Goal: Task Accomplishment & Management: Use online tool/utility

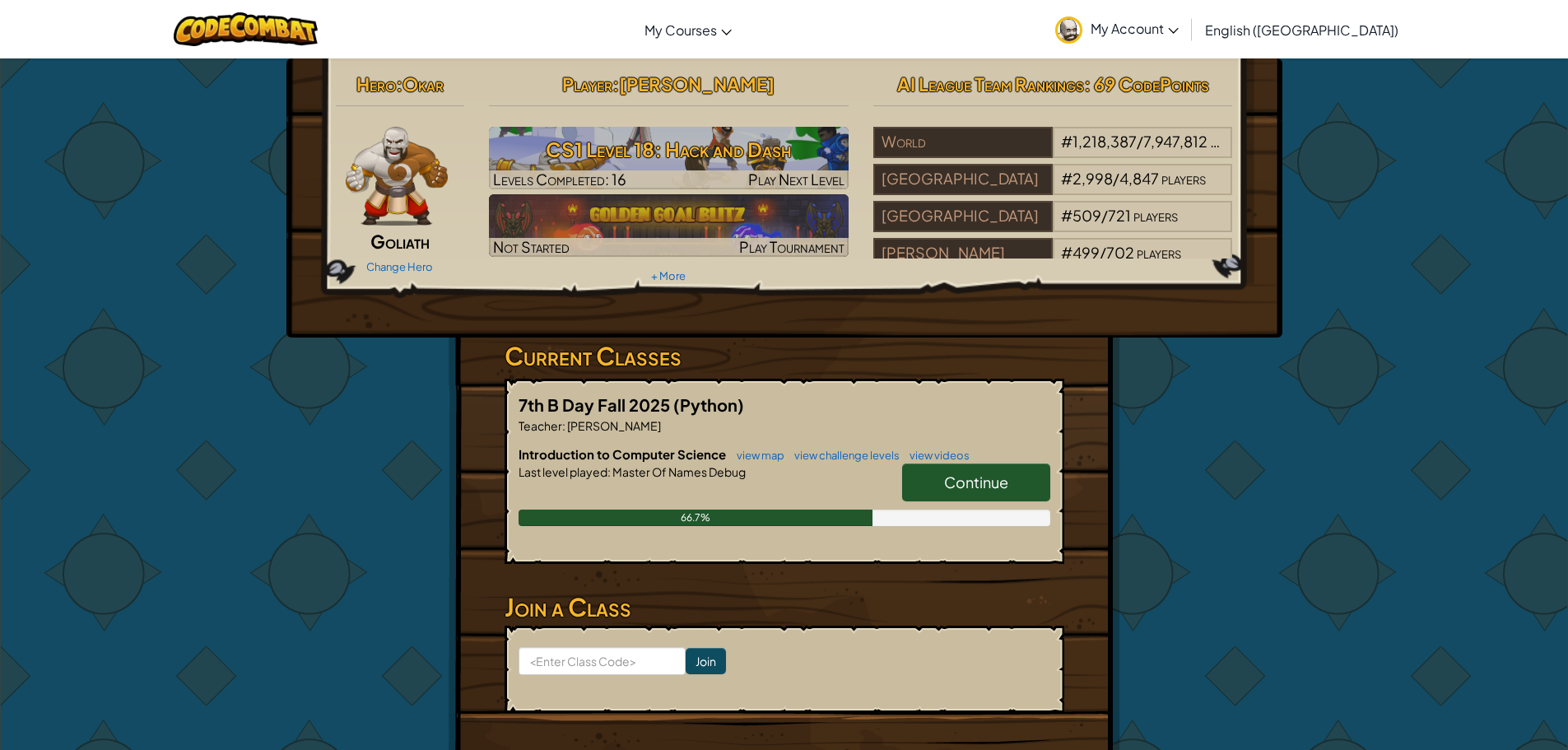
click at [996, 476] on span "Continue" at bounding box center [976, 481] width 64 height 19
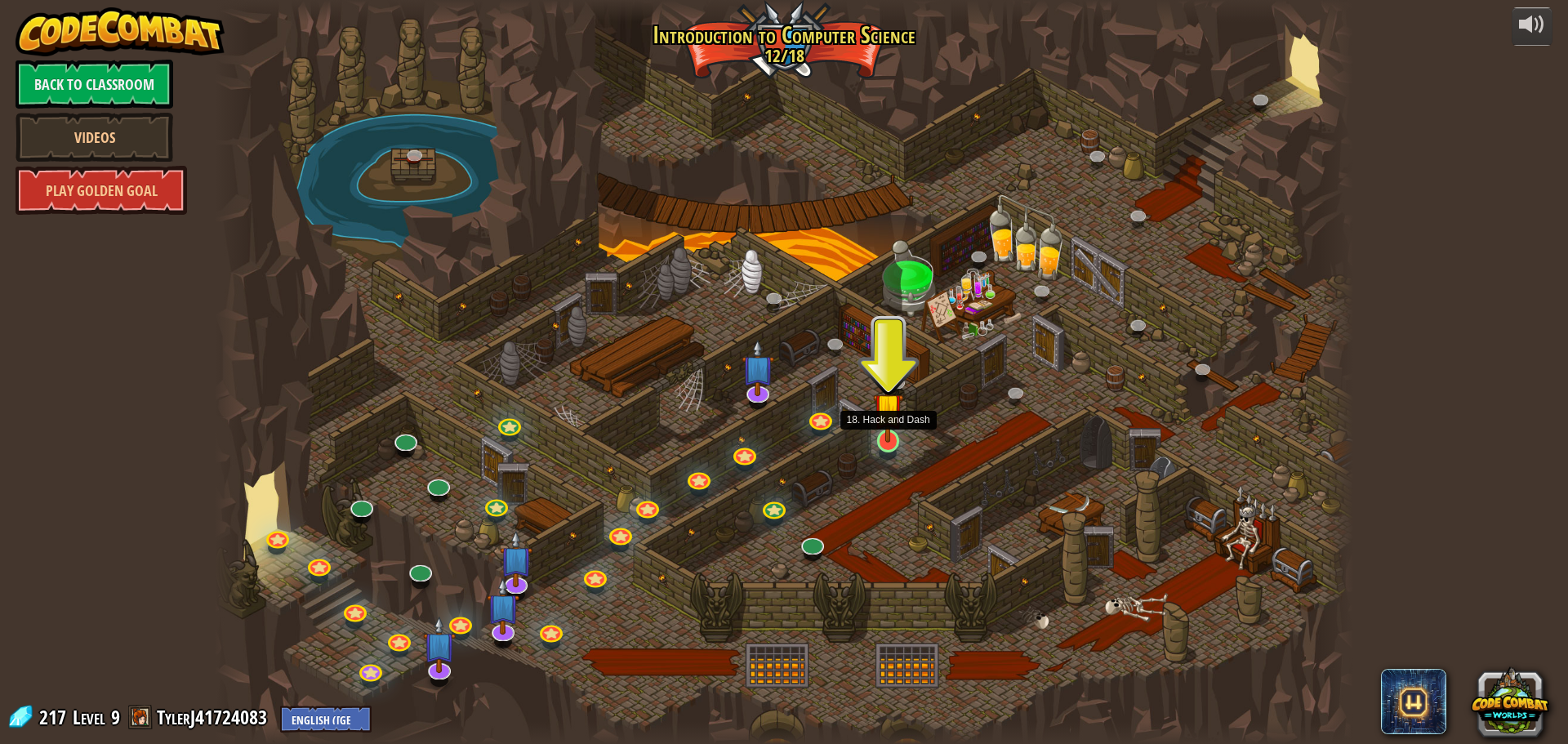
click at [892, 441] on img at bounding box center [888, 407] width 31 height 69
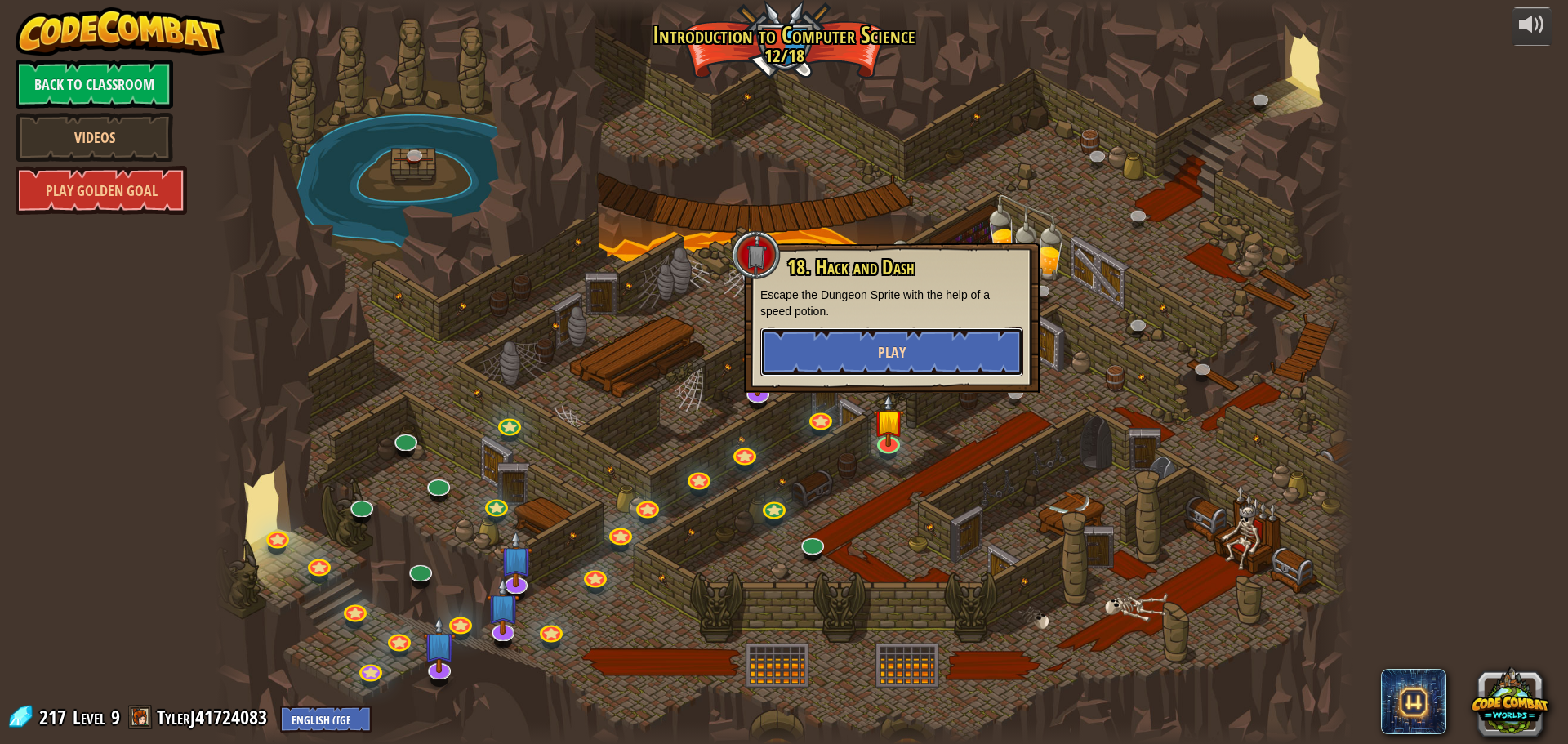
click at [922, 344] on button "Play" at bounding box center [892, 351] width 263 height 49
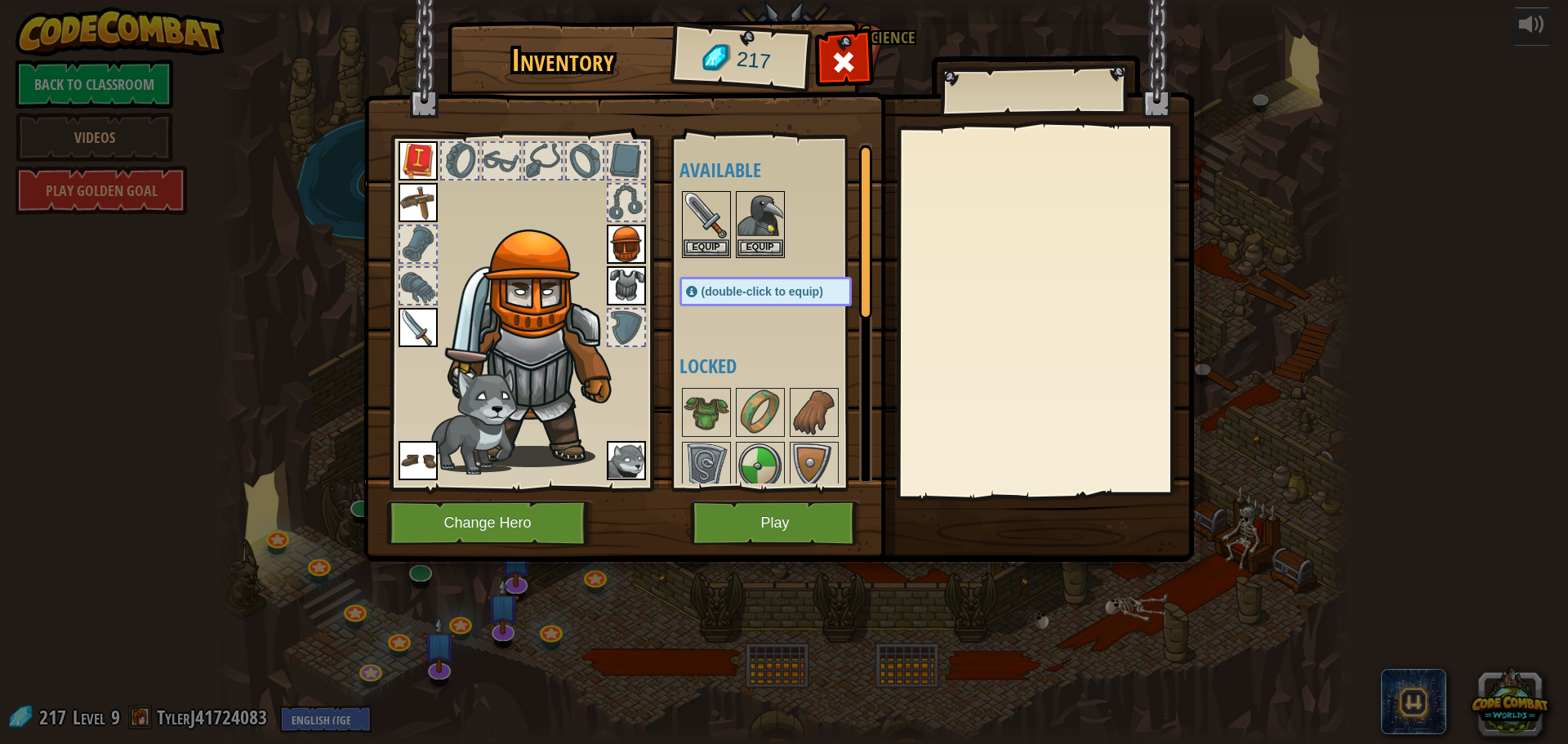
click at [733, 499] on img at bounding box center [779, 265] width 831 height 593
click at [733, 512] on button "Play" at bounding box center [776, 523] width 171 height 45
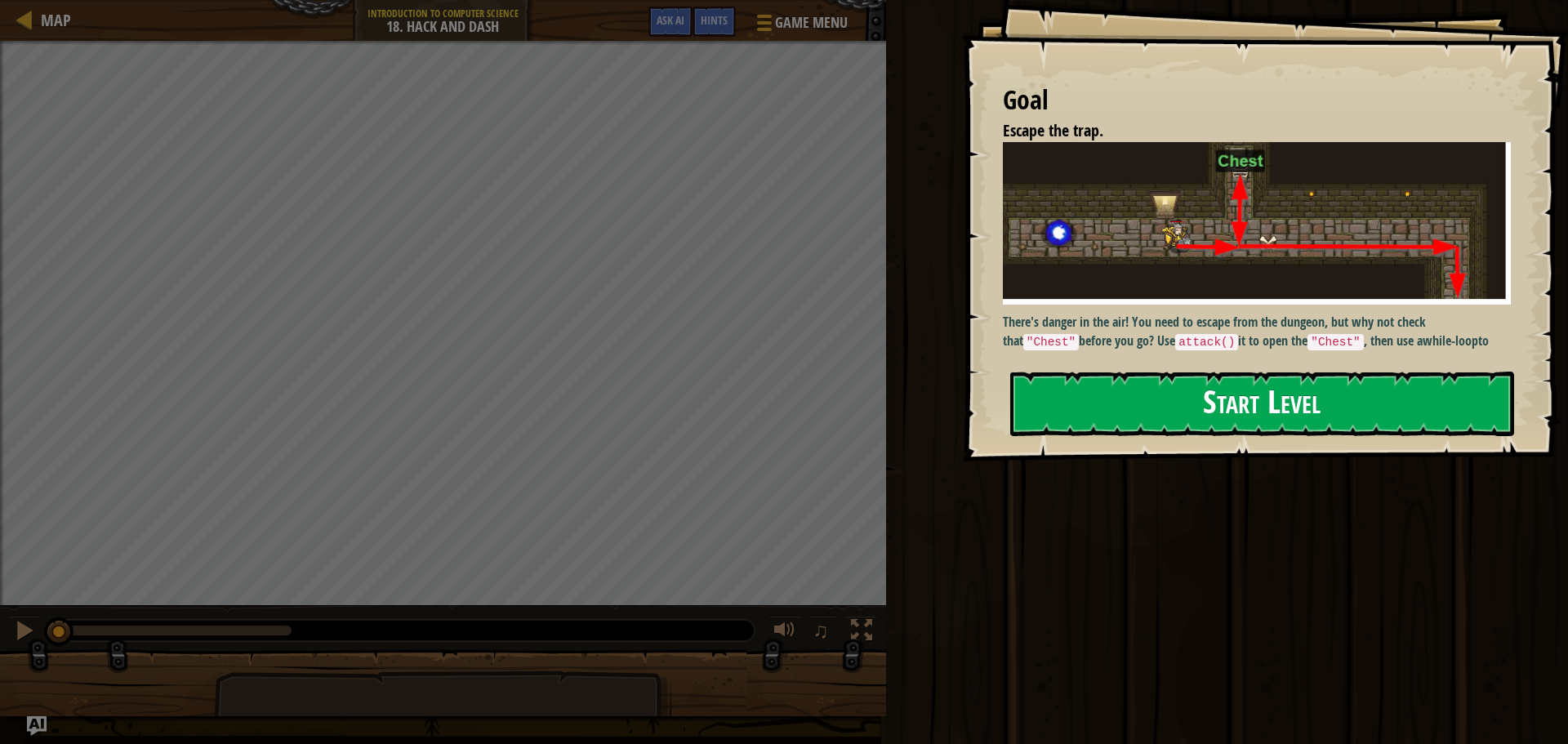
click at [1279, 387] on button "Start Level" at bounding box center [1262, 403] width 504 height 65
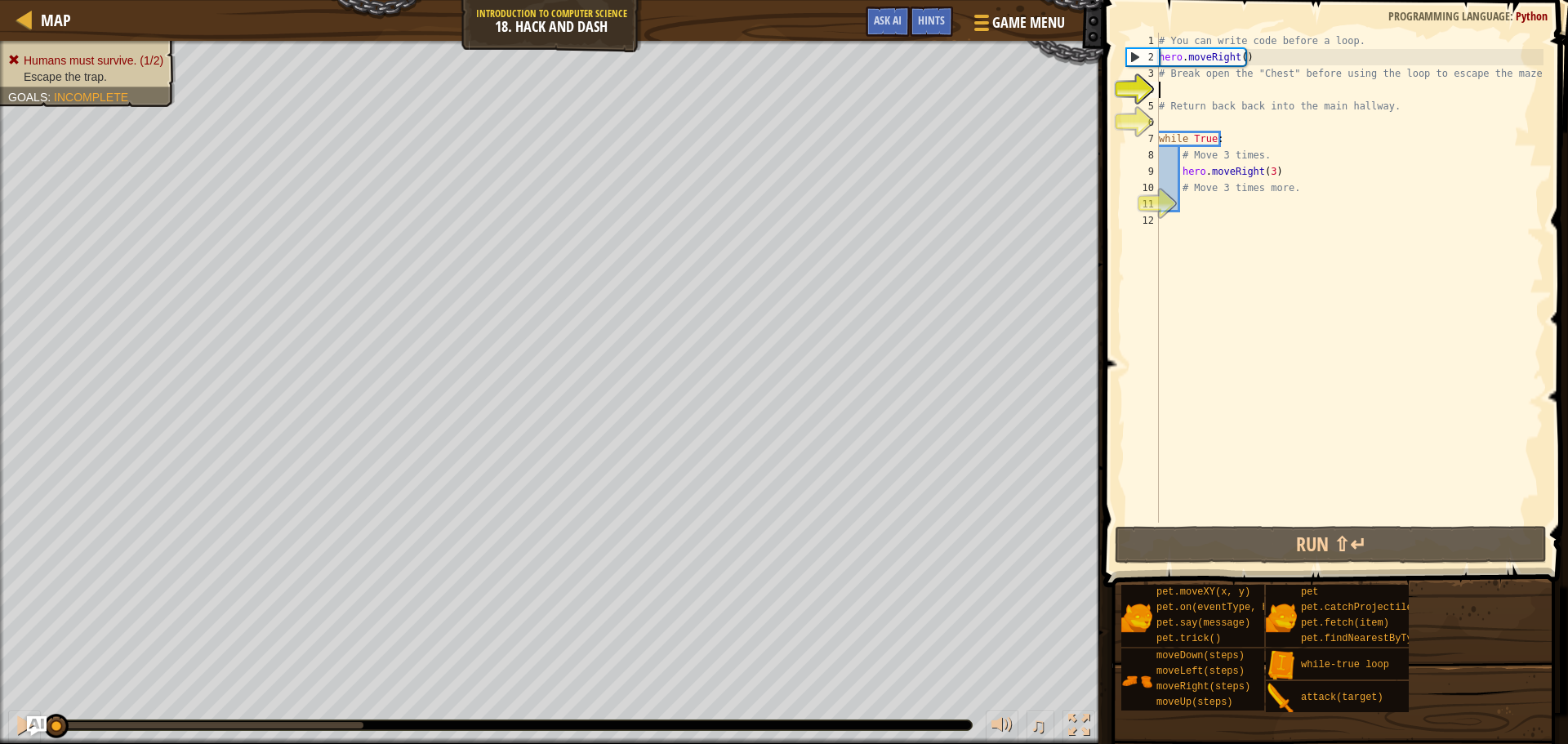
click at [1189, 214] on div "# You can write code before a loop. hero . moveRight ( ) # Break open the "Ches…" at bounding box center [1350, 293] width 388 height 522
click at [1191, 202] on div "# You can write code before a loop. hero . moveRight ( ) # Break open the "Ches…" at bounding box center [1350, 293] width 388 height 522
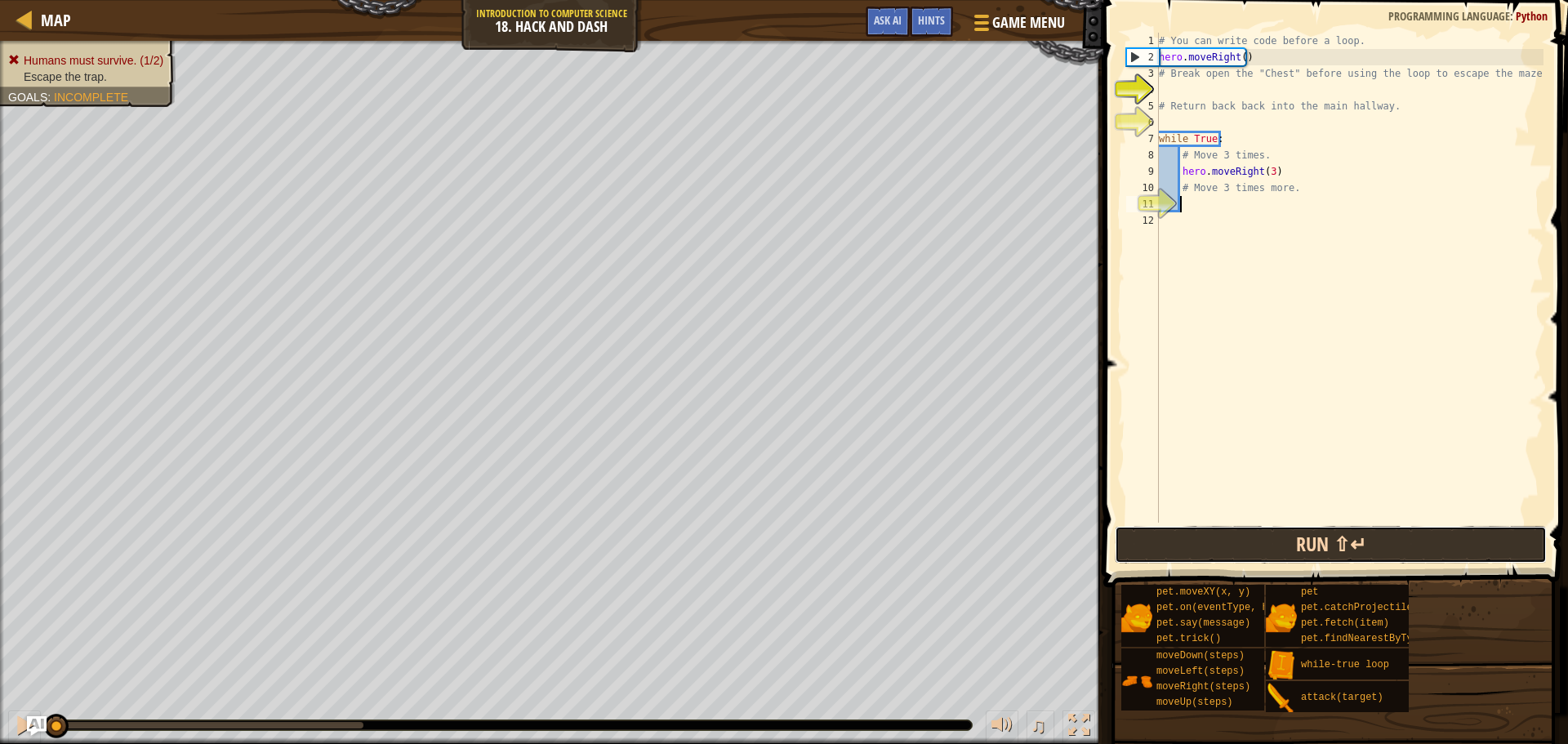
click at [1340, 546] on button "Run ⇧↵" at bounding box center [1331, 545] width 432 height 38
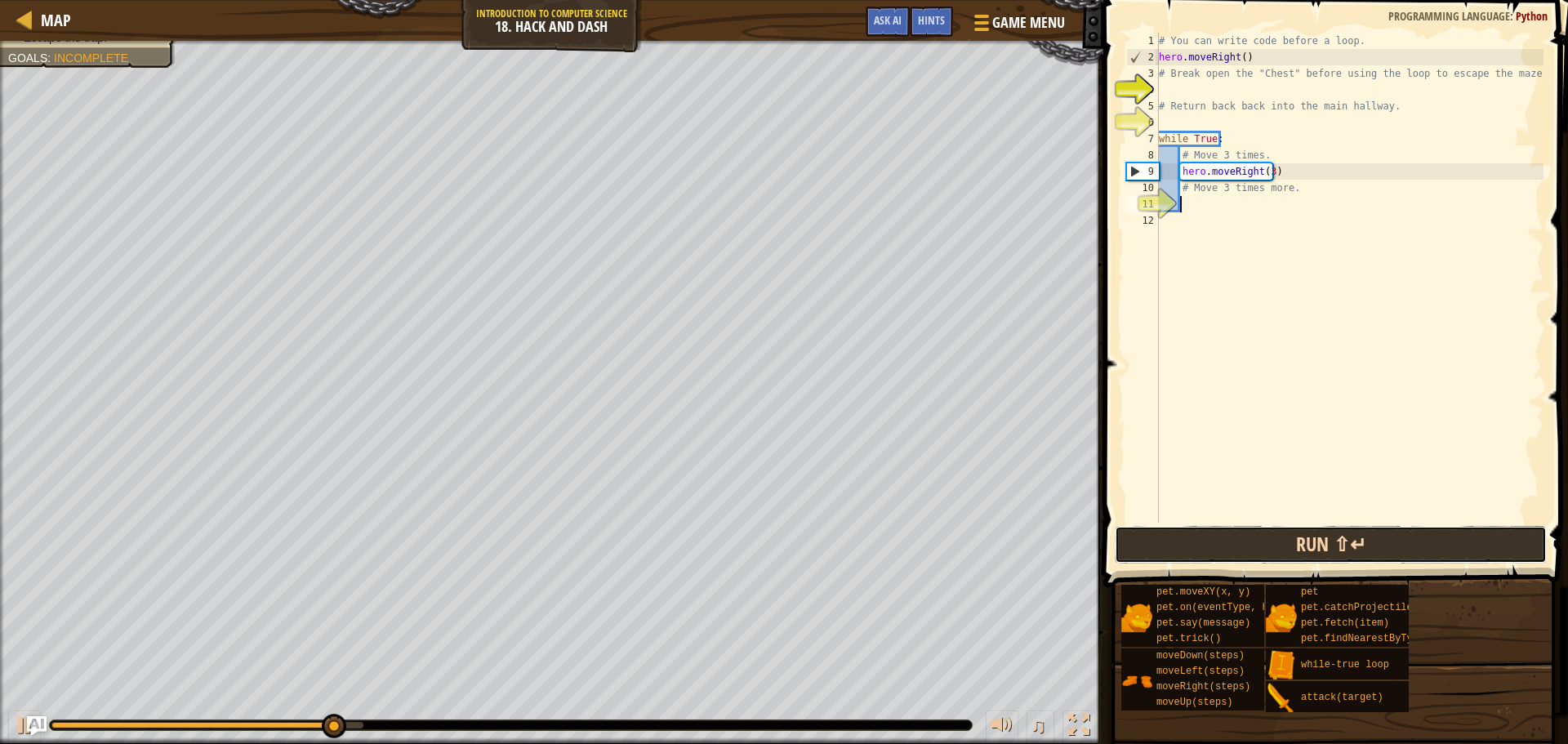
click at [1339, 544] on button "Run ⇧↵" at bounding box center [1331, 545] width 432 height 38
click at [1289, 531] on button "Run ⇧↵" at bounding box center [1331, 545] width 432 height 38
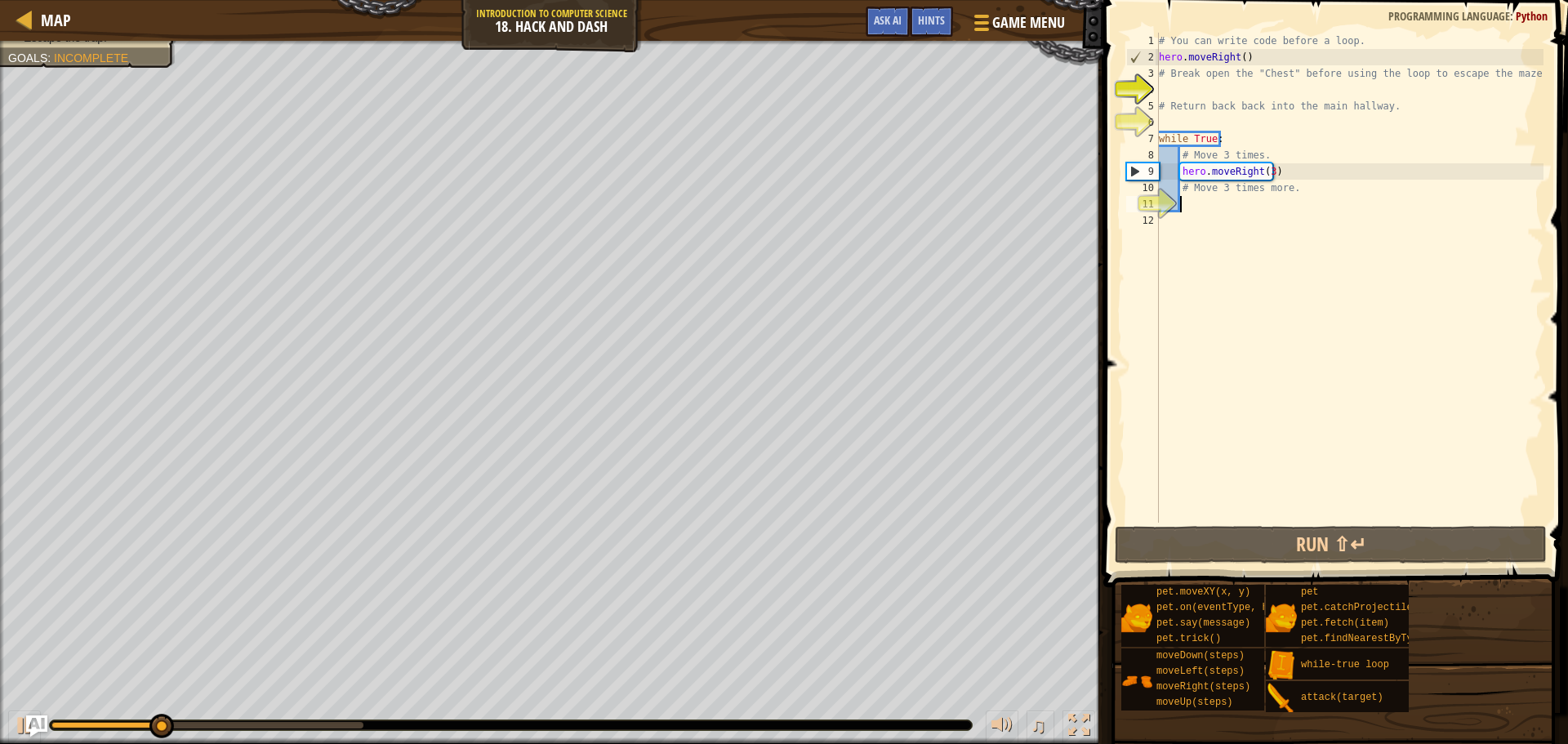
click at [31, 720] on img "Ask AI" at bounding box center [37, 726] width 22 height 22
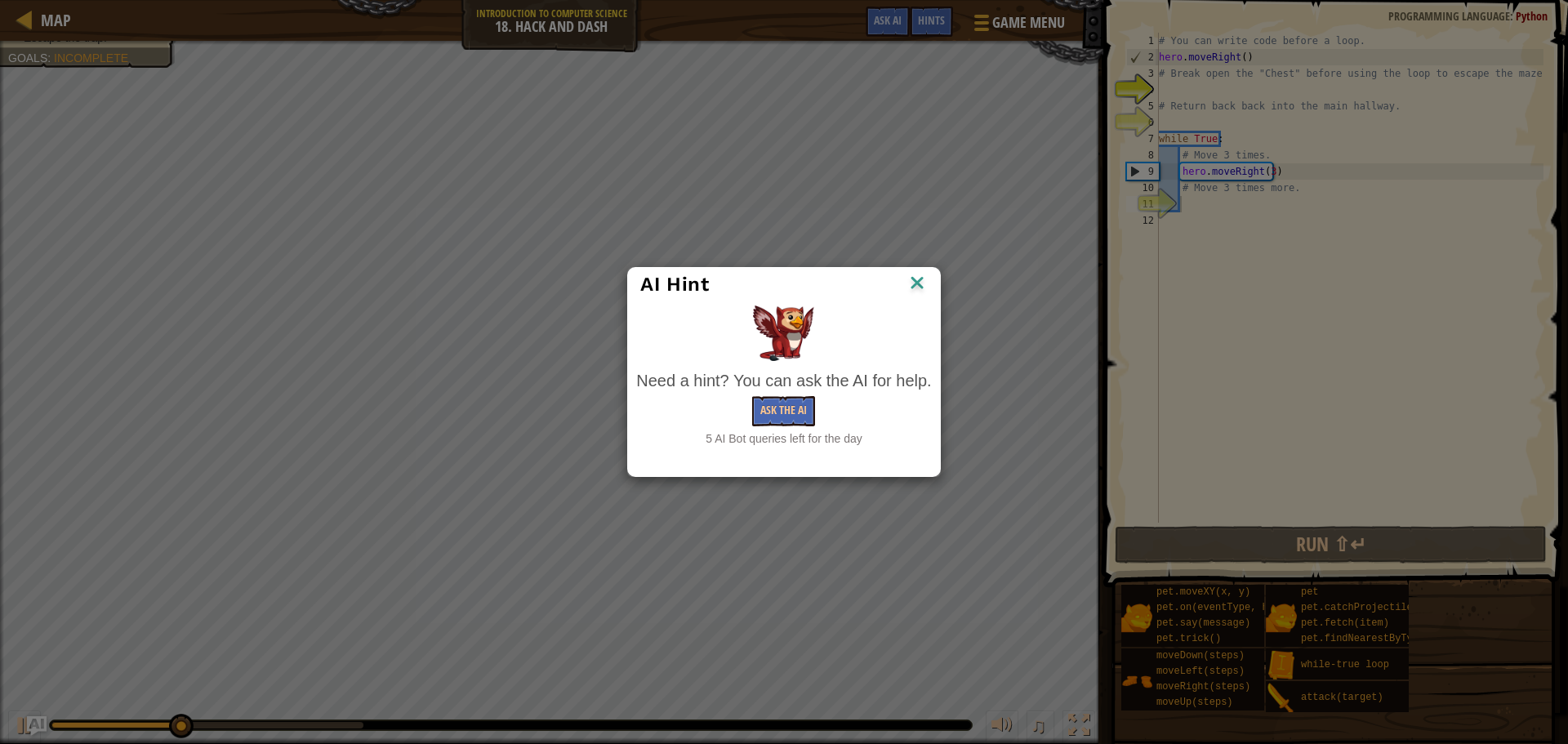
click at [15, 726] on div "AI Hint Need a hint? You can ask the AI for help. Ask the AI 5 AI Bot queries l…" at bounding box center [784, 372] width 1568 height 744
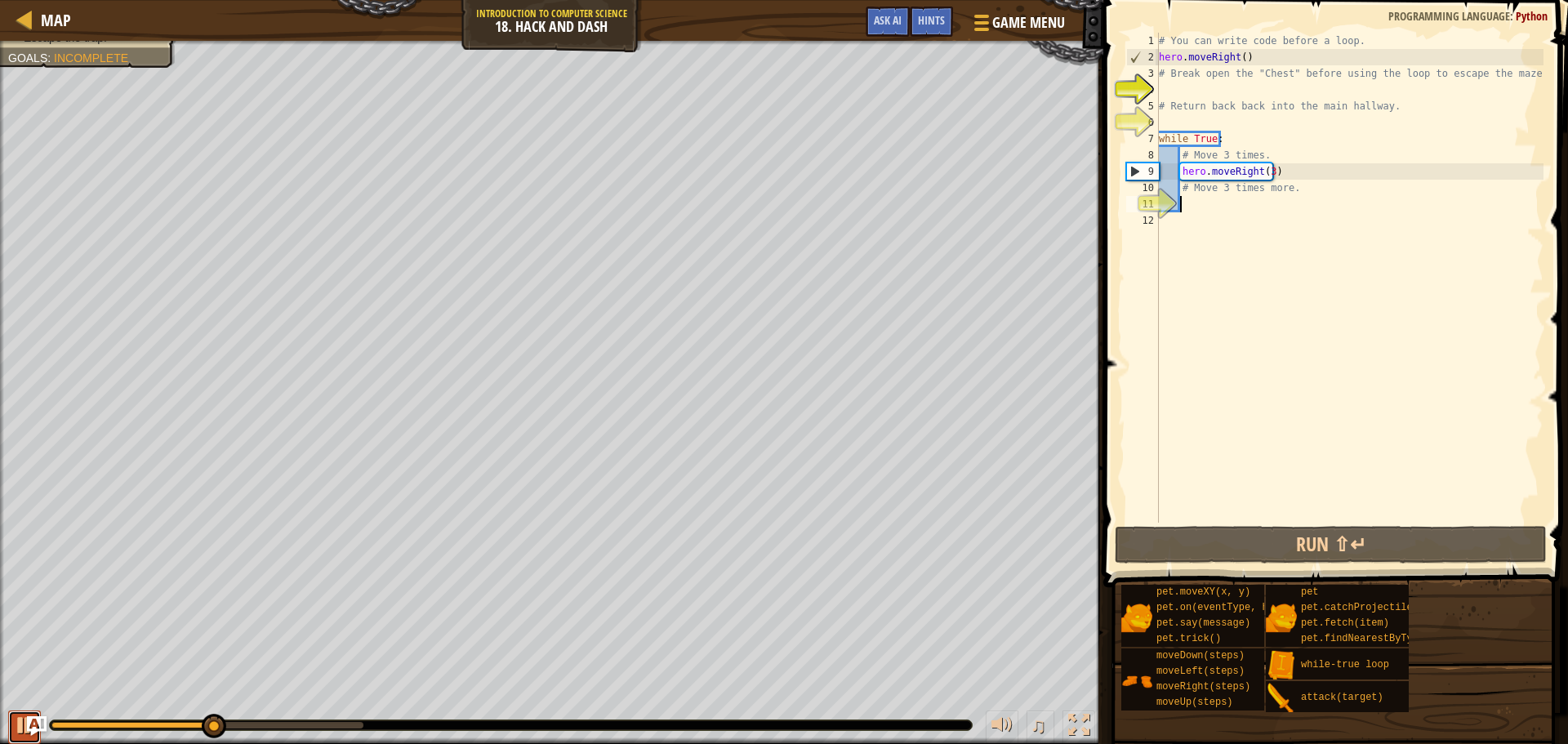
click at [22, 718] on div at bounding box center [24, 725] width 22 height 22
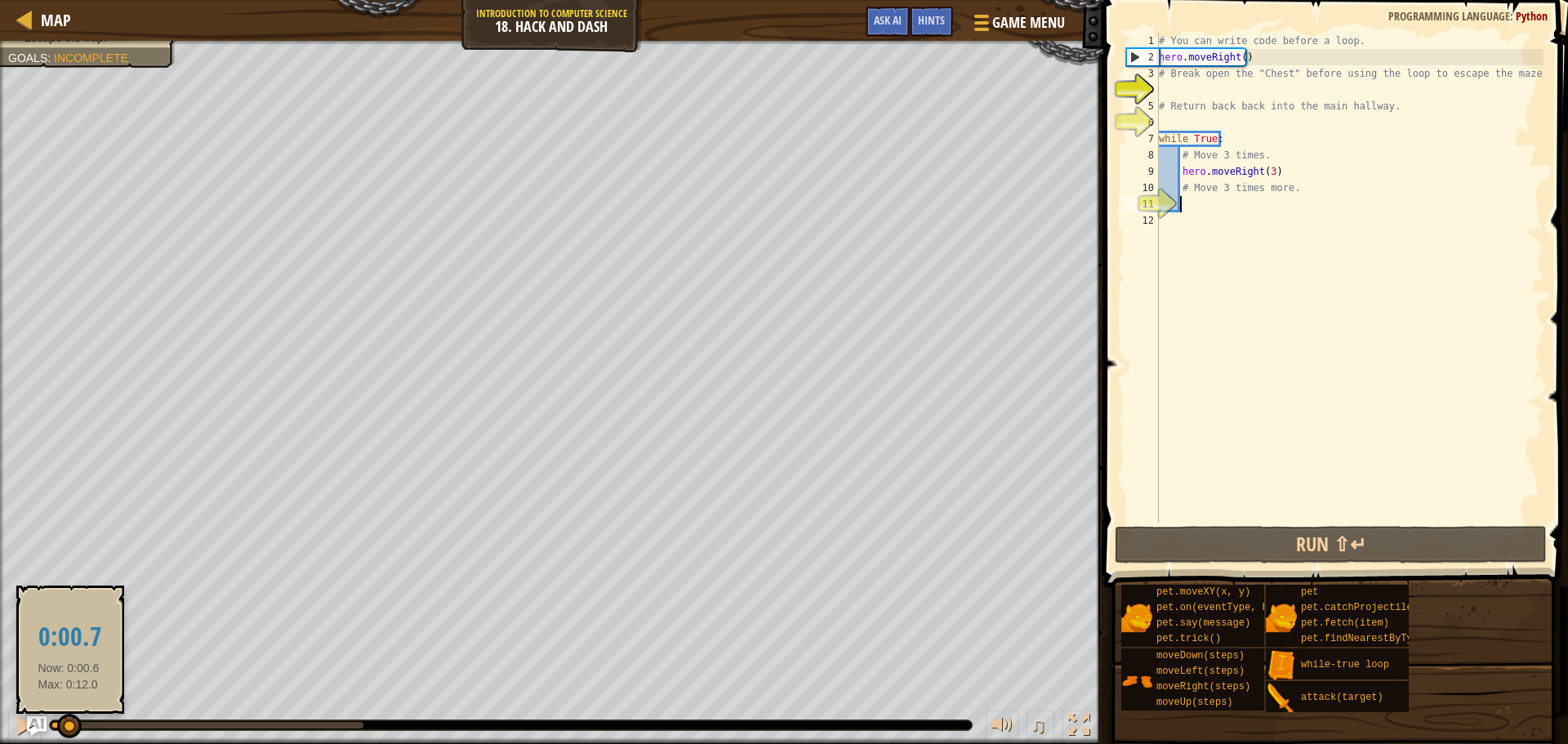
drag, startPoint x: 210, startPoint y: 727, endPoint x: 68, endPoint y: 731, distance: 142.1
click at [68, 731] on div at bounding box center [69, 725] width 24 height 24
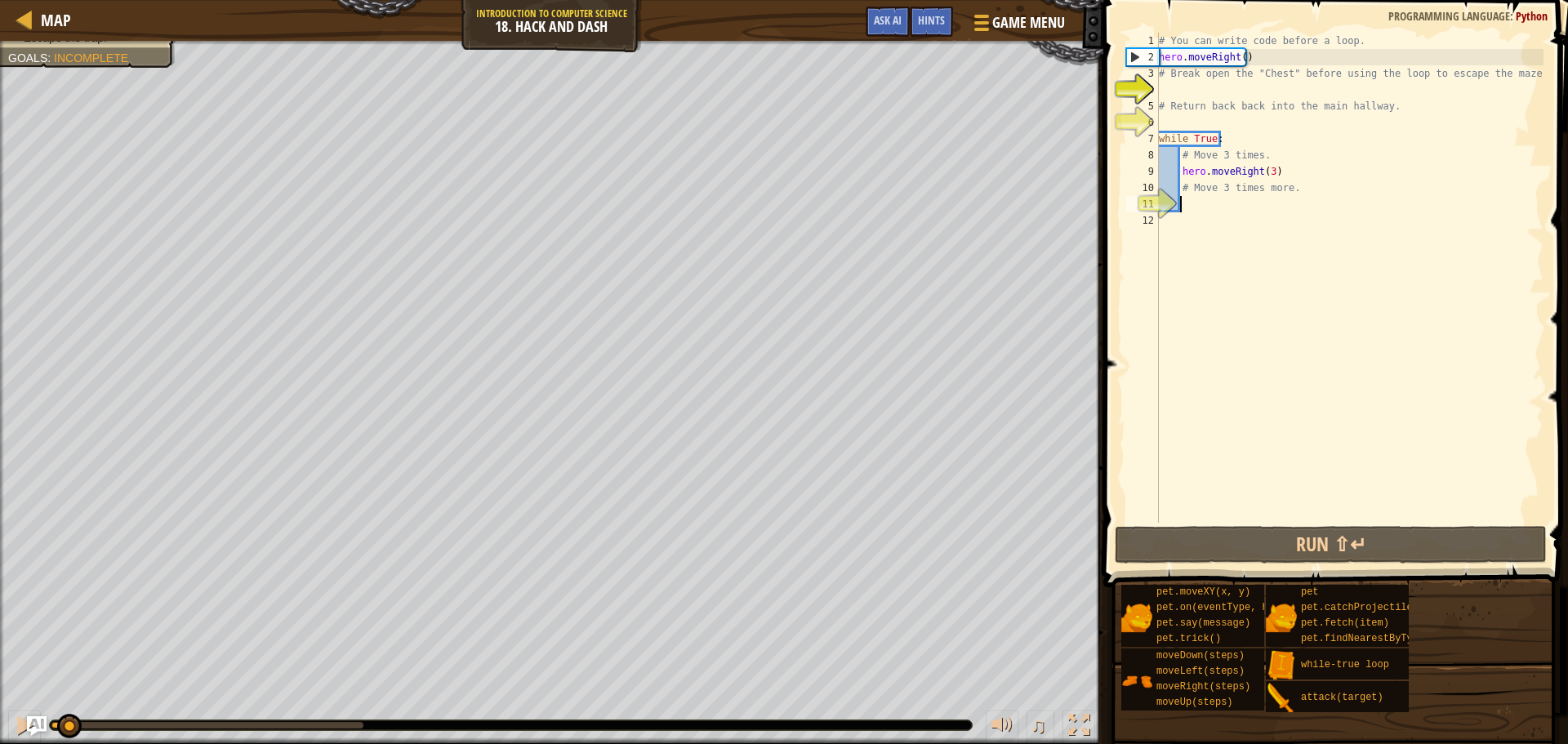
click at [1309, 173] on div "# You can write code before a loop. hero . moveRight ( ) # Break open the "Ches…" at bounding box center [1350, 293] width 388 height 522
click at [1265, 174] on div "# You can write code before a loop. hero . moveRight ( ) # Break open the "Ches…" at bounding box center [1350, 293] width 388 height 522
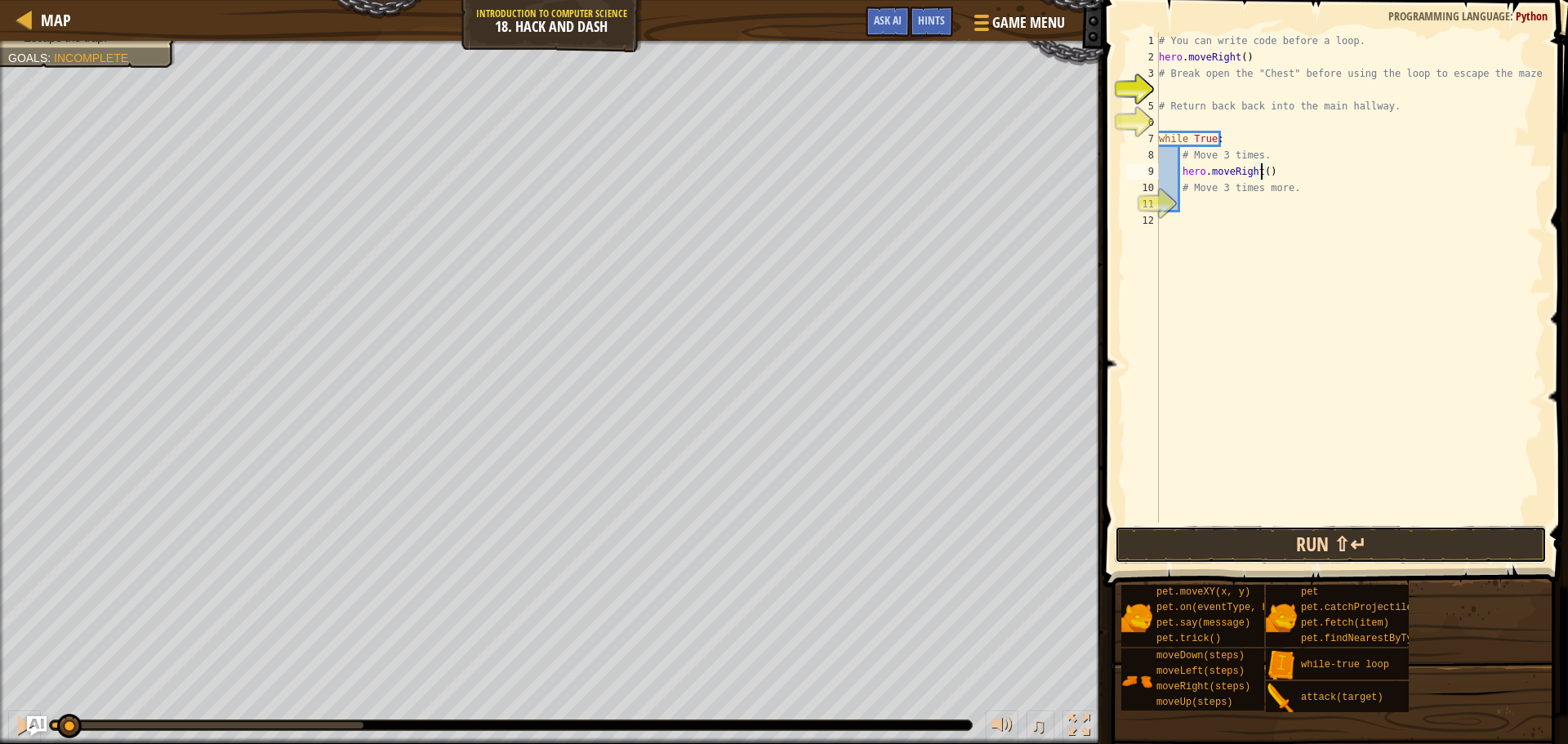
click at [1241, 545] on button "Run ⇧↵" at bounding box center [1331, 545] width 432 height 38
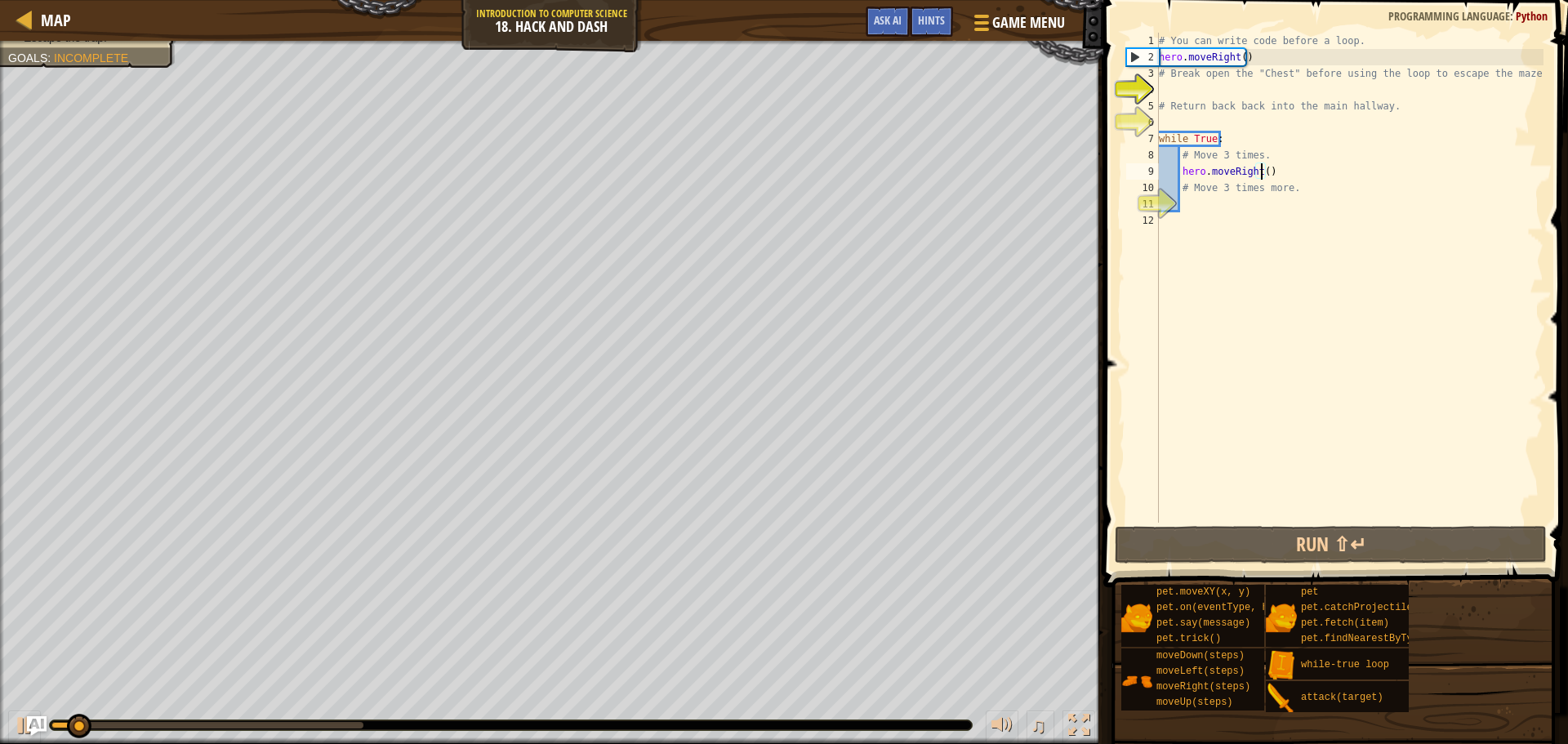
click at [1254, 51] on div "# You can write code before a loop. hero . moveRight ( ) # Break open the "Ches…" at bounding box center [1350, 293] width 388 height 522
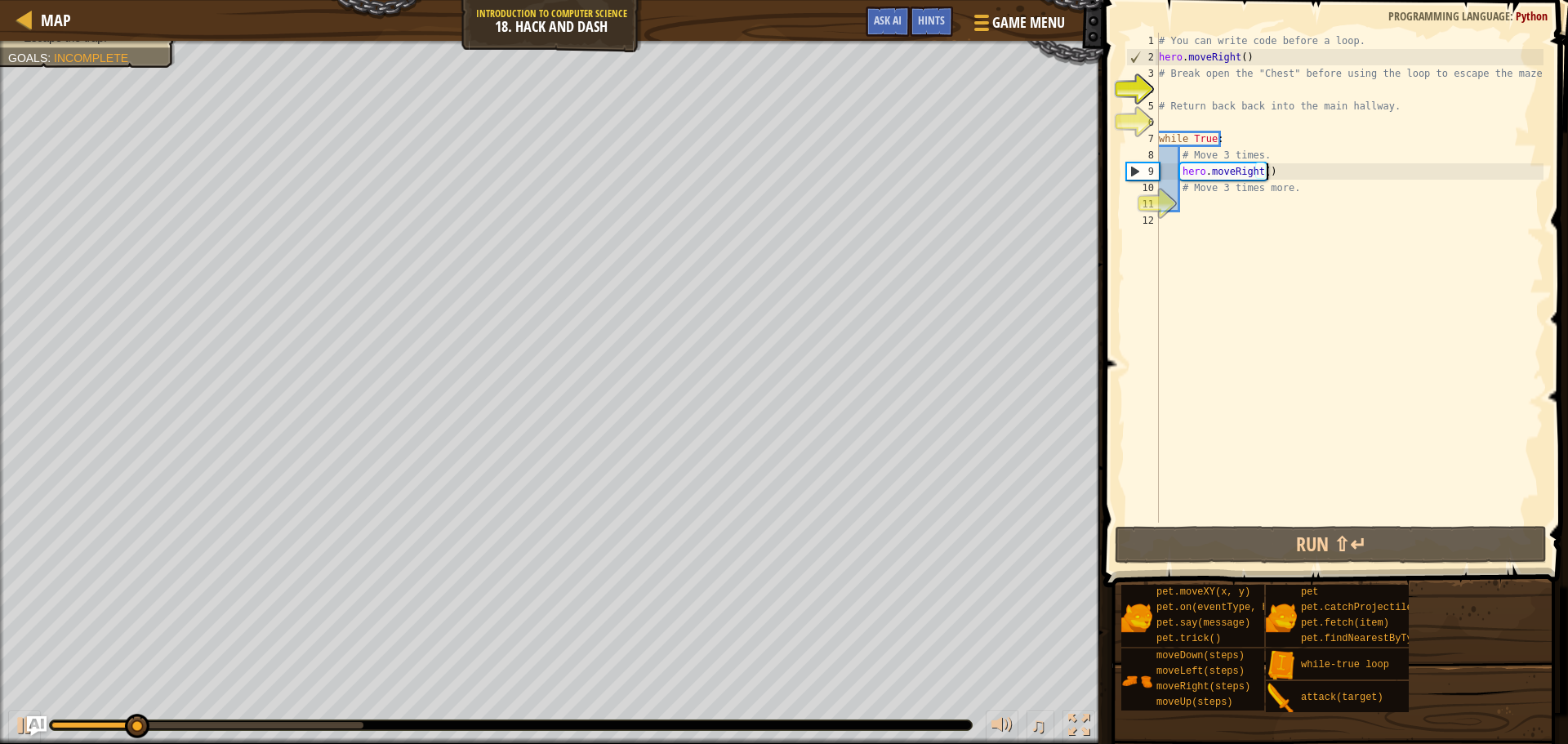
click at [1277, 172] on div "# You can write code before a loop. hero . moveRight ( ) # Break open the "Ches…" at bounding box center [1350, 293] width 388 height 522
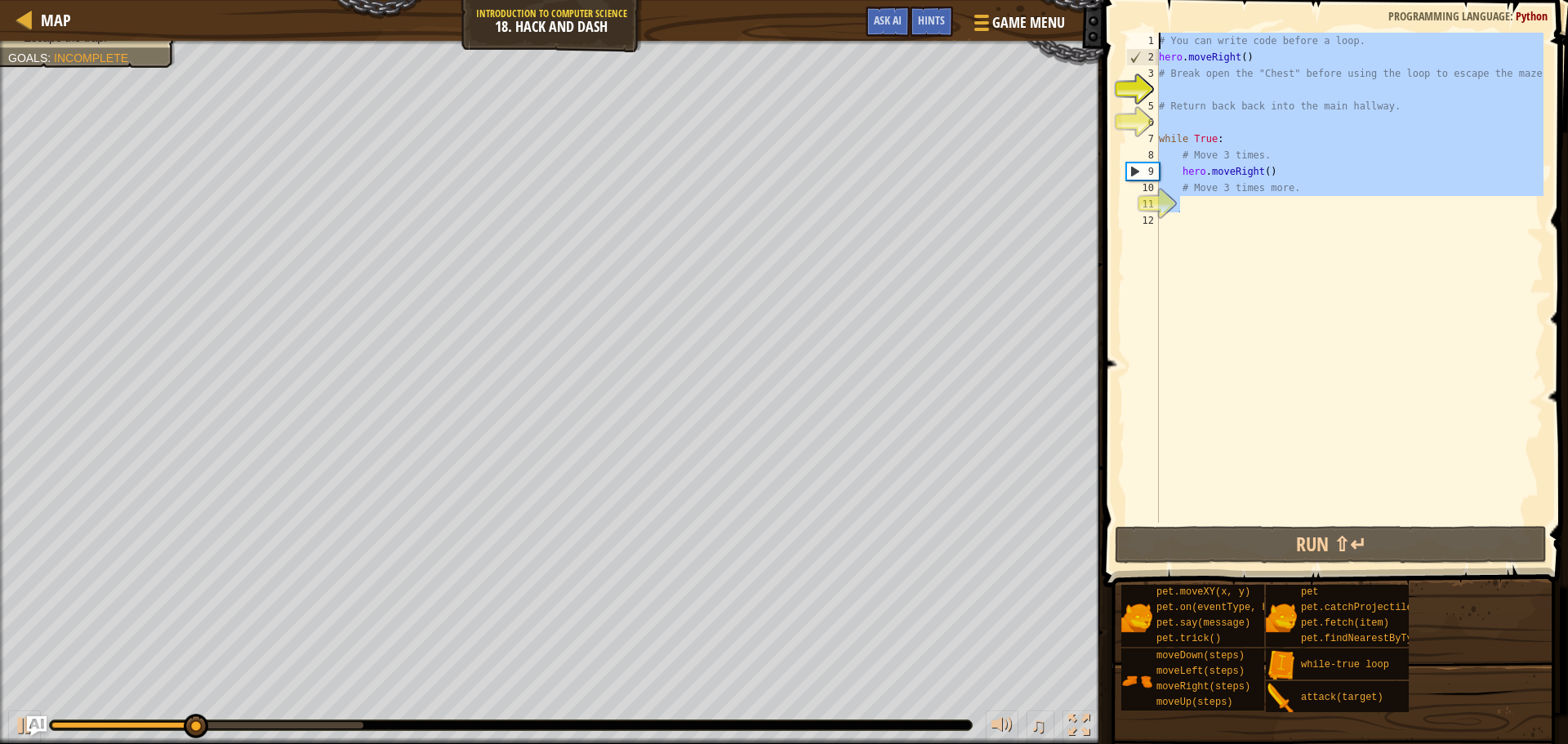
drag, startPoint x: 1313, startPoint y: 199, endPoint x: 1119, endPoint y: 22, distance: 262.6
click at [1119, 22] on div "hero.moveRight() 1 2 3 4 5 6 7 8 9 10 11 12 # You can write code before a loop.…" at bounding box center [1333, 325] width 469 height 635
type textarea "# You can write code before a loop. hero.moveRight()"
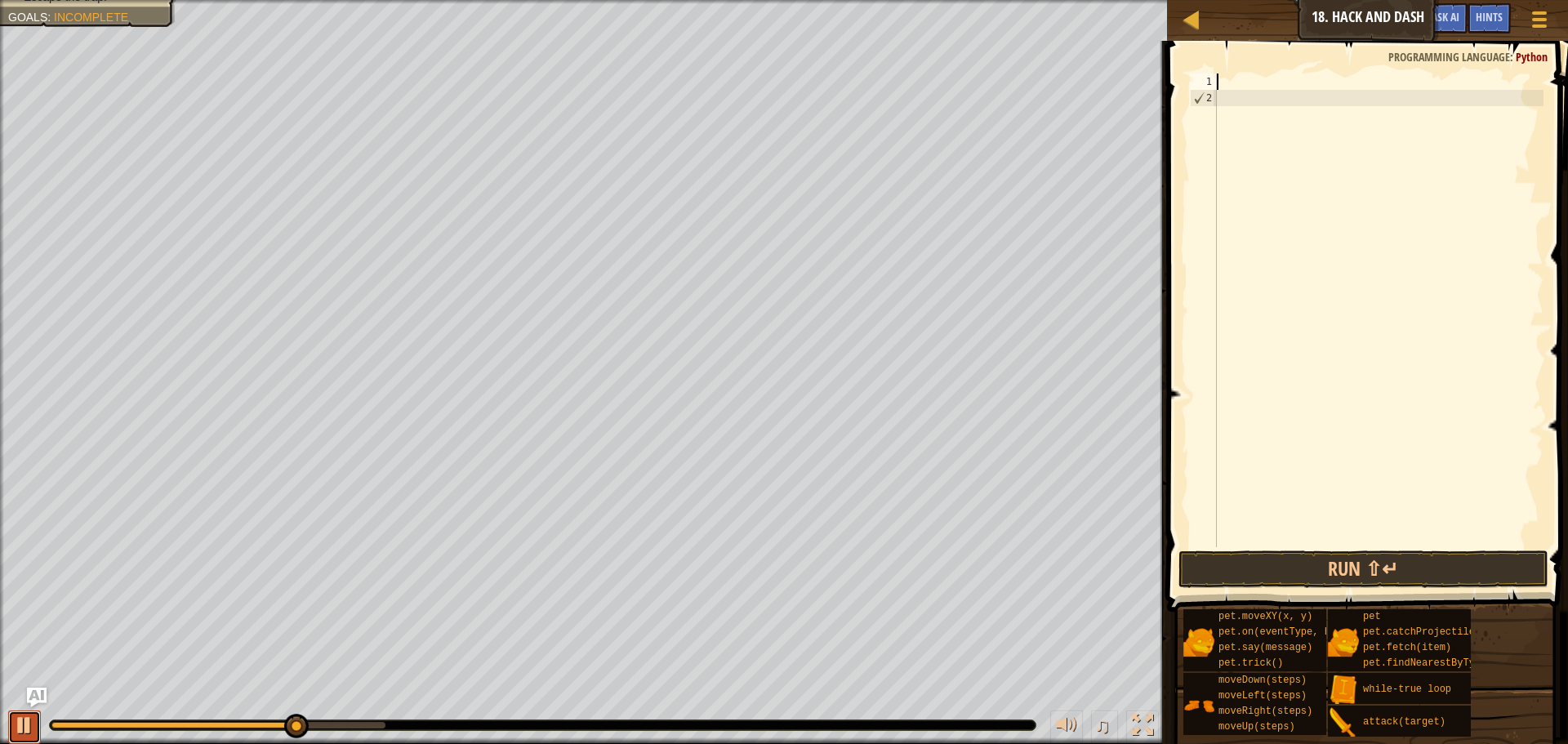
click at [15, 730] on div at bounding box center [24, 725] width 22 height 22
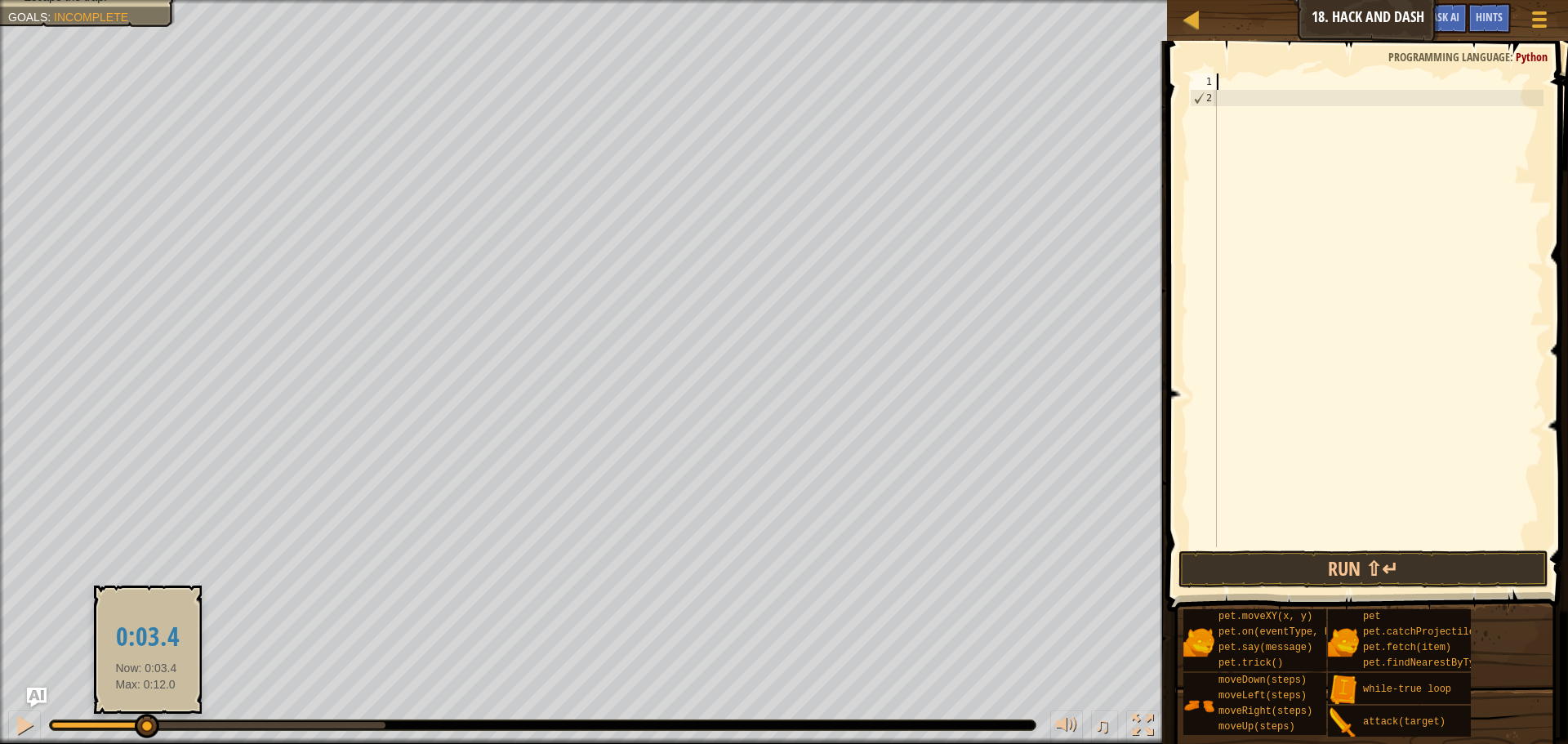
drag, startPoint x: 302, startPoint y: 724, endPoint x: 108, endPoint y: 721, distance: 194.0
click at [135, 721] on div at bounding box center [147, 725] width 24 height 24
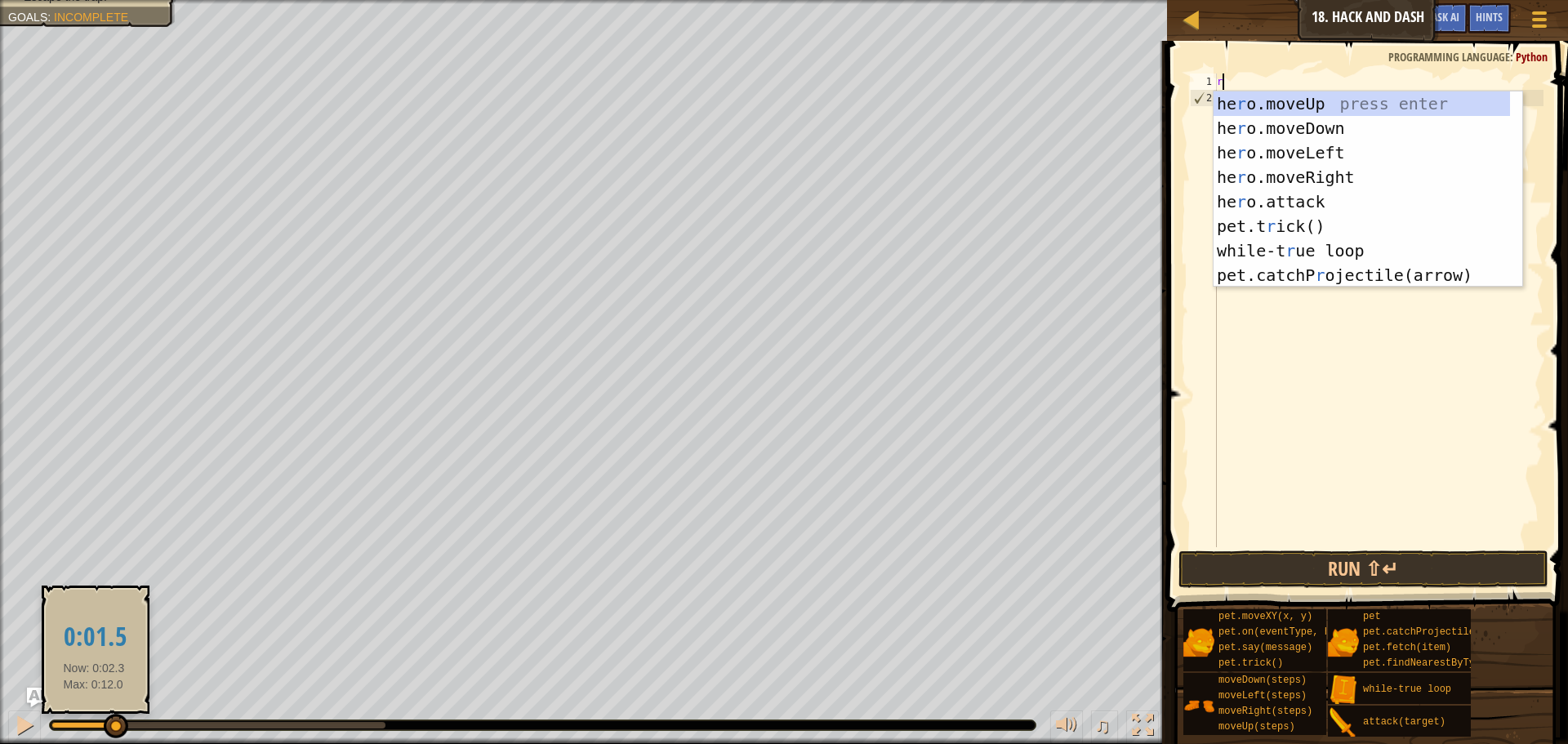
scroll to position [7, 0]
type textarea "ri"
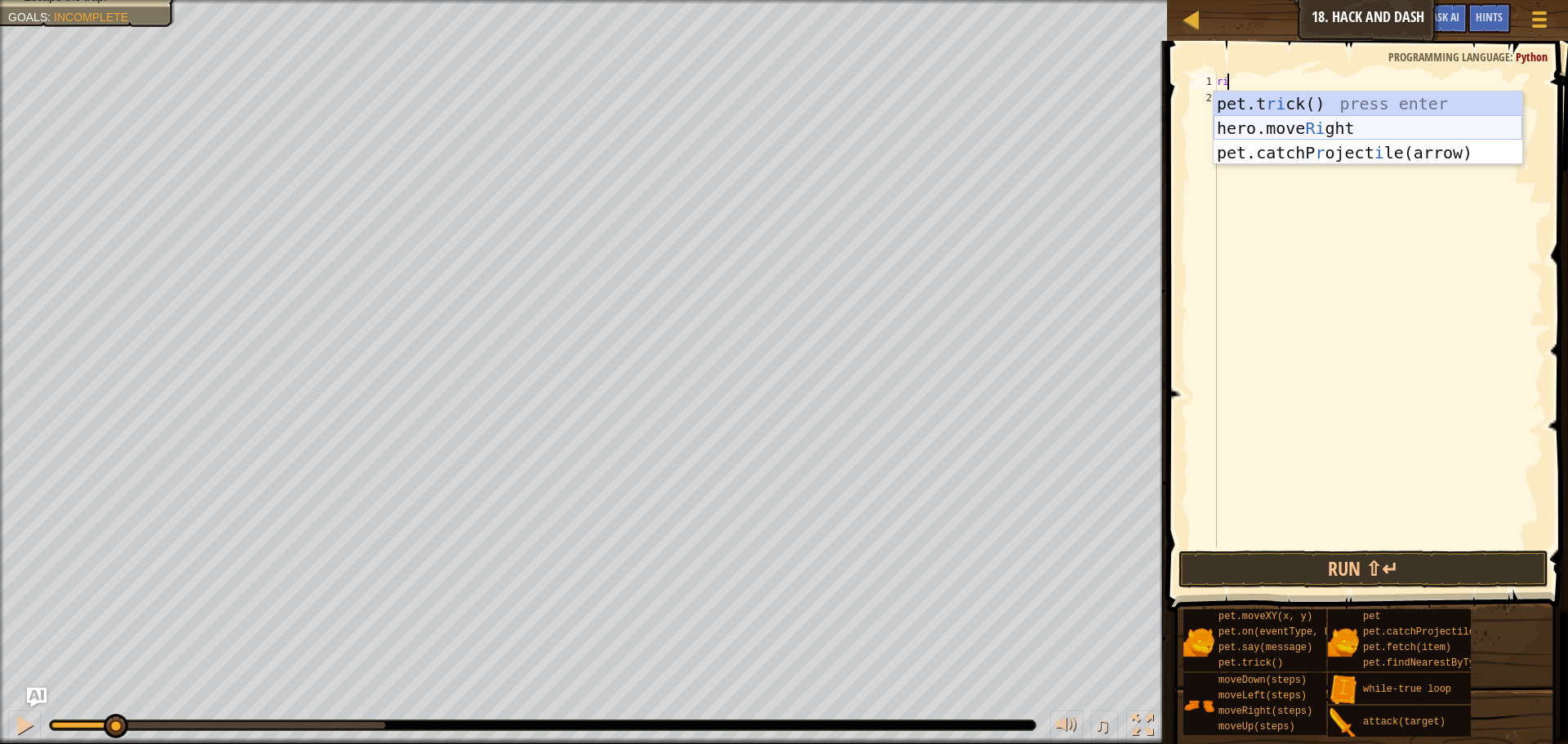
click at [1303, 131] on div "pet.t ri ck() press enter hero.move Ri ght press enter pet.catchP r oject i [GE…" at bounding box center [1368, 153] width 308 height 122
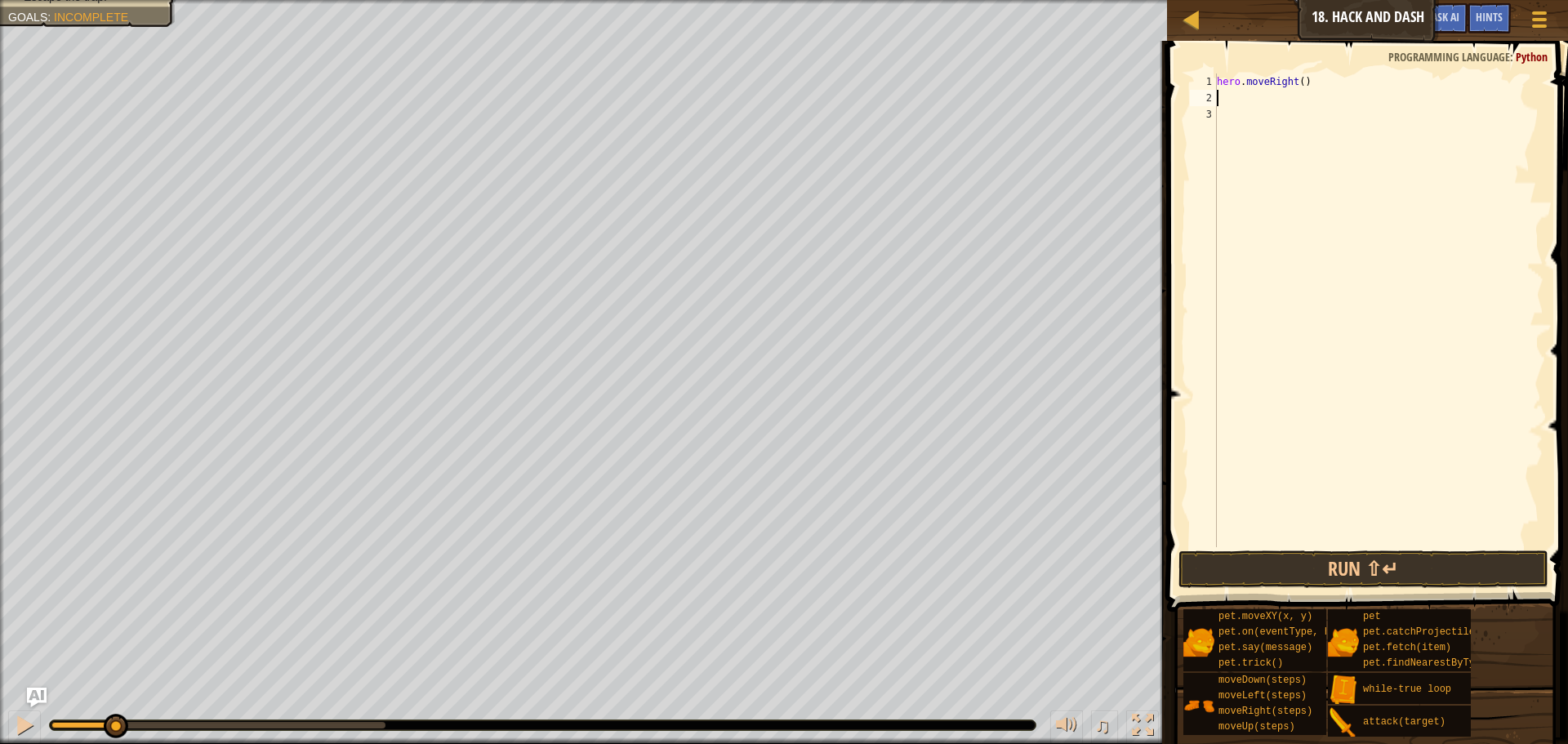
click at [1297, 79] on div "hero . moveRight ( )" at bounding box center [1378, 326] width 330 height 506
type textarea "hero.moveRight(3)"
type textarea "do"
click at [1285, 118] on div "hero.move Do wn press enter" at bounding box center [1368, 145] width 308 height 74
click at [1289, 99] on div "hero . moveRight ( 3 ) hero . moveDown ( )" at bounding box center [1378, 326] width 330 height 506
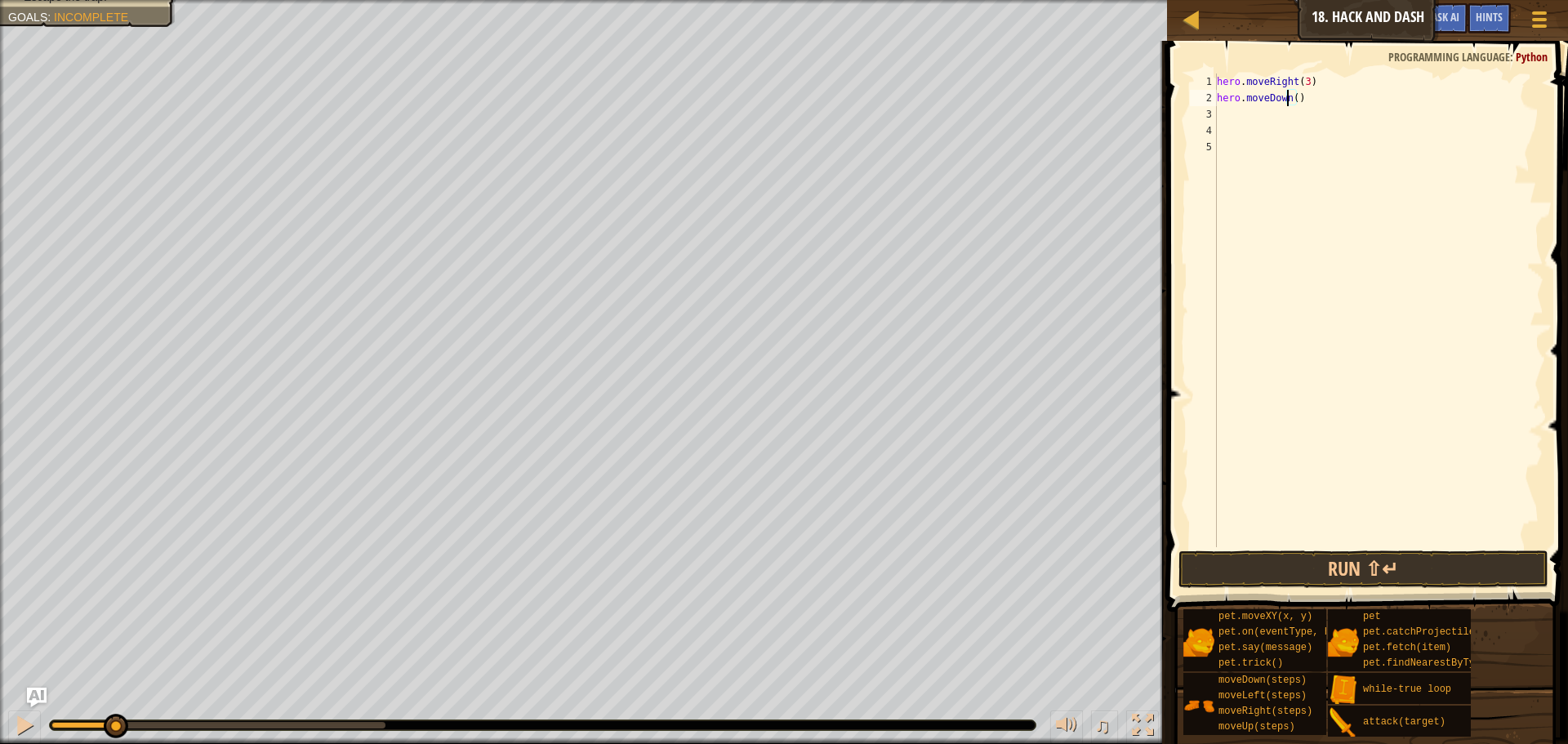
click at [1298, 93] on div "hero . moveRight ( 3 ) hero . moveDown ( )" at bounding box center [1378, 326] width 330 height 506
click at [1293, 96] on div "hero . moveRight ( 3 ) hero . moveDown ( )" at bounding box center [1378, 326] width 330 height 506
type textarea "hero.moveDown(3)"
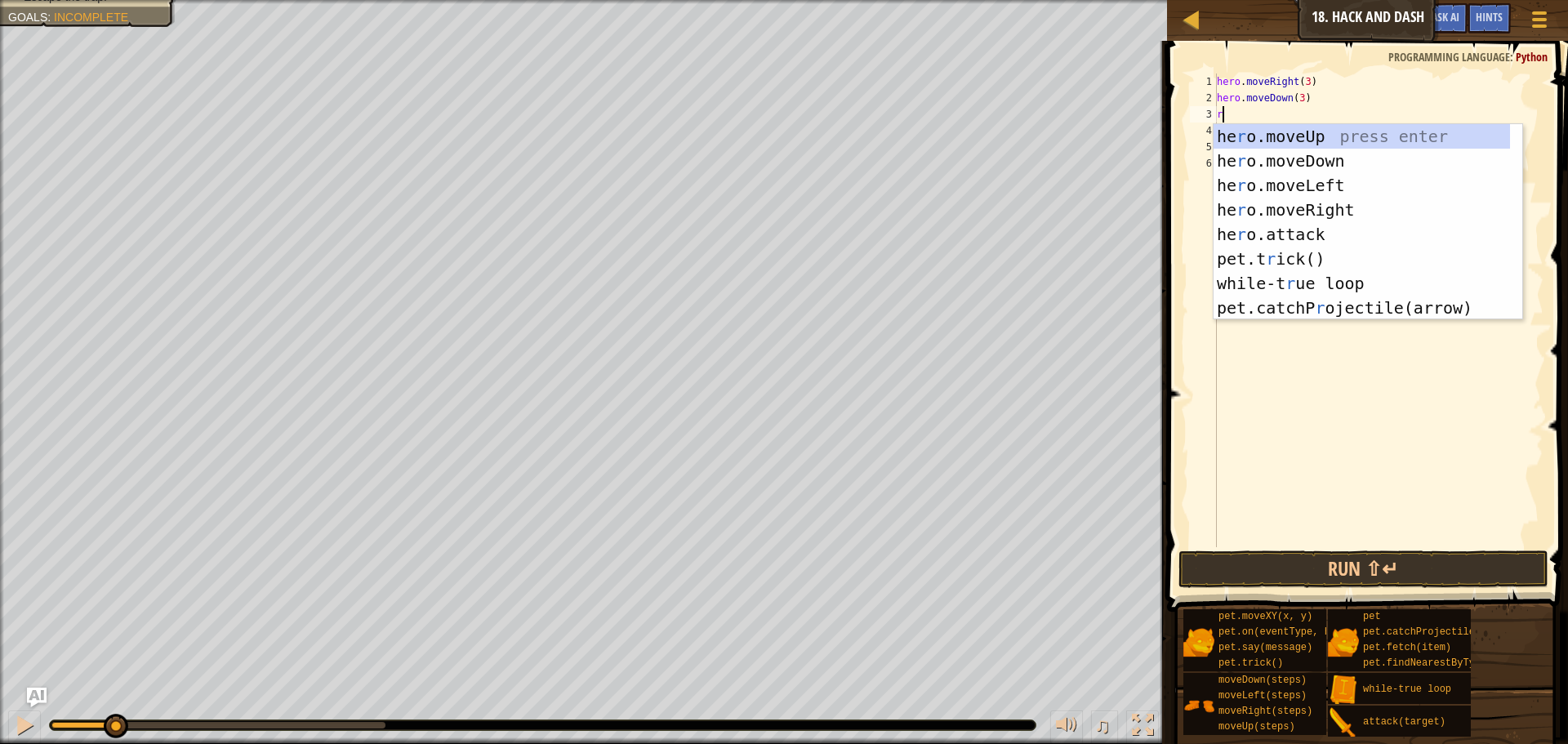
type textarea "ri"
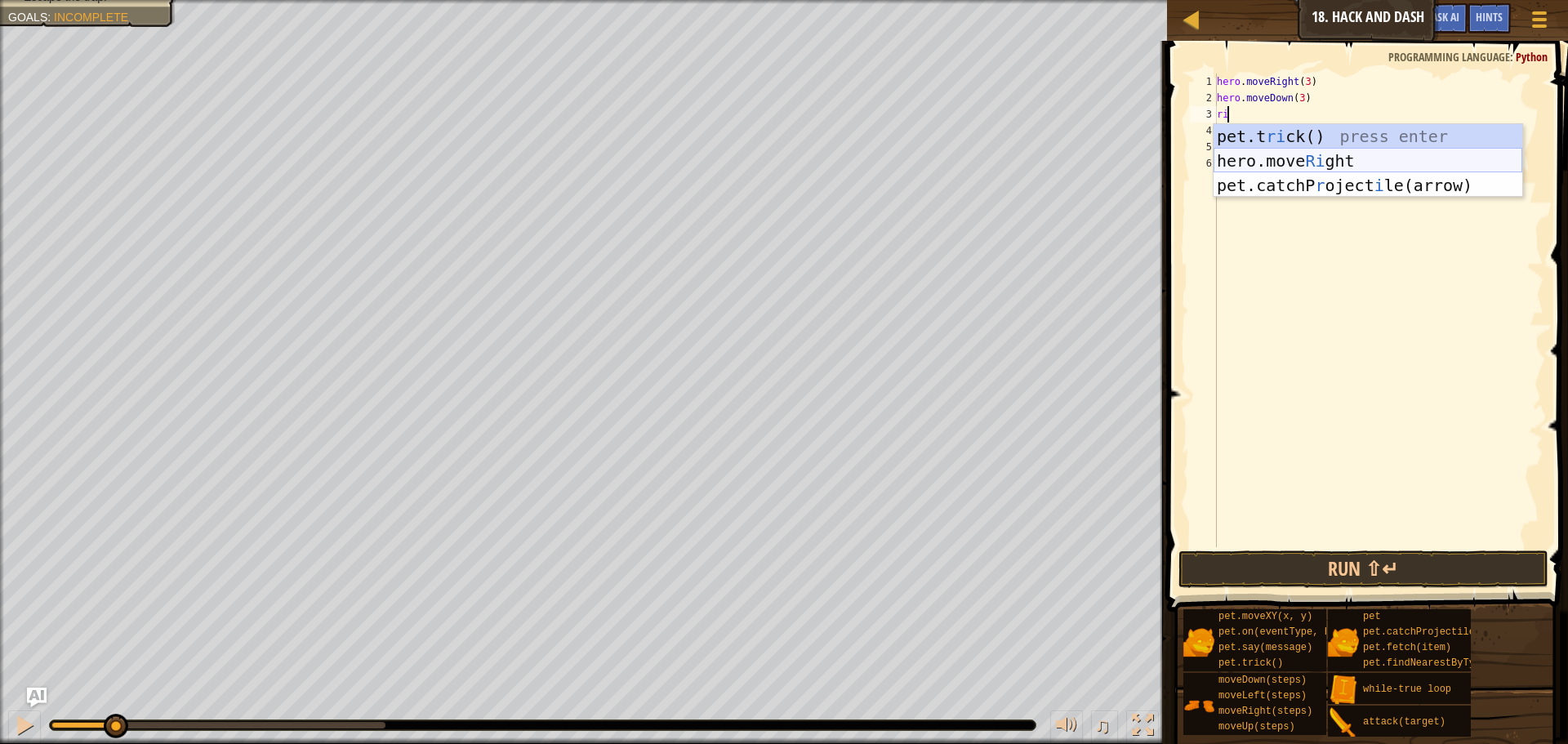
click at [1285, 153] on div "pet.t ri ck() press enter hero.move Ri ght press enter pet.catchP r oject i [GE…" at bounding box center [1368, 185] width 308 height 122
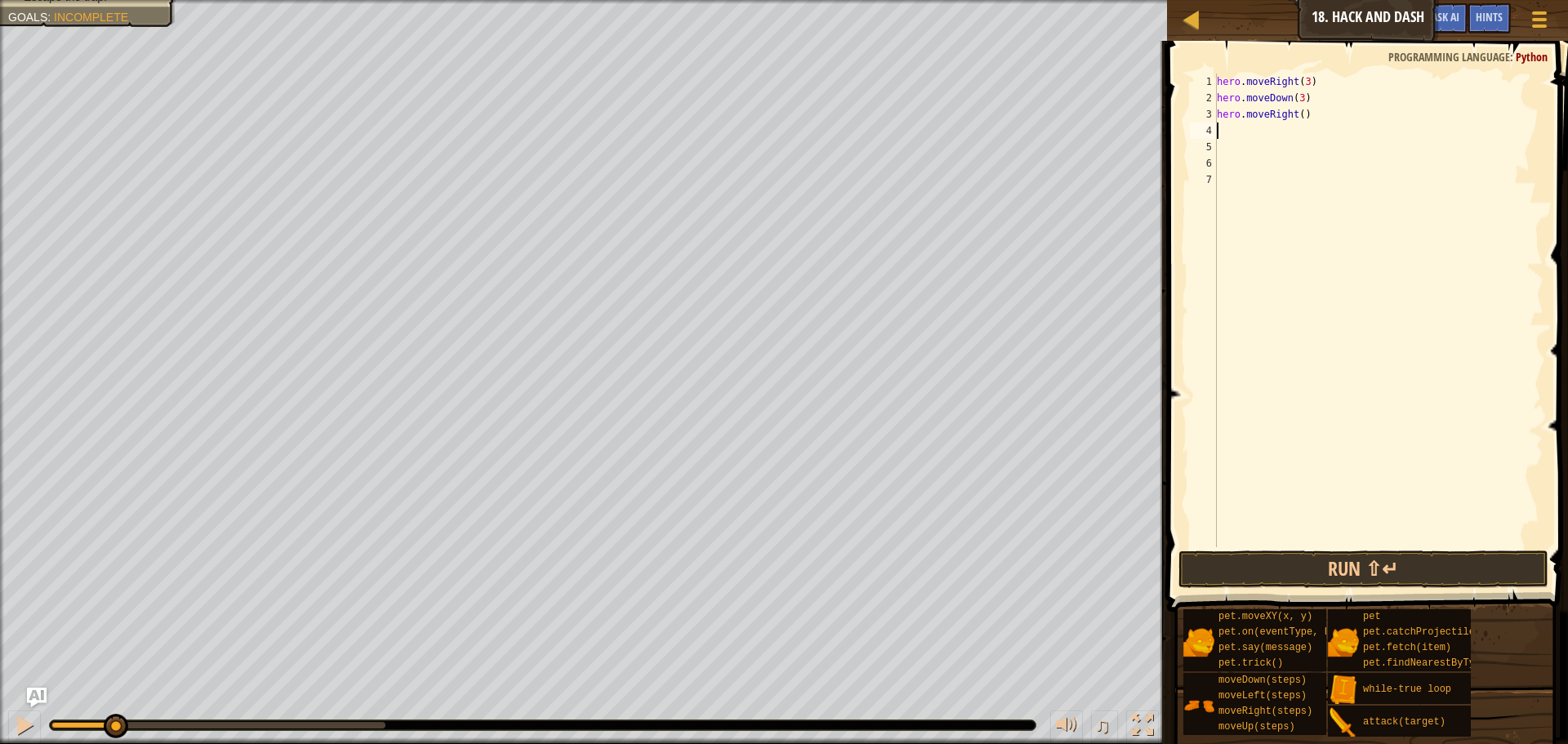
click at [1298, 109] on div "hero . moveRight ( 3 ) hero . moveDown ( 3 ) hero . moveRight ( )" at bounding box center [1378, 326] width 330 height 506
type textarea "hero.moveRight(3)"
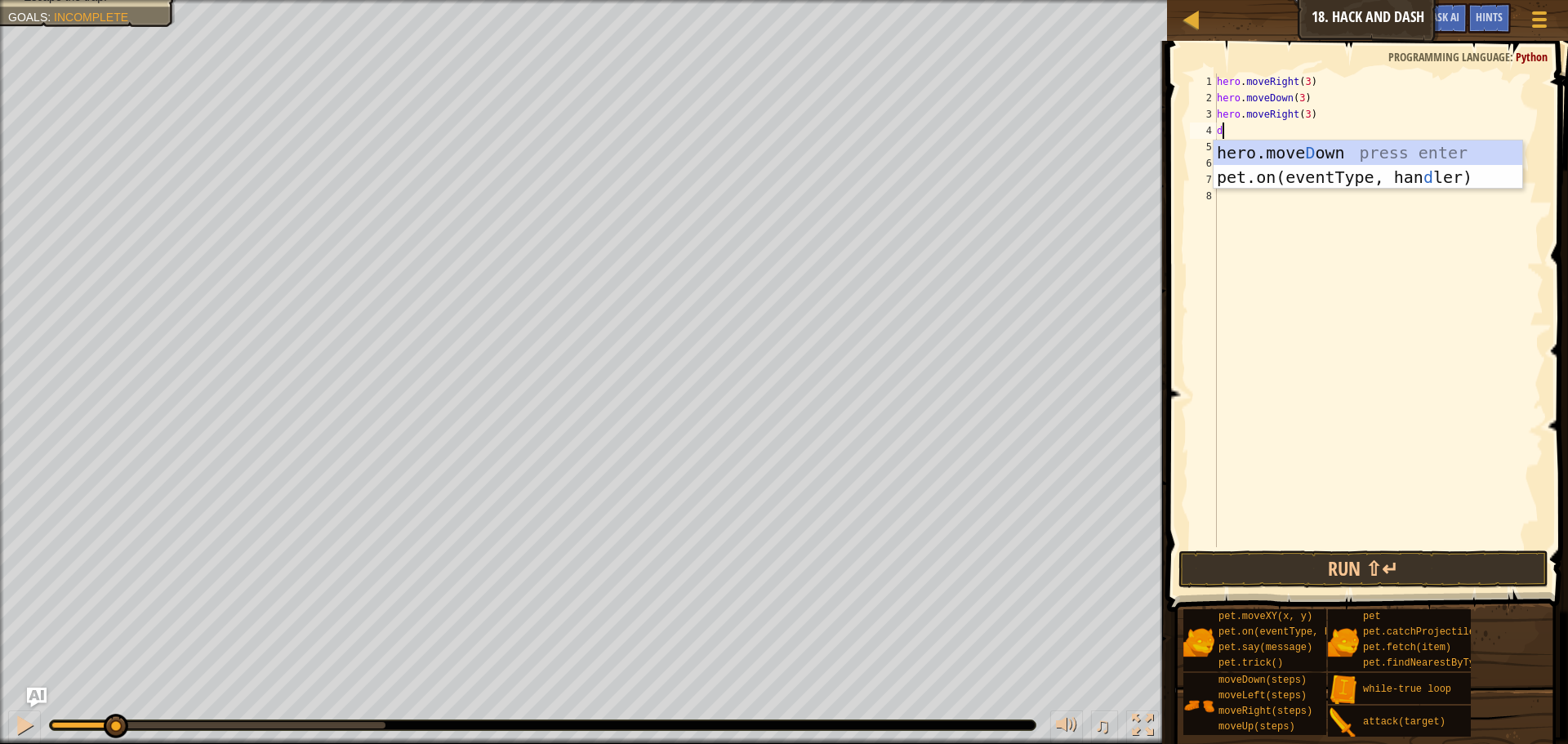
type textarea "do"
click at [1274, 144] on div "hero.move Do wn press enter" at bounding box center [1368, 177] width 308 height 74
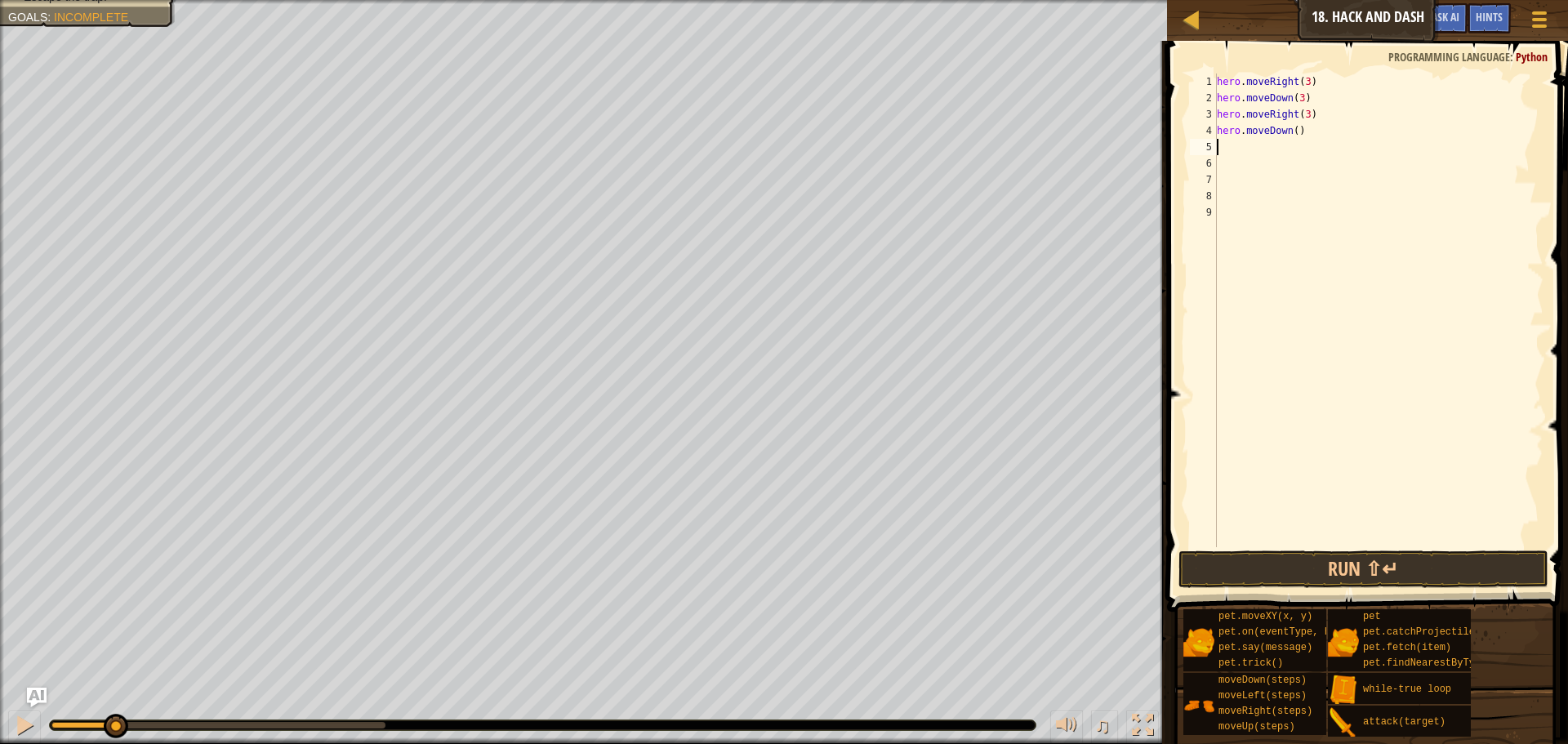
click at [1289, 128] on div "hero . moveRight ( 3 ) hero . moveDown ( 3 ) hero . moveRight ( 3 ) hero . move…" at bounding box center [1378, 326] width 330 height 506
click at [1292, 132] on div "hero . moveRight ( 3 ) hero . moveDown ( 3 ) hero . moveRight ( 3 ) hero . move…" at bounding box center [1378, 326] width 330 height 506
type textarea "hero.moveDown(3)"
type textarea "r"
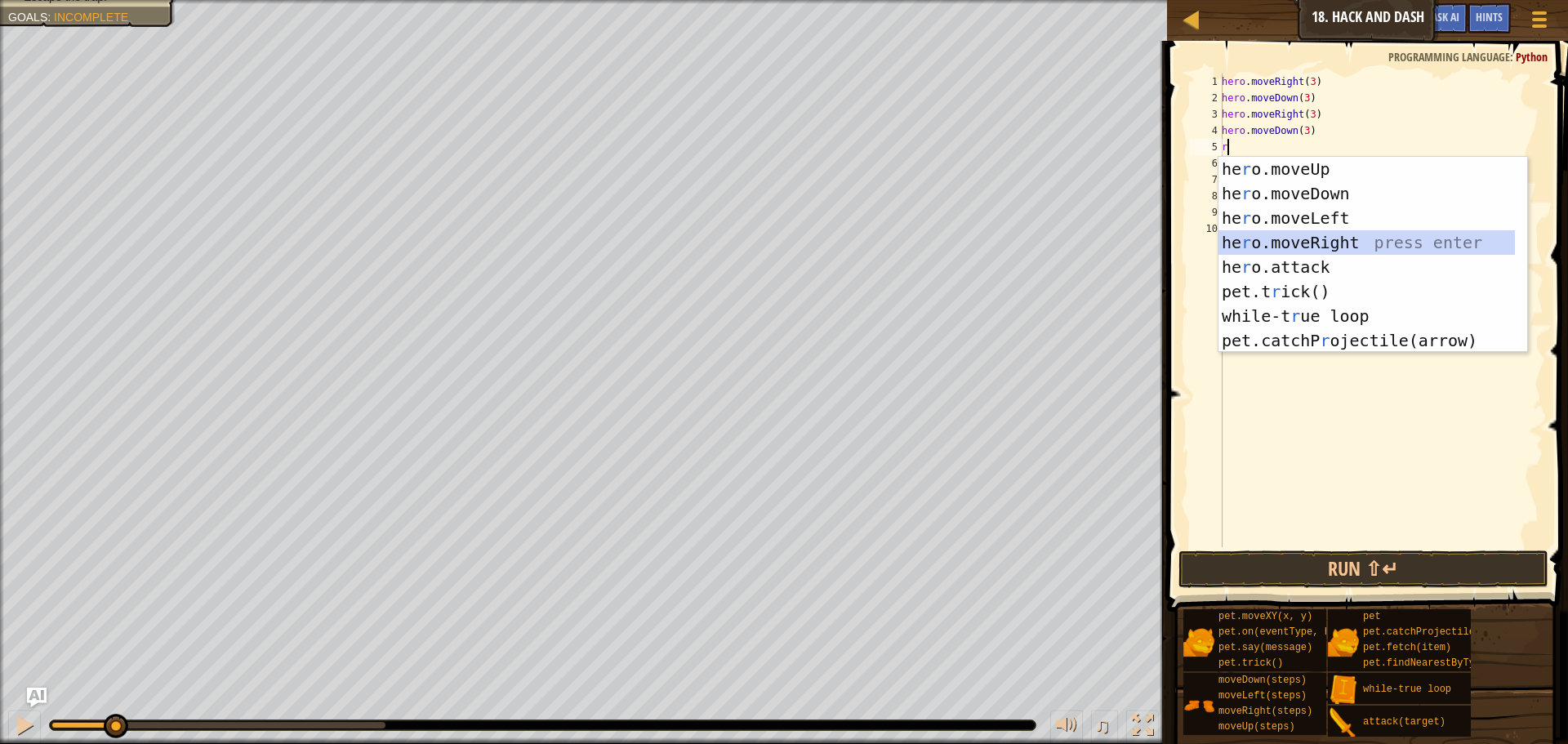
click at [1271, 236] on div "he r o.moveUp press enter he r o.moveDown press enter he r o.moveLeft press ent…" at bounding box center [1367, 279] width 297 height 245
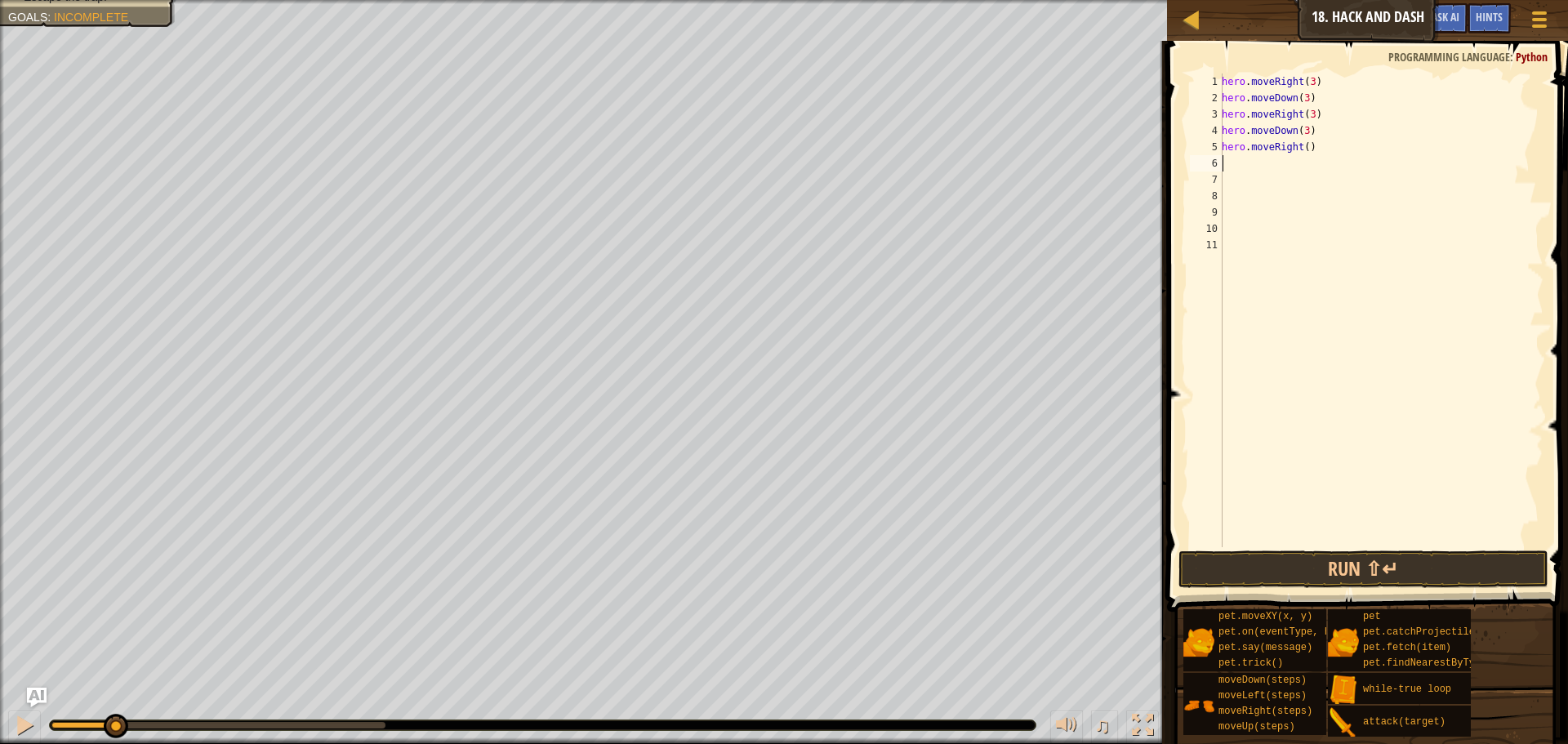
click at [1301, 146] on div "hero . moveRight ( 3 ) hero . moveDown ( 3 ) hero . moveRight ( 3 ) hero . move…" at bounding box center [1381, 326] width 325 height 506
type textarea "hero.moveRight(3)"
type textarea "d"
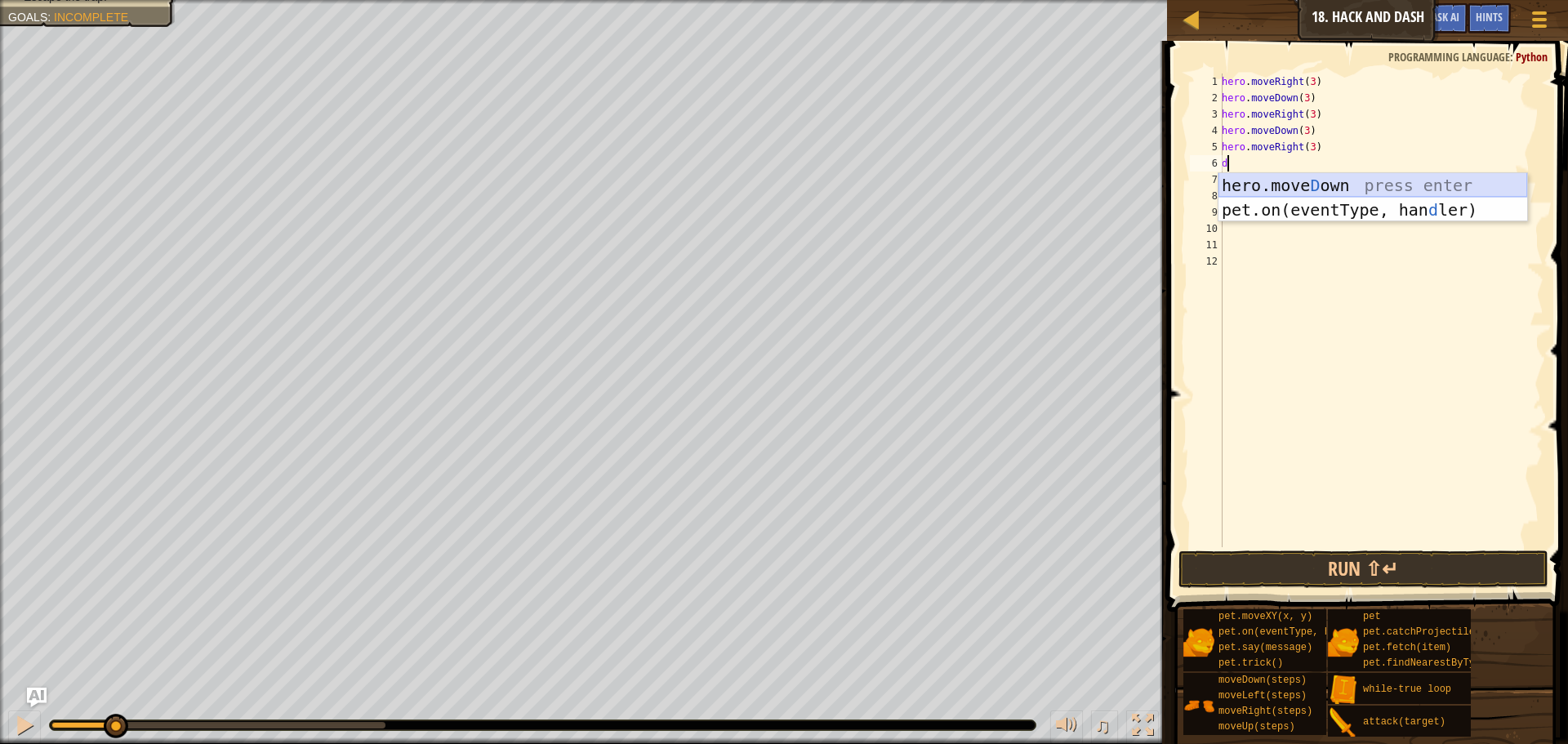
click at [1315, 190] on div "hero.[PERSON_NAME] own press enter pet.on(eventType, han d ler) press enter" at bounding box center [1372, 222] width 308 height 98
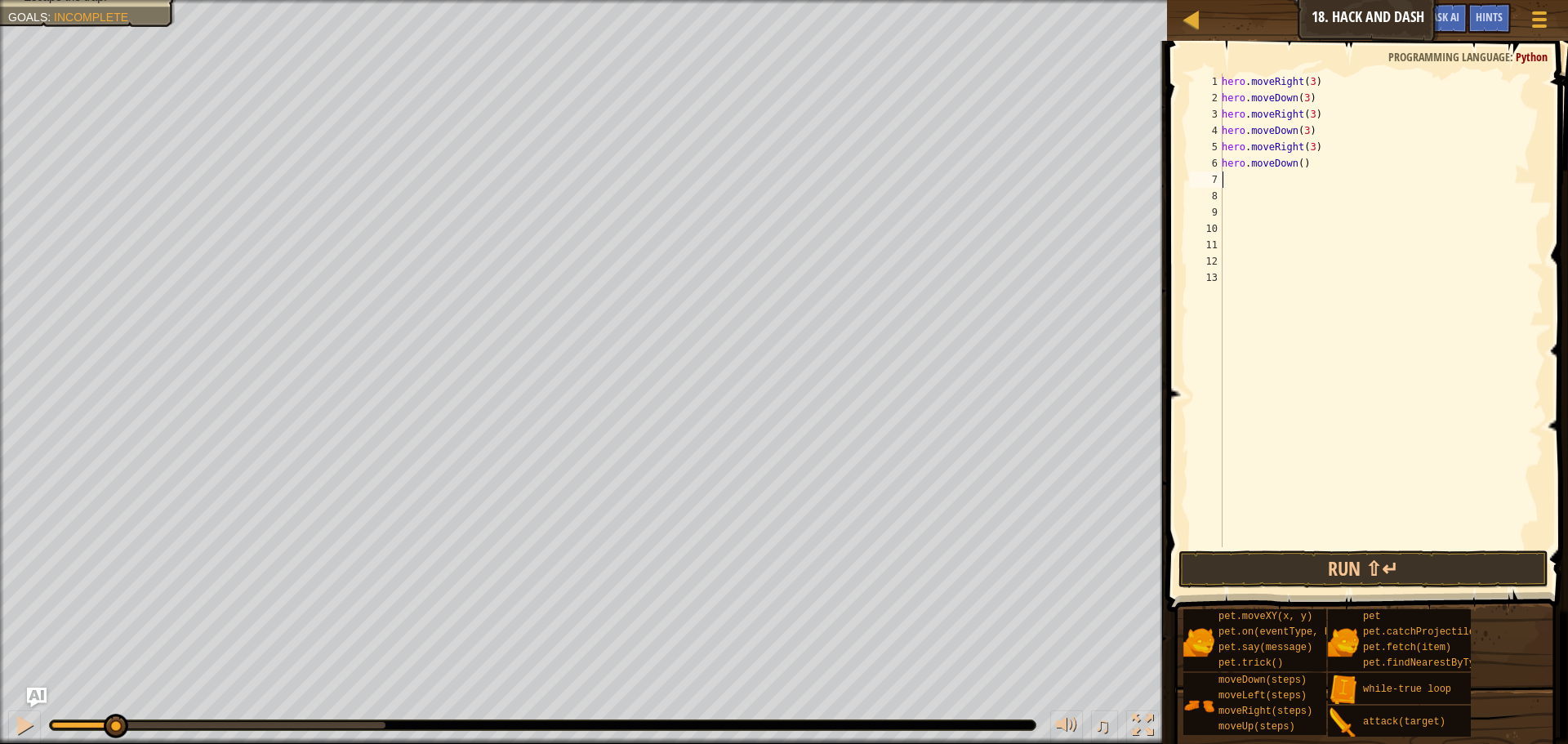
click at [1296, 163] on div "hero . moveRight ( 3 ) hero . moveDown ( 3 ) hero . moveRight ( 3 ) hero . move…" at bounding box center [1381, 326] width 325 height 506
type textarea "hero.moveDown(2)"
type textarea "h"
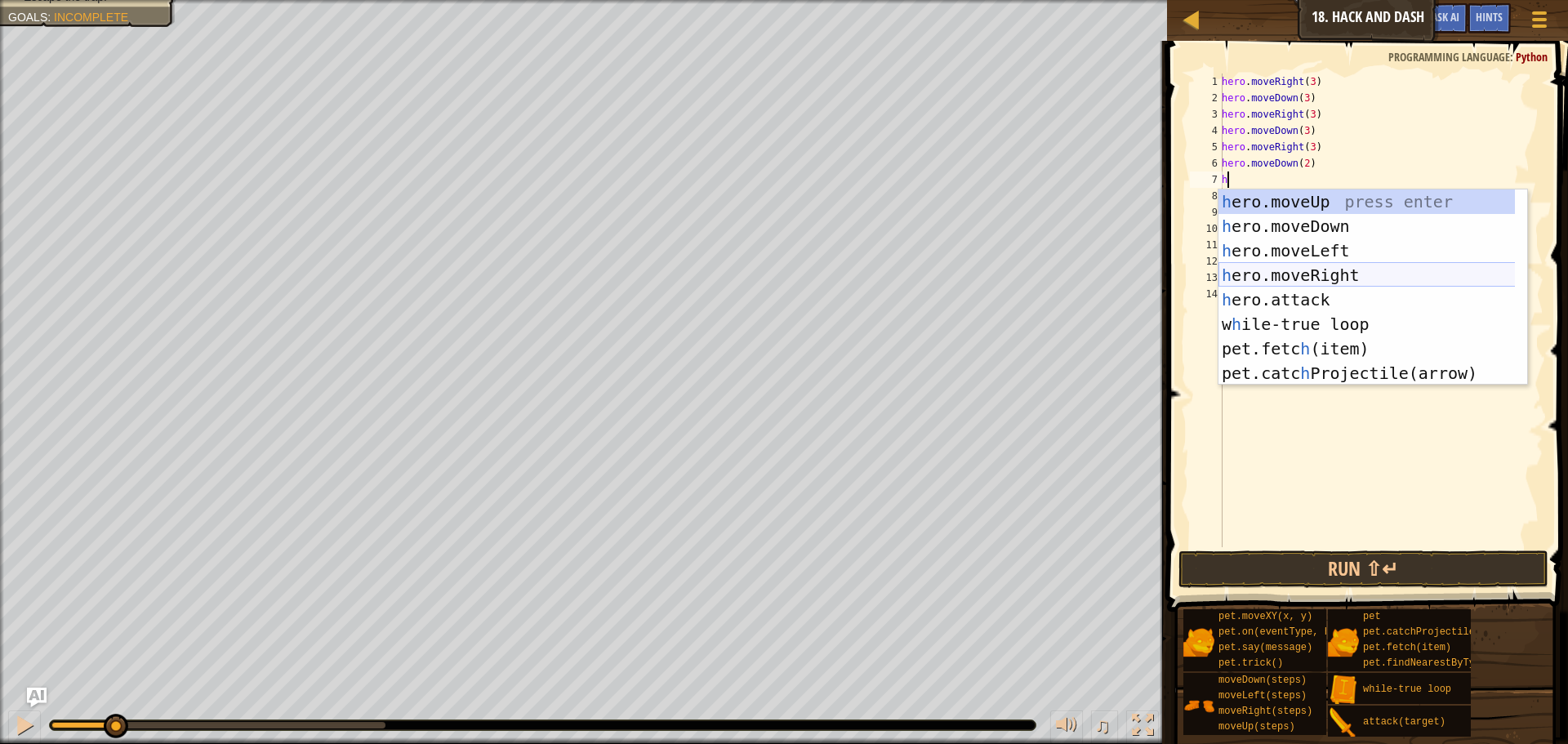
click at [1284, 269] on div "h ero.moveUp press enter h ero.moveDown press enter h ero.moveLeft press enter …" at bounding box center [1372, 312] width 308 height 245
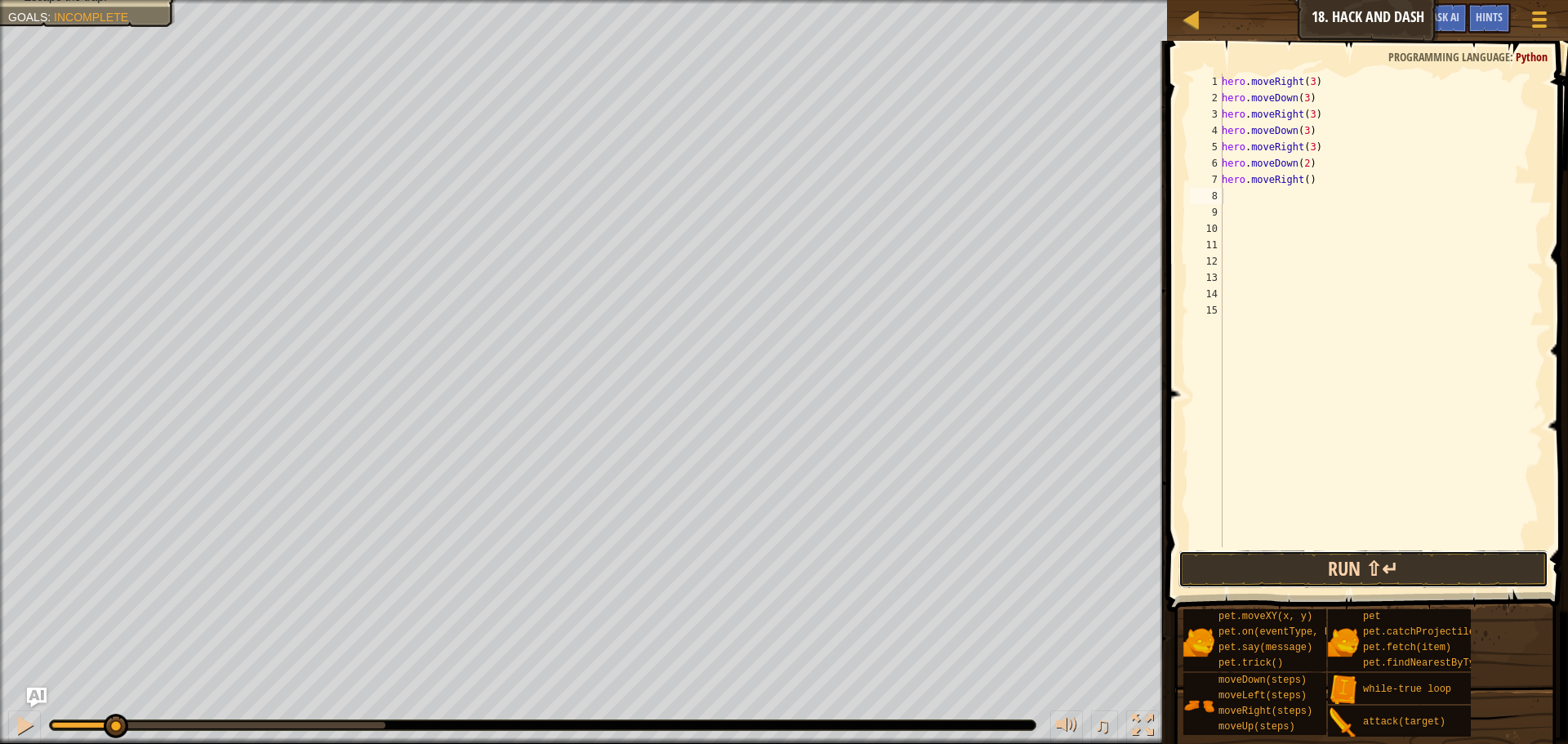
click at [1252, 571] on button "Run ⇧↵" at bounding box center [1364, 569] width 370 height 38
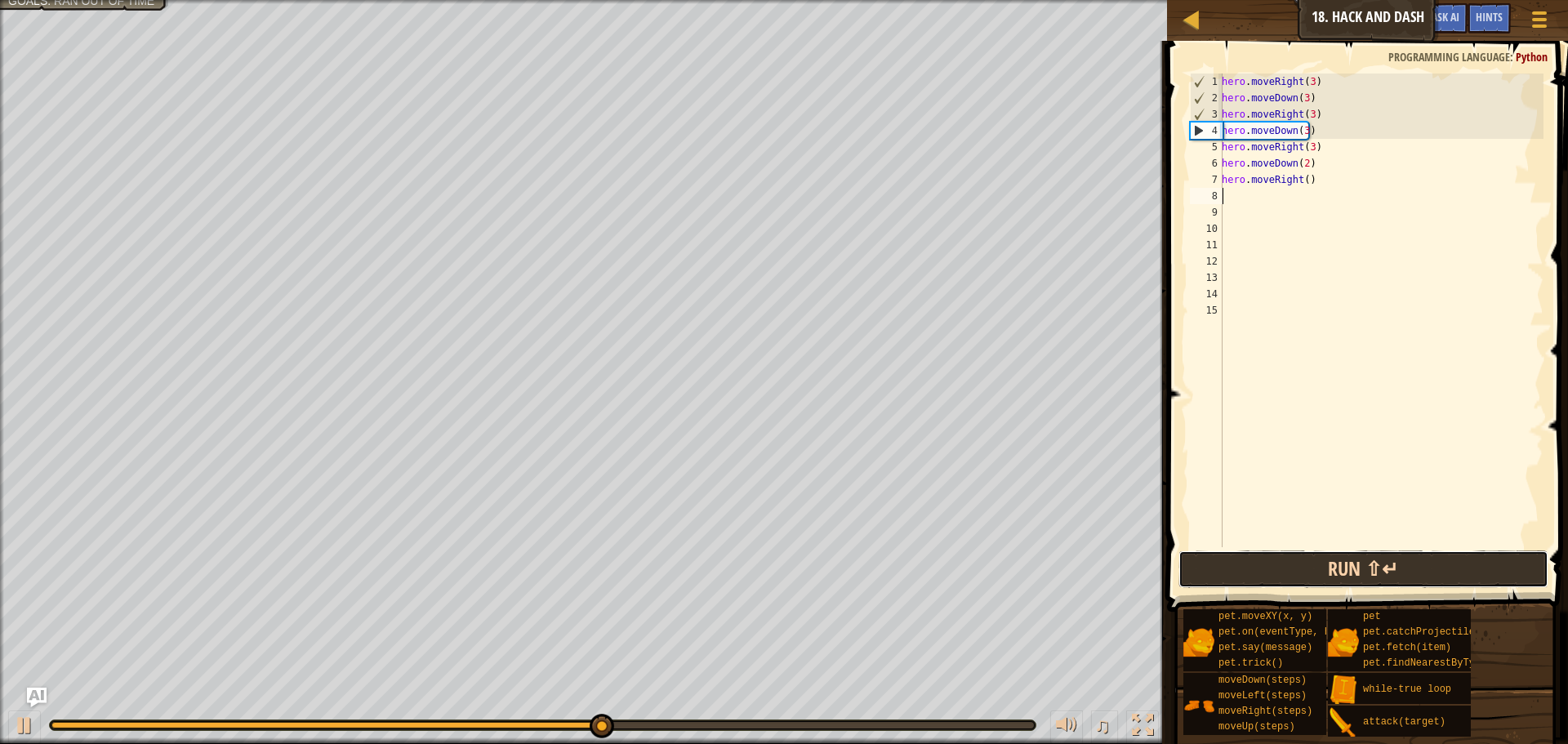
click at [1312, 573] on button "Run ⇧↵" at bounding box center [1364, 569] width 370 height 38
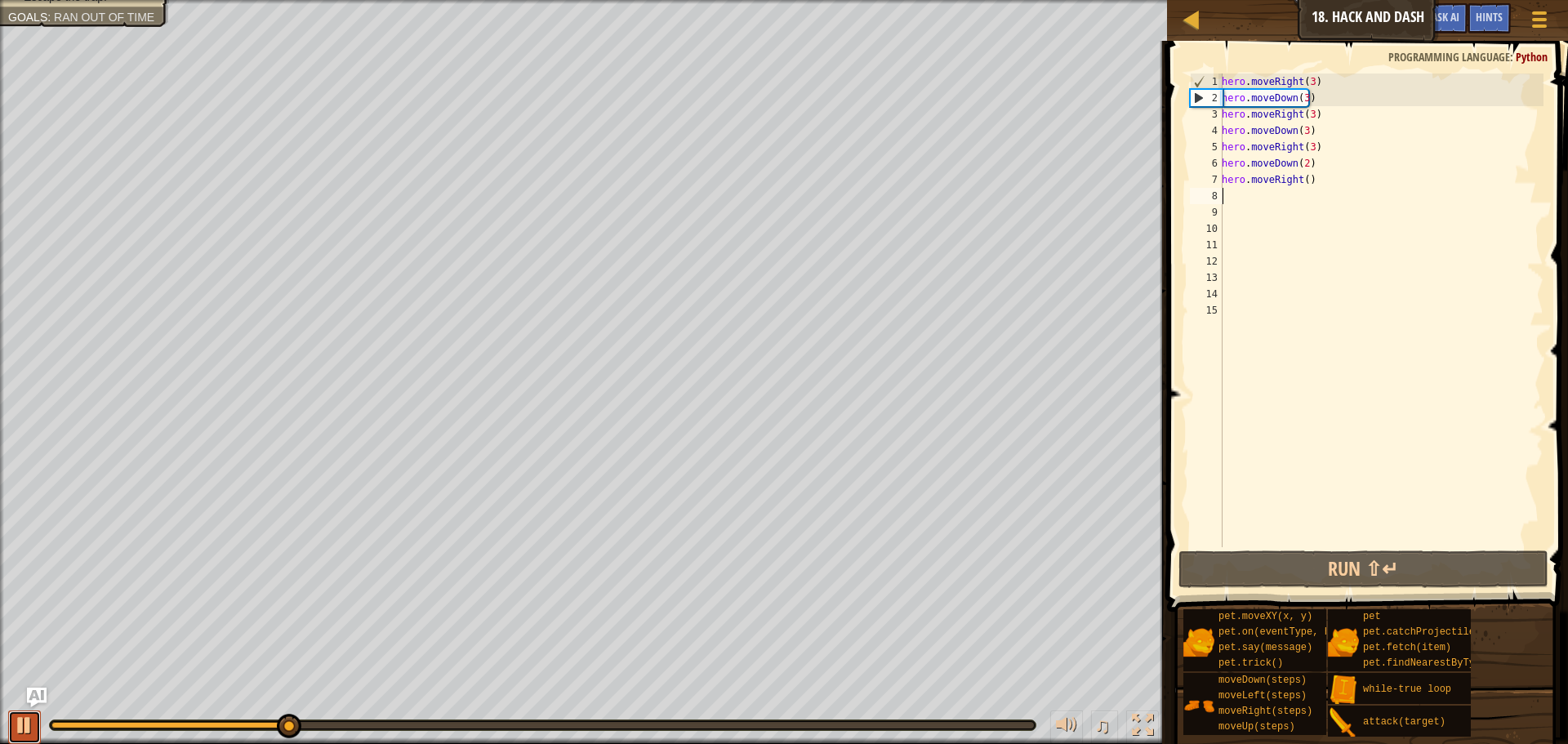
click at [31, 723] on div at bounding box center [24, 725] width 22 height 22
click at [1306, 75] on div "hero . moveRight ( 3 ) hero . moveDown ( 3 ) hero . moveRight ( 3 ) hero . move…" at bounding box center [1381, 326] width 325 height 506
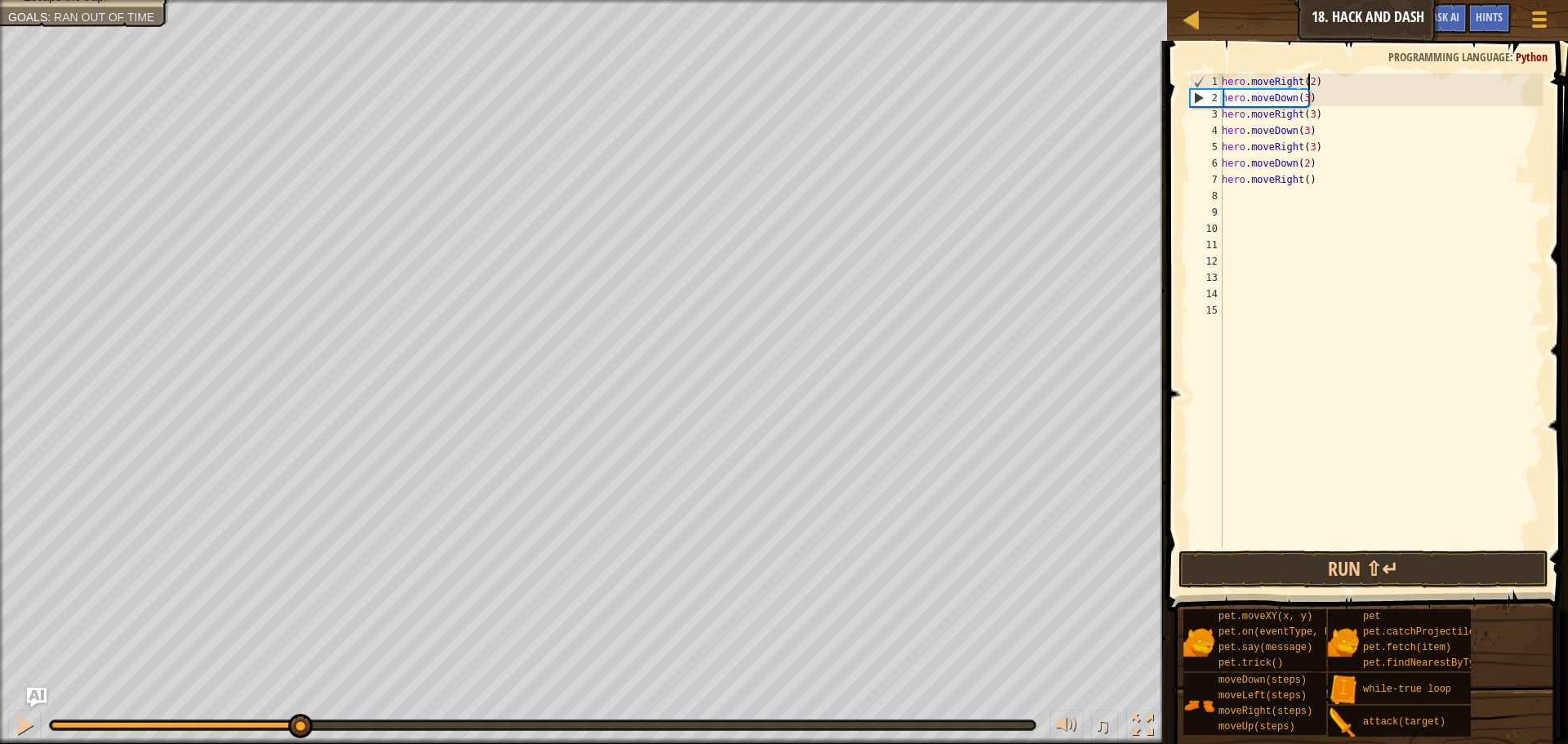
scroll to position [7, 6]
click at [1303, 101] on div "hero . moveRight ( 2 ) hero . moveDown ( 3 ) hero . moveRight ( 3 ) hero . move…" at bounding box center [1381, 326] width 325 height 506
click at [1305, 113] on div "hero . moveRight ( 2 ) hero . moveDown ( 2 ) hero . moveRight ( 3 ) hero . move…" at bounding box center [1381, 326] width 325 height 506
click at [1307, 111] on div "hero . moveRight ( 2 ) hero . moveDown ( 2 ) hero . moveRight ( 3 ) hero . move…" at bounding box center [1381, 326] width 325 height 506
click at [1301, 128] on div "hero . moveRight ( 2 ) hero . moveDown ( 2 ) hero . moveRight ( 2 ) hero . move…" at bounding box center [1381, 326] width 325 height 506
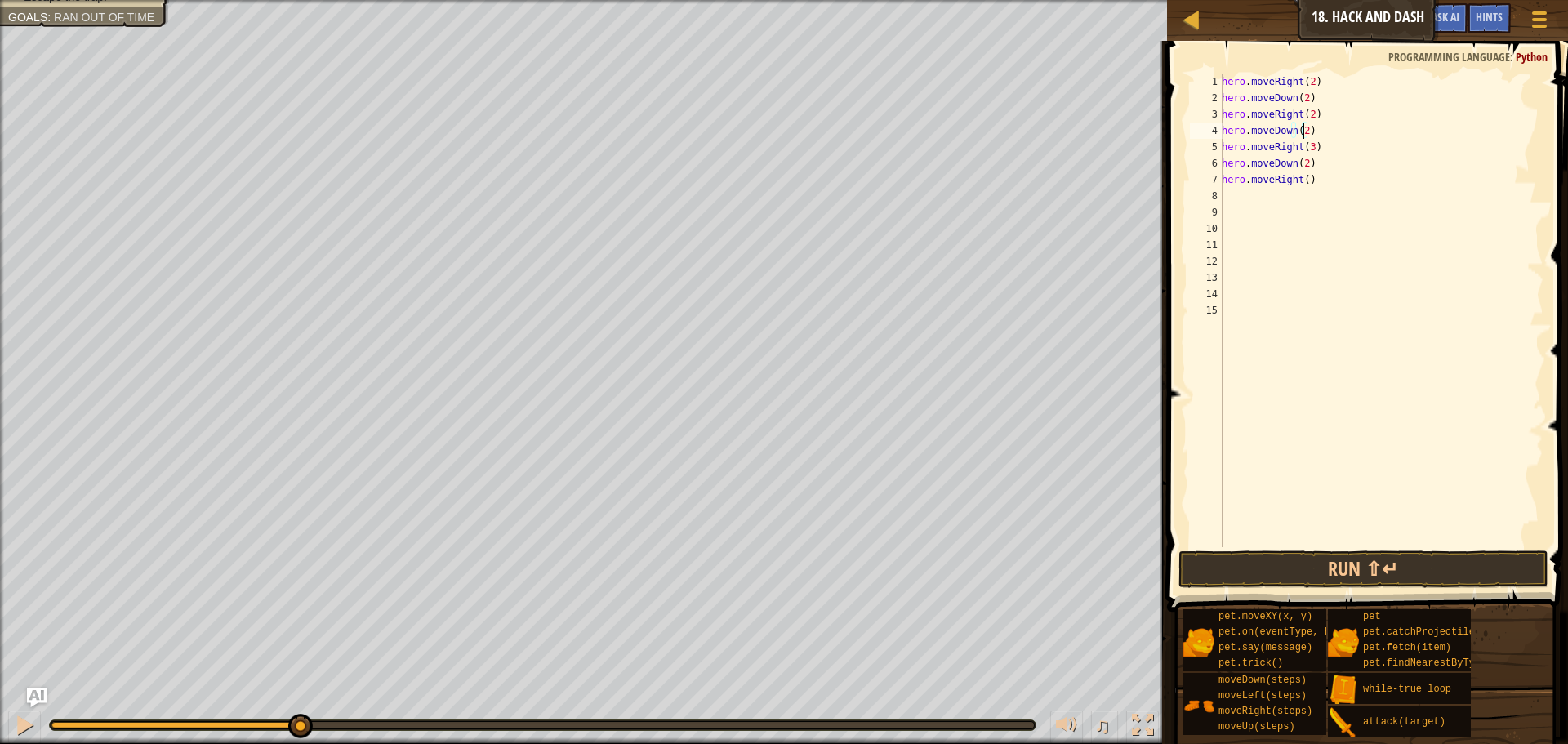
click at [1307, 147] on div "hero . moveRight ( 2 ) hero . moveDown ( 2 ) hero . moveRight ( 2 ) hero . move…" at bounding box center [1381, 326] width 325 height 506
click at [1252, 562] on button "Run ⇧↵" at bounding box center [1364, 569] width 370 height 38
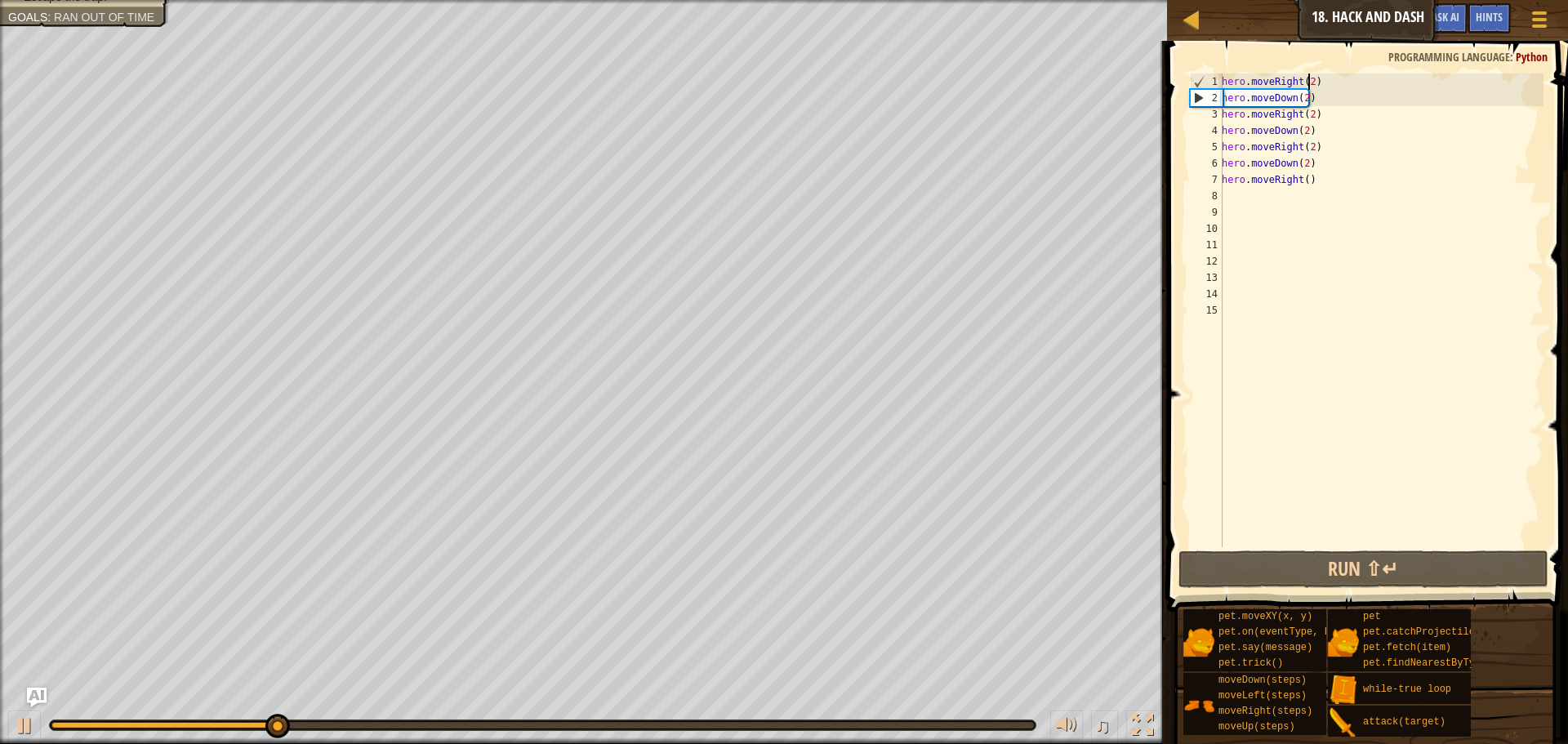
click at [1309, 77] on div "hero . moveRight ( 2 ) hero . moveDown ( 2 ) hero . moveRight ( 2 ) hero . move…" at bounding box center [1381, 326] width 325 height 506
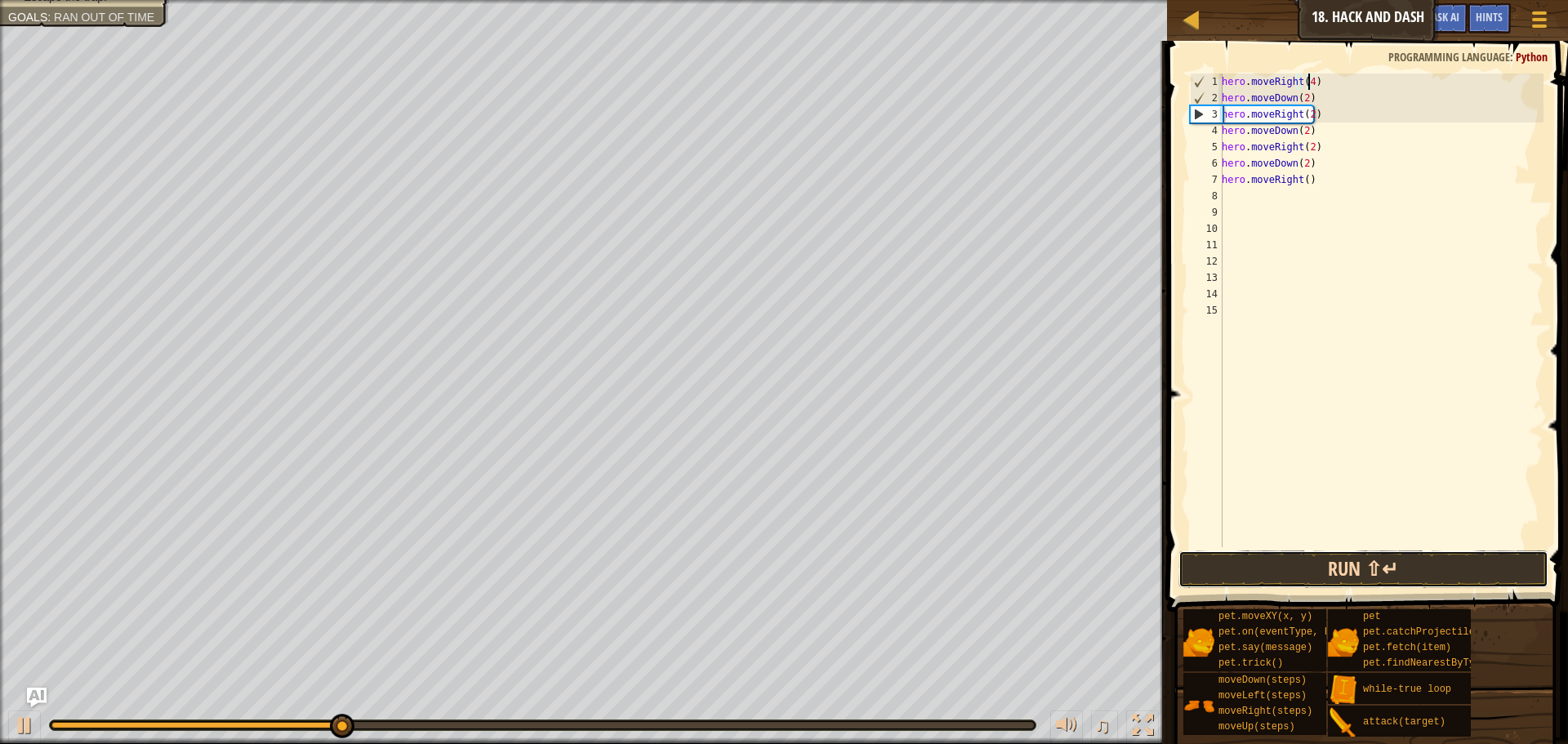
click at [1341, 556] on button "Run ⇧↵" at bounding box center [1364, 569] width 370 height 38
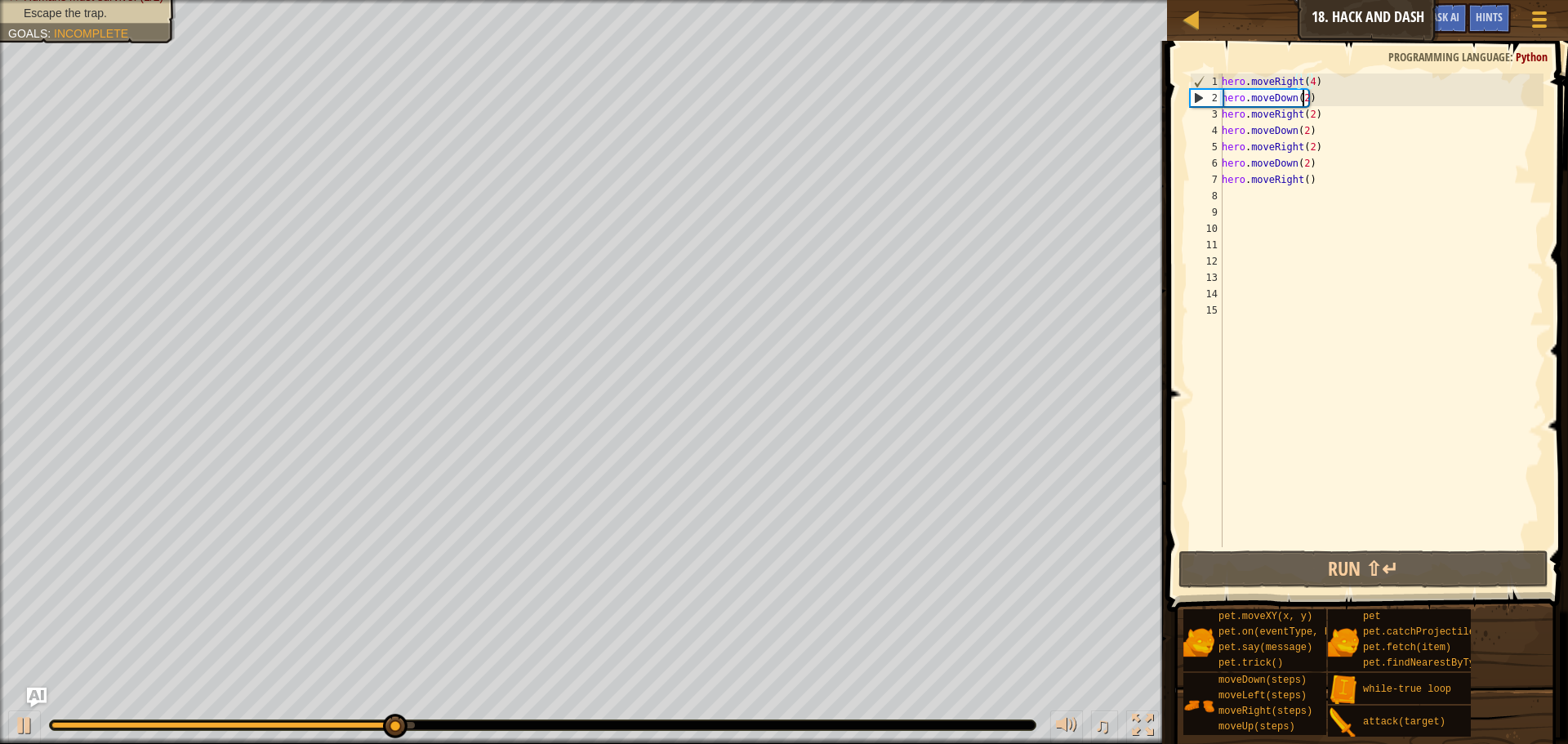
click at [1301, 102] on div "hero . moveRight ( 4 ) hero . moveDown ( 2 ) hero . moveRight ( 2 ) hero . move…" at bounding box center [1381, 326] width 325 height 506
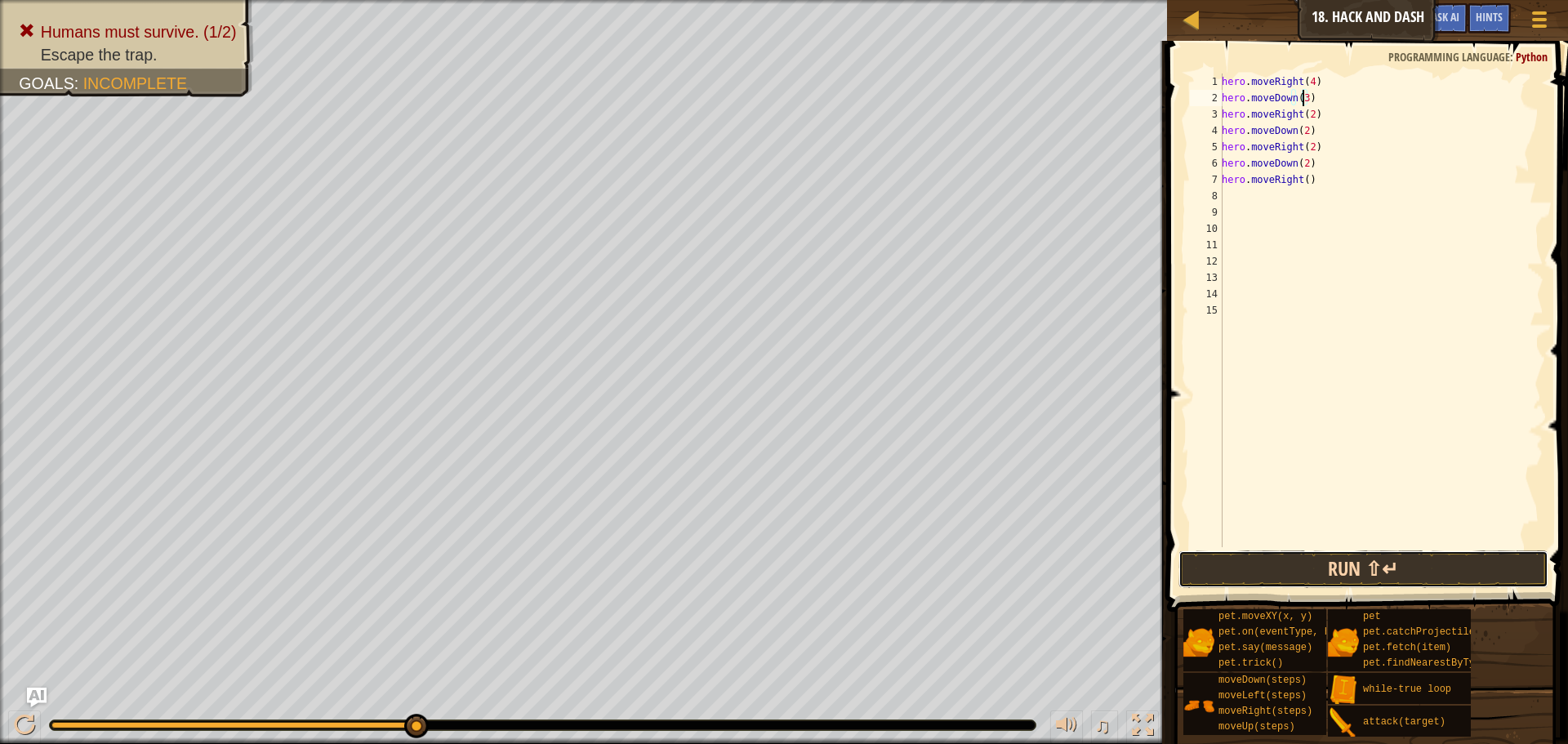
click at [1327, 555] on button "Run ⇧↵" at bounding box center [1364, 569] width 370 height 38
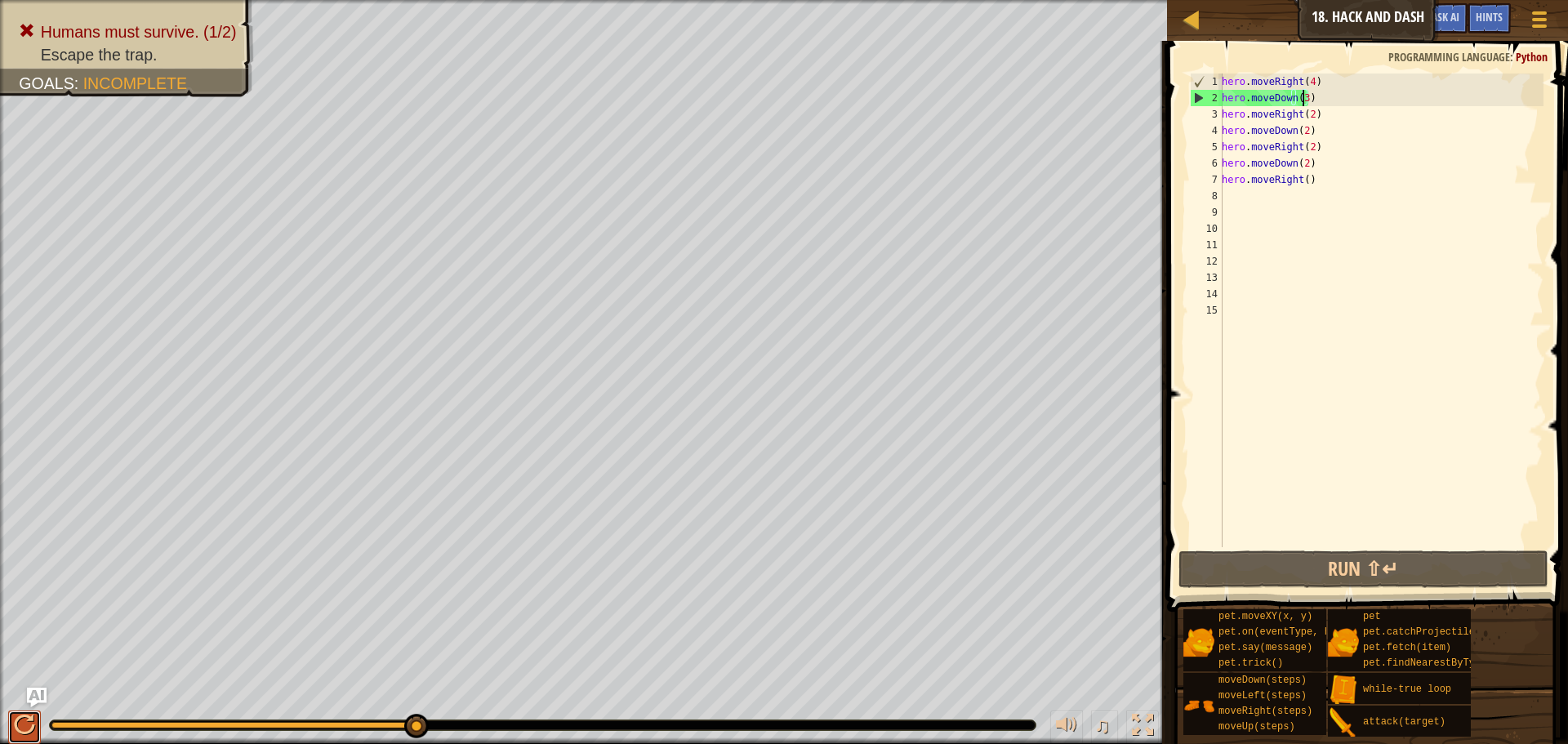
click at [13, 722] on div at bounding box center [24, 725] width 22 height 22
click at [13, 722] on button at bounding box center [24, 726] width 32 height 33
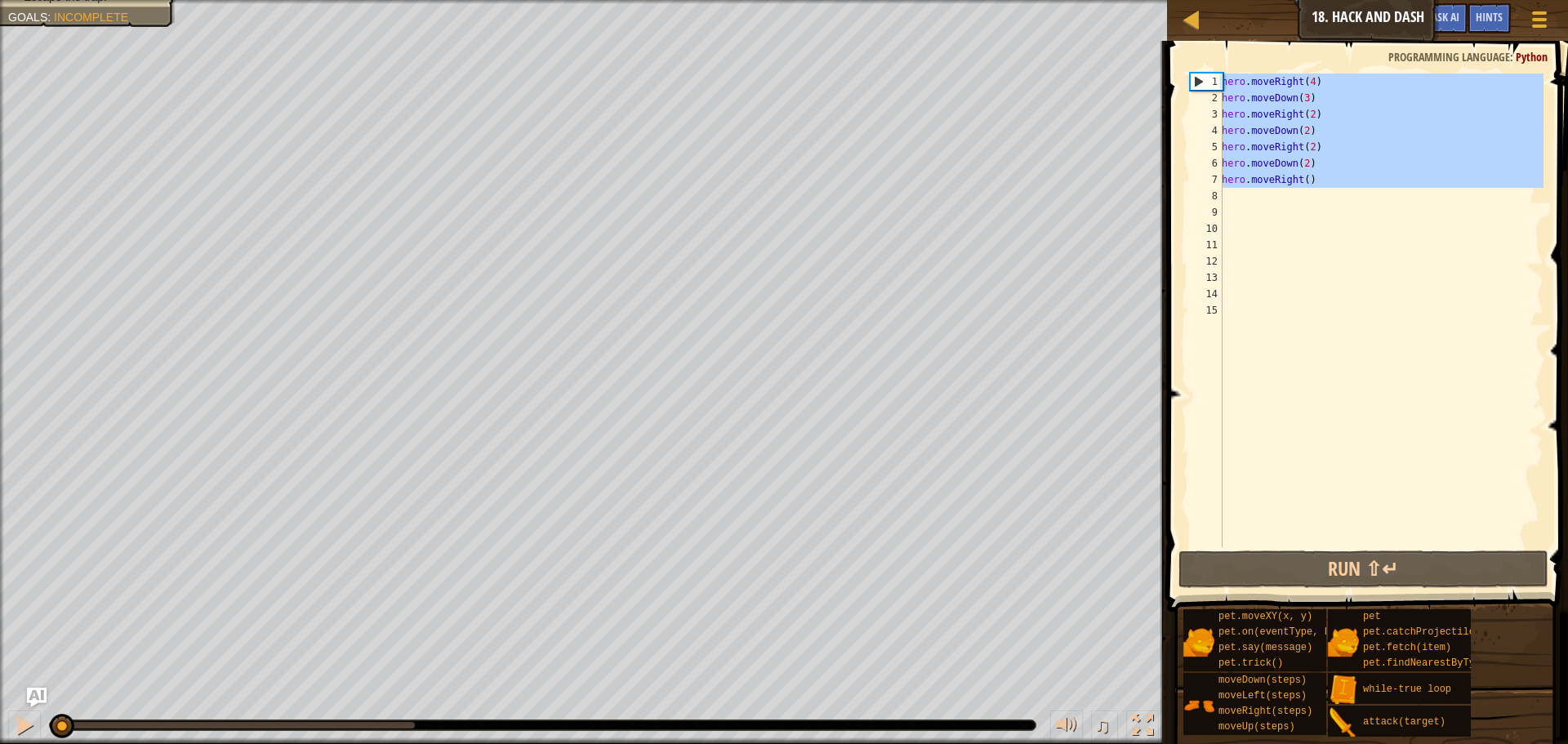
drag, startPoint x: 1291, startPoint y: 164, endPoint x: 1217, endPoint y: 29, distance: 154.0
click at [1217, 29] on div "Map Introduction to Computer Science 18. Hack and Dash Game Menu Done Hints Ask…" at bounding box center [784, 372] width 1568 height 744
type textarea "hero.moveRight(4) hero.moveDown(3)"
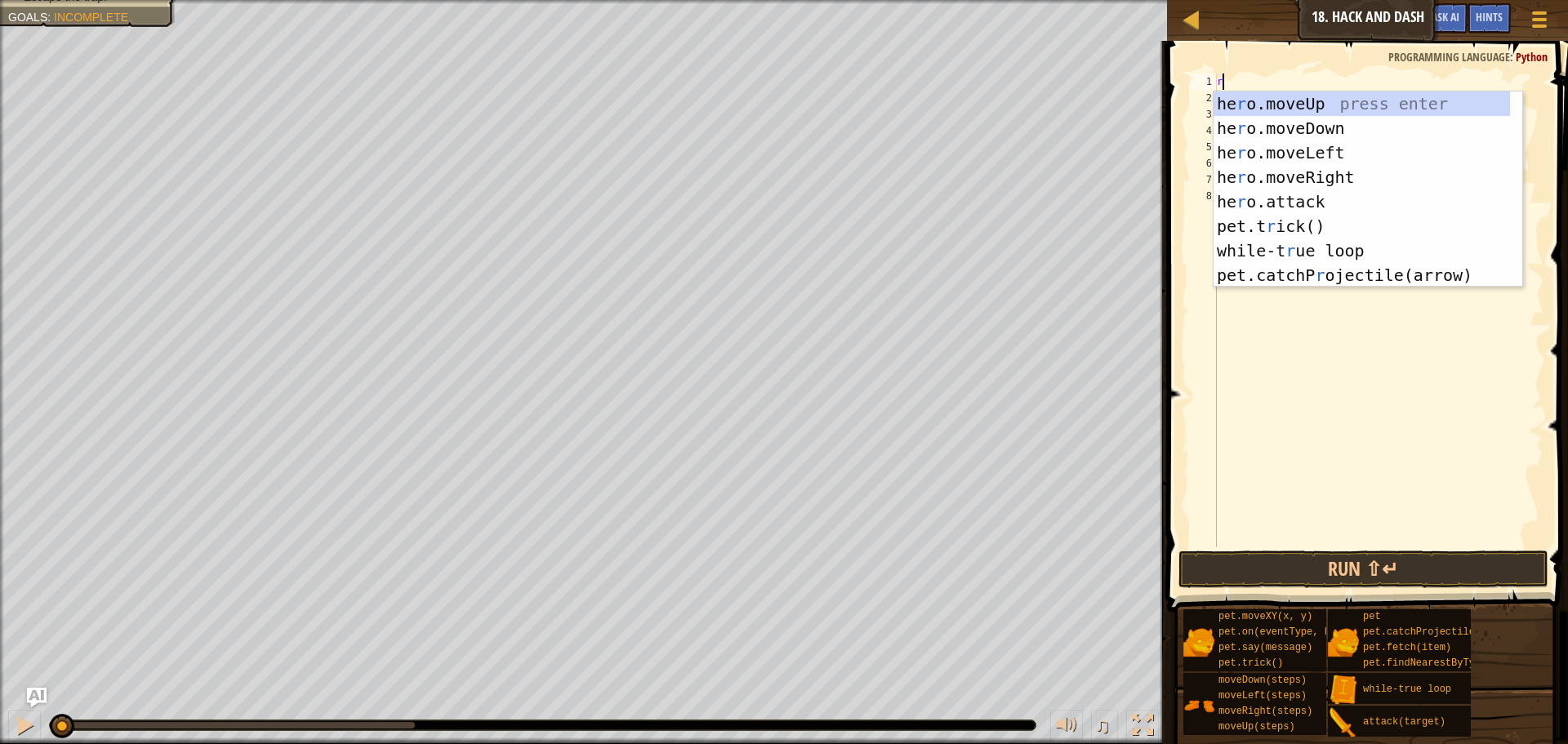
type textarea "ri"
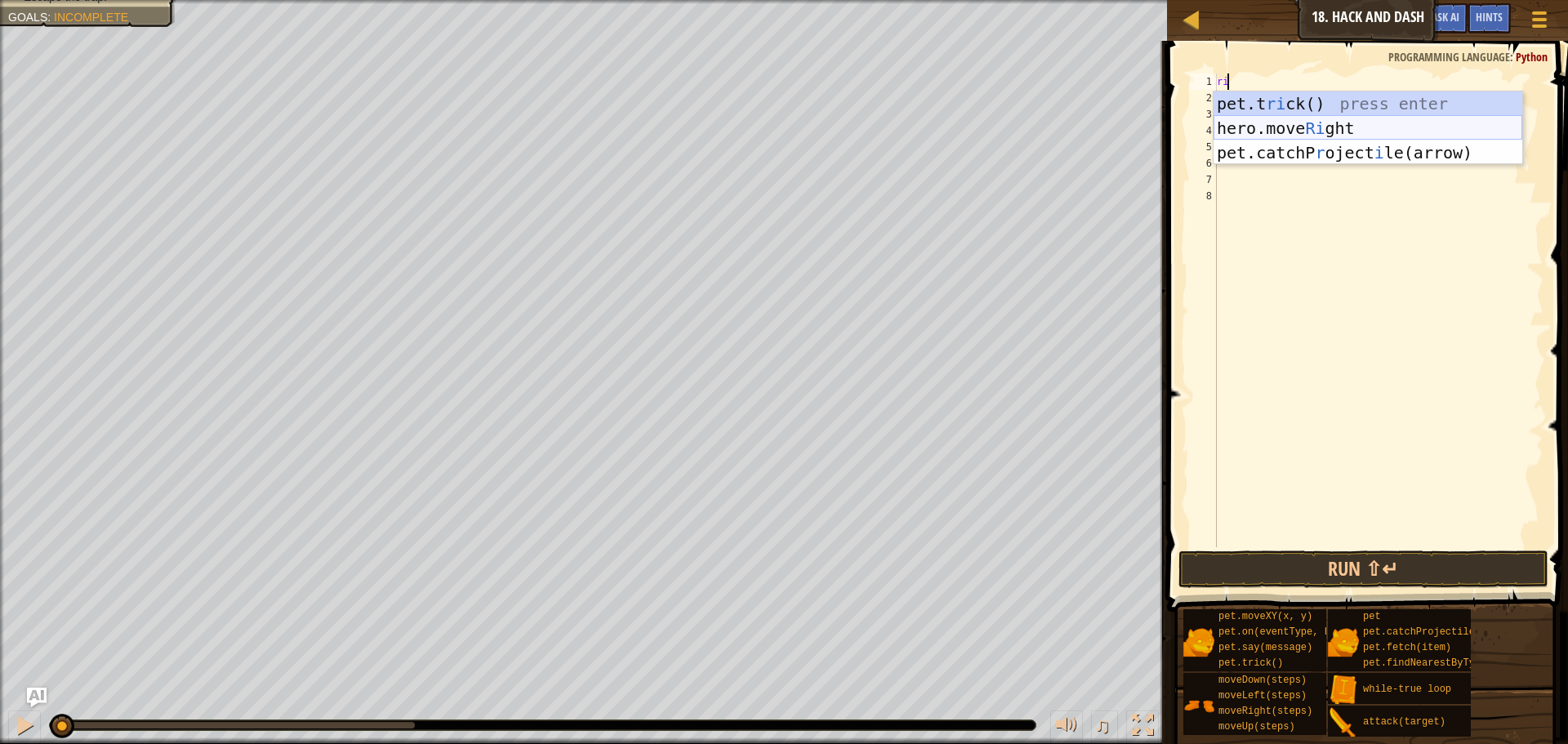
click at [1251, 120] on div "pet.t ri ck() press enter hero.move Ri ght press enter pet.catchP r oject i [GE…" at bounding box center [1368, 153] width 308 height 122
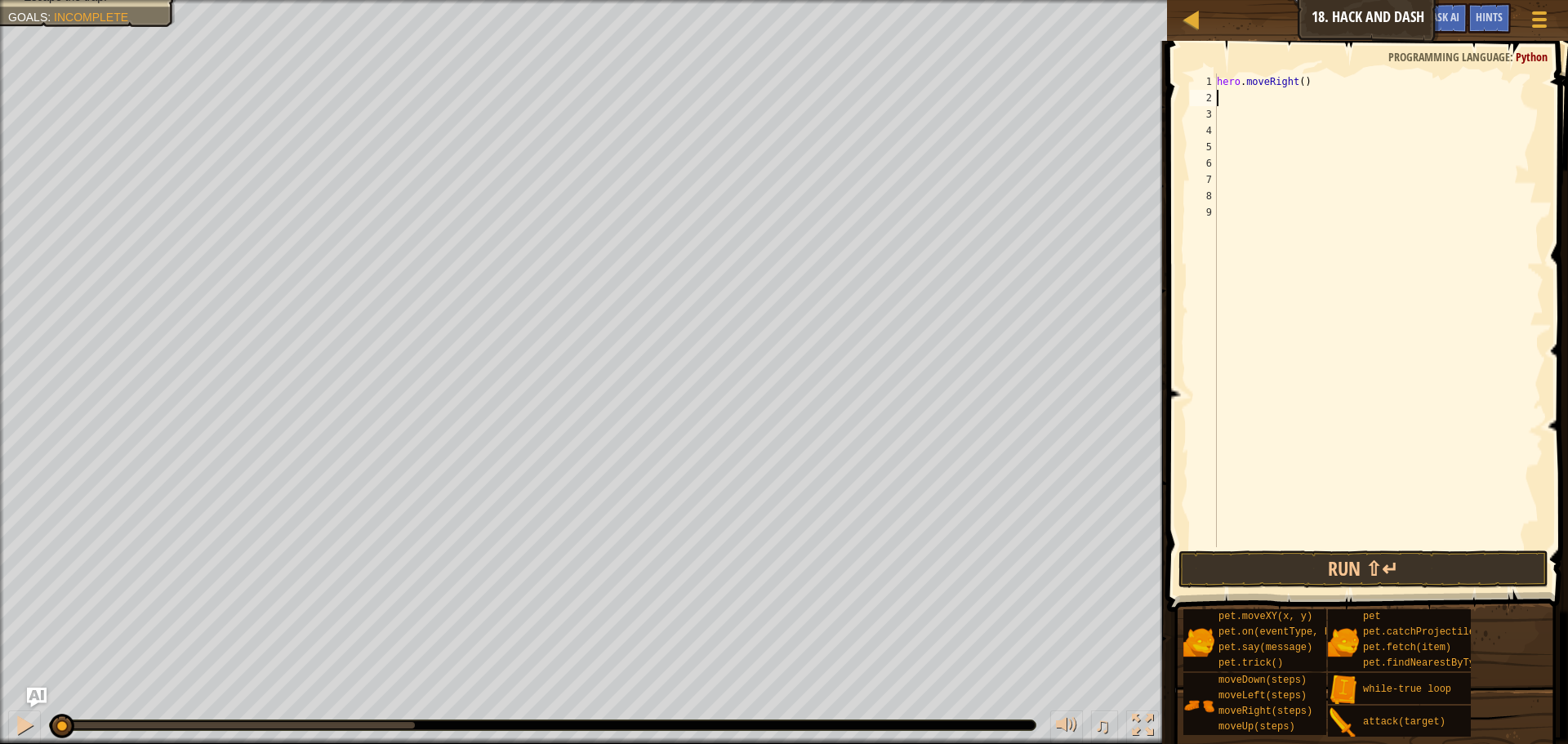
type textarea "u"
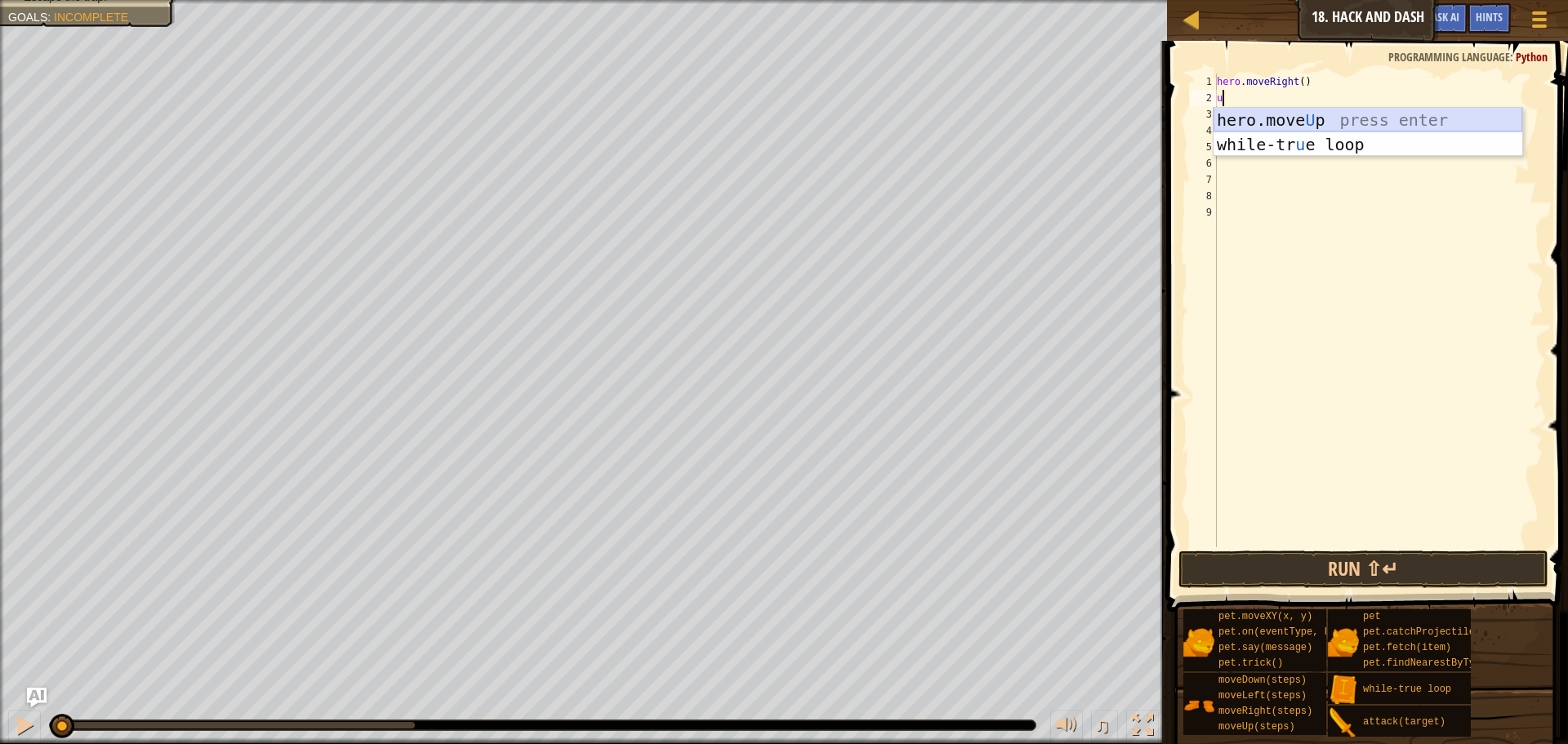
click at [1262, 117] on div "hero.move U p press enter while-tr u e loop press enter" at bounding box center [1368, 156] width 308 height 98
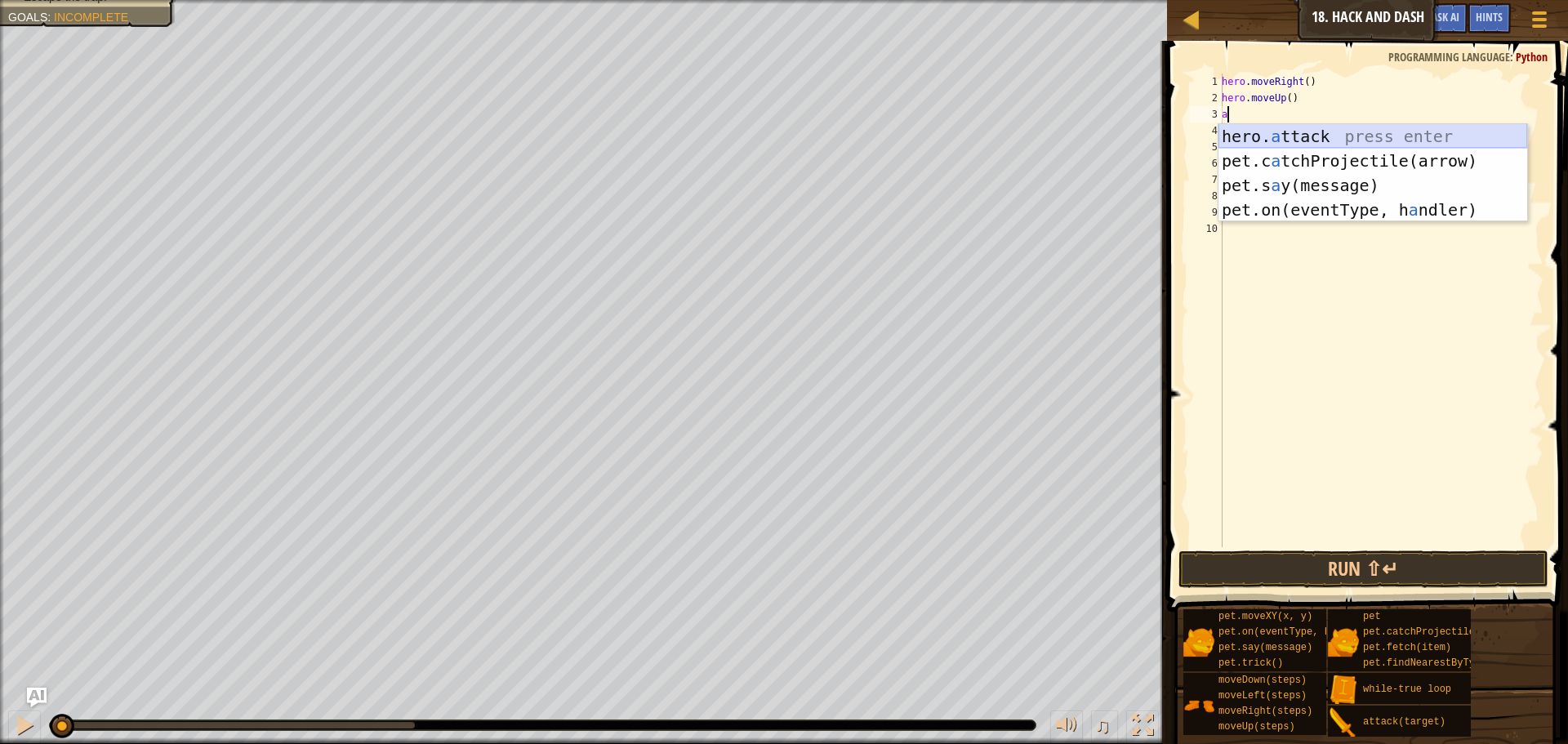
click at [1270, 128] on div "hero. a ttack press enter pet.c a tchProjectile(arrow) press enter pet.s a y(me…" at bounding box center [1372, 198] width 308 height 147
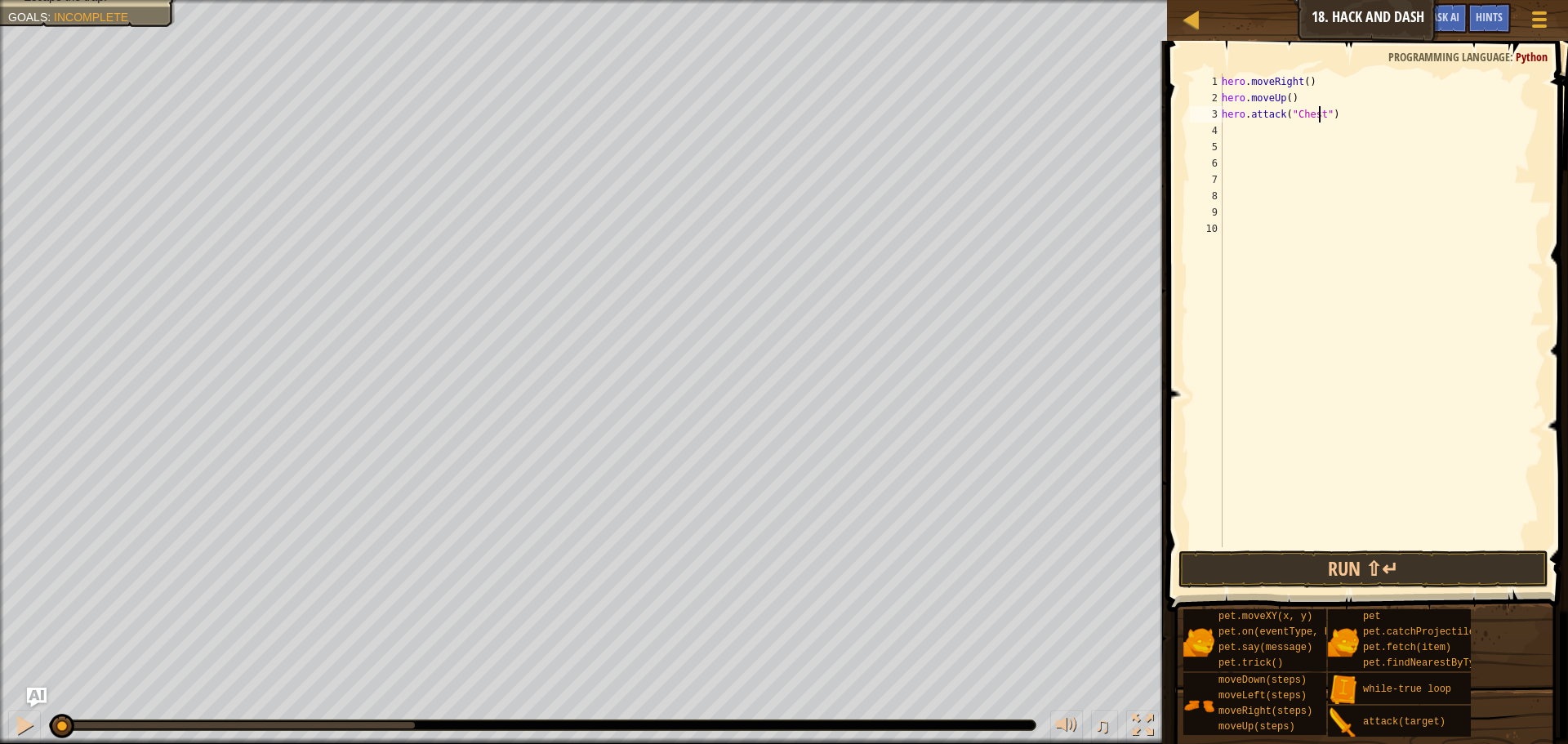
scroll to position [7, 8]
type textarea "hero.attack("Chest")"
click at [1336, 557] on button "Run ⇧↵" at bounding box center [1364, 569] width 370 height 38
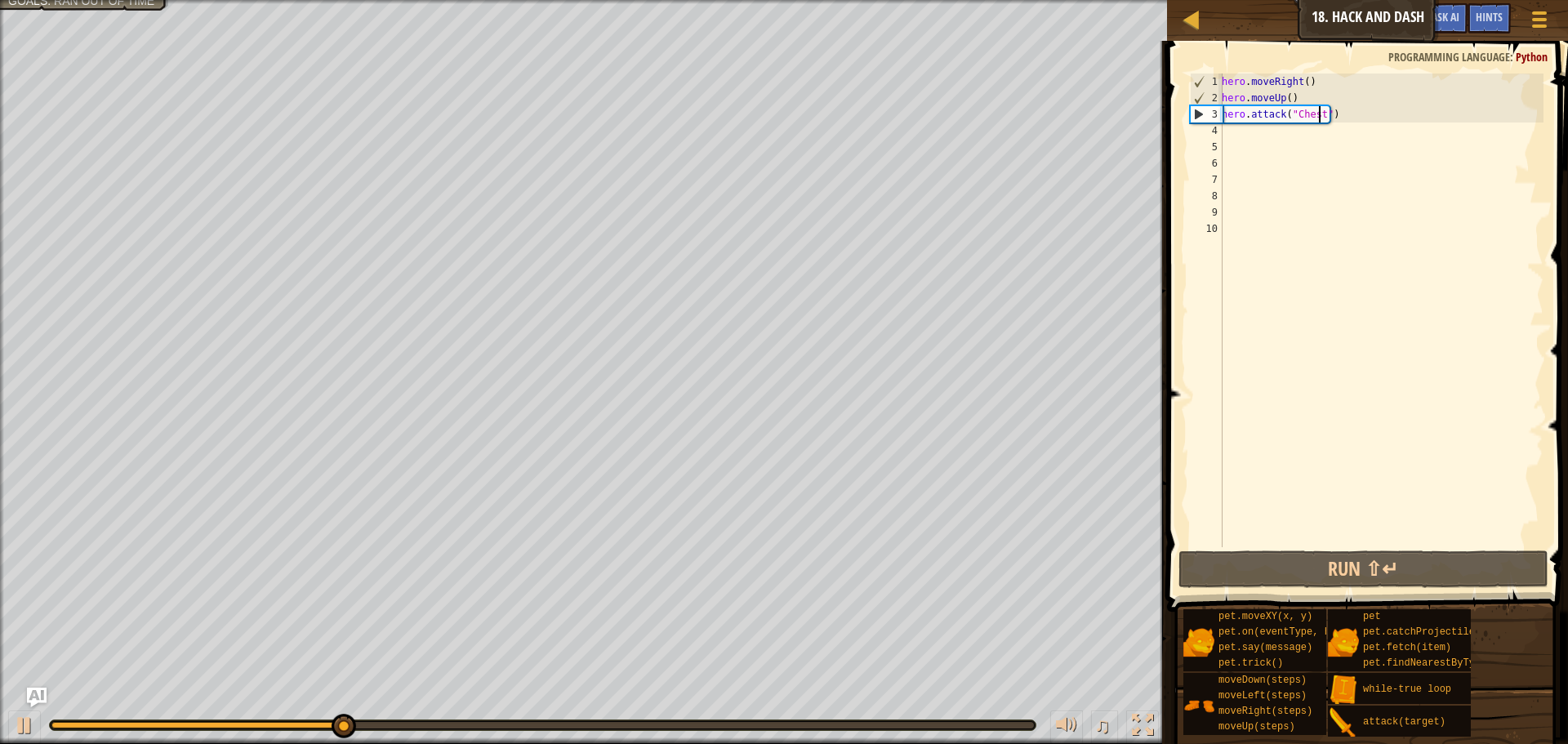
scroll to position [7, 0]
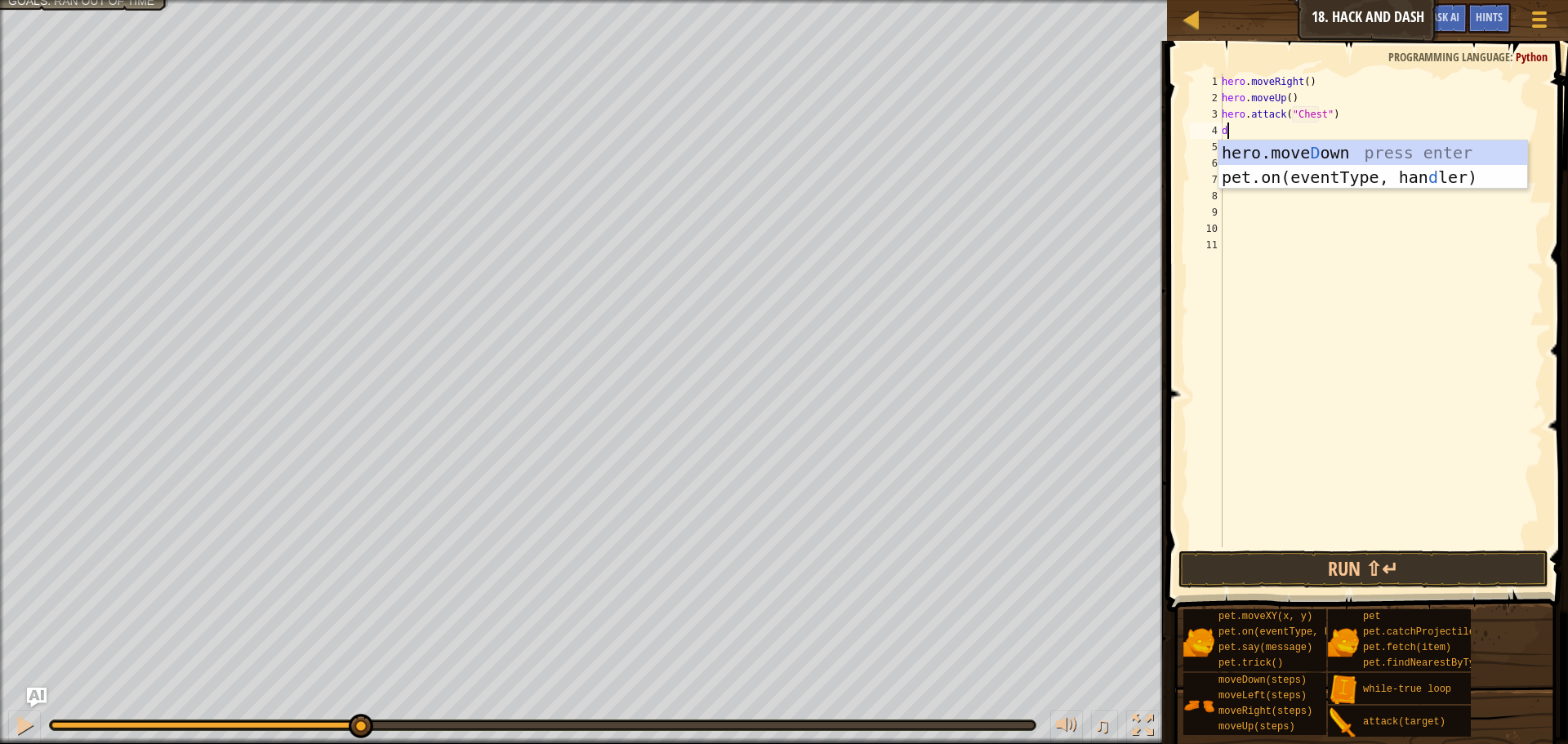
type textarea "do"
click at [1381, 146] on div "hero.move Do wn press enter" at bounding box center [1372, 177] width 308 height 74
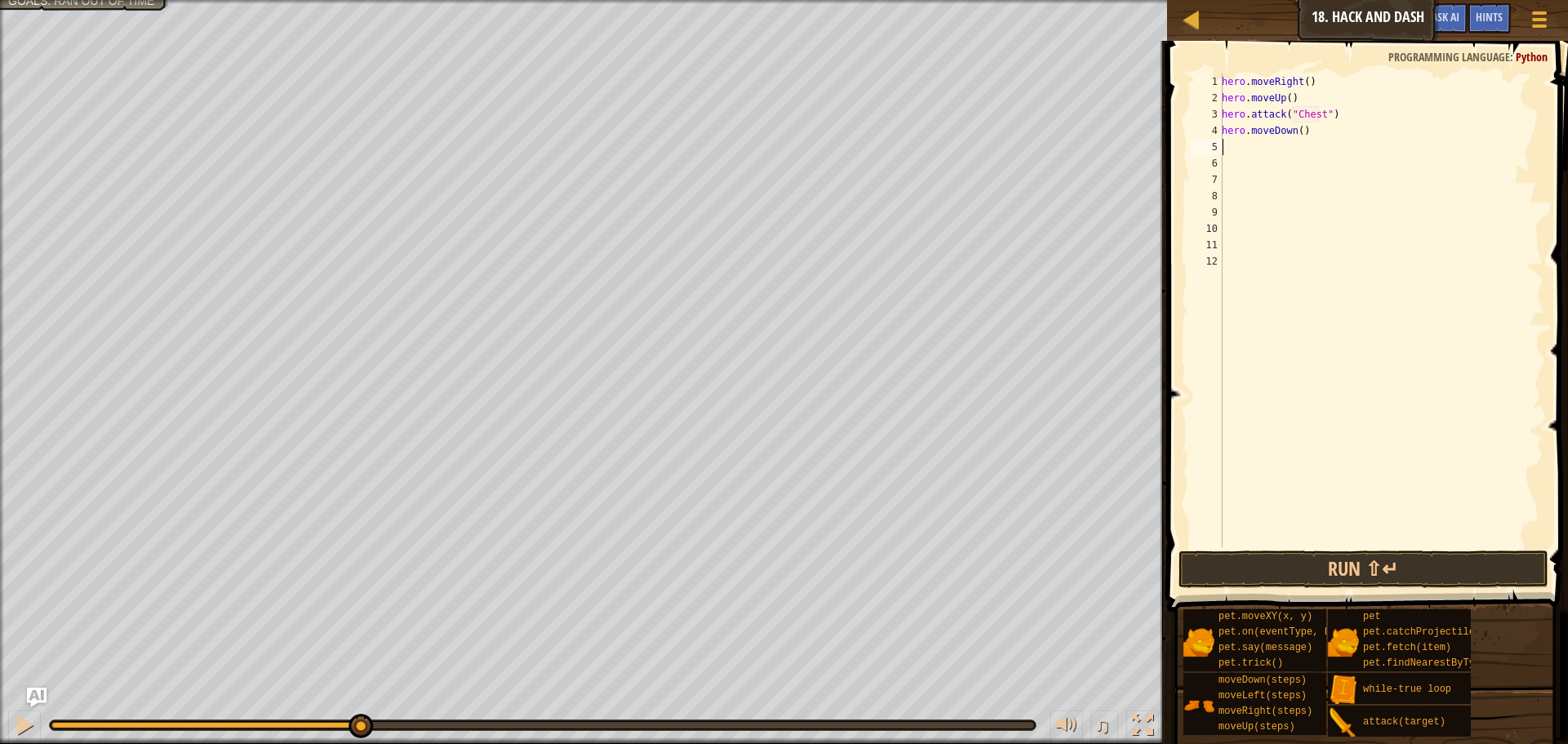
type textarea "r"
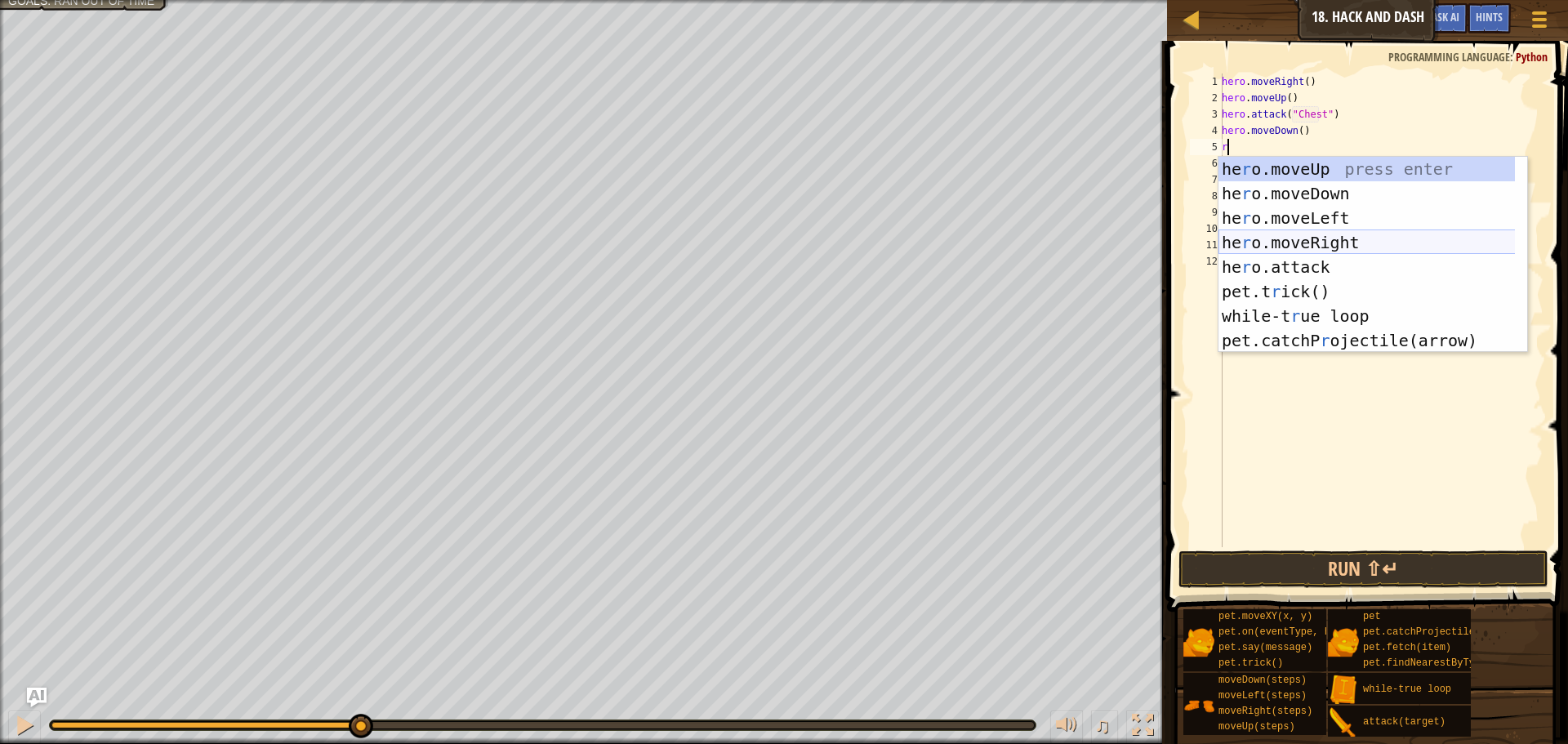
click at [1277, 234] on div "he r o.moveUp press enter he r o.moveDown press enter he r o.moveLeft press ent…" at bounding box center [1372, 279] width 308 height 245
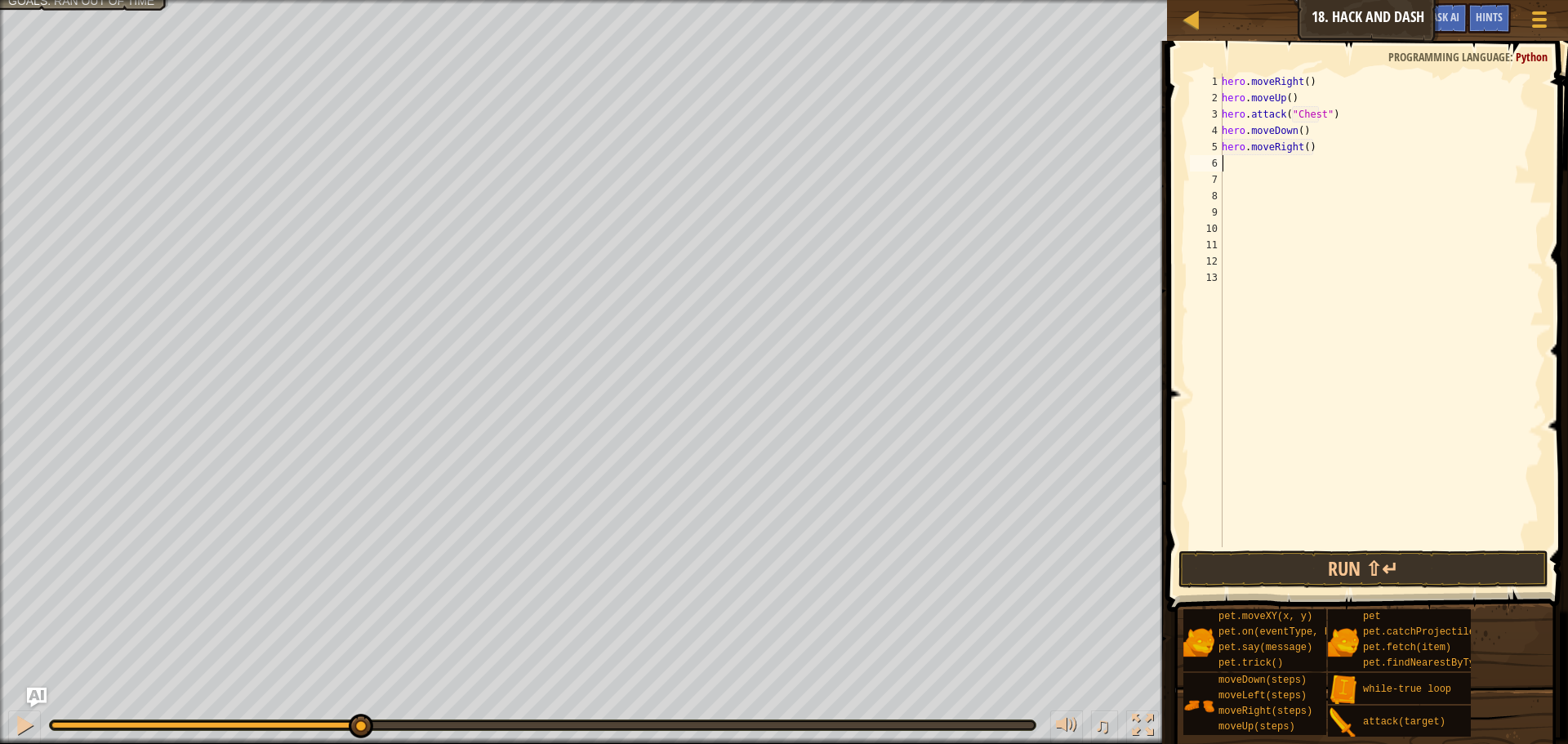
click at [1303, 155] on div "hero . moveRight ( ) hero . moveUp ( ) hero . attack ( "Chest" ) hero . moveDow…" at bounding box center [1381, 326] width 325 height 506
type textarea "hero.moveRight(3)"
type textarea "d"
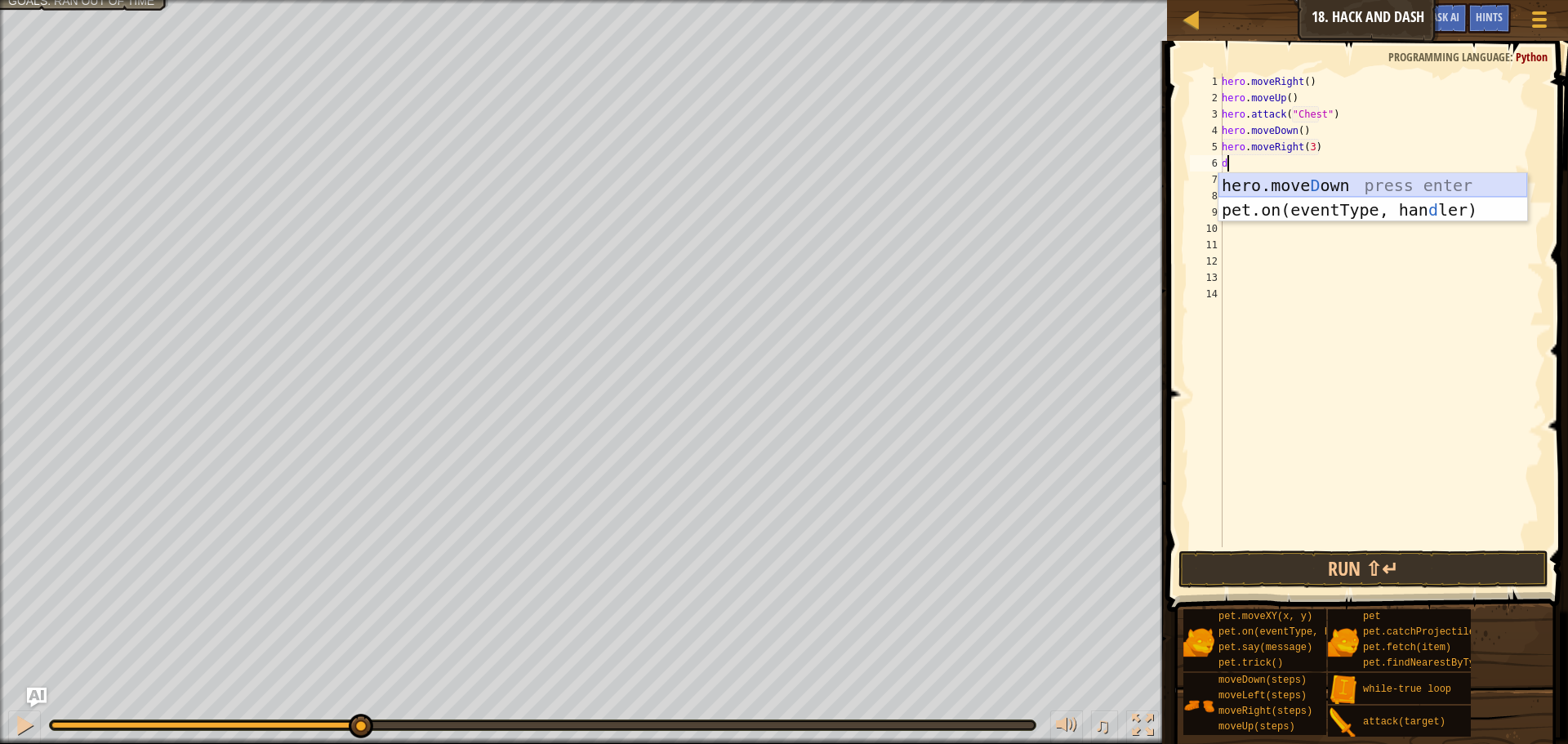
click at [1309, 178] on div "hero.[PERSON_NAME] own press enter pet.on(eventType, han d ler) press enter" at bounding box center [1372, 222] width 308 height 98
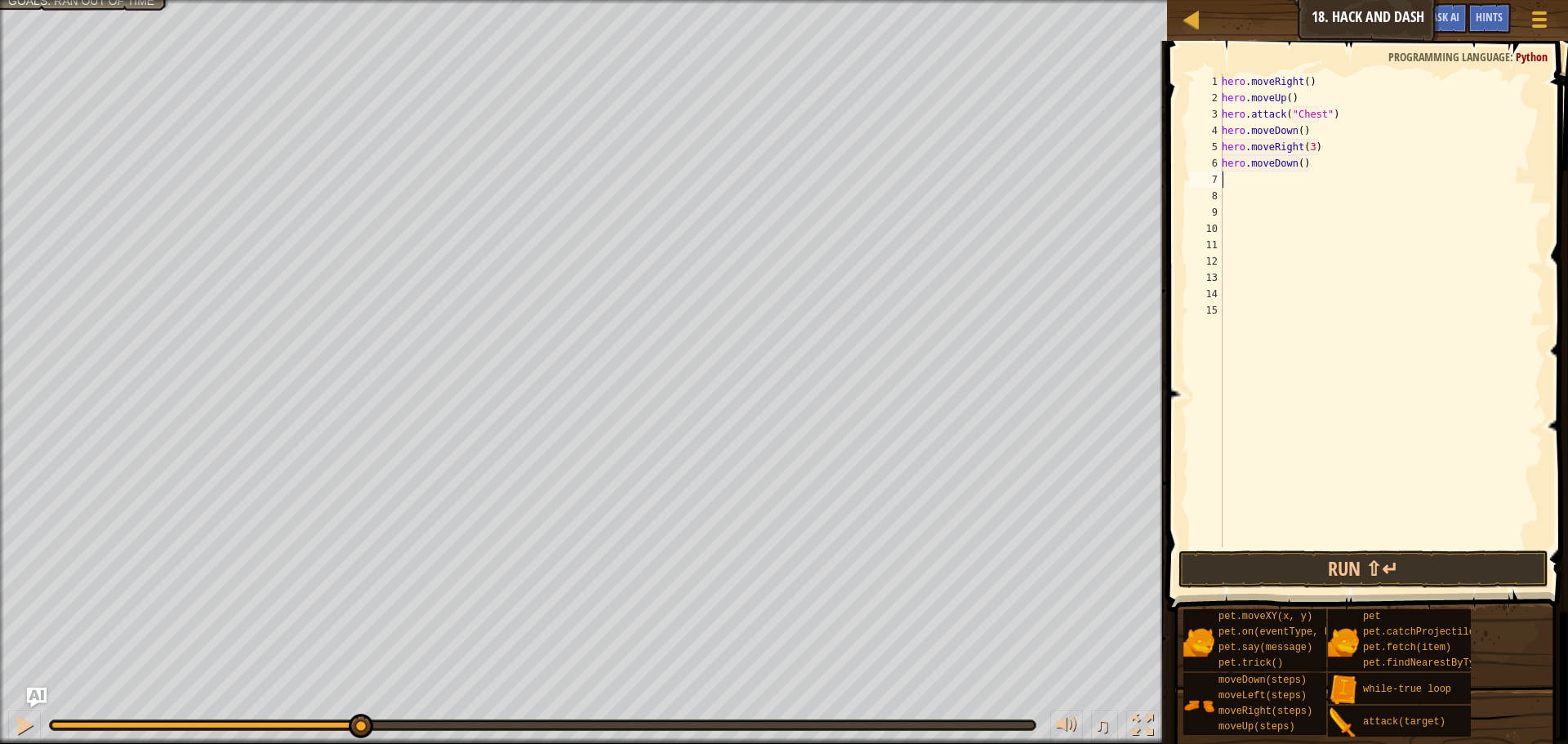
click at [1296, 165] on div "hero . moveRight ( ) hero . moveUp ( ) hero . attack ( "Chest" ) hero . moveDow…" at bounding box center [1381, 326] width 325 height 506
type textarea "hero.moveDown(3)"
type textarea "r"
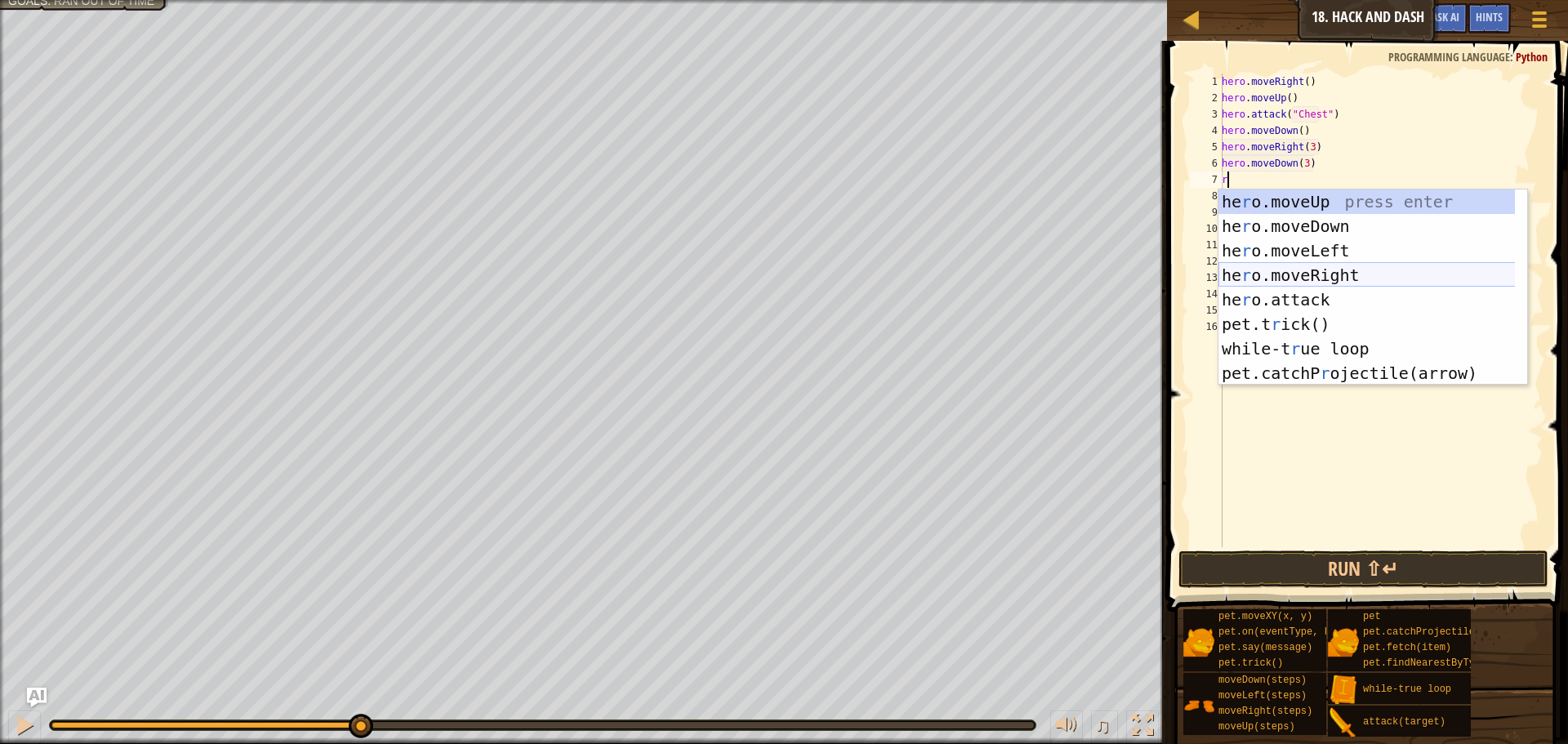
click at [1320, 269] on div "he r o.moveUp press enter he r o.moveDown press enter he r o.moveLeft press ent…" at bounding box center [1372, 312] width 308 height 245
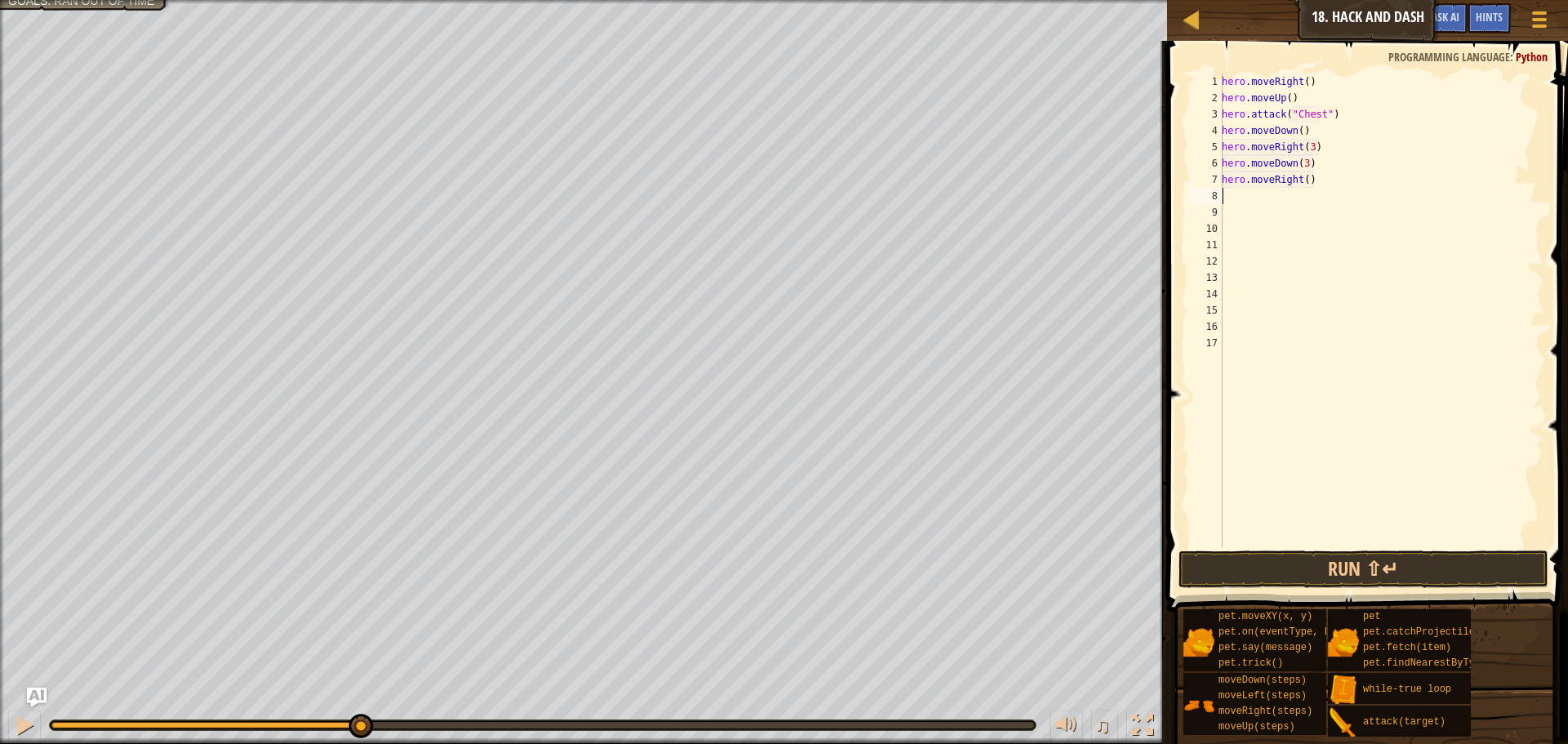
click at [1301, 180] on div "hero . moveRight ( ) hero . moveUp ( ) hero . attack ( "Chest" ) hero . moveDow…" at bounding box center [1381, 326] width 325 height 506
type textarea "hero.moveRight(3)"
type textarea "d"
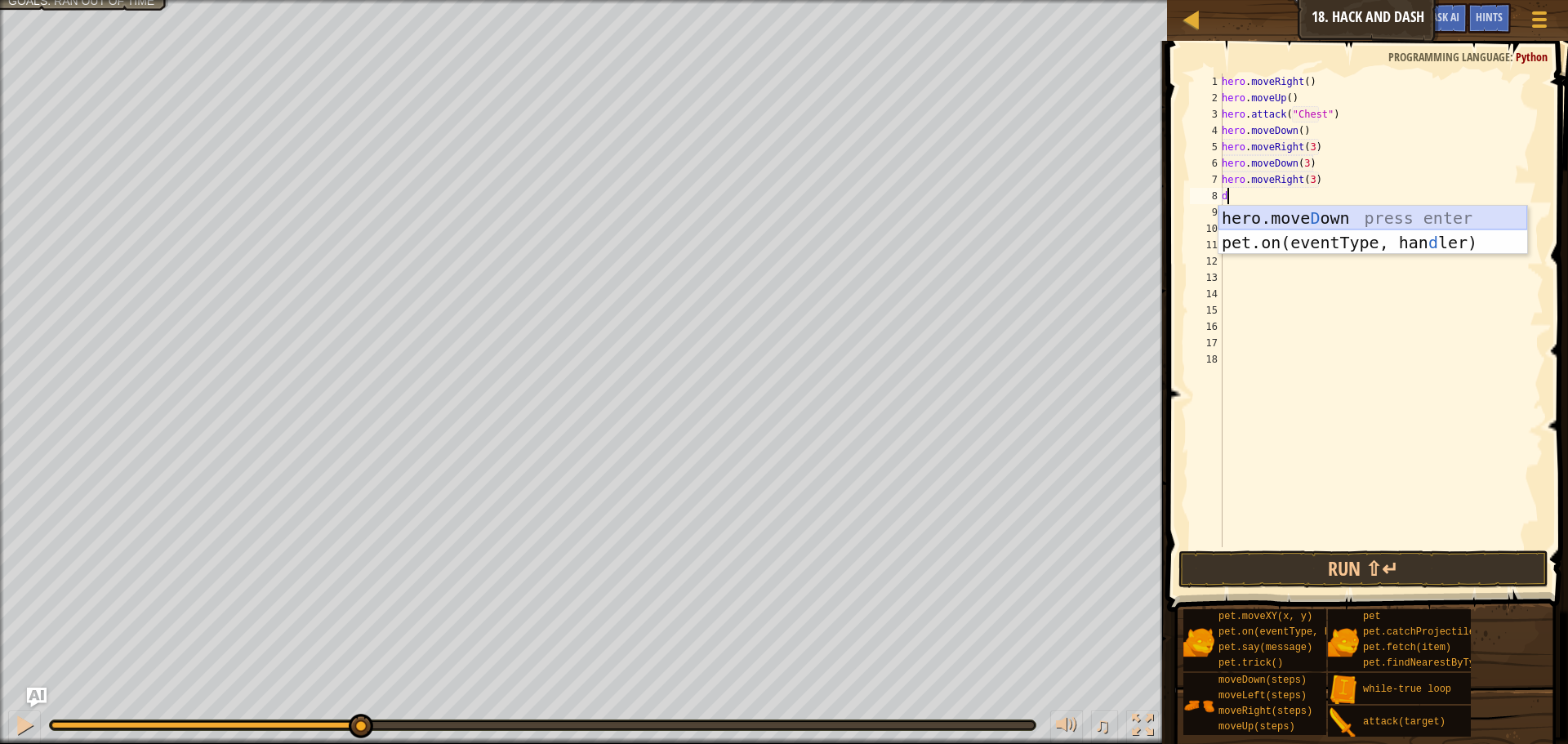
click at [1337, 212] on div "hero.[PERSON_NAME] own press enter pet.on(eventType, han d ler) press enter" at bounding box center [1372, 254] width 308 height 98
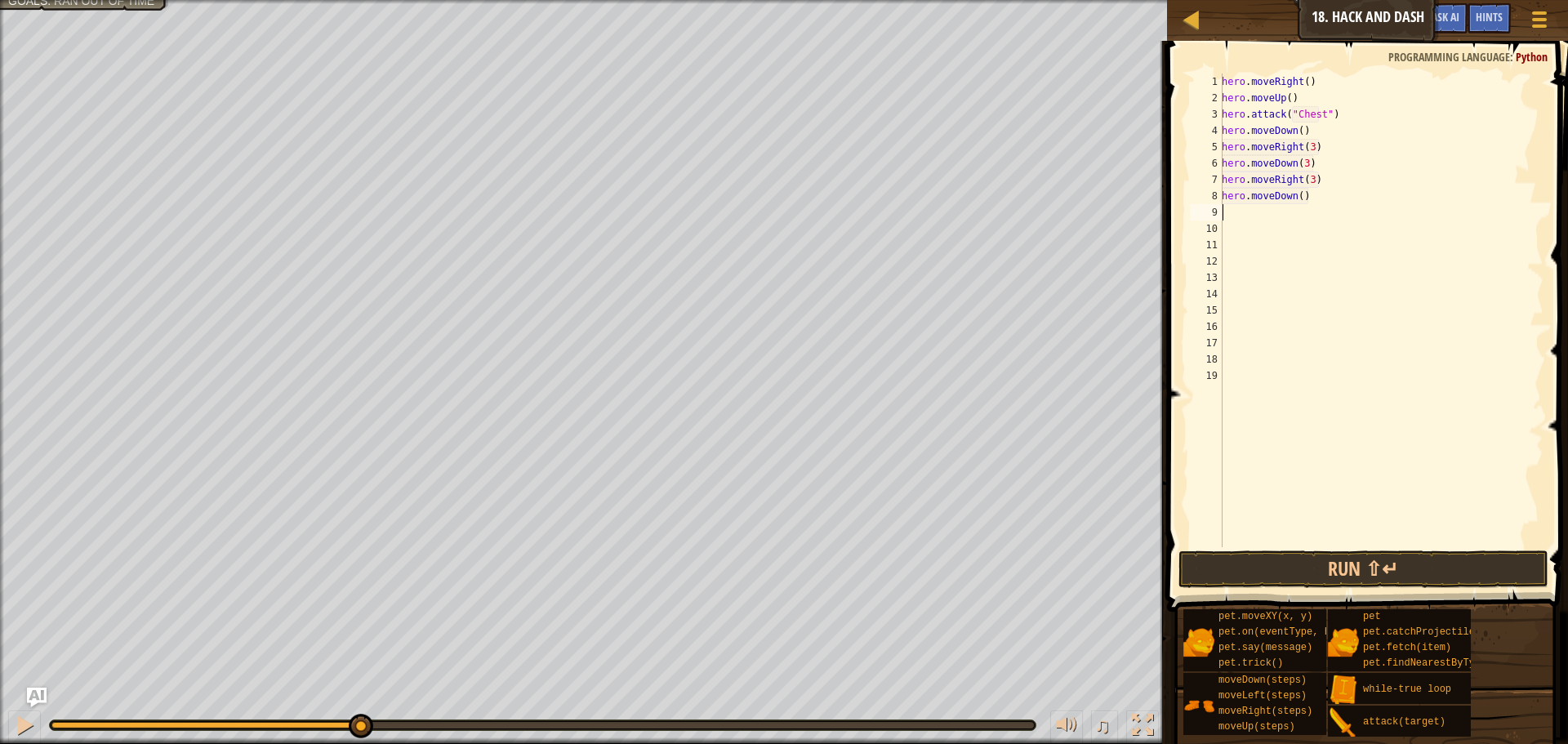
click at [1296, 199] on div "hero . moveRight ( ) hero . moveUp ( ) hero . attack ( "Chest" ) hero . moveDow…" at bounding box center [1381, 326] width 325 height 506
type textarea "hero.moveDown(3)"
type textarea "r"
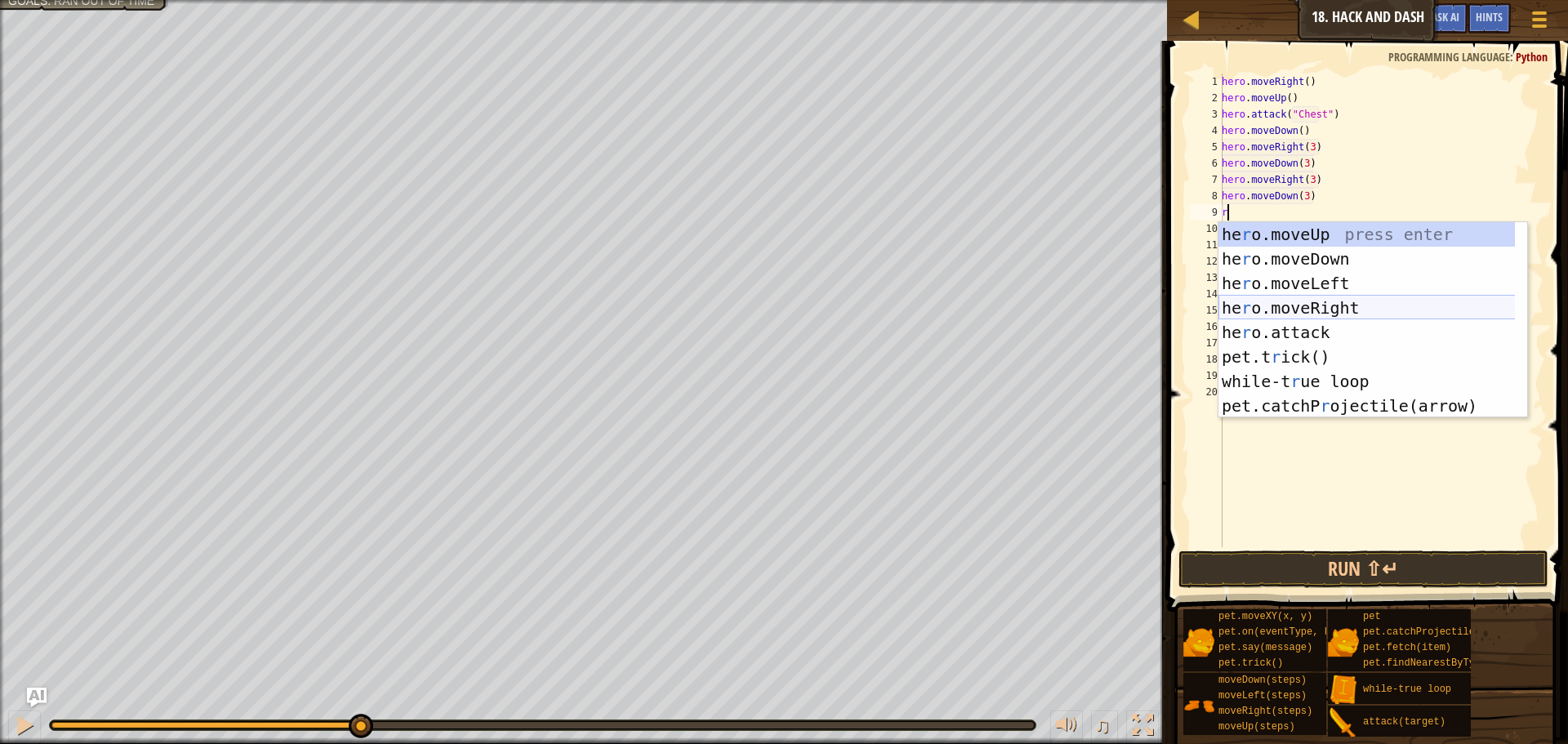
click at [1310, 302] on div "he r o.moveUp press enter he r o.moveDown press enter he r o.moveLeft press ent…" at bounding box center [1372, 344] width 308 height 245
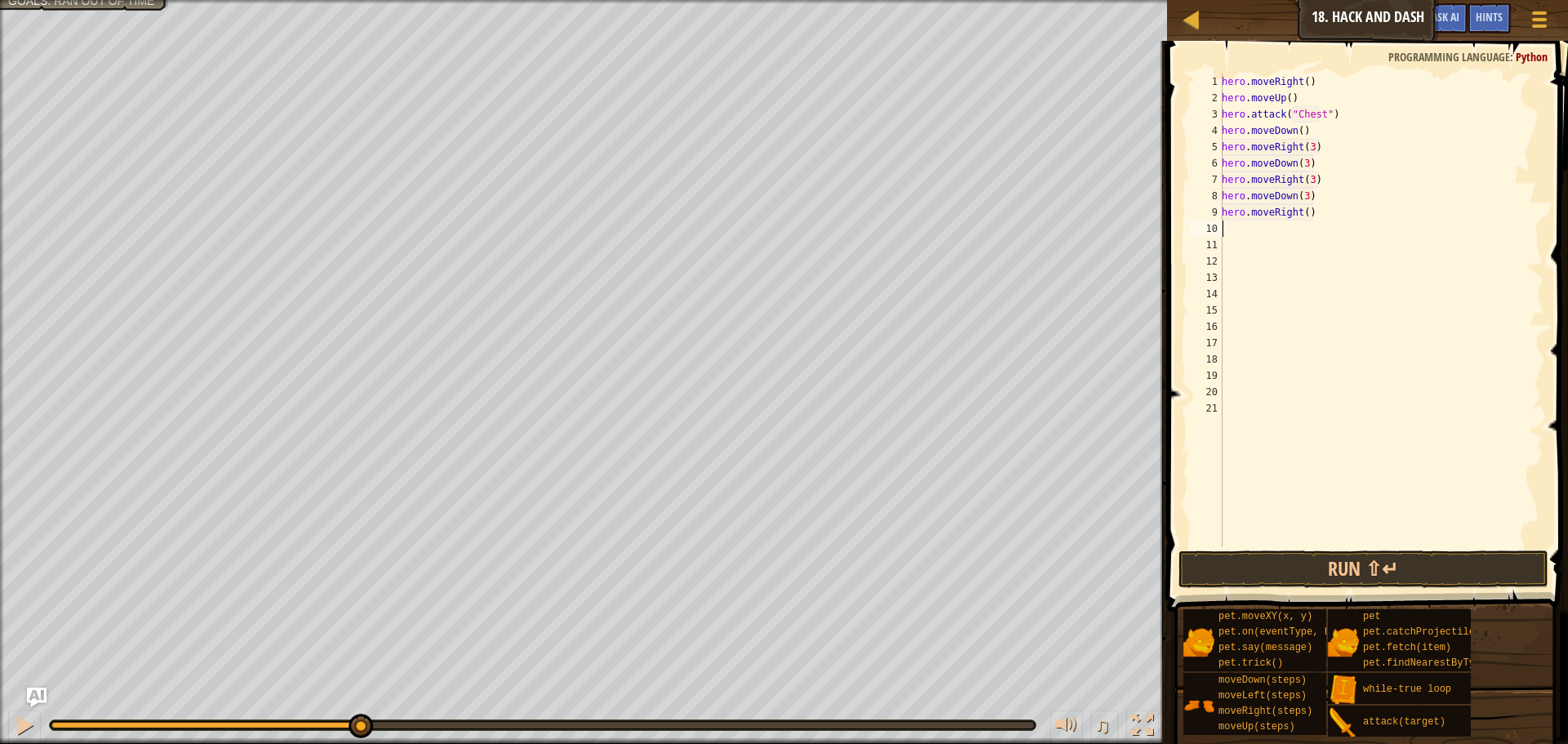
click at [1302, 213] on div "hero . moveRight ( ) hero . moveUp ( ) hero . attack ( "Chest" ) hero . moveDow…" at bounding box center [1381, 326] width 325 height 506
type textarea "hero.moveRight(3)"
type textarea "d"
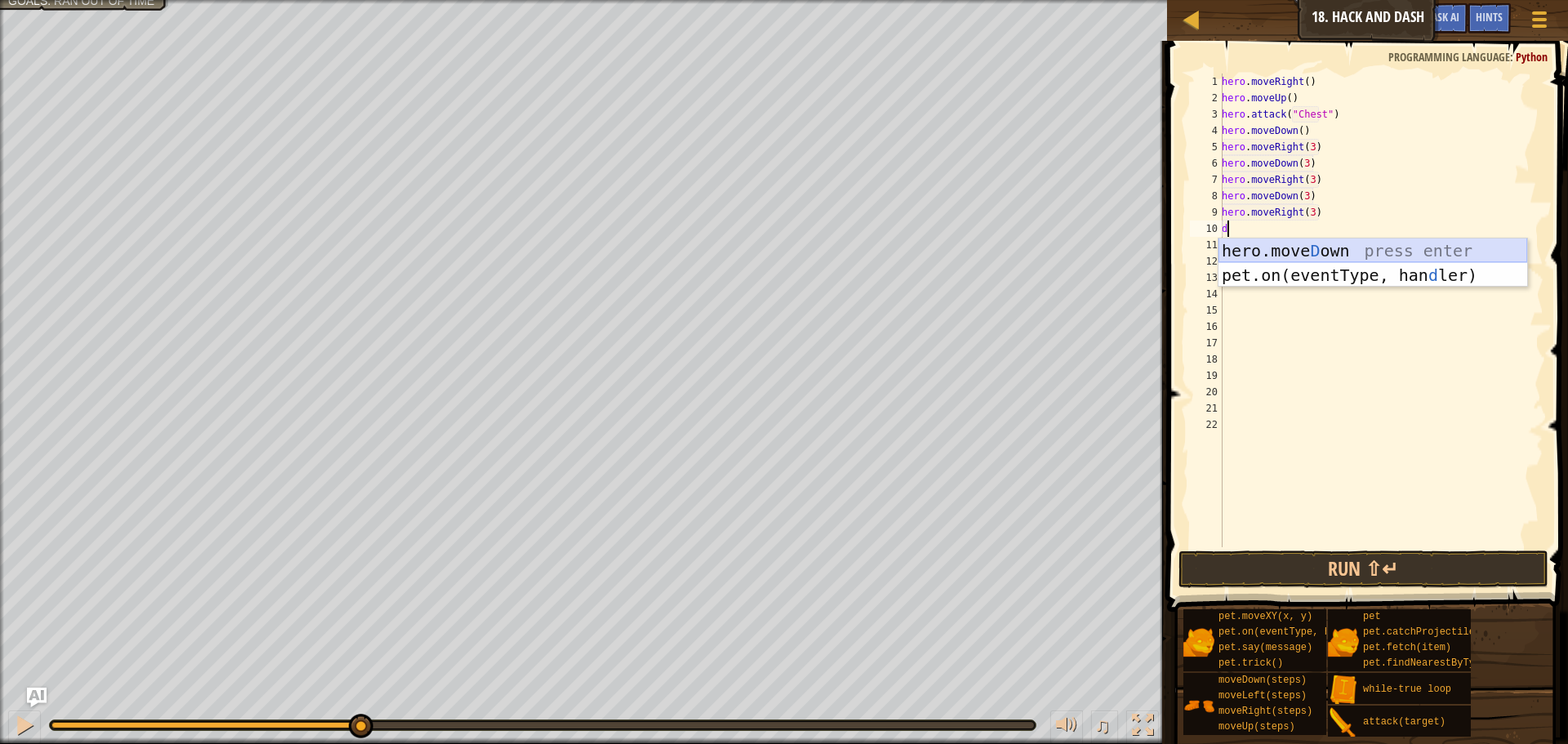
click at [1296, 245] on div "hero.[PERSON_NAME] own press enter pet.on(eventType, han d ler) press enter" at bounding box center [1372, 287] width 308 height 98
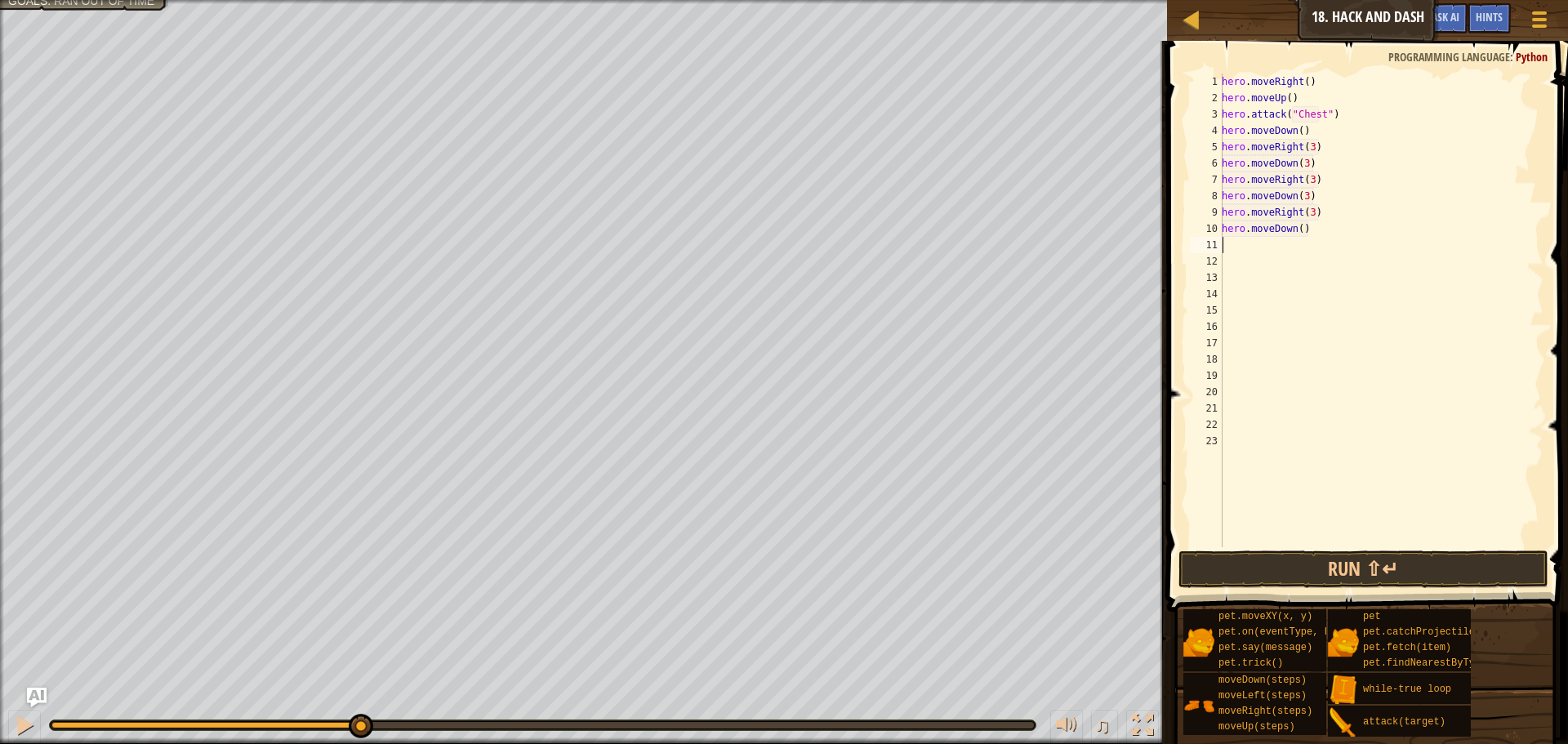
click at [1296, 230] on div "hero . moveRight ( ) hero . moveUp ( ) hero . attack ( "Chest" ) hero . moveDow…" at bounding box center [1381, 326] width 325 height 506
type textarea "hero.moveDown(2)"
type textarea "r"
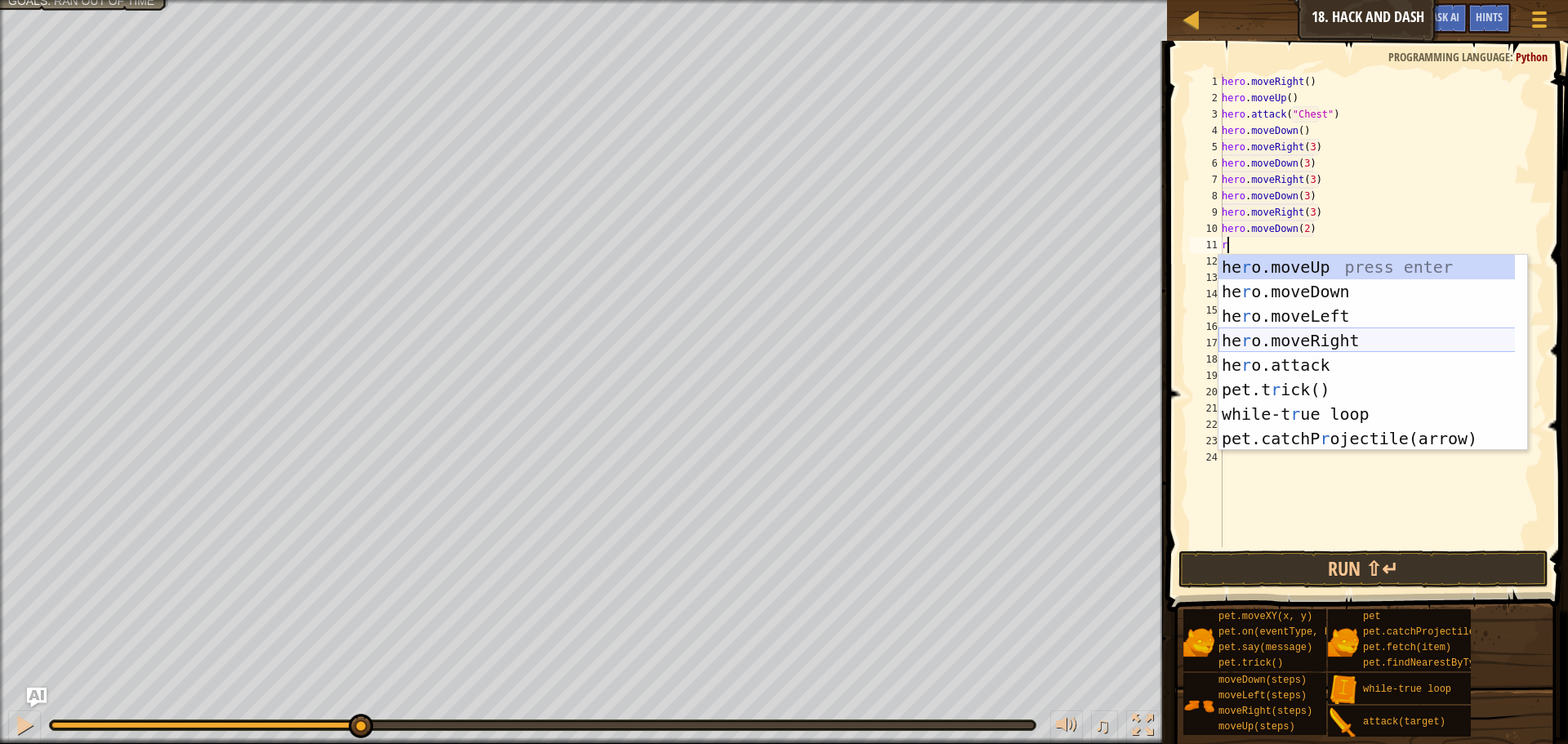
click at [1309, 336] on div "he r o.moveUp press enter he r o.moveDown press enter he r o.moveLeft press ent…" at bounding box center [1372, 376] width 308 height 245
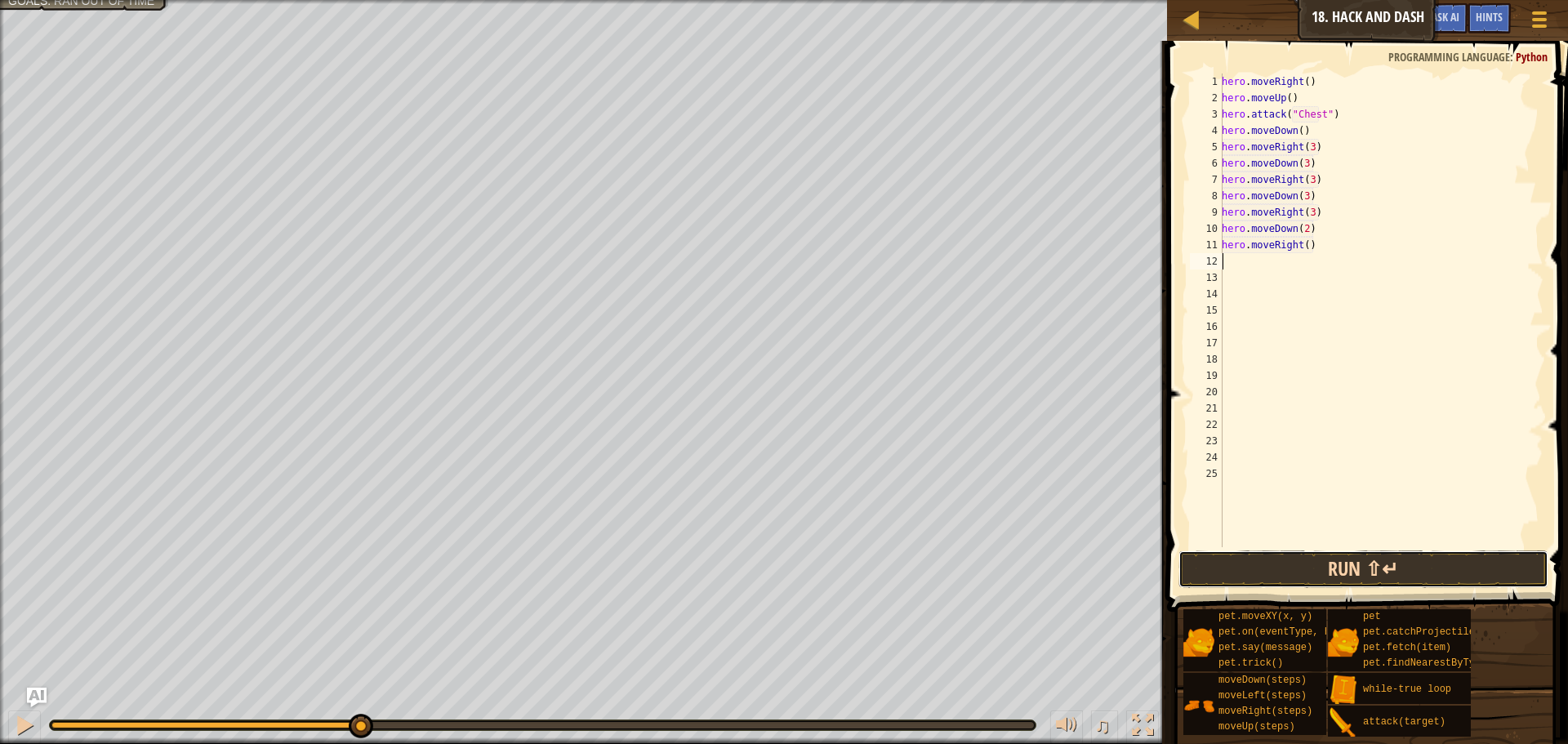
click at [1320, 562] on button "Run ⇧↵" at bounding box center [1364, 569] width 370 height 38
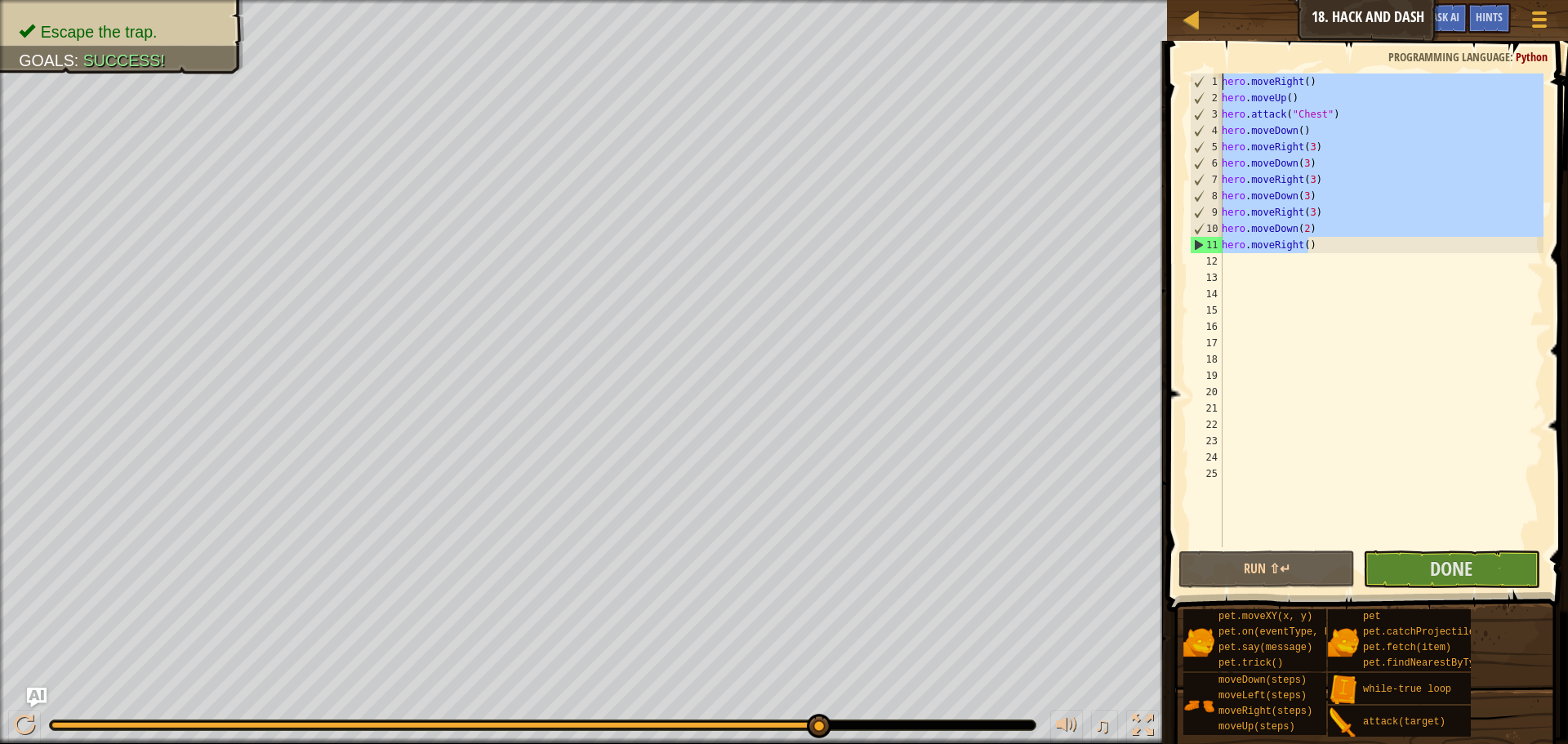
drag, startPoint x: 1378, startPoint y: 251, endPoint x: 1232, endPoint y: 53, distance: 246.0
click at [1232, 53] on div "1 2 3 4 5 6 7 8 9 10 11 12 13 14 15 16 17 18 19 20 21 22 23 24 25 hero . moveRi…" at bounding box center [1366, 359] width 406 height 619
type textarea "hero.moveRight() hero.moveUp()"
click at [1493, 530] on div "hero . moveRight ( ) hero . moveUp ( ) hero . attack ( "Chest" ) hero . moveDow…" at bounding box center [1381, 326] width 325 height 506
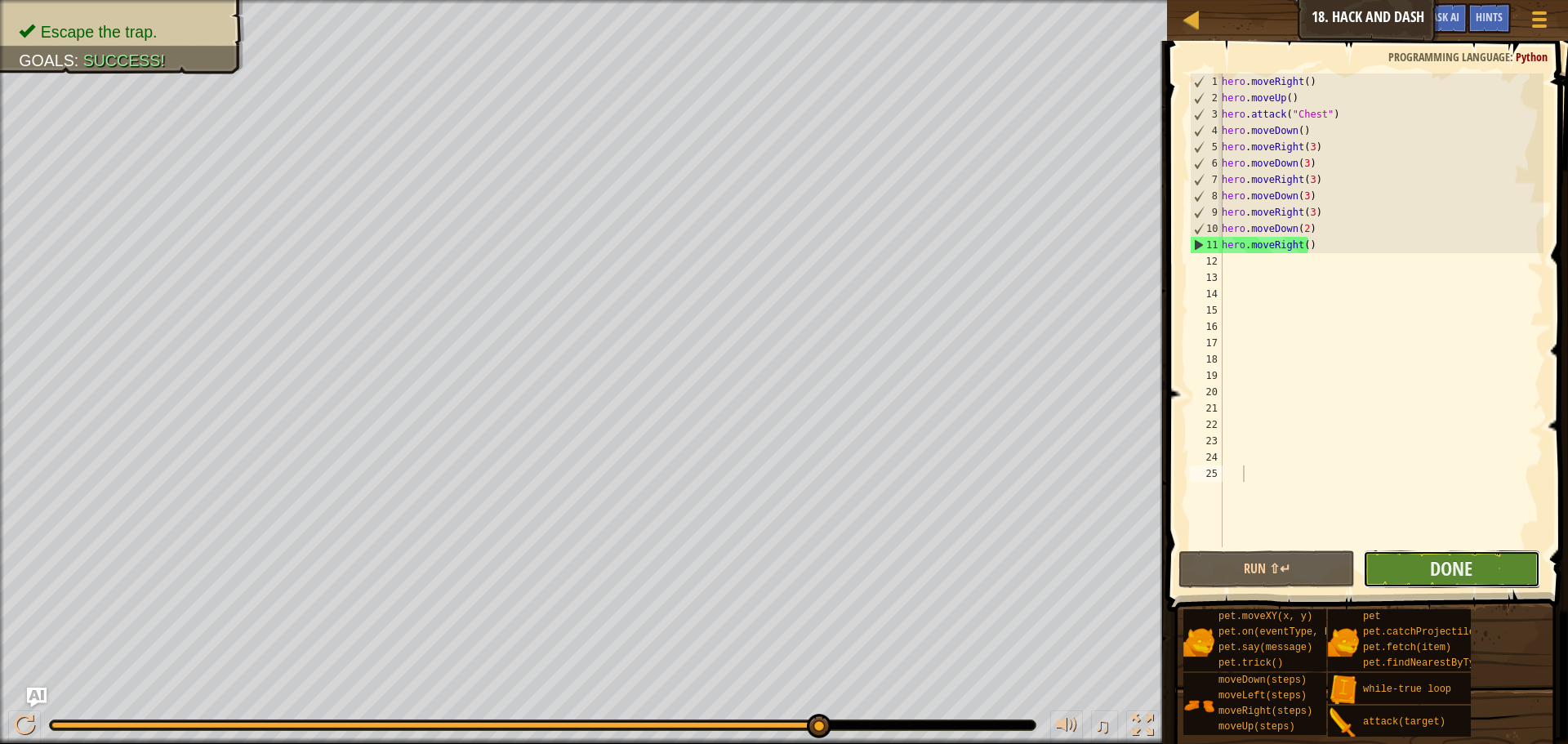
click at [1485, 556] on button "Done" at bounding box center [1451, 569] width 176 height 38
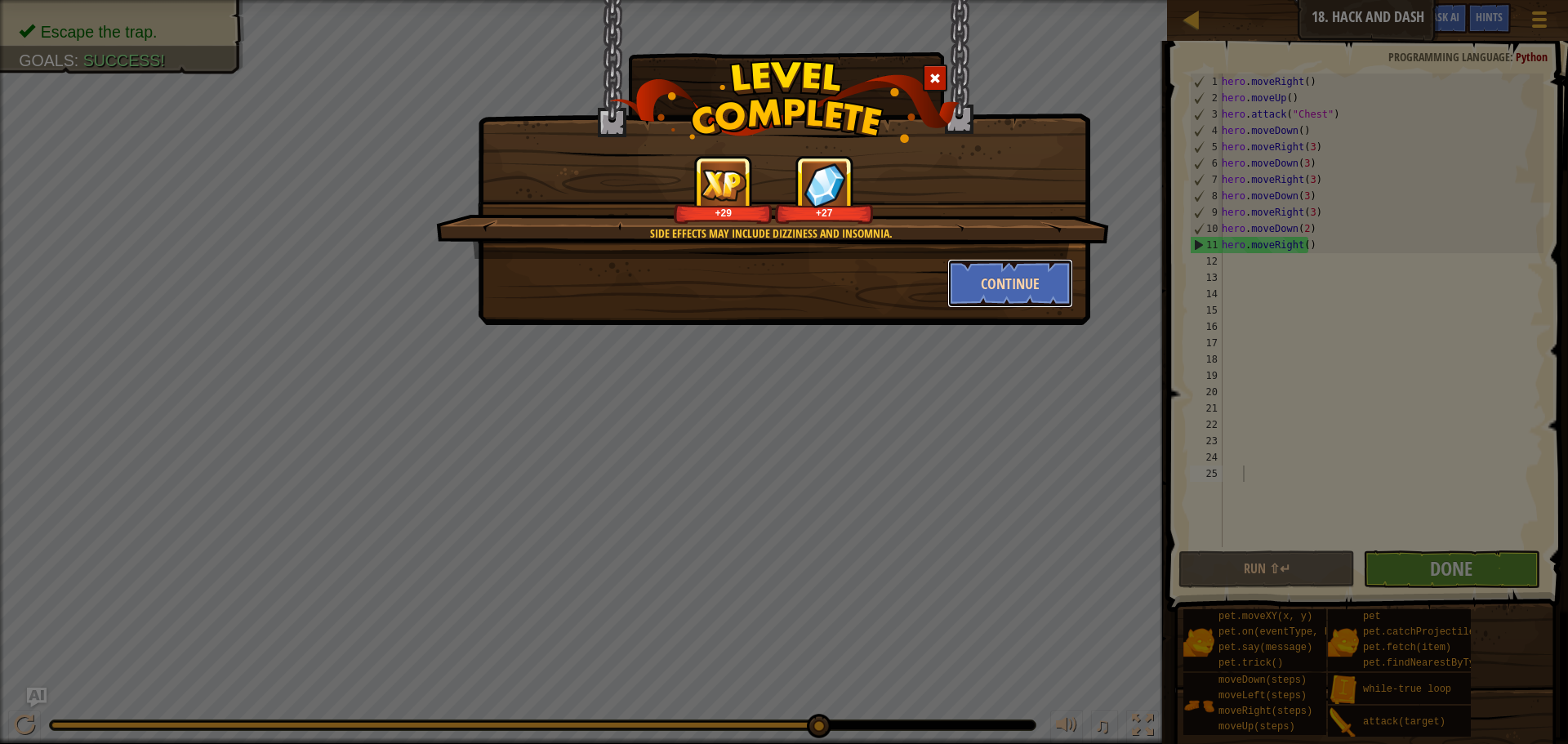
click at [964, 264] on button "Continue" at bounding box center [1011, 283] width 127 height 49
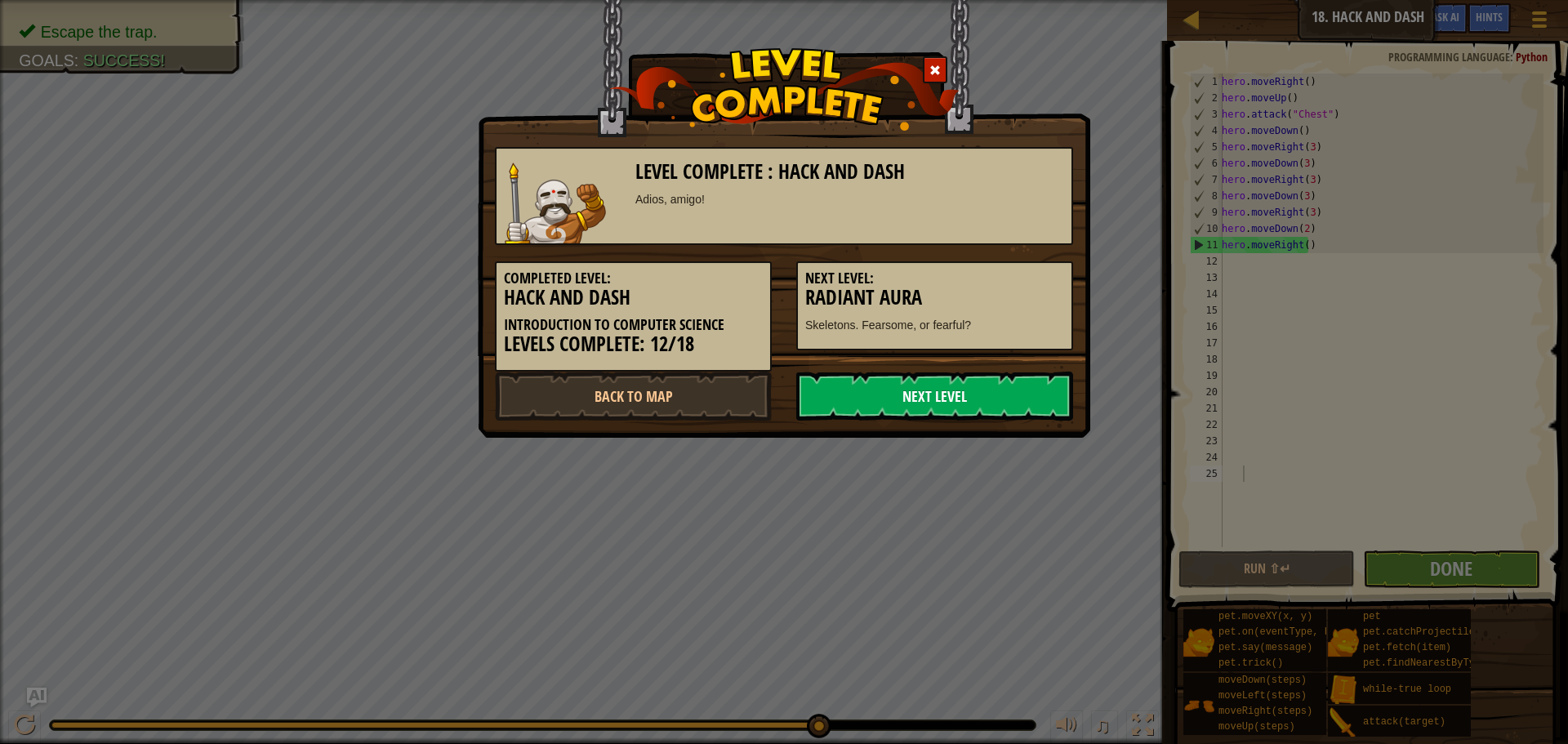
click at [908, 395] on link "Next Level" at bounding box center [935, 395] width 277 height 49
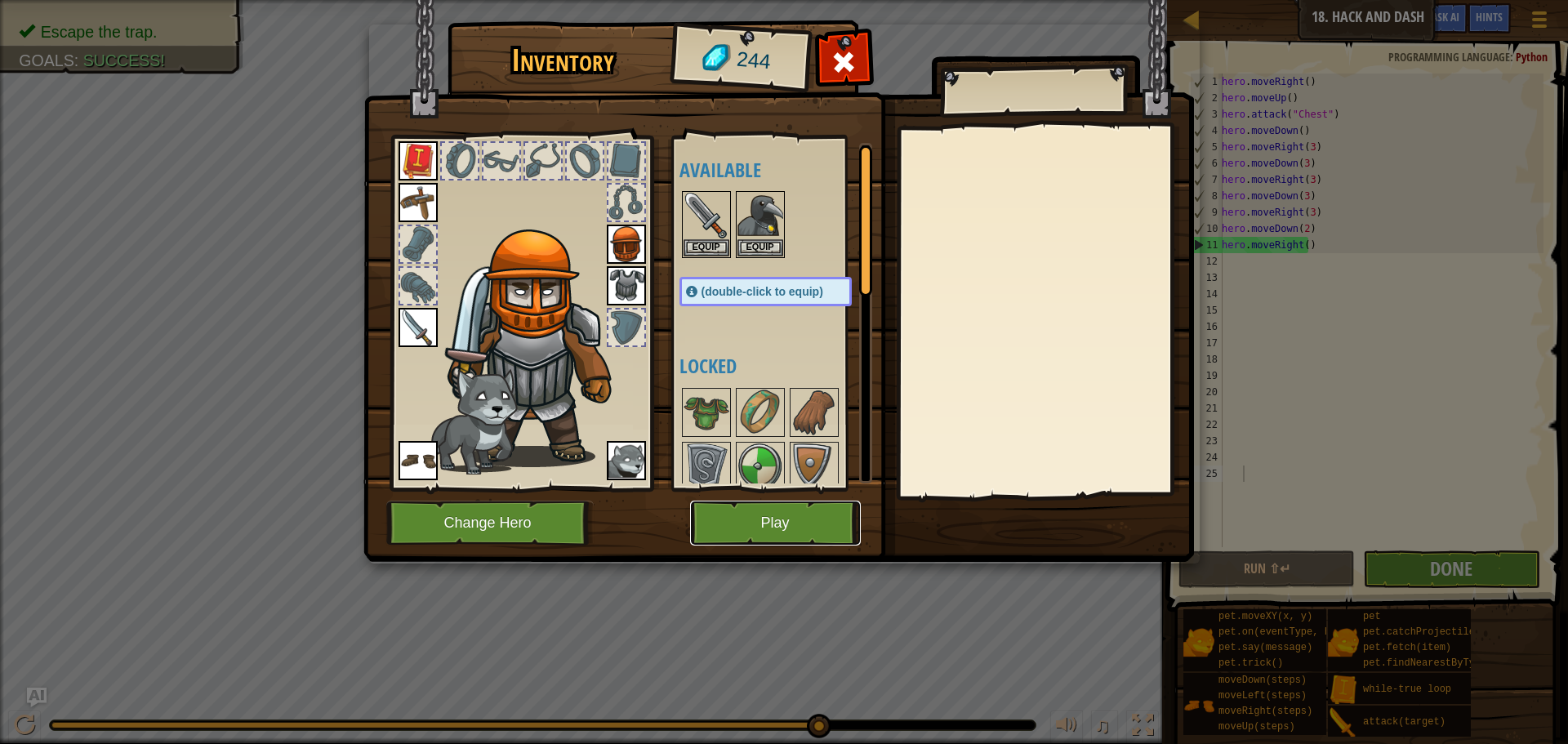
click at [807, 510] on button "Play" at bounding box center [776, 523] width 171 height 45
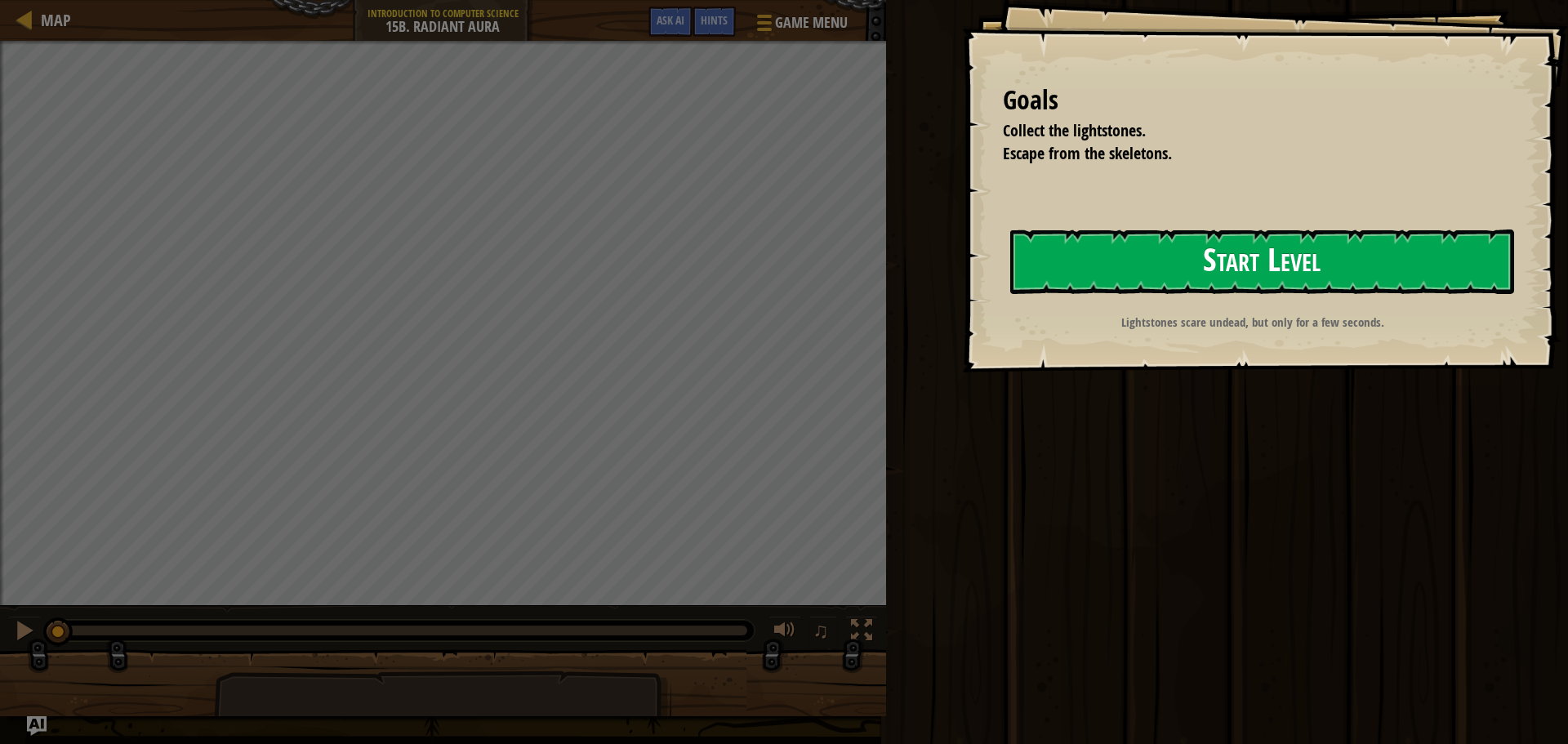
click at [1193, 238] on button "Start Level" at bounding box center [1262, 261] width 504 height 65
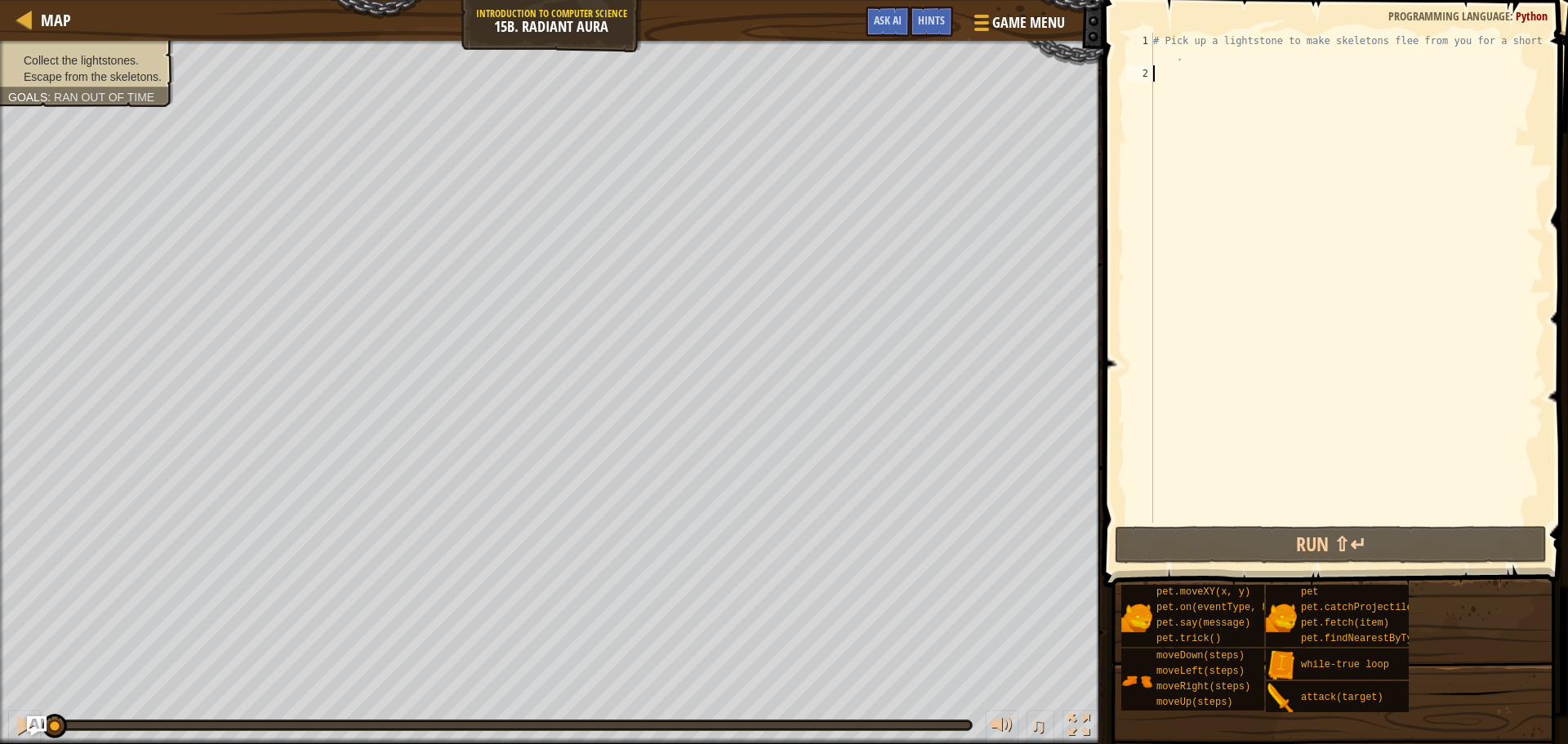
scroll to position [7, 0]
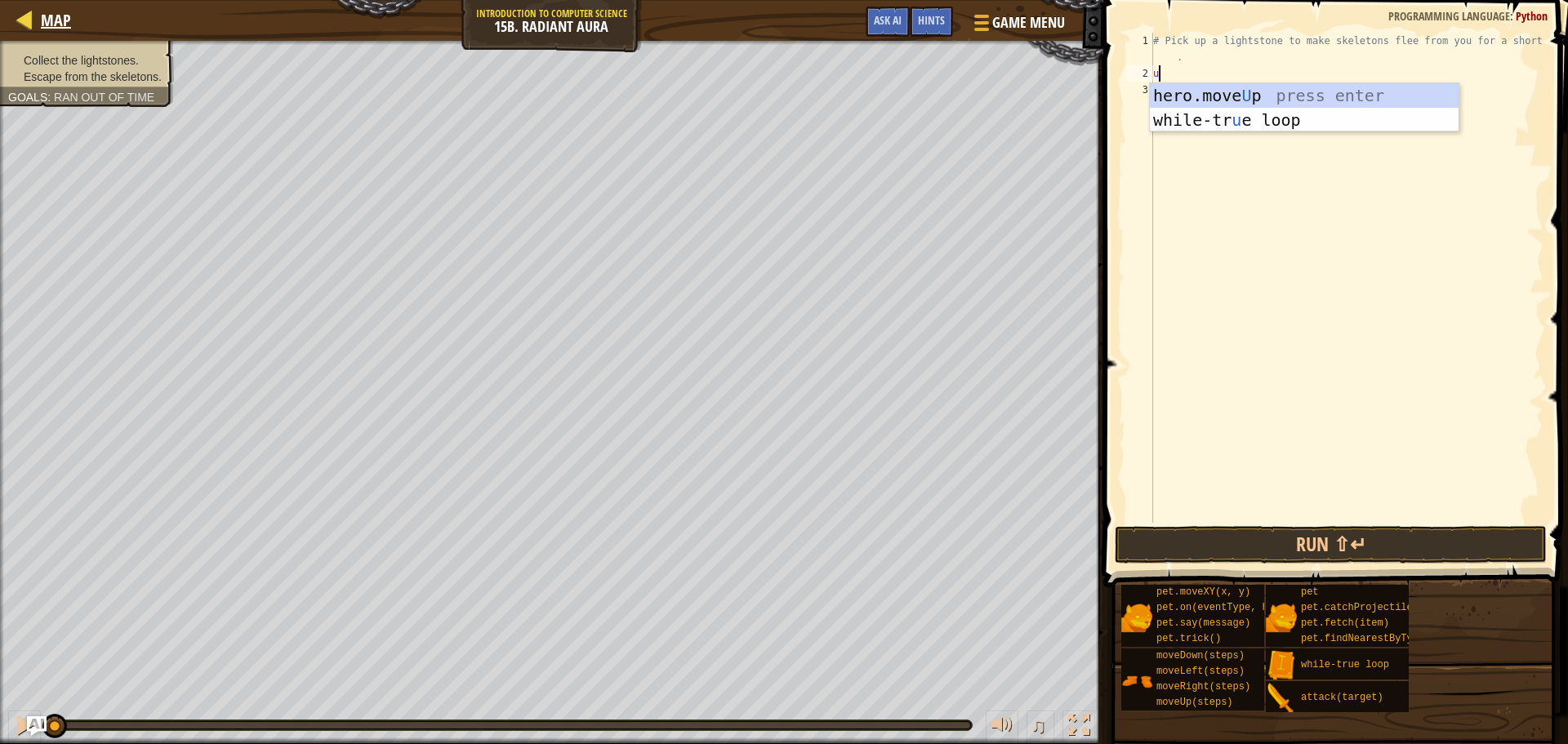
type textarea "u"
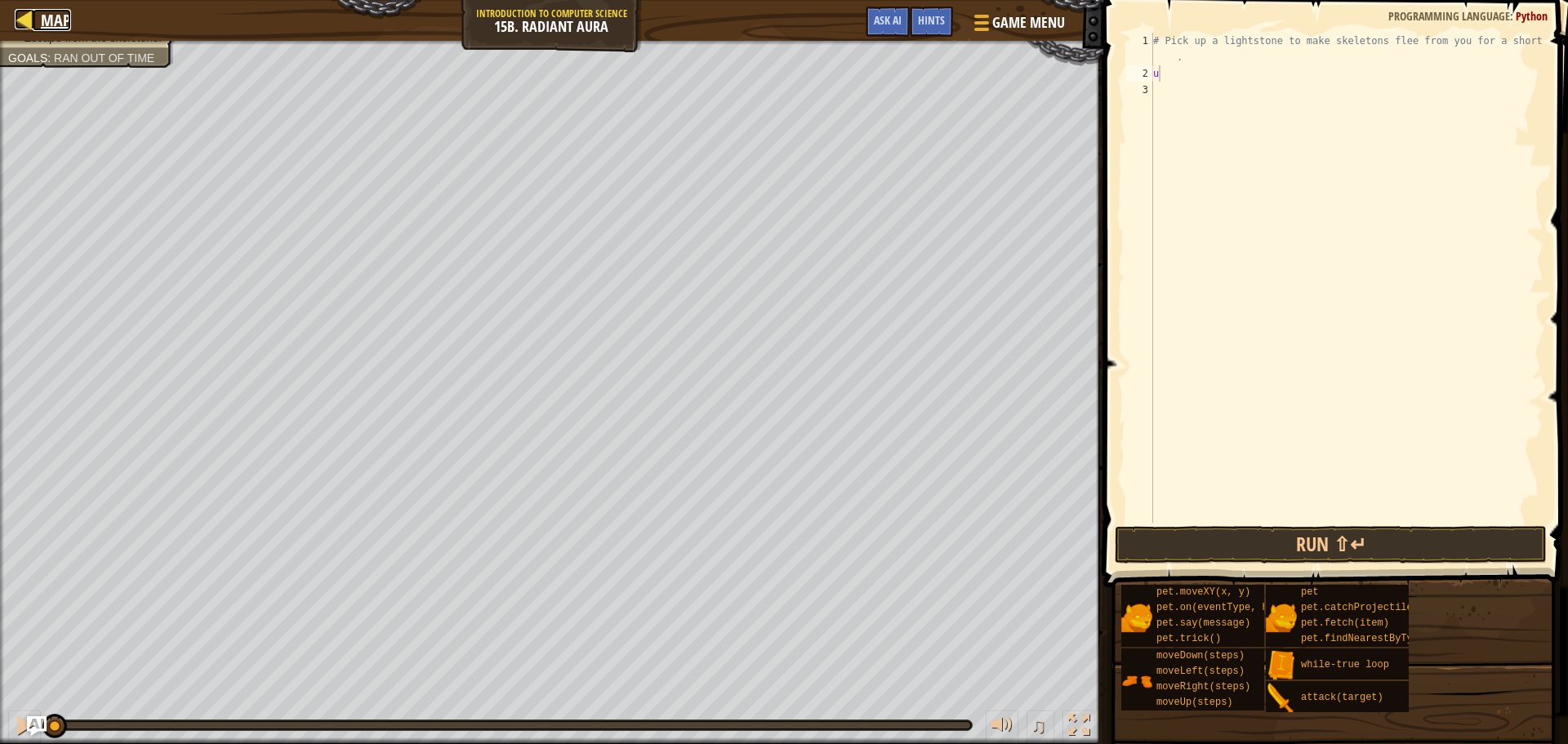
click at [33, 18] on div at bounding box center [24, 19] width 21 height 21
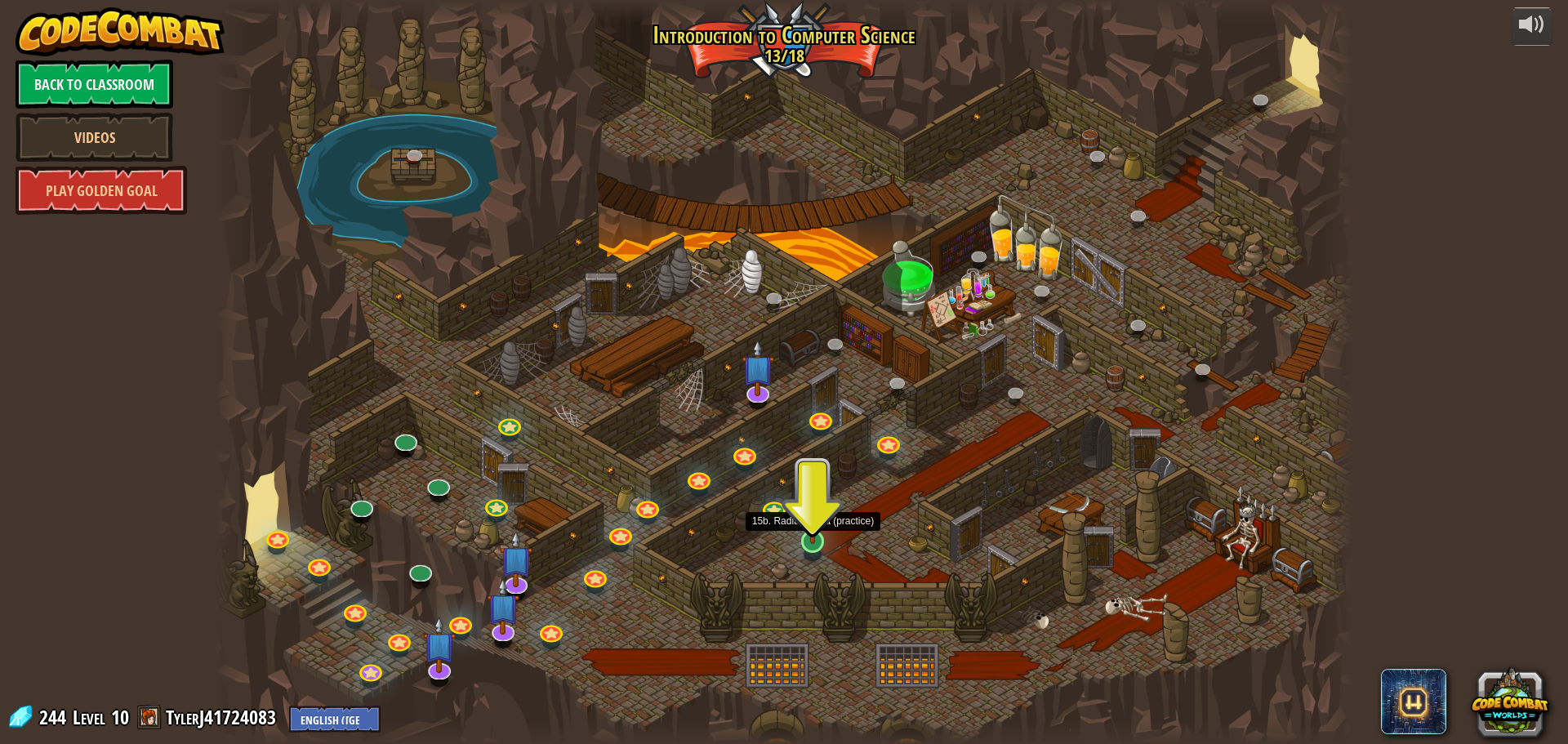
click at [816, 543] on img at bounding box center [814, 508] width 31 height 69
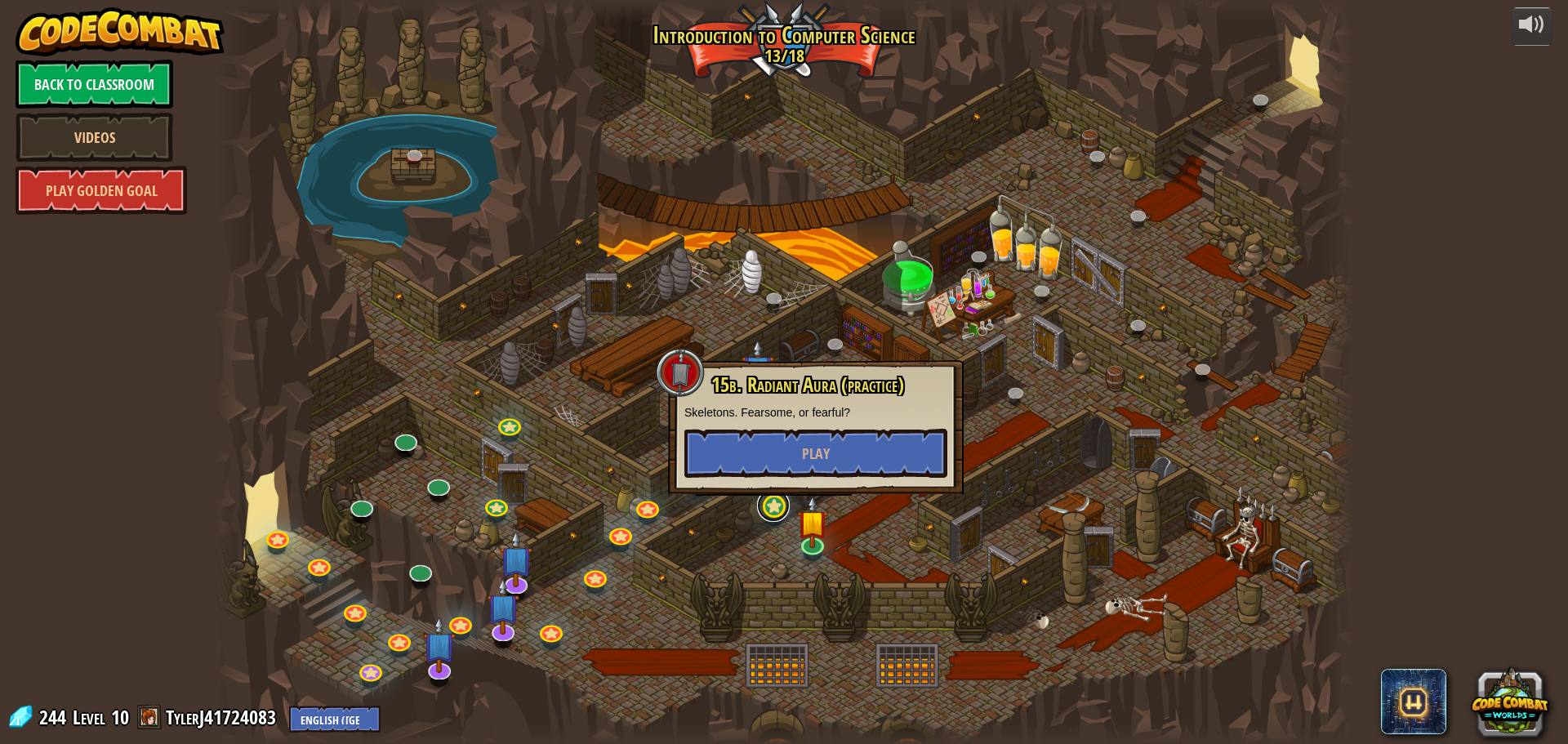
click at [775, 509] on link at bounding box center [773, 505] width 32 height 32
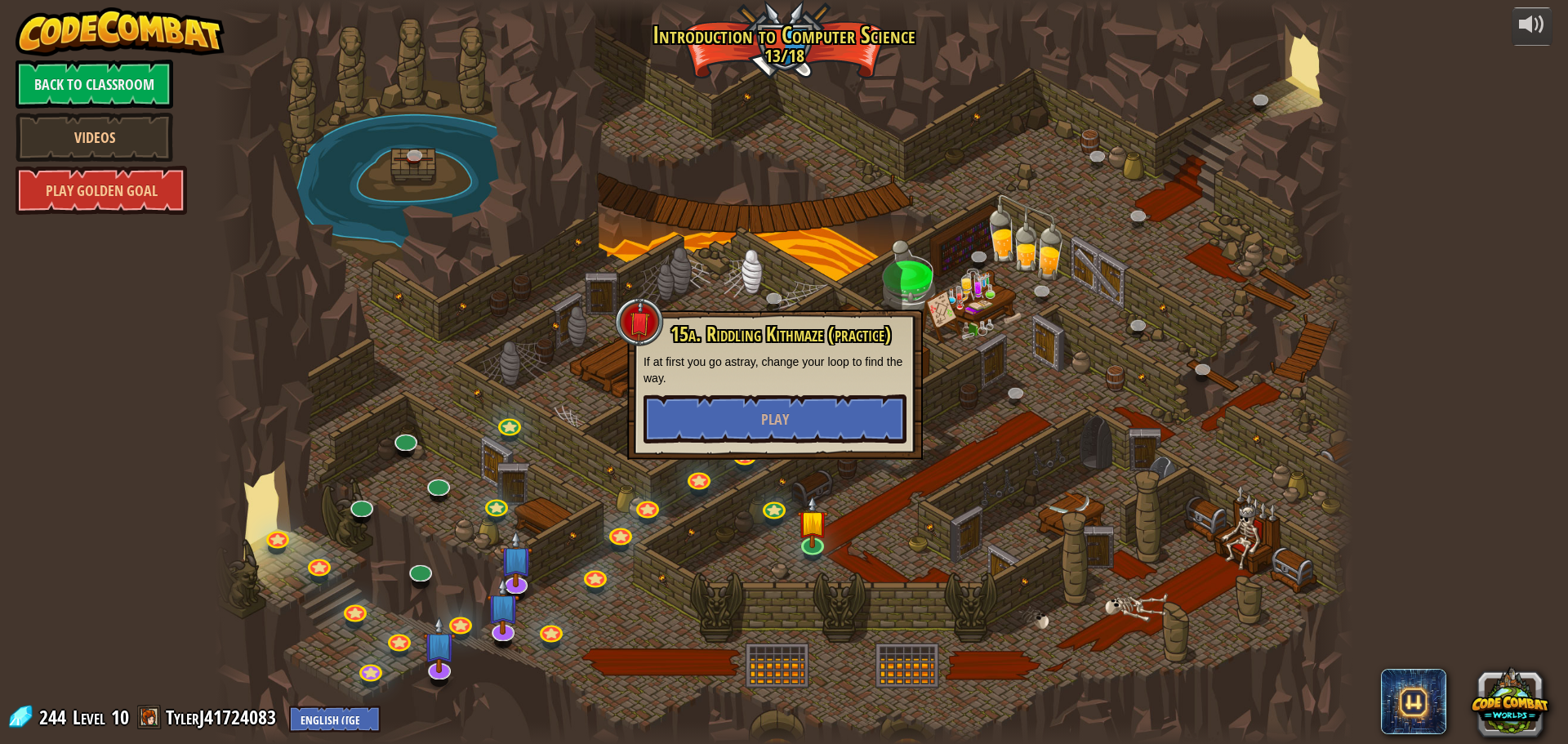
click at [967, 428] on div at bounding box center [784, 372] width 1138 height 744
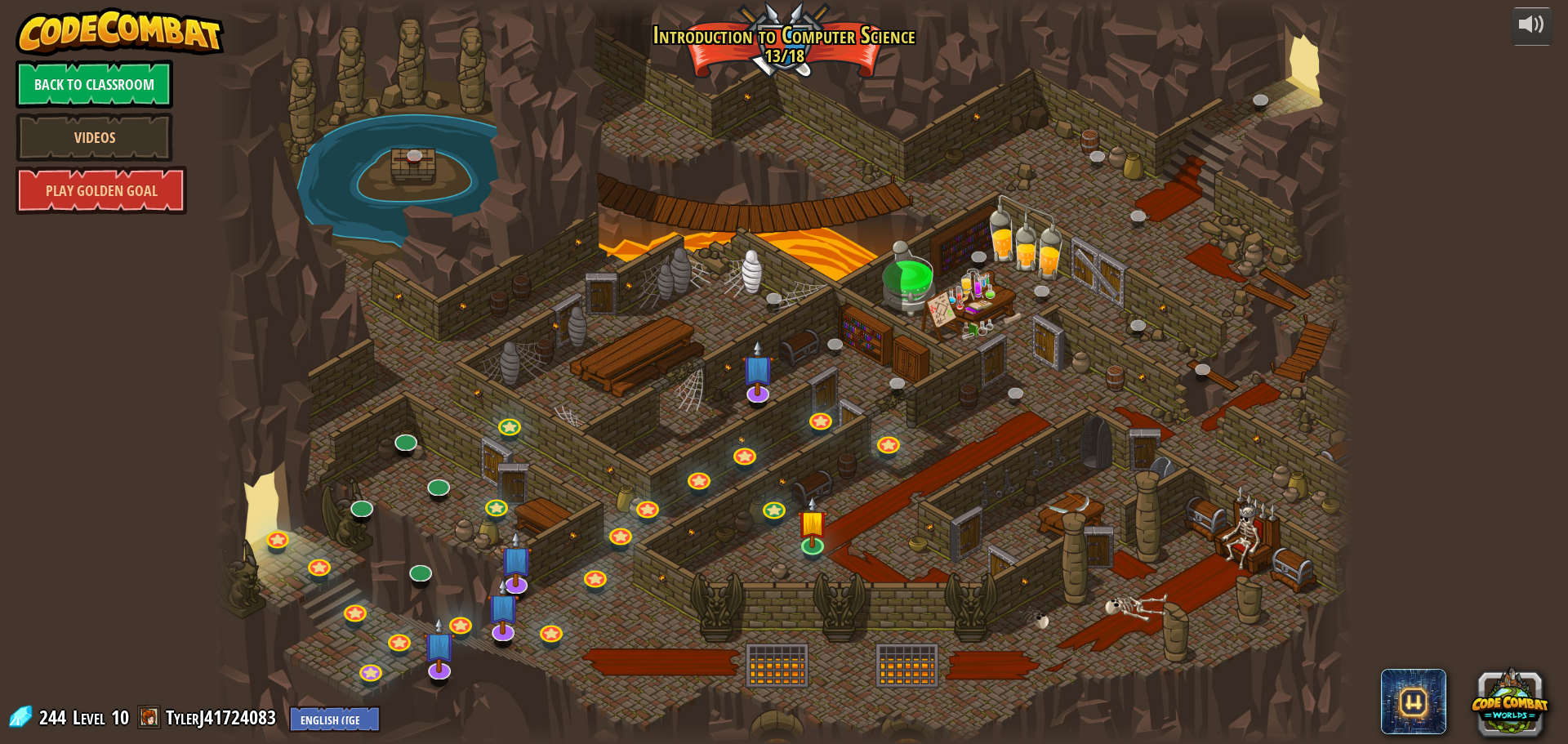
click at [905, 426] on div at bounding box center [784, 372] width 1138 height 744
click at [877, 439] on link at bounding box center [887, 439] width 32 height 32
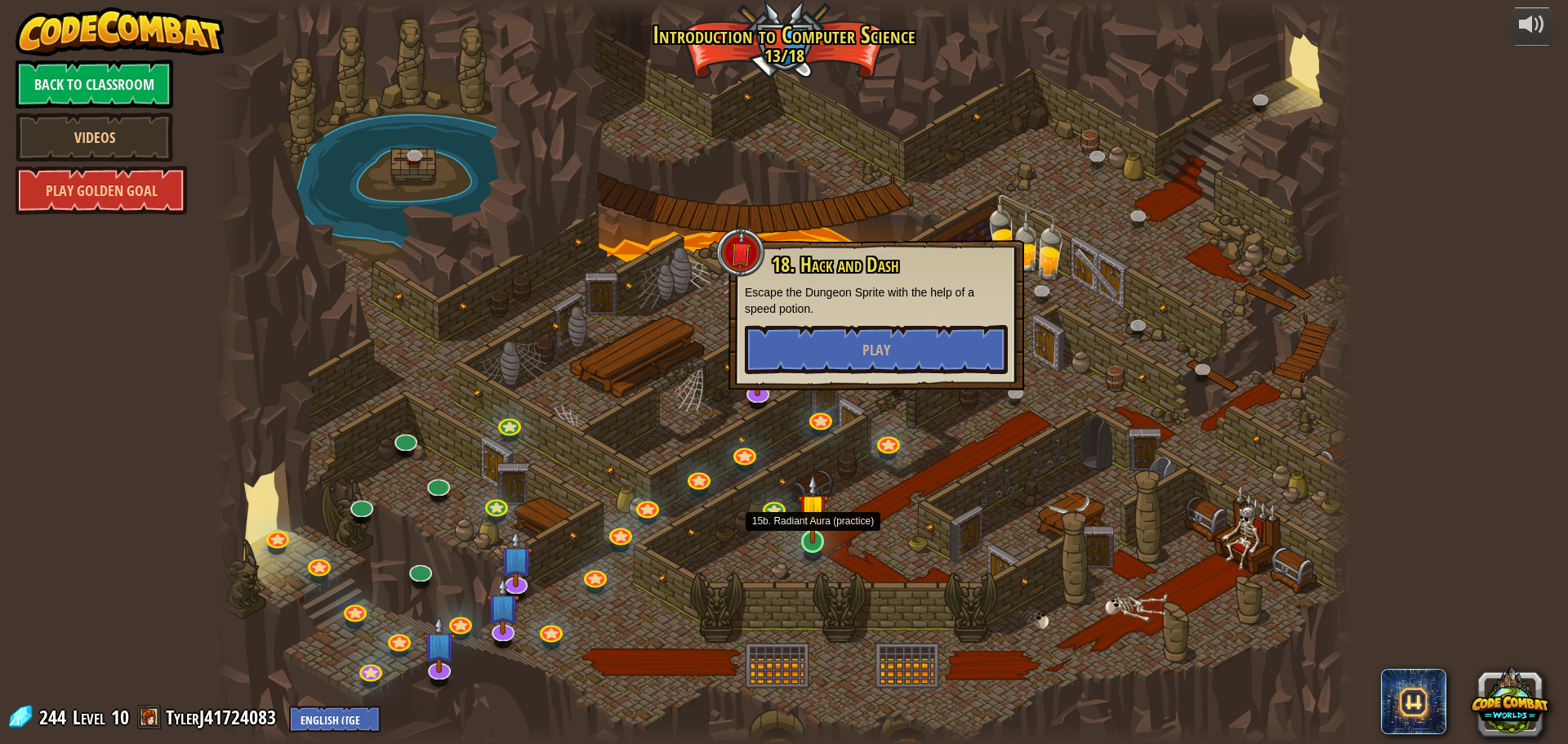
click at [802, 532] on img at bounding box center [814, 508] width 31 height 69
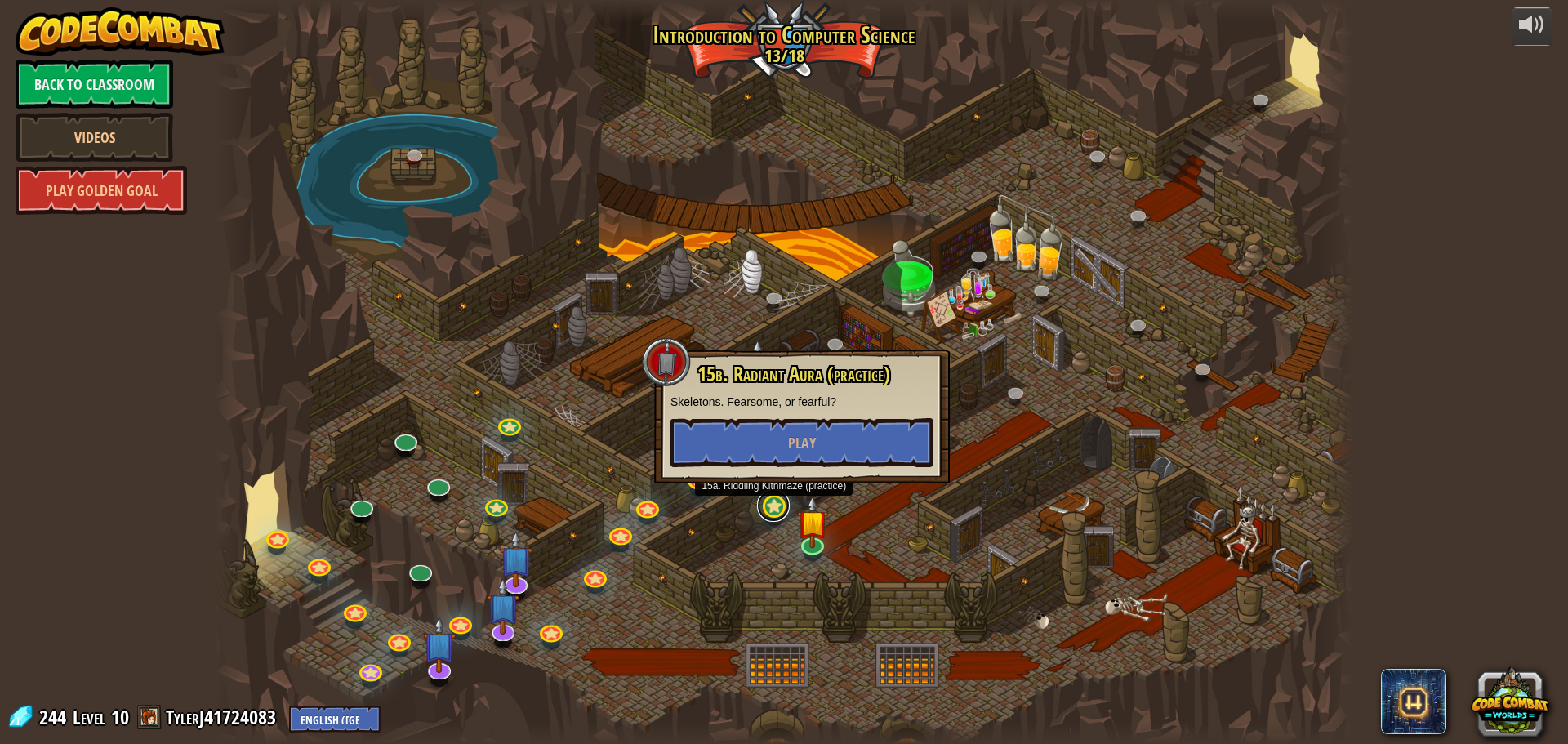
click at [769, 504] on link at bounding box center [773, 505] width 32 height 32
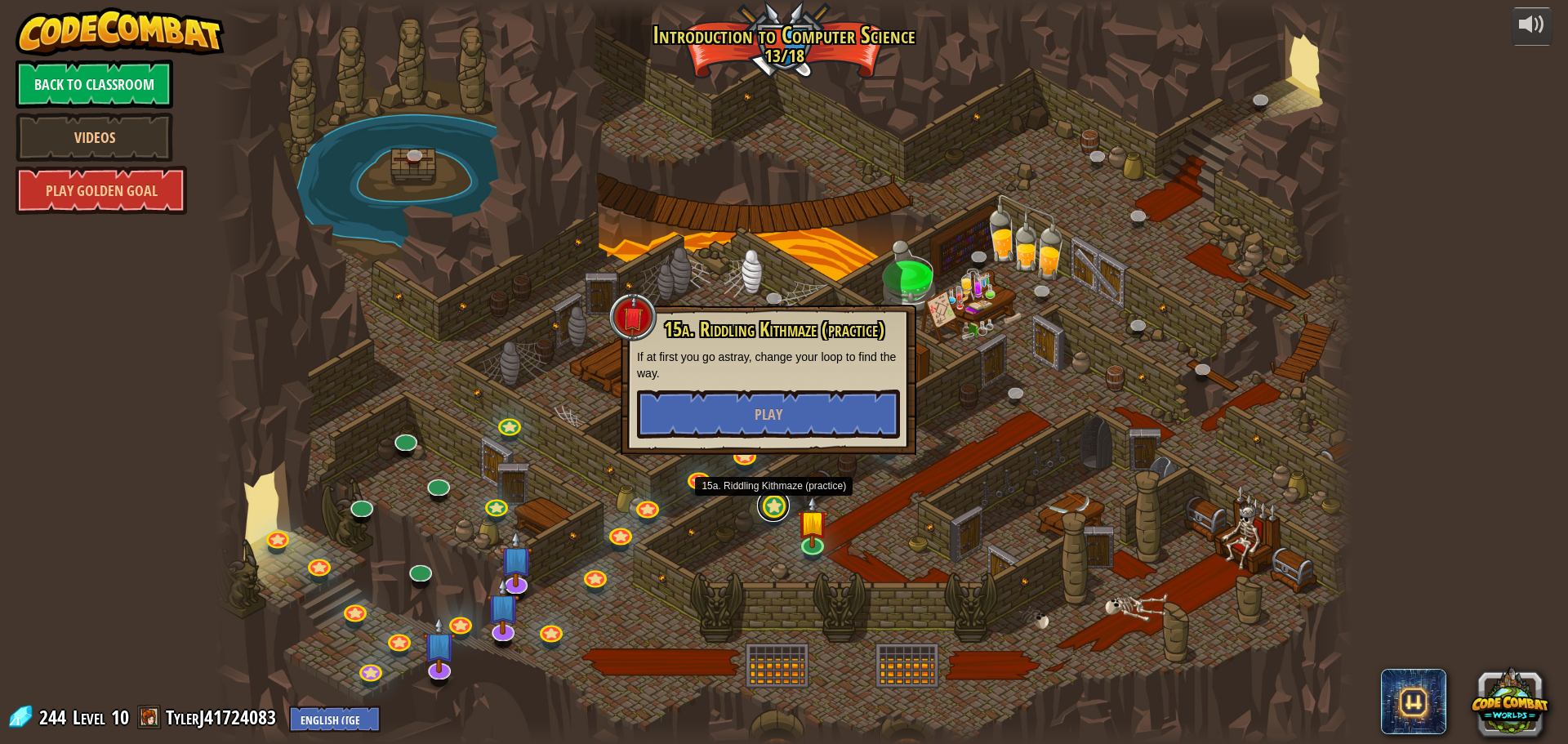
click at [769, 504] on link at bounding box center [773, 505] width 32 height 32
click at [812, 536] on img at bounding box center [814, 508] width 31 height 69
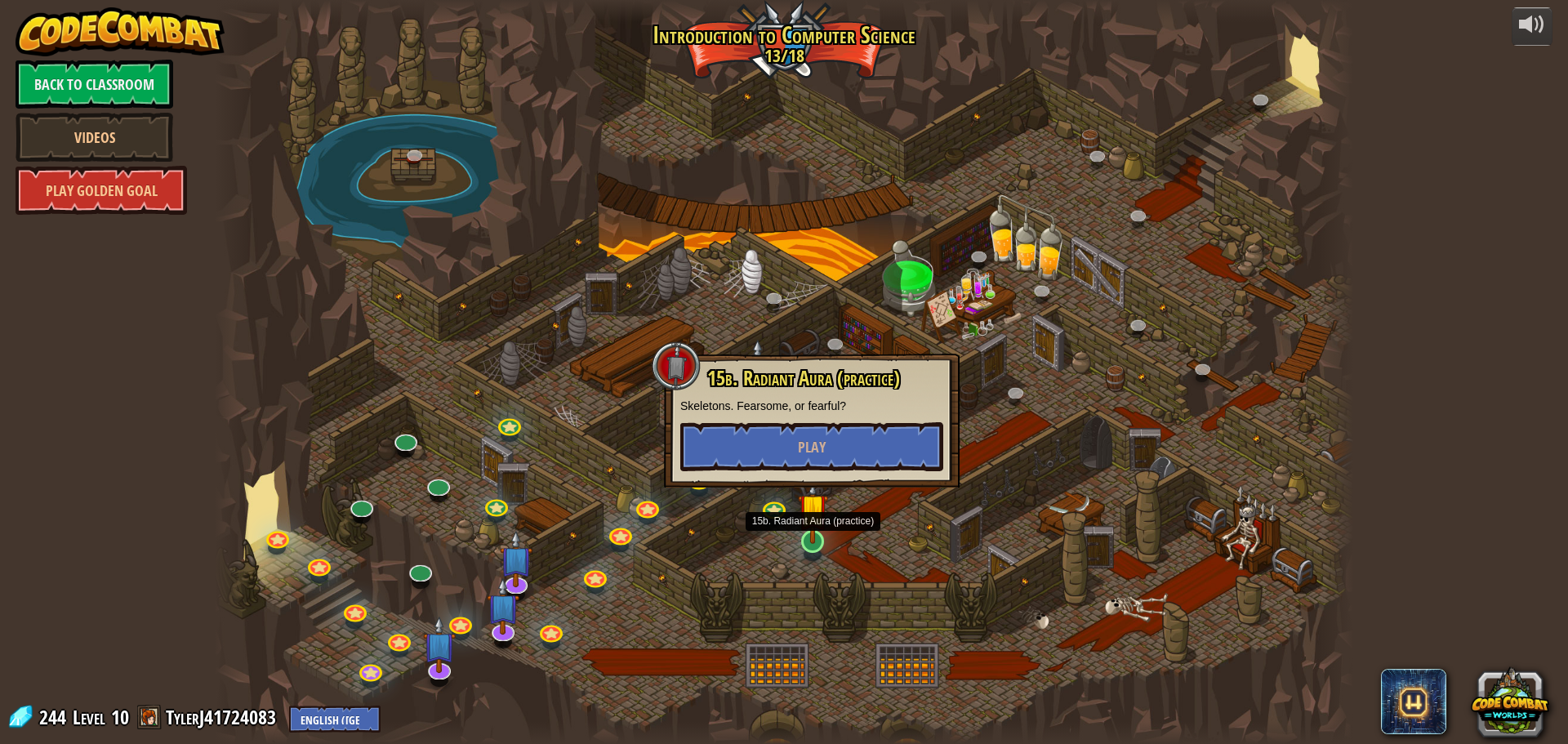
click at [812, 536] on img at bounding box center [814, 508] width 31 height 69
click at [673, 341] on div at bounding box center [784, 372] width 1138 height 744
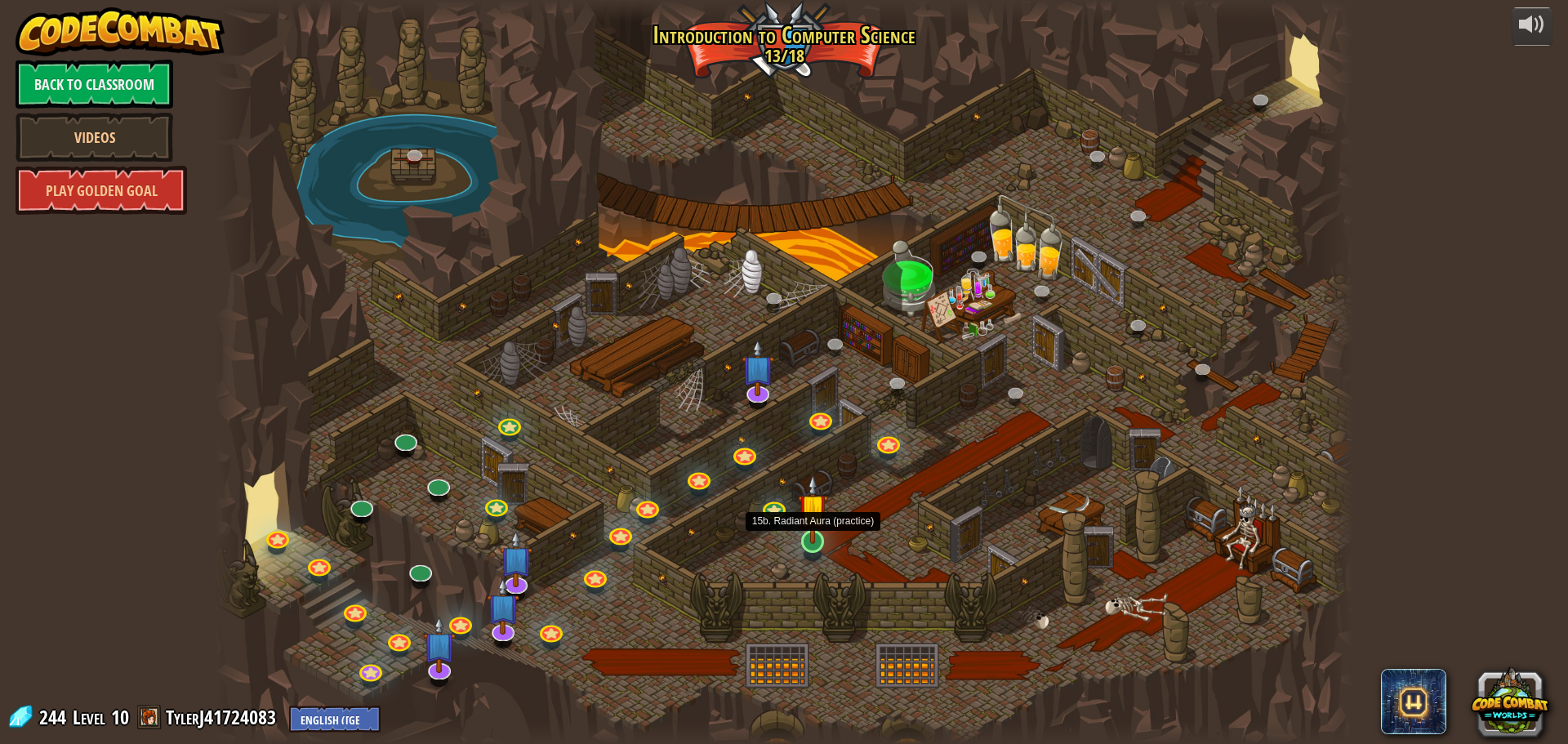
click at [817, 536] on img at bounding box center [814, 508] width 31 height 69
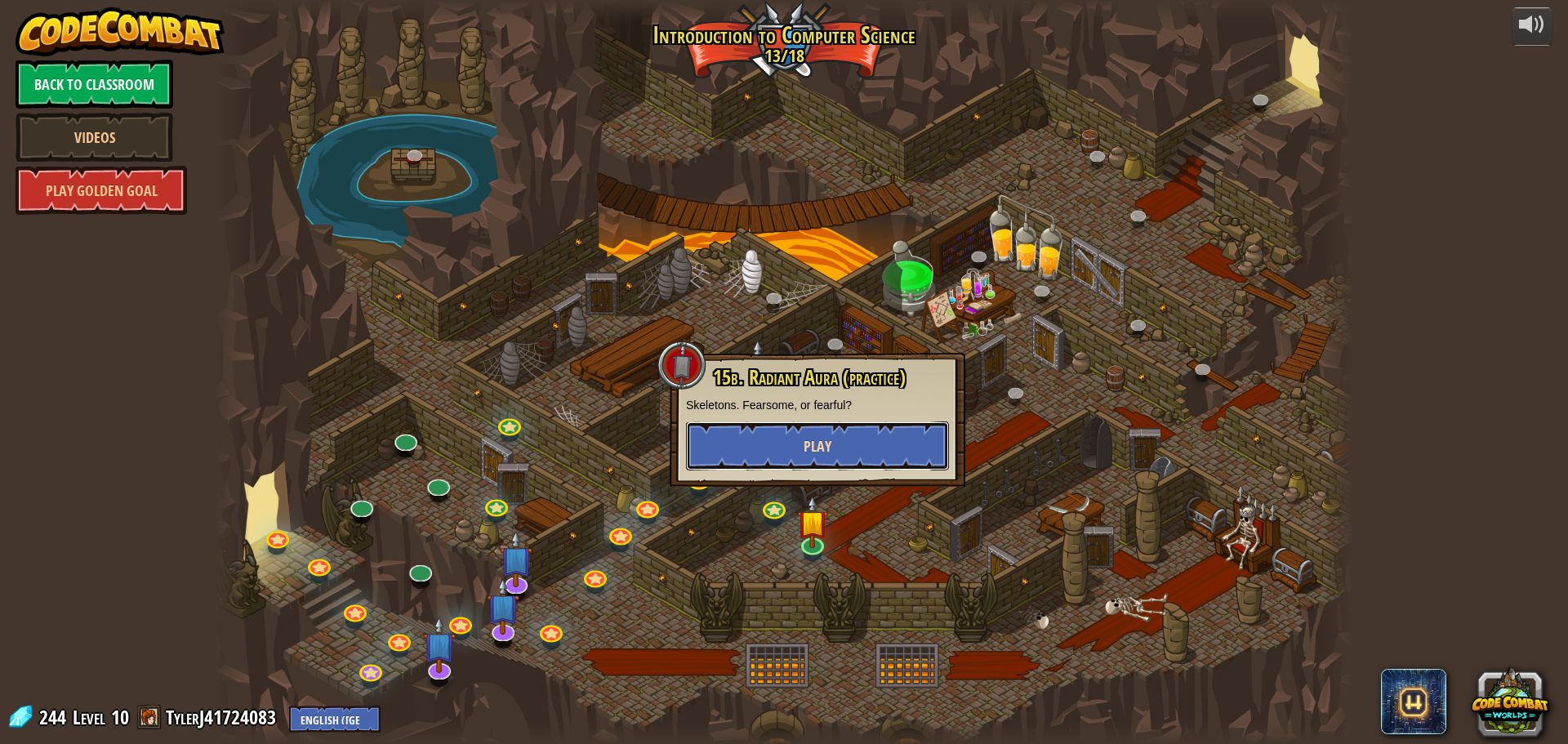
click at [865, 430] on button "Play" at bounding box center [817, 446] width 263 height 49
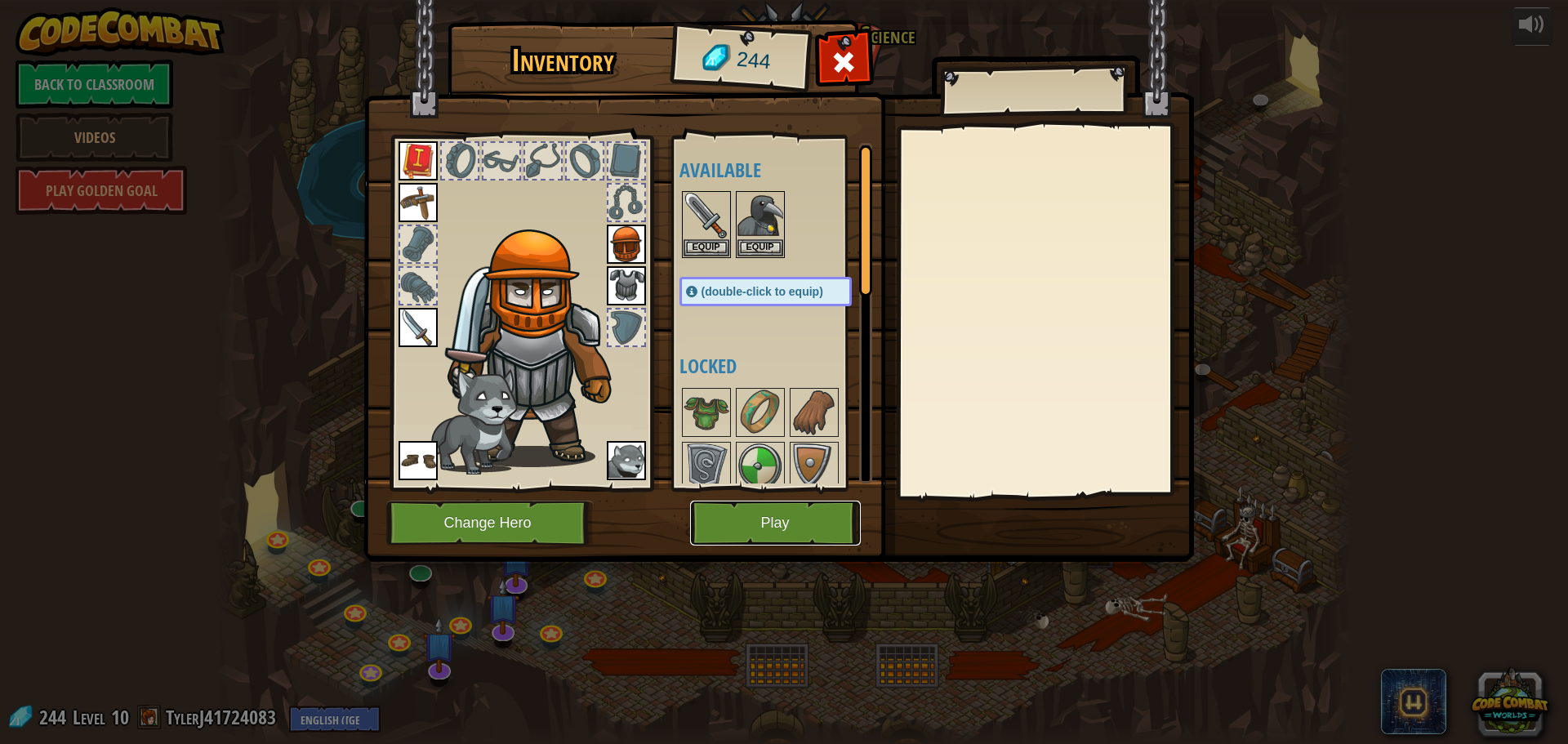
click at [775, 511] on button "Play" at bounding box center [776, 523] width 171 height 45
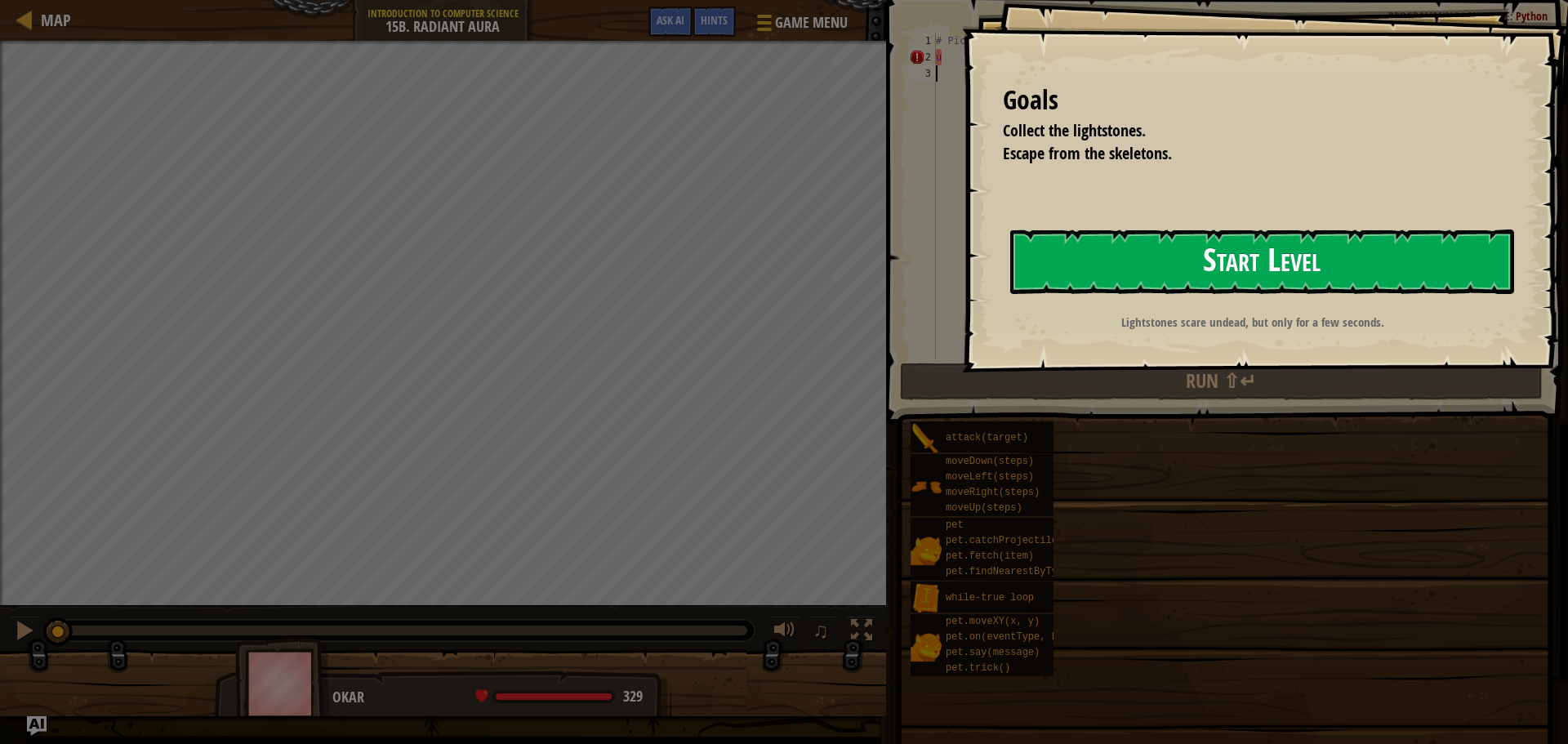
click at [1150, 281] on button "Start Level" at bounding box center [1262, 261] width 504 height 65
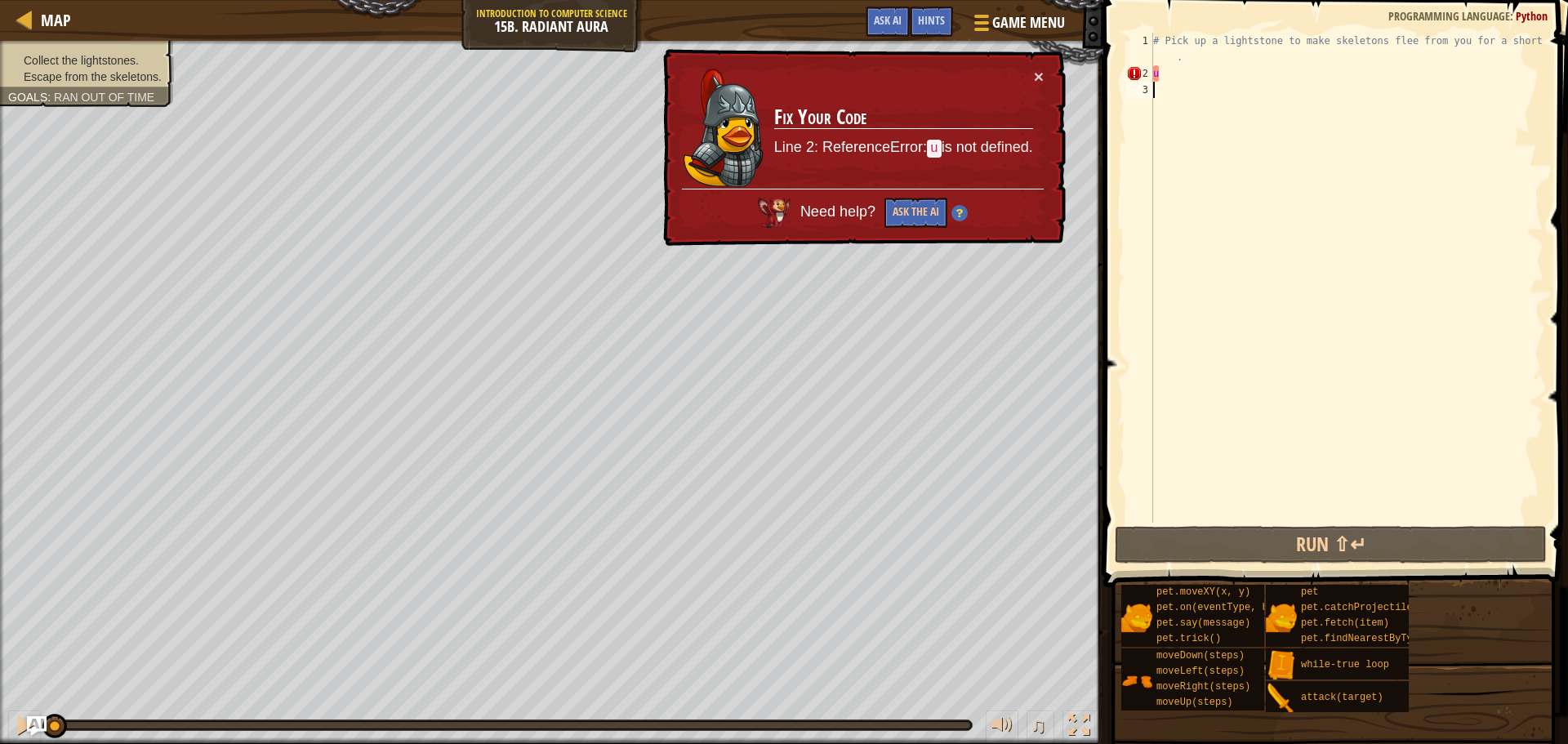
type textarea "u"
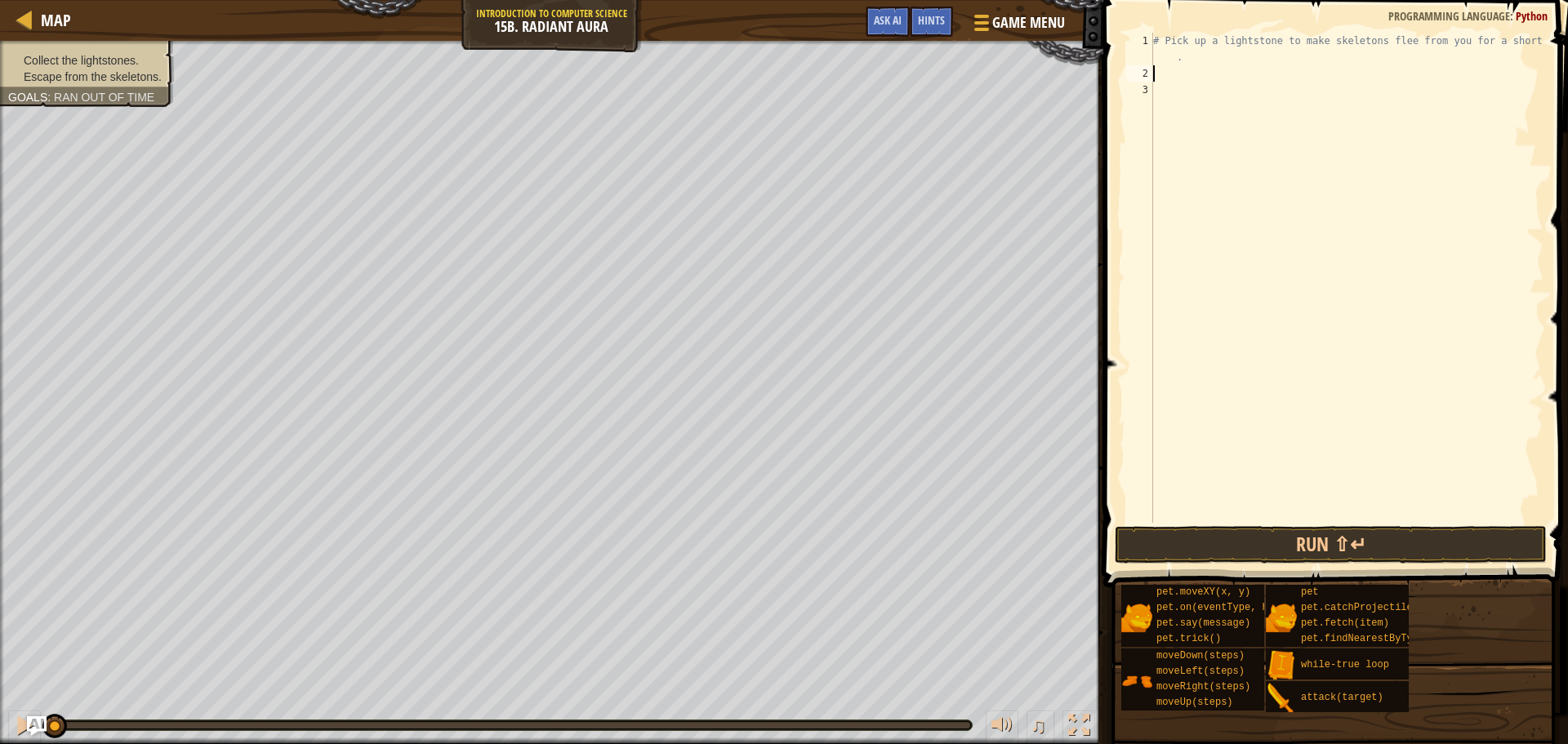
type textarea "# Pick up a lightstone to make skeletons flee from you for a short time."
type textarea "u"
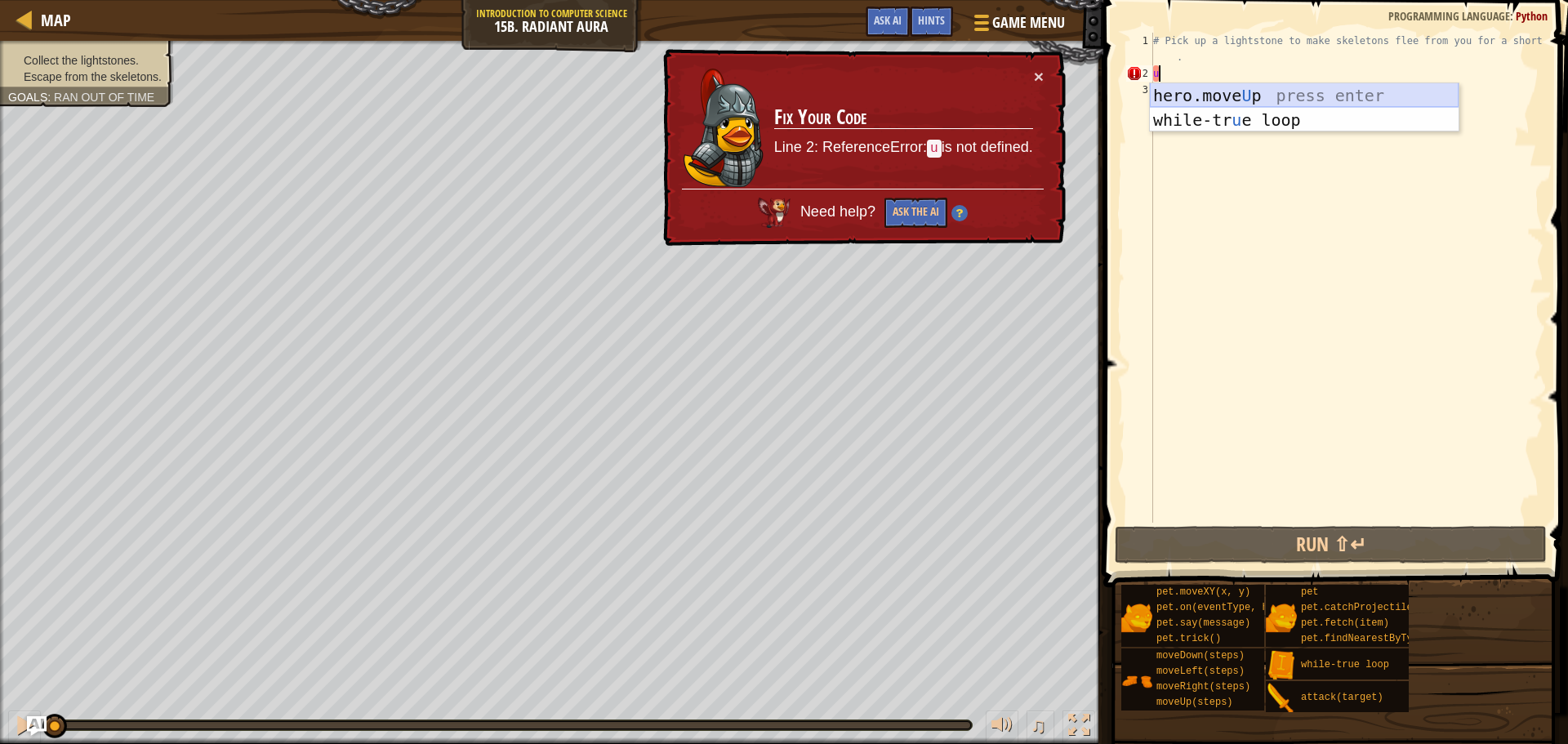
click at [1190, 100] on div "hero.move U p press enter while-tr u e loop press enter" at bounding box center [1304, 132] width 308 height 98
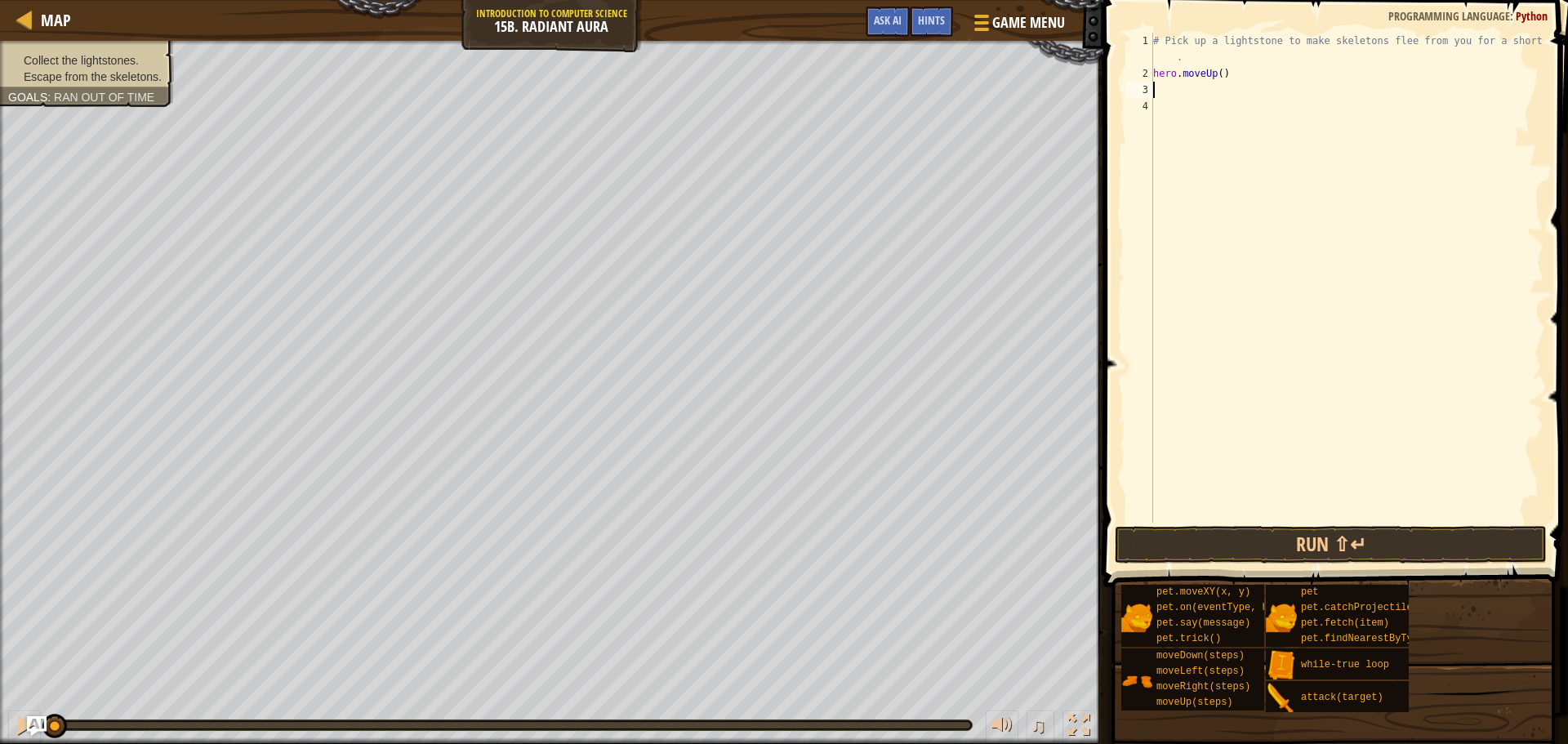
type textarea "d"
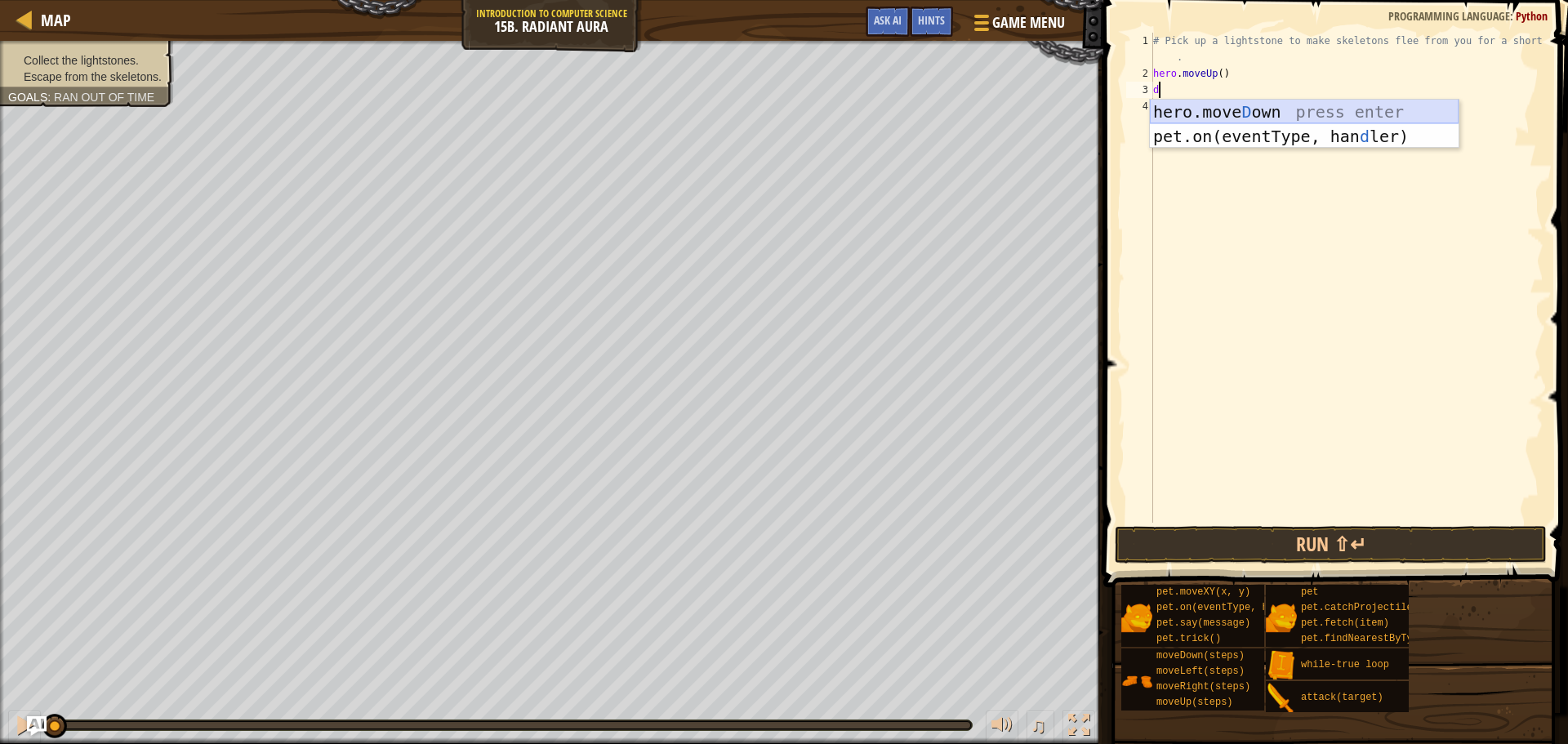
click at [1173, 111] on div "hero.[PERSON_NAME] own press enter pet.on(eventType, han d ler) press enter" at bounding box center [1304, 148] width 308 height 98
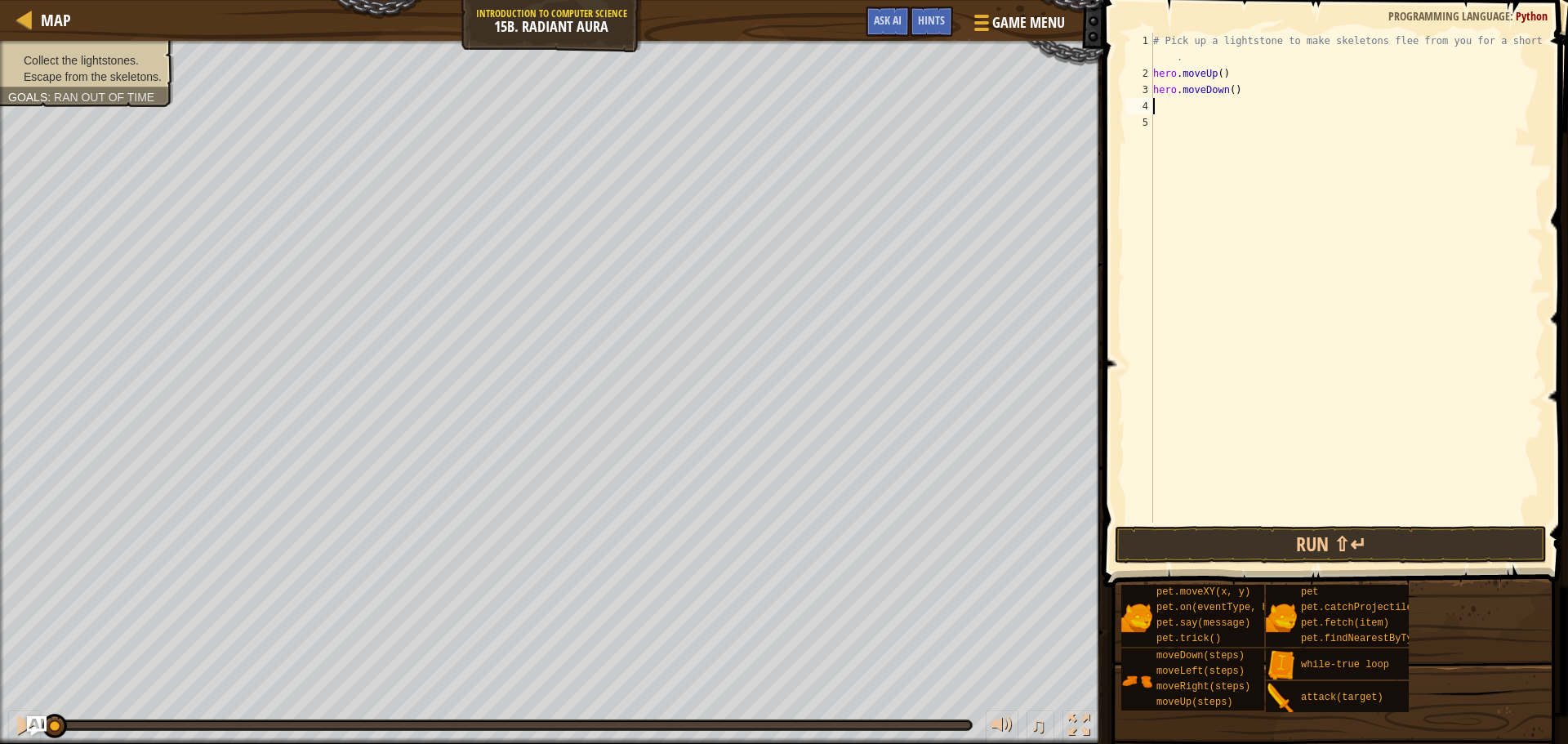
type textarea "r"
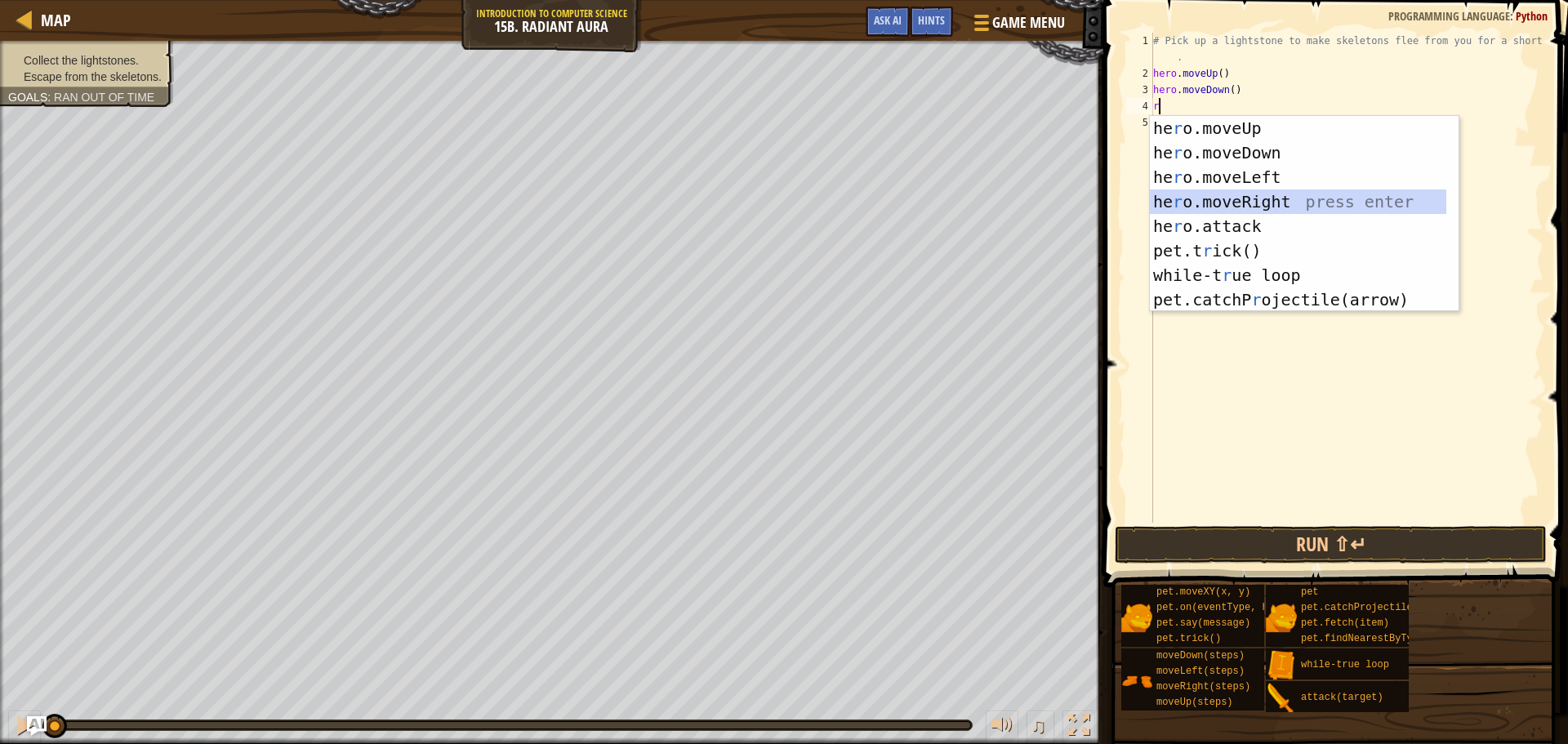
click at [1243, 195] on div "he r o.moveUp press enter he r o.moveDown press enter he r o.moveLeft press ent…" at bounding box center [1298, 238] width 297 height 245
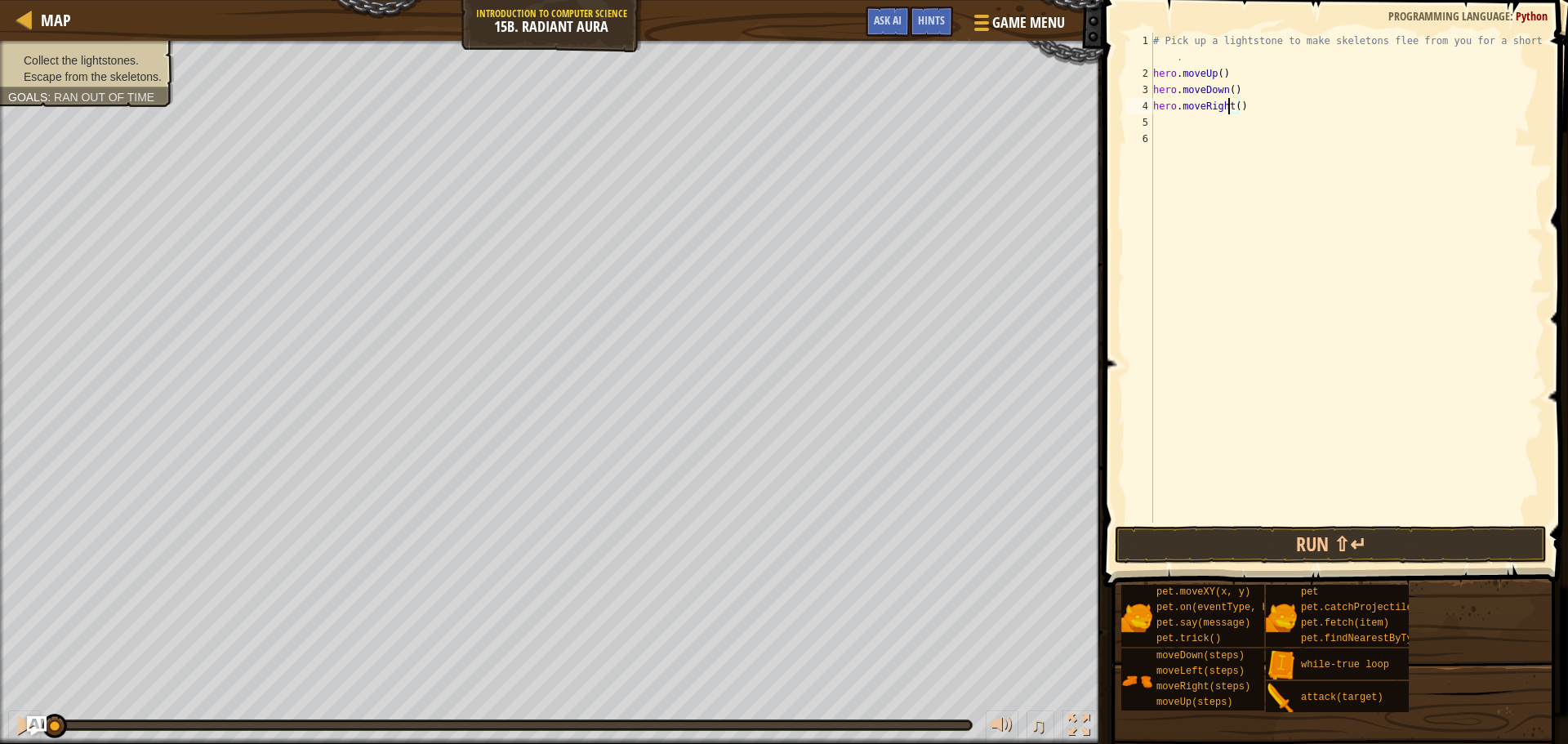
click at [1230, 103] on div "# Pick up a lightstone to make skeletons flee from you for a short time . hero …" at bounding box center [1347, 302] width 394 height 539
click at [1234, 103] on div "# Pick up a lightstone to make skeletons flee from you for a short time . hero …" at bounding box center [1347, 302] width 394 height 539
type textarea "hero.moveRight(2)"
type textarea "u"
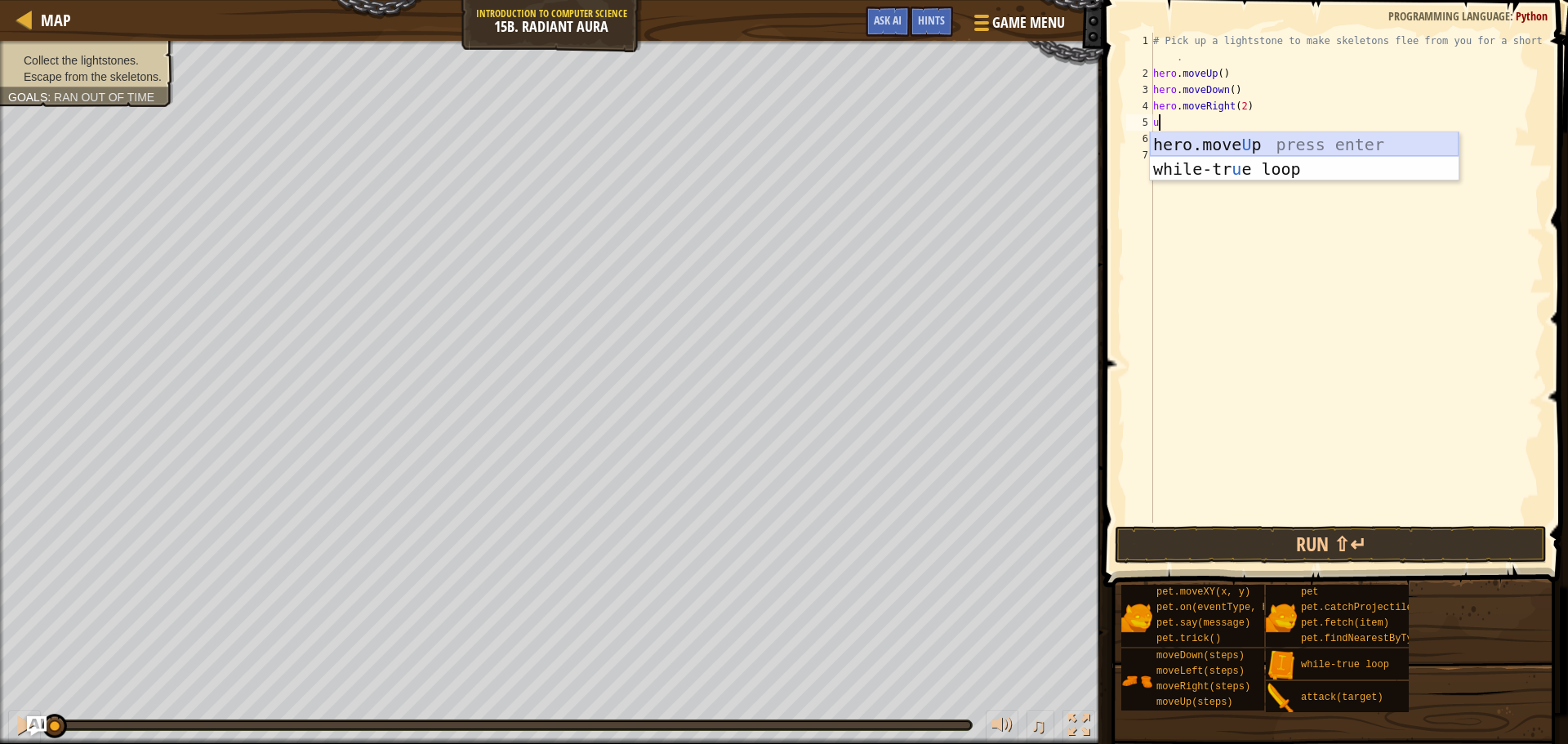
click at [1234, 143] on div "hero.move U p press enter while-tr u e loop press enter" at bounding box center [1304, 181] width 308 height 98
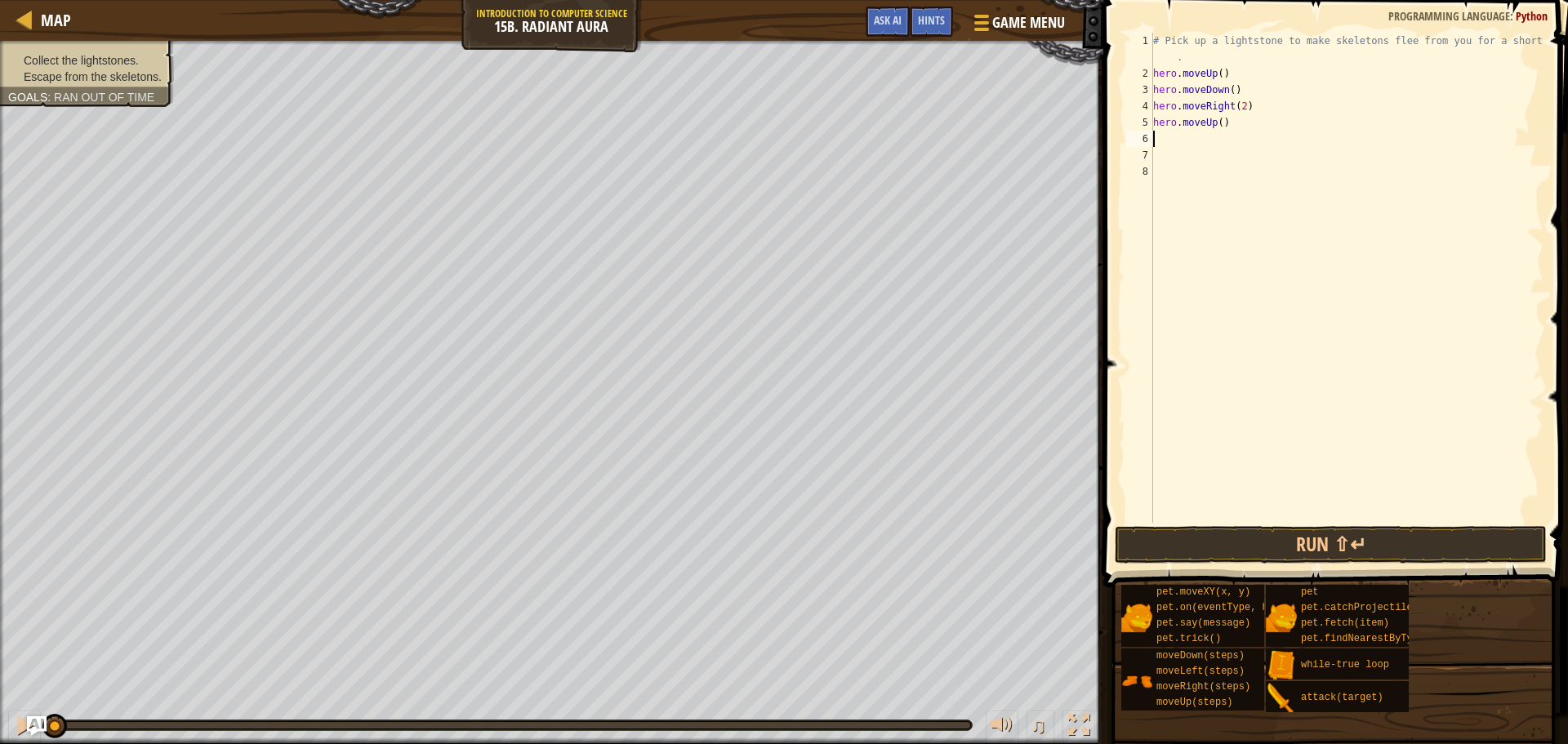
type textarea "d"
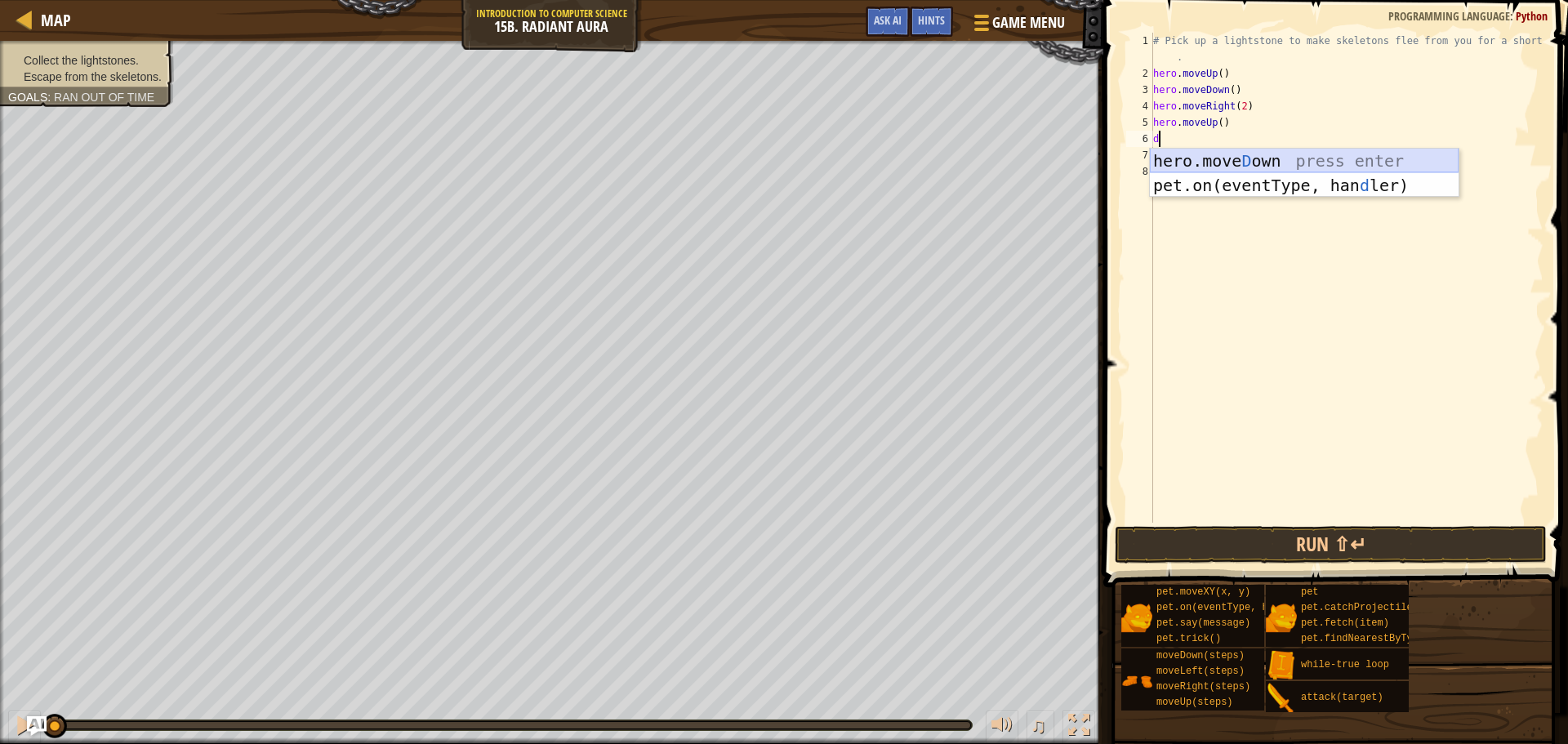
click at [1225, 155] on div "hero.[PERSON_NAME] own press enter pet.on(eventType, han d ler) press enter" at bounding box center [1304, 197] width 308 height 98
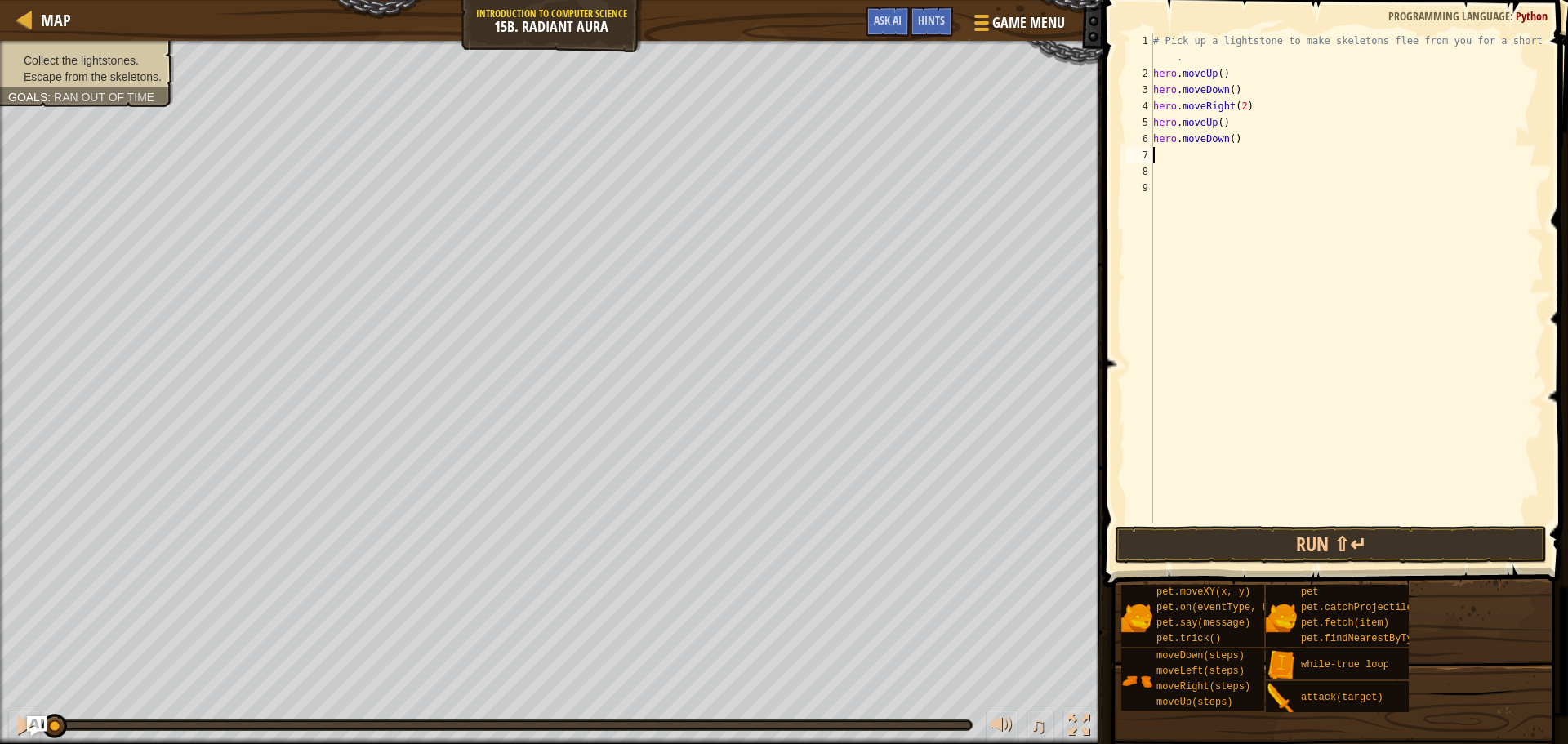
type textarea "r"
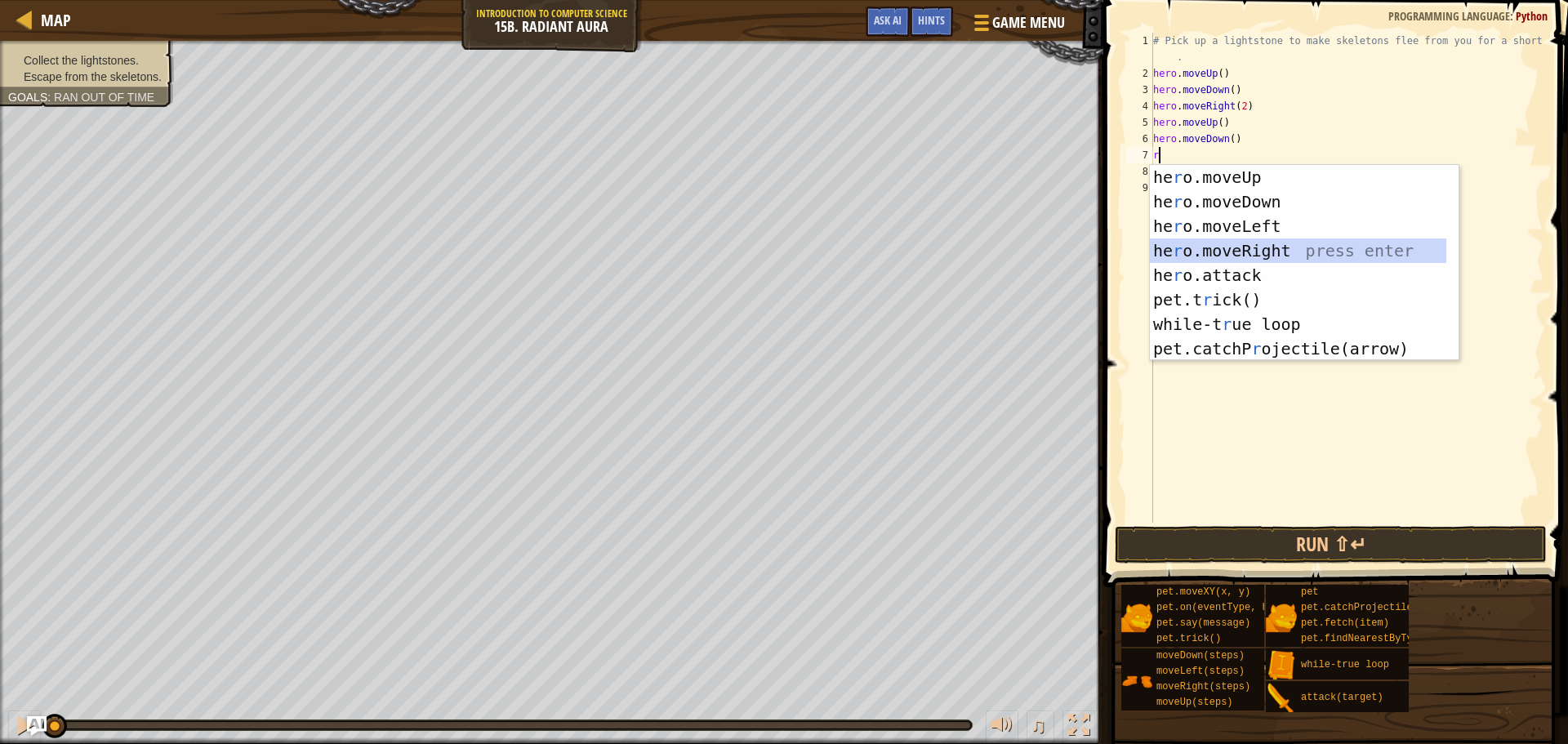
click at [1244, 243] on div "he r o.moveUp press enter he r o.moveDown press enter he r o.moveLeft press ent…" at bounding box center [1304, 288] width 308 height 245
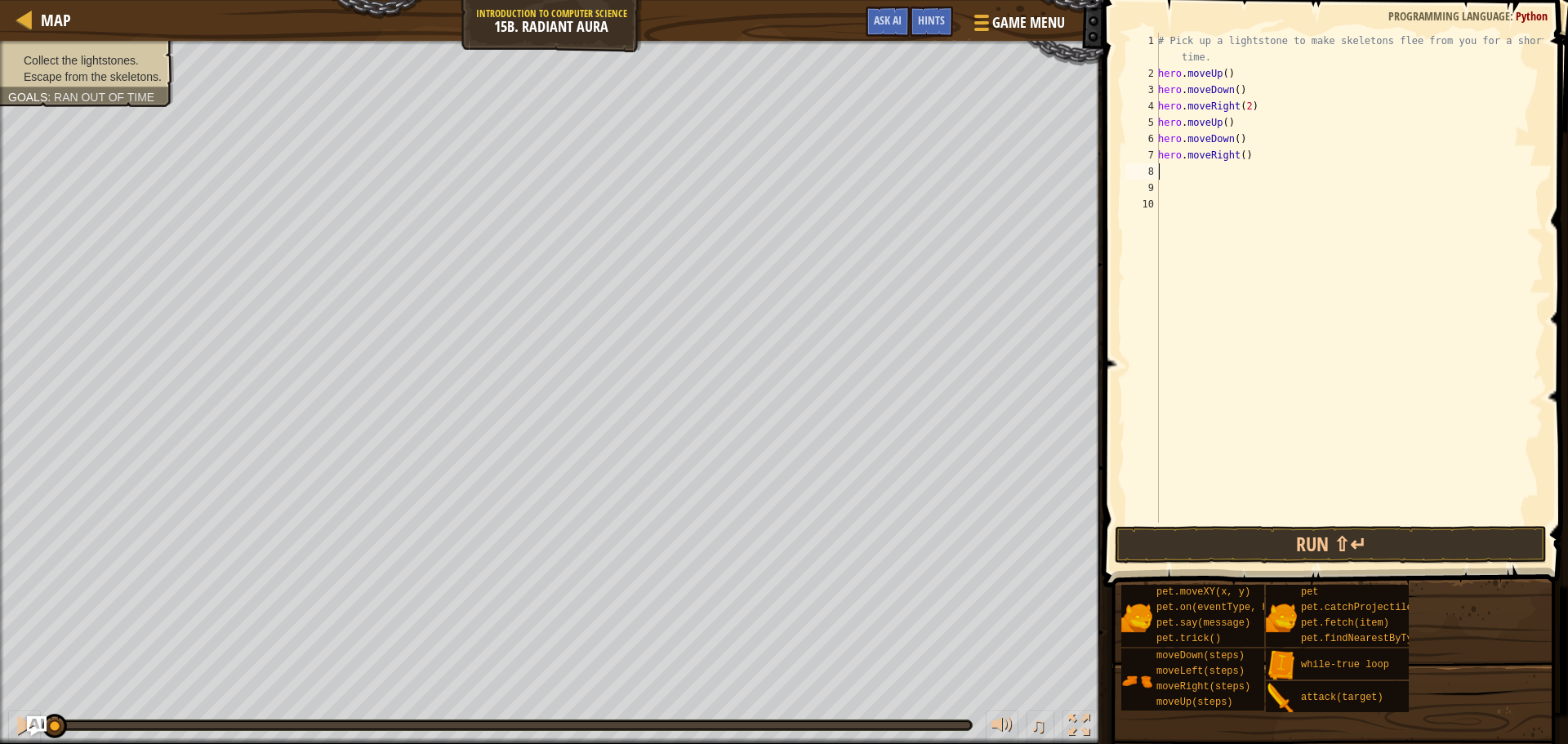
click at [1237, 155] on div "# Pick up a lightstone to make skeletons flee from you for a short time. hero .…" at bounding box center [1350, 302] width 388 height 539
type textarea "hero.moveRight(2)"
click at [1260, 558] on button "Run ⇧↵" at bounding box center [1331, 545] width 432 height 38
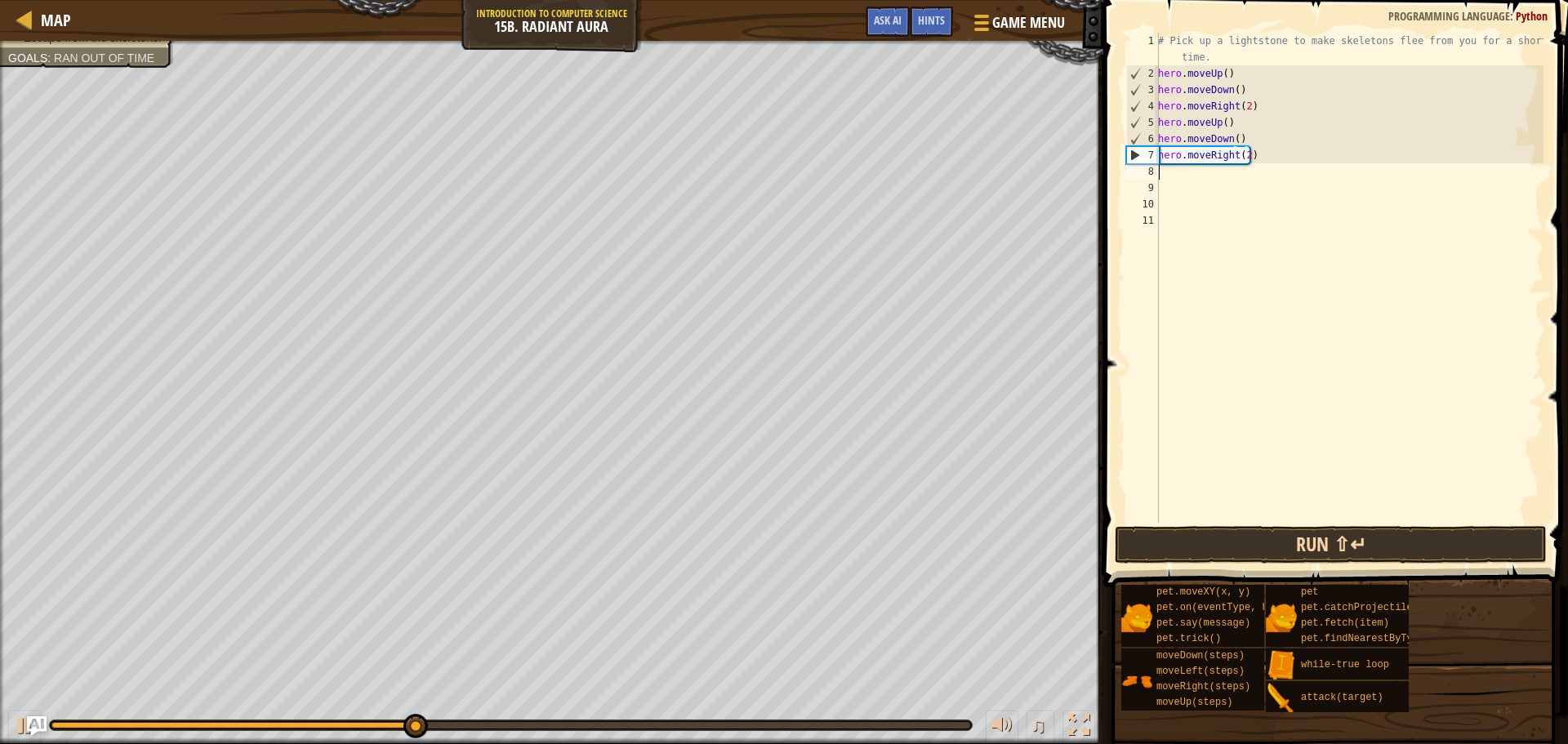
scroll to position [7, 0]
type textarea "u"
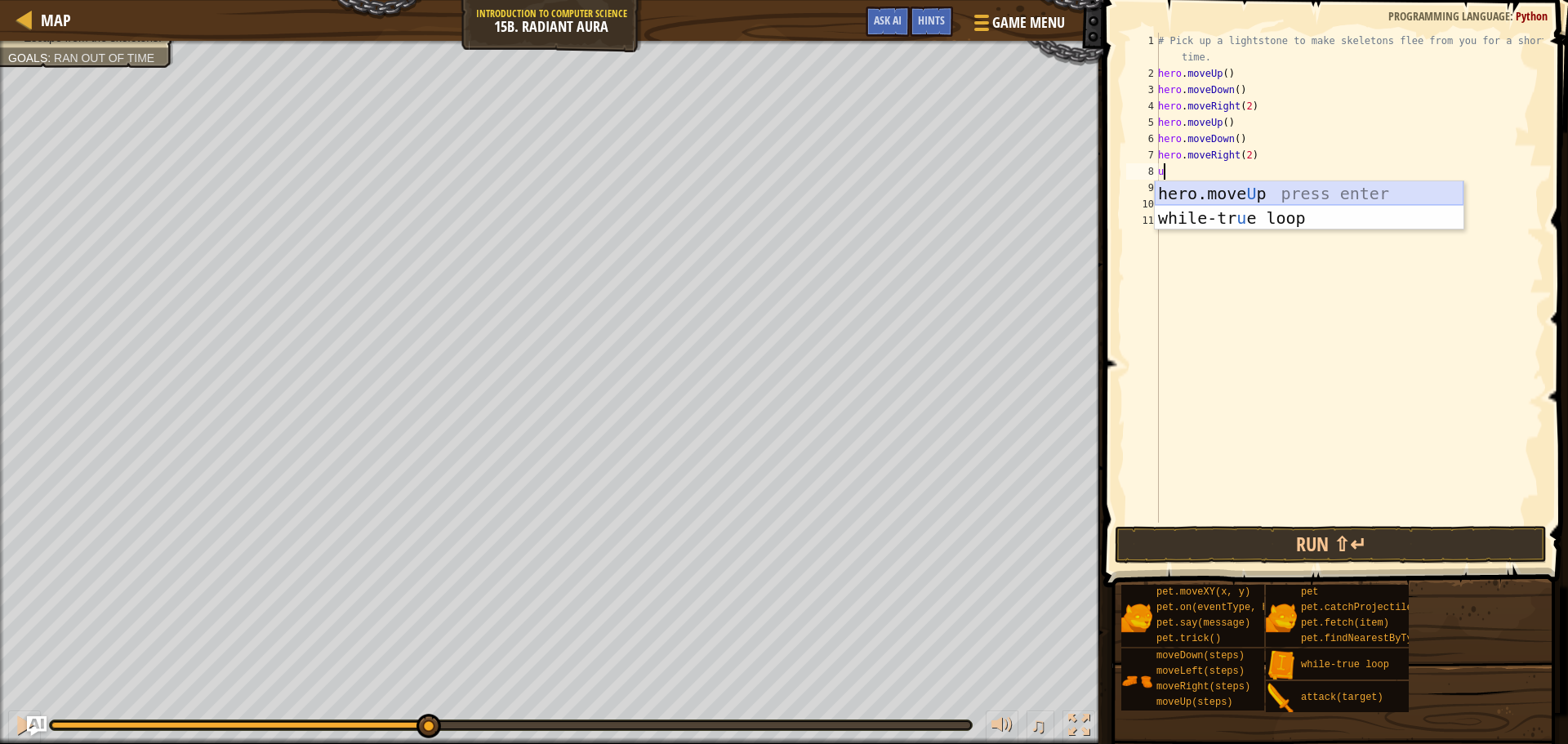
click at [1243, 196] on div "hero.move U p press enter while-tr u e loop press enter" at bounding box center [1309, 230] width 308 height 98
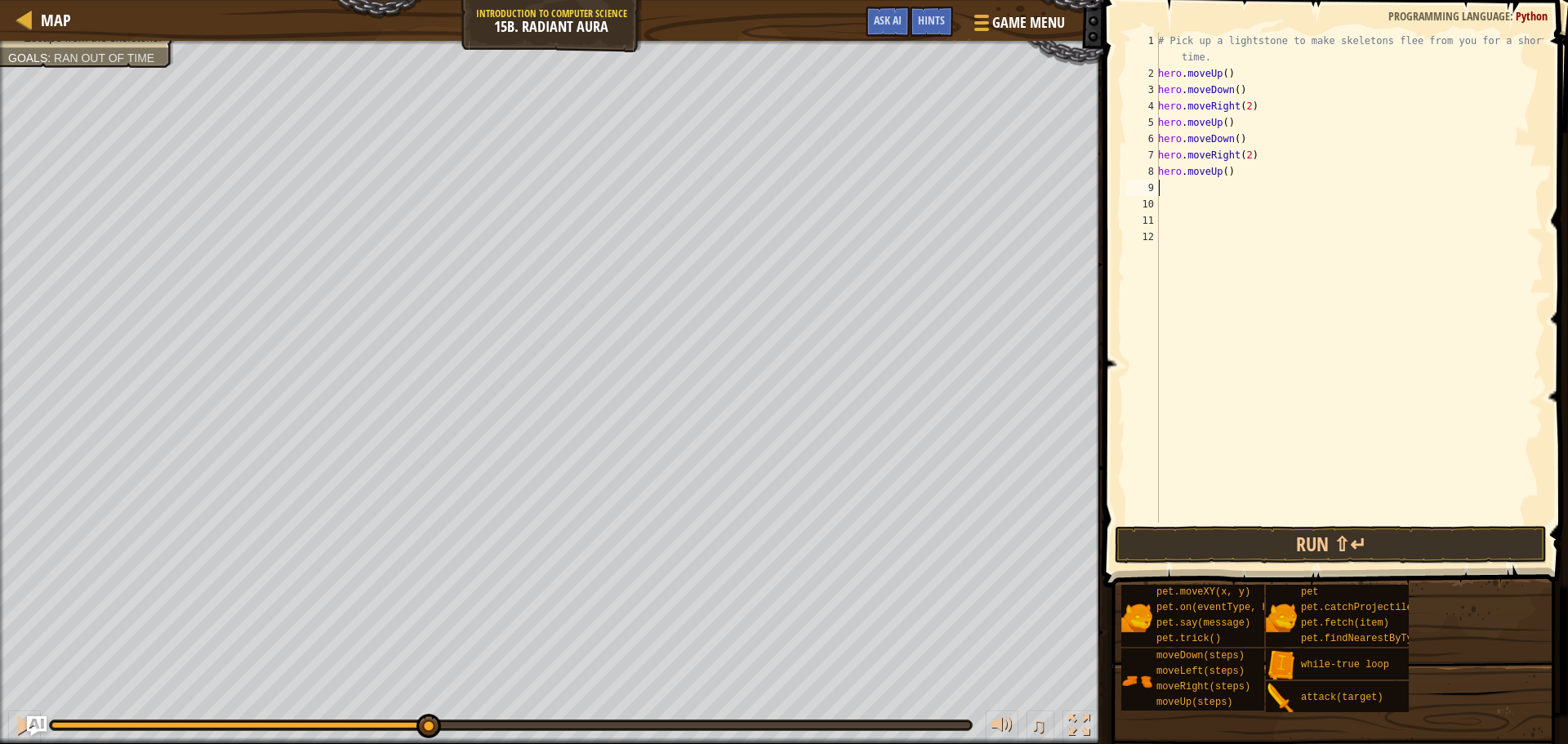
type textarea "d"
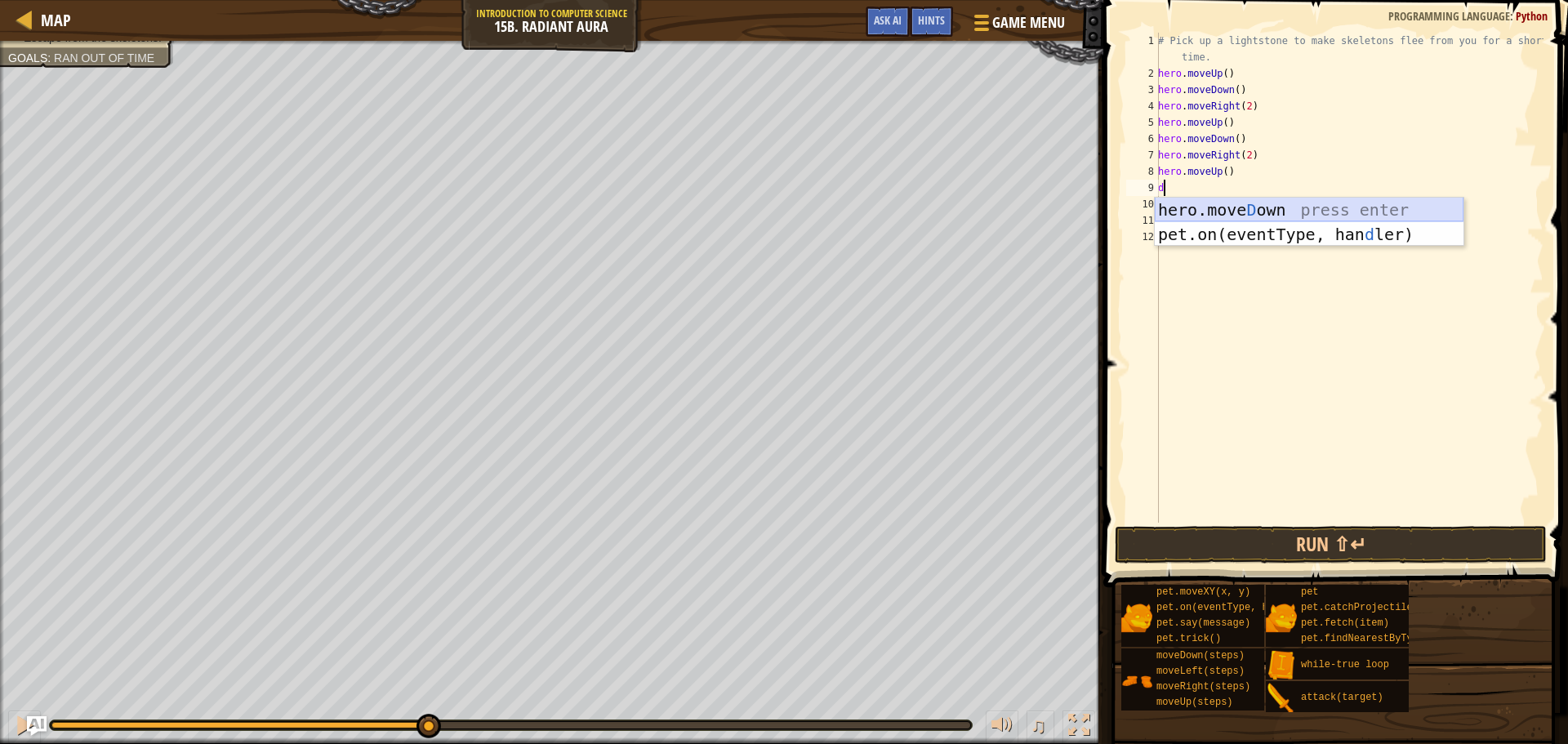
click at [1244, 201] on div "hero.[PERSON_NAME] own press enter pet.on(eventType, han d ler) press enter" at bounding box center [1309, 246] width 308 height 98
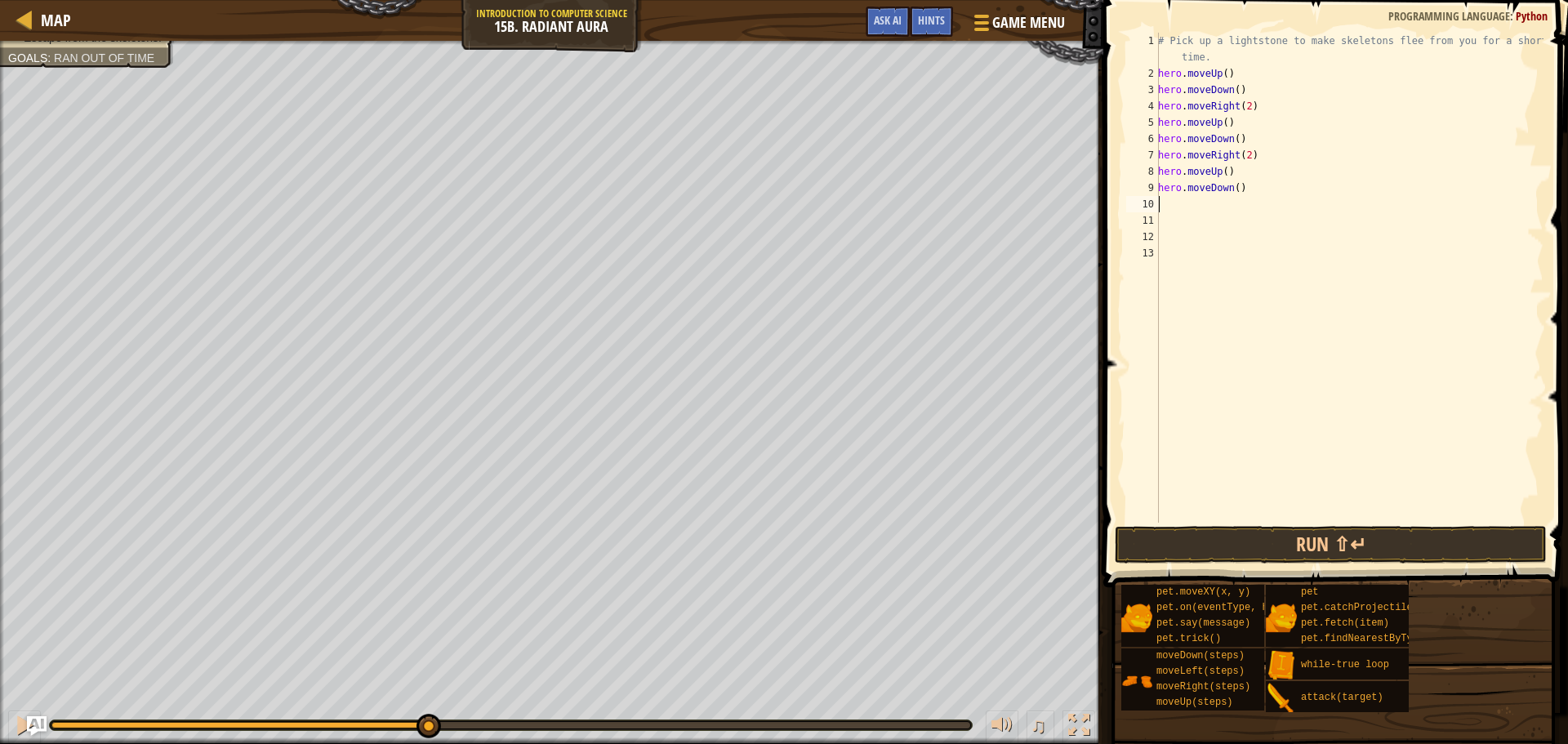
type textarea "r"
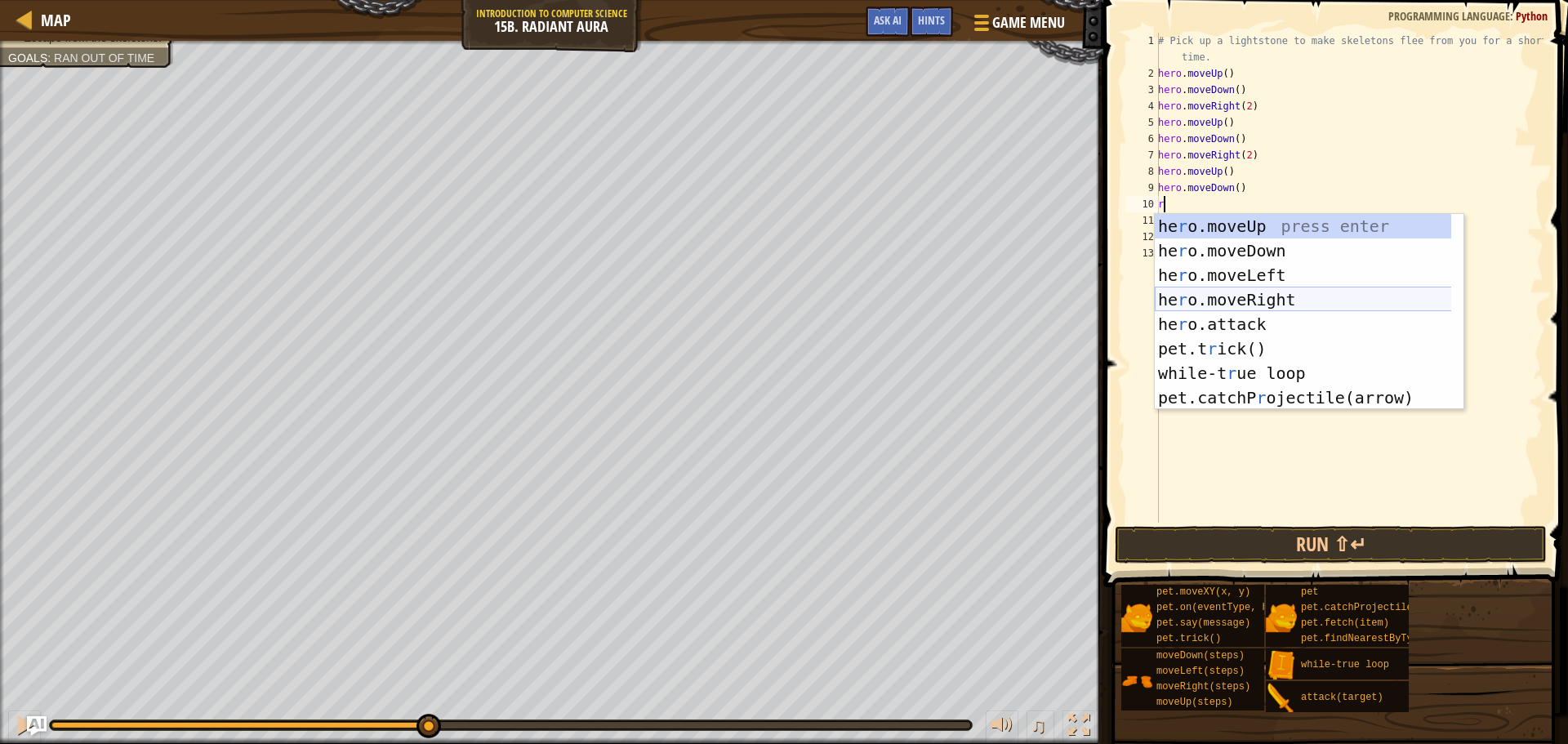
click at [1226, 307] on div "he r o.moveUp press enter he r o.moveDown press enter he r o.moveLeft press ent…" at bounding box center [1309, 336] width 308 height 245
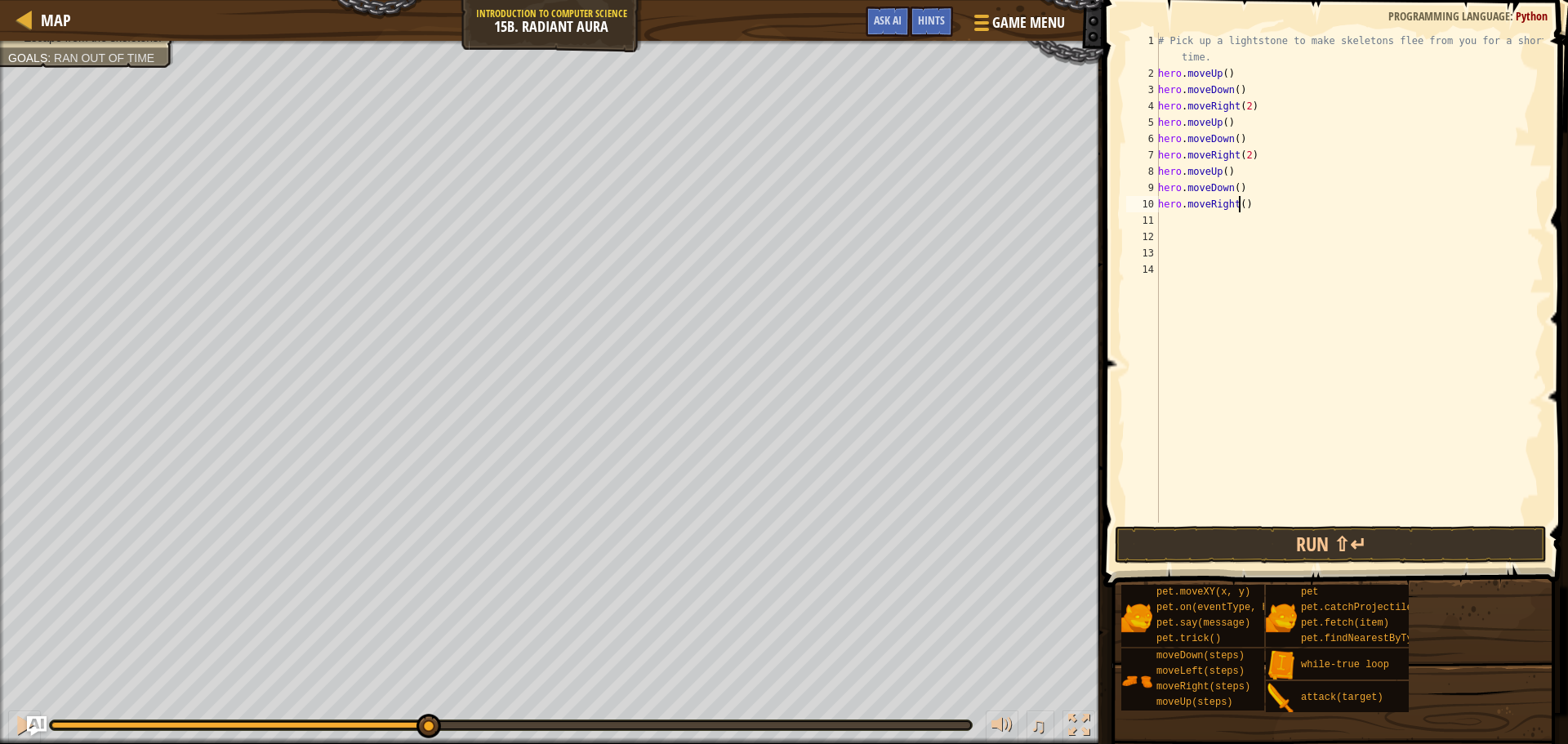
click at [1236, 204] on div "# Pick up a lightstone to make skeletons flee from you for a short time. hero .…" at bounding box center [1350, 302] width 388 height 539
type textarea "hero.moveRight(2)"
click at [1371, 539] on button "Run ⇧↵" at bounding box center [1331, 545] width 432 height 38
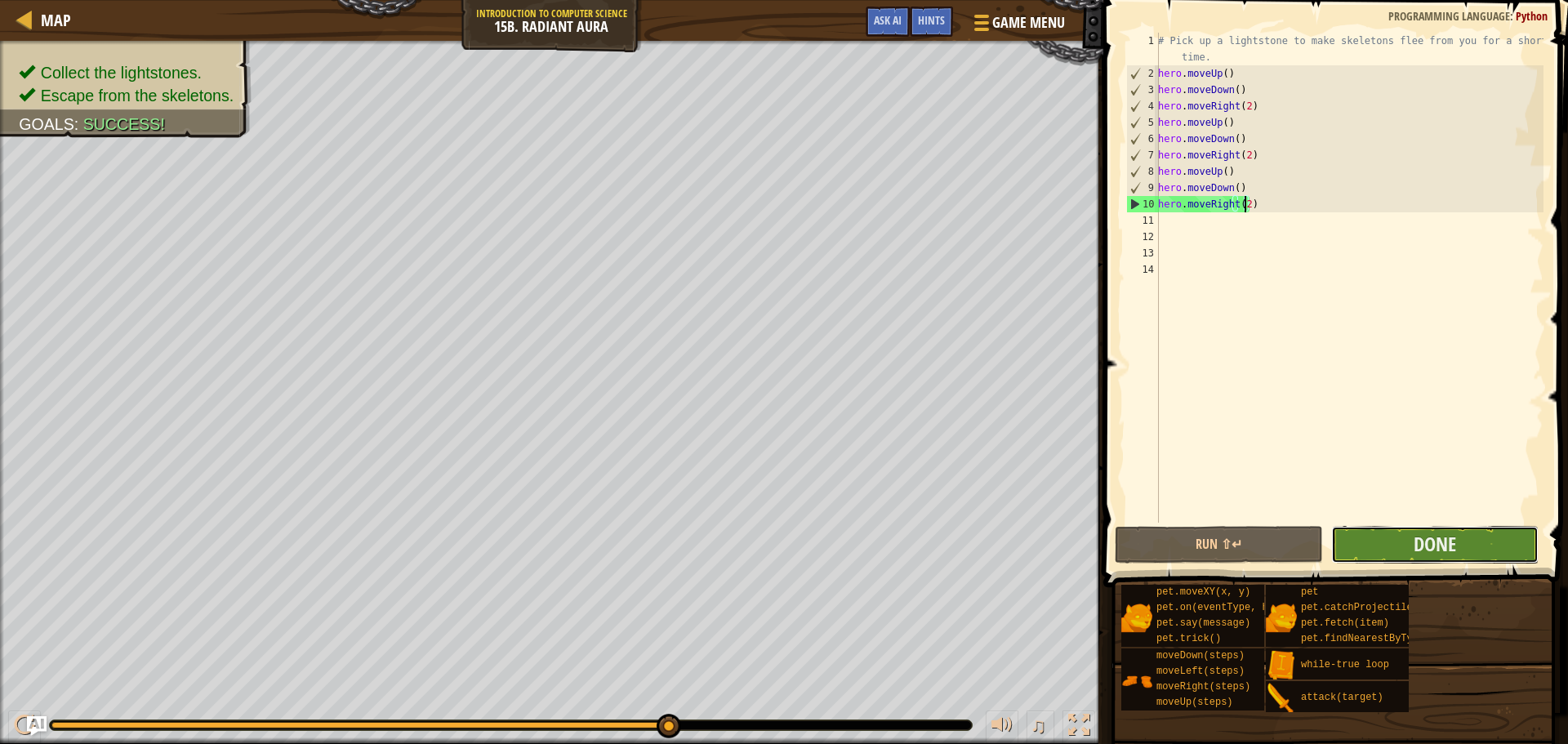
click at [1369, 544] on button "Done" at bounding box center [1435, 545] width 208 height 38
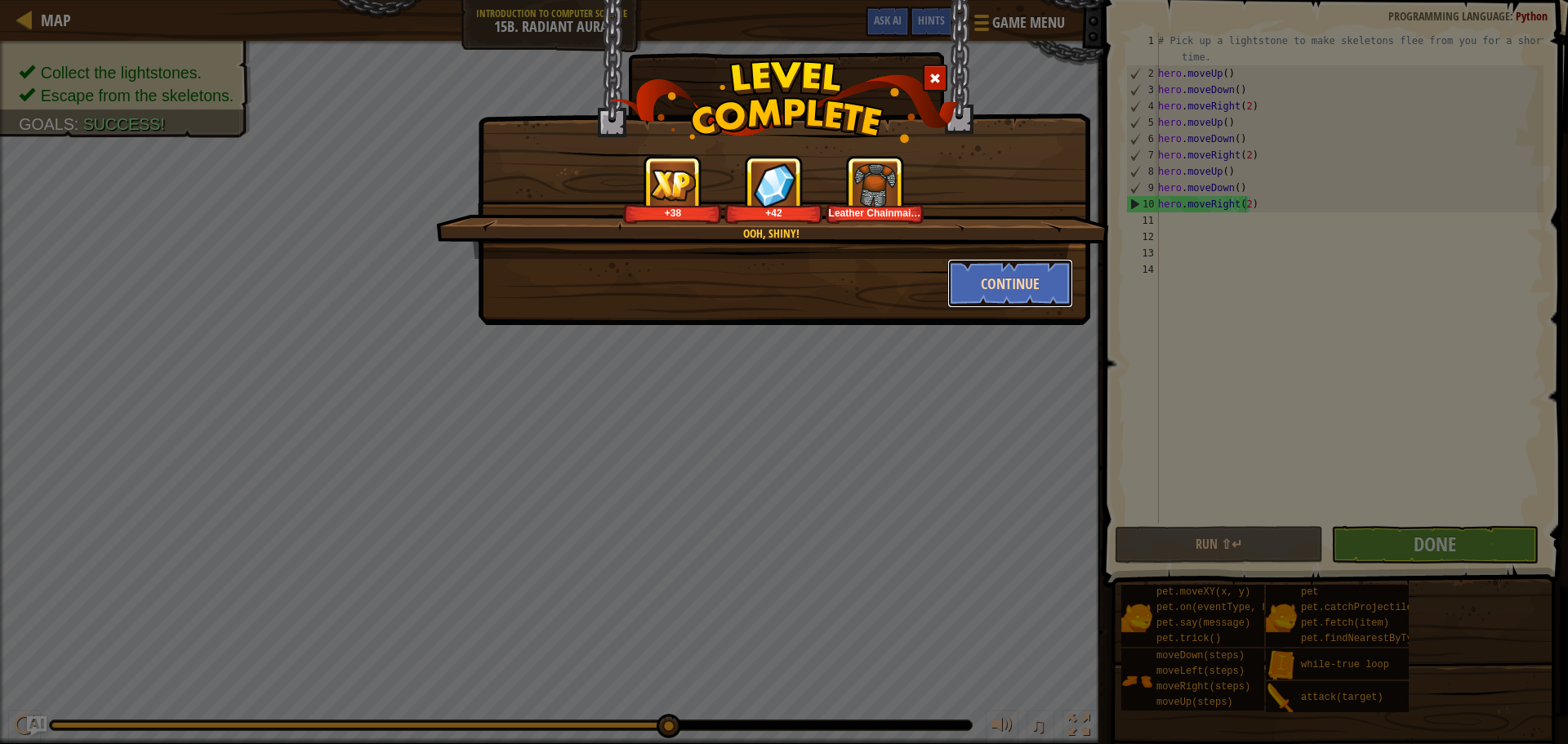
click at [1016, 270] on button "Continue" at bounding box center [1011, 283] width 127 height 49
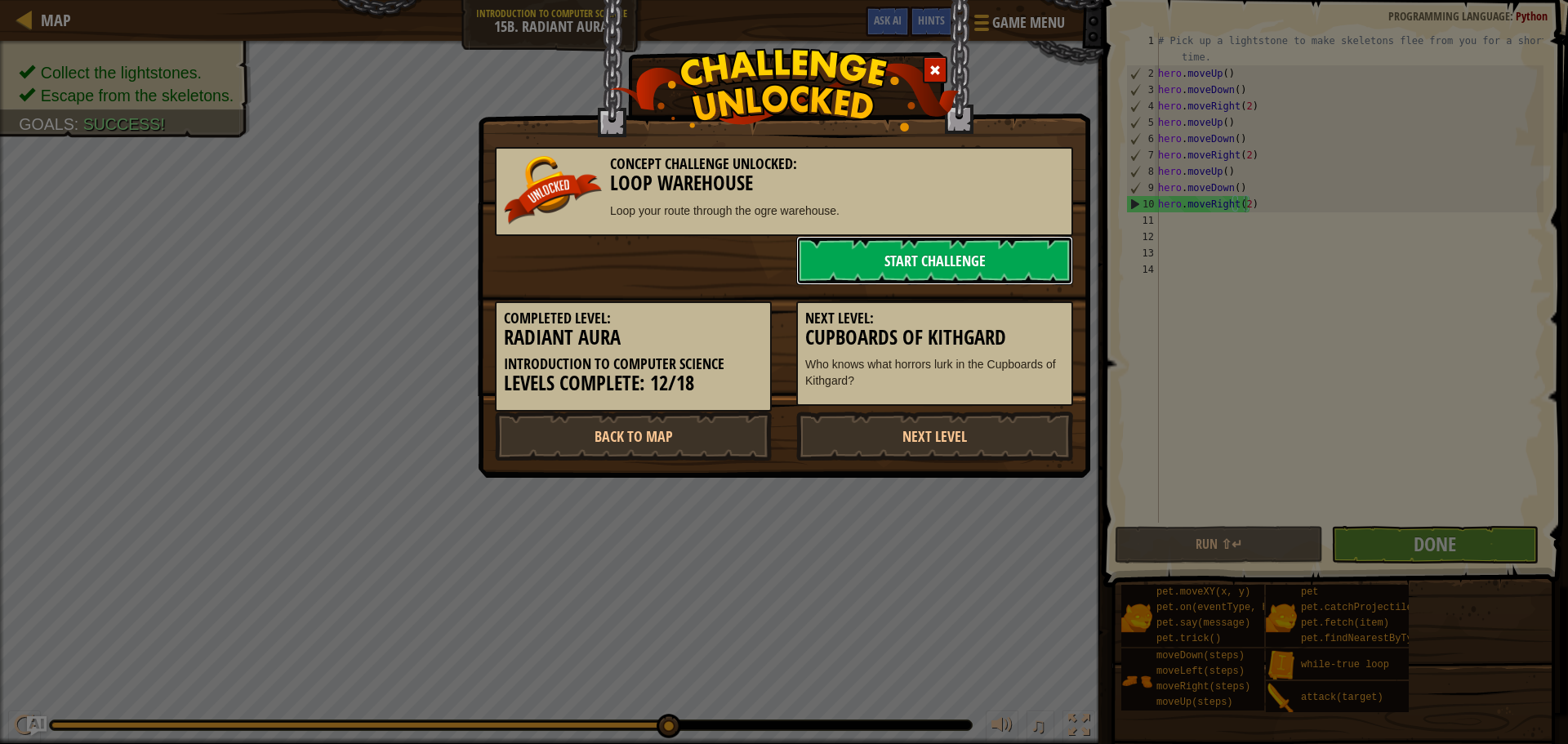
click at [995, 262] on link "Start Challenge" at bounding box center [935, 261] width 277 height 49
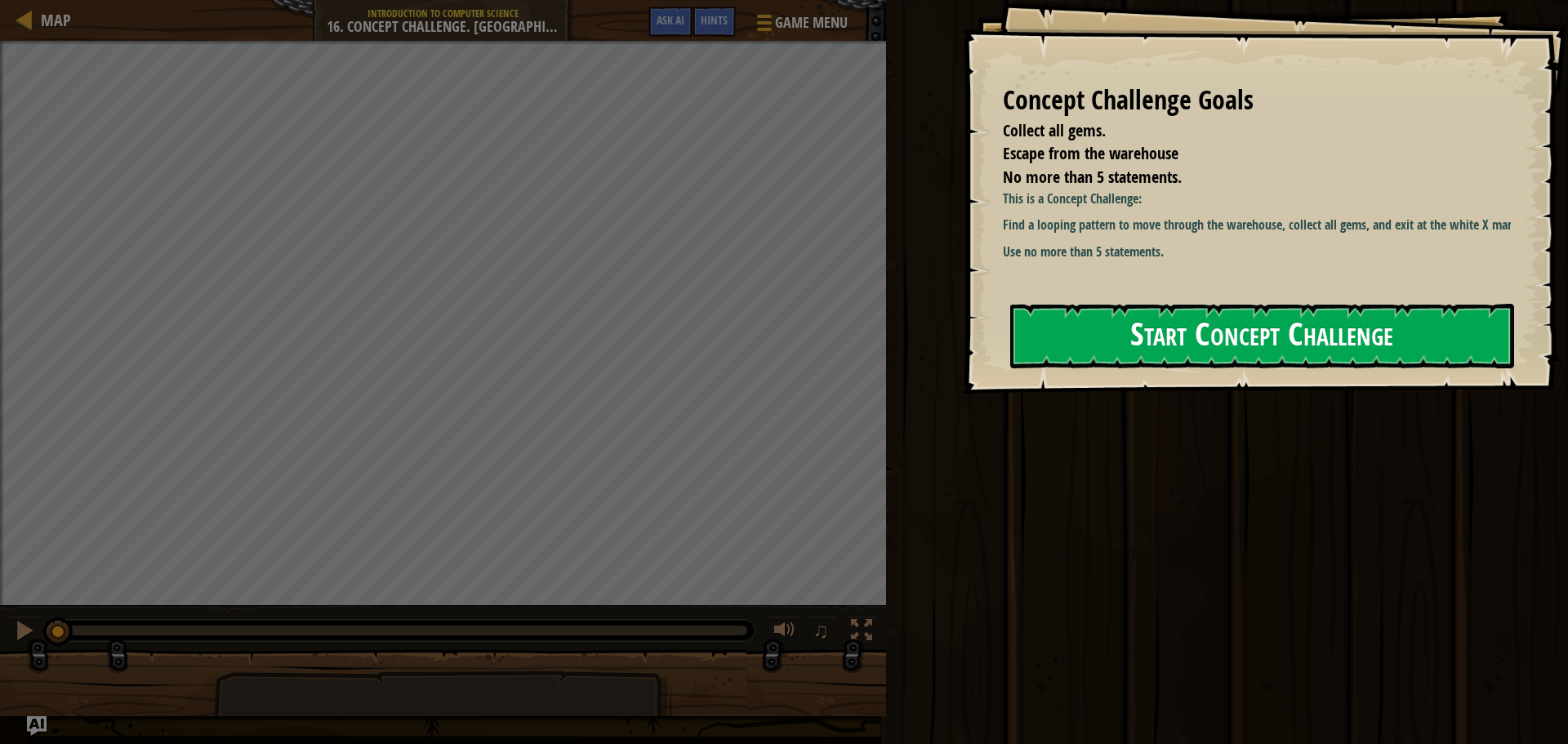
click at [1142, 324] on button "Start Concept Challenge" at bounding box center [1262, 336] width 504 height 65
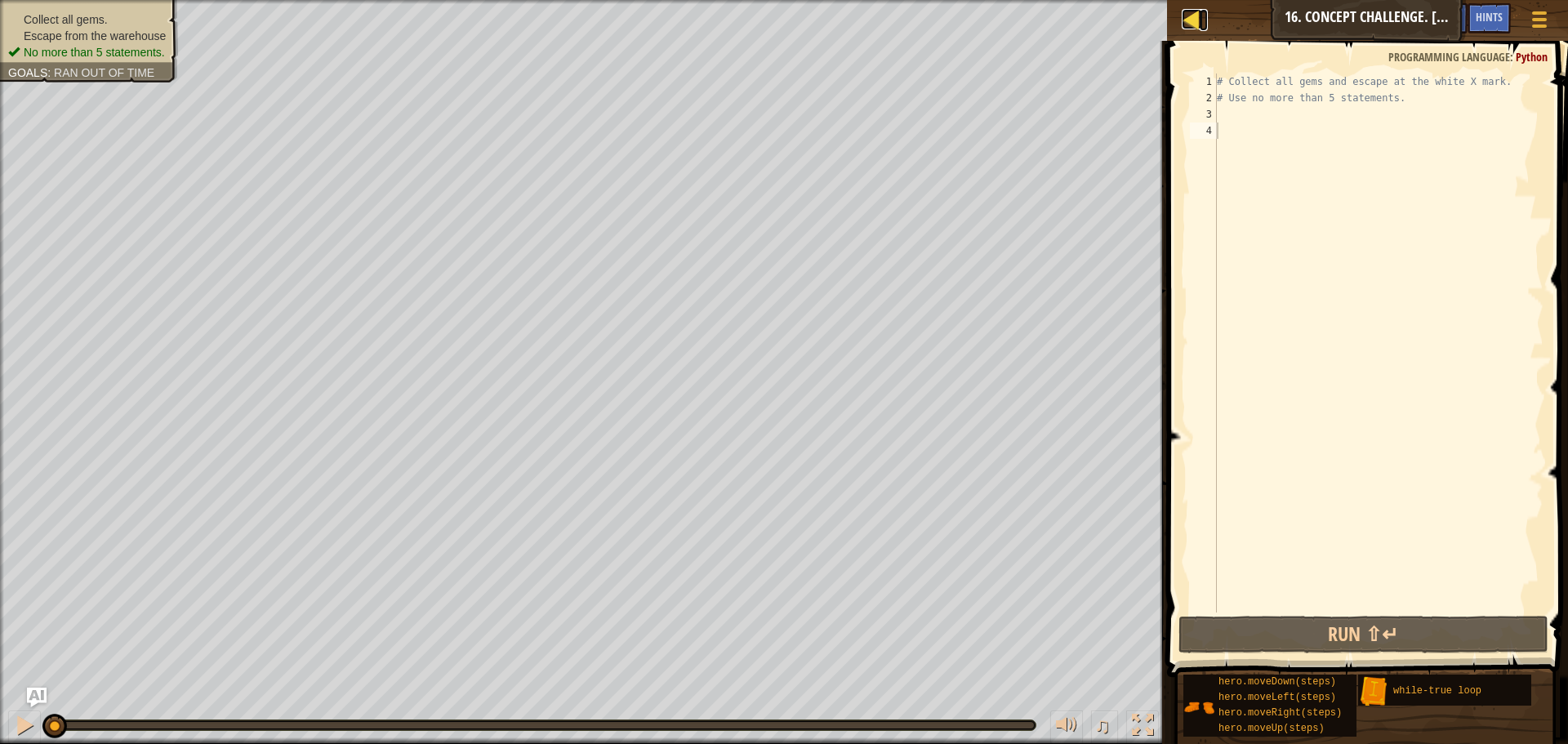
click at [1185, 23] on div at bounding box center [1192, 19] width 21 height 21
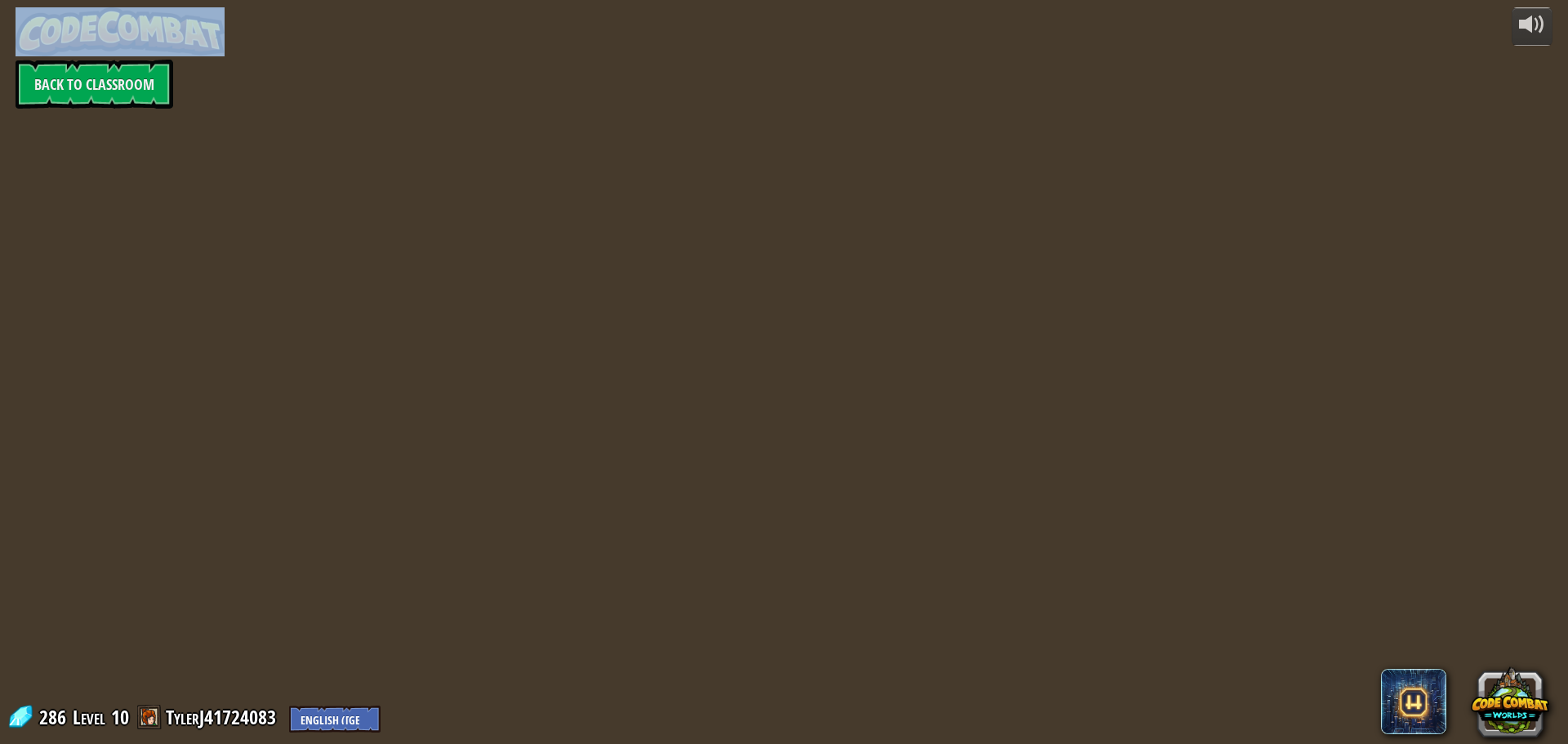
click at [1184, 22] on div "powered by Back to Classroom 286 Level 10 TylerJ41724083 English ([GEOGRAPHIC_D…" at bounding box center [784, 372] width 1568 height 744
click at [169, 153] on div "powered by Back to Classroom 286 Level 10 TylerJ41724083 English ([GEOGRAPHIC_D…" at bounding box center [784, 372] width 1568 height 744
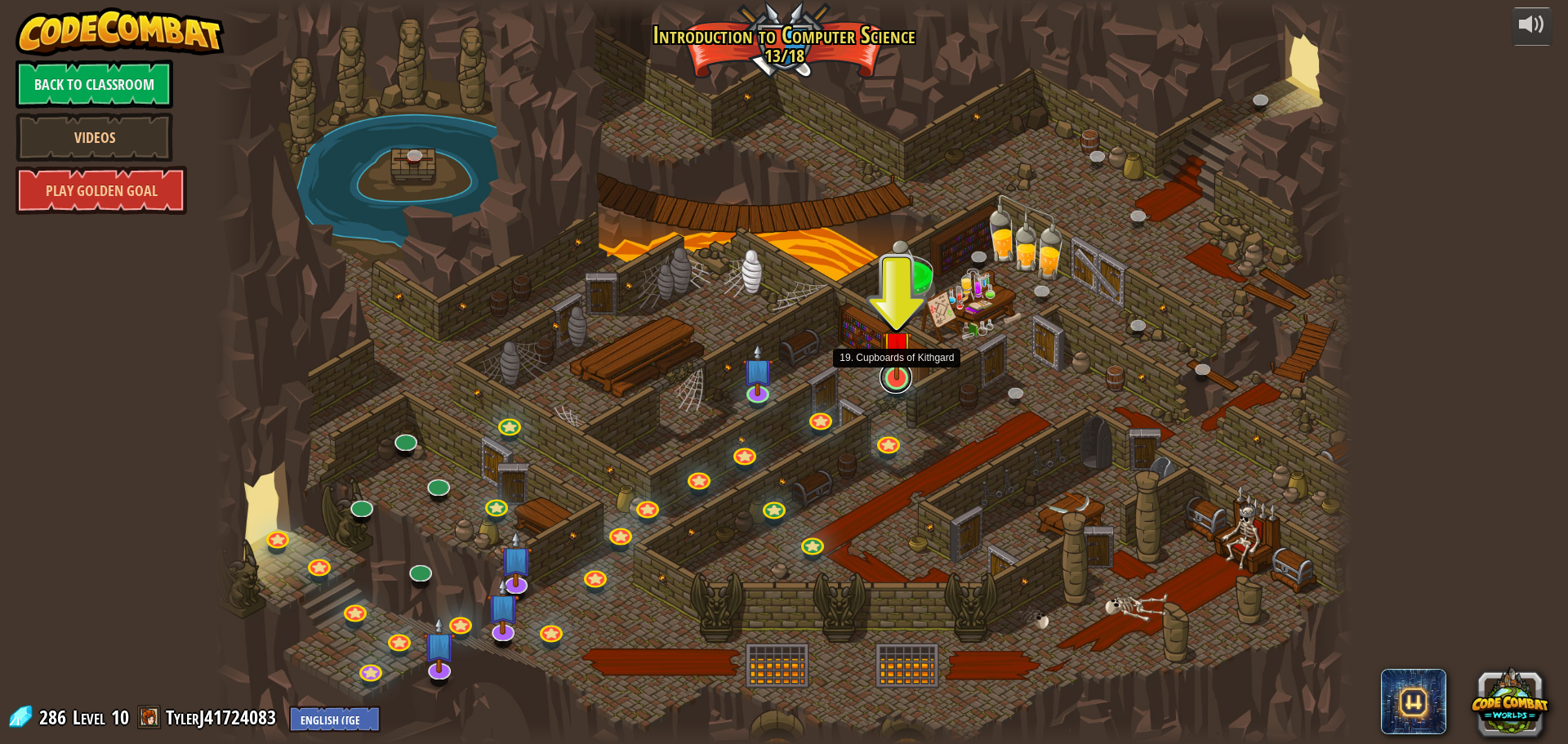
click at [896, 387] on link at bounding box center [895, 377] width 32 height 32
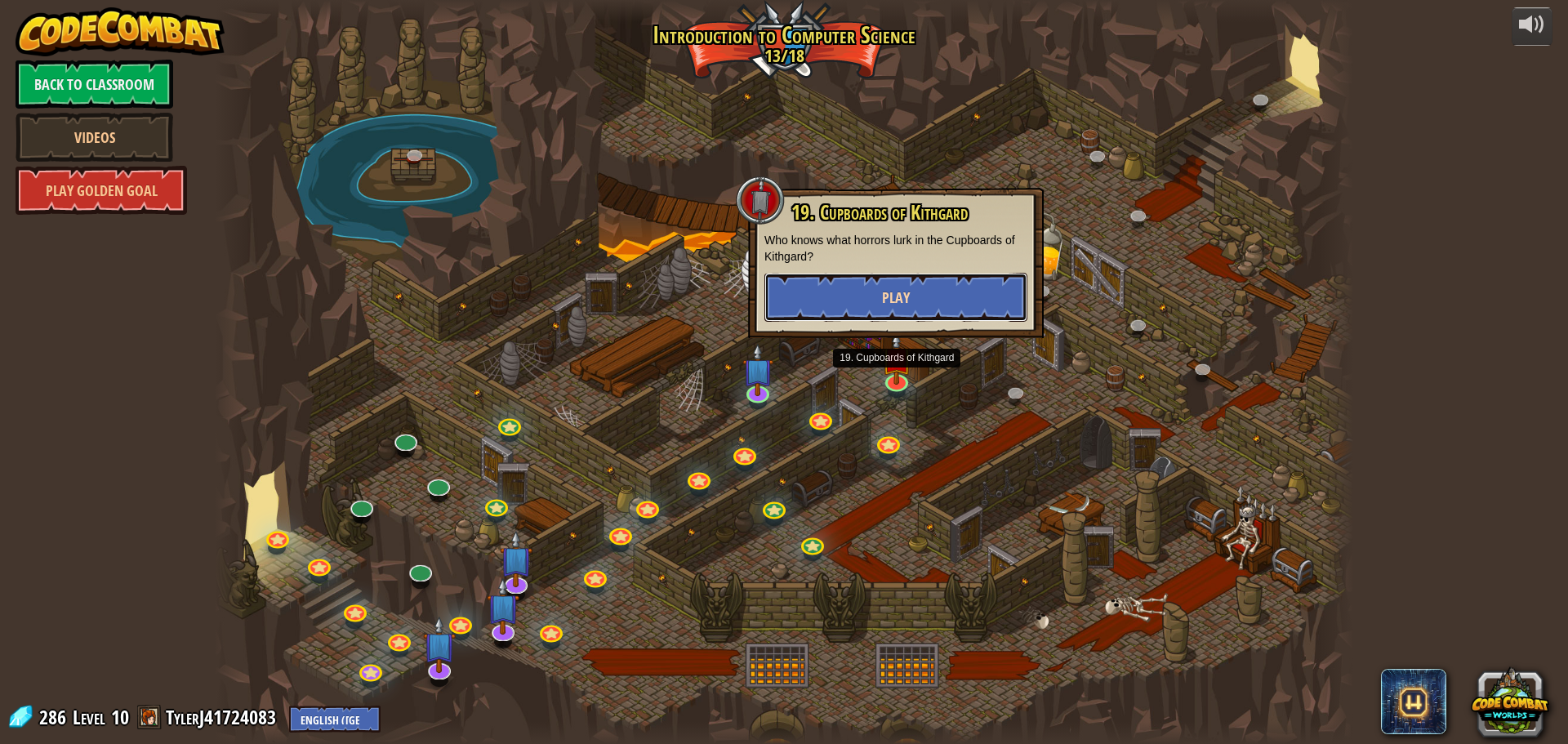
click at [923, 288] on button "Play" at bounding box center [895, 297] width 263 height 49
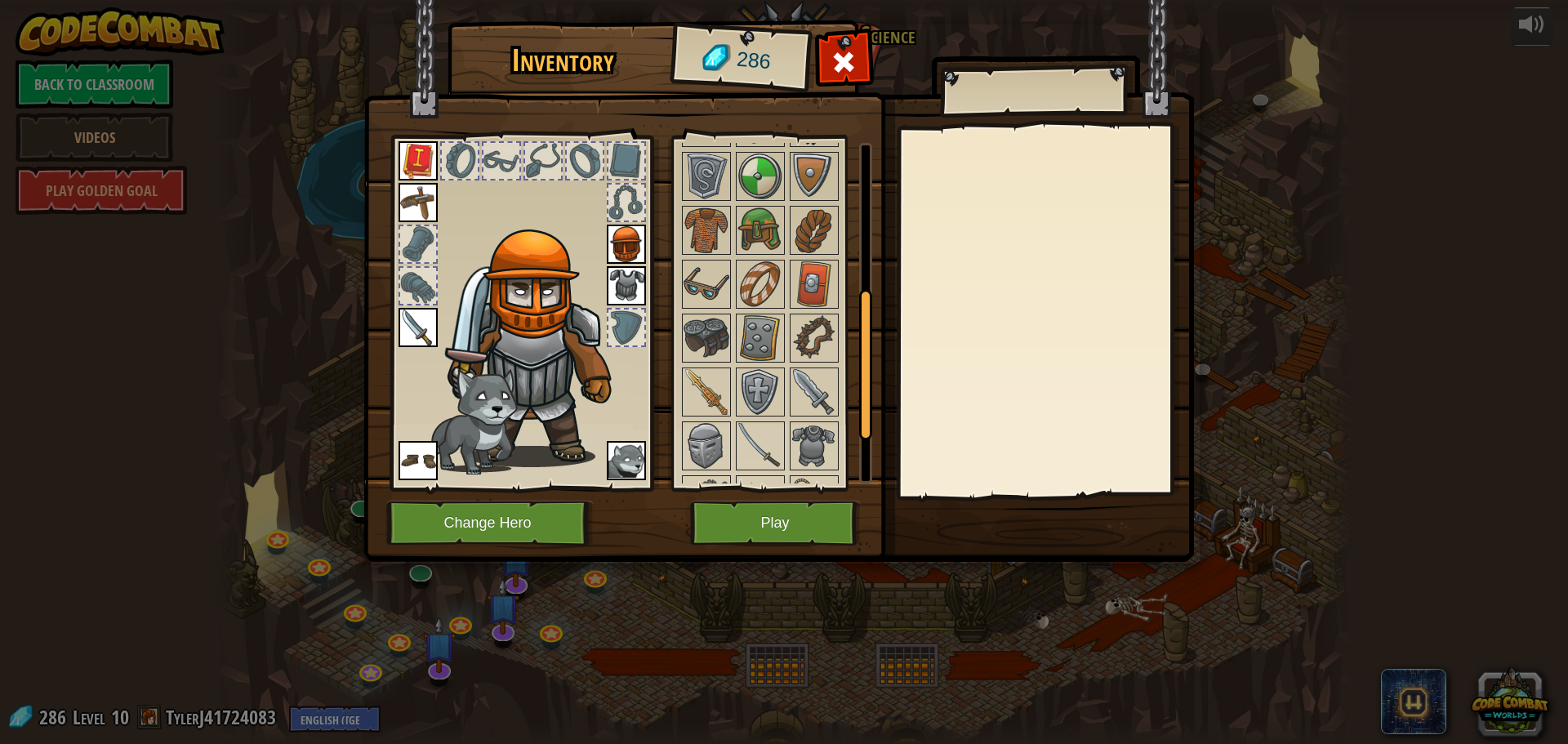
scroll to position [326, 0]
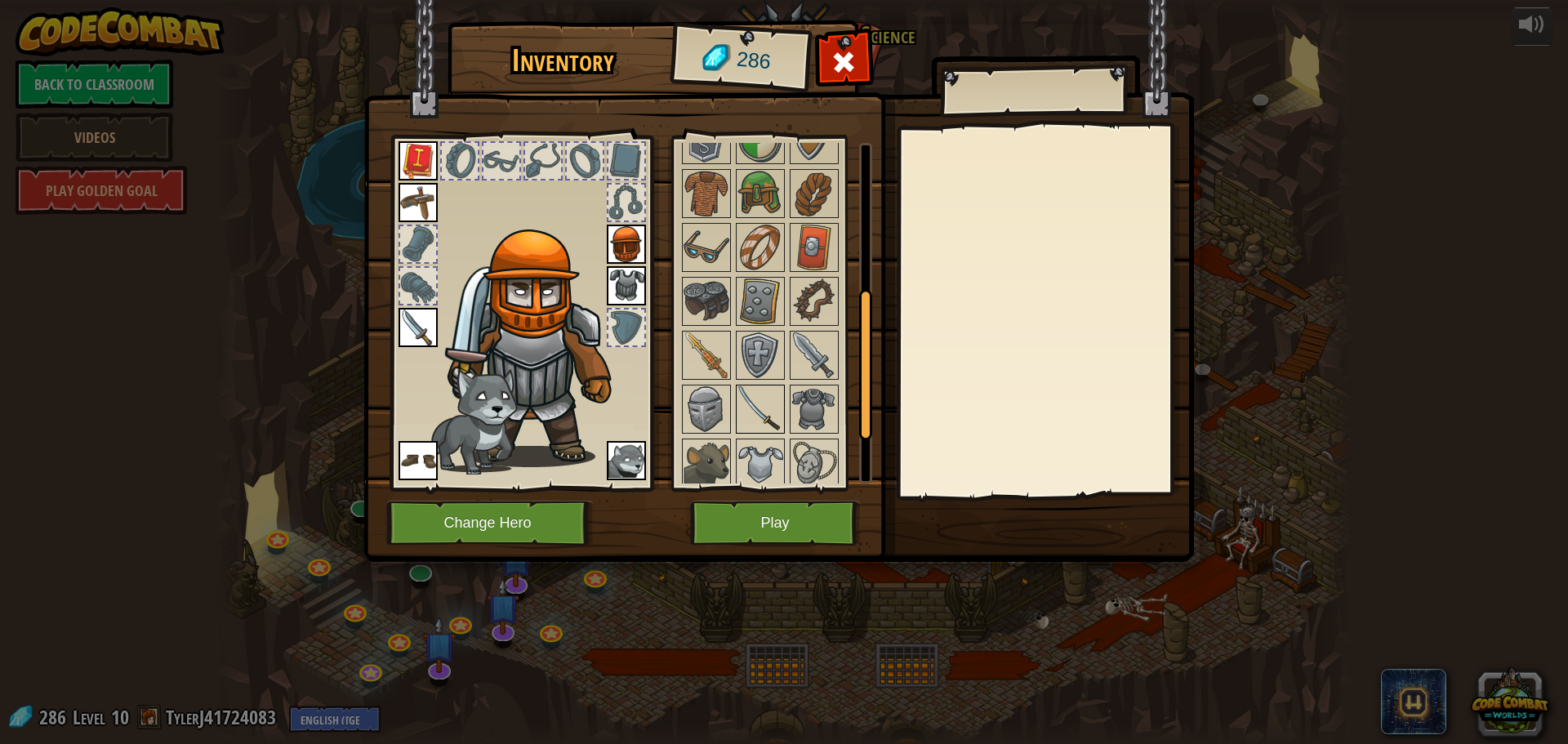
click at [759, 394] on img at bounding box center [760, 409] width 46 height 46
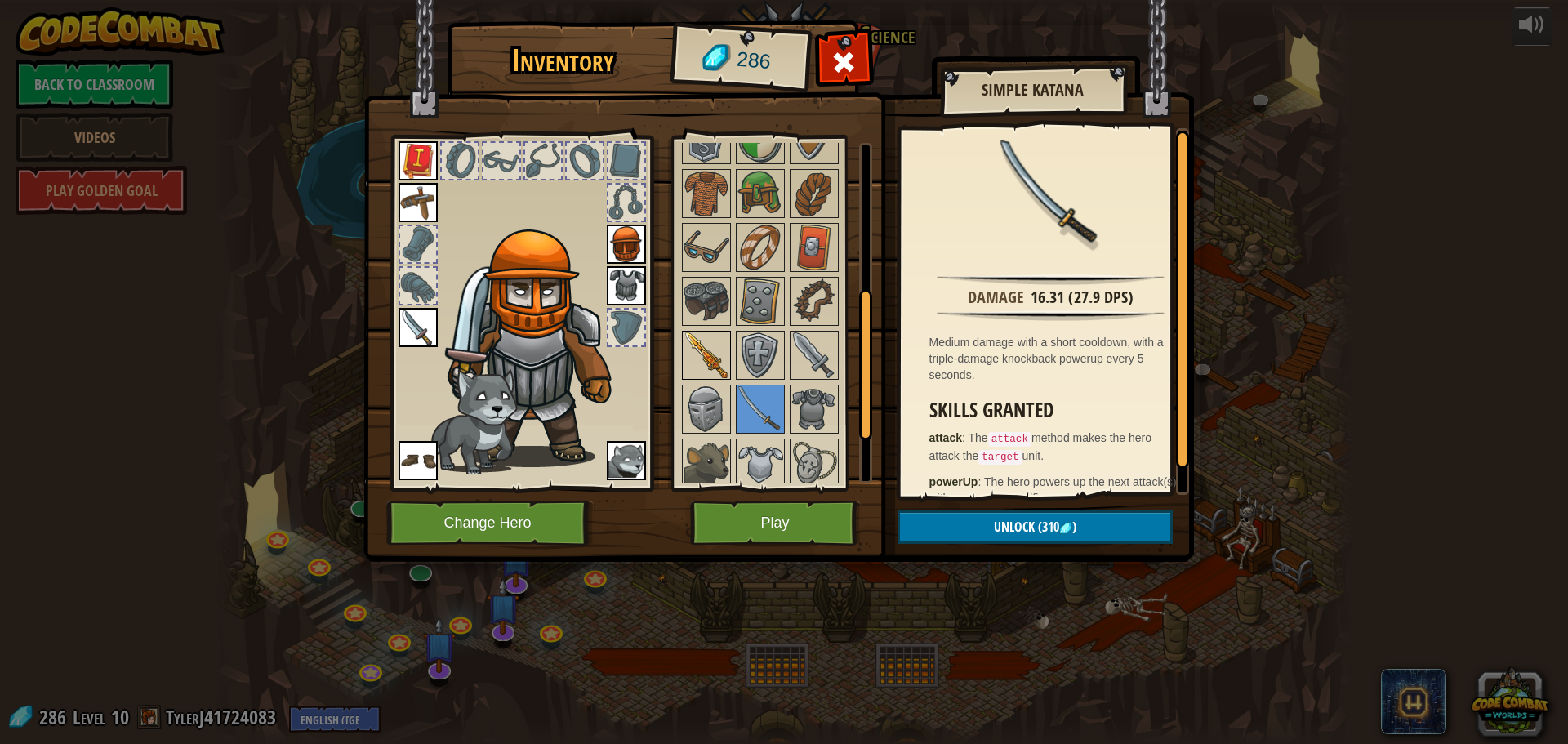
click at [716, 356] on img at bounding box center [706, 355] width 46 height 46
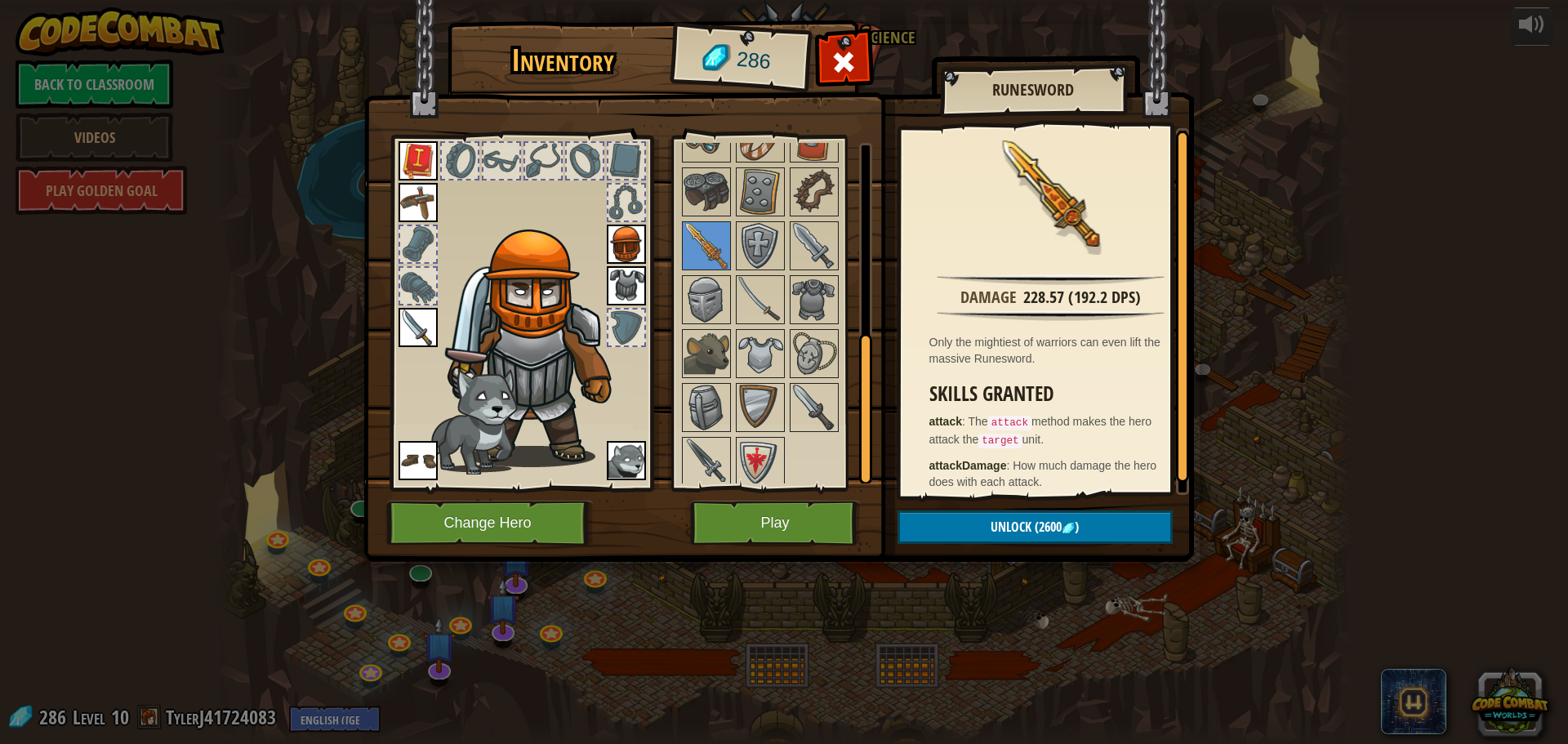
scroll to position [441, 0]
click at [720, 407] on img at bounding box center [706, 402] width 46 height 46
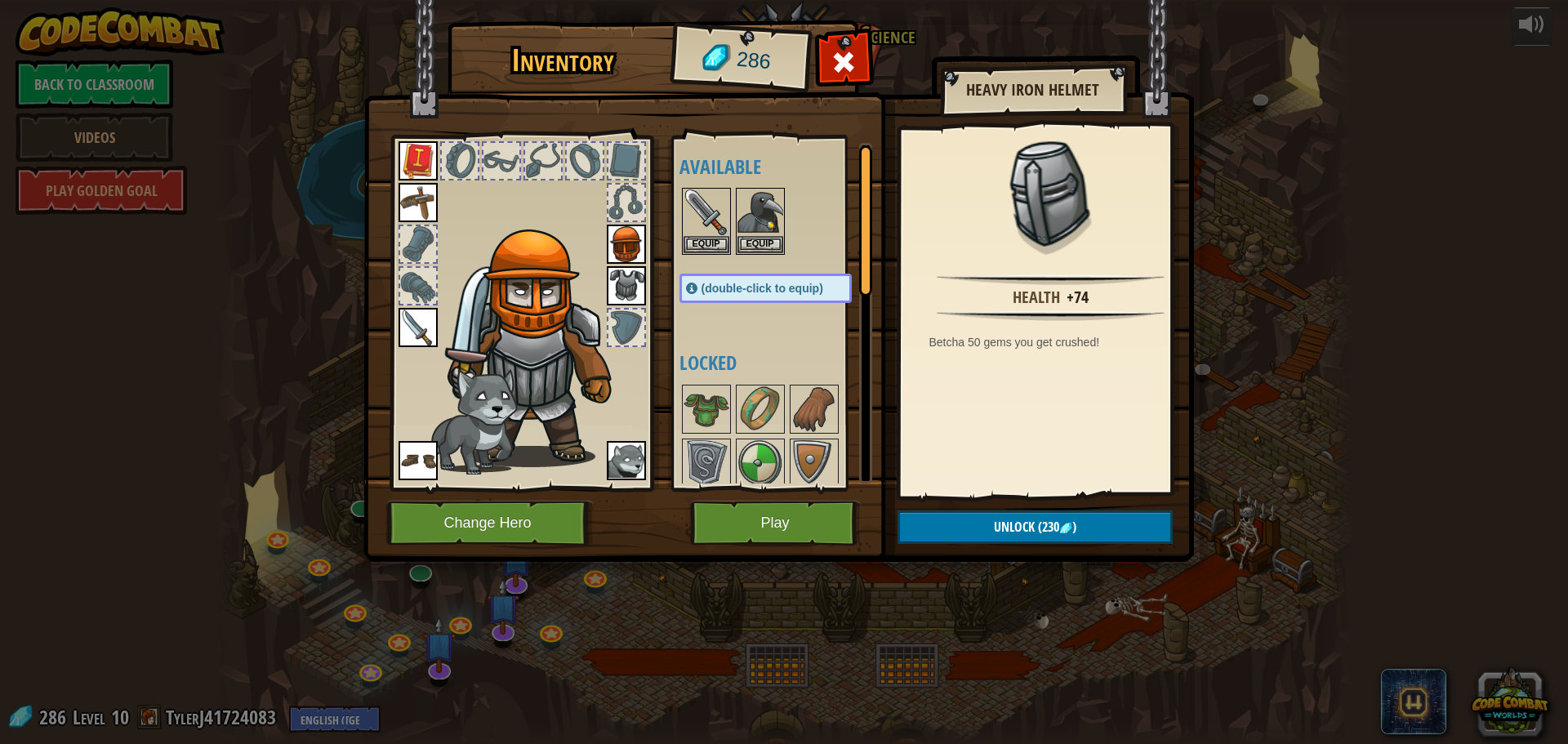
scroll to position [0, 0]
click at [620, 285] on img at bounding box center [627, 286] width 40 height 40
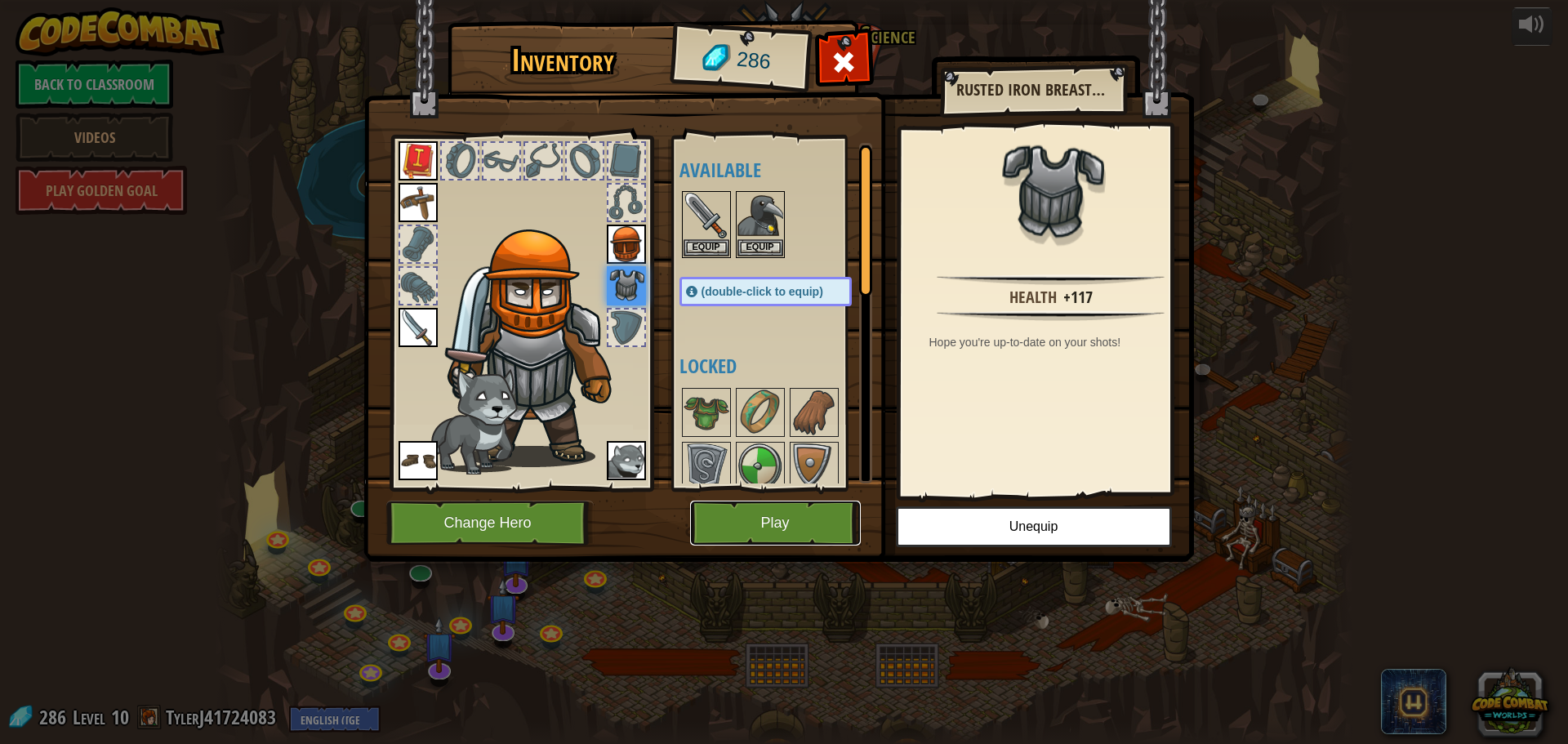
click at [744, 509] on button "Play" at bounding box center [776, 523] width 171 height 45
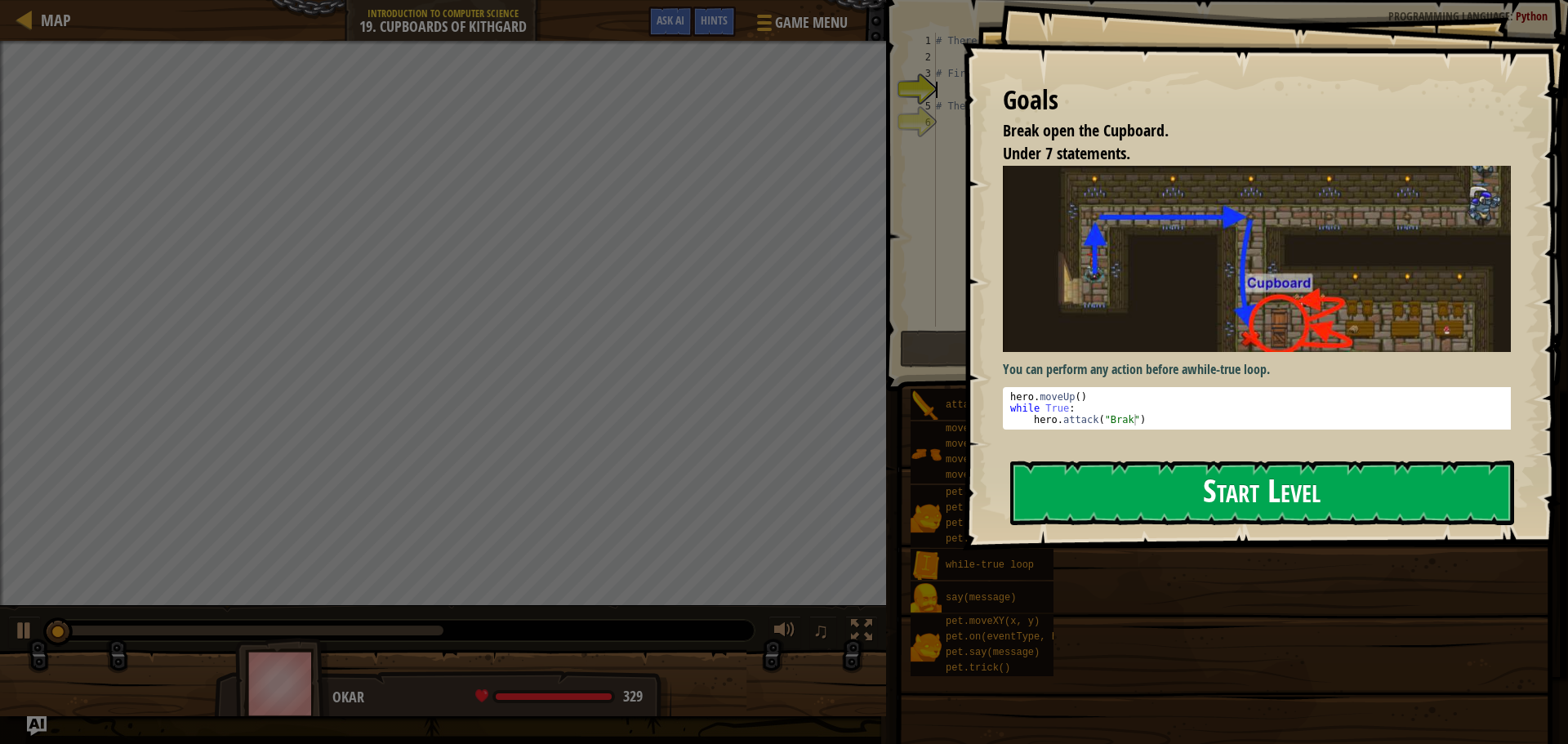
click at [1428, 487] on button "Start Level" at bounding box center [1262, 492] width 504 height 65
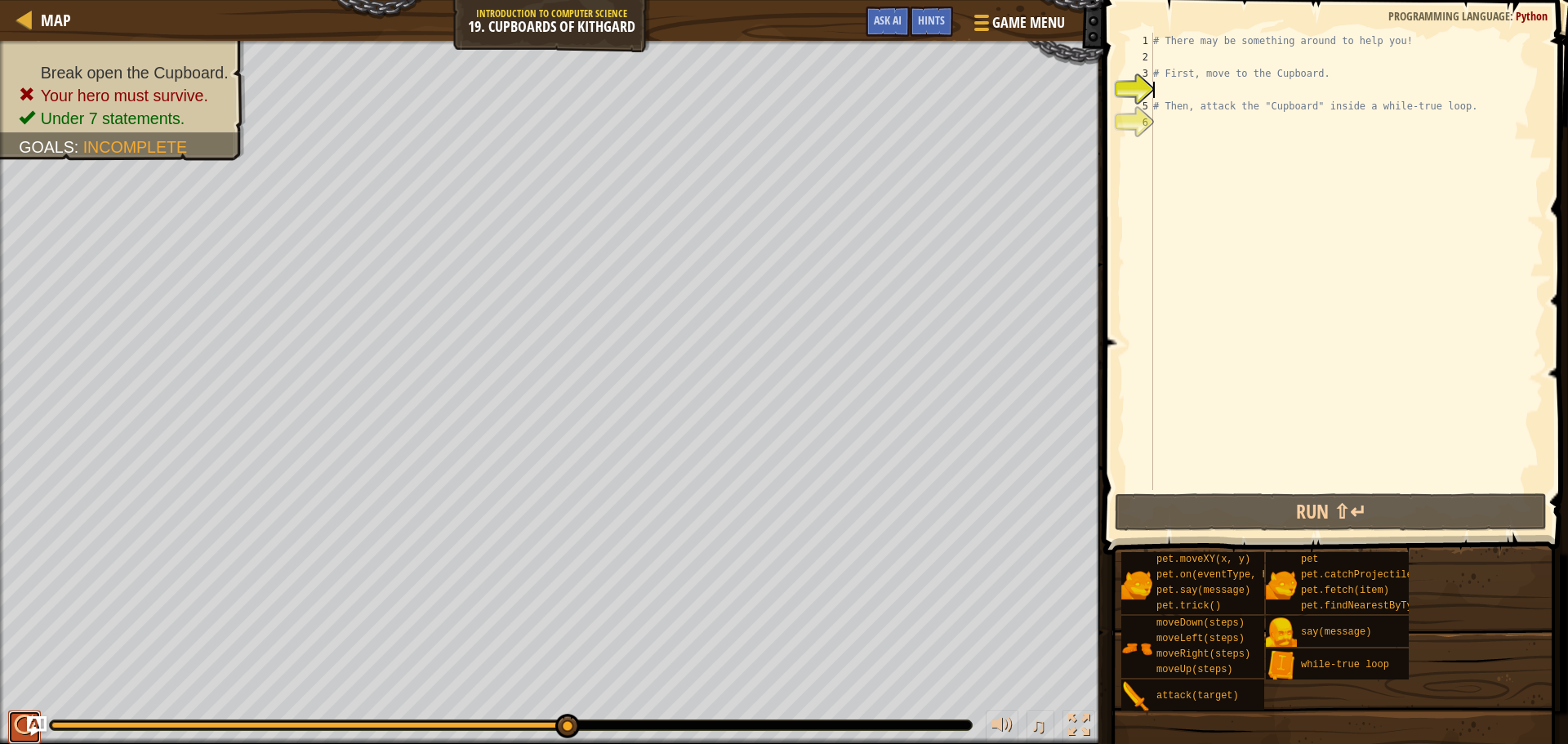
click at [22, 727] on div at bounding box center [24, 725] width 22 height 22
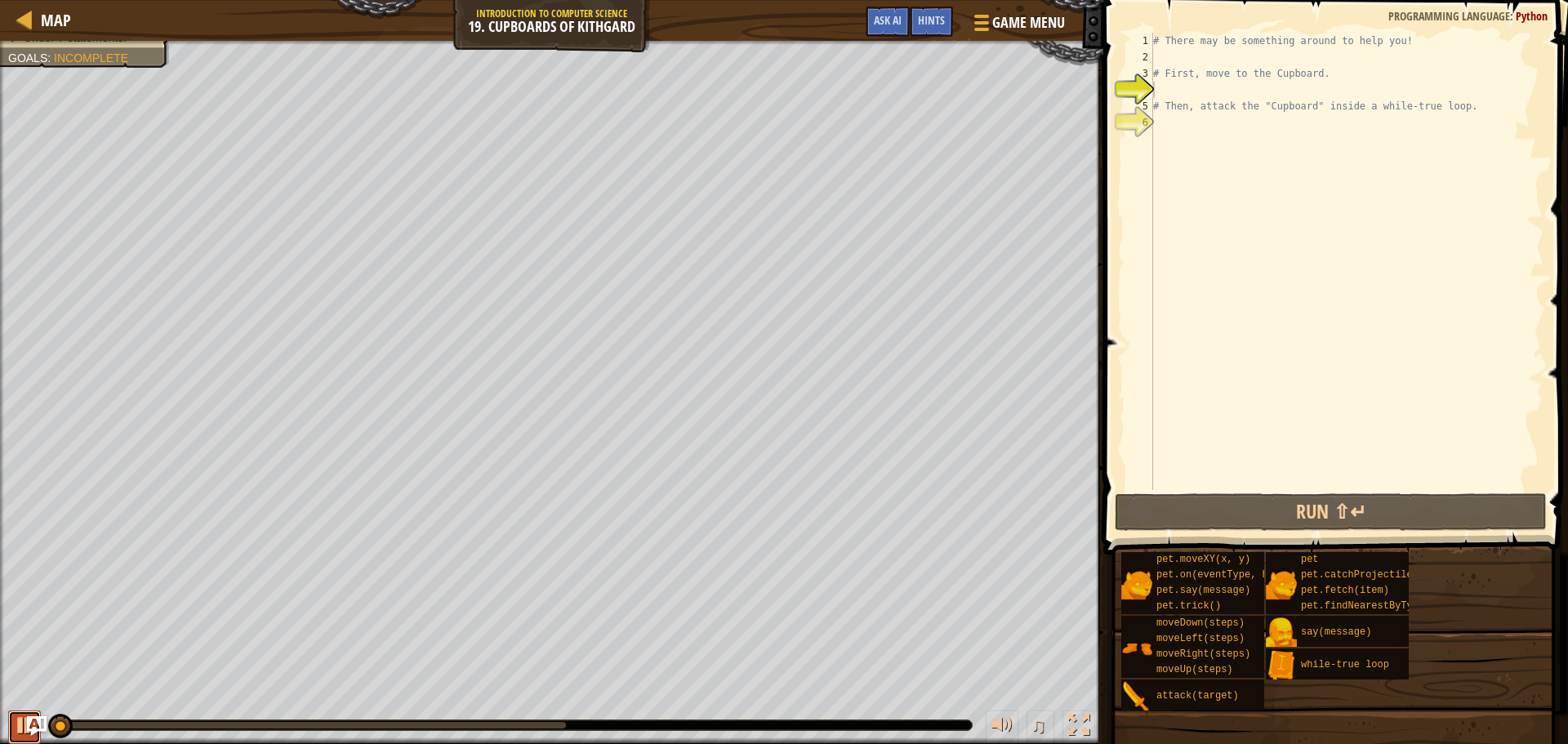
click at [22, 728] on div at bounding box center [24, 725] width 22 height 22
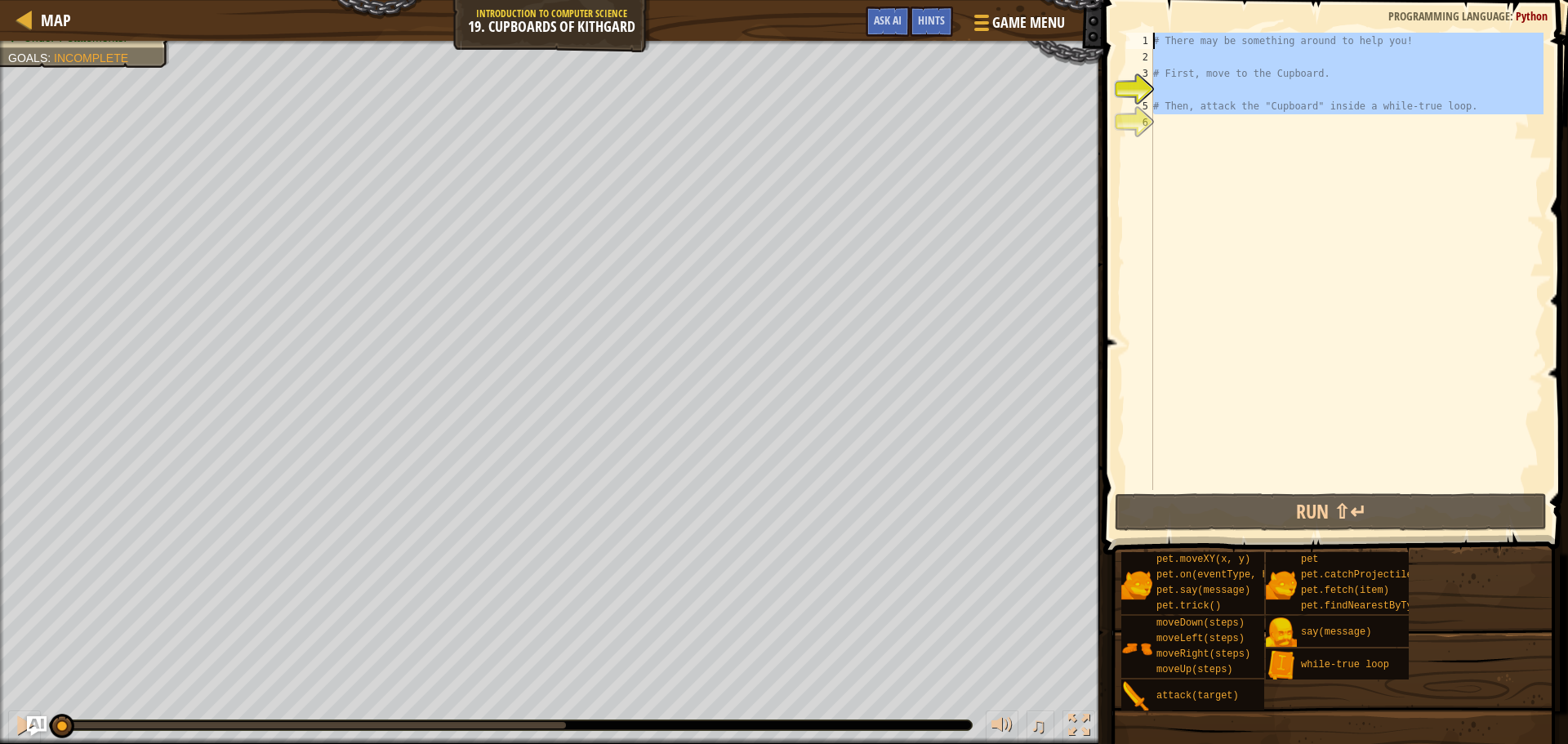
drag, startPoint x: 1467, startPoint y: 277, endPoint x: 1153, endPoint y: 24, distance: 403.2
click at [1153, 24] on div "1 2 3 4 5 6 # There may be something around to help you! # First, move to the C…" at bounding box center [1333, 309] width 469 height 602
type textarea "# There may be something around to help you!"
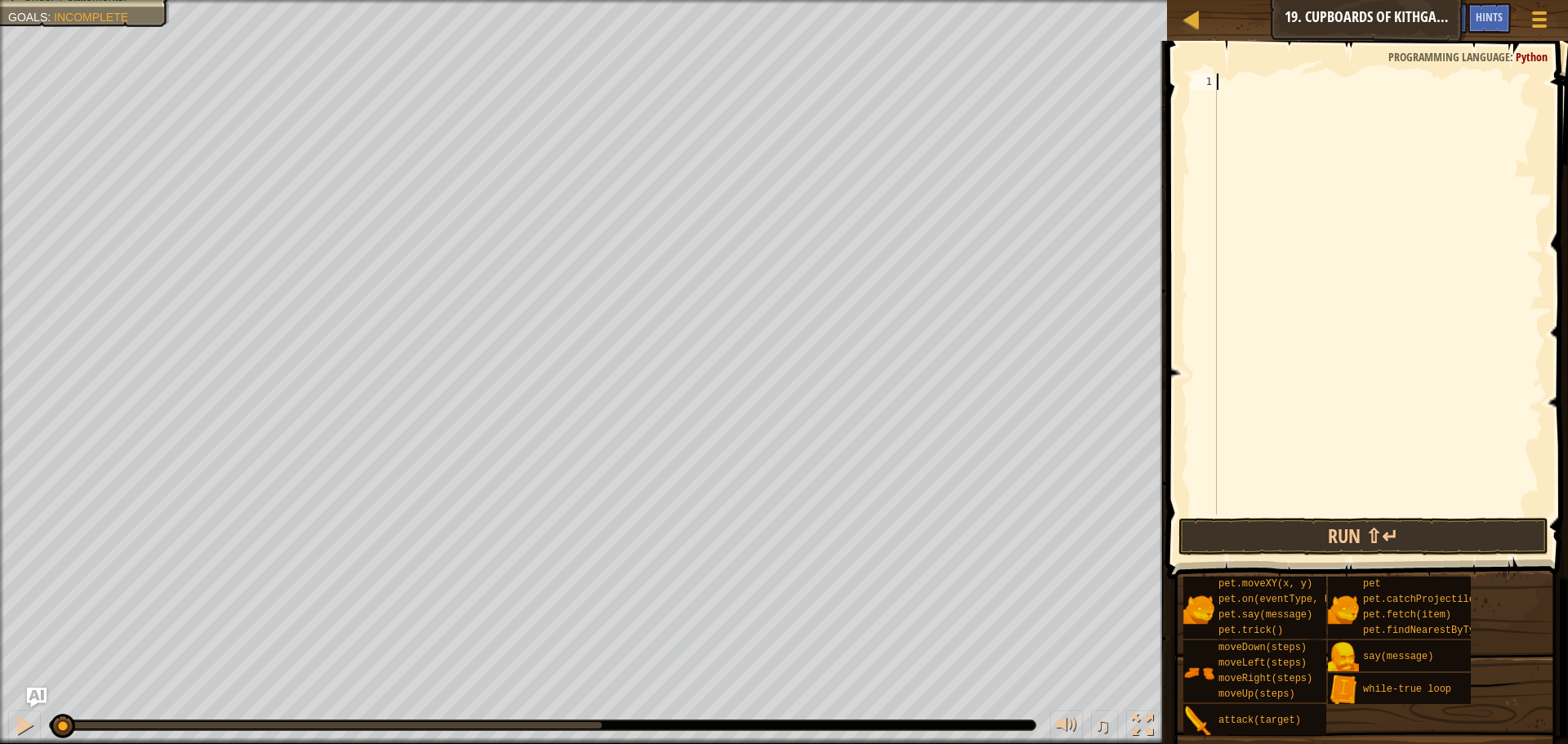
paste textarea "hero.moveRight()"
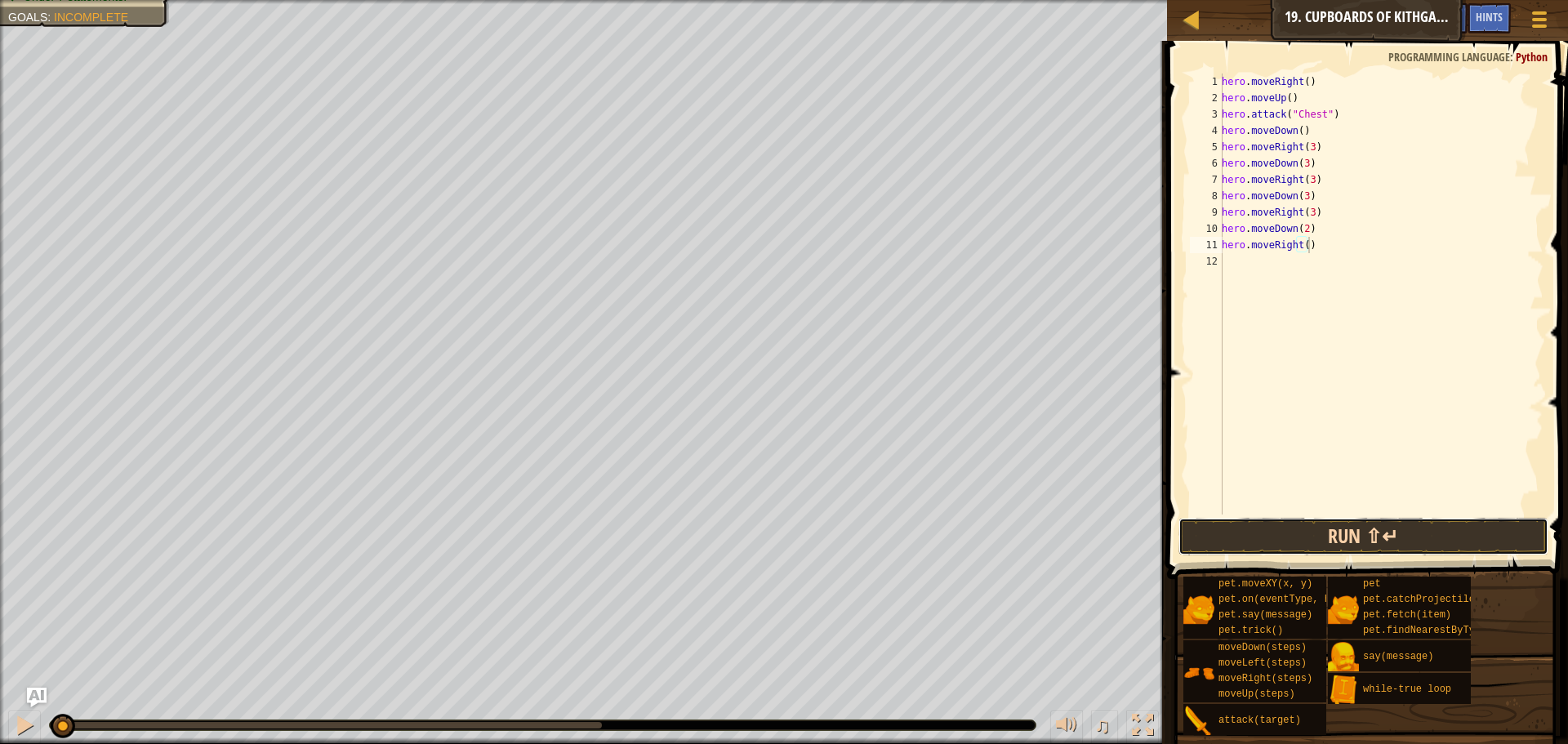
click at [1384, 530] on button "Run ⇧↵" at bounding box center [1364, 536] width 370 height 38
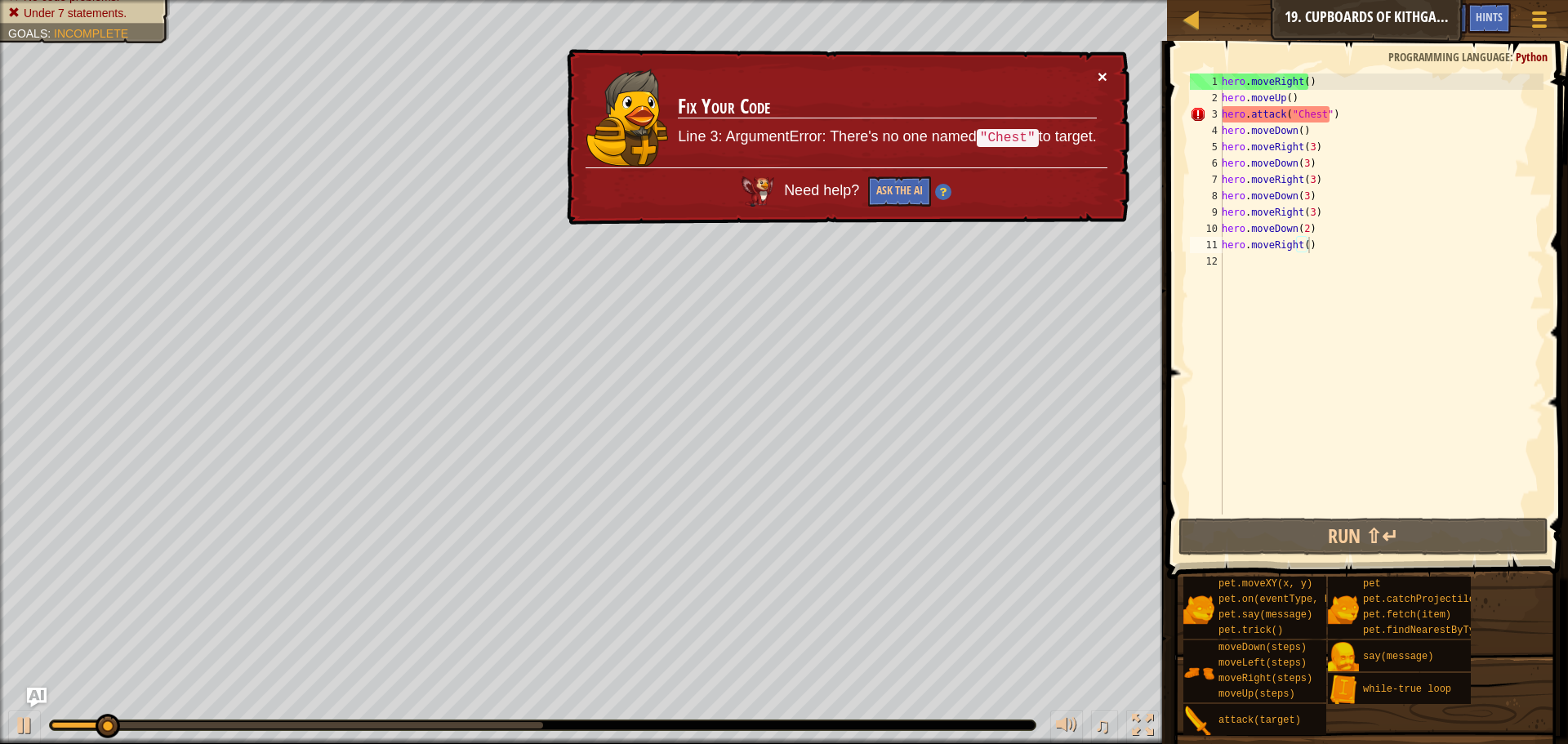
click at [1100, 72] on button "×" at bounding box center [1102, 75] width 10 height 17
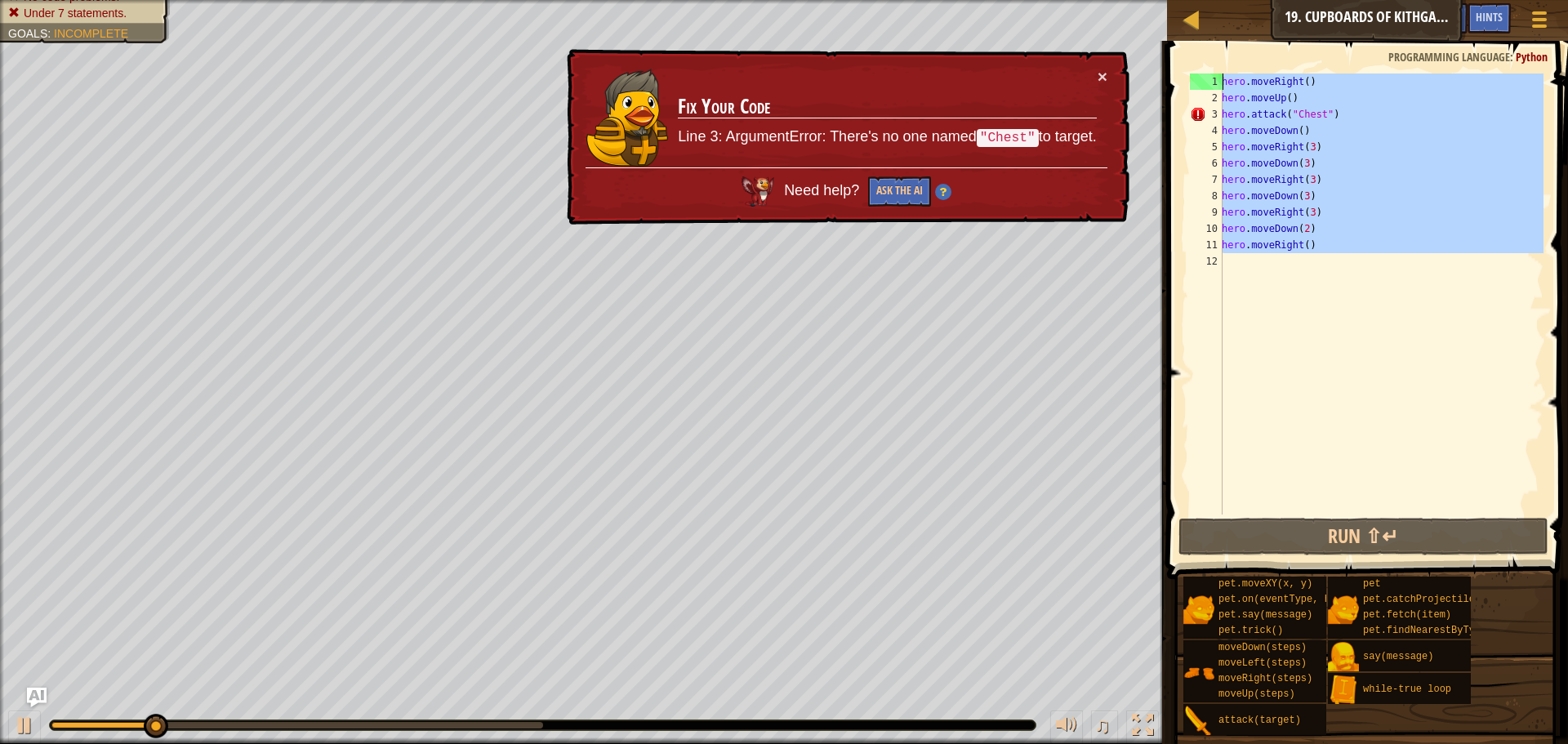
drag, startPoint x: 1452, startPoint y: 298, endPoint x: 1221, endPoint y: 42, distance: 344.8
click at [1221, 49] on div "hero.moveRight() 1 2 3 4 5 6 7 8 9 10 11 12 hero . moveRight ( ) hero . moveUp …" at bounding box center [1366, 342] width 406 height 586
type textarea "hero.moveRight() hero.moveUp()"
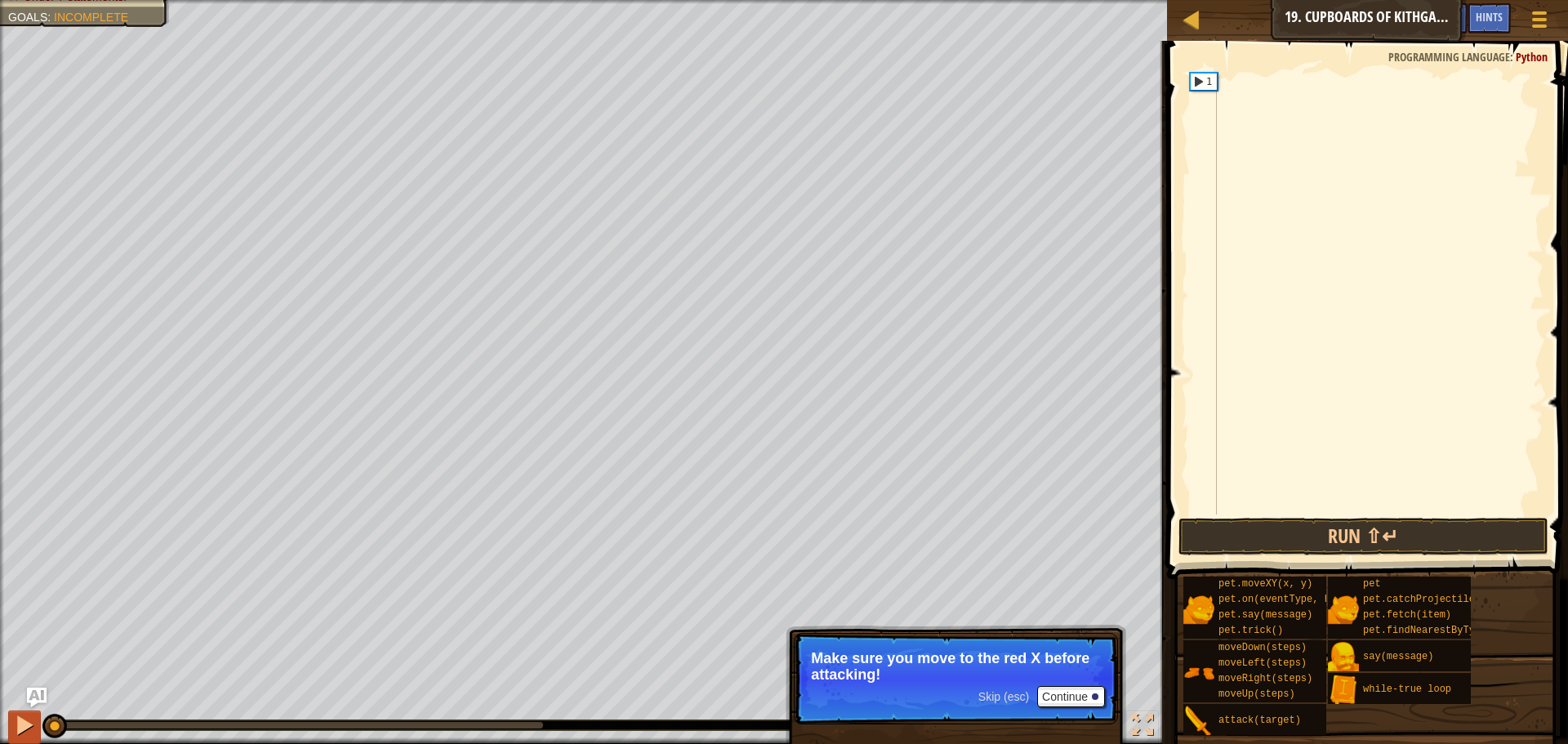
drag, startPoint x: 190, startPoint y: 725, endPoint x: 31, endPoint y: 723, distance: 159.0
click at [31, 723] on div "♫" at bounding box center [584, 721] width 1167 height 49
click at [1236, 64] on span at bounding box center [1369, 287] width 414 height 586
click at [1231, 75] on div at bounding box center [1378, 310] width 330 height 474
type textarea "w"
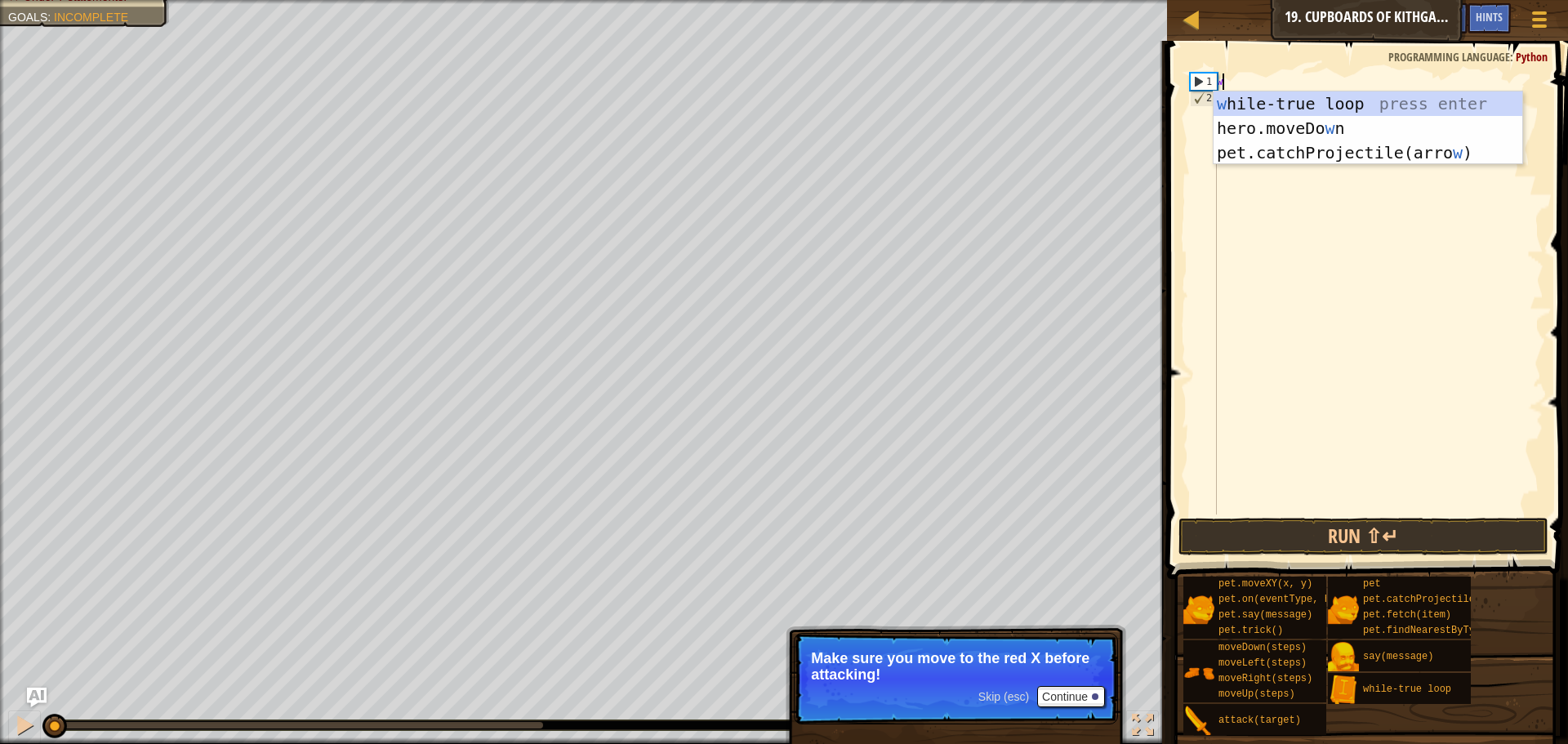
scroll to position [7, 0]
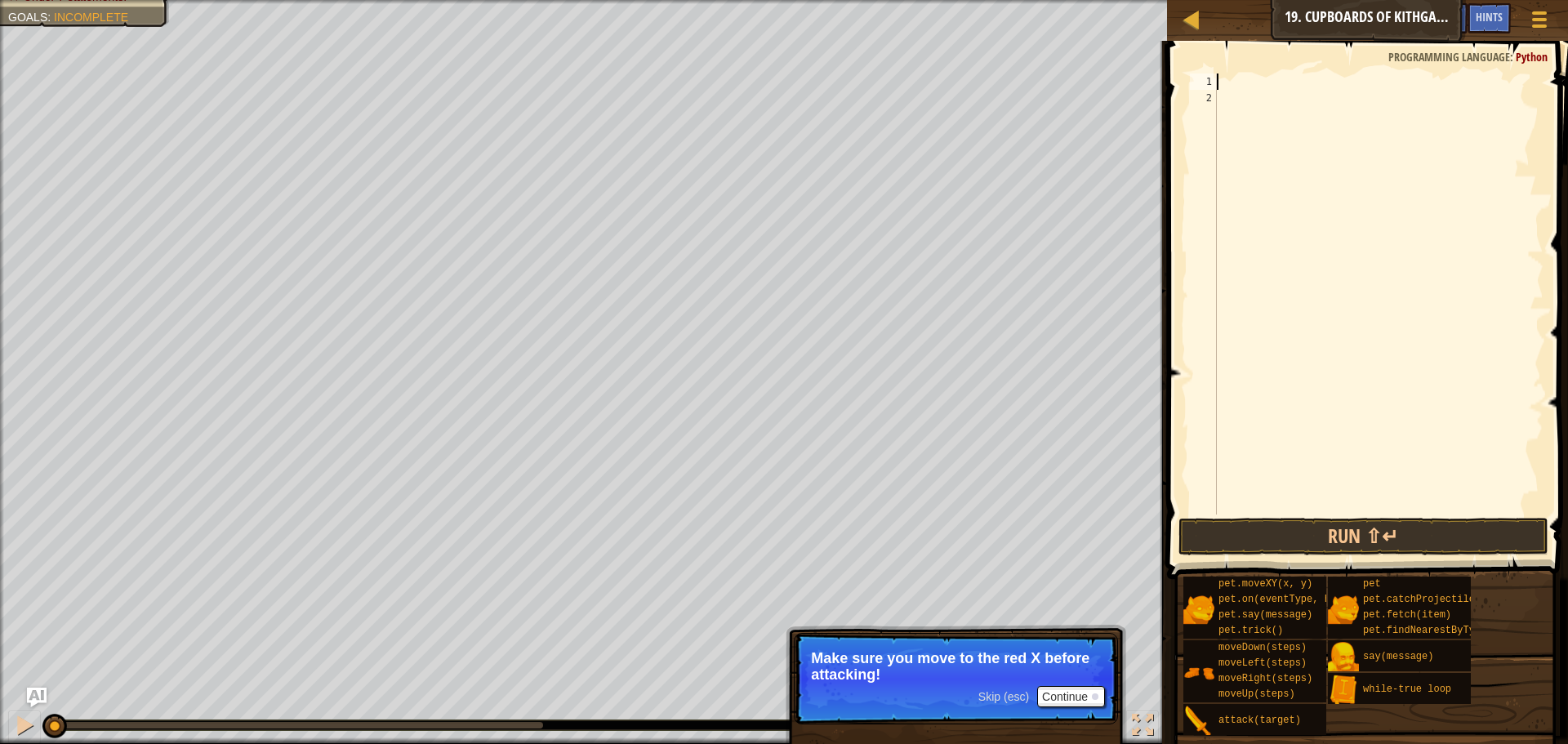
type textarea "u"
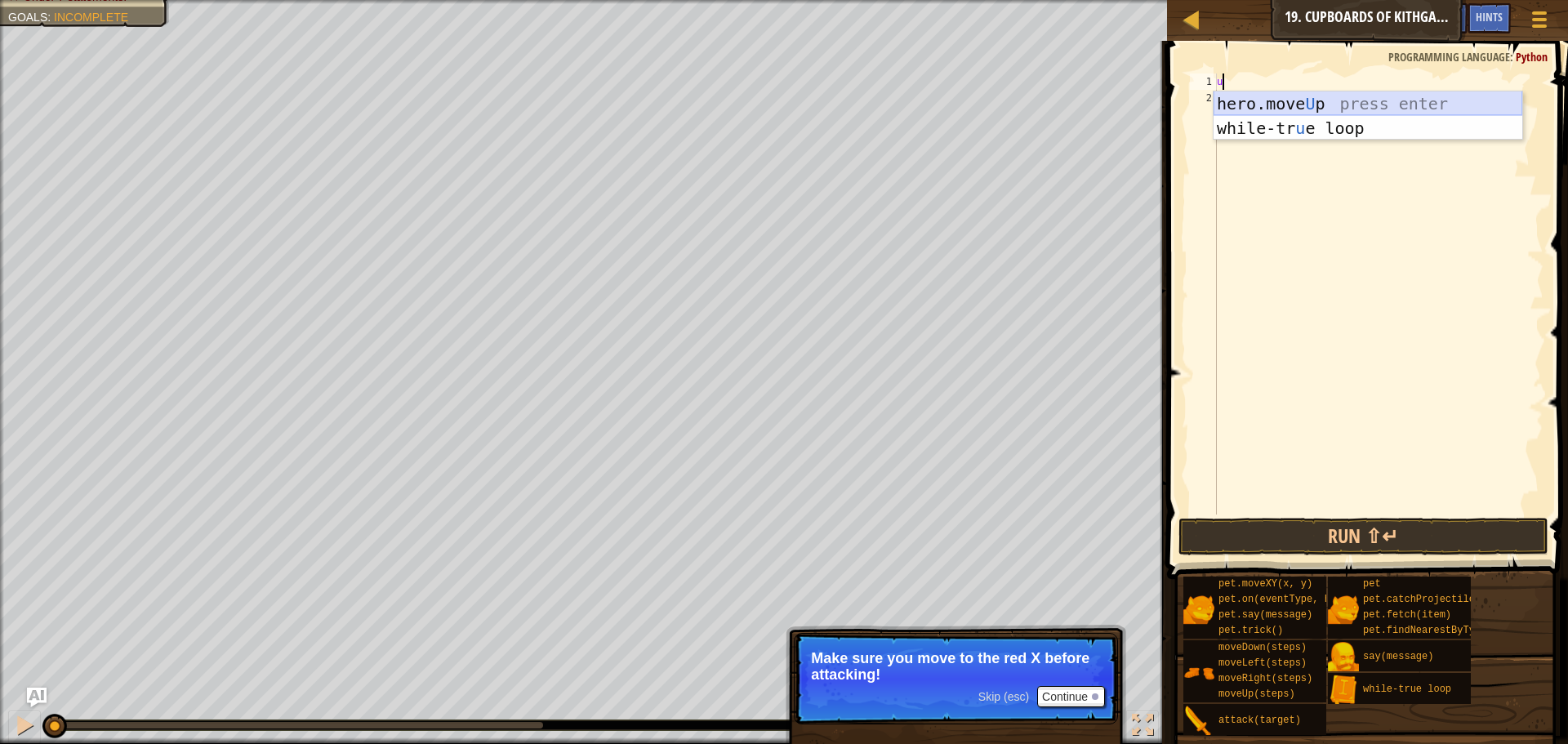
click at [1265, 106] on div "hero.move U p press enter while-tr u e loop press enter" at bounding box center [1368, 140] width 308 height 98
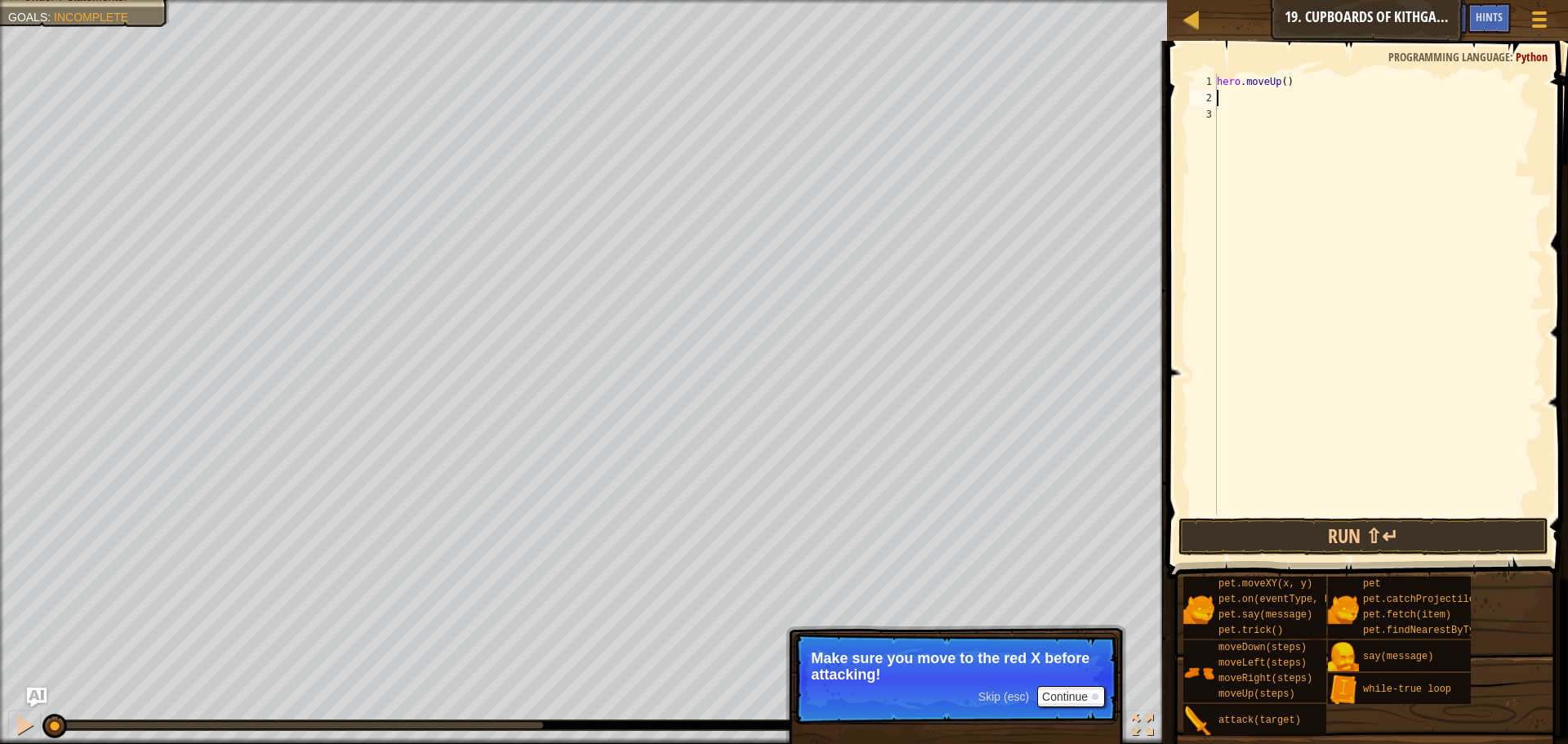
type textarea "r"
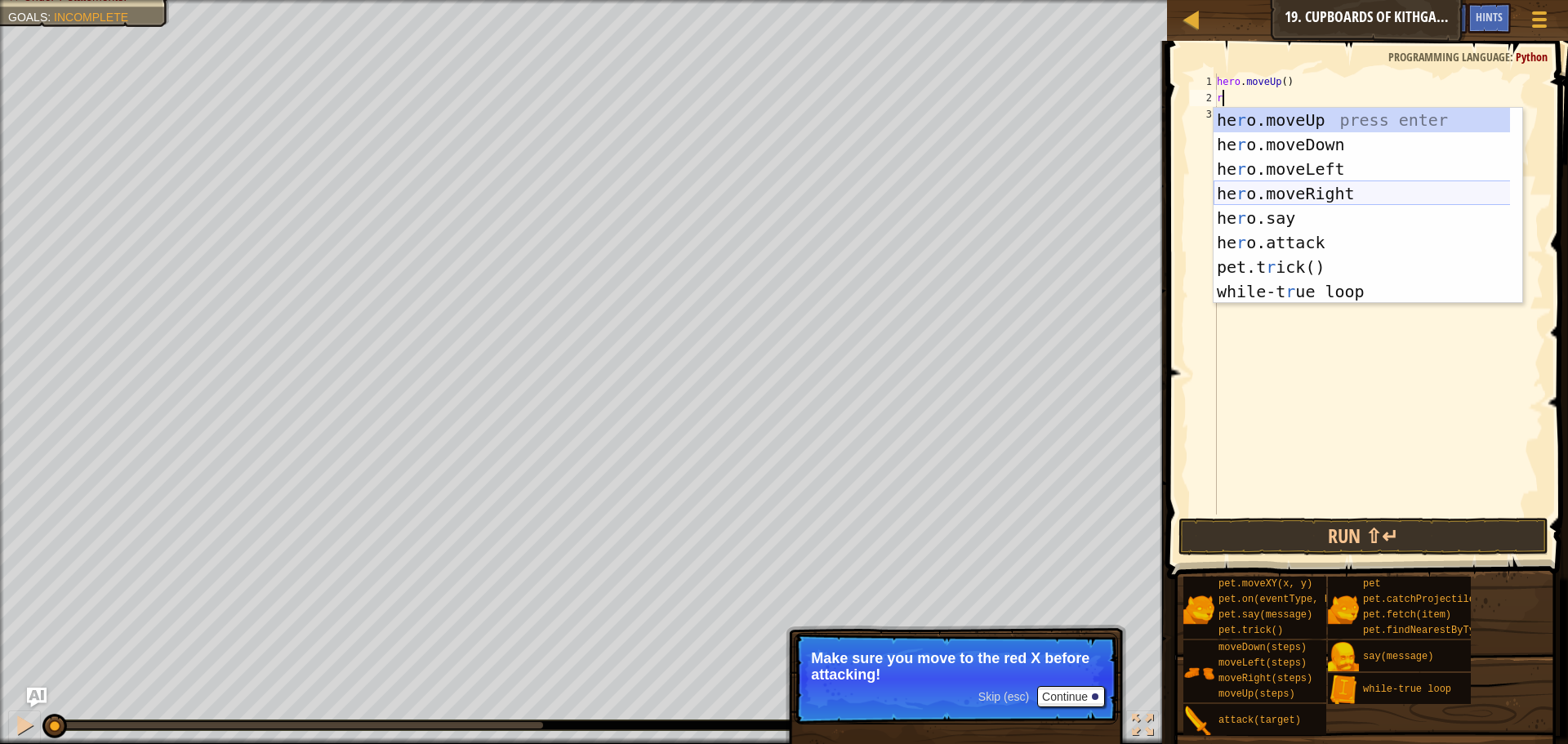
drag, startPoint x: 1296, startPoint y: 184, endPoint x: 1305, endPoint y: 168, distance: 18.4
click at [1300, 178] on div "he r o.moveUp press enter he r o.moveDown press enter he r o.moveLeft press ent…" at bounding box center [1368, 230] width 308 height 245
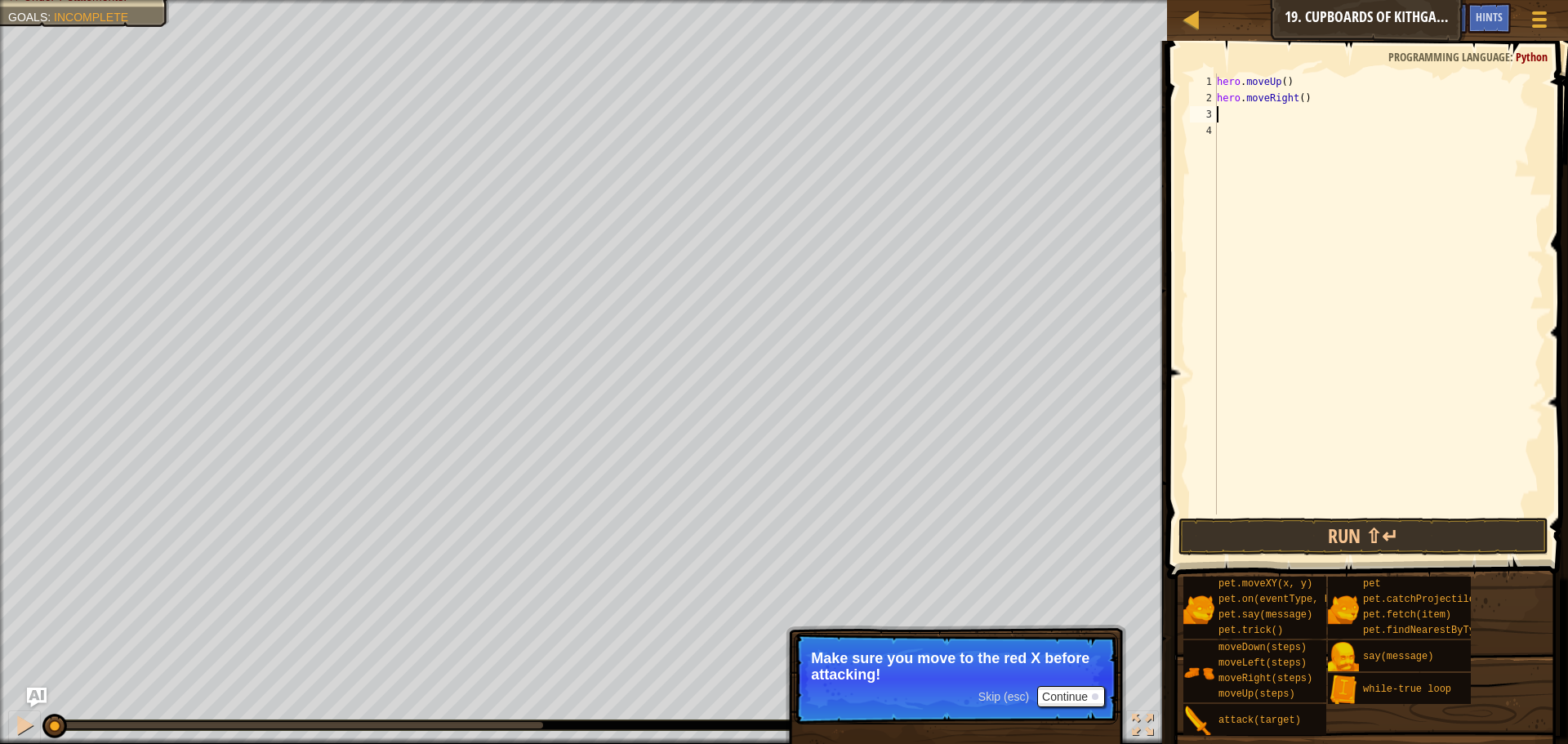
click at [1298, 102] on div "hero . moveUp ( ) hero . moveRight ( )" at bounding box center [1378, 310] width 330 height 474
type textarea "hero.moveRight(2)"
click at [1030, 690] on div "Skip (esc) Continue" at bounding box center [1041, 696] width 127 height 22
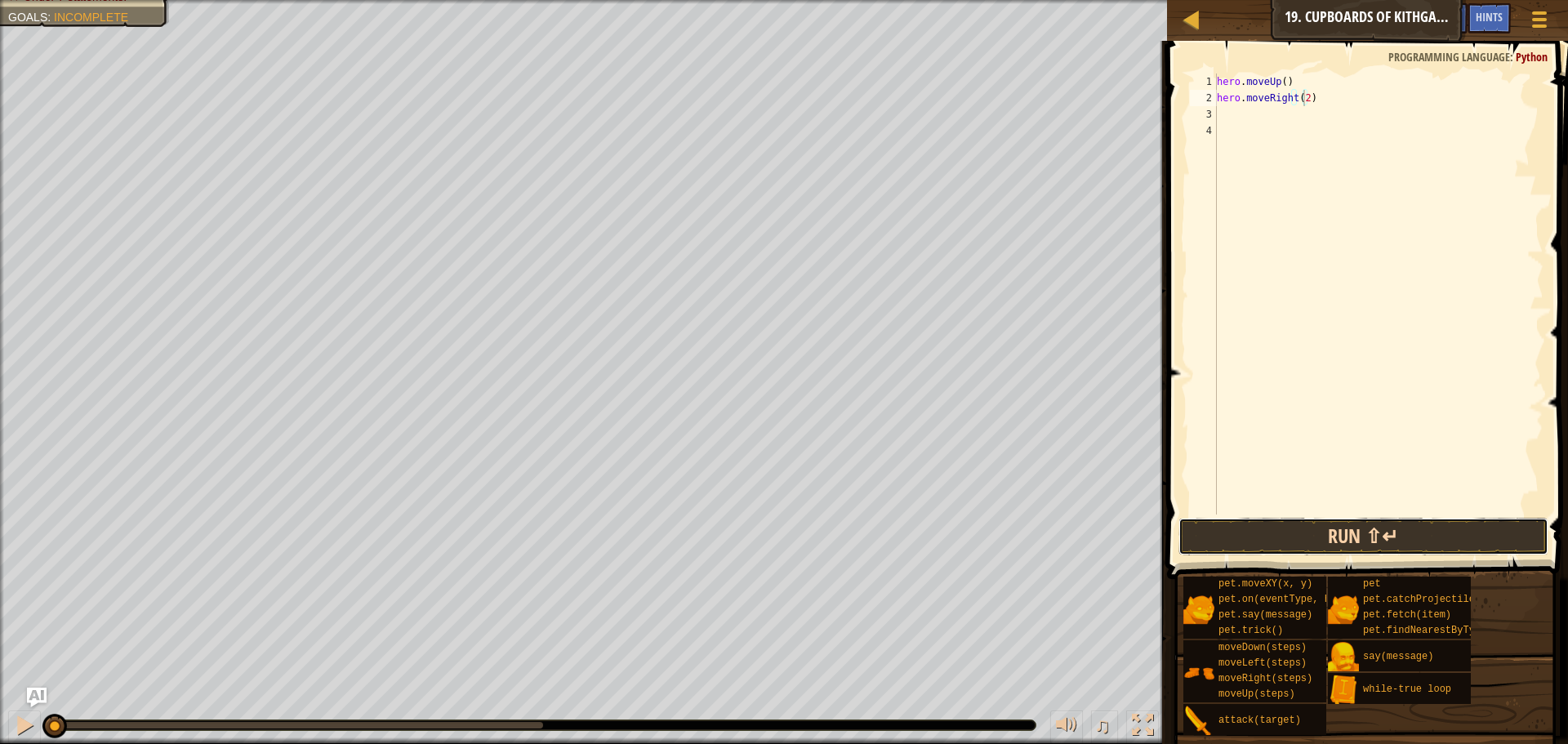
click at [1374, 522] on button "Run ⇧↵" at bounding box center [1364, 536] width 370 height 38
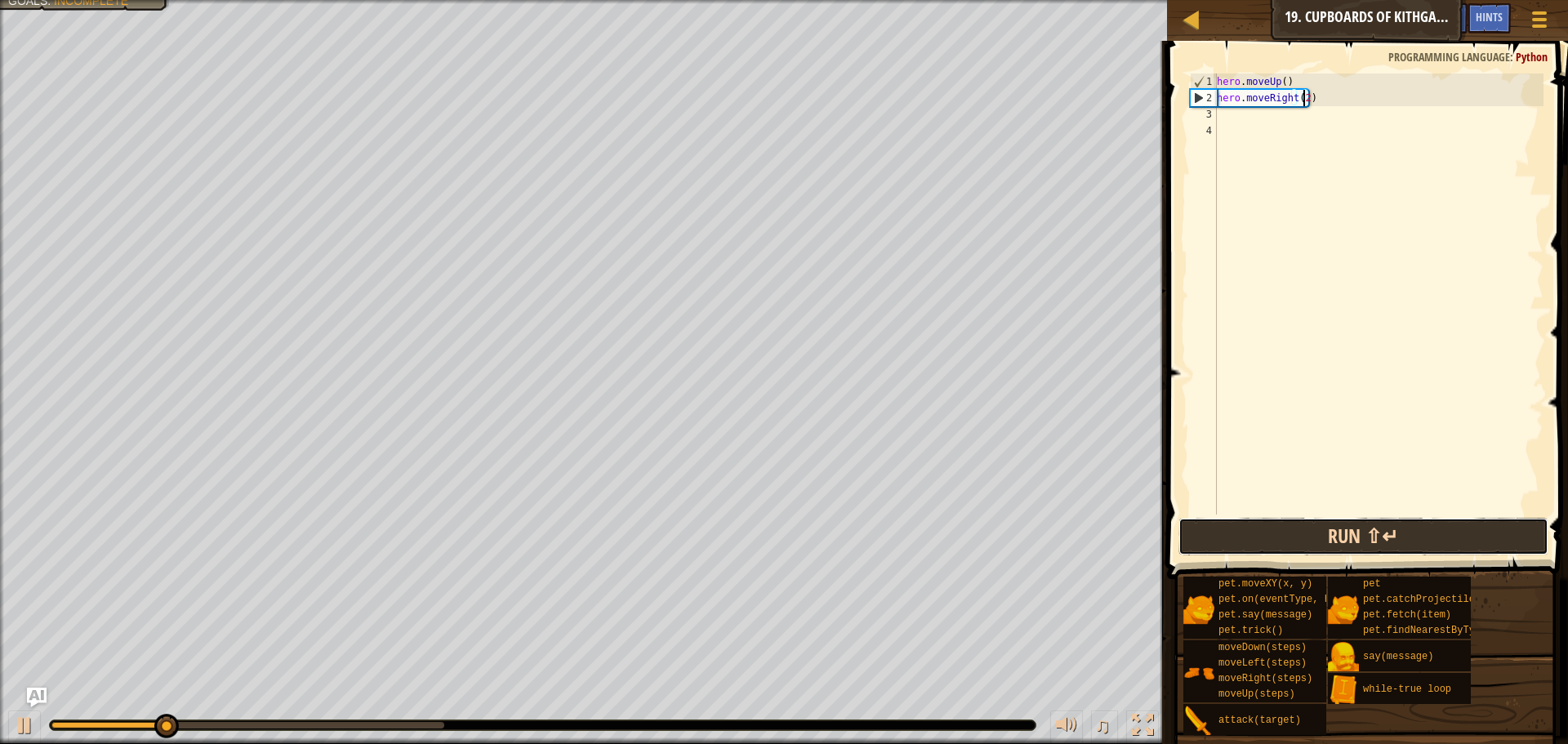
click at [1371, 536] on button "Run ⇧↵" at bounding box center [1364, 536] width 370 height 38
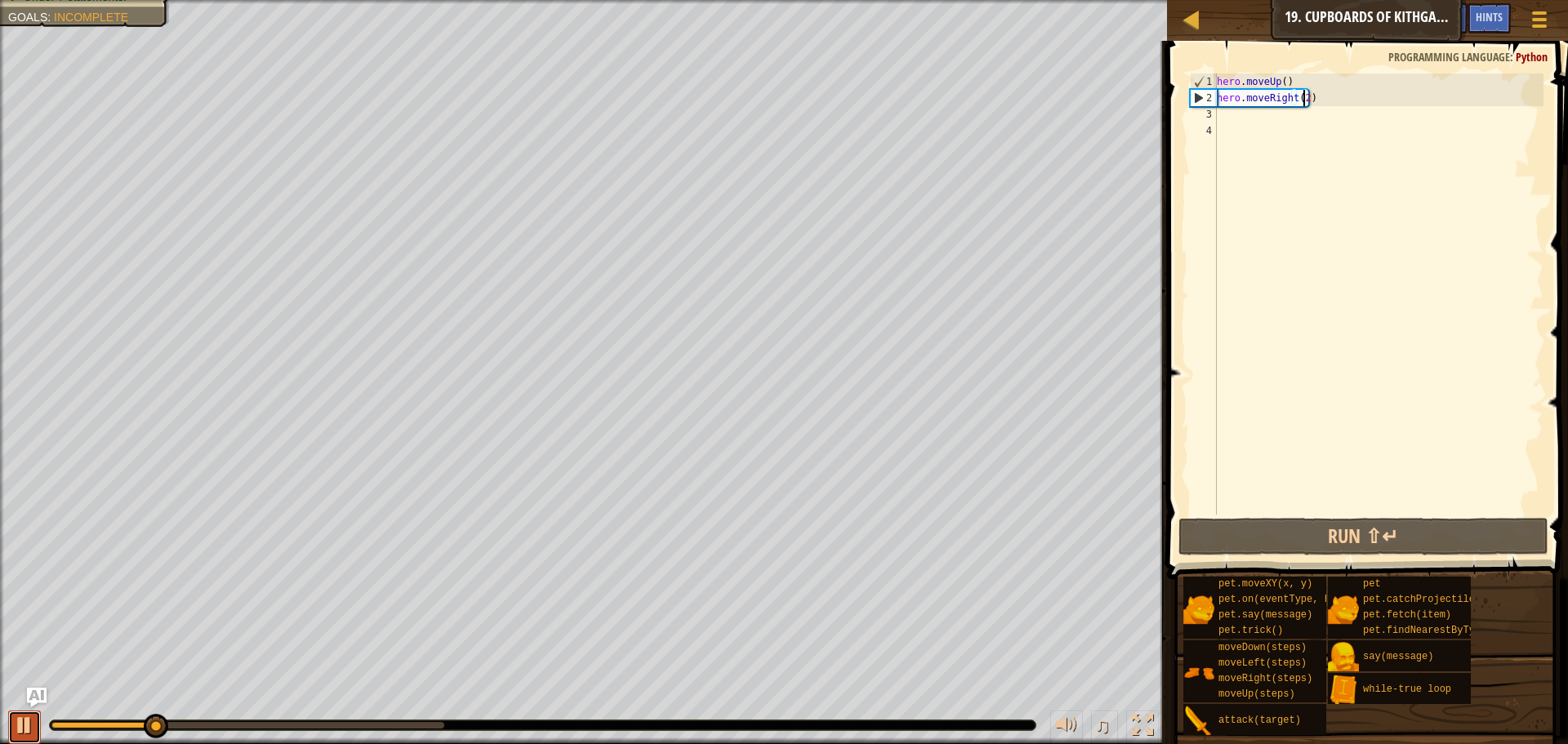
click at [16, 714] on div at bounding box center [24, 725] width 22 height 22
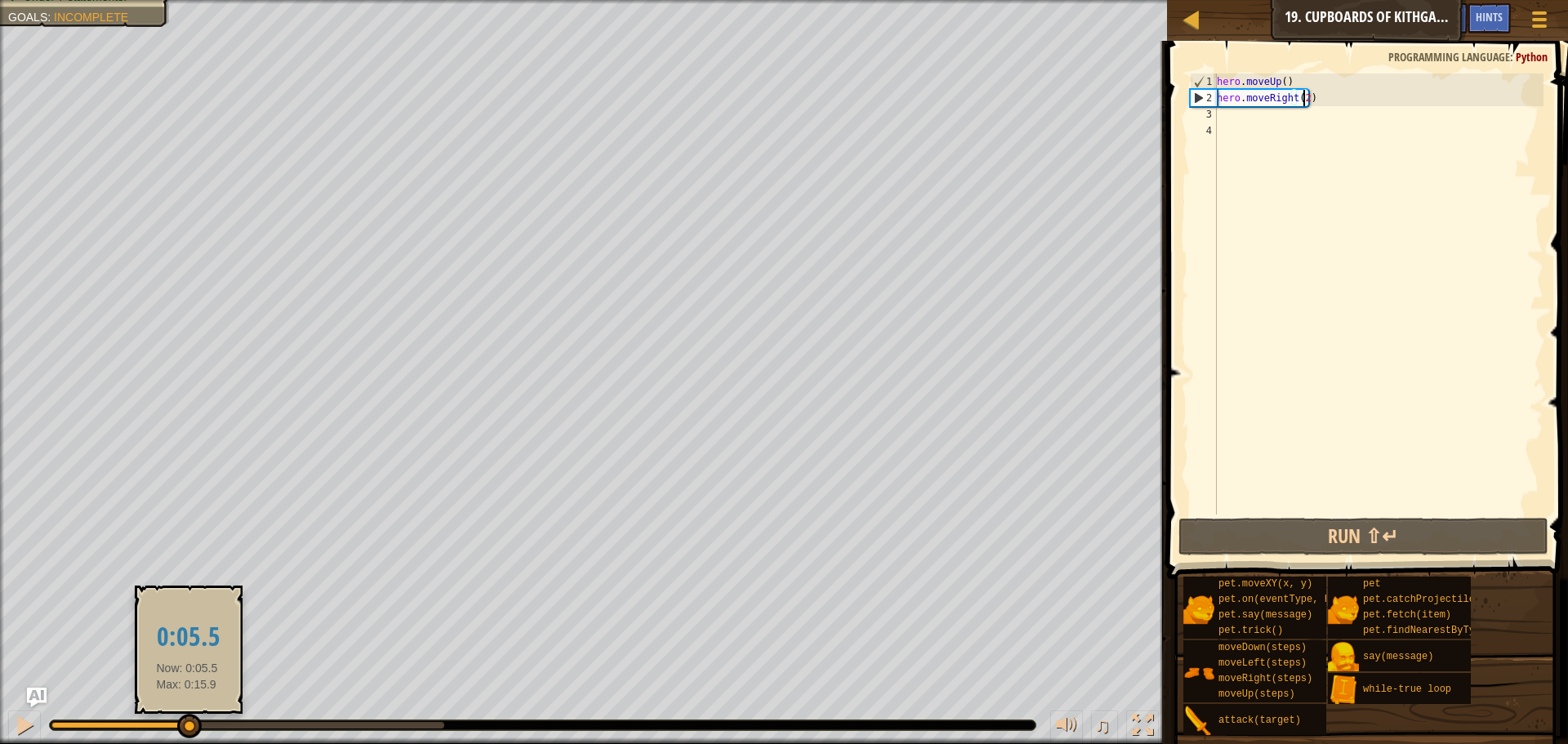
drag, startPoint x: 165, startPoint y: 729, endPoint x: 187, endPoint y: 727, distance: 22.1
click at [187, 727] on div at bounding box center [189, 725] width 24 height 24
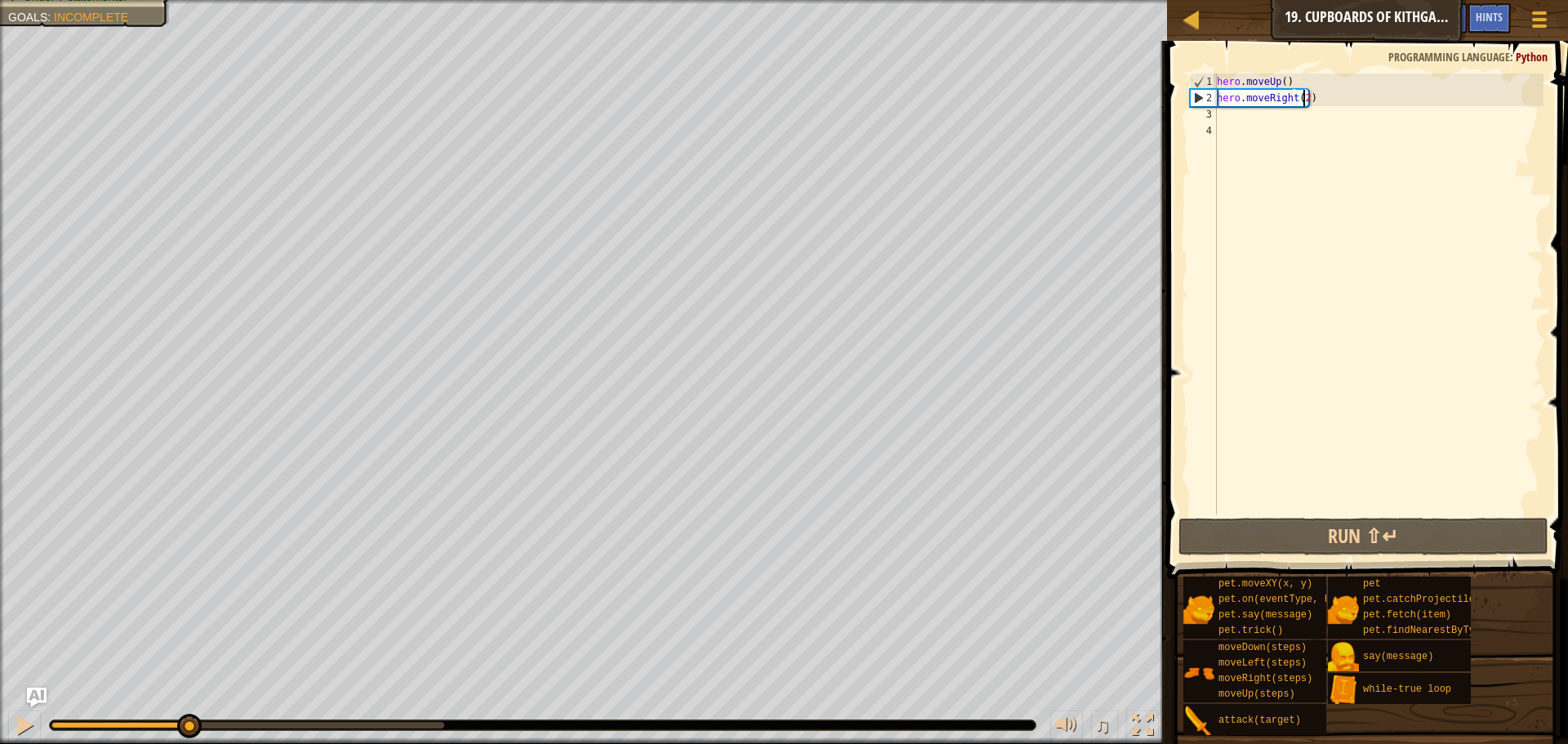
scroll to position [7, 0]
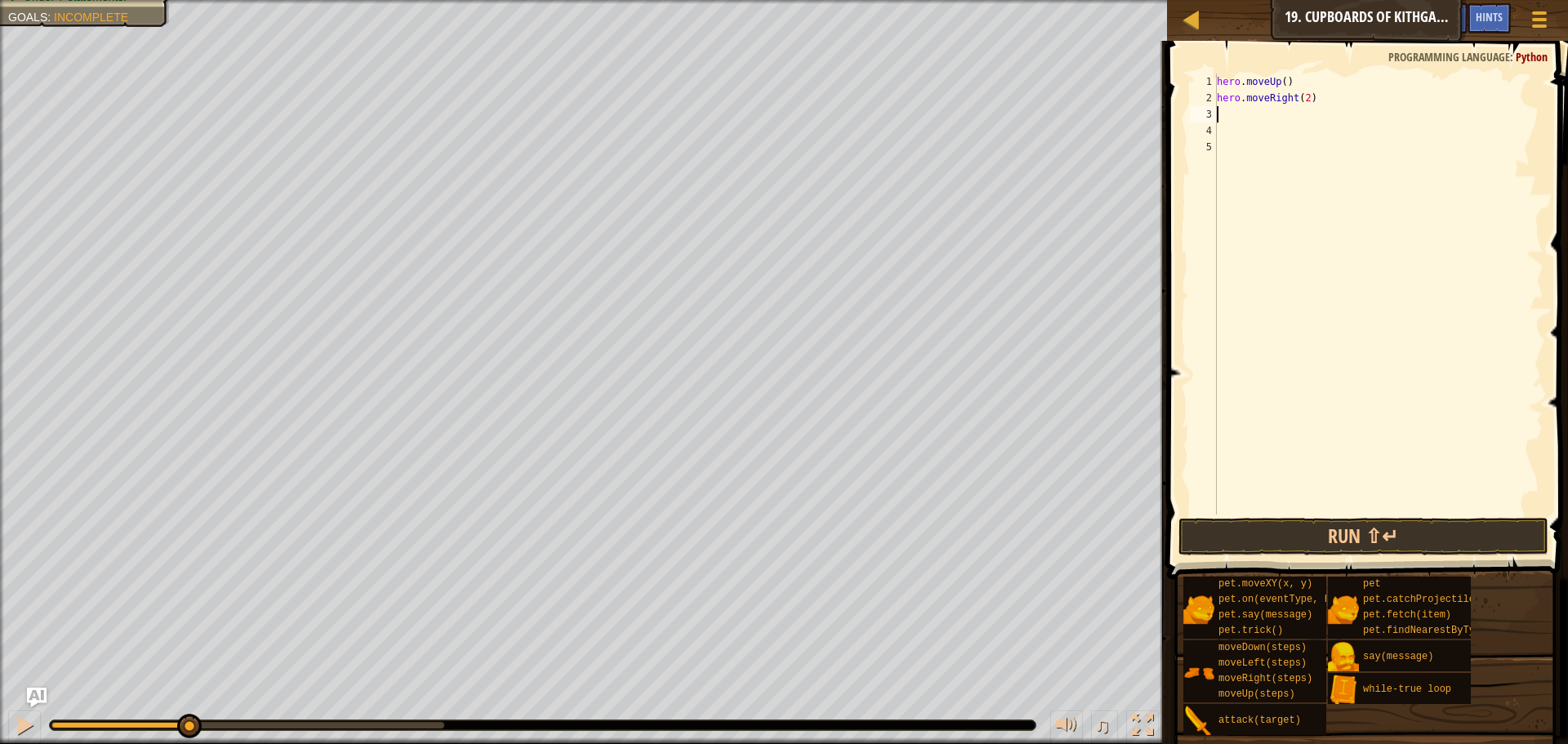
type textarea "d"
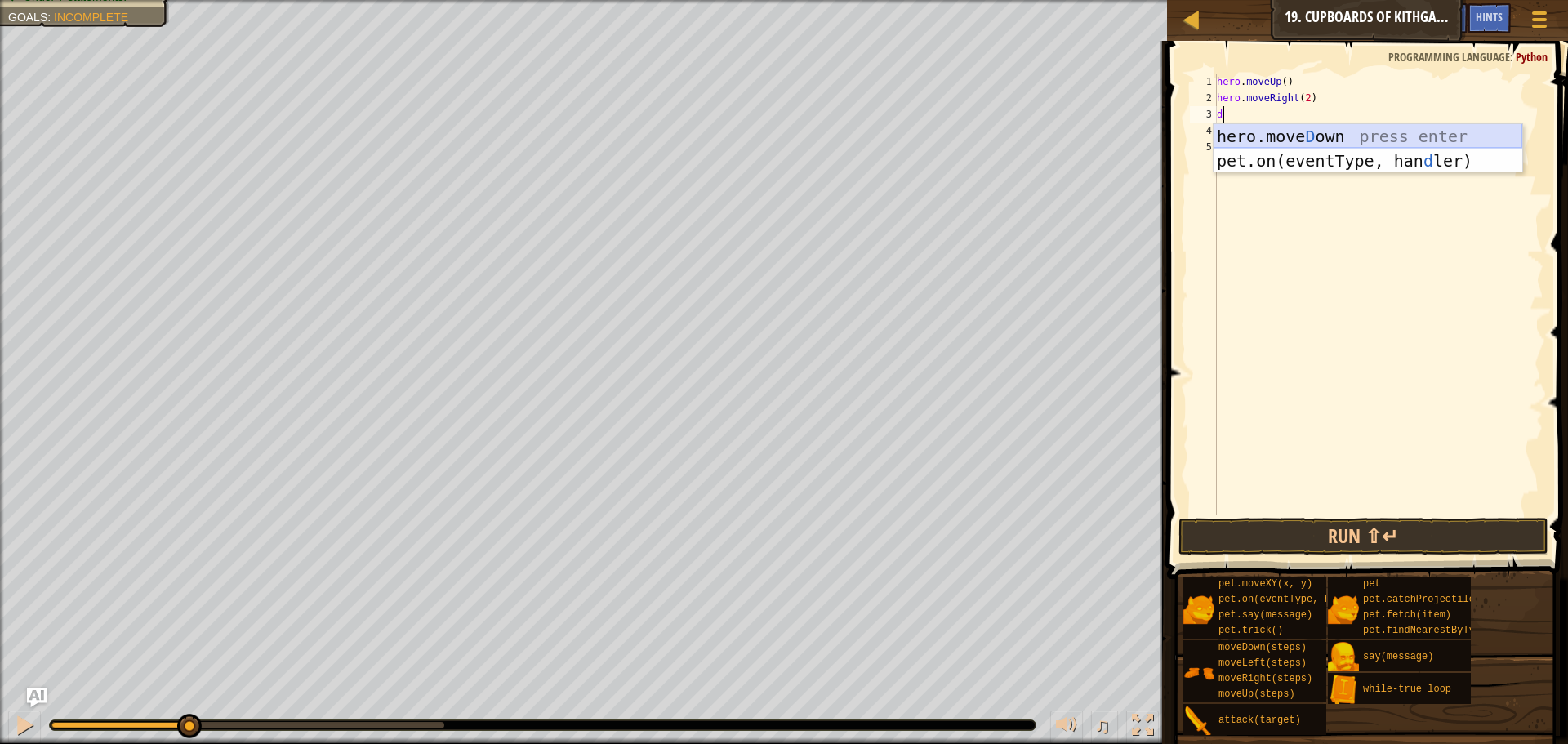
click at [1359, 133] on div "hero.[PERSON_NAME] own press enter pet.on(eventType, han d ler) press enter" at bounding box center [1368, 173] width 308 height 98
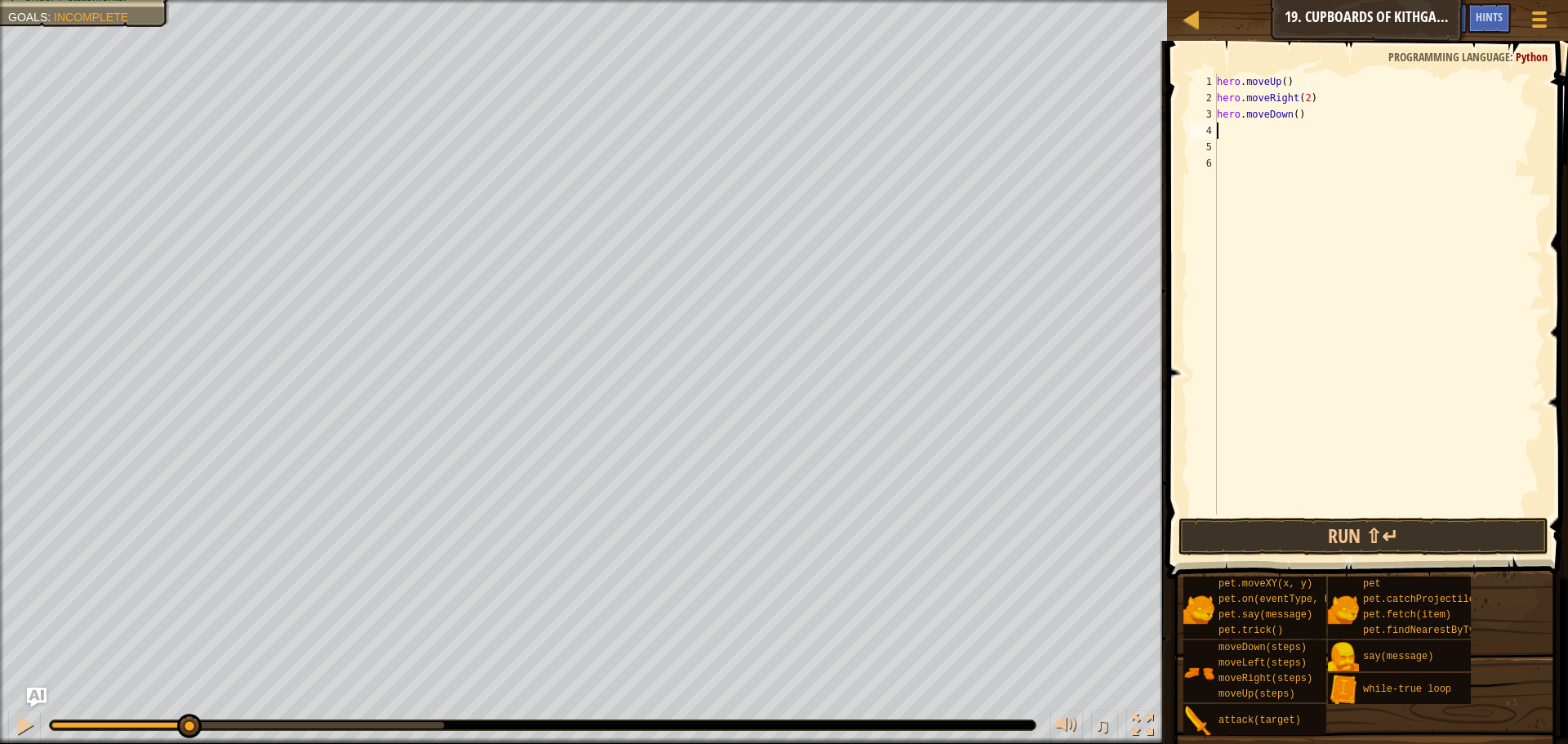
click at [1289, 114] on div "hero . moveUp ( ) hero . moveRight ( 2 ) hero . moveDown ( )" at bounding box center [1378, 310] width 330 height 474
type textarea "hero.moveDown(2)"
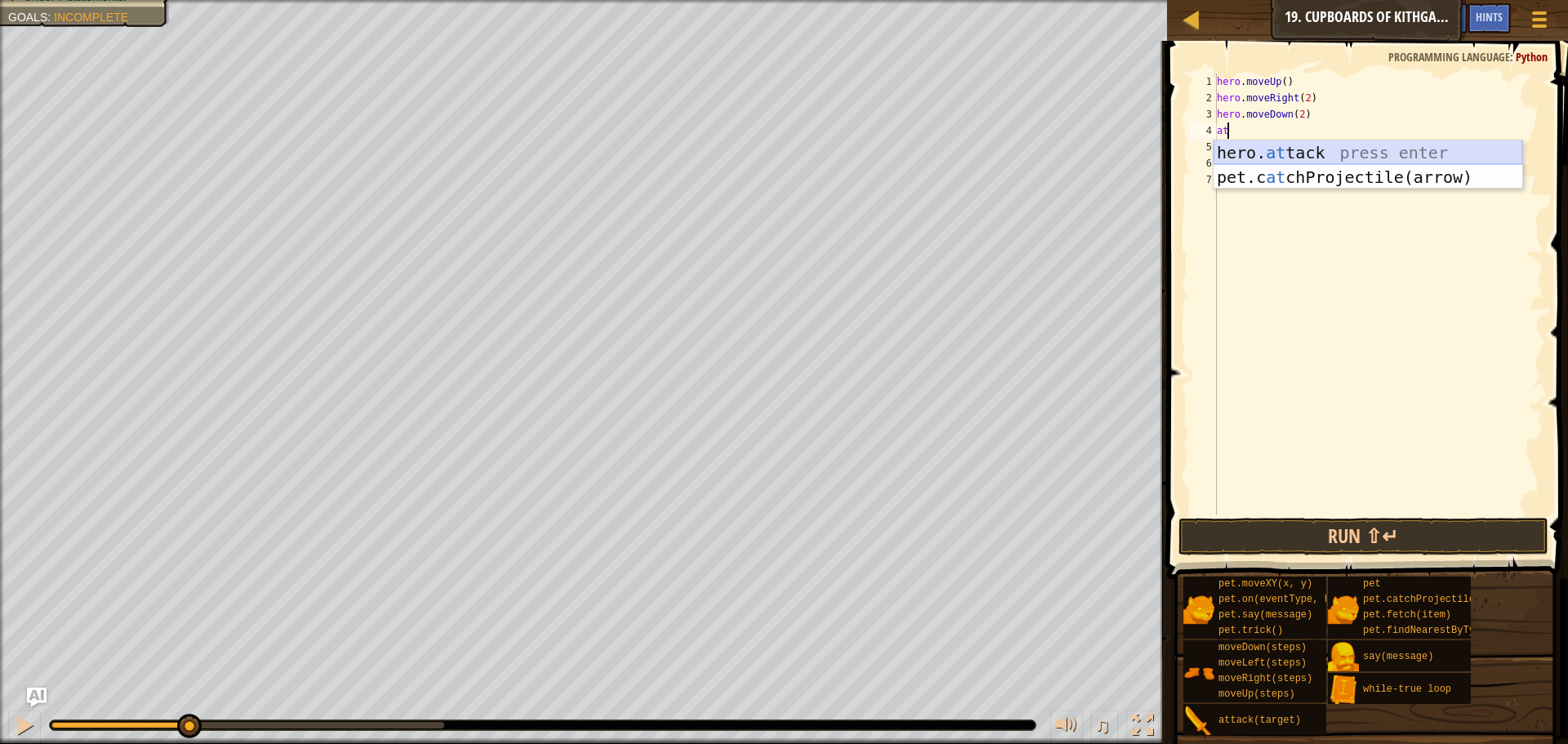
click at [1314, 154] on div "hero. at tack press enter pet.c at chProjectile(arrow) press enter" at bounding box center [1368, 189] width 308 height 98
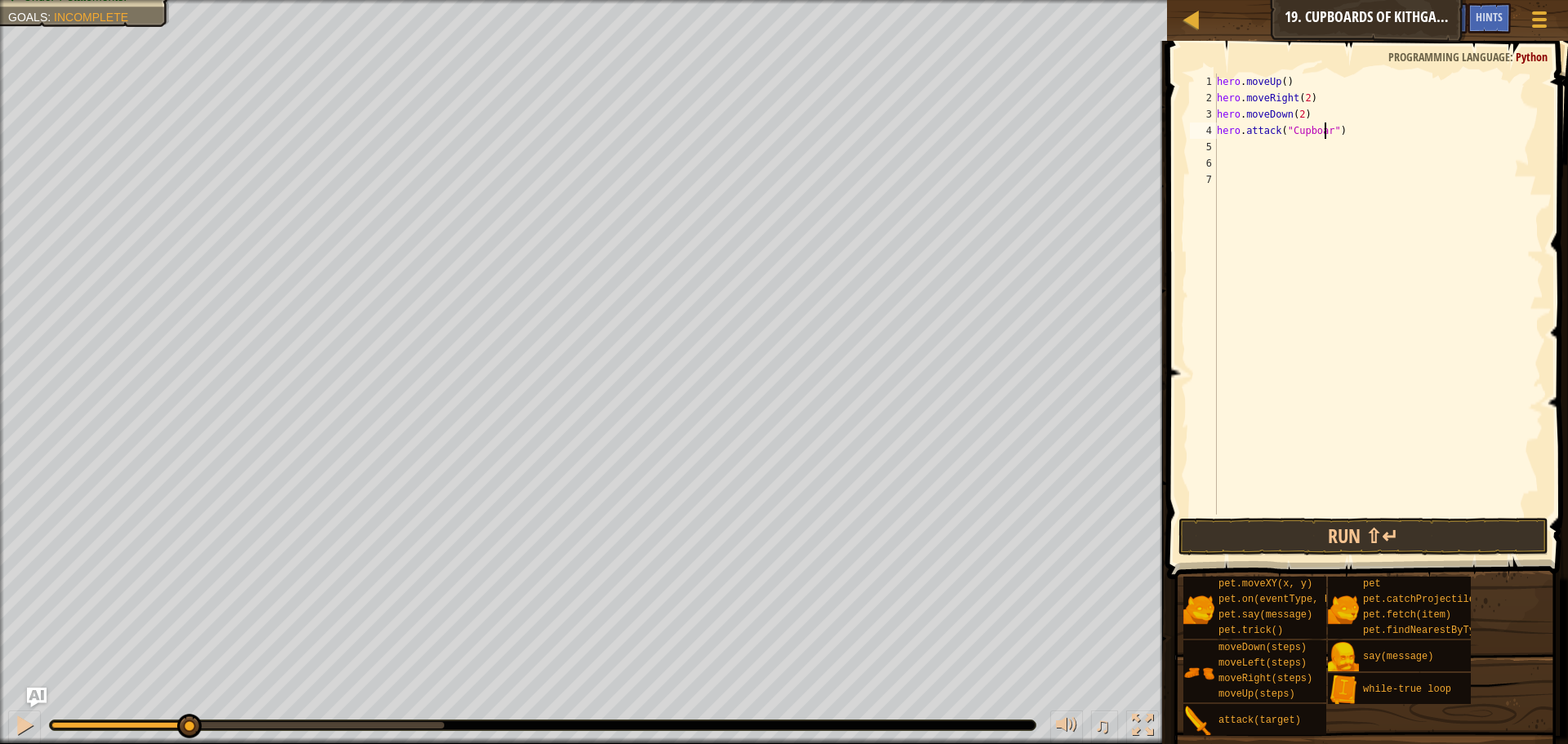
scroll to position [7, 10]
type textarea "hero.attack("Cupboard")"
click at [1356, 529] on button "Run ⇧↵" at bounding box center [1364, 536] width 370 height 38
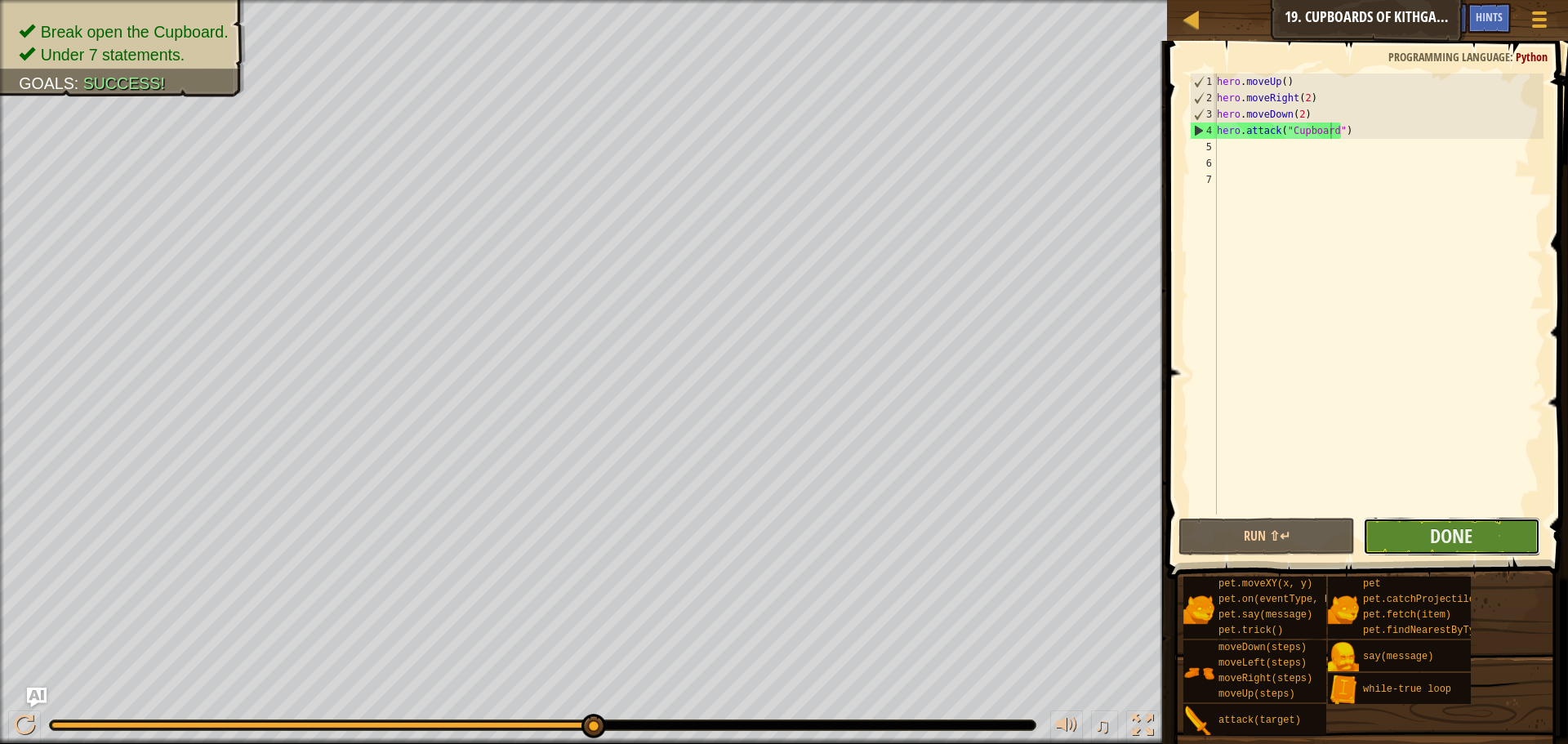
click at [1501, 534] on button "Done" at bounding box center [1451, 536] width 176 height 38
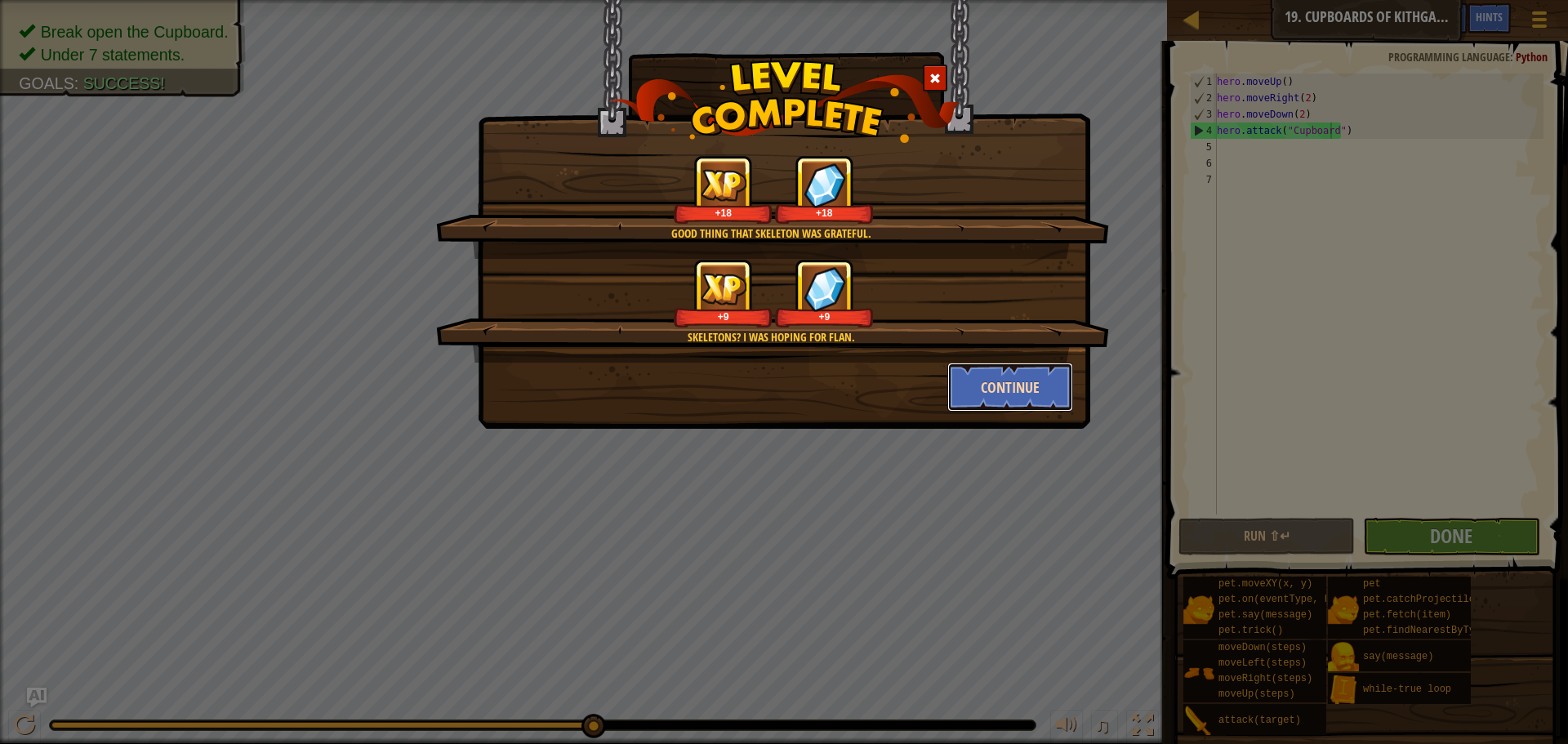
click at [1023, 383] on button "Continue" at bounding box center [1011, 386] width 127 height 49
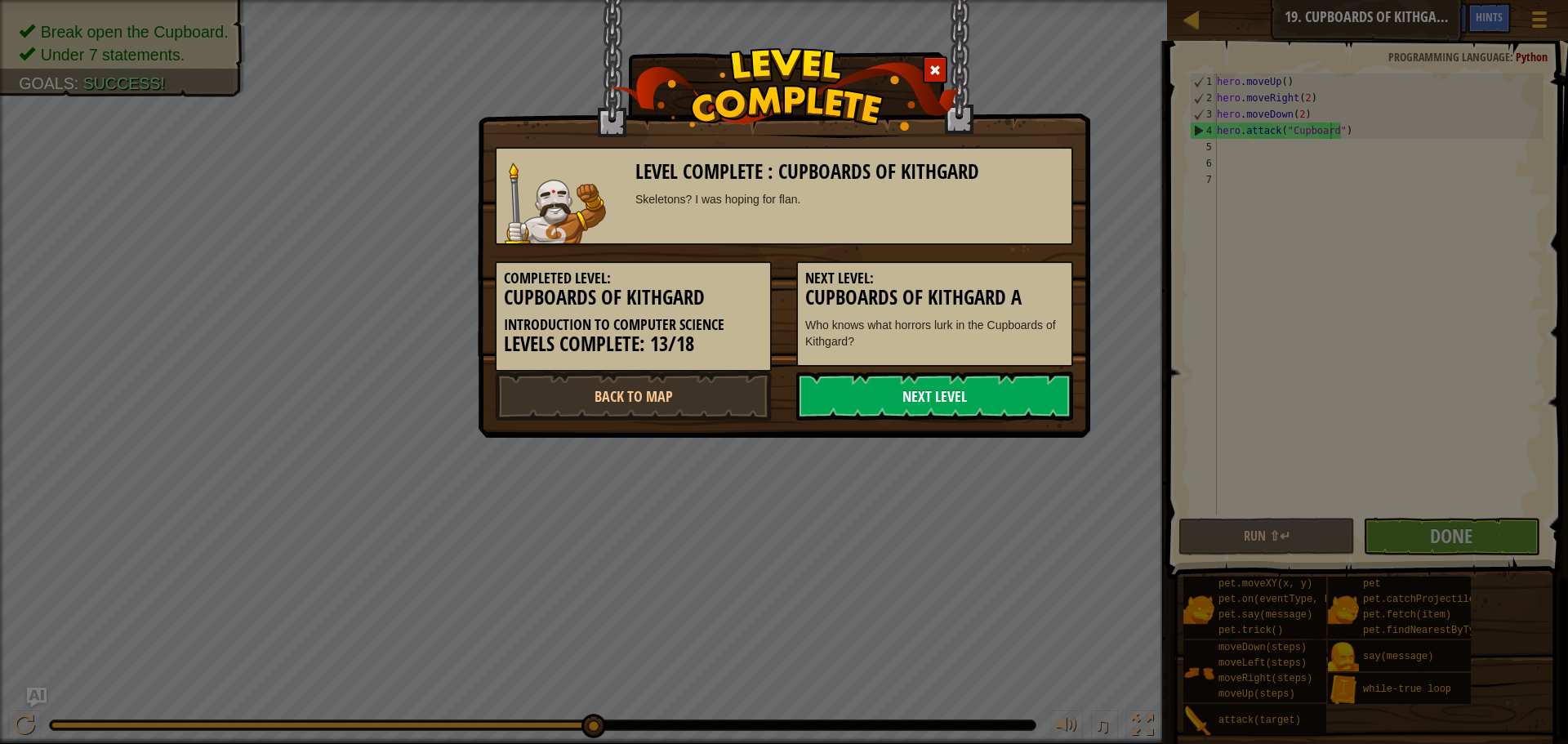
click at [1009, 384] on link "Next Level" at bounding box center [935, 395] width 277 height 49
click at [1006, 393] on link "Next Level" at bounding box center [935, 395] width 277 height 49
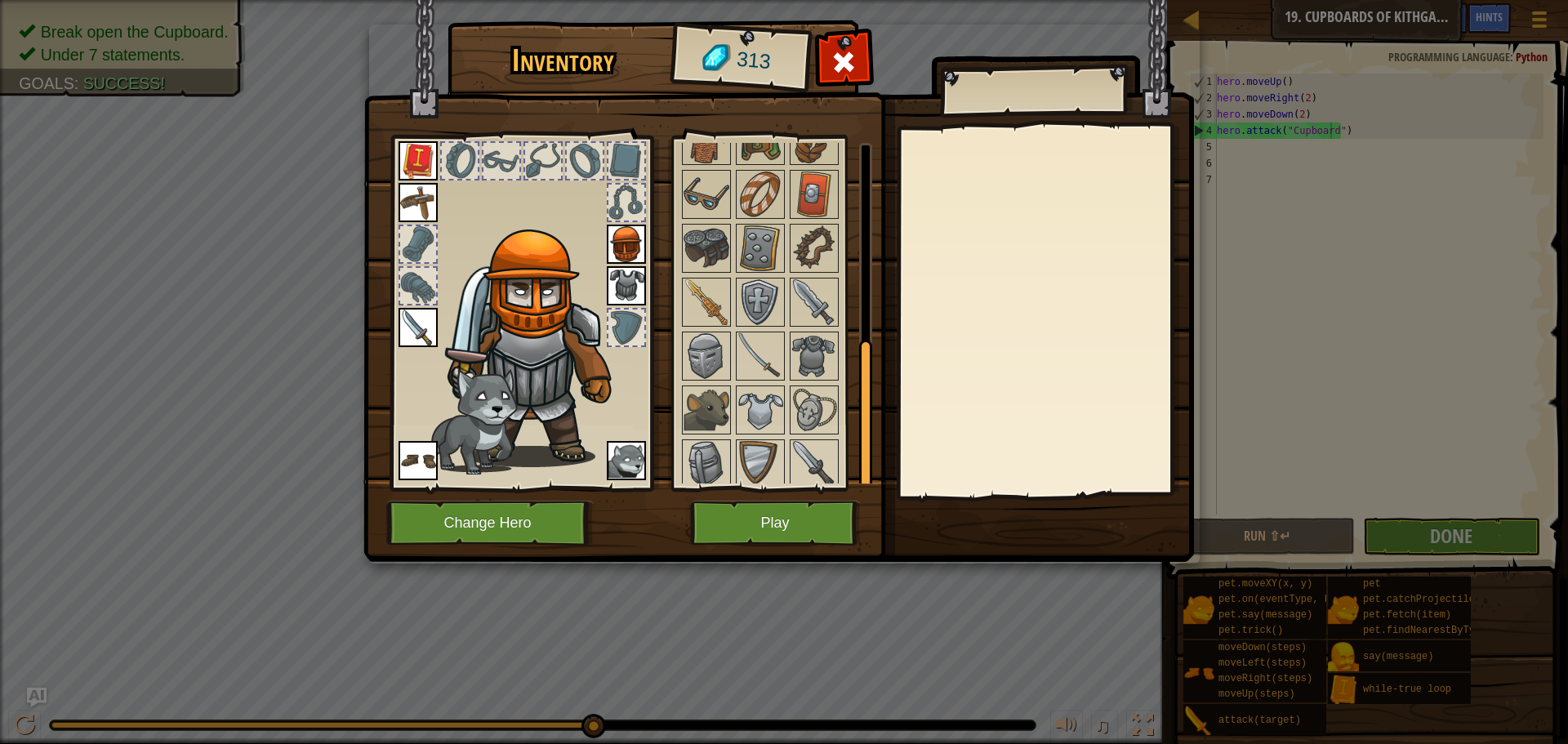
scroll to position [441, 0]
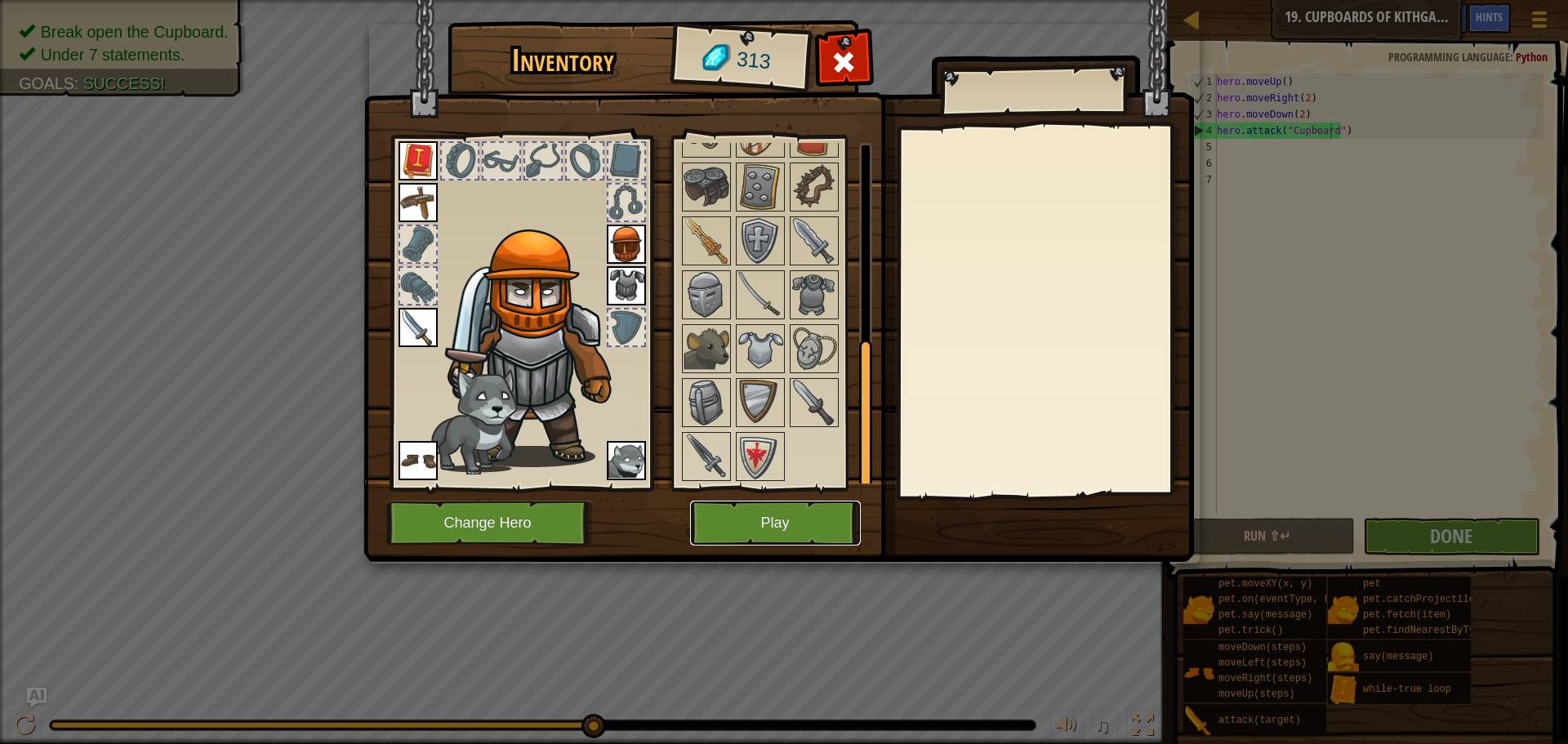
click at [825, 536] on button "Play" at bounding box center [776, 523] width 171 height 45
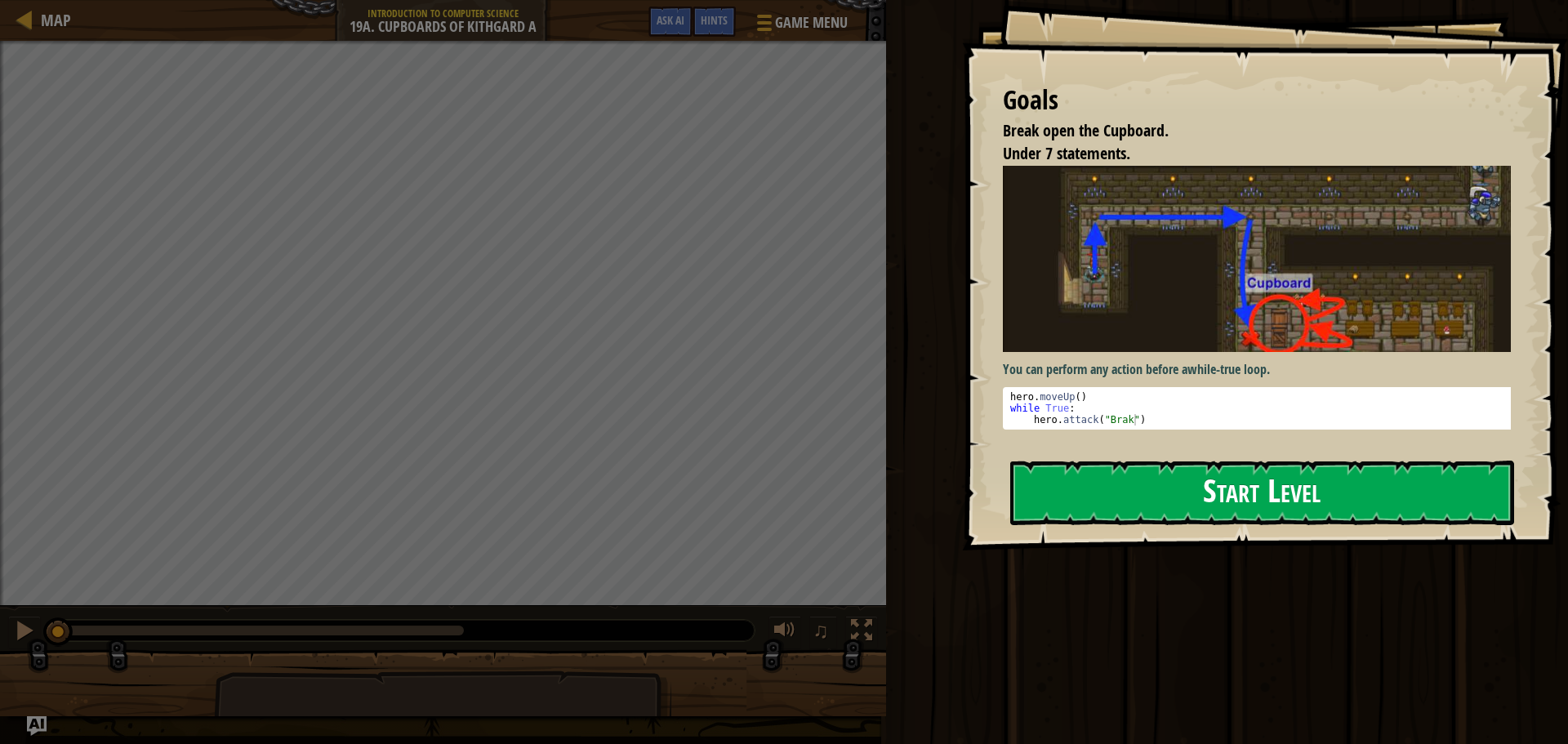
drag, startPoint x: 1082, startPoint y: 444, endPoint x: 1075, endPoint y: 460, distance: 17.5
click at [1079, 450] on div "Goals Break open the Cupboard. Under 7 statements. You can perform any action b…" at bounding box center [1265, 275] width 606 height 550
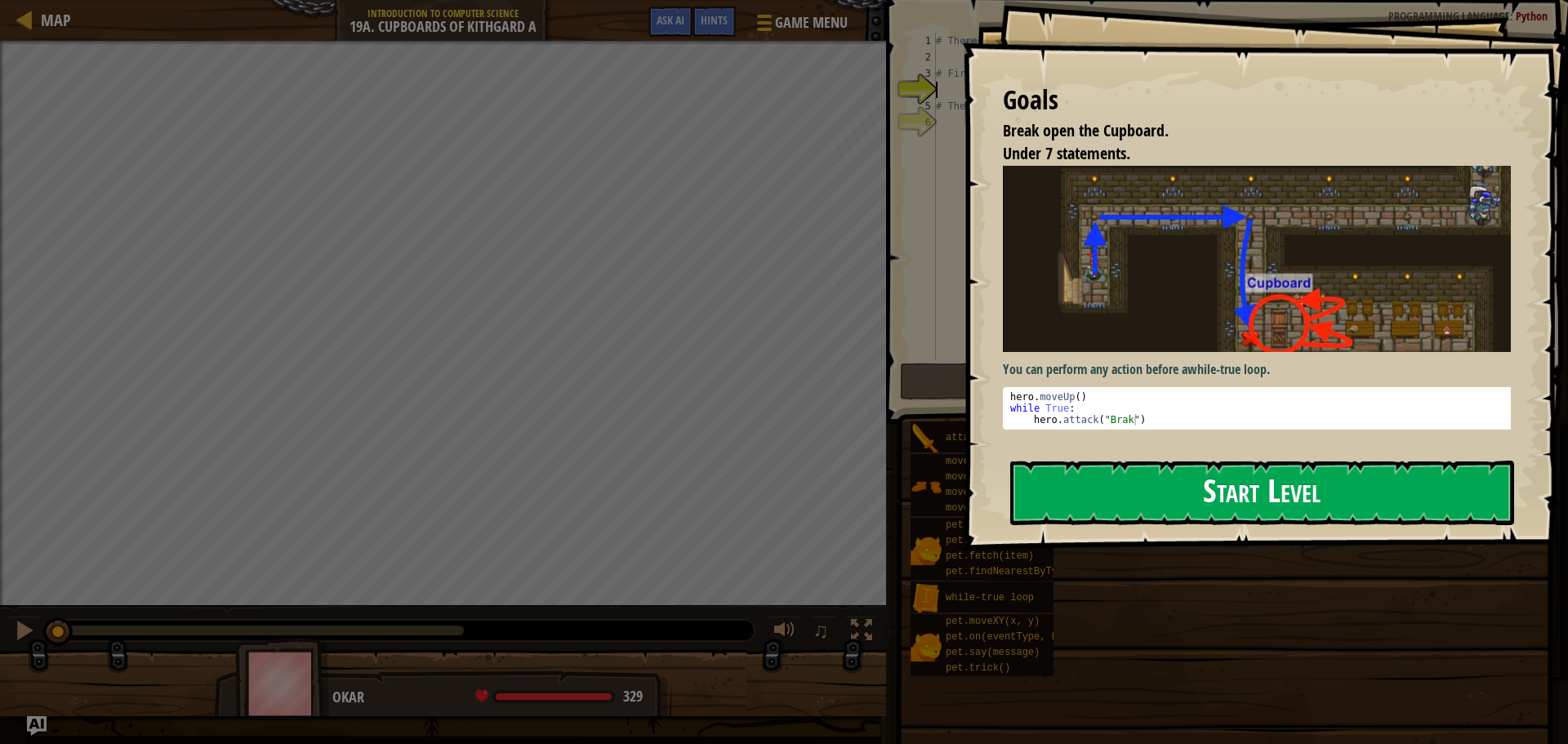
click at [1153, 481] on button "Start Level" at bounding box center [1262, 492] width 504 height 65
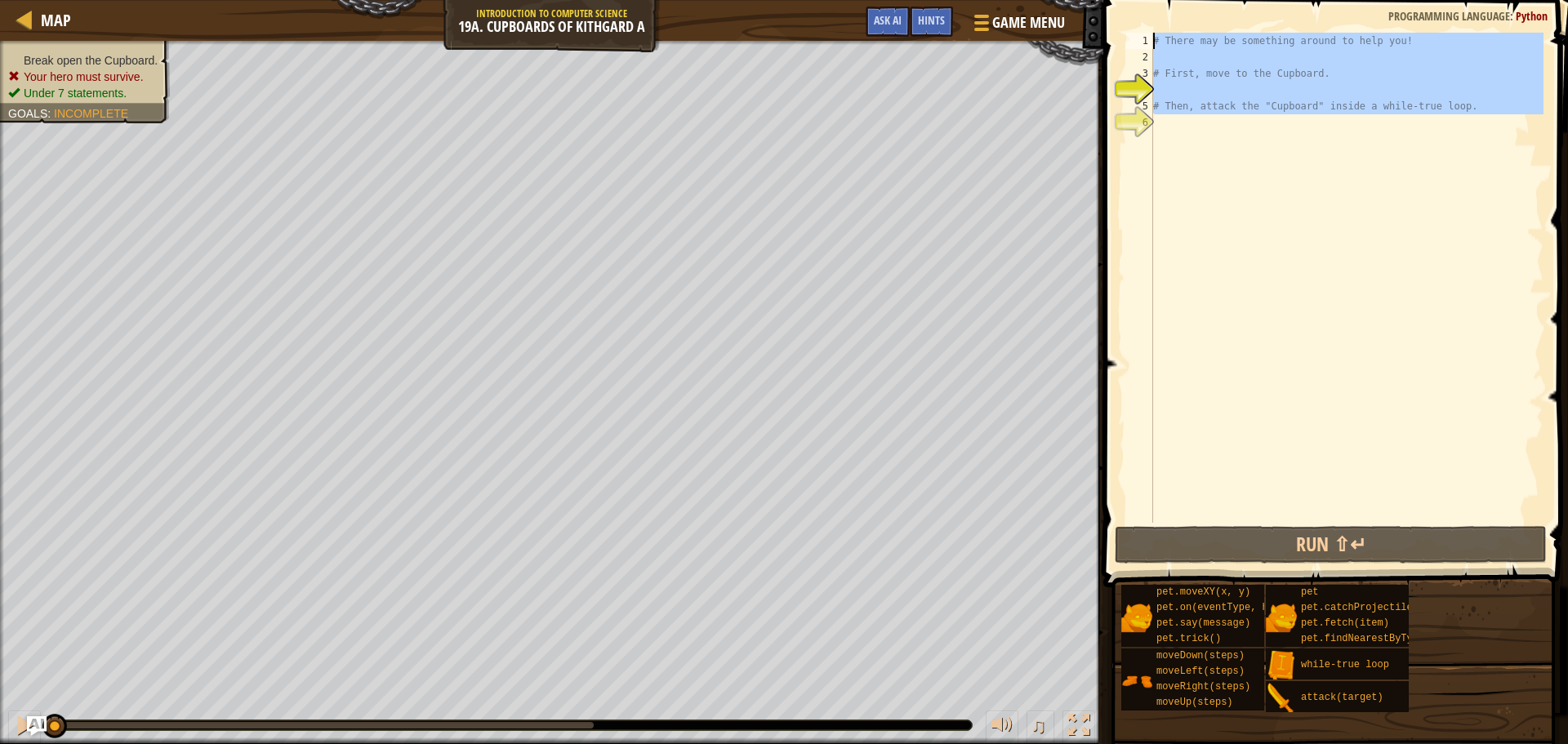
drag, startPoint x: 1467, startPoint y: 361, endPoint x: 1138, endPoint y: 41, distance: 459.0
click at [1138, 41] on div "1 2 3 4 5 6 # There may be something around to help you! # First, move to the C…" at bounding box center [1333, 277] width 421 height 490
type textarea "# There may be something around to help you!"
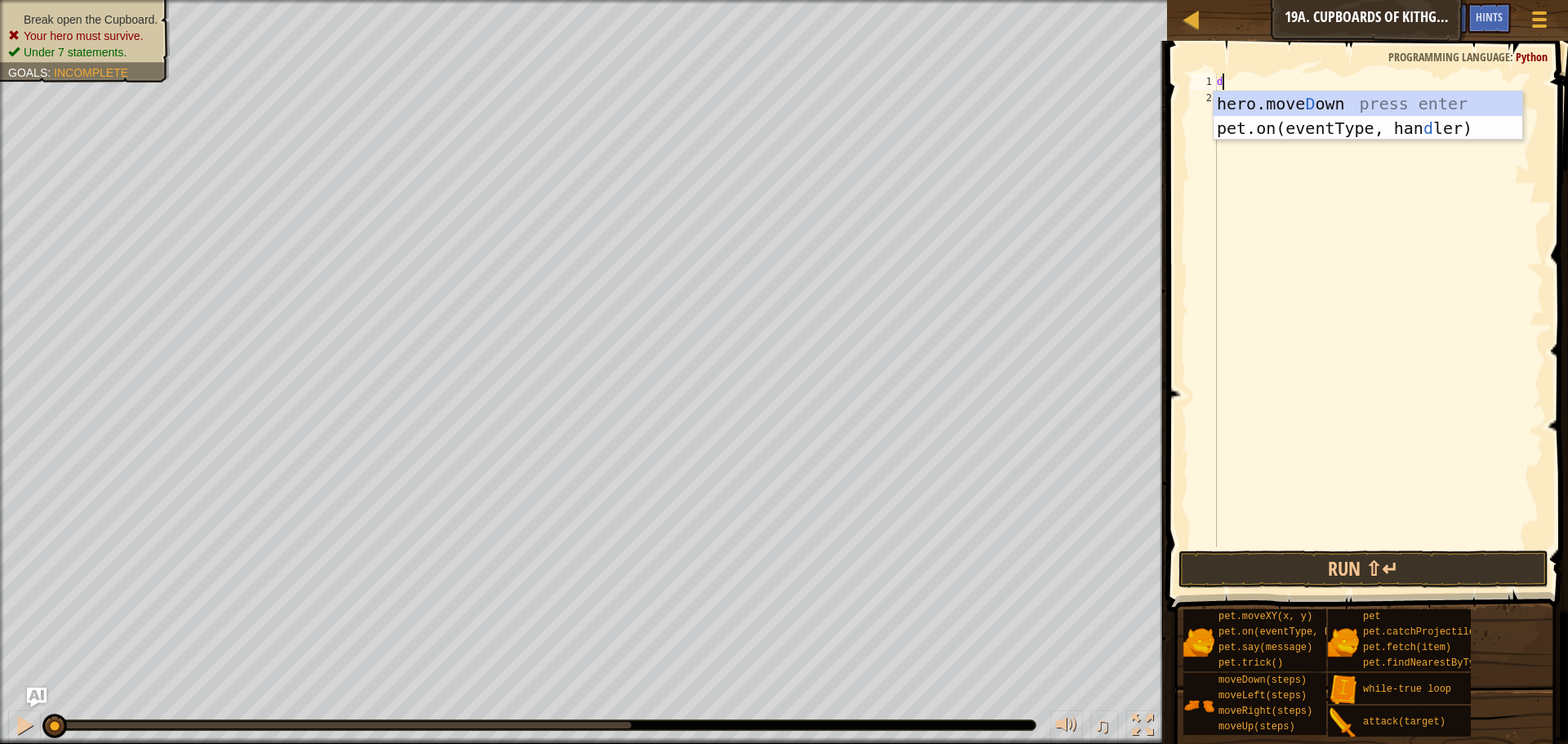
scroll to position [7, 0]
type textarea "do"
click at [1248, 101] on div "hero.move Do wn press enter" at bounding box center [1368, 128] width 308 height 74
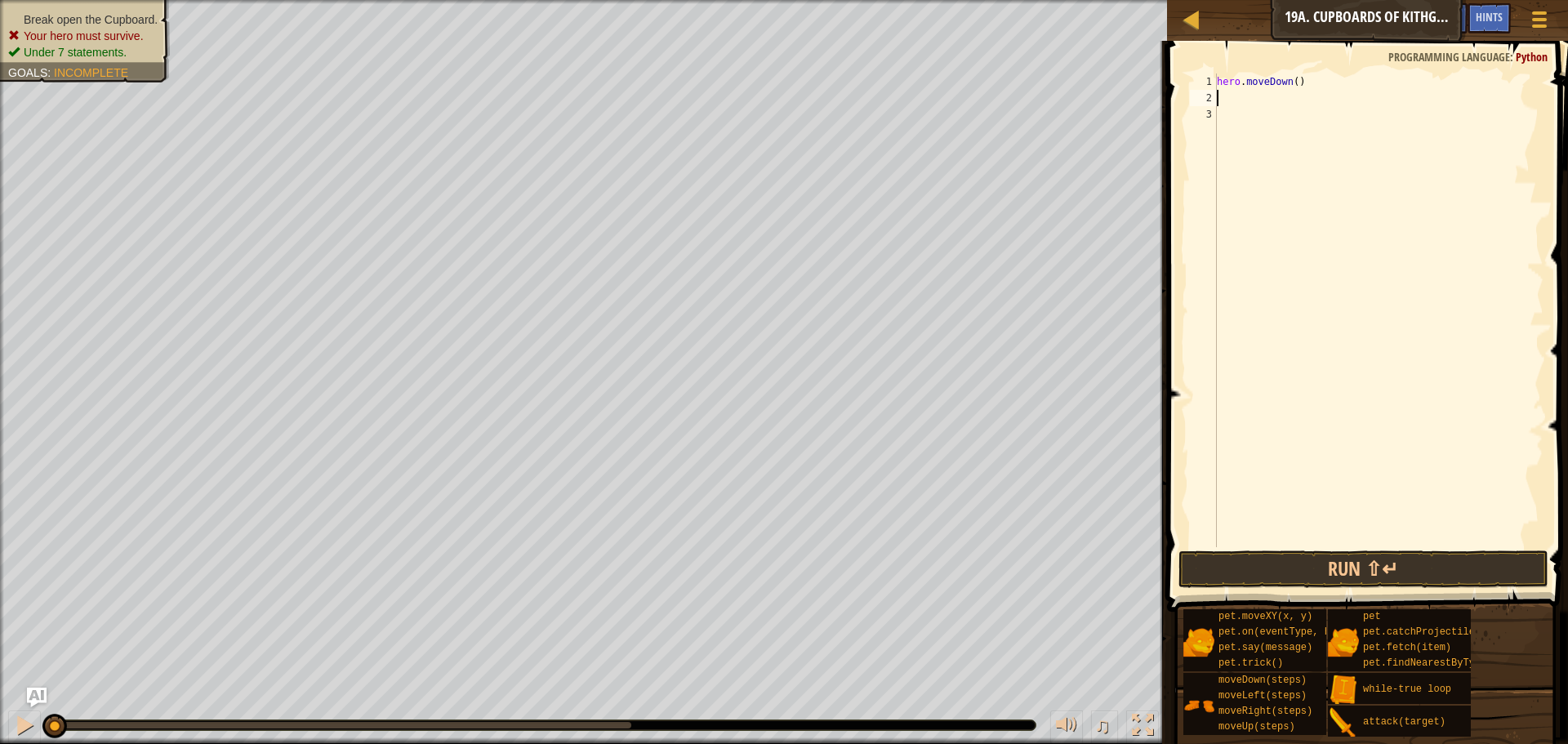
type textarea "r"
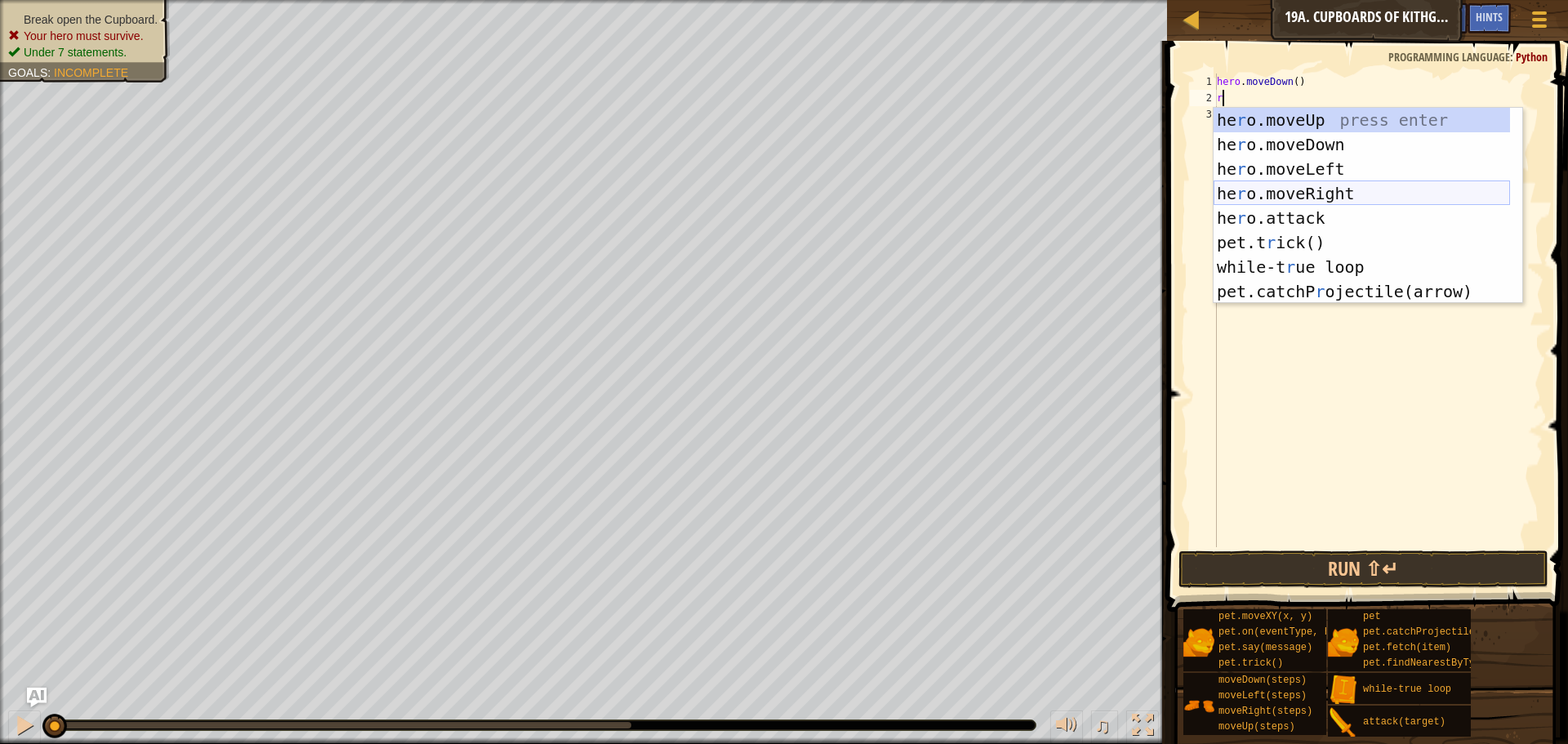
click at [1330, 182] on div "he r o.moveUp press enter he r o.moveDown press enter he r o.moveLeft press ent…" at bounding box center [1362, 230] width 297 height 245
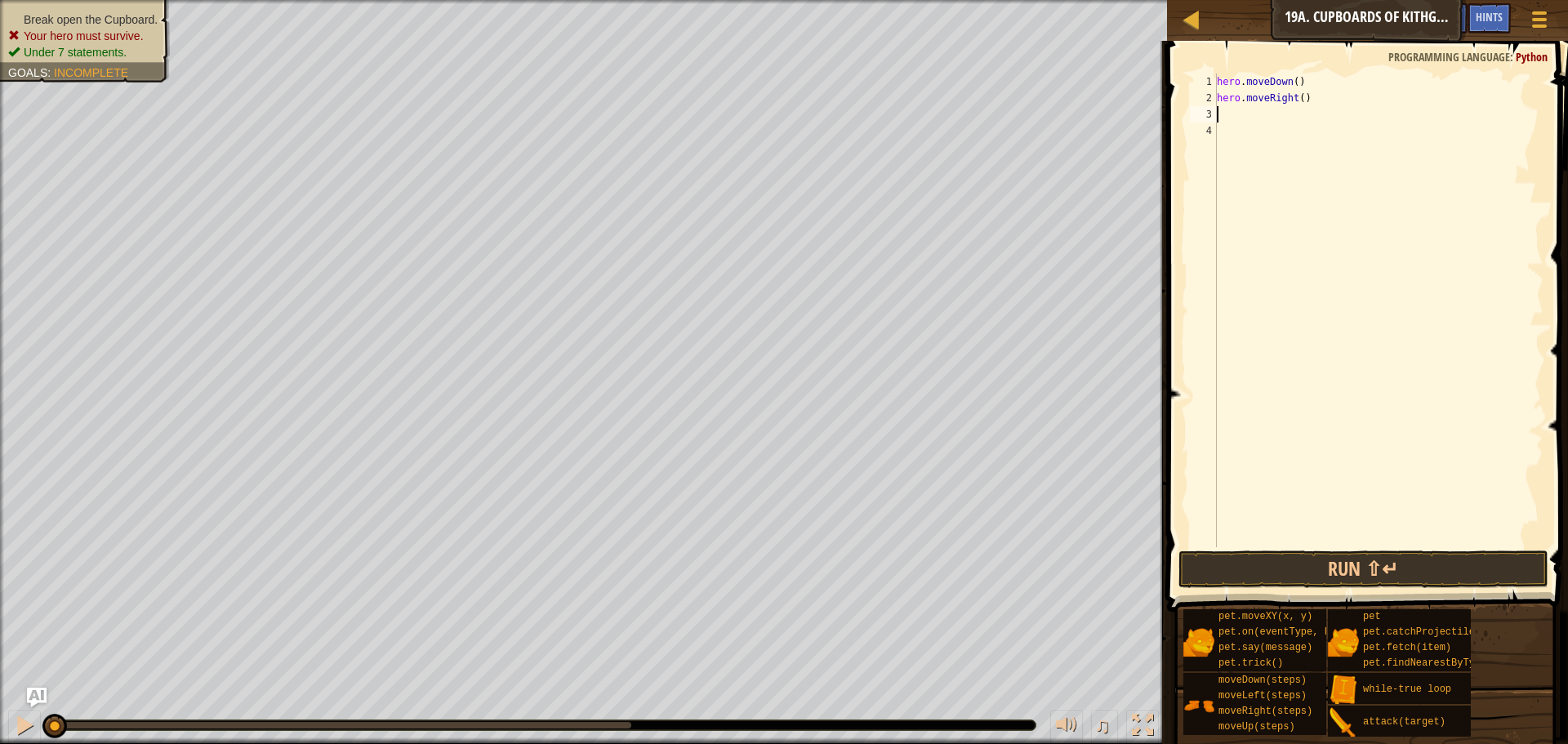
click at [1297, 100] on div "hero . moveDown ( ) hero . moveRight ( )" at bounding box center [1378, 326] width 330 height 506
click at [1262, 553] on button "Run ⇧↵" at bounding box center [1364, 569] width 370 height 38
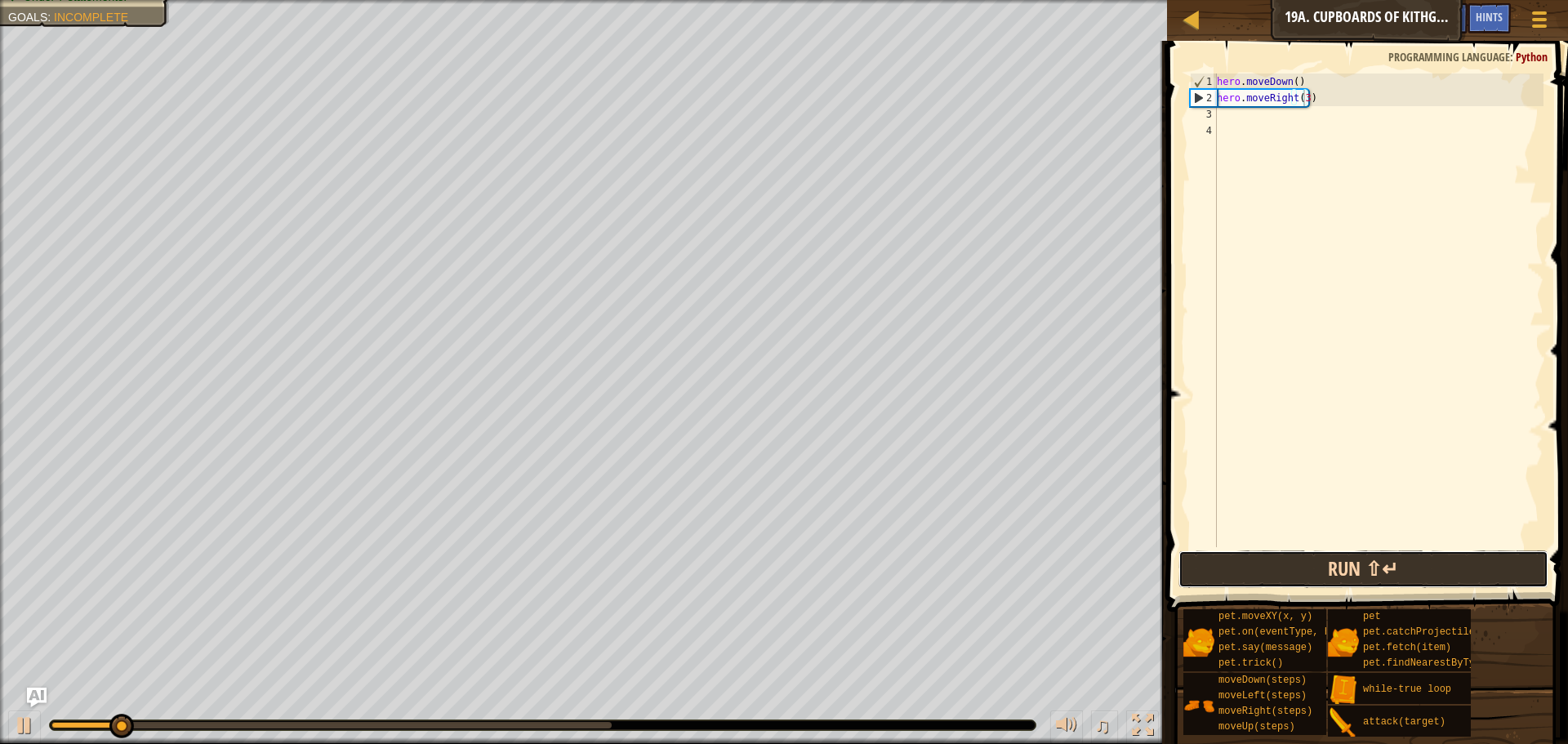
click at [1314, 566] on button "Run ⇧↵" at bounding box center [1364, 569] width 370 height 38
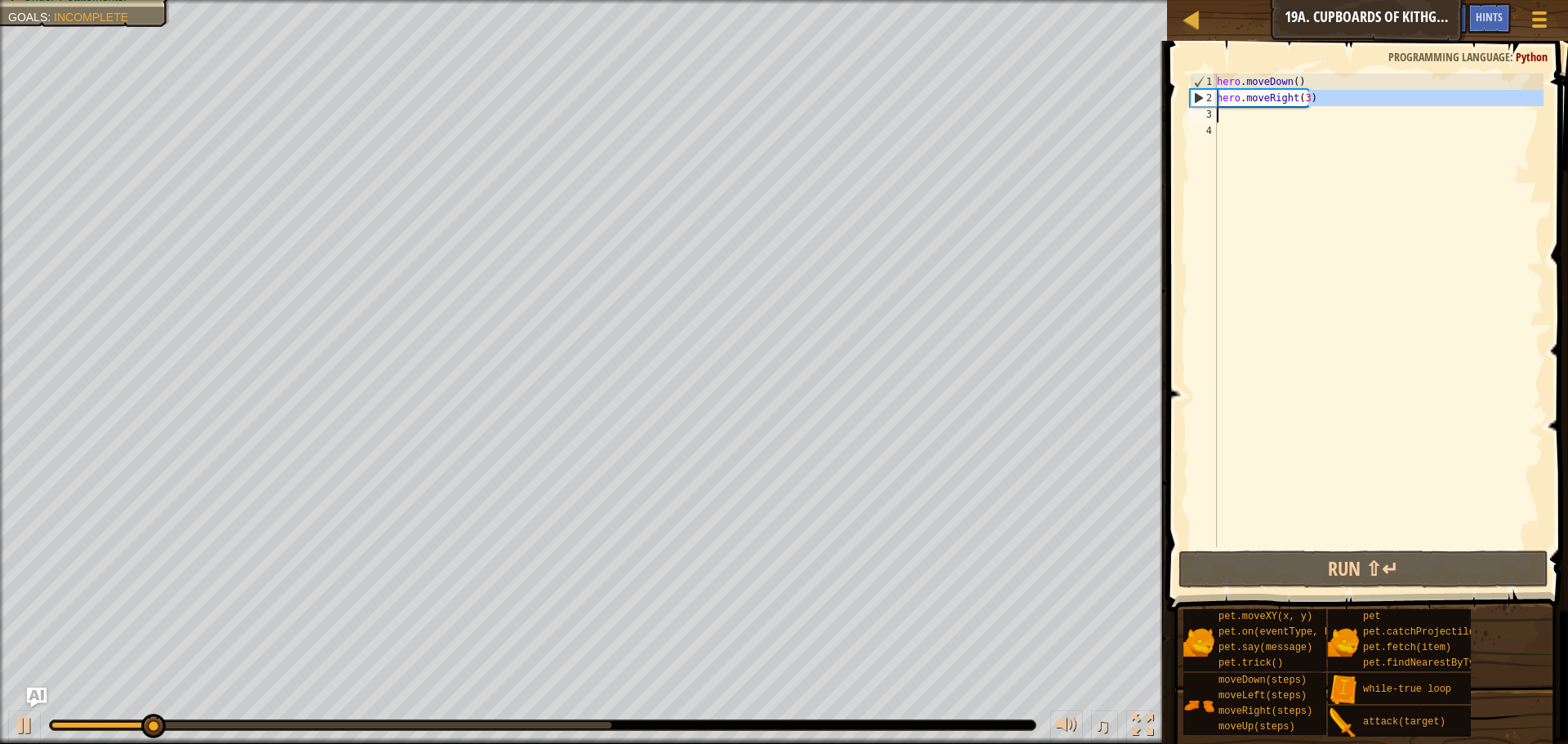
drag, startPoint x: 1323, startPoint y: 105, endPoint x: 1218, endPoint y: 110, distance: 105.1
click at [1218, 110] on div "hero . moveDown ( ) hero . moveRight ( 3 )" at bounding box center [1378, 326] width 330 height 506
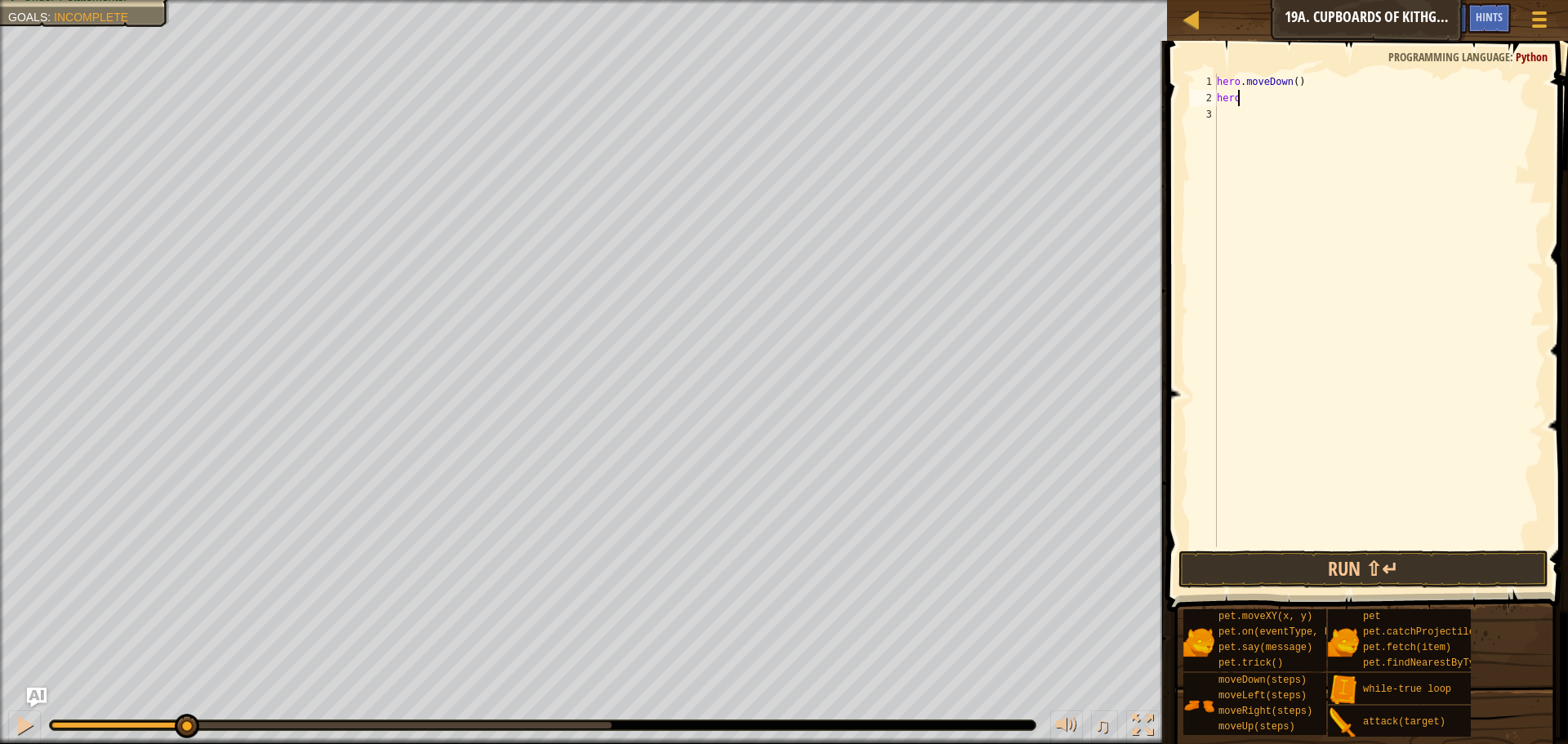
scroll to position [7, 0]
type textarea "h"
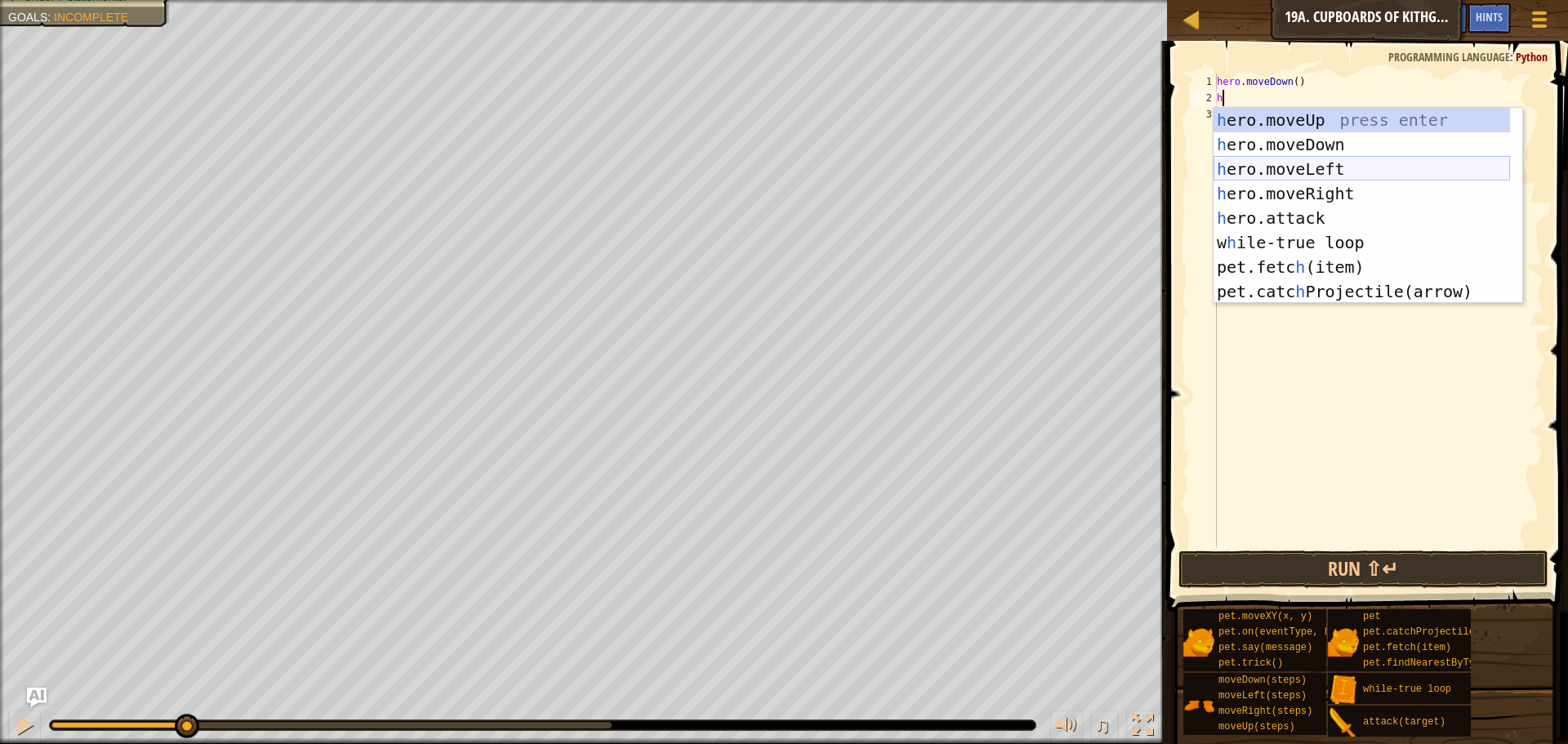
click at [1279, 169] on div "h ero.moveUp press enter h ero.moveDown press enter h ero.moveLeft press enter …" at bounding box center [1362, 230] width 297 height 245
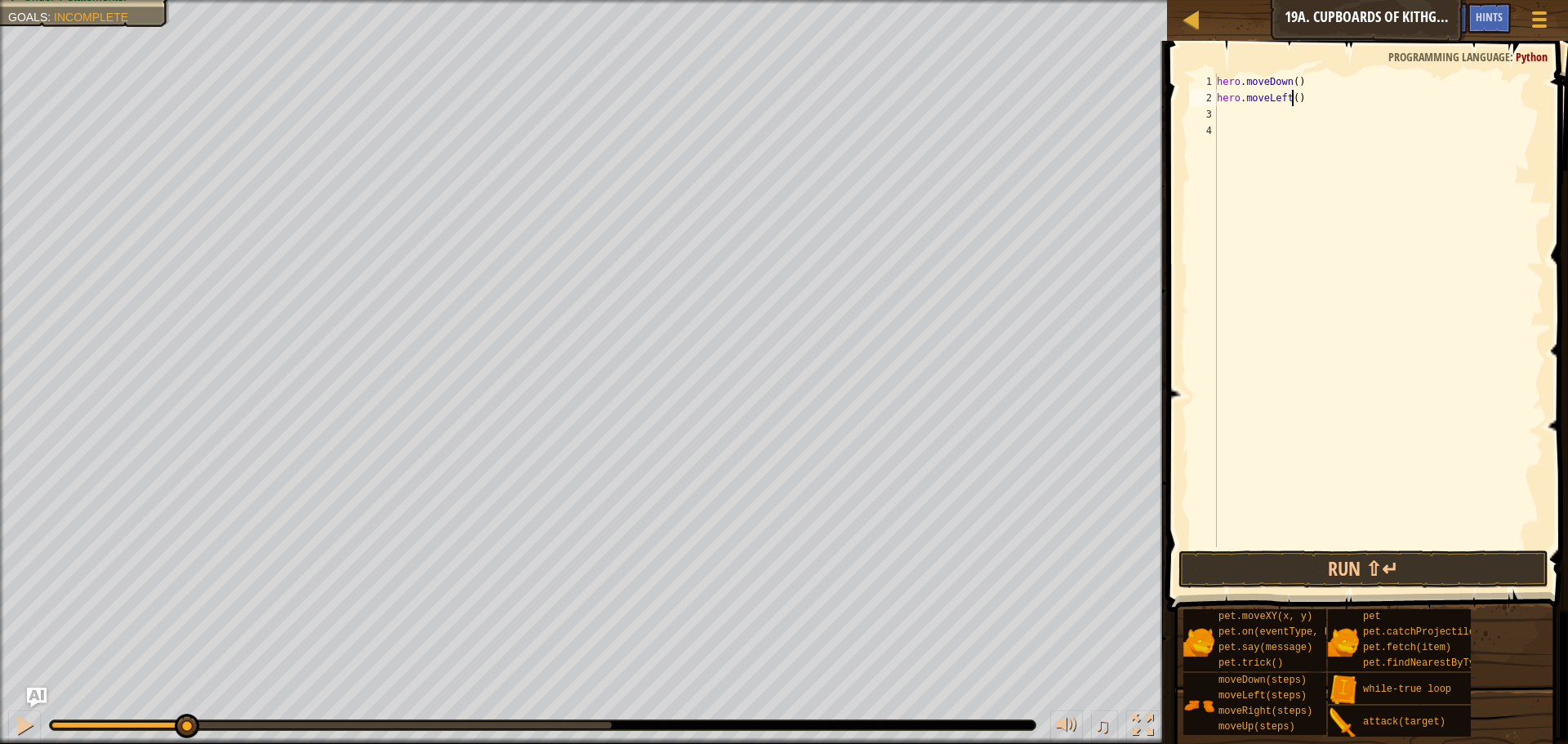
click at [1290, 99] on div "hero . moveDown ( ) hero . moveLeft ( )" at bounding box center [1378, 326] width 330 height 506
type textarea "hero.moveLeft(3)"
type textarea "u"
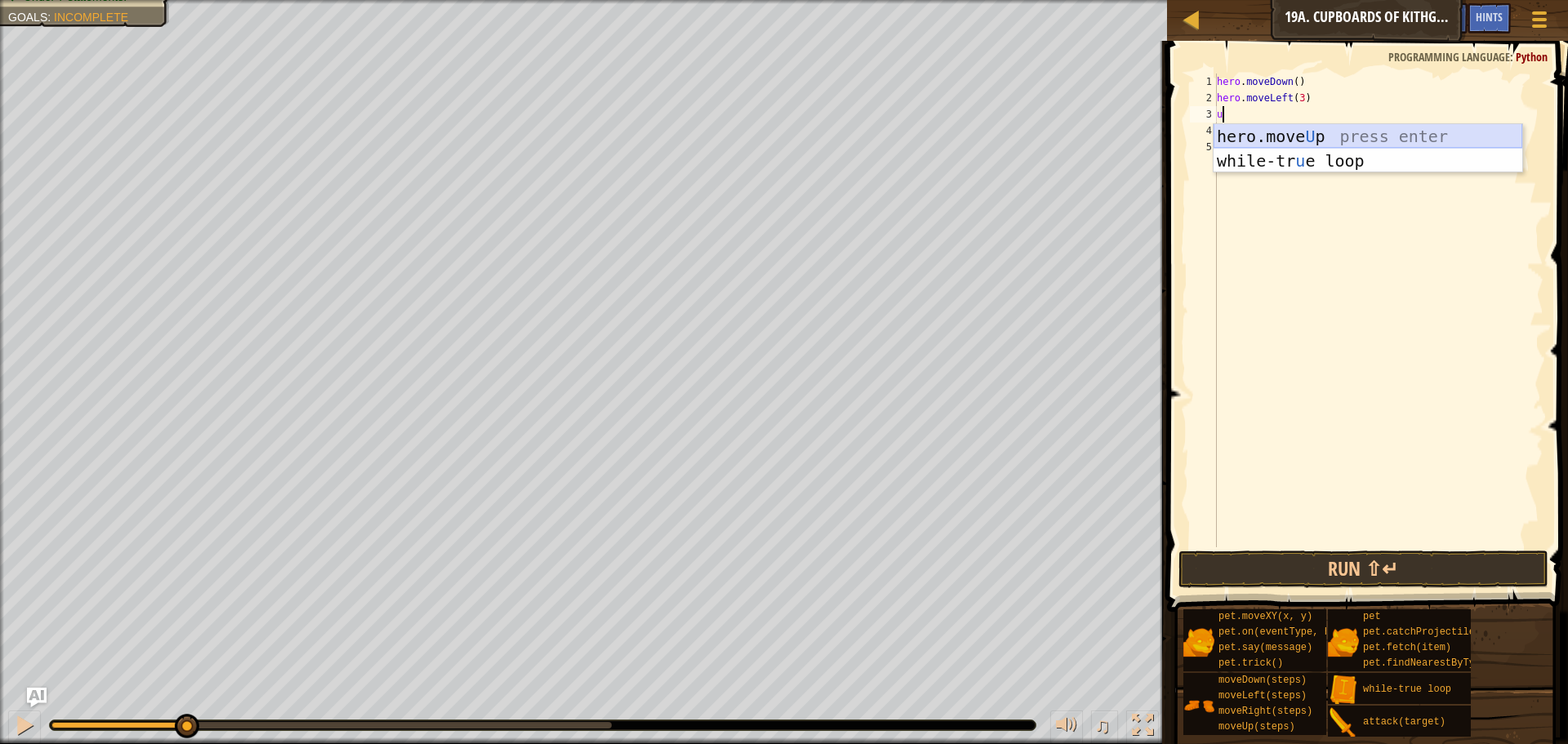
click at [1307, 134] on div "hero.move U p press enter while-tr u e loop press enter" at bounding box center [1368, 173] width 308 height 98
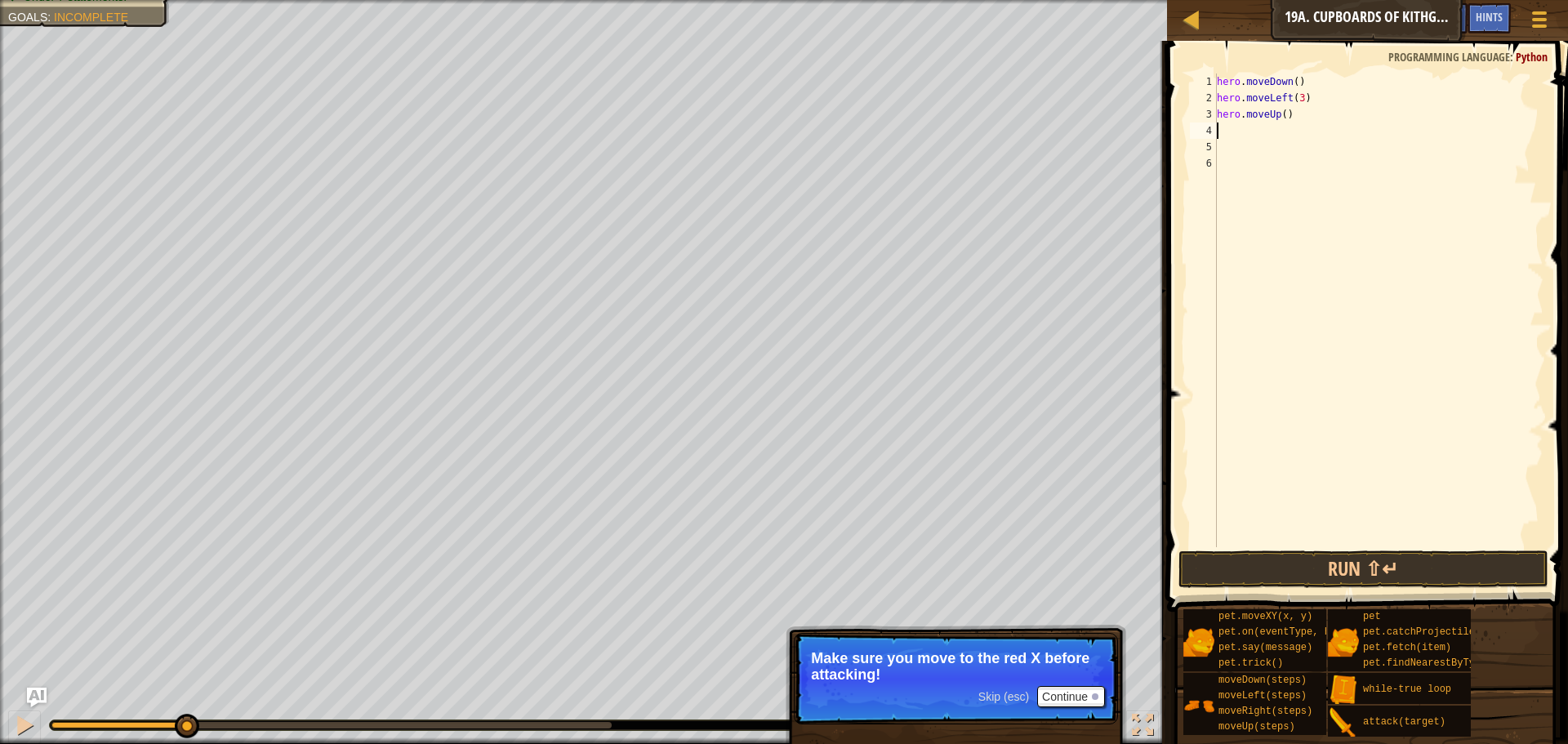
click at [1281, 114] on div "hero . moveDown ( ) hero . moveLeft ( 3 ) hero . moveUp ( )" at bounding box center [1378, 326] width 330 height 506
type textarea "hero.moveUp(2)"
click at [1229, 134] on div "hero . moveDown ( ) hero . moveLeft ( 3 ) hero . moveUp ( 2 )" at bounding box center [1378, 326] width 330 height 506
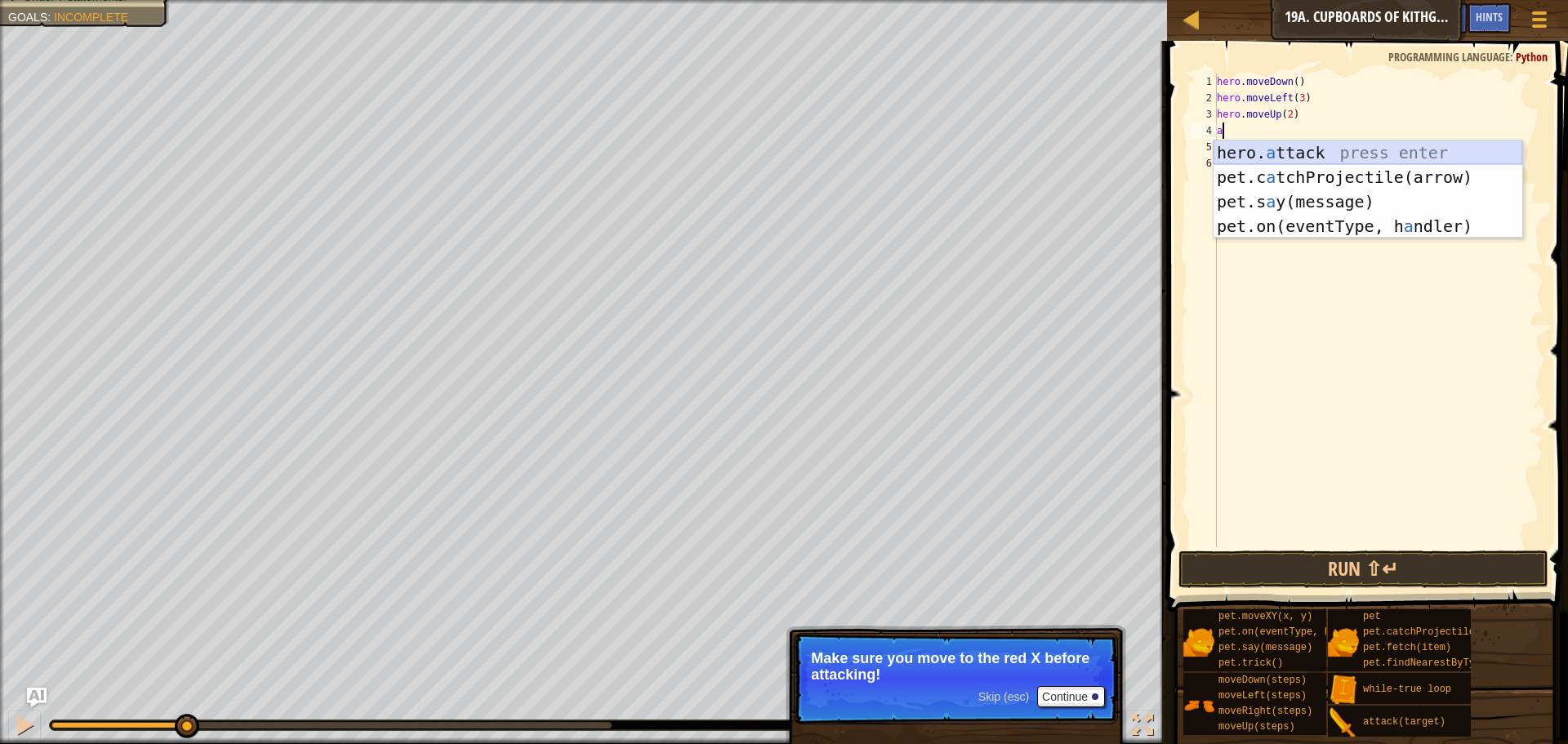
click at [1287, 148] on div "hero. a ttack press enter pet.c a tchProjectile(arrow) press enter pet.s a y(me…" at bounding box center [1368, 214] width 308 height 147
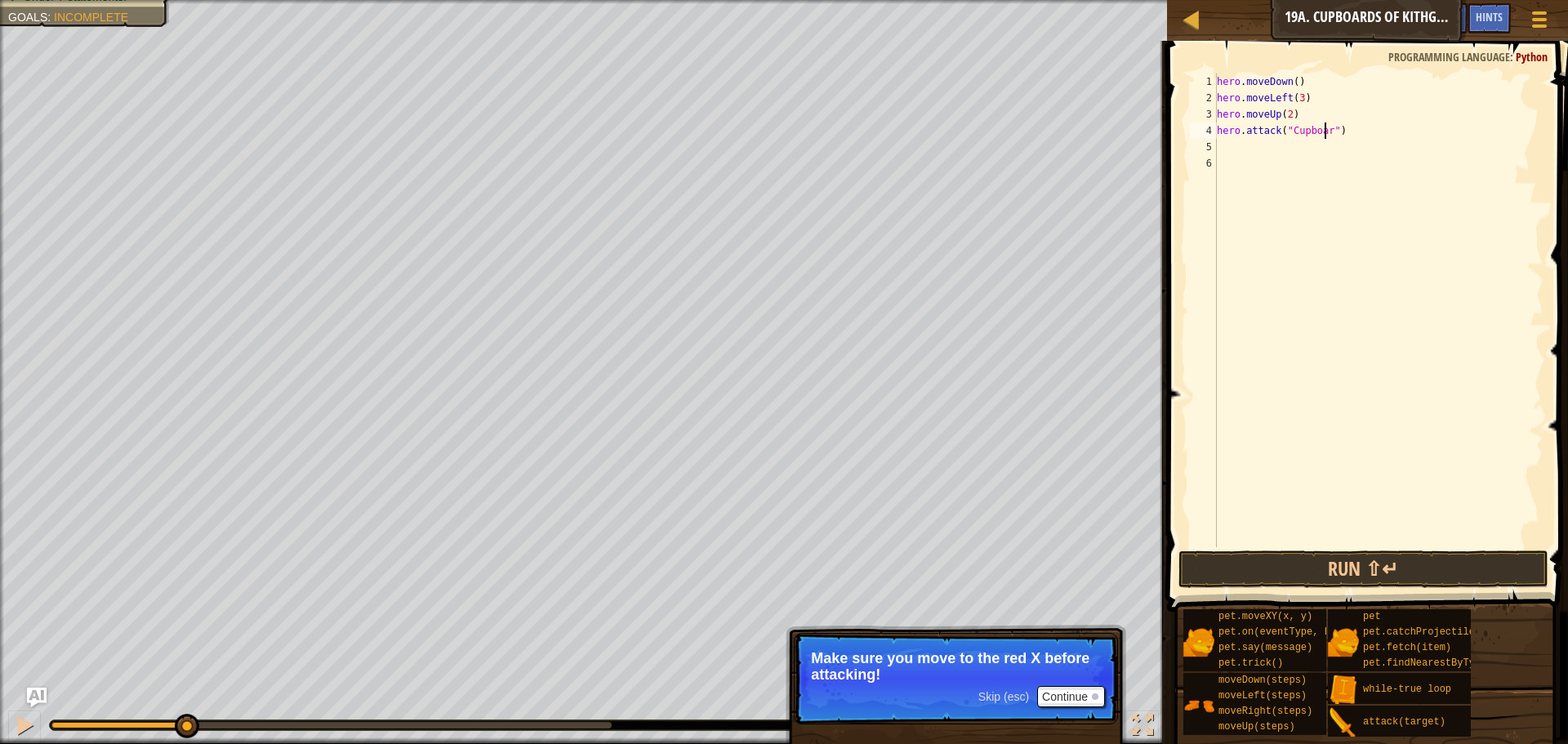
scroll to position [7, 10]
click at [1325, 553] on button "Run ⇧↵" at bounding box center [1364, 569] width 370 height 38
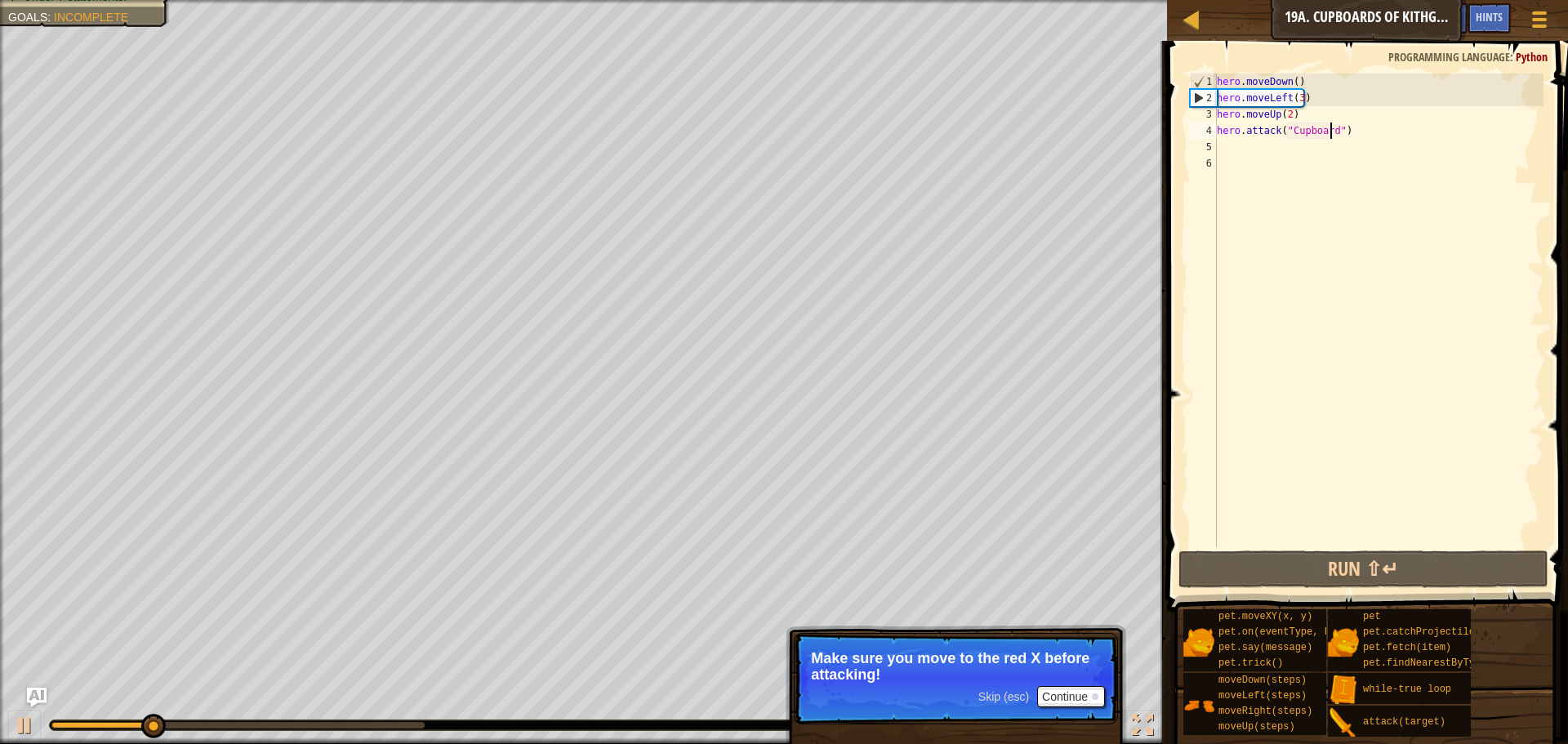
click at [1298, 94] on div "hero . moveDown ( ) hero . moveLeft ( 3 ) hero . moveUp ( 2 ) hero . attack ( "…" at bounding box center [1378, 326] width 330 height 506
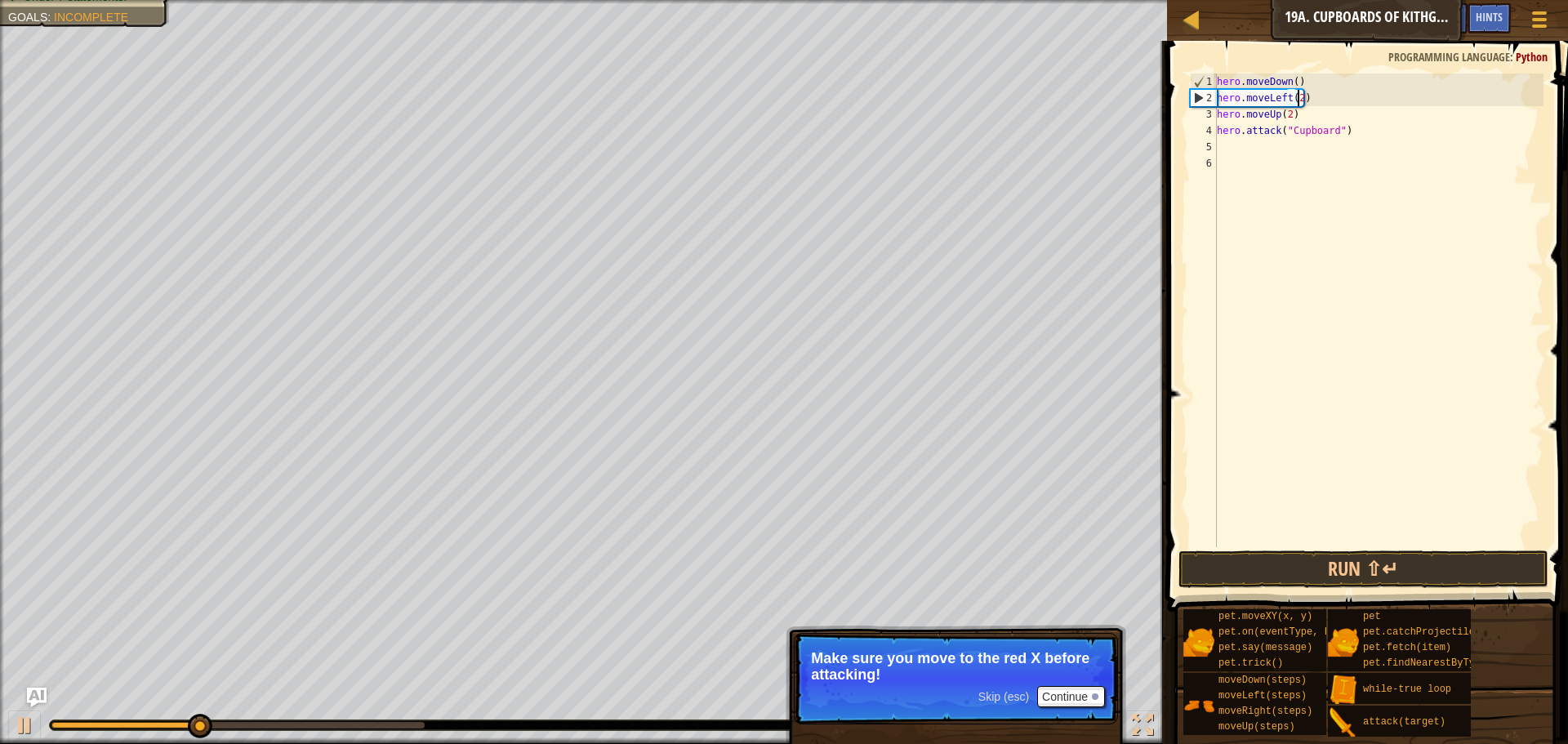
scroll to position [7, 6]
type textarea "hero.moveLeft(2)"
click at [1342, 570] on button "Run ⇧↵" at bounding box center [1364, 569] width 370 height 38
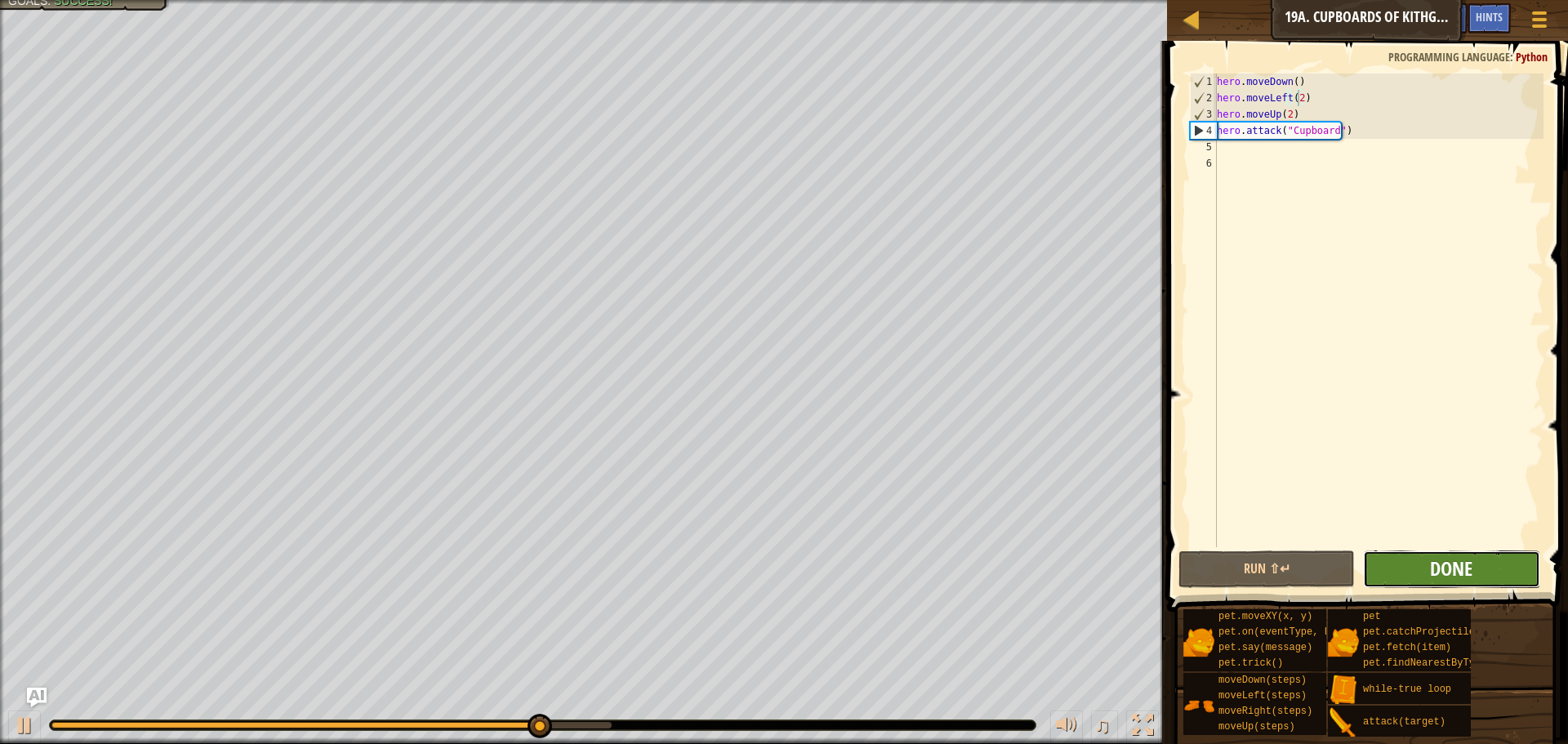
click at [1453, 574] on span "Done" at bounding box center [1451, 568] width 42 height 26
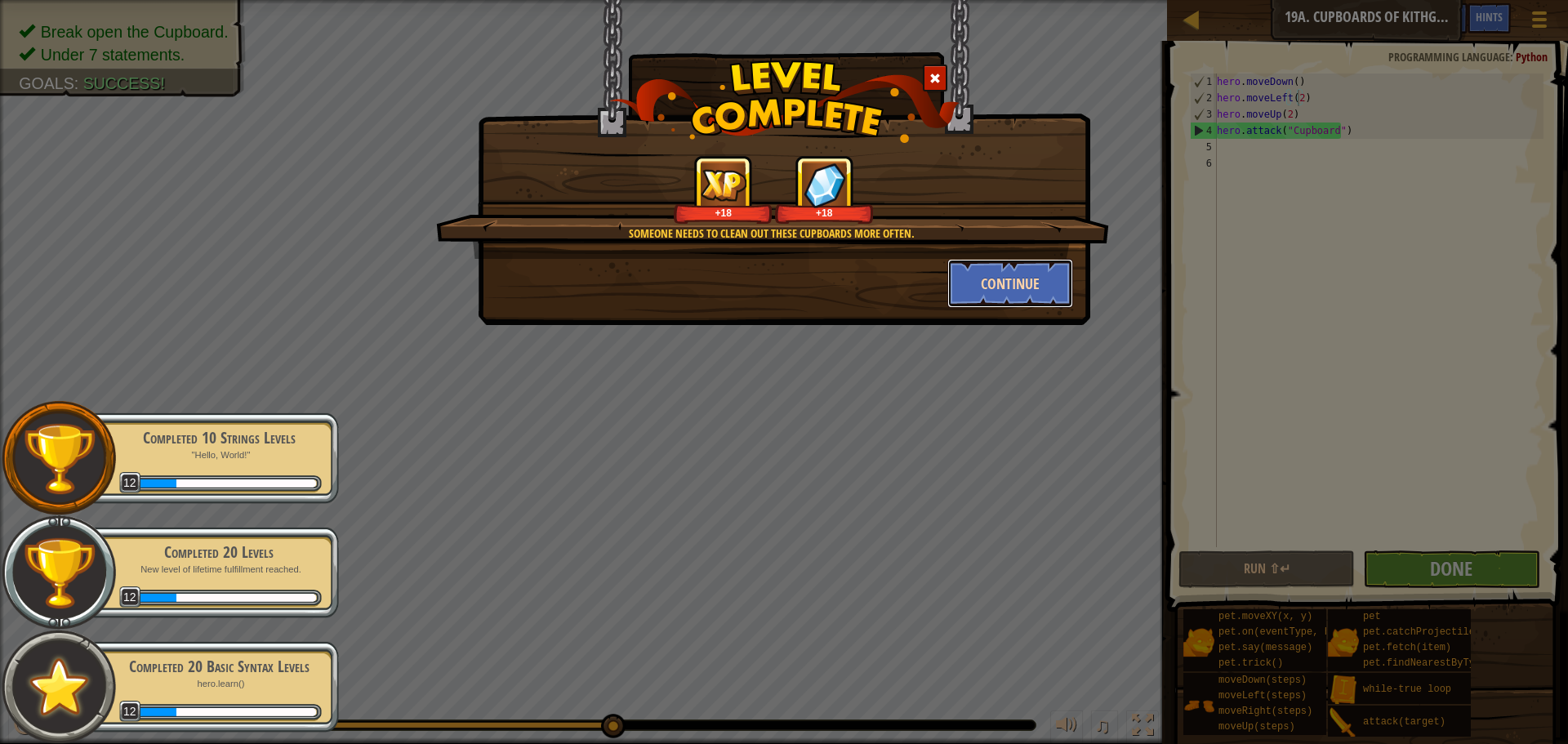
click at [980, 272] on button "Continue" at bounding box center [1011, 283] width 127 height 49
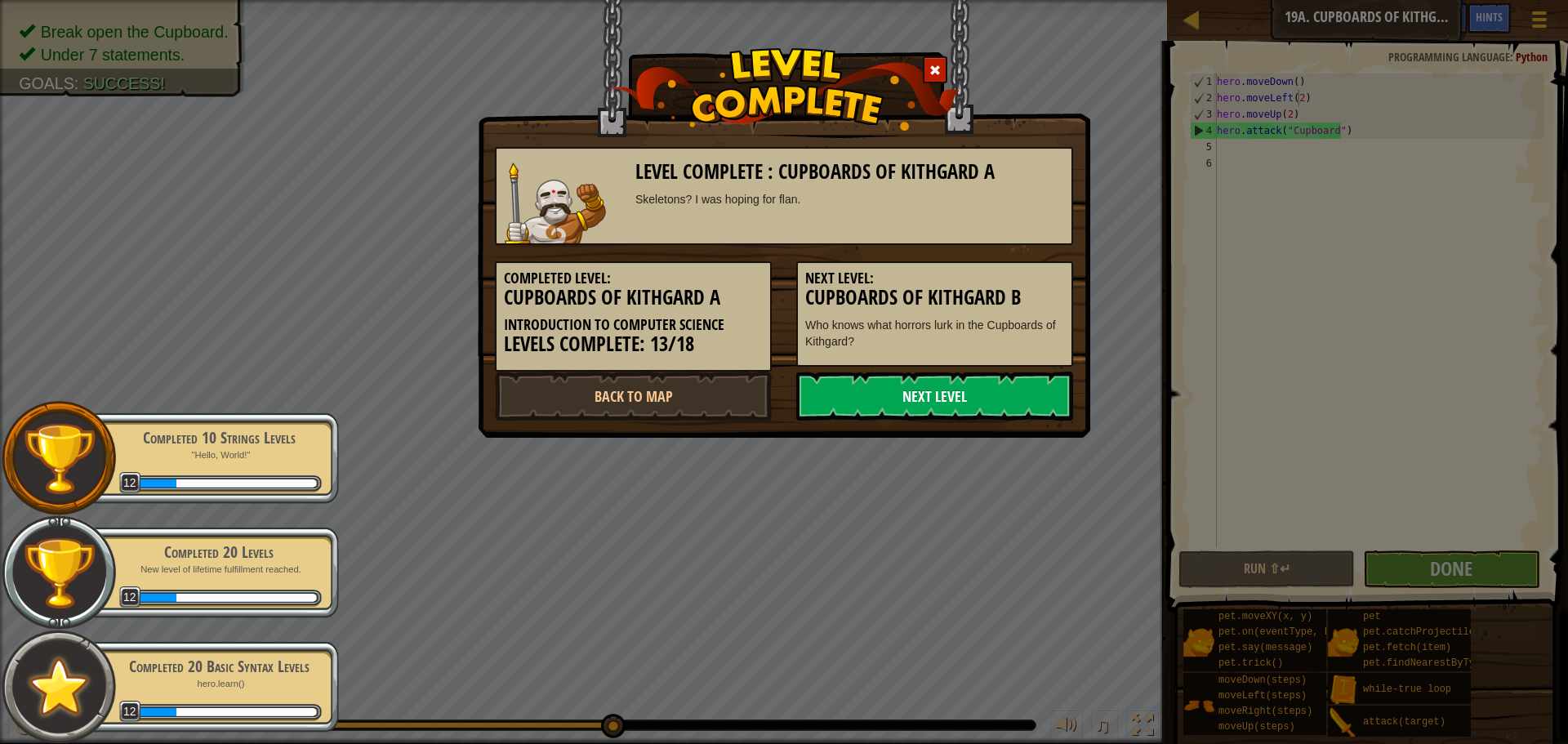
click at [949, 375] on link "Next Level" at bounding box center [935, 395] width 277 height 49
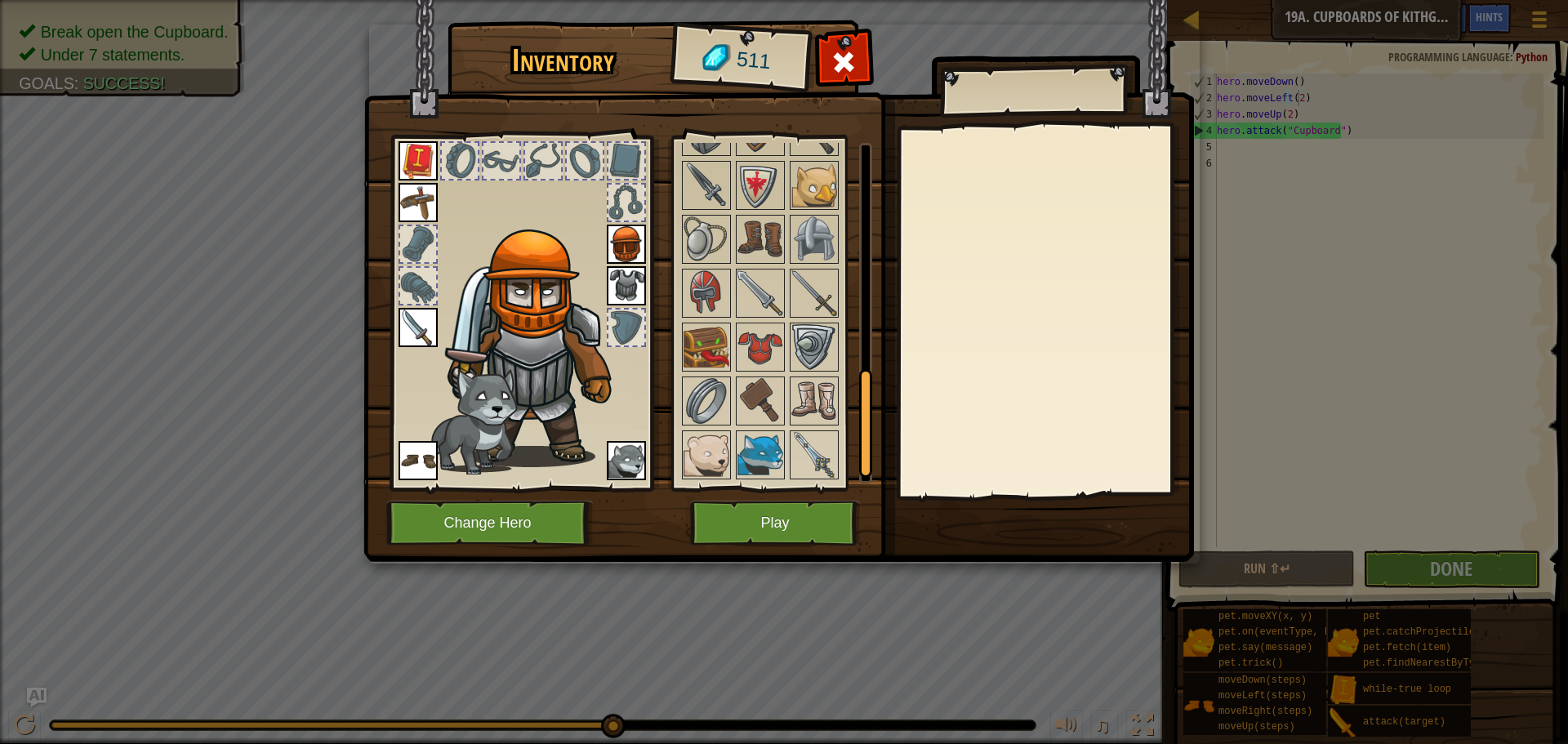
scroll to position [735, 0]
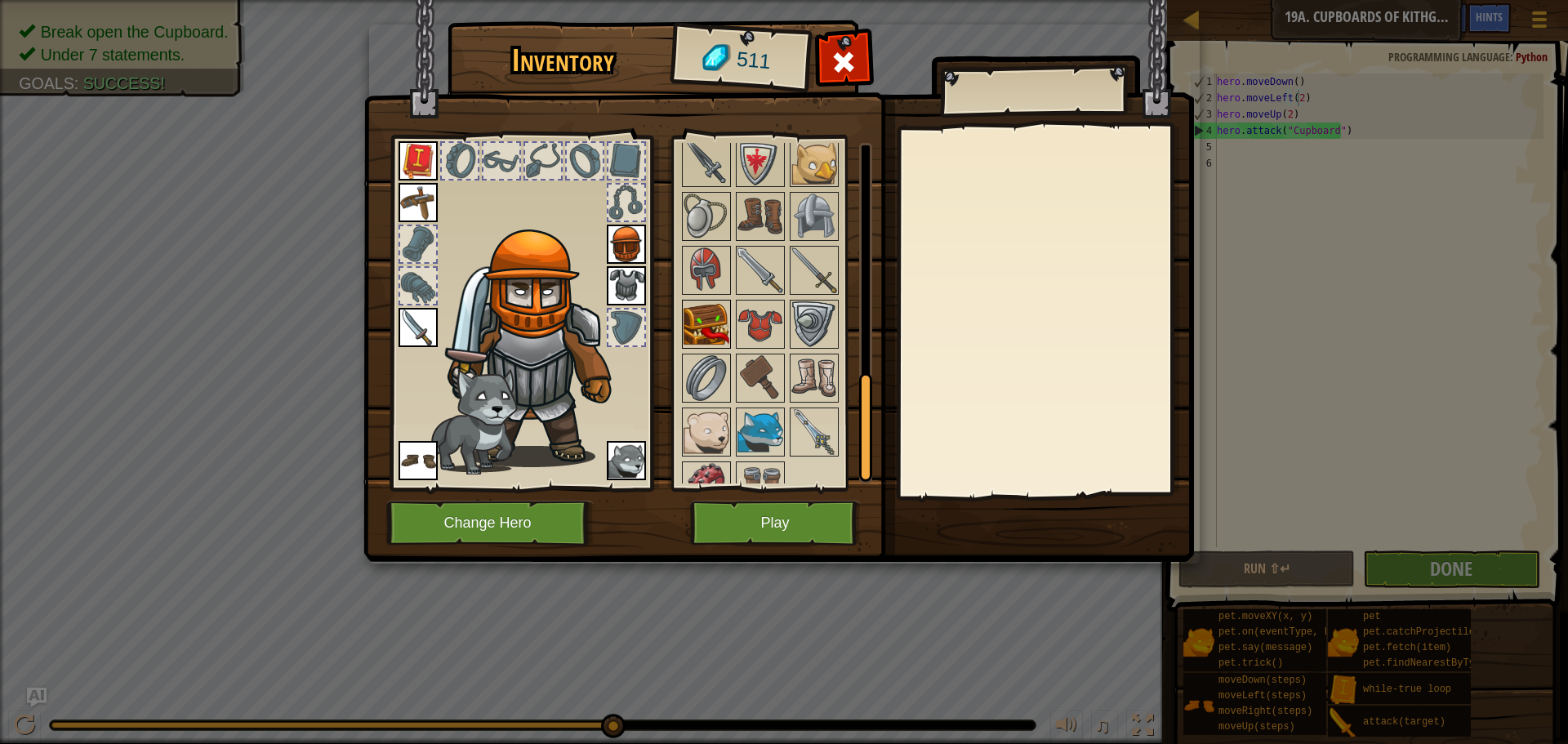
click at [712, 335] on img at bounding box center [706, 323] width 46 height 46
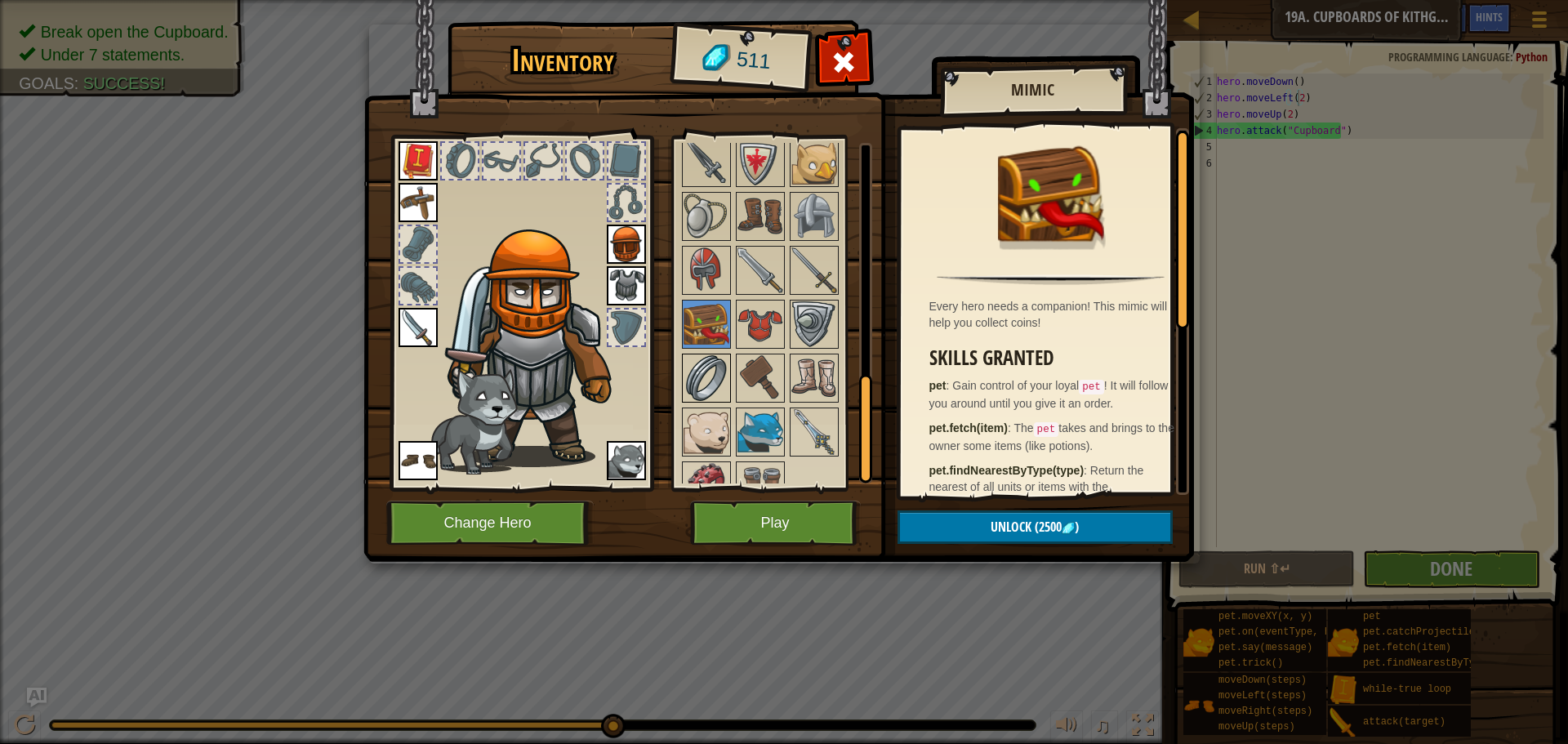
scroll to position [764, 0]
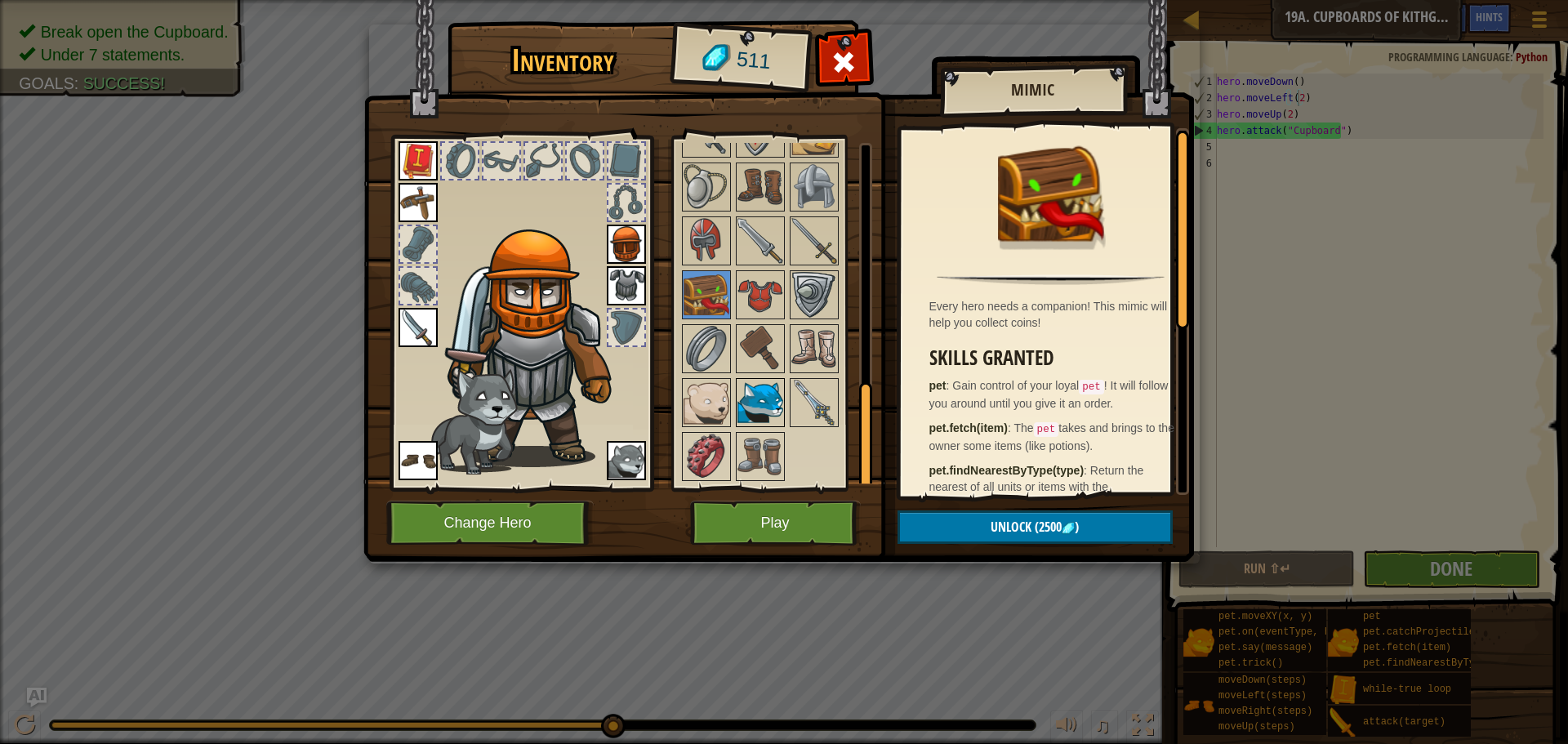
click at [745, 403] on img at bounding box center [760, 402] width 46 height 46
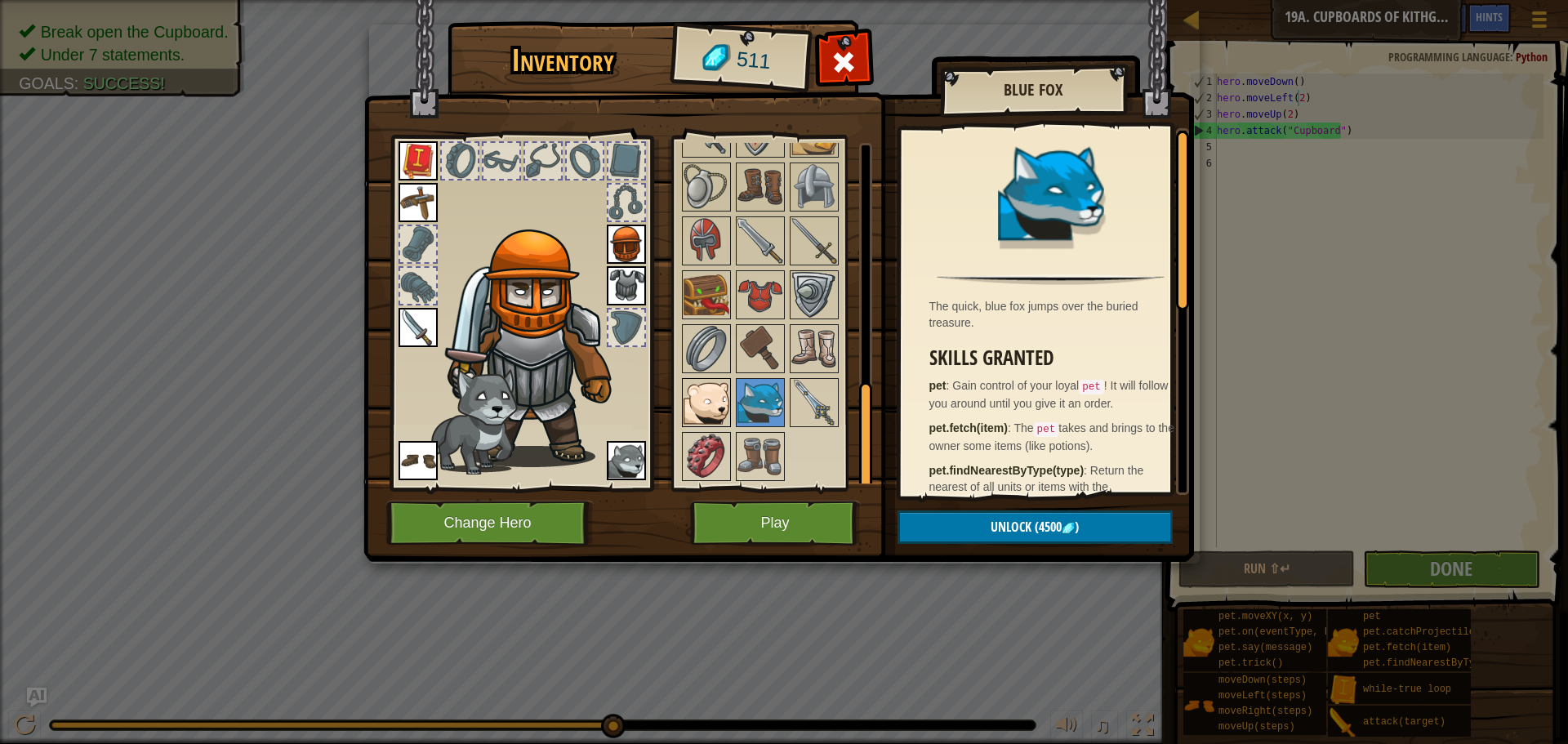
click at [722, 408] on img at bounding box center [706, 402] width 46 height 46
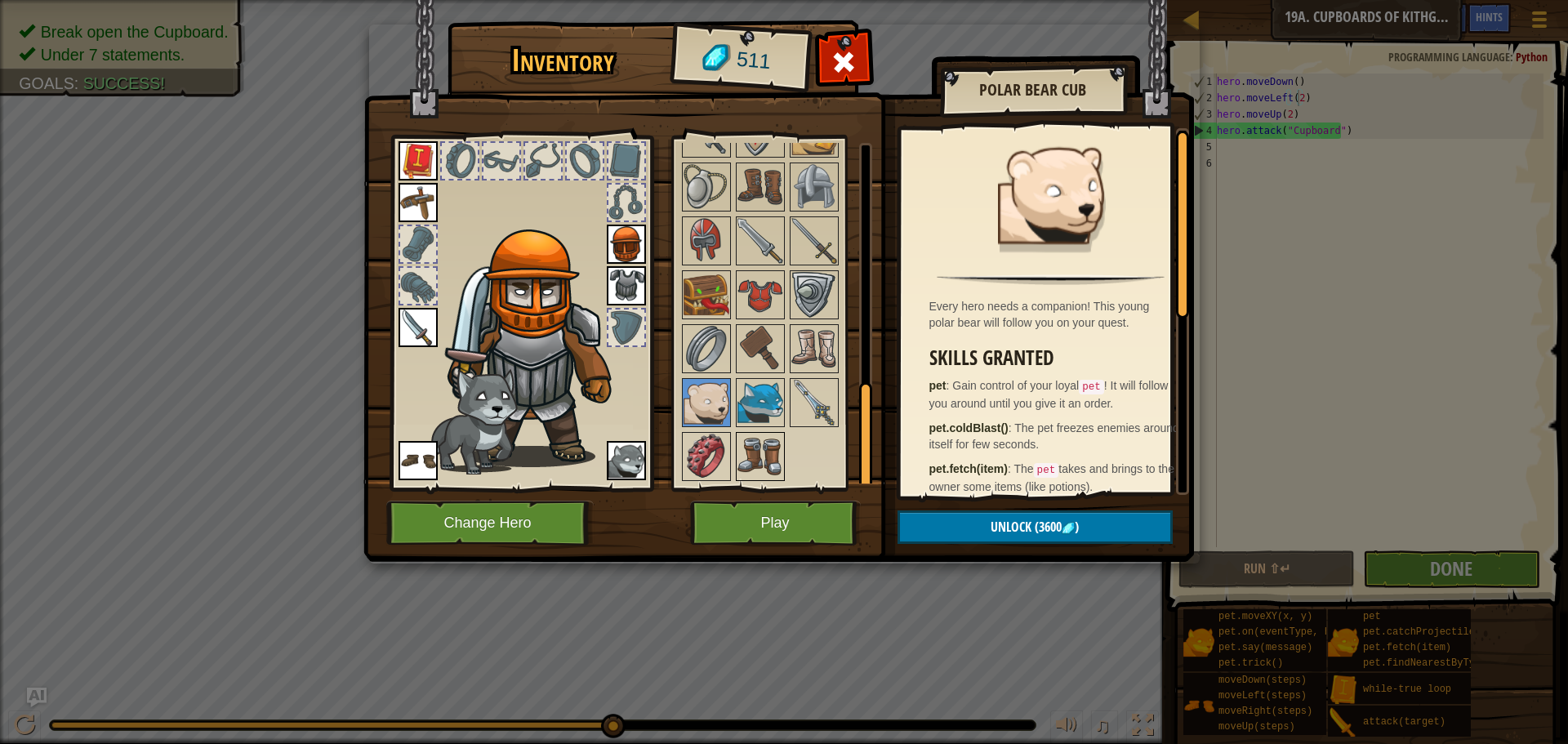
click at [771, 441] on img at bounding box center [760, 456] width 46 height 46
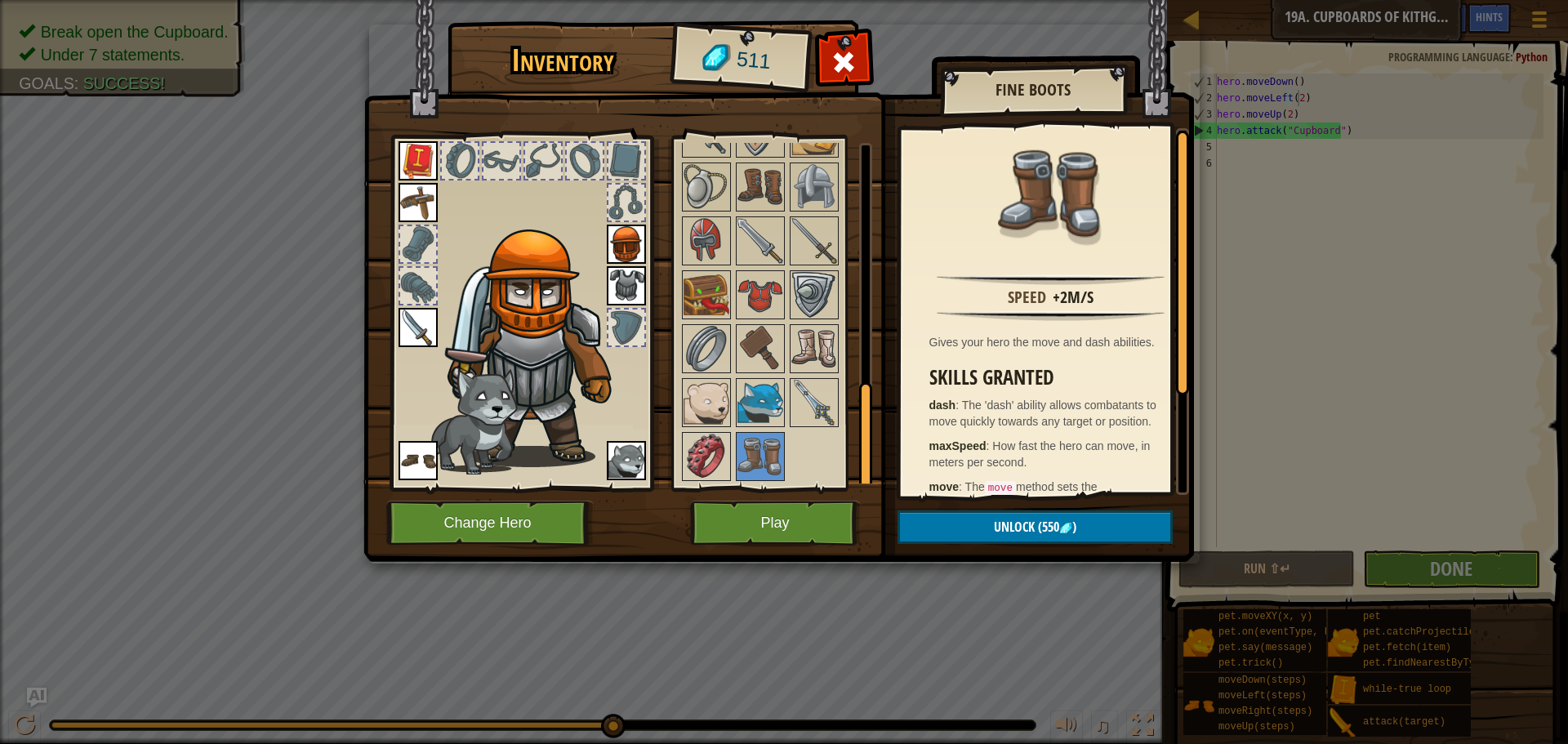
click at [735, 449] on div at bounding box center [782, 51] width 205 height 862
click at [707, 447] on img at bounding box center [706, 456] width 46 height 46
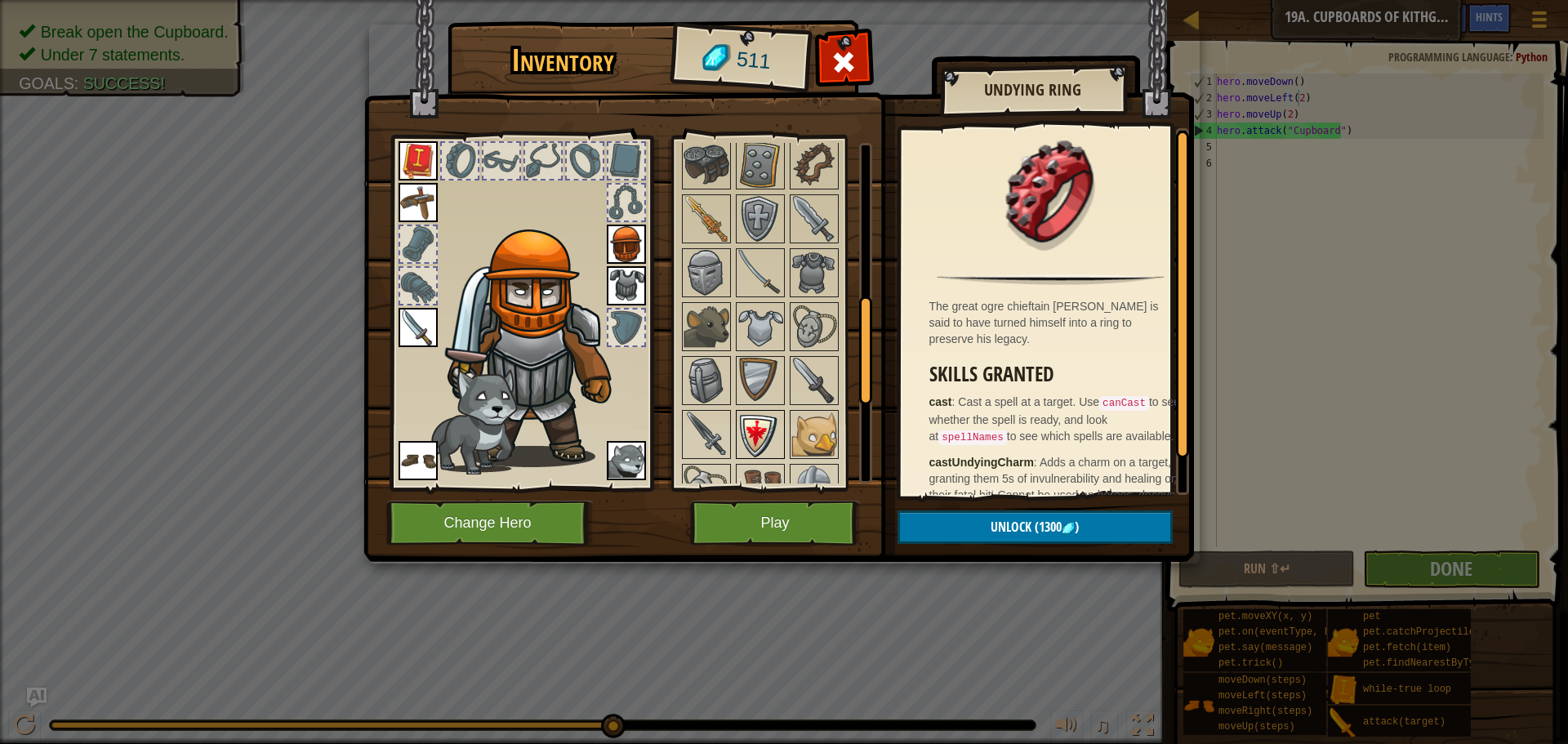
scroll to position [438, 0]
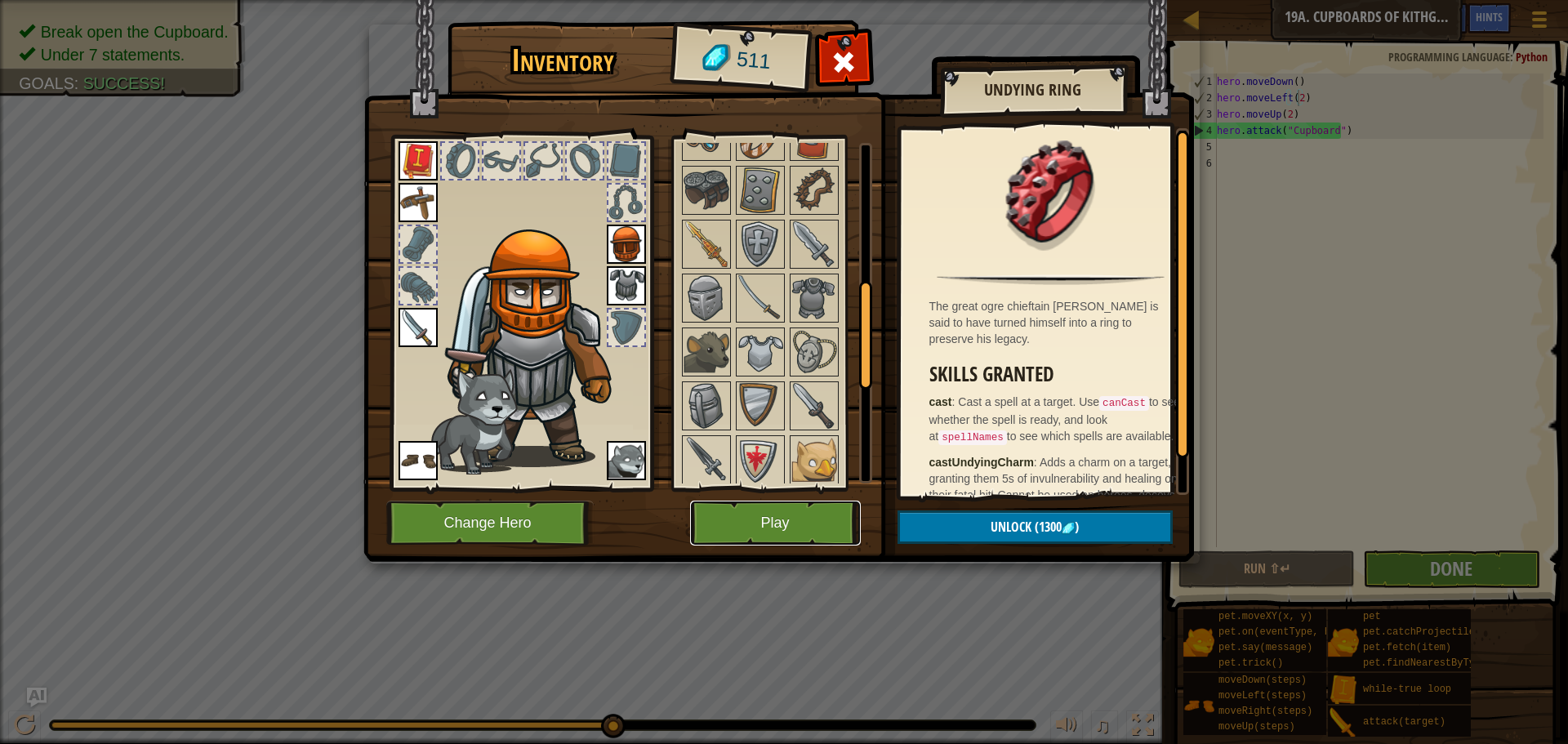
click at [789, 536] on button "Play" at bounding box center [776, 523] width 171 height 45
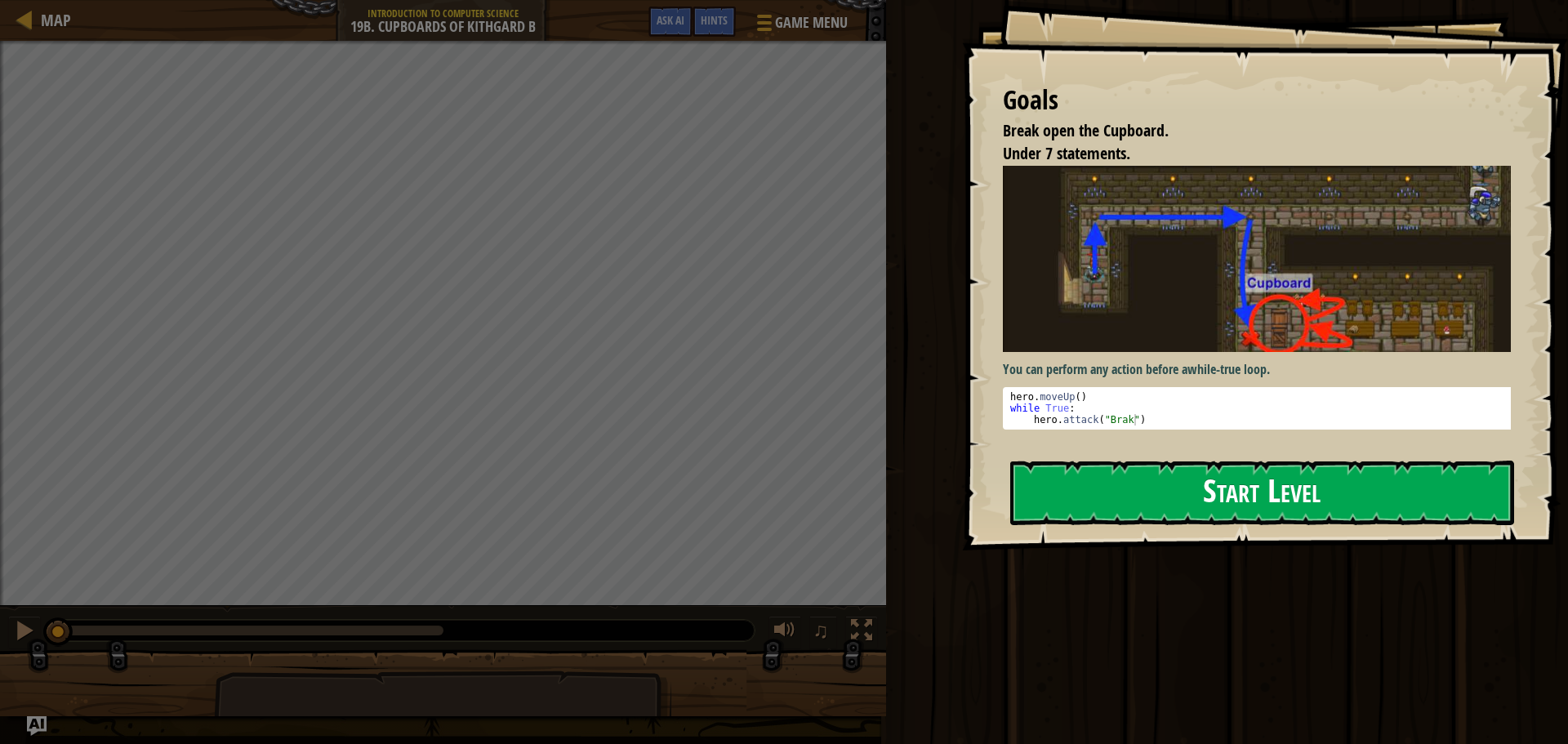
click at [1118, 478] on button "Start Level" at bounding box center [1262, 492] width 504 height 65
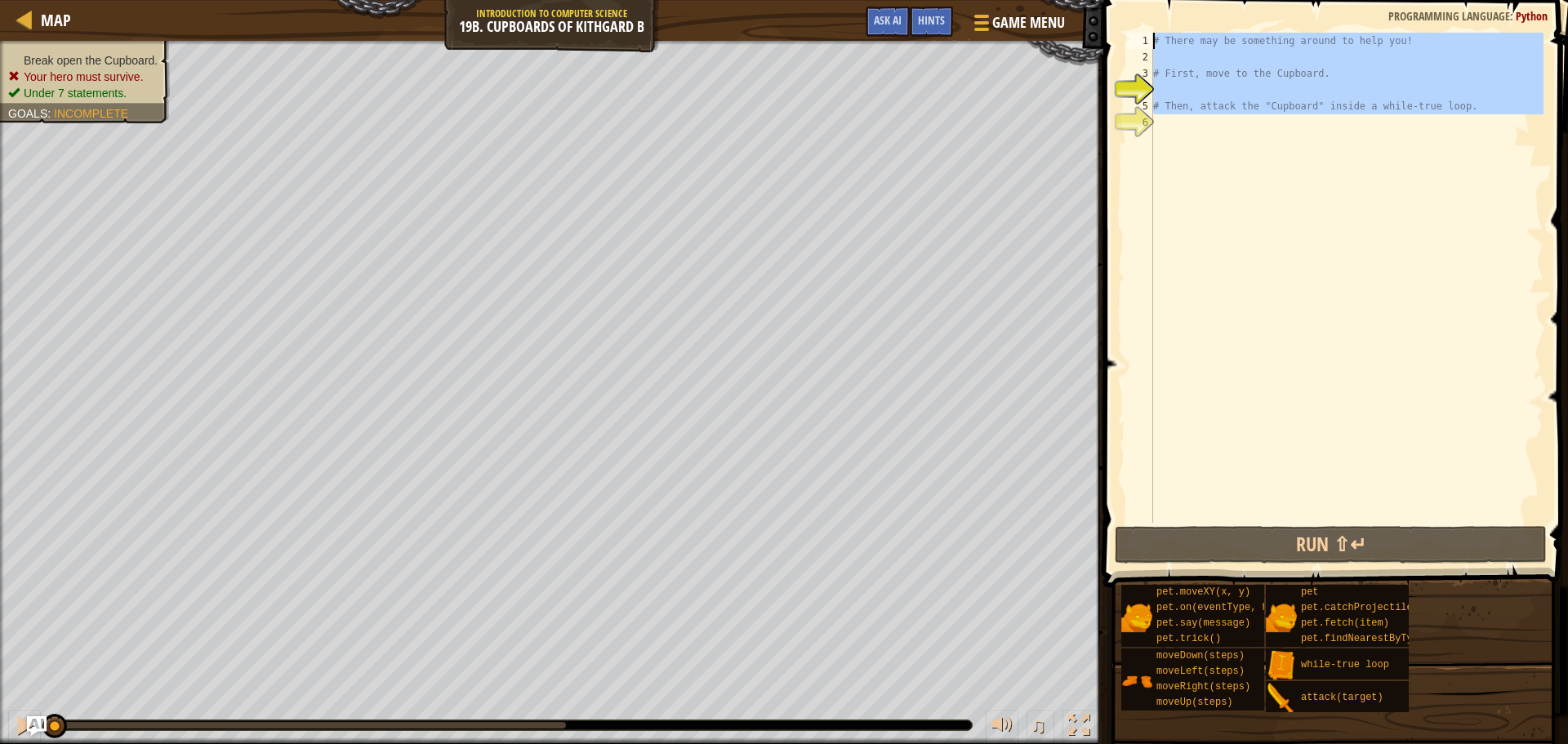
drag, startPoint x: 1290, startPoint y: 159, endPoint x: 1146, endPoint y: -1, distance: 215.3
click at [1146, 0] on html "Map Introduction to Computer Science 19b. Cupboards of Kithgard B Game Menu Don…" at bounding box center [784, 0] width 1568 height 0
type textarea "# There may be something around to help you!"
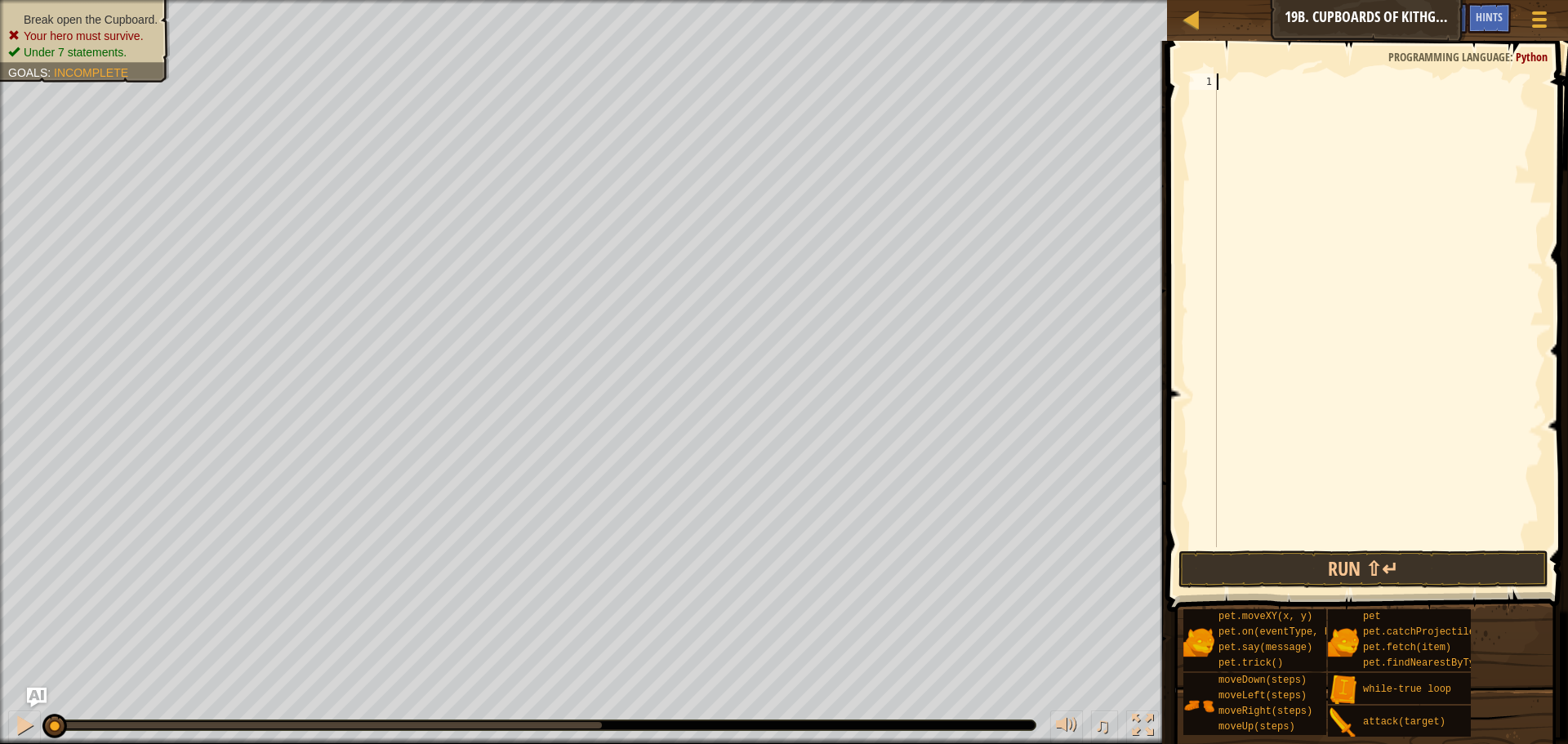
type textarea "r"
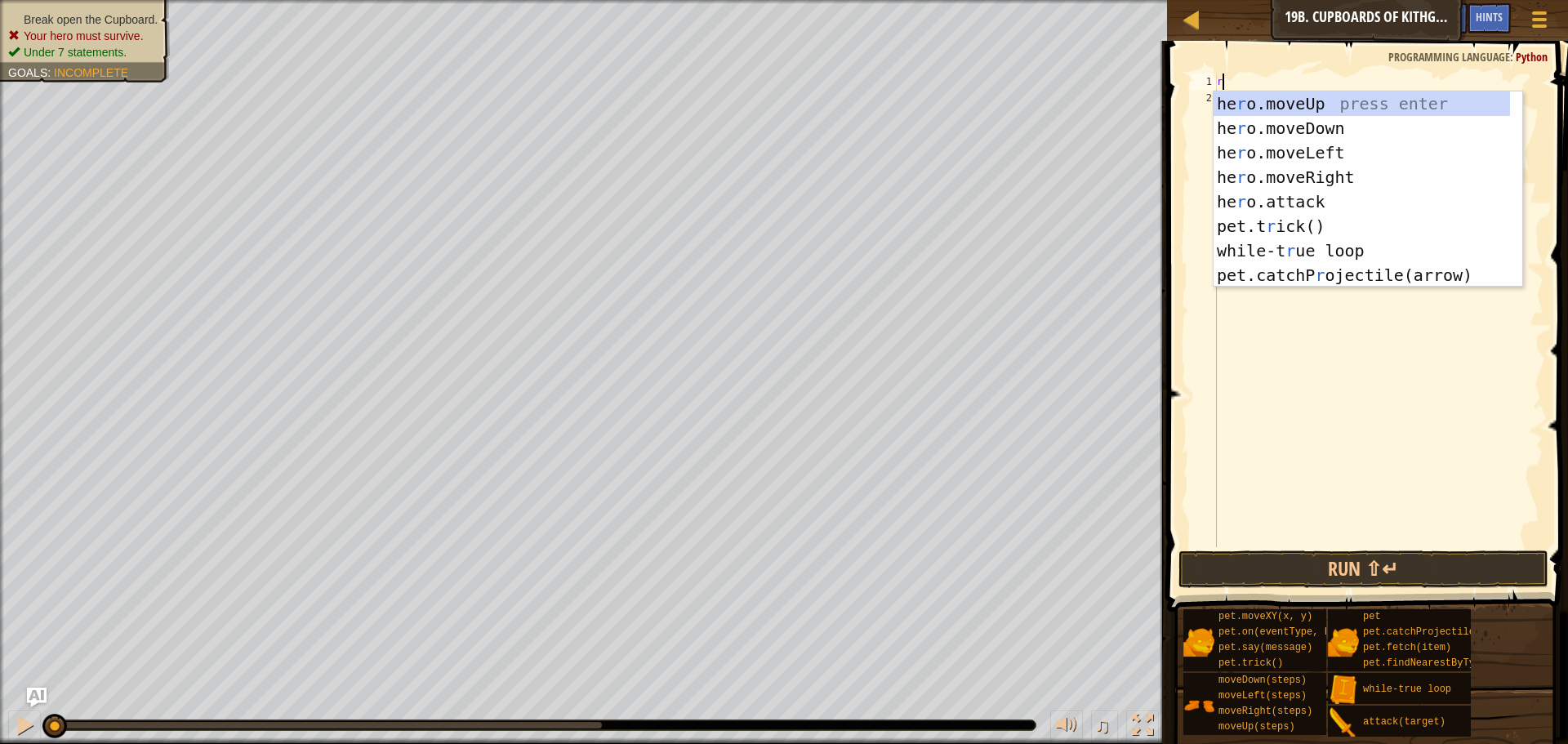
scroll to position [7, 0]
click at [1319, 180] on div "he r o.moveUp press enter he r o.moveDown press enter he r o.moveLeft press ent…" at bounding box center [1362, 214] width 297 height 245
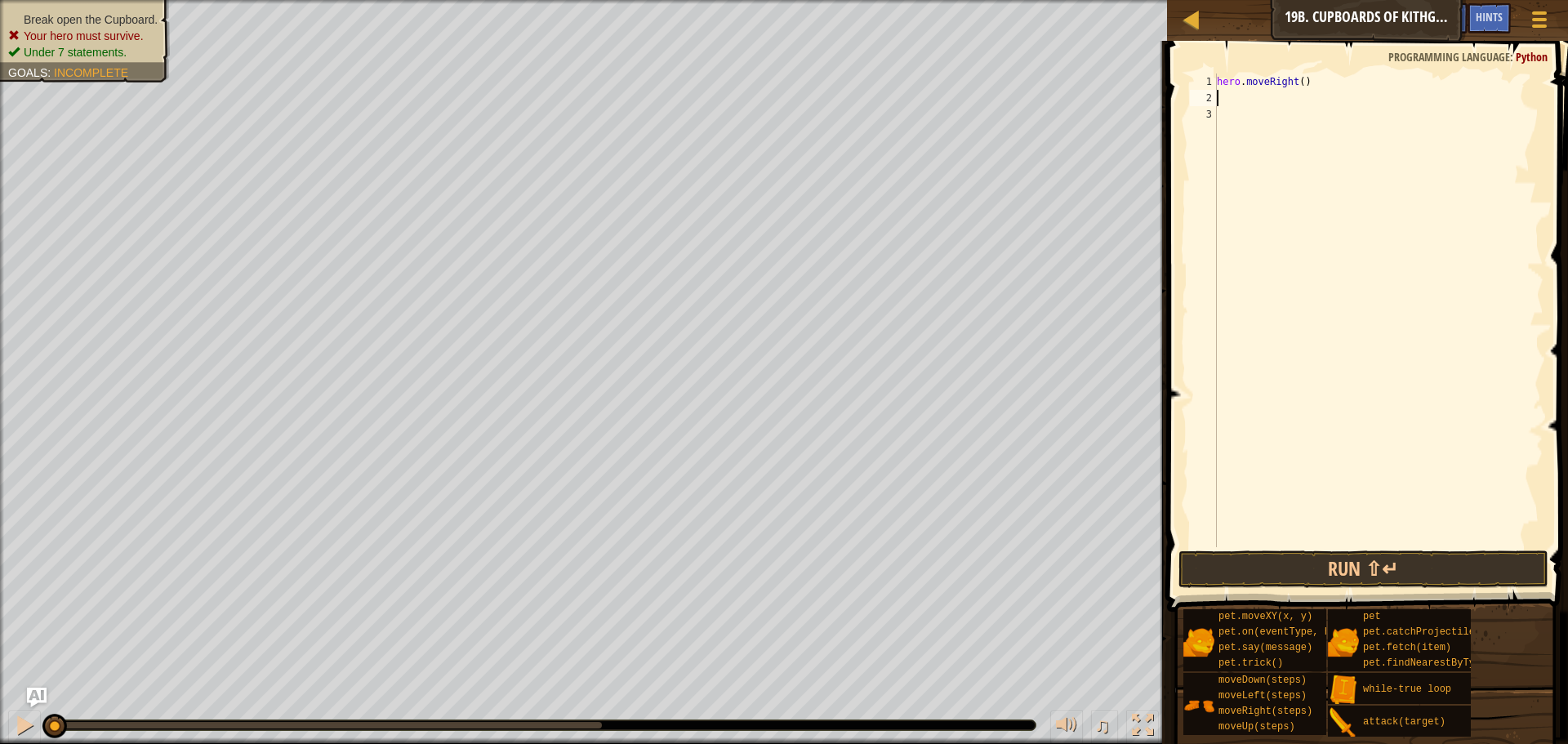
type textarea "d"
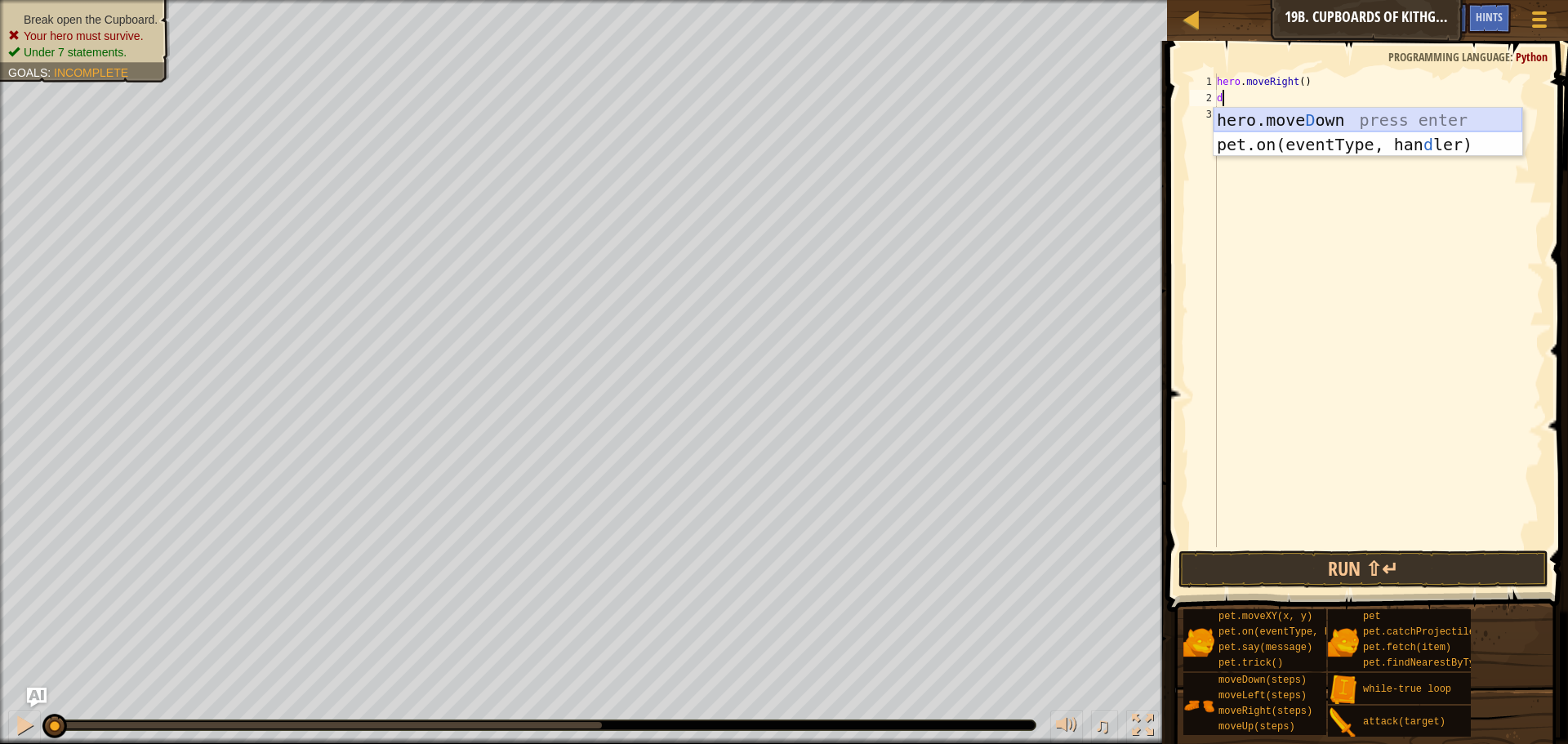
click at [1305, 116] on div "hero.[PERSON_NAME] own press enter pet.on(eventType, han d ler) press enter" at bounding box center [1368, 156] width 308 height 98
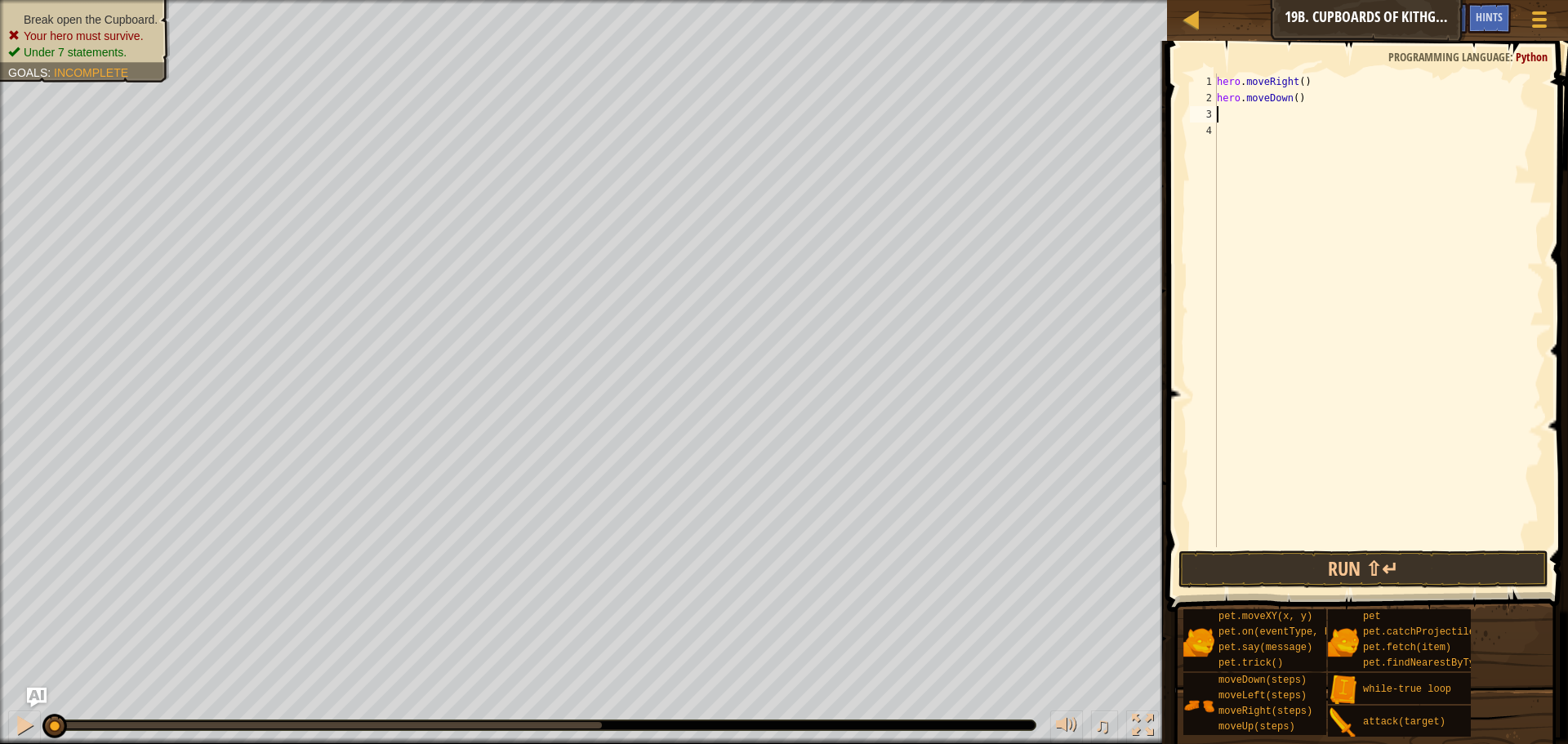
type textarea "r"
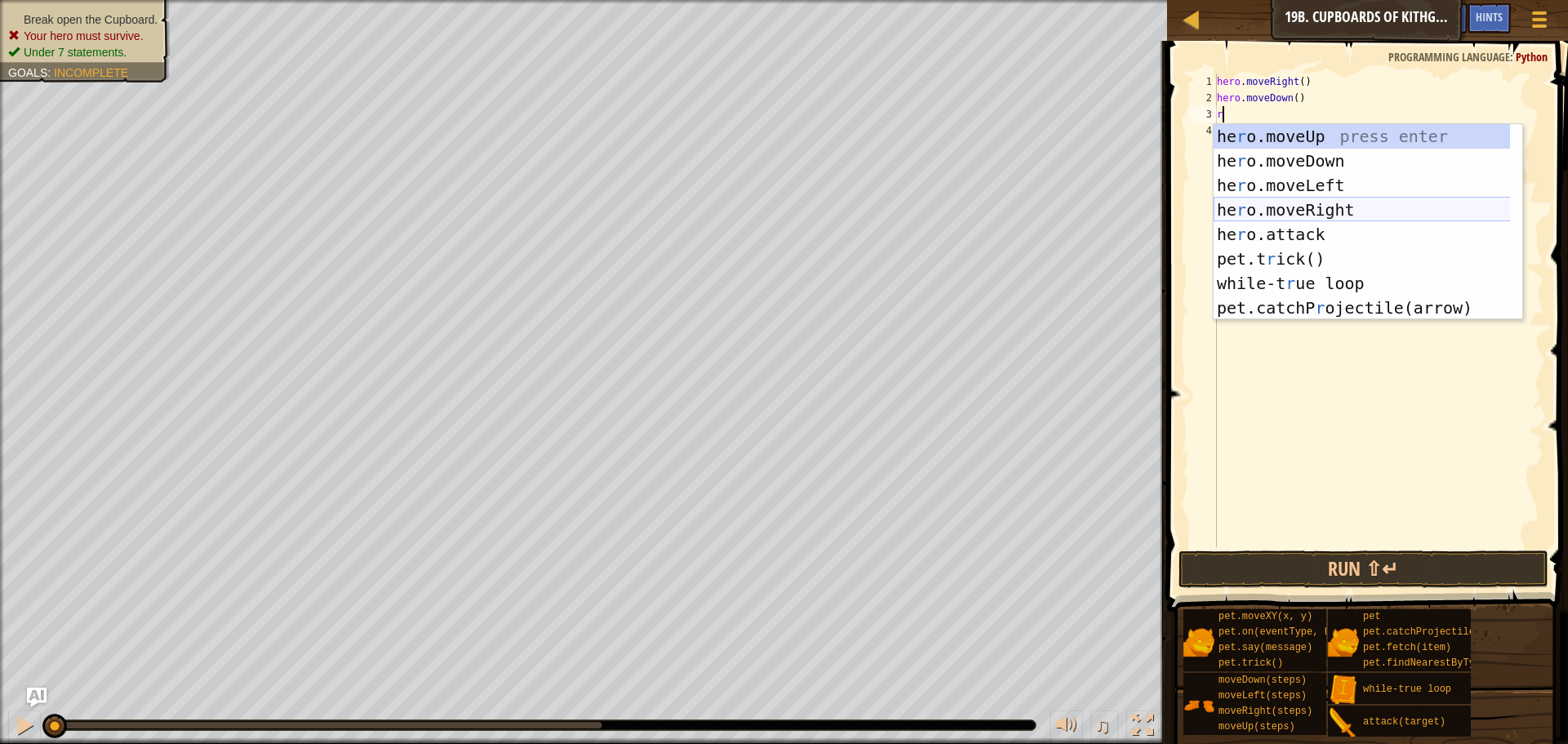
click at [1297, 211] on div "he r o.moveUp press enter he r o.moveDown press enter he r o.moveLeft press ent…" at bounding box center [1368, 246] width 308 height 245
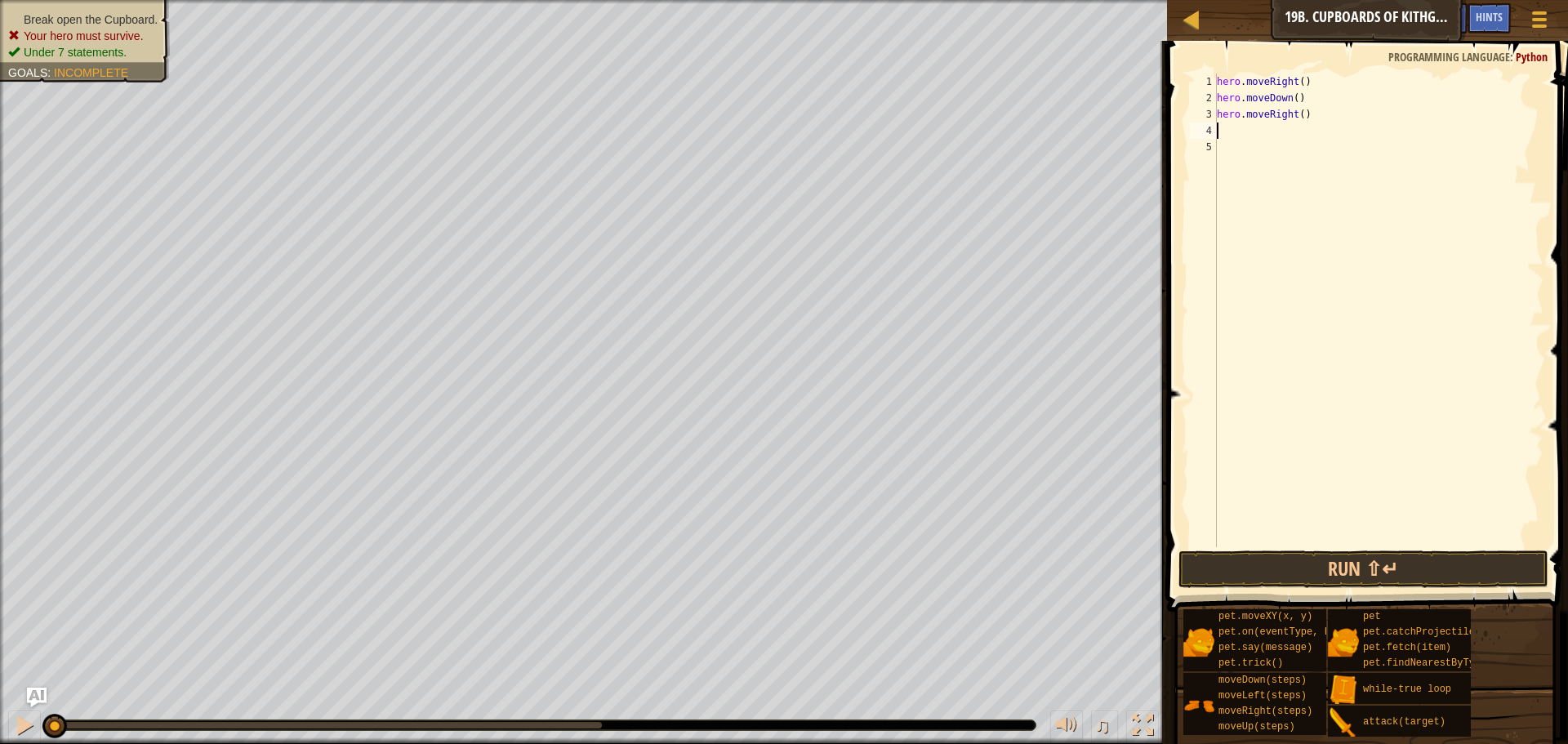
type textarea "d"
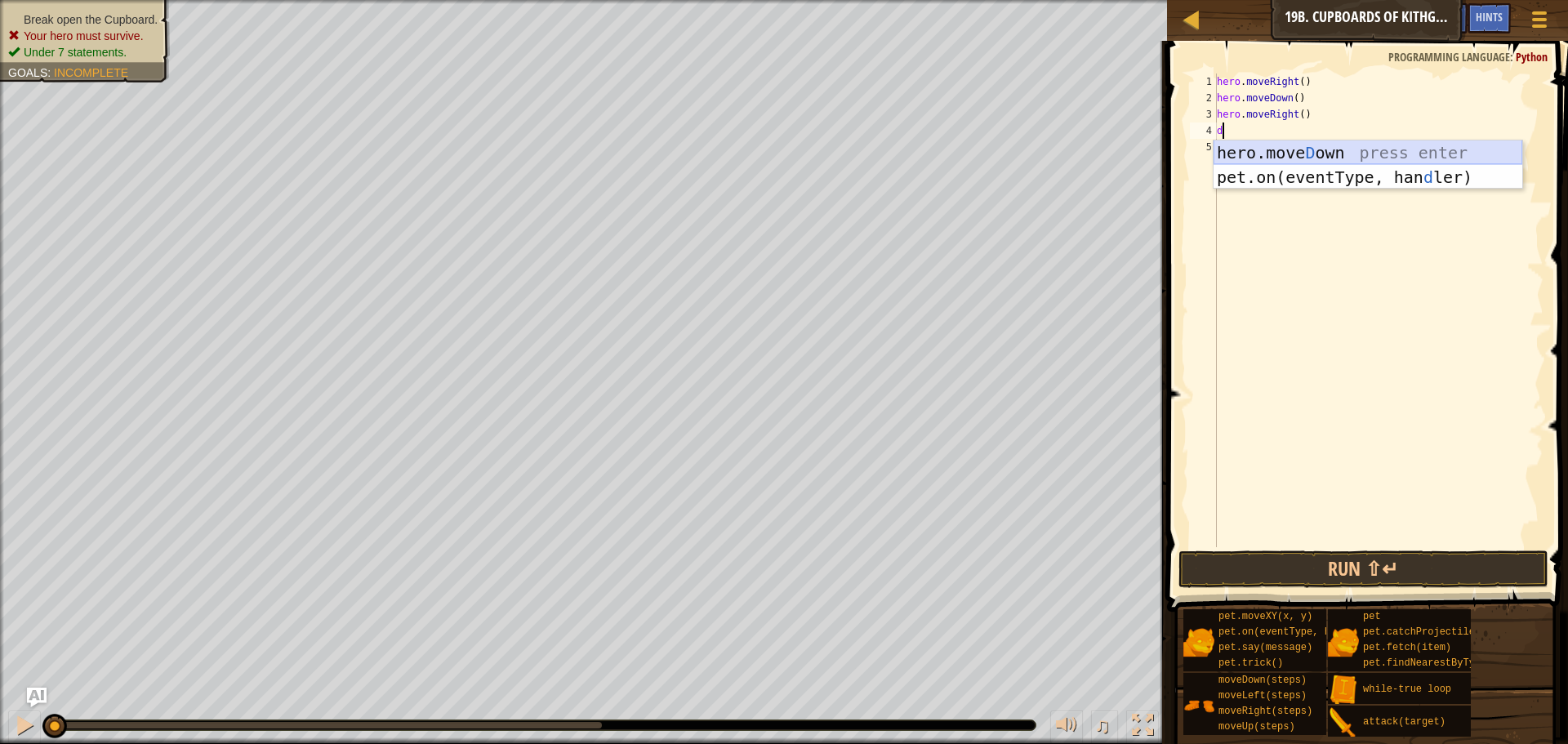
click at [1297, 142] on div "hero.[PERSON_NAME] own press enter pet.on(eventType, han d ler) press enter" at bounding box center [1368, 189] width 308 height 98
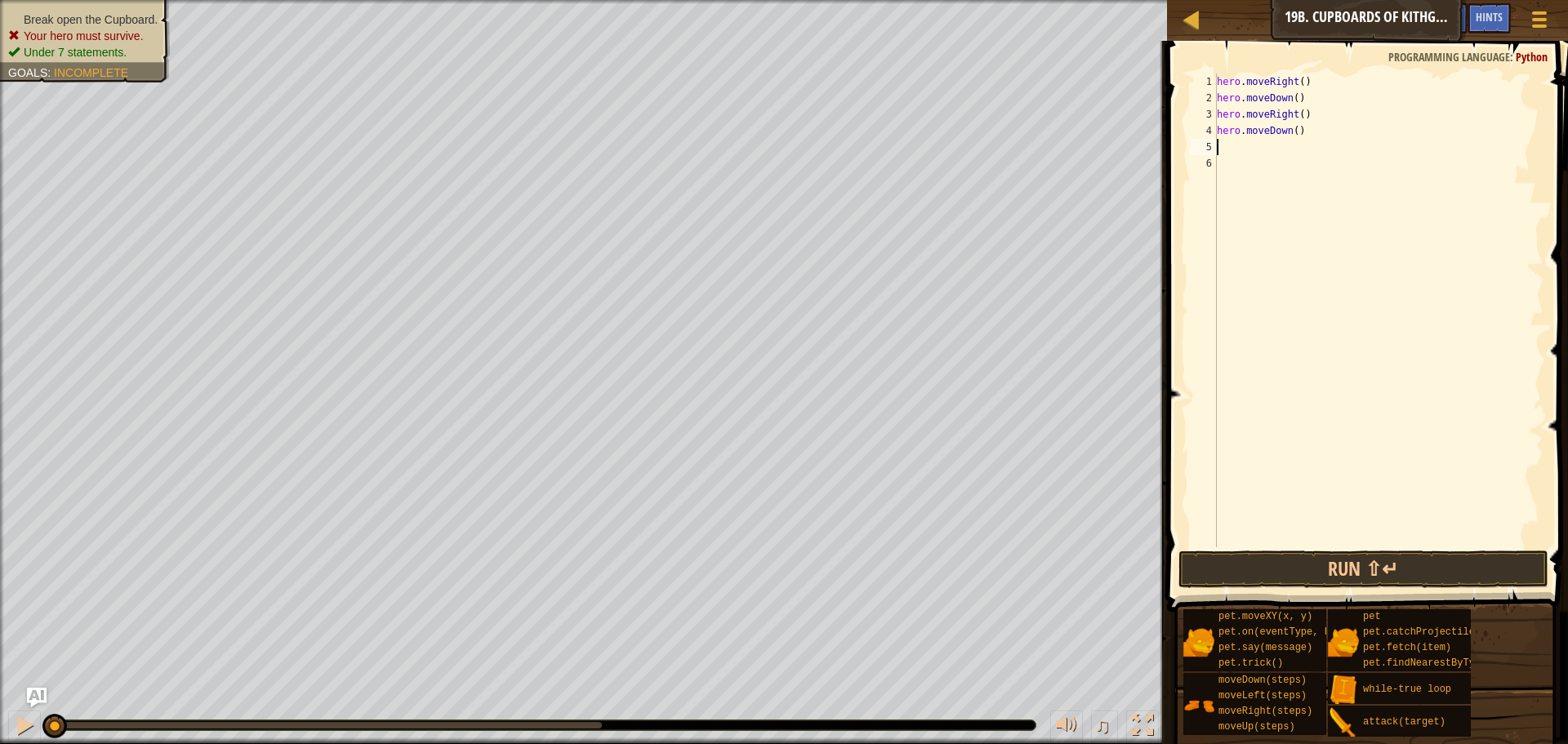
click at [1291, 128] on div "hero . moveRight ( ) hero . moveDown ( ) hero . moveRight ( ) hero . moveDown (…" at bounding box center [1378, 326] width 330 height 506
type textarea "hero.moveDown(2)"
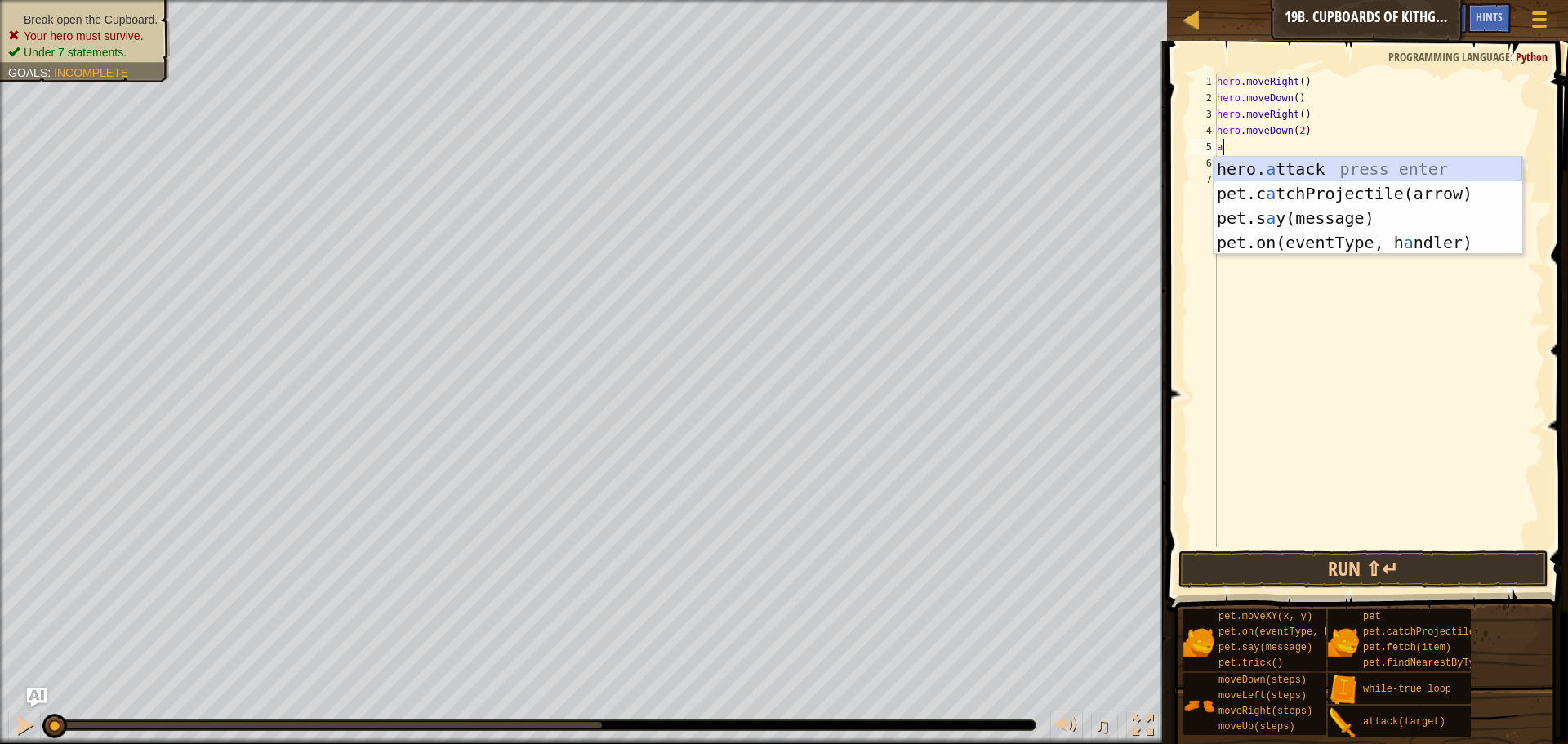
click at [1276, 173] on div "hero. a ttack press enter pet.c a tchProjectile(arrow) press enter pet.s a y(me…" at bounding box center [1368, 230] width 308 height 147
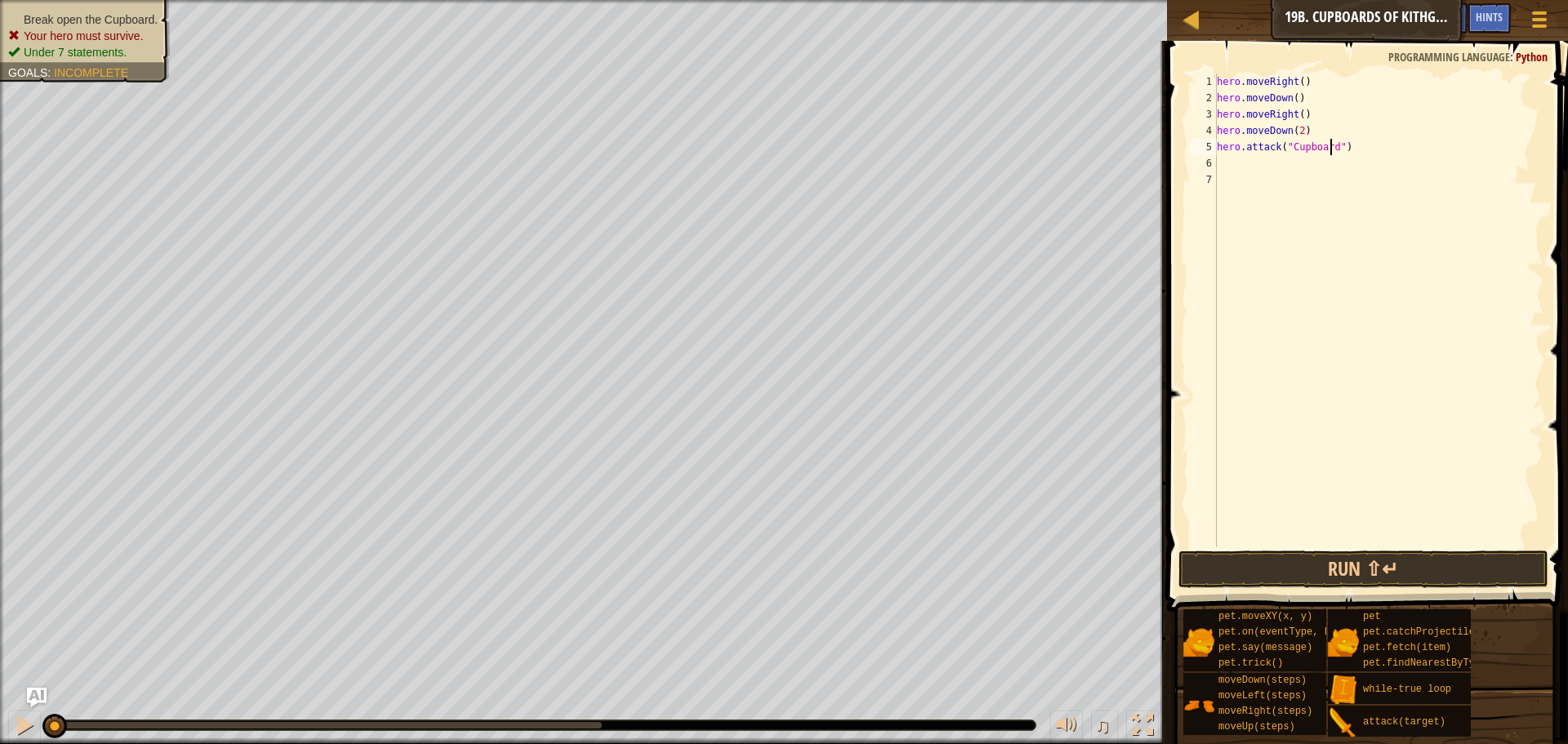
scroll to position [7, 10]
type textarea "hero.attack("Cupboard")"
click at [1397, 571] on button "Run ⇧↵" at bounding box center [1364, 569] width 370 height 38
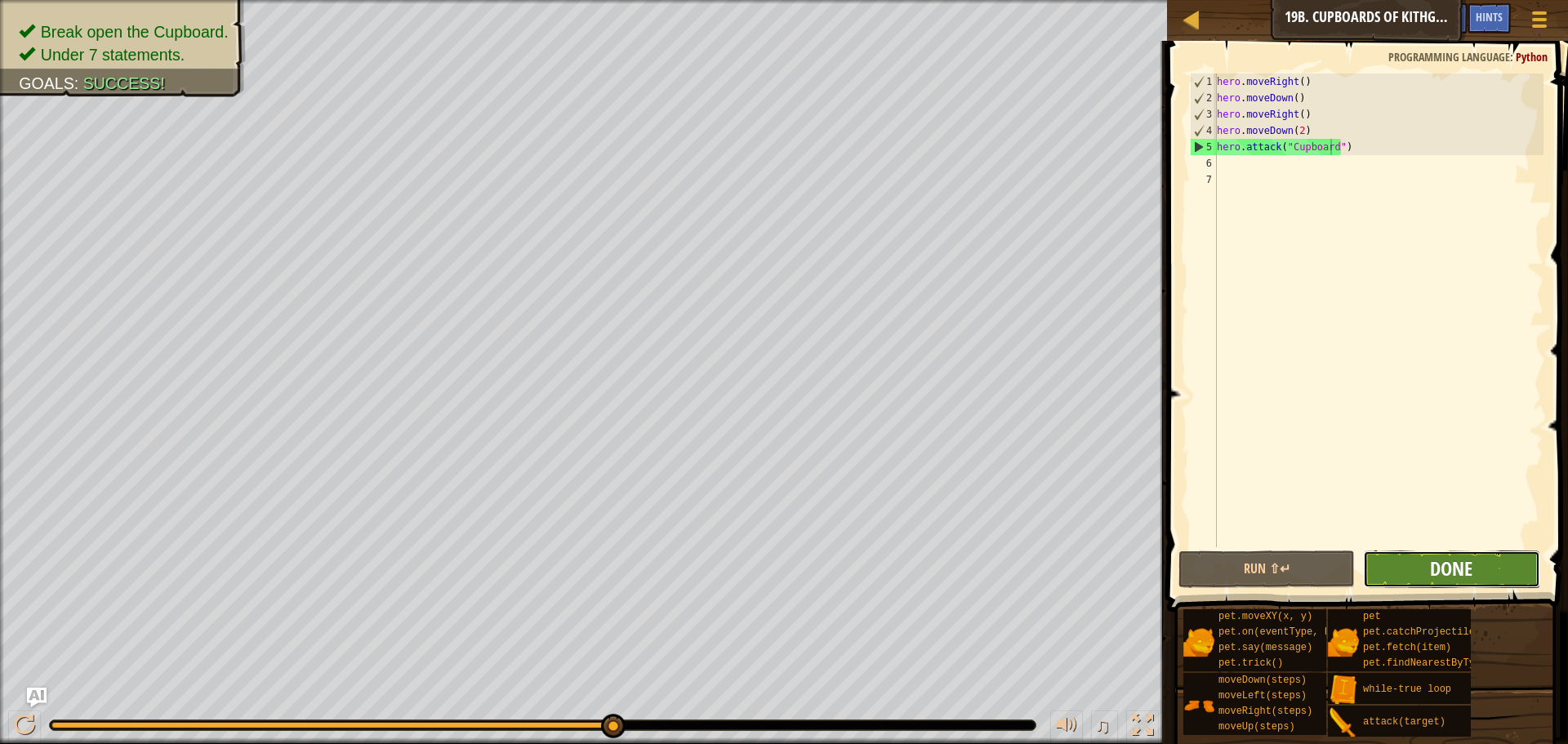
click at [1458, 572] on span "Done" at bounding box center [1451, 568] width 42 height 26
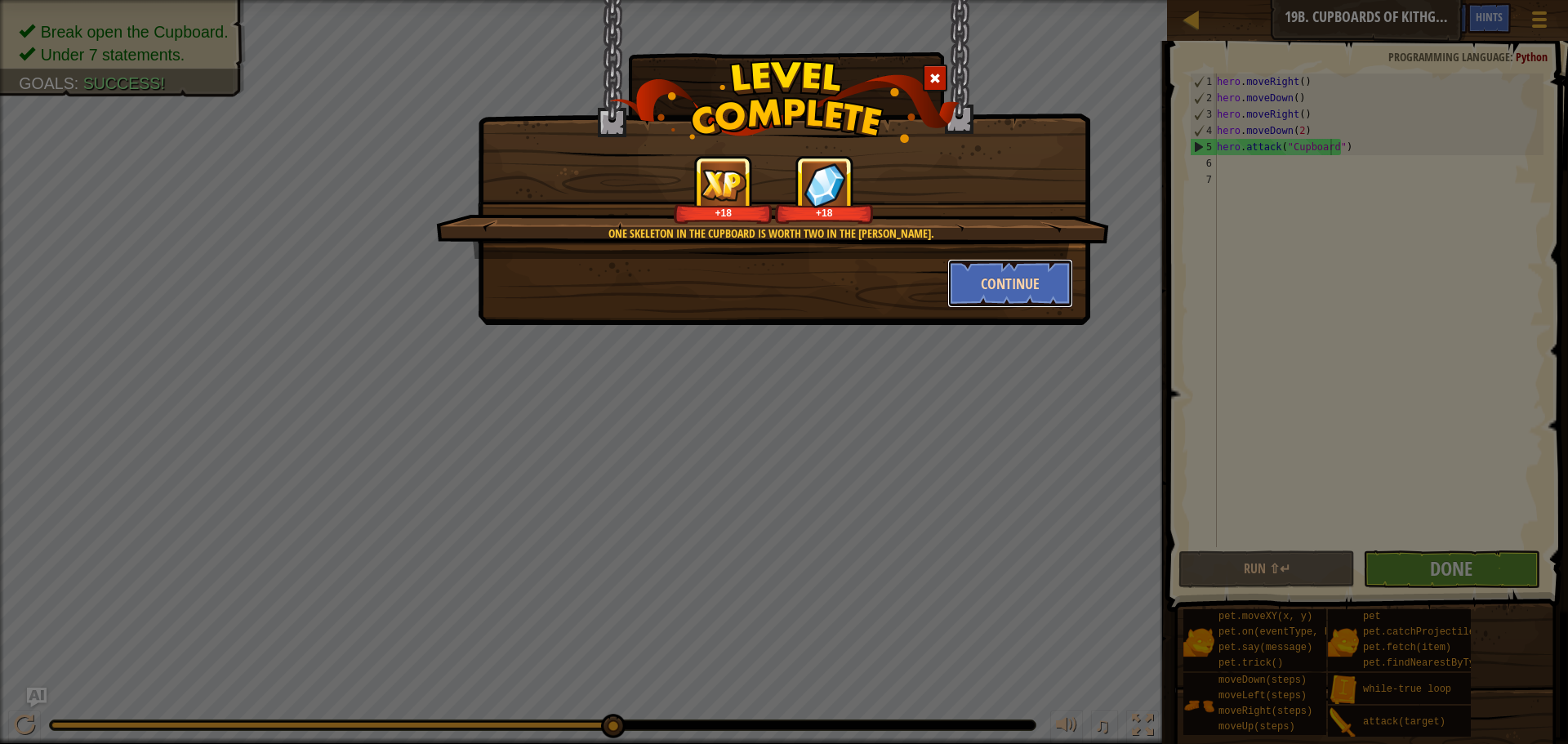
click at [987, 281] on button "Continue" at bounding box center [1011, 283] width 127 height 49
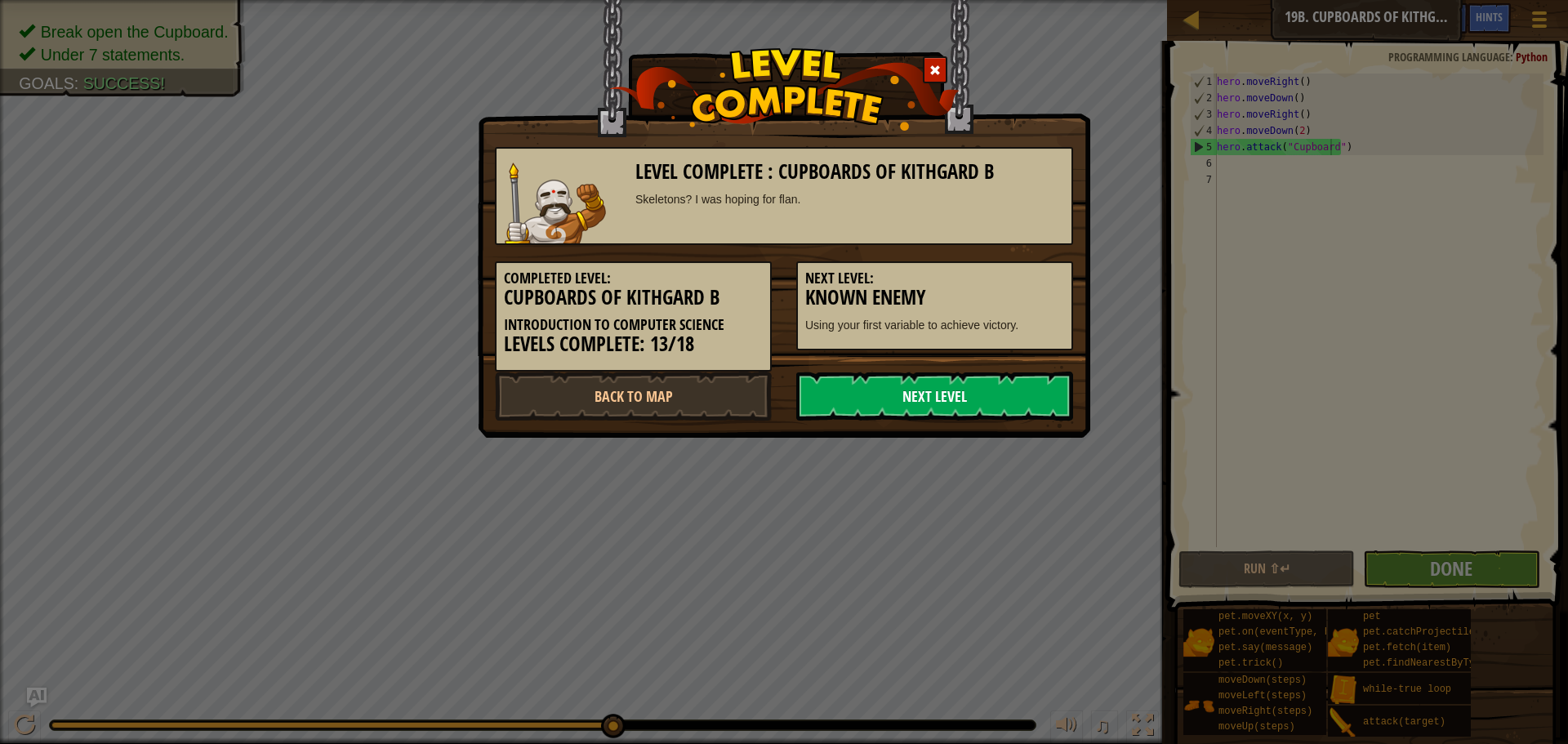
click at [965, 392] on link "Next Level" at bounding box center [935, 395] width 277 height 49
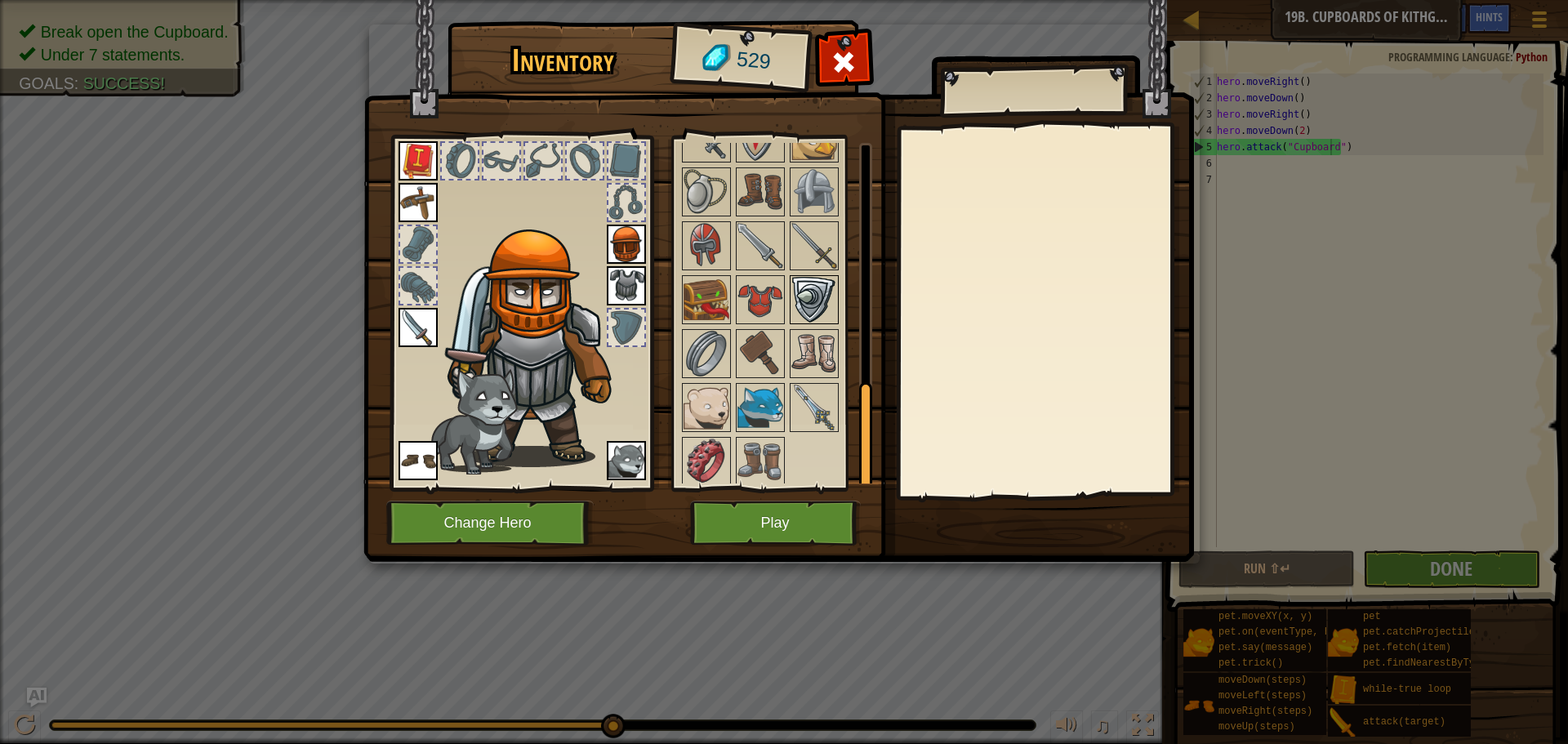
scroll to position [764, 0]
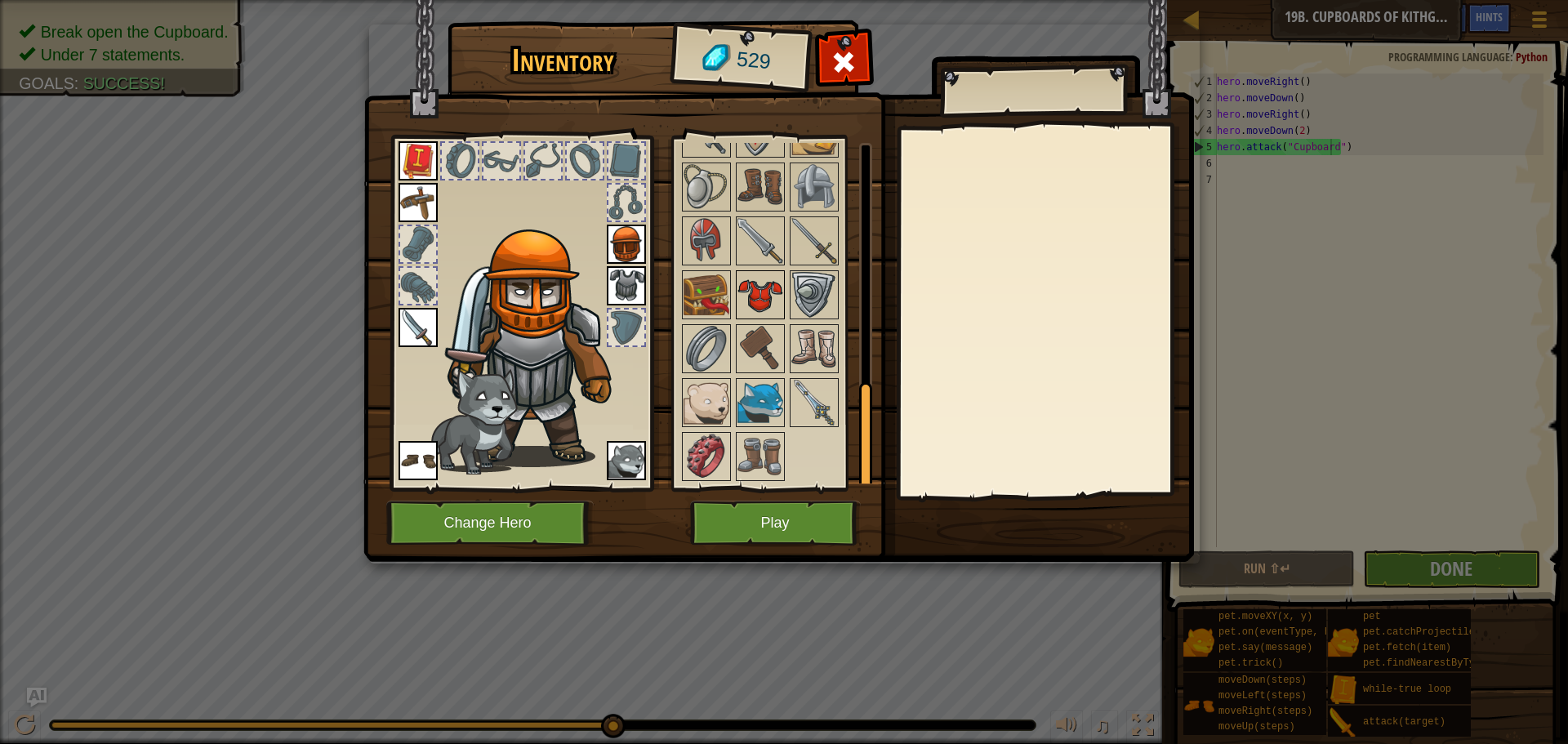
click at [766, 277] on img at bounding box center [760, 295] width 46 height 46
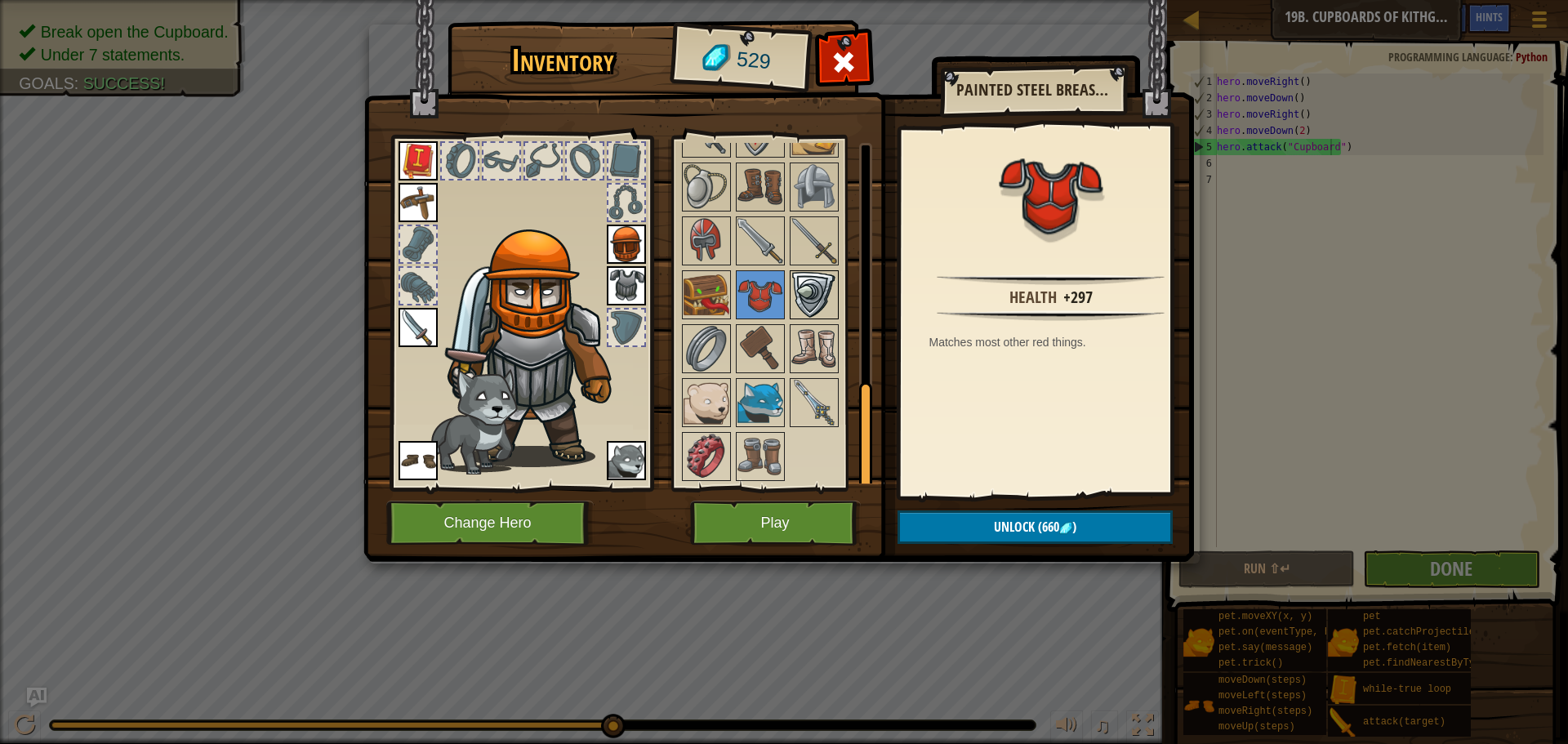
click at [816, 292] on img at bounding box center [814, 295] width 46 height 46
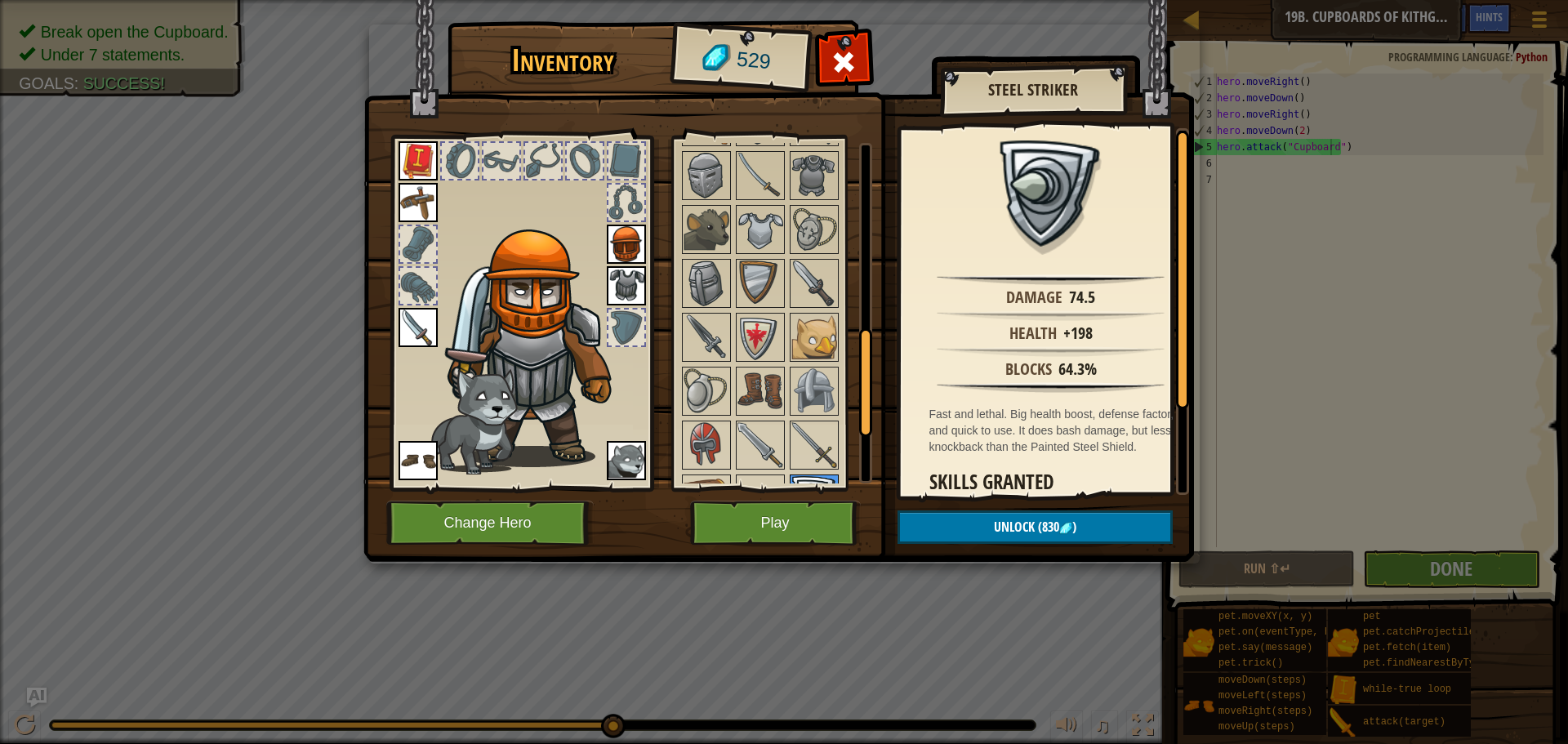
scroll to position [519, 0]
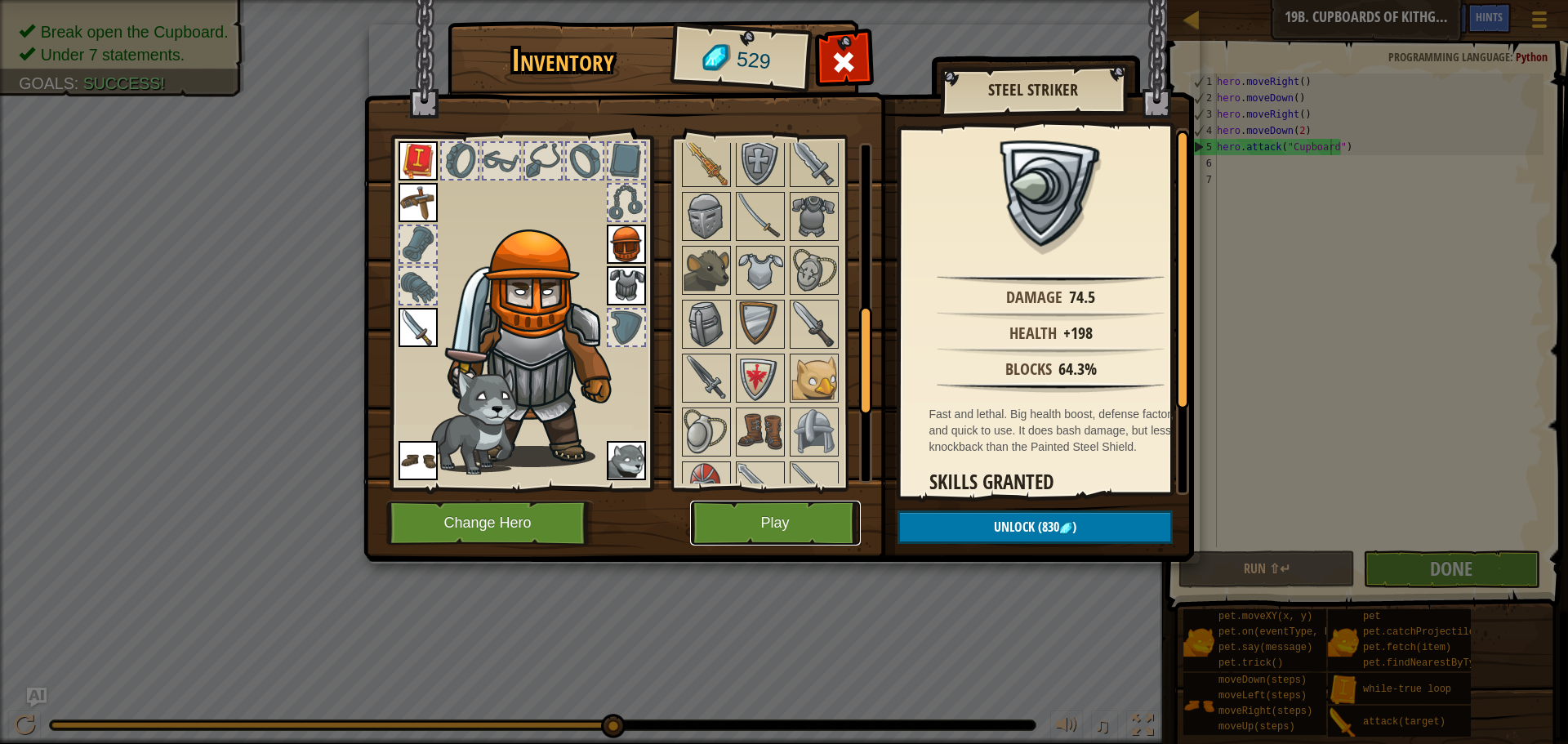
click at [771, 536] on button "Play" at bounding box center [776, 523] width 171 height 45
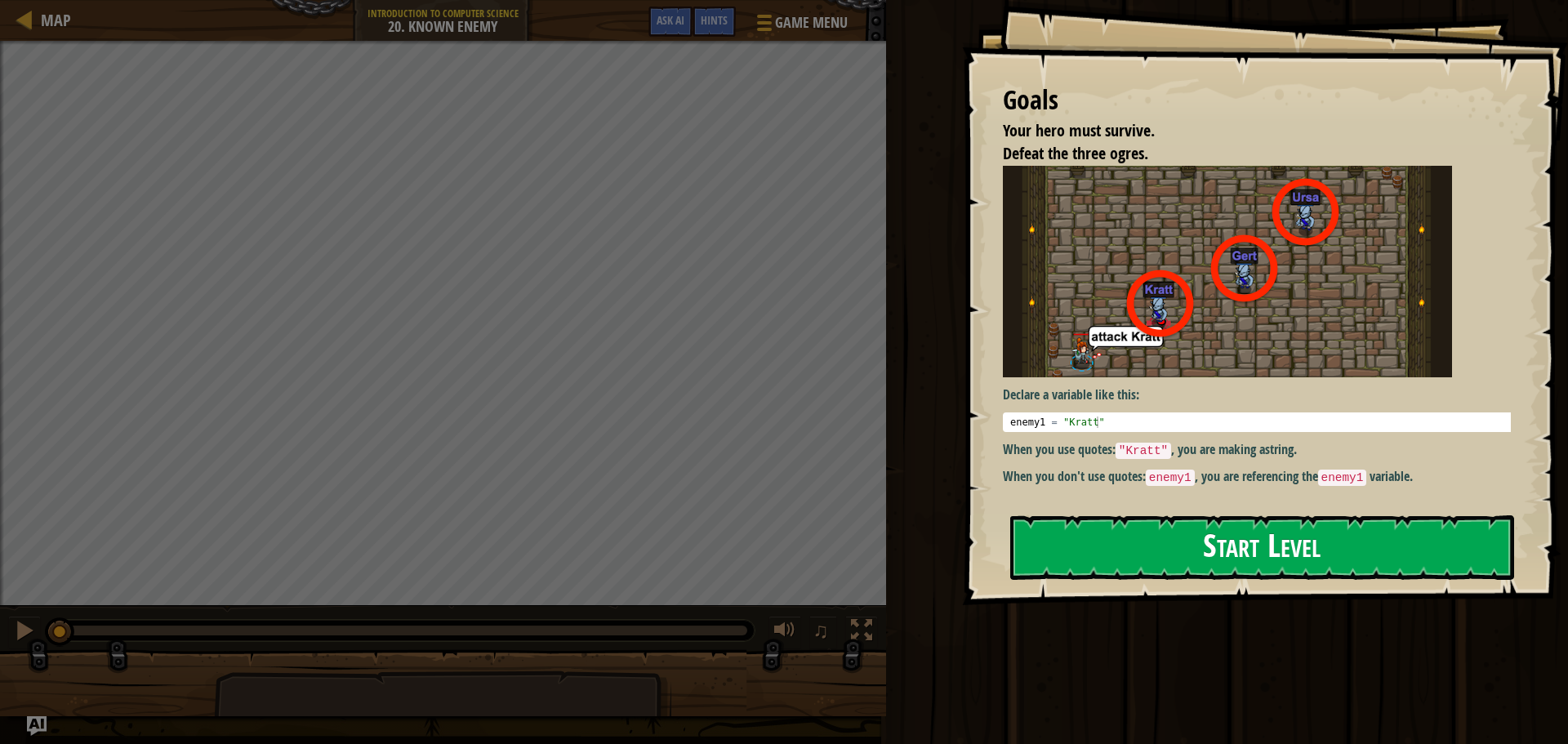
click at [1191, 539] on button "Start Level" at bounding box center [1262, 547] width 504 height 65
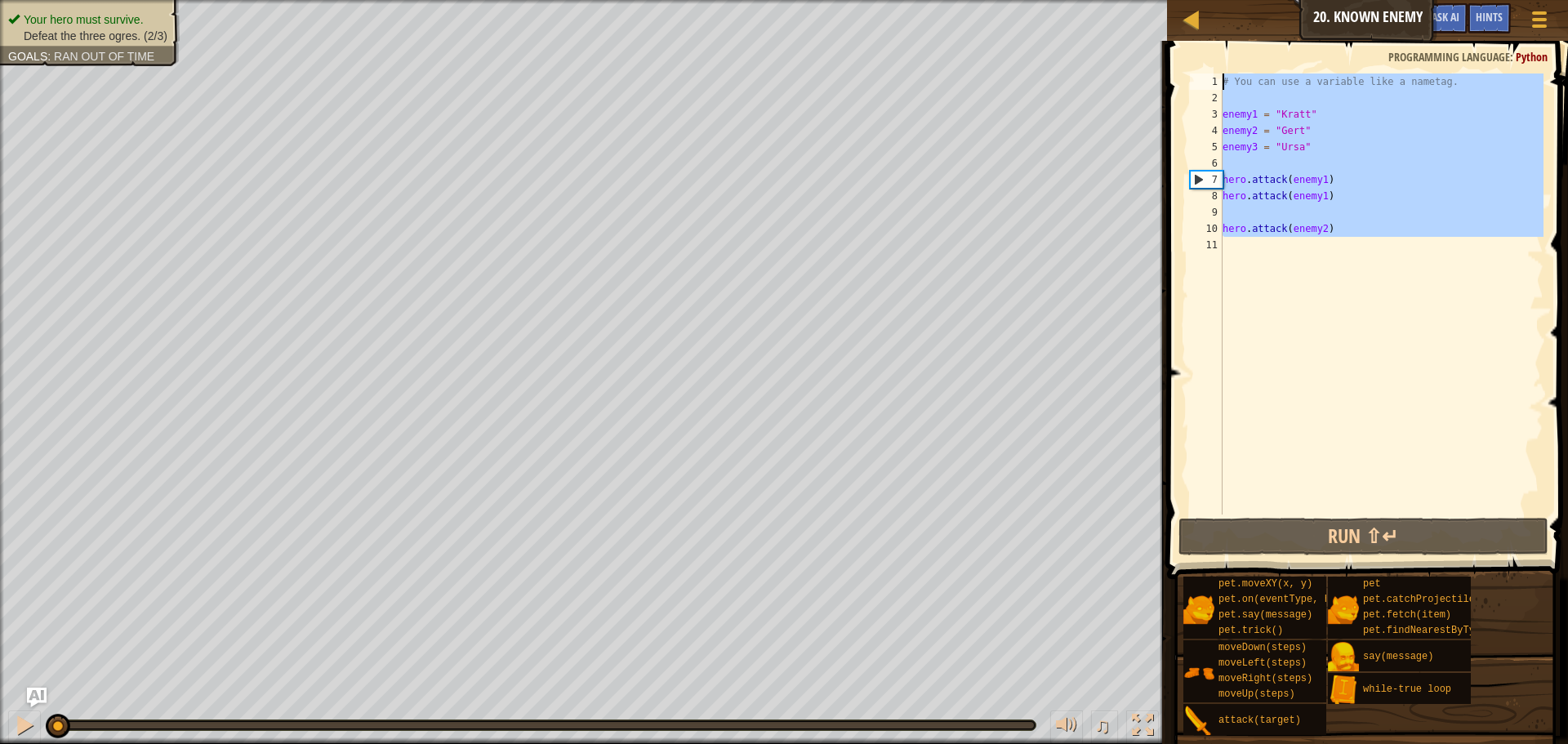
drag, startPoint x: 1440, startPoint y: 293, endPoint x: 1338, endPoint y: 37, distance: 275.6
click at [1338, 37] on div "Map Introduction to Computer Science 20. Known Enemy Game Menu Done Hints Ask A…" at bounding box center [784, 372] width 1568 height 744
type textarea "# You can use a variable like a nametag."
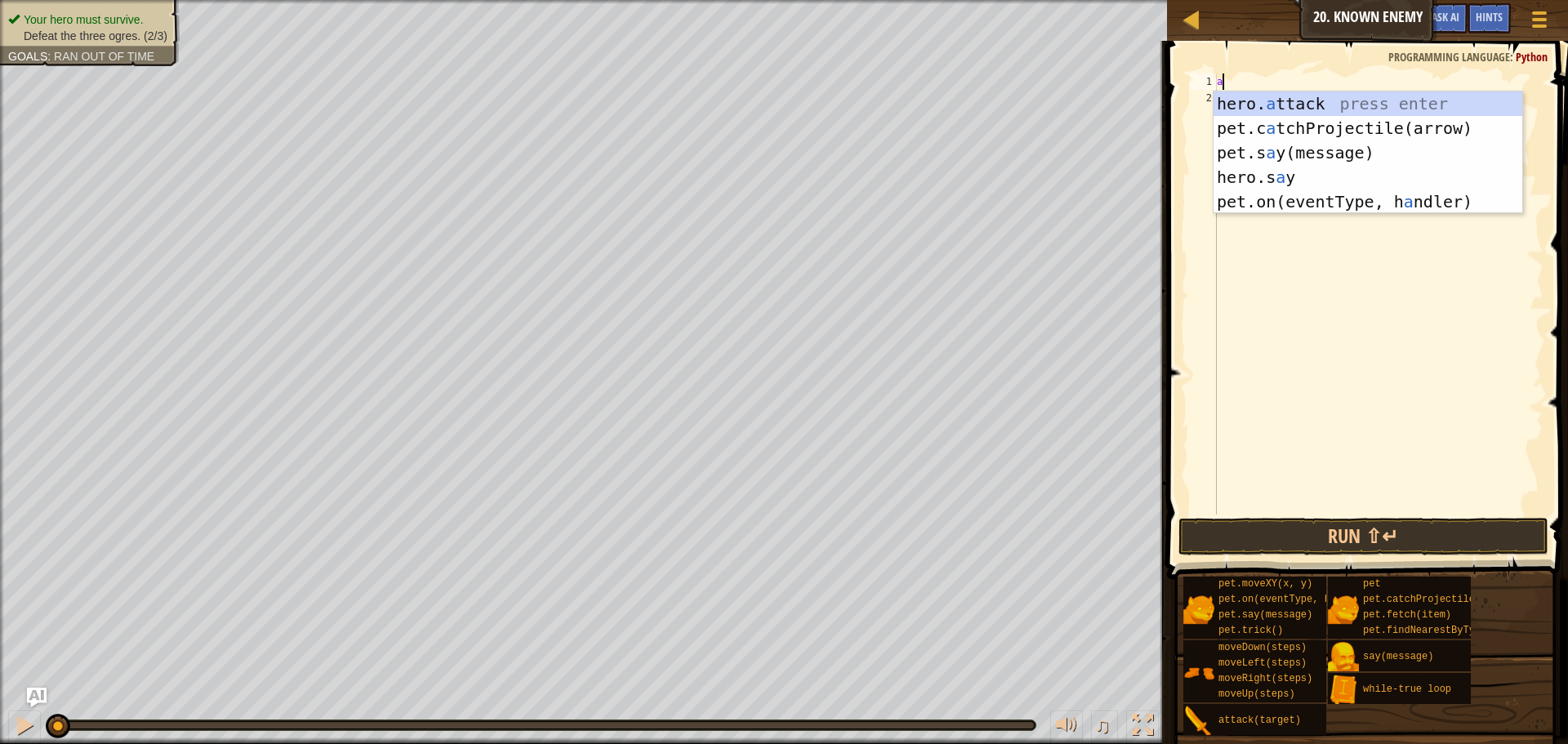
scroll to position [7, 0]
click at [1337, 95] on div "hero. a ttack press enter pet.c a tchProjectile(arrow) press enter pet.s a y(me…" at bounding box center [1368, 177] width 308 height 172
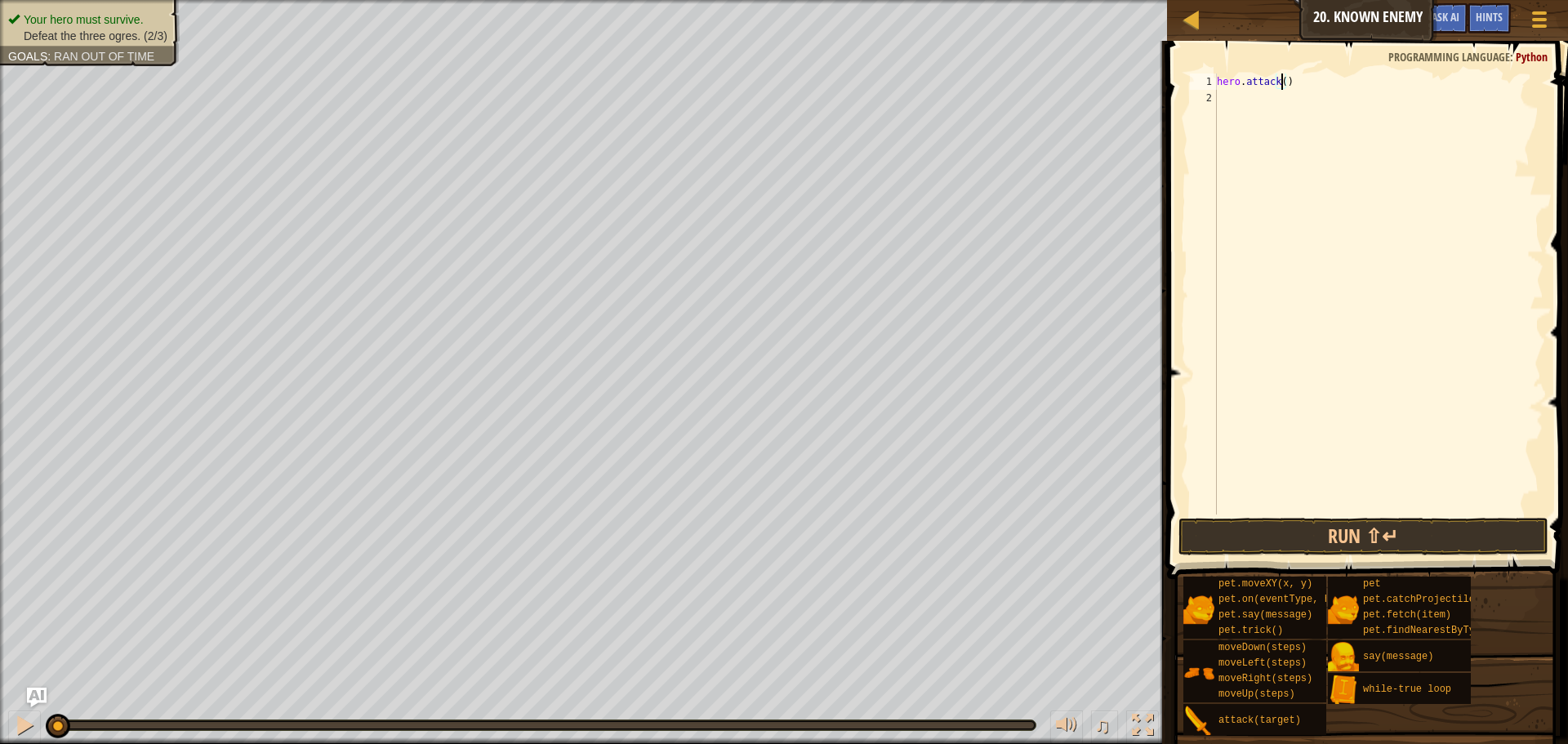
scroll to position [7, 5]
type textarea "hero.attack([GEOGRAPHIC_DATA])"
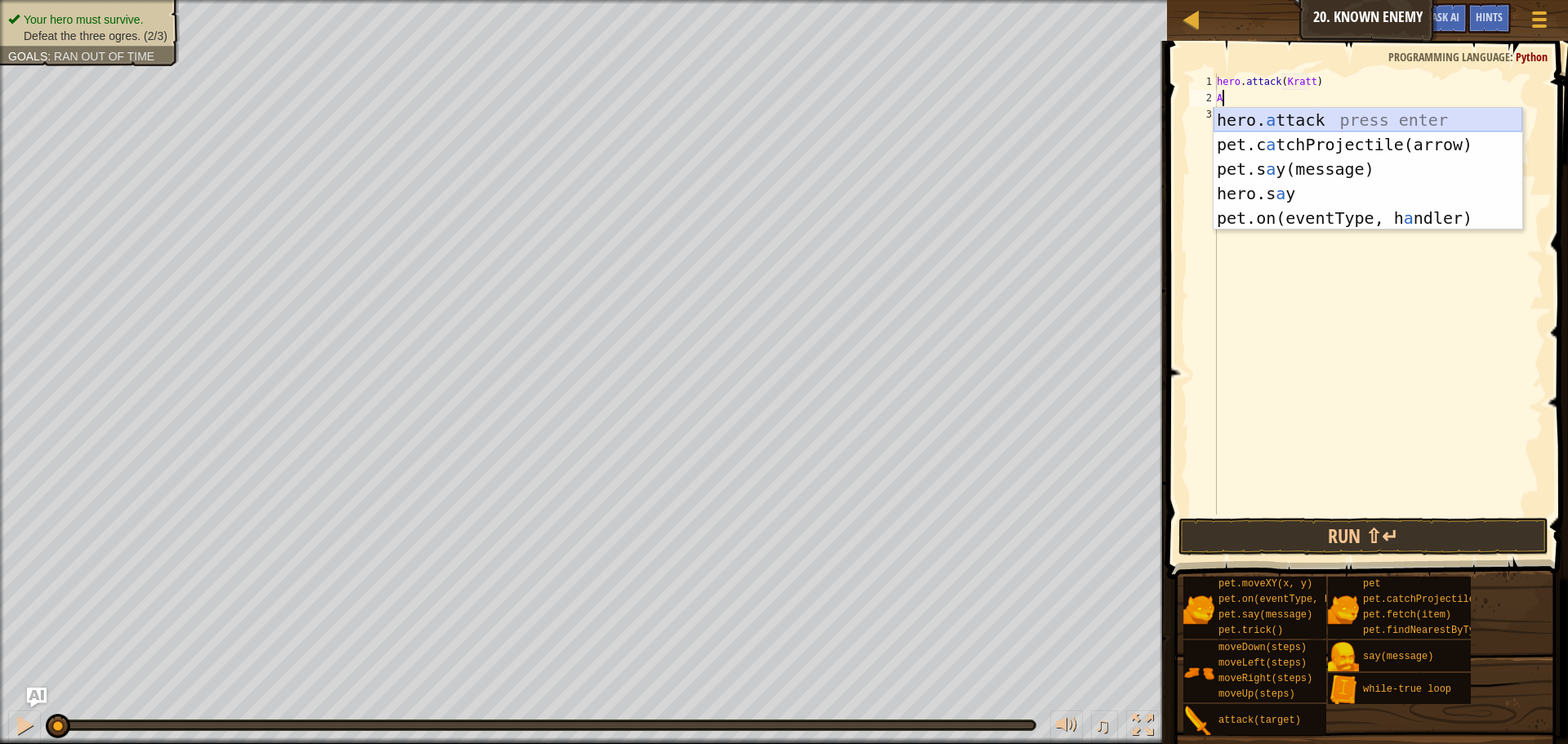
click at [1266, 116] on div "hero. a ttack press enter pet.c a tchProjectile(arrow) press enter pet.s a y(me…" at bounding box center [1368, 193] width 308 height 172
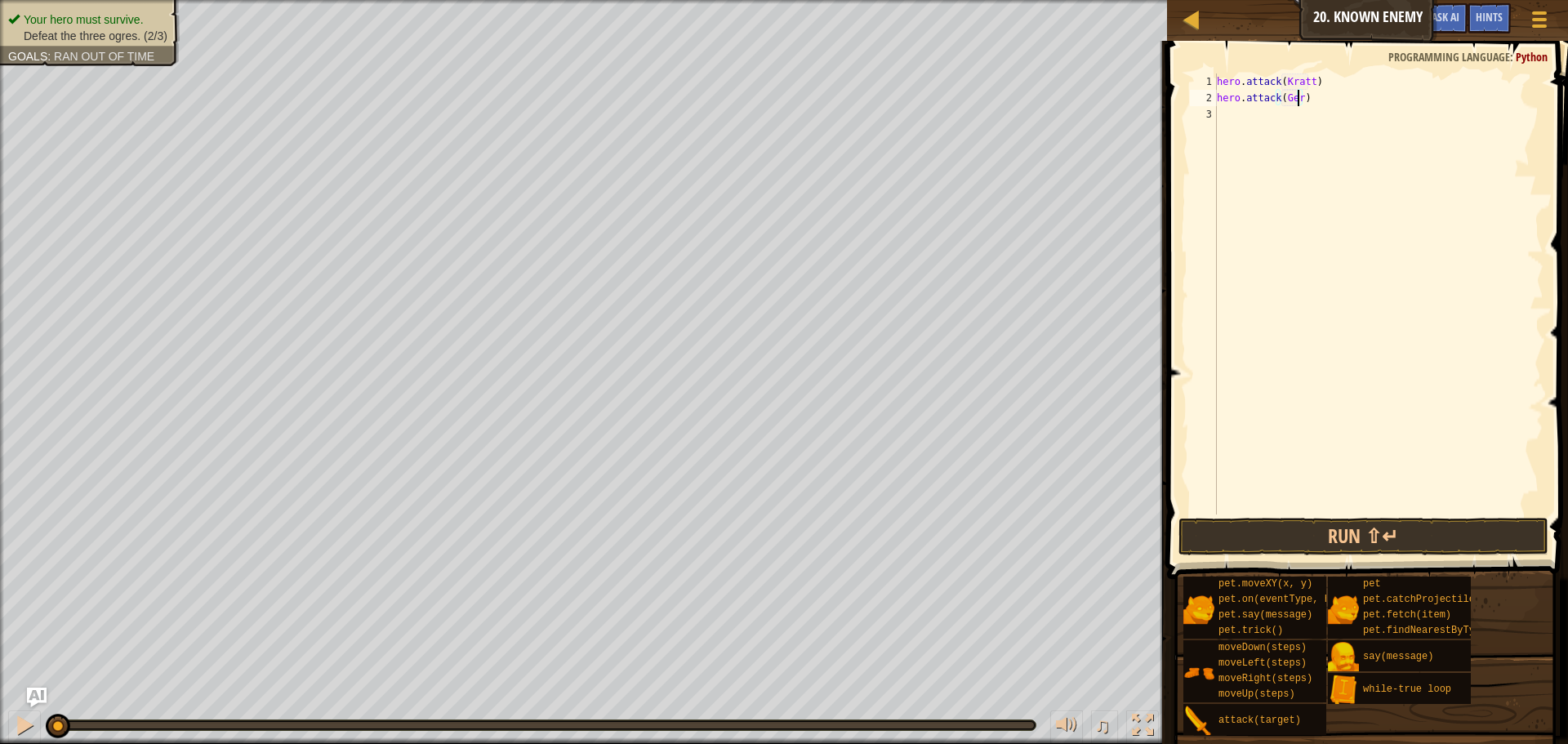
scroll to position [7, 6]
type textarea "hero.attack([PERSON_NAME])"
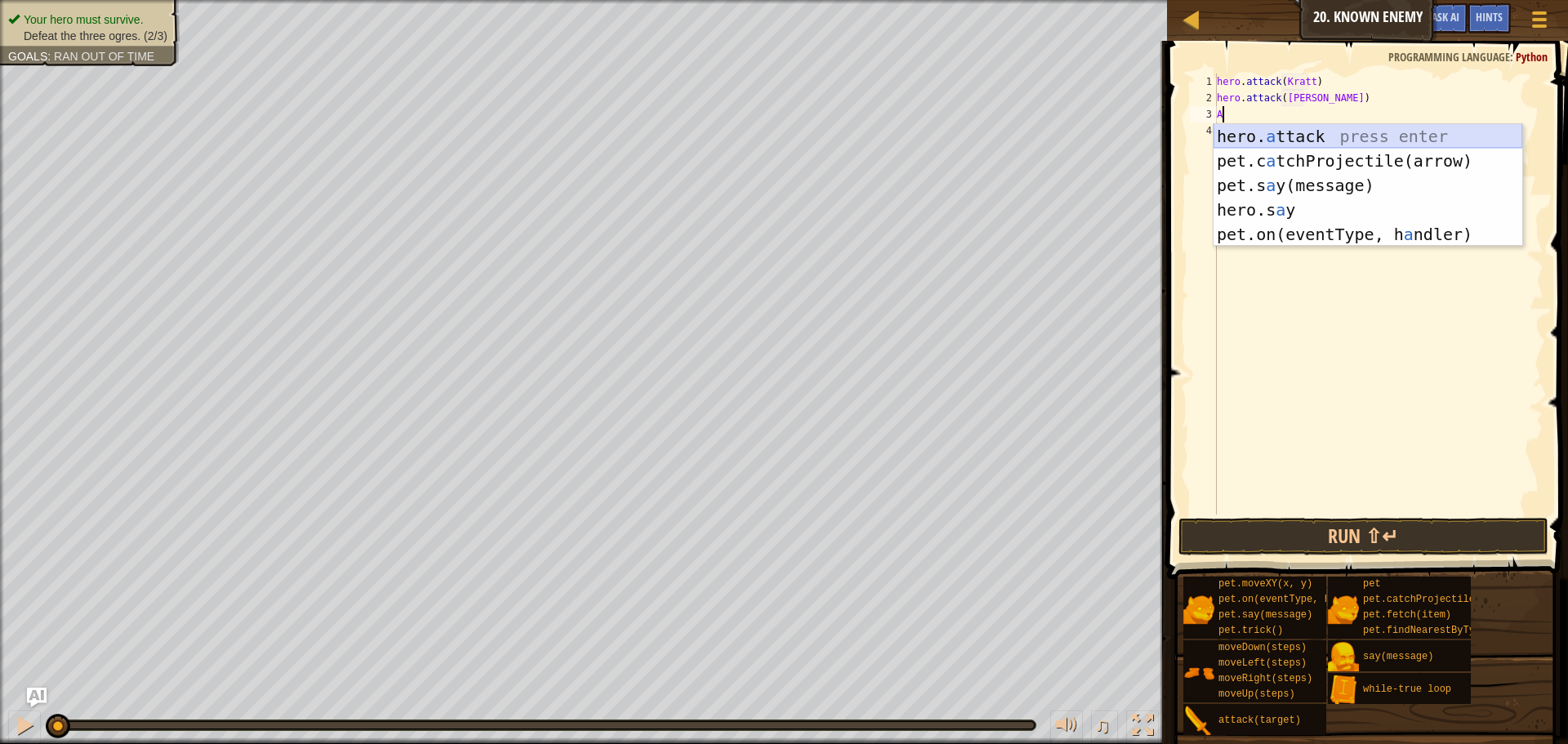
click at [1249, 135] on div "hero. a ttack press enter pet.c a tchProjectile(arrow) press enter pet.s a y(me…" at bounding box center [1368, 209] width 308 height 172
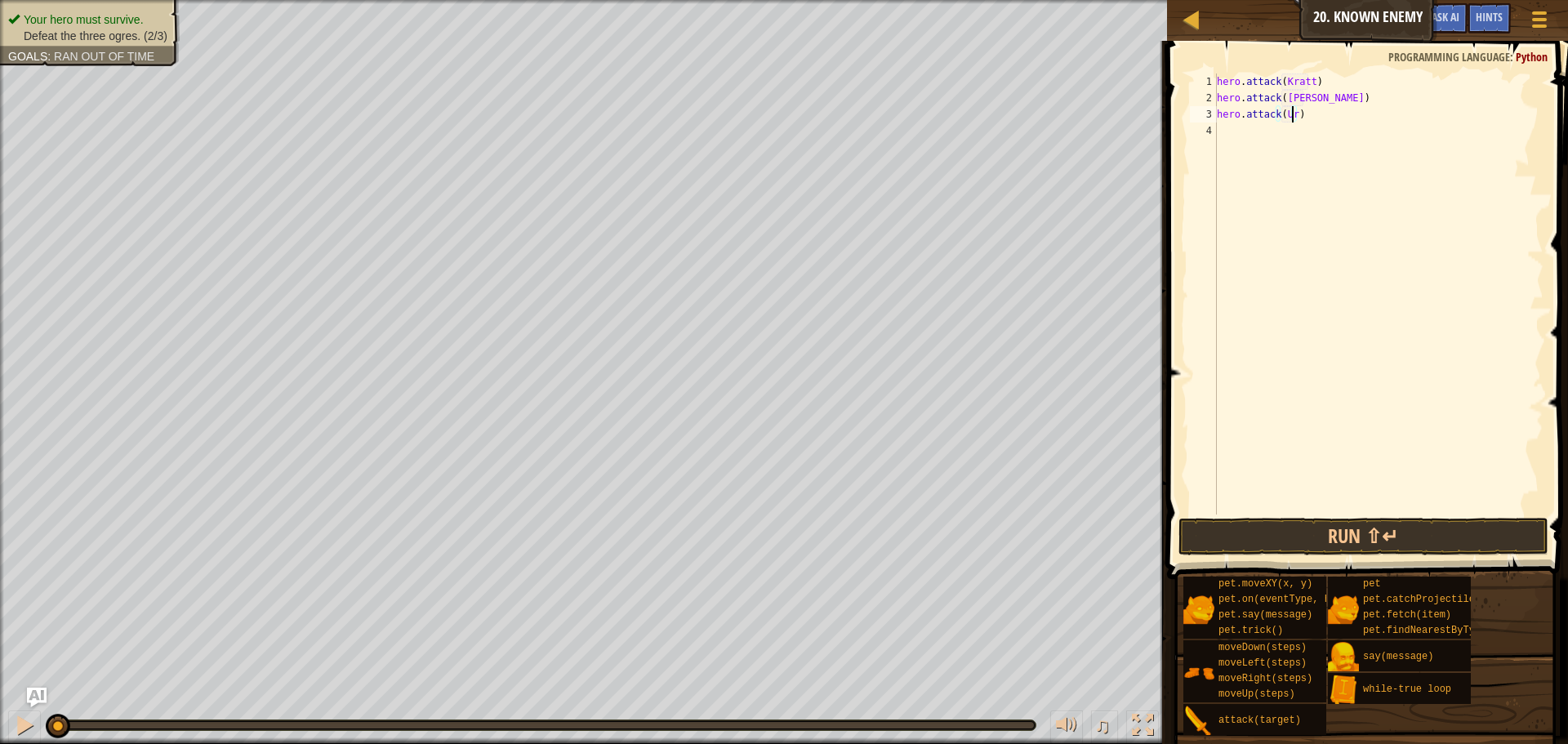
scroll to position [7, 6]
click at [1400, 535] on button "Run ⇧↵" at bounding box center [1364, 536] width 370 height 38
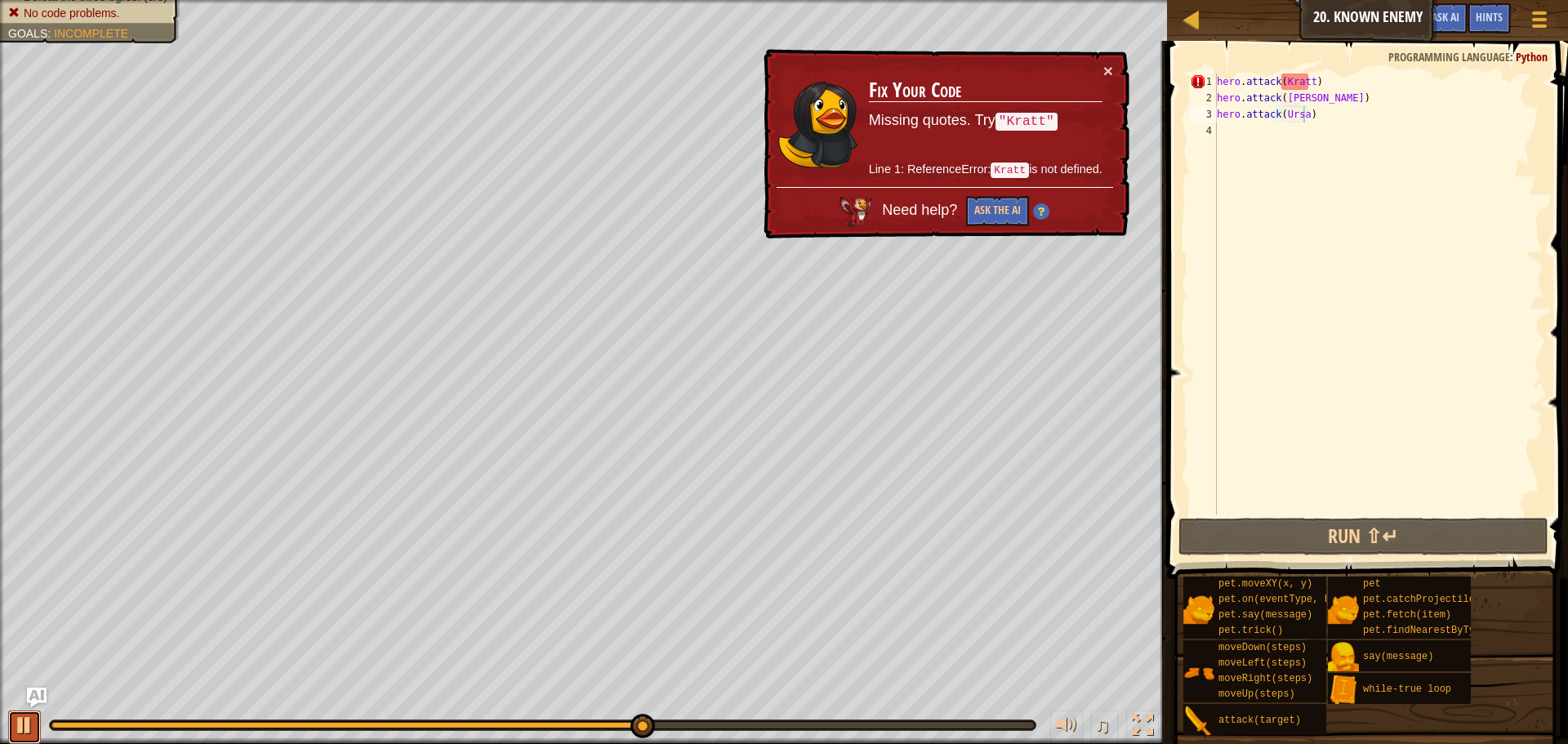
click at [11, 719] on button at bounding box center [24, 726] width 32 height 33
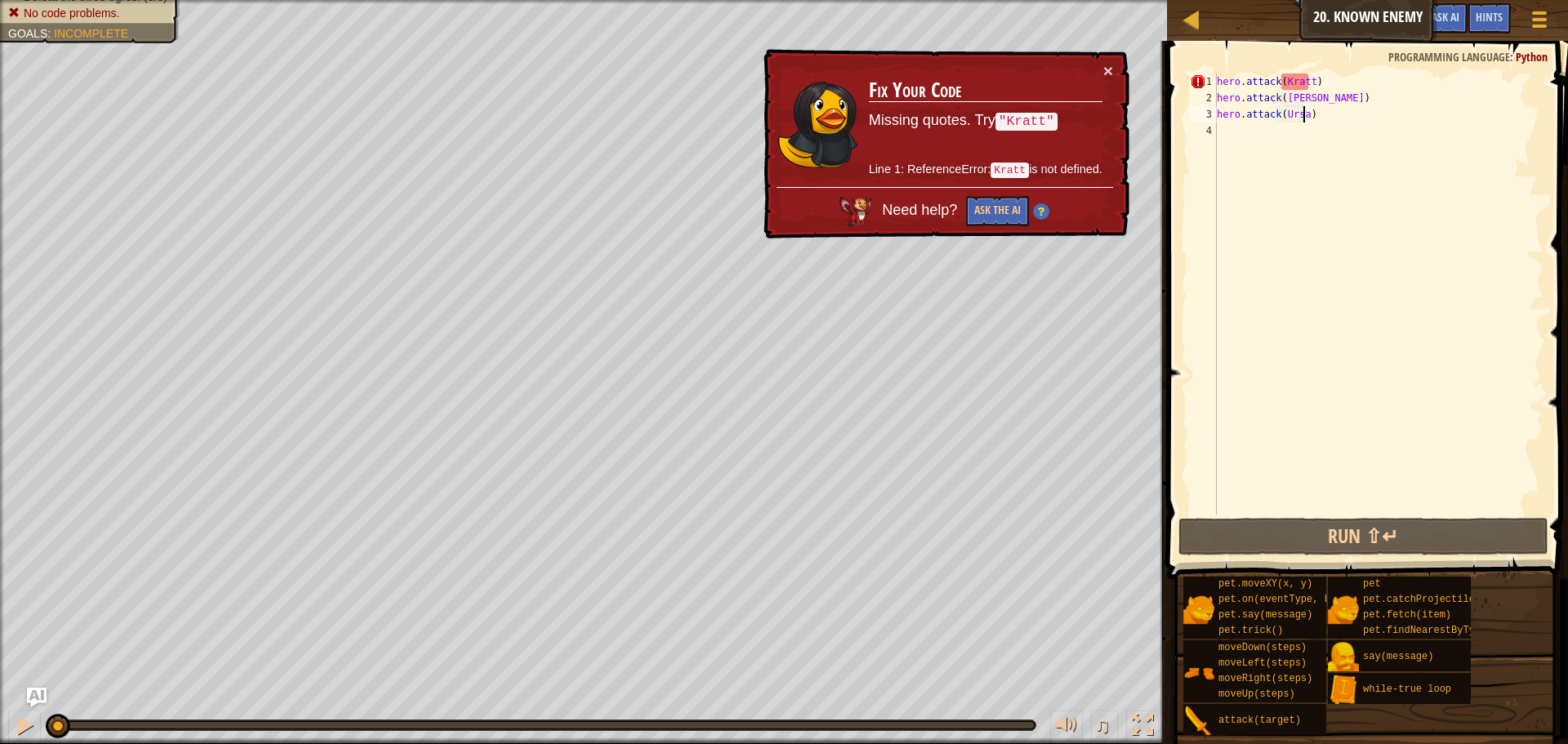
drag, startPoint x: 636, startPoint y: 724, endPoint x: 9, endPoint y: 704, distance: 627.3
click at [13, 704] on div "♫" at bounding box center [584, 721] width 1167 height 49
click at [1332, 84] on div "hero . attack ( [GEOGRAPHIC_DATA] ) hero . attack ( [PERSON_NAME] ) hero . atta…" at bounding box center [1378, 310] width 330 height 474
click at [1303, 79] on div "hero . attack ( [GEOGRAPHIC_DATA] ) hero . attack ( [PERSON_NAME] ) hero . atta…" at bounding box center [1378, 310] width 330 height 474
click at [1306, 76] on div "hero . attack ( [GEOGRAPHIC_DATA] ) hero . attack ( [PERSON_NAME] ) hero . atta…" at bounding box center [1378, 310] width 330 height 474
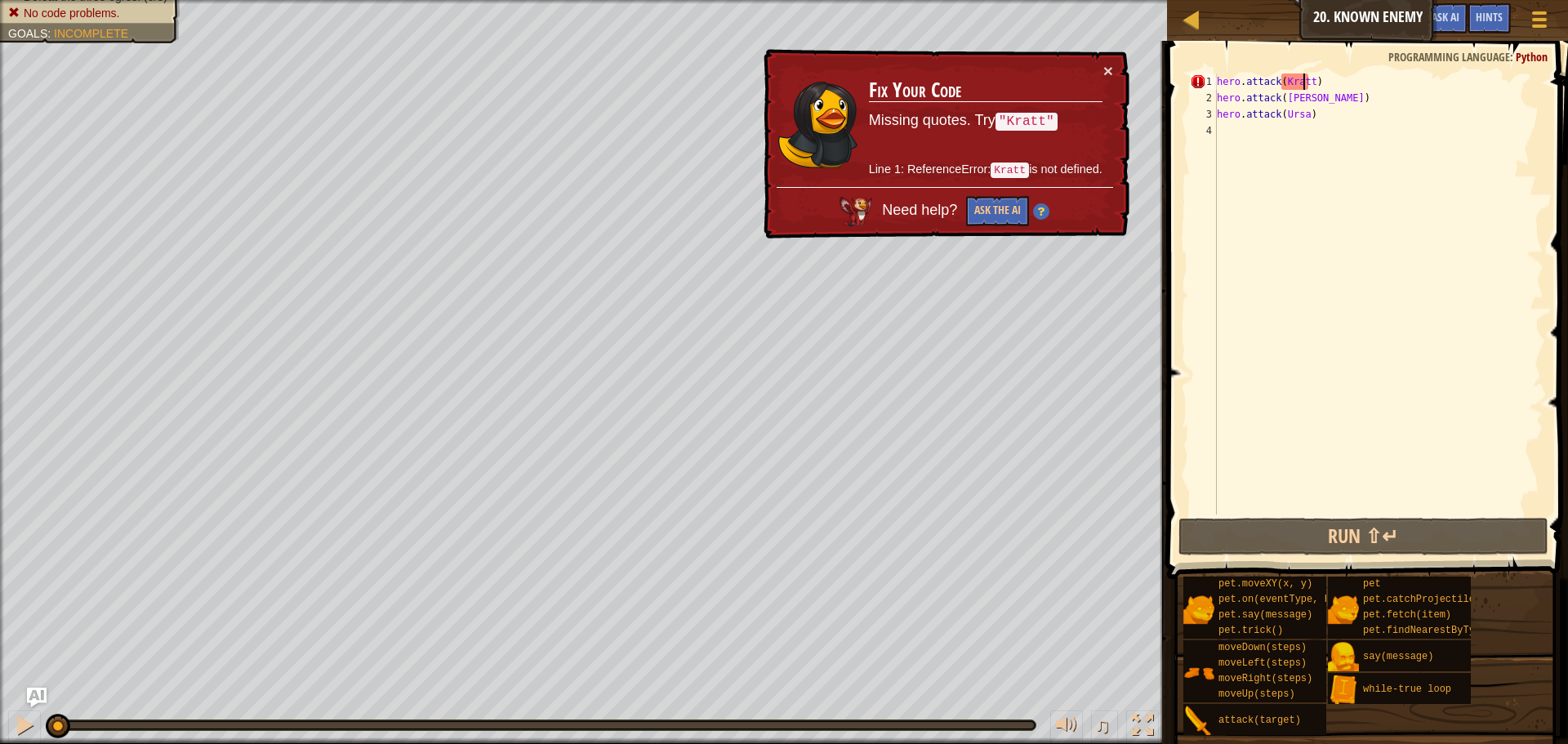
click at [1306, 79] on div "hero . attack ( [GEOGRAPHIC_DATA] ) hero . attack ( [PERSON_NAME] ) hero . atta…" at bounding box center [1378, 310] width 330 height 474
click at [1308, 84] on div "hero . attack ( [GEOGRAPHIC_DATA] ) hero . attack ( [PERSON_NAME] ) hero . atta…" at bounding box center [1378, 310] width 330 height 474
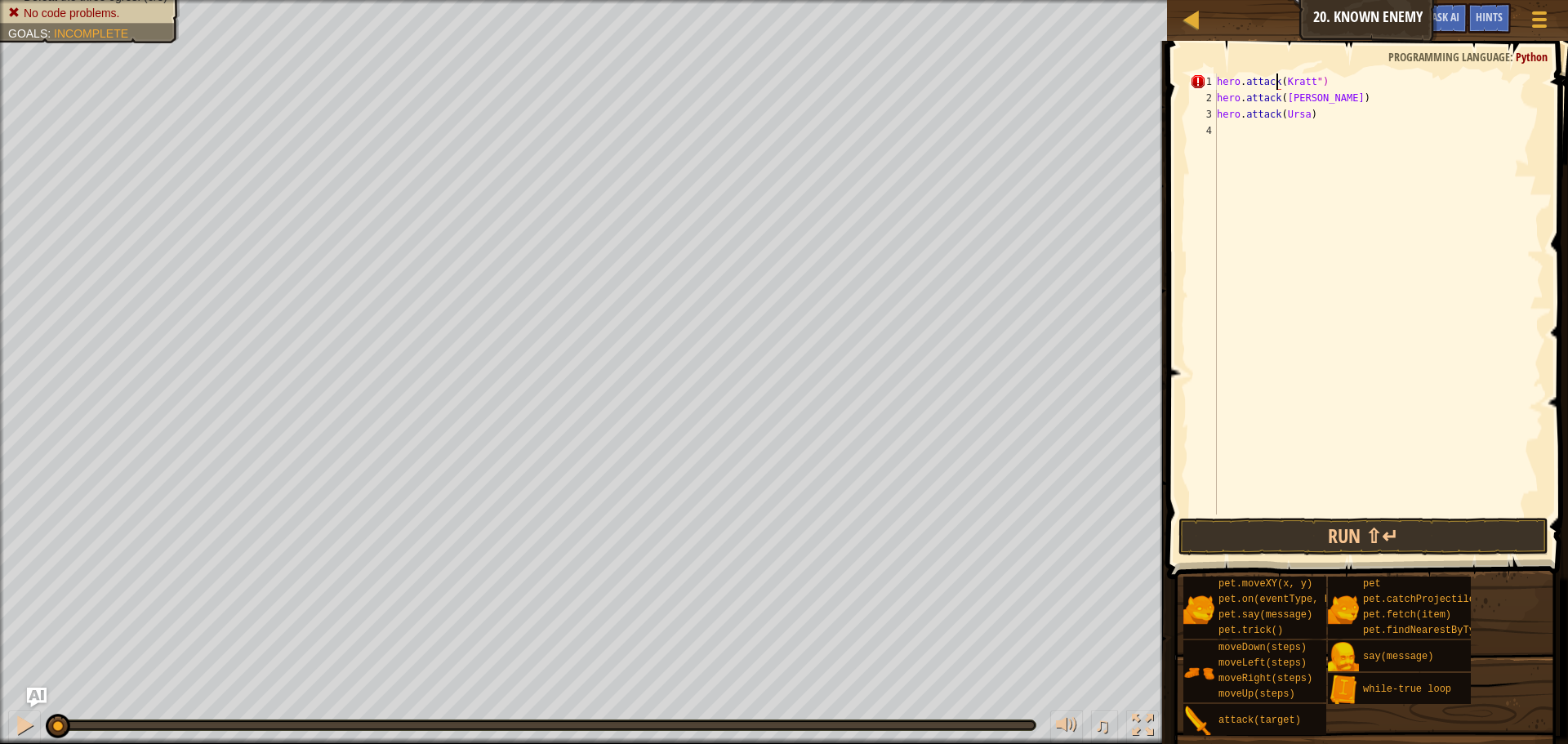
click at [1278, 75] on div "hero . attack ( [PERSON_NAME] ") hero . attack ( [PERSON_NAME] ) hero . attack …" at bounding box center [1378, 310] width 330 height 474
click at [1282, 75] on div "hero . attack ( [PERSON_NAME] ") hero . attack ( [PERSON_NAME] ) hero . attack …" at bounding box center [1378, 310] width 330 height 474
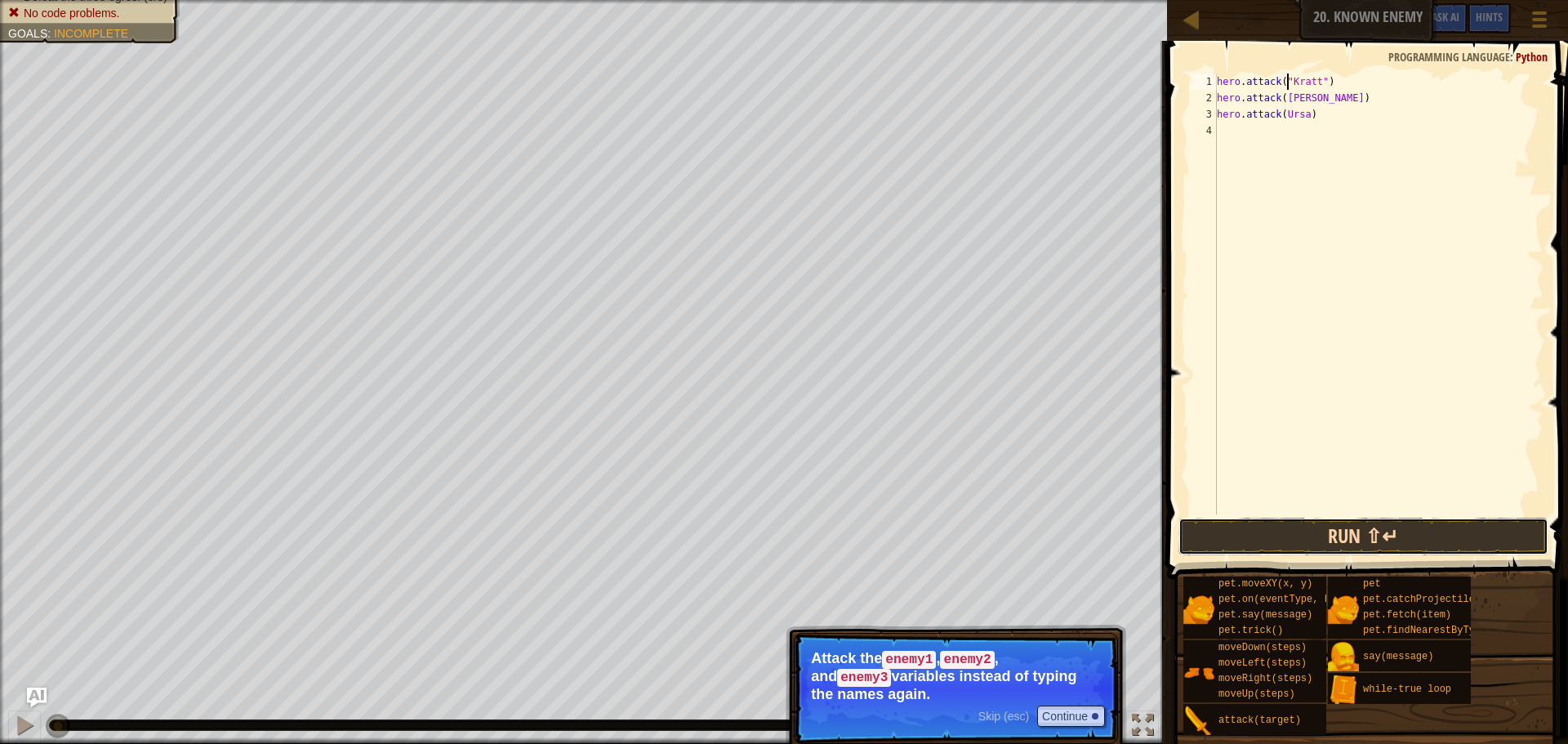
click at [1310, 539] on button "Run ⇧↵" at bounding box center [1364, 536] width 370 height 38
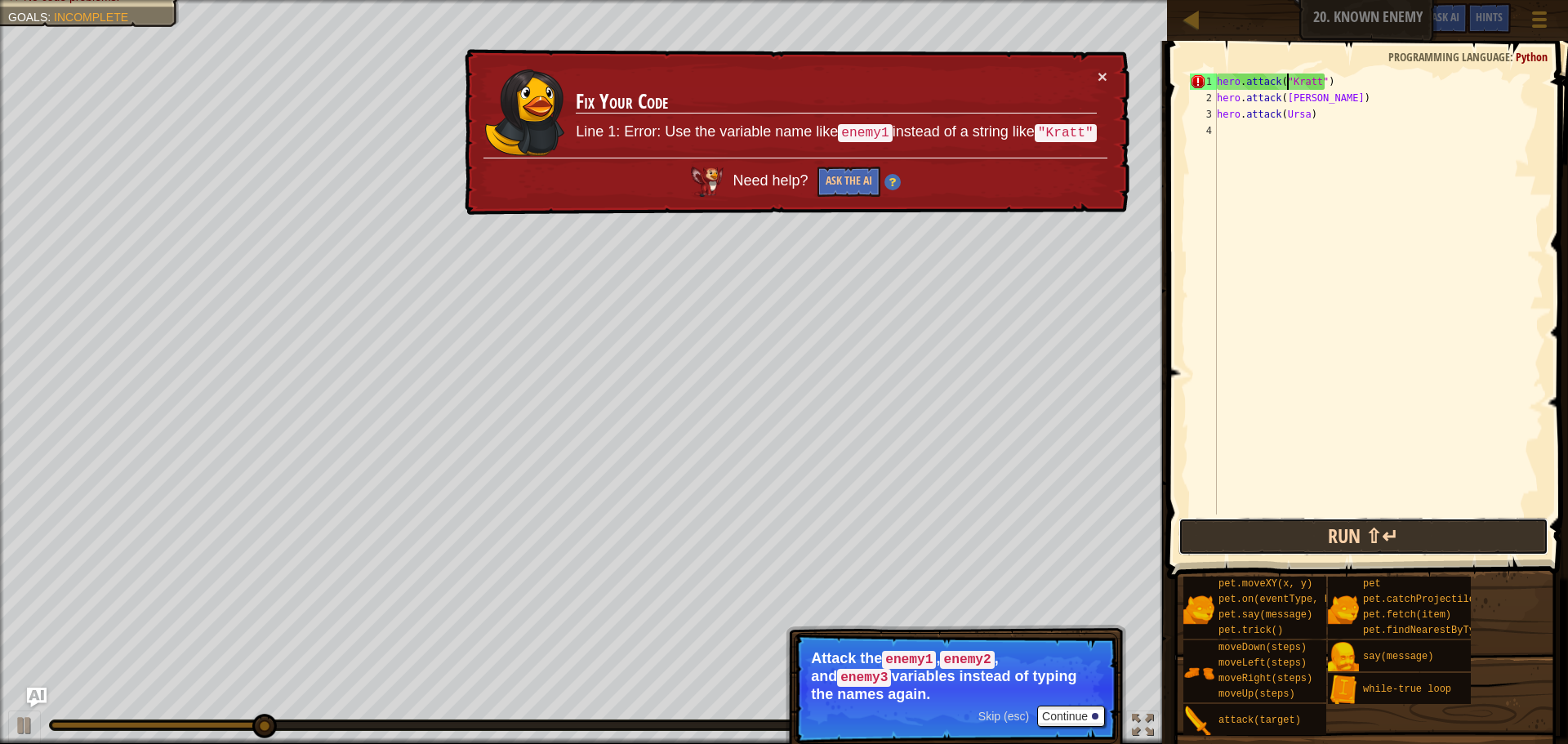
click at [1307, 539] on button "Run ⇧↵" at bounding box center [1364, 536] width 370 height 38
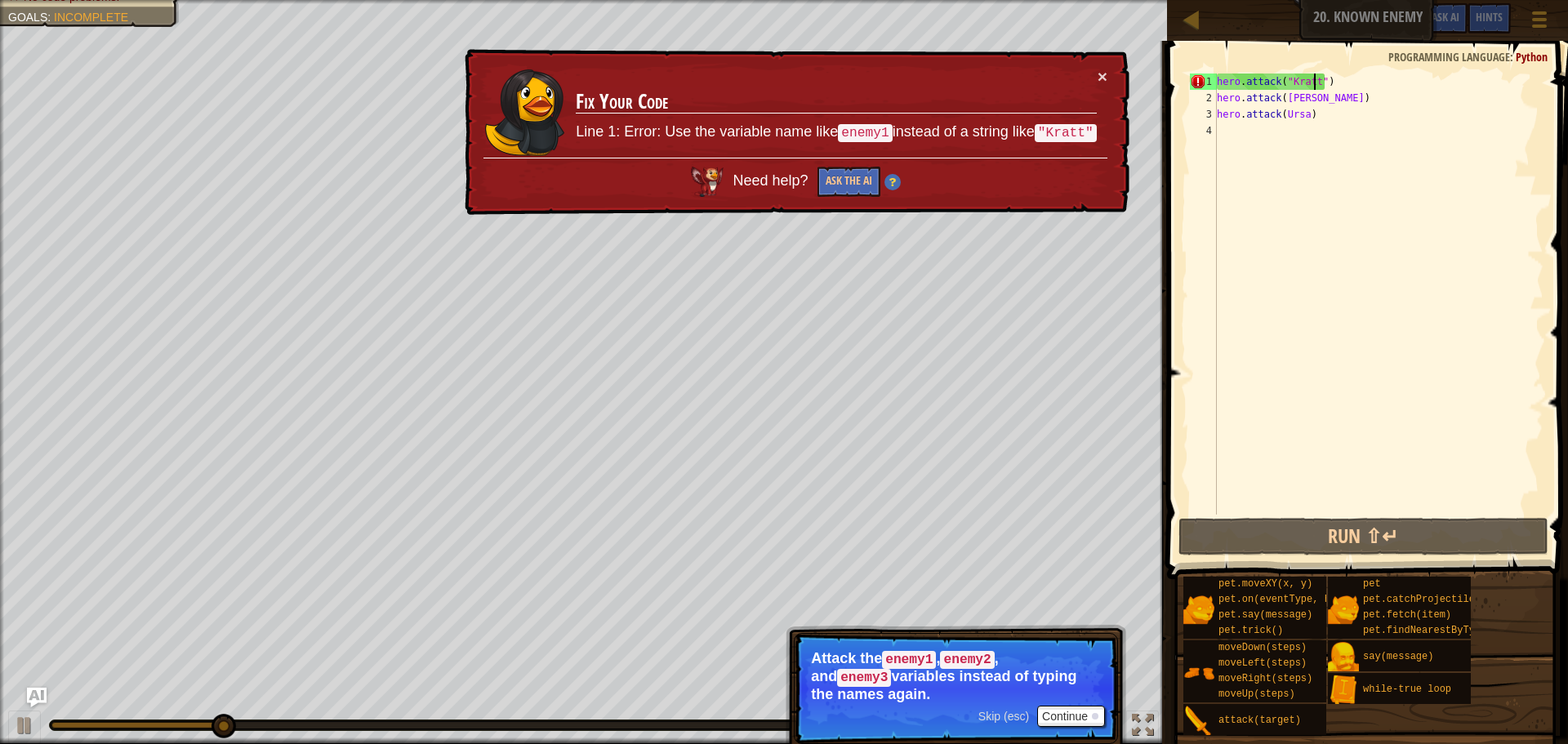
click at [1316, 84] on div "hero . attack ( "[PERSON_NAME]" ) hero . attack ( [PERSON_NAME] ) hero . attack…" at bounding box center [1378, 310] width 330 height 474
click at [1320, 84] on div "hero . attack ( "[PERSON_NAME]" ) hero . attack ( [PERSON_NAME] ) hero . attack…" at bounding box center [1378, 310] width 330 height 474
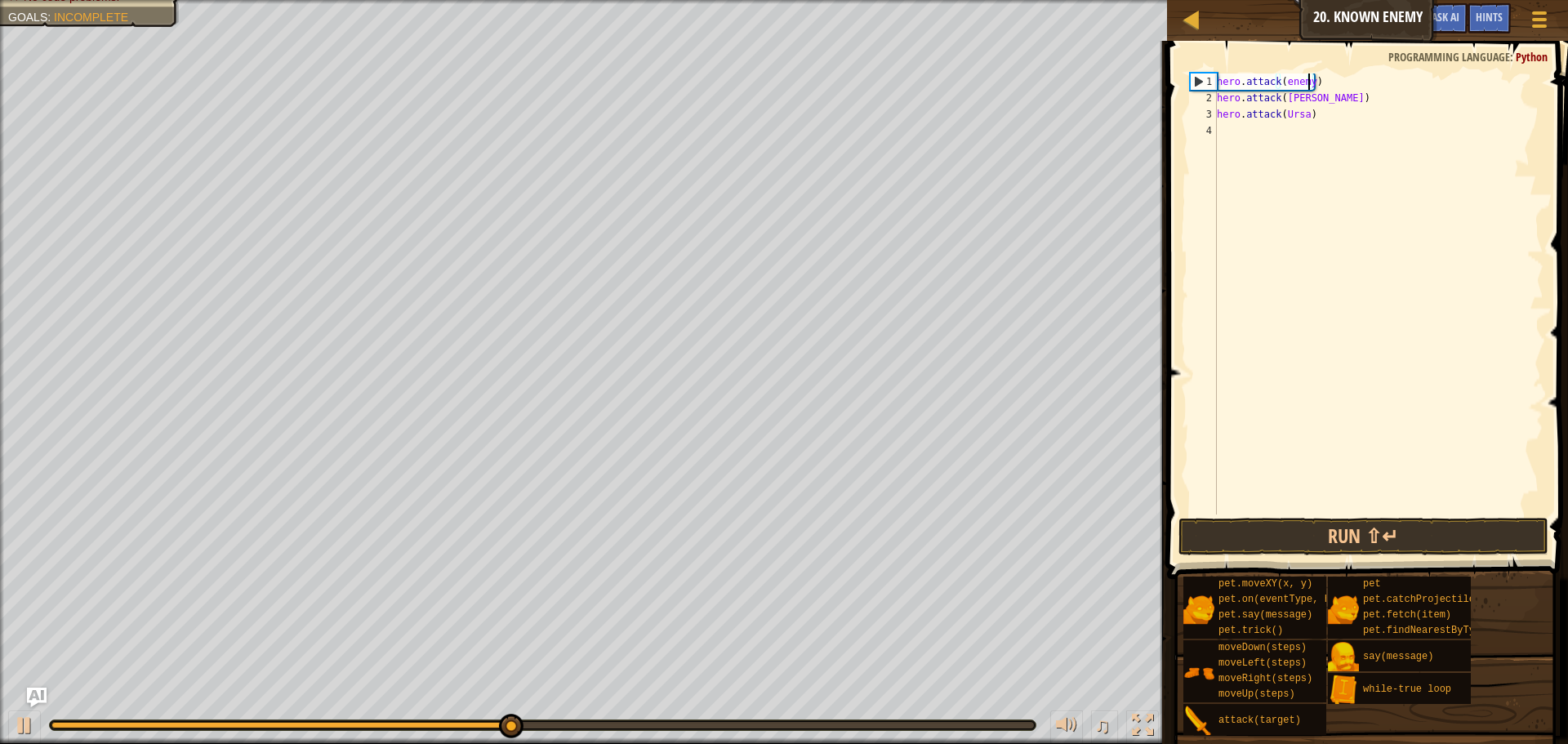
scroll to position [7, 7]
click at [1303, 98] on div "hero . attack ( enemy1 ) hero . attack ( [PERSON_NAME] ) hero . attack ( [GEOGR…" at bounding box center [1378, 310] width 330 height 474
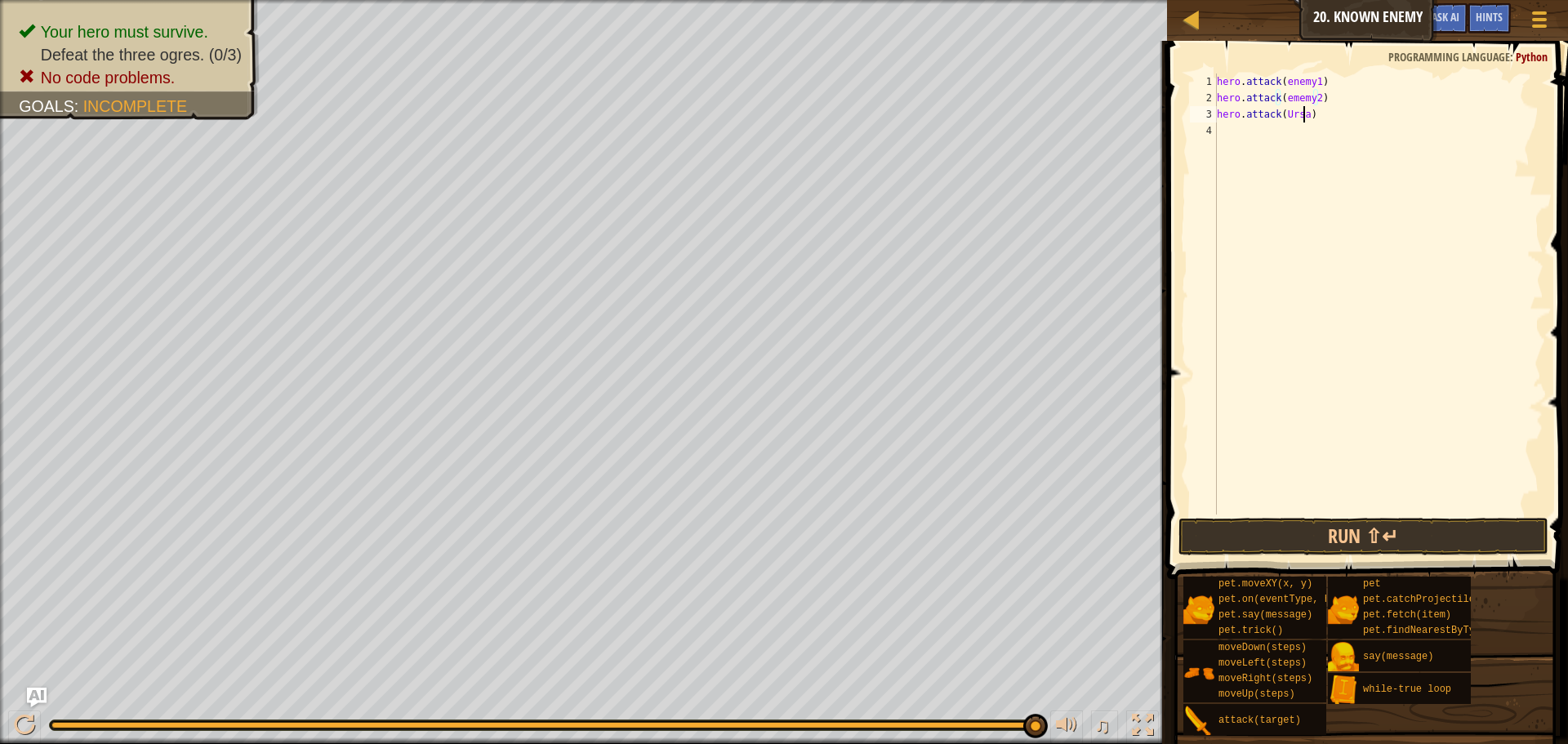
click at [1302, 112] on div "hero . attack ( enemy1 ) hero . attack ( ememy2 ) hero . attack ( [GEOGRAPHIC_D…" at bounding box center [1378, 310] width 330 height 474
click at [1411, 529] on button "Run ⇧↵" at bounding box center [1364, 536] width 370 height 38
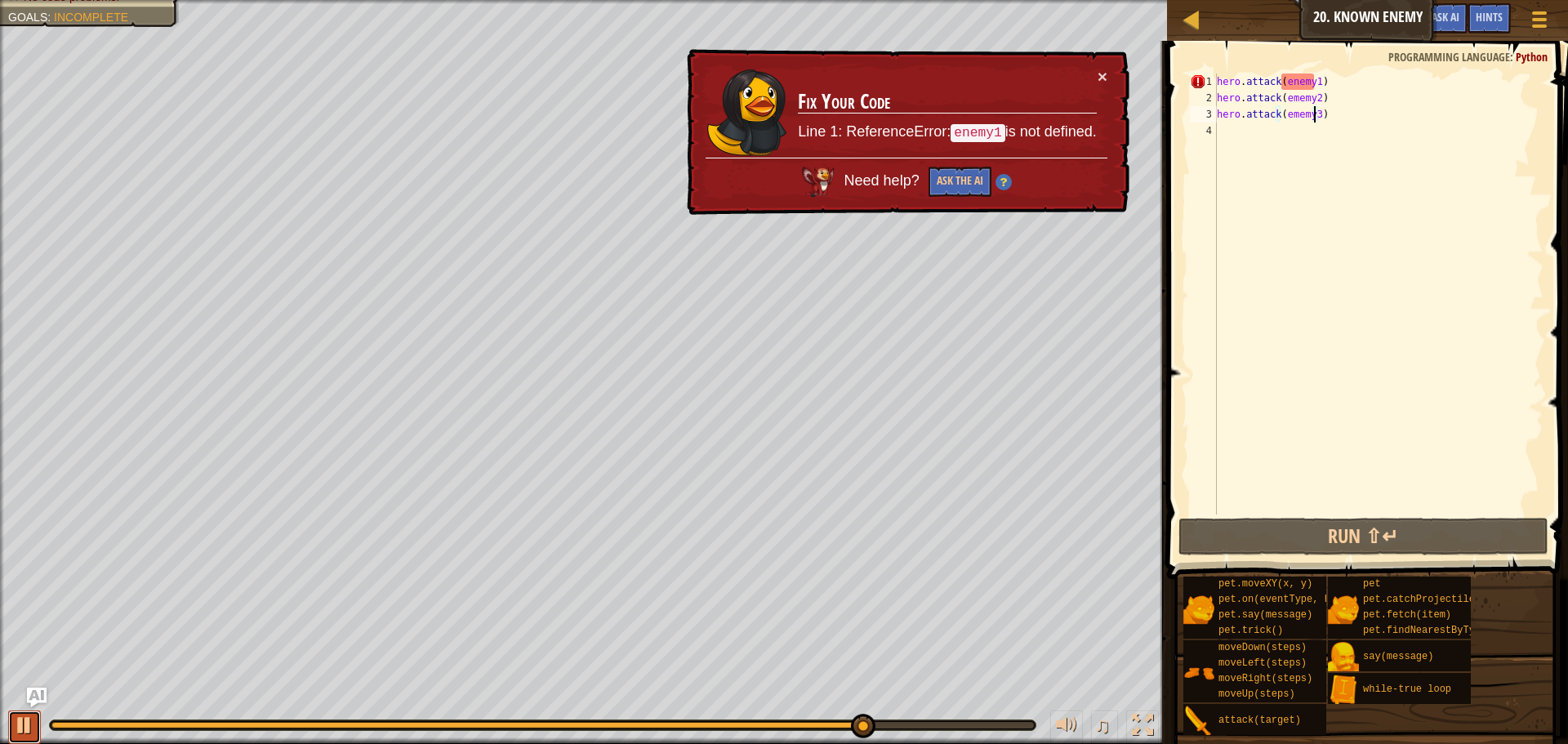
click at [23, 718] on div at bounding box center [24, 725] width 22 height 22
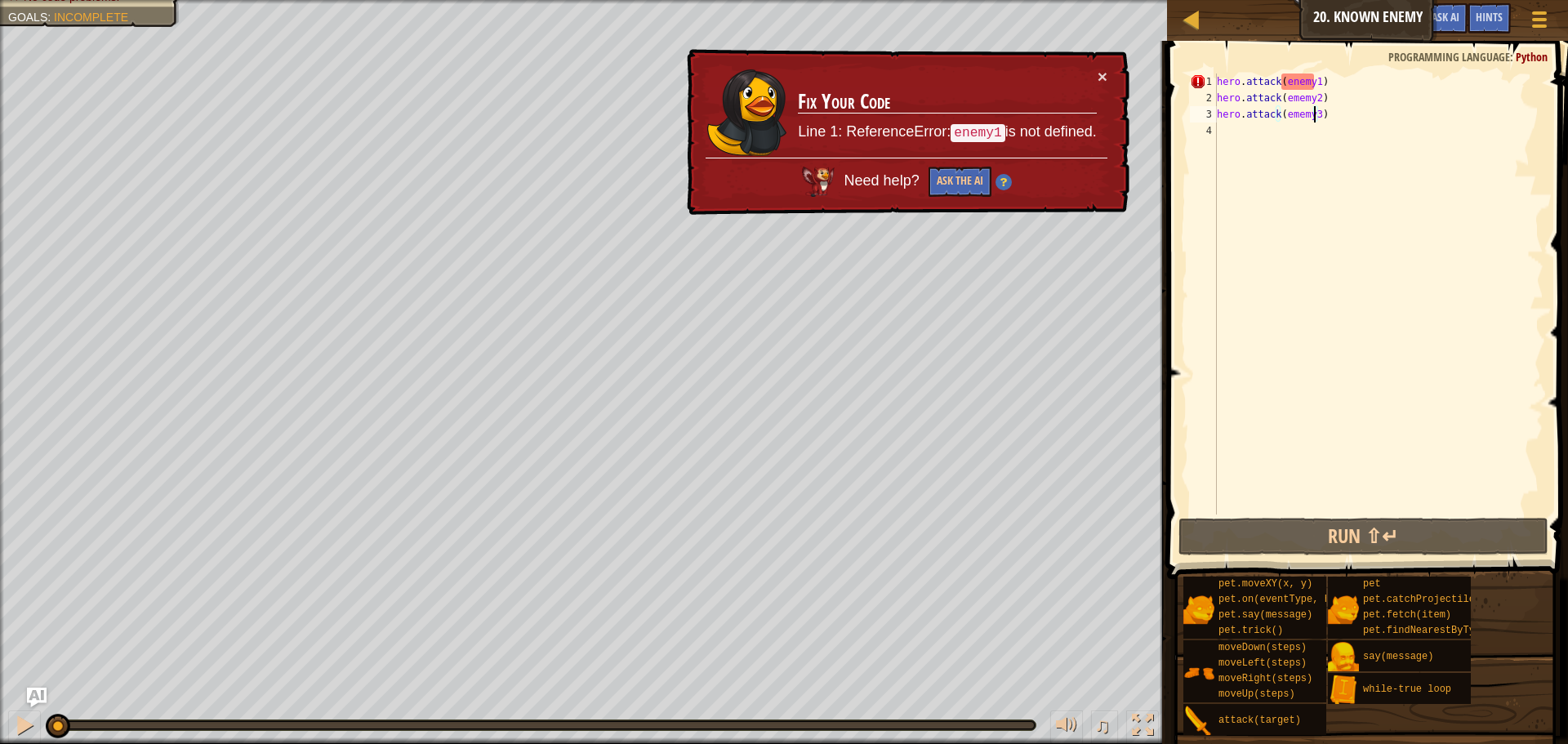
drag, startPoint x: 892, startPoint y: 727, endPoint x: 0, endPoint y: 662, distance: 894.4
click at [0, 662] on div "Your hero must survive. Defeat the three ogres. (0/3) No code problems. Goals :…" at bounding box center [784, 372] width 1568 height 744
click at [1312, 82] on div "hero . attack ( enemy1 ) hero . attack ( ememy2 ) hero . attack ( ememy3 )" at bounding box center [1378, 310] width 330 height 474
click at [1491, 16] on span "Hints" at bounding box center [1490, 16] width 27 height 15
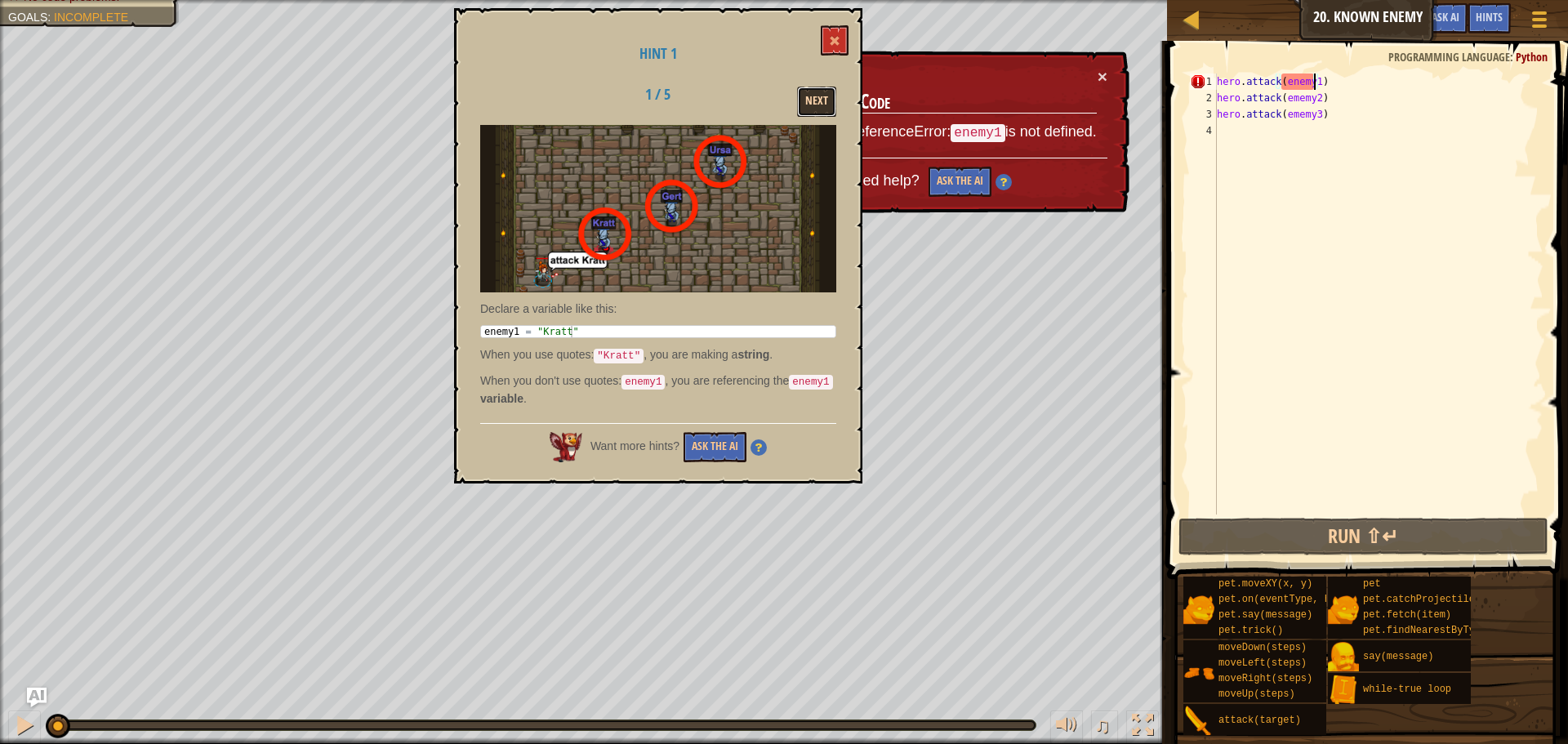
click at [821, 93] on button "Next" at bounding box center [817, 102] width 40 height 31
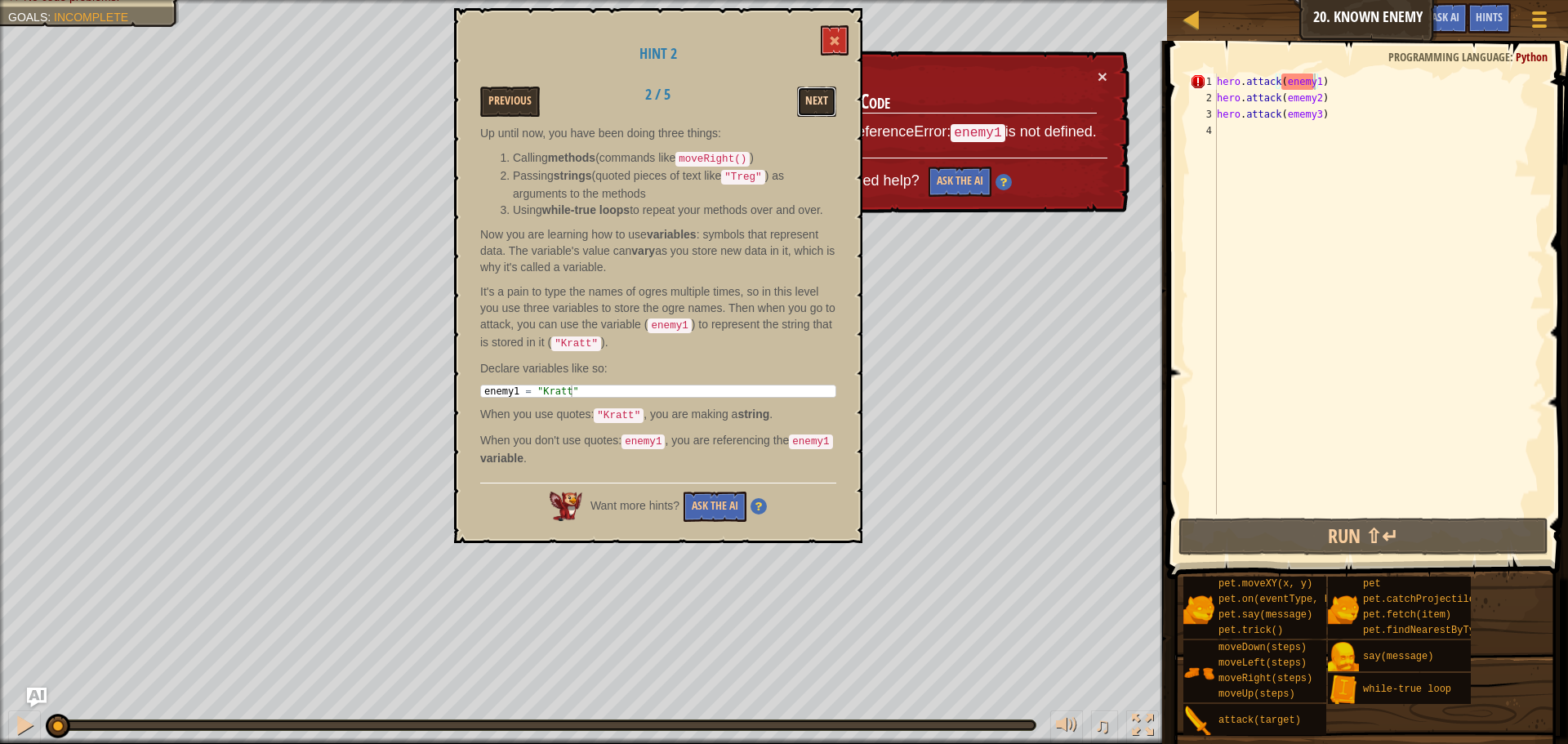
click at [825, 89] on button "Next" at bounding box center [817, 102] width 40 height 31
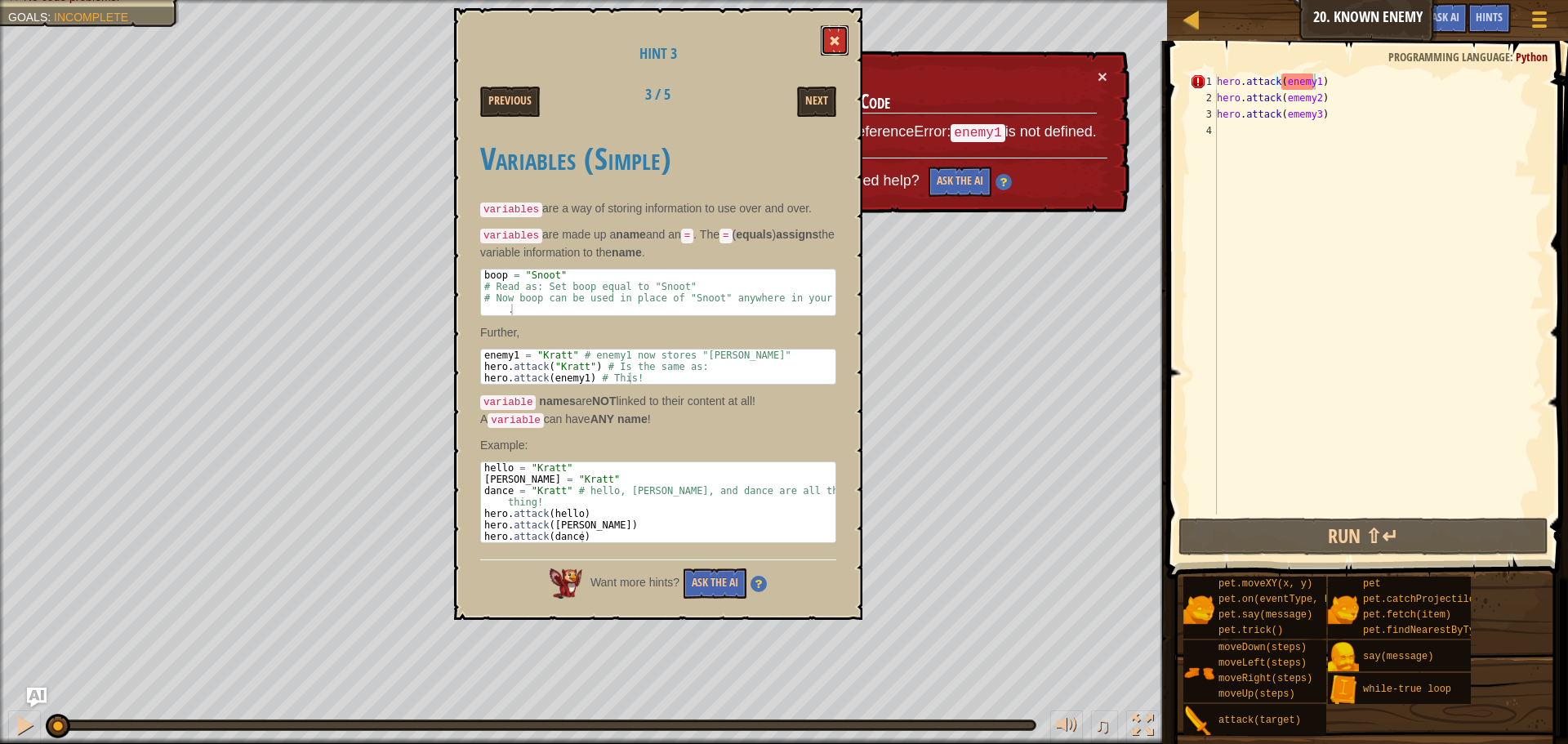
click at [837, 43] on span at bounding box center [834, 40] width 12 height 12
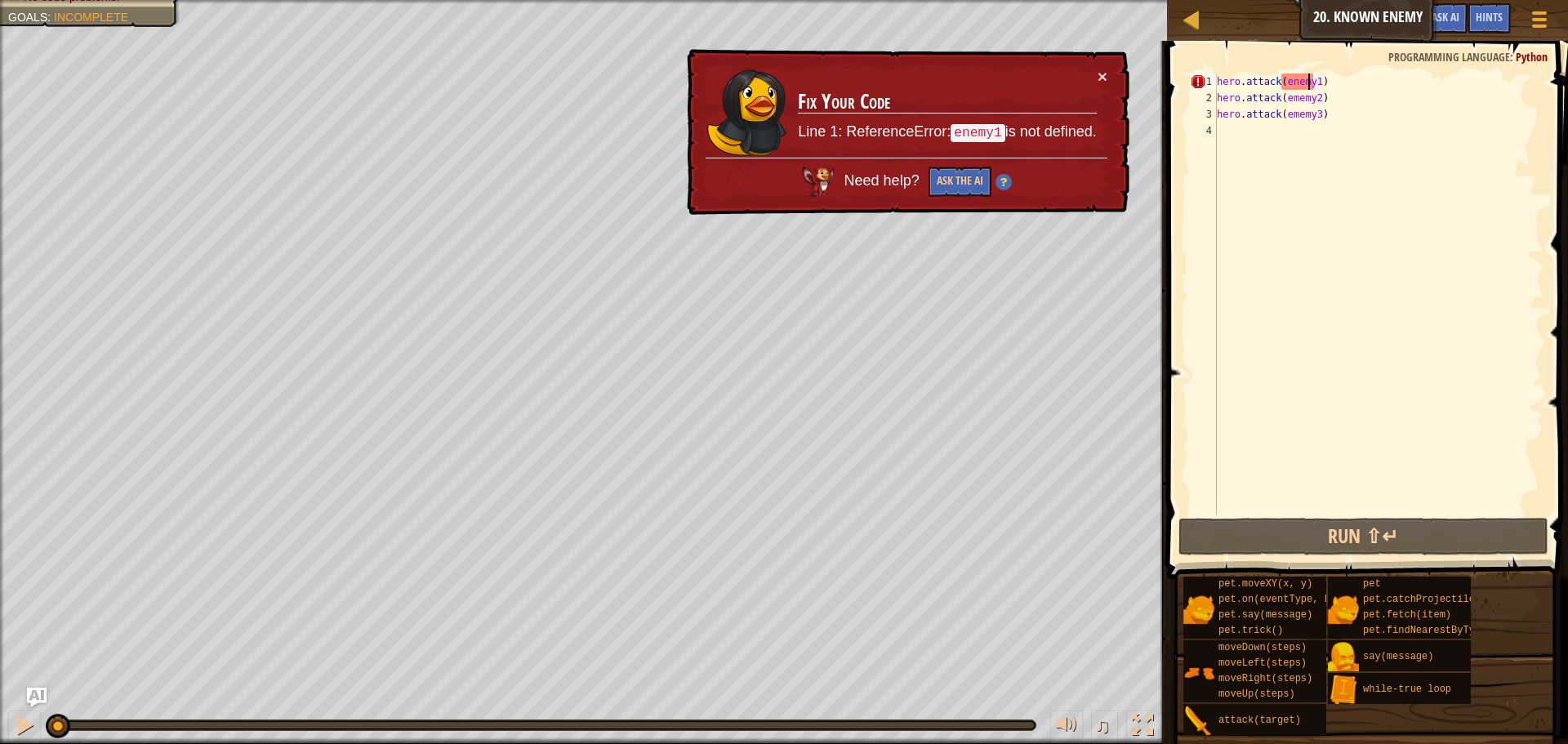
click at [1311, 75] on div "hero . attack ( enemy1 ) hero . attack ( ememy2 ) hero . attack ( ememy3 )" at bounding box center [1378, 310] width 330 height 474
click at [1314, 76] on div "hero . attack ( enemy1 ) hero . attack ( ememy2 ) hero . attack ( ememy3 )" at bounding box center [1378, 310] width 330 height 474
click at [1314, 76] on div "hero . attack ( enemy1 ) hero . attack ( ememy2 ) hero . attack ( ememy3 )" at bounding box center [1378, 294] width 330 height 441
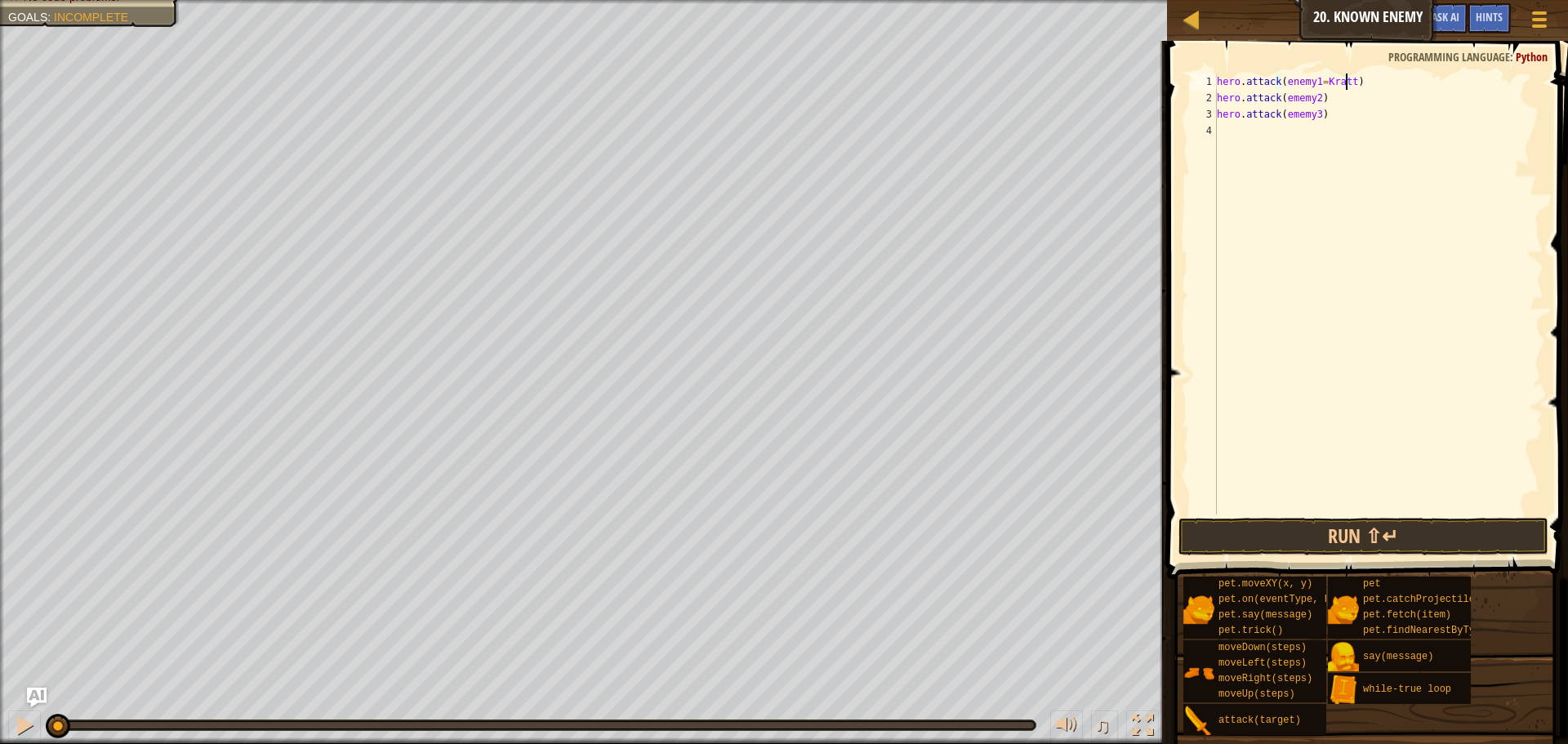
scroll to position [7, 11]
click at [1314, 94] on div "hero . attack ( enemy1 = [PERSON_NAME] ) hero . attack ( ememy2 ) hero . attack…" at bounding box center [1378, 310] width 330 height 474
click at [1316, 115] on div "hero . attack ( enemy1 = [PERSON_NAME] ) hero . attack ( ememy2 = [PERSON_NAME]…" at bounding box center [1378, 310] width 330 height 474
click at [1429, 520] on button "Run ⇧↵" at bounding box center [1364, 536] width 370 height 38
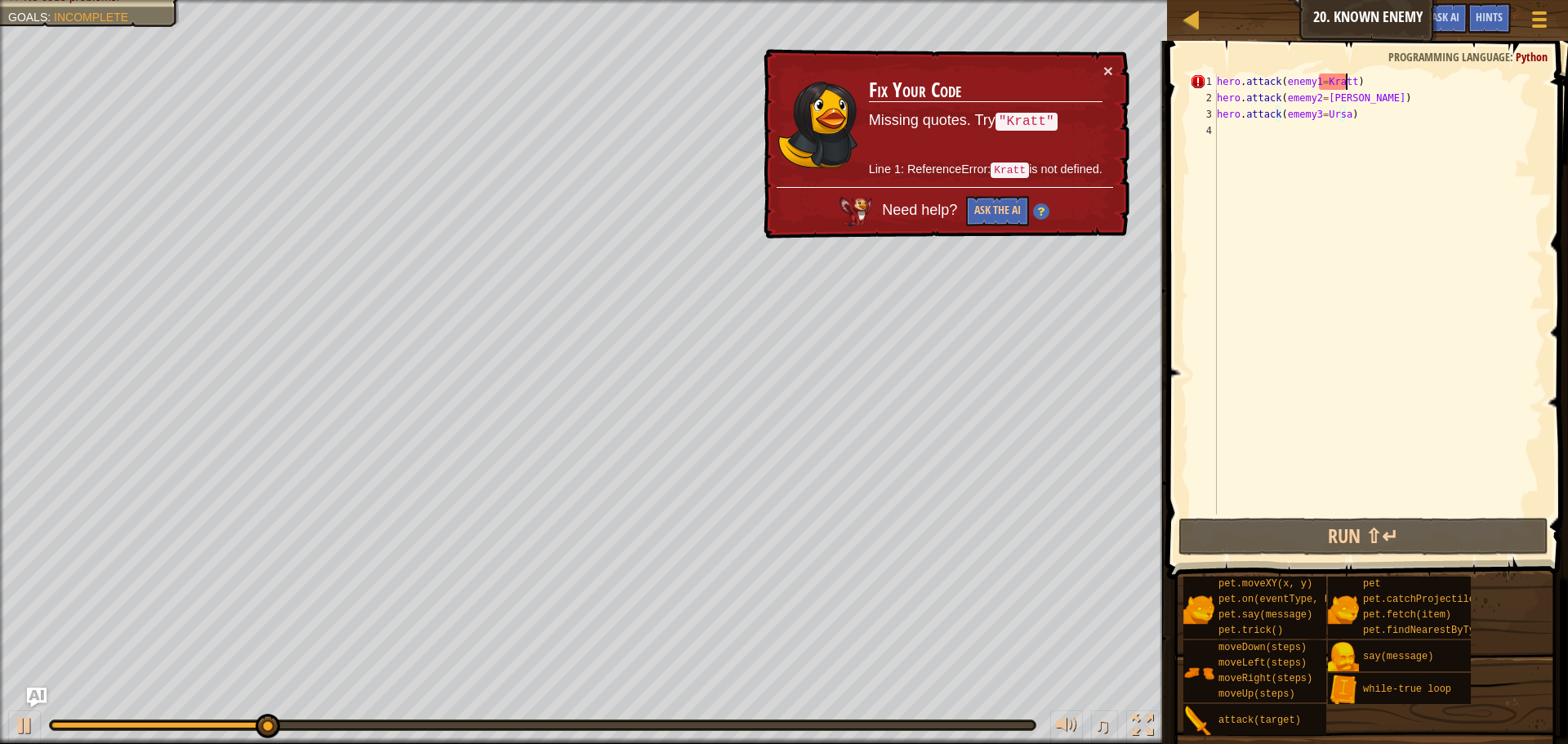
click at [1346, 75] on div "hero . attack ( enemy1 = [PERSON_NAME] ) hero . attack ( ememy2 = [PERSON_NAME]…" at bounding box center [1378, 310] width 330 height 474
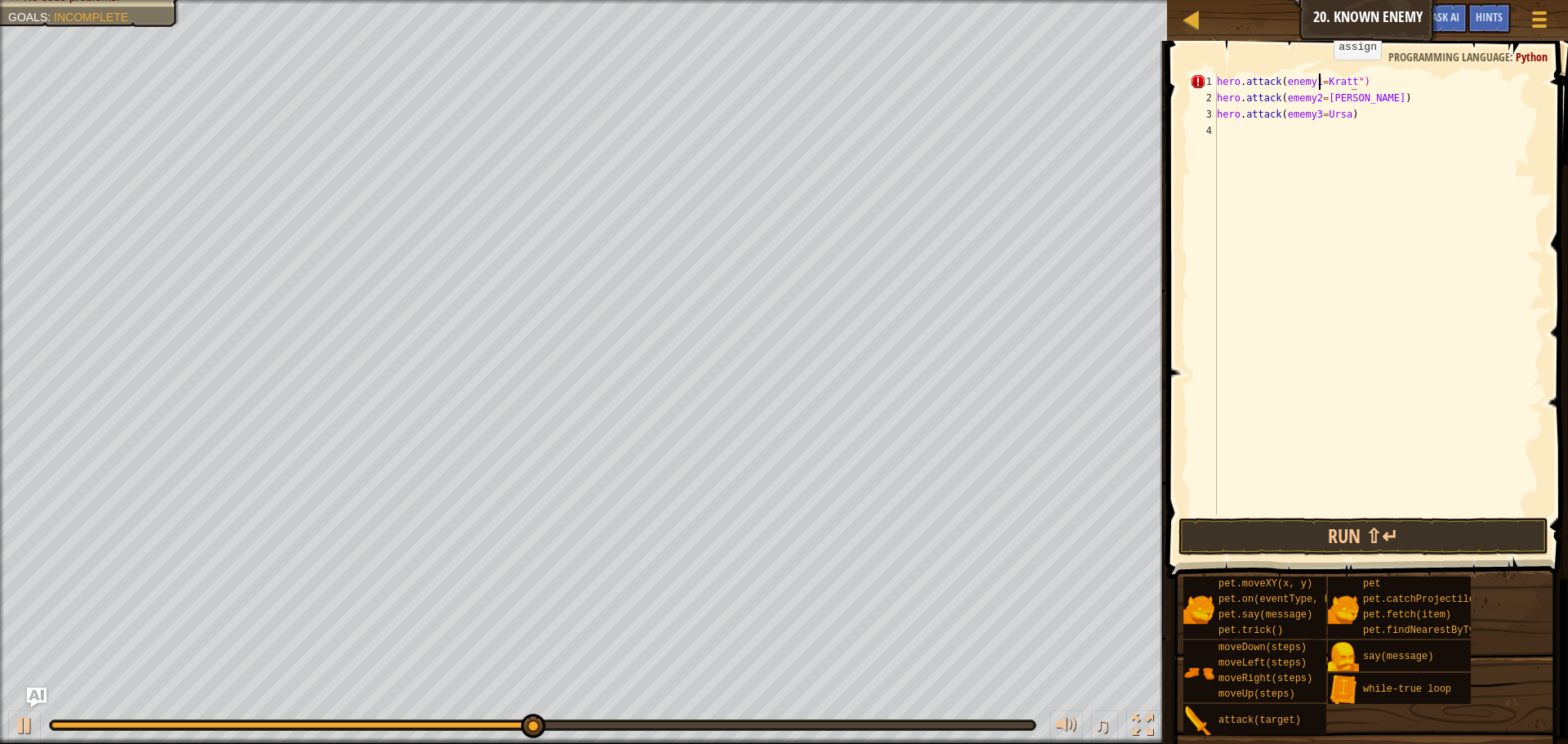
click at [1320, 75] on div "hero . attack ( enemy1 = [PERSON_NAME] ") hero . attack ( ememy2 = [PERSON_NAME…" at bounding box center [1378, 310] width 330 height 474
click at [1340, 95] on div "hero . attack ( enemy1 = "[PERSON_NAME]" ) hero . attack ( ememy2 = [PERSON_NAM…" at bounding box center [1378, 310] width 330 height 474
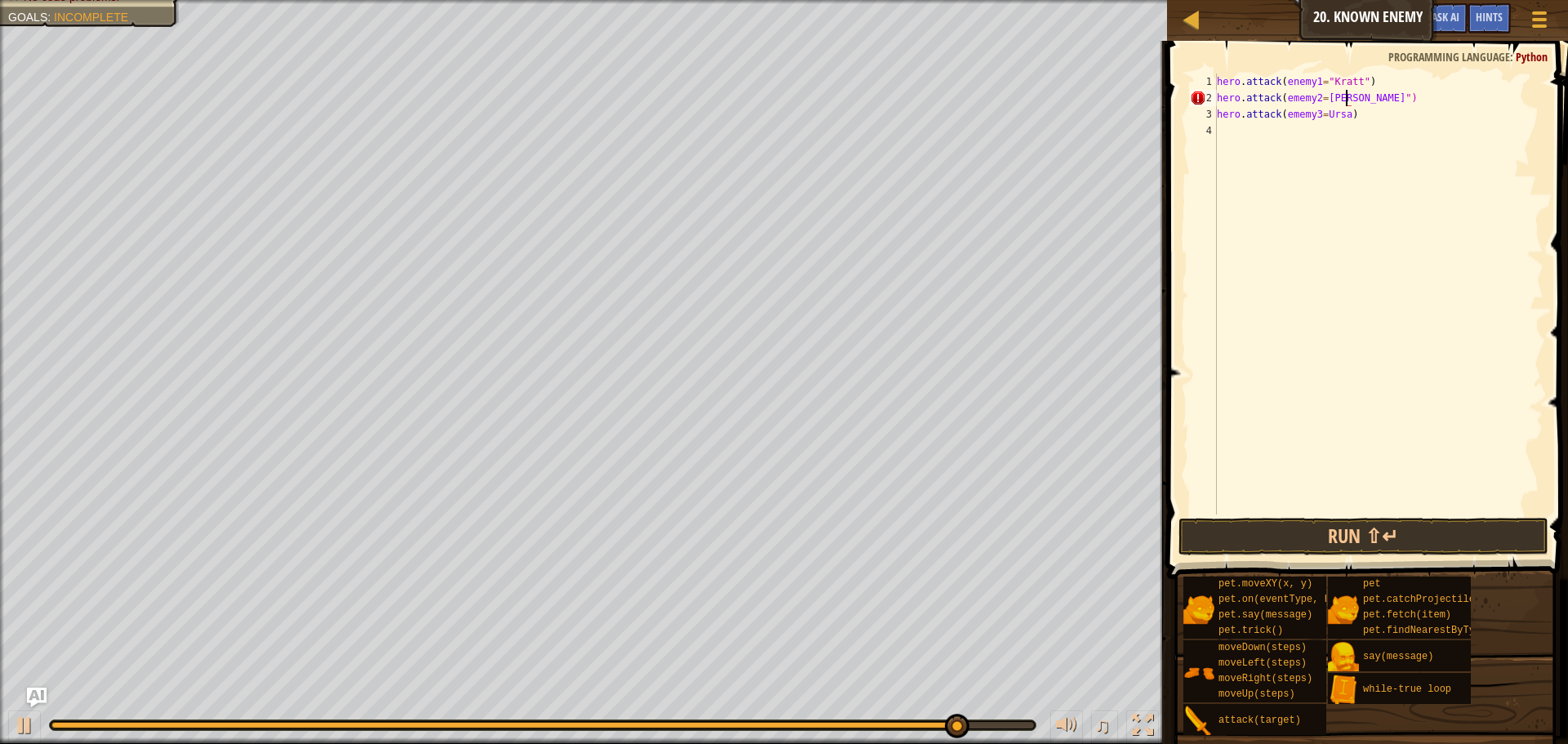
click at [1323, 95] on div "hero . attack ( enemy1 = "[PERSON_NAME]" ) hero . attack ( ememy2 = [PERSON_NAM…" at bounding box center [1378, 310] width 330 height 474
click at [1322, 95] on div "hero . attack ( enemy1 = "[PERSON_NAME]" ) hero . attack ( ememy2 = [PERSON_NAM…" at bounding box center [1378, 310] width 330 height 474
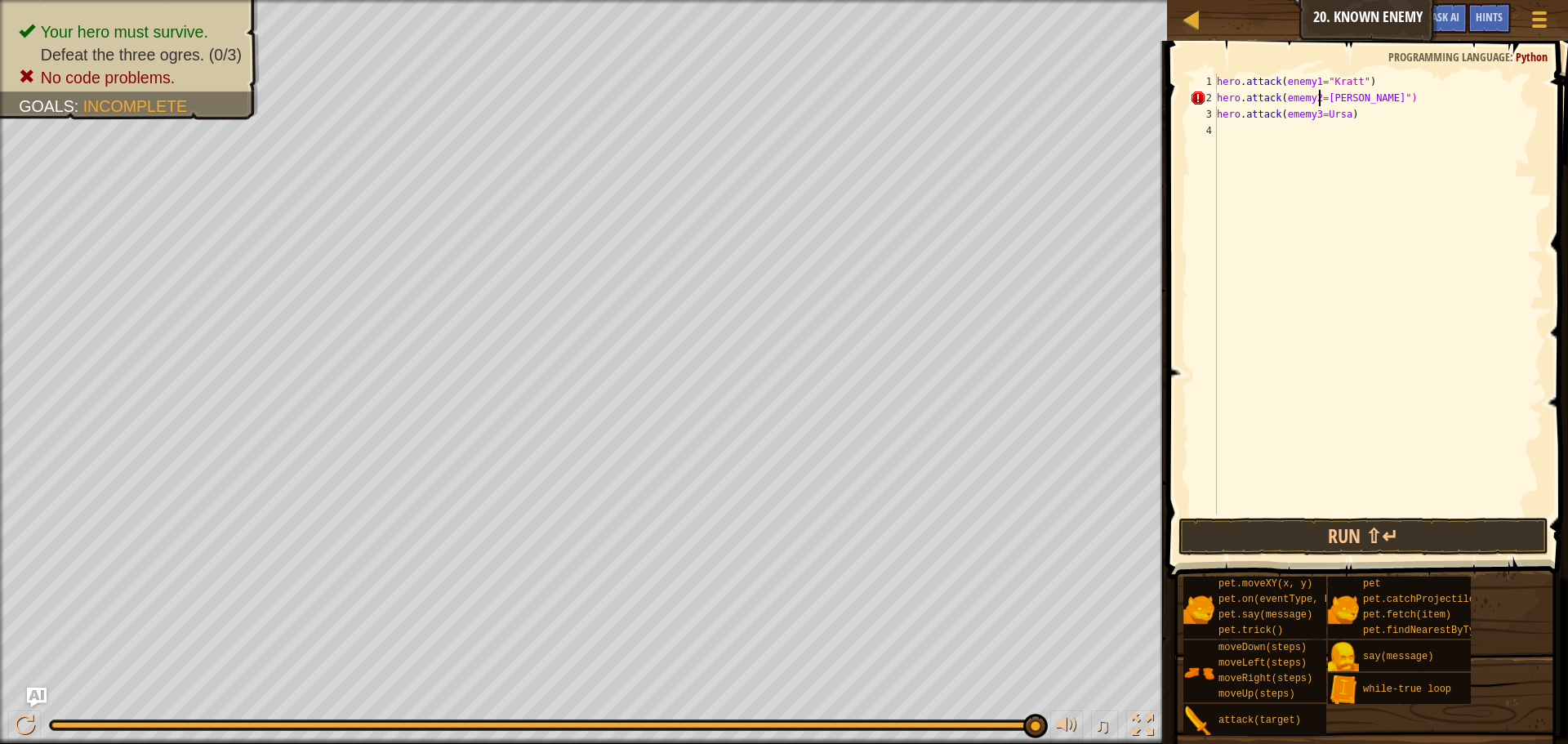
scroll to position [7, 10]
click at [1339, 114] on div "hero . attack ( enemy1 = "[PERSON_NAME]" ) hero . attack ( ememy2 = "Gert" ) he…" at bounding box center [1378, 310] width 330 height 474
click at [1316, 112] on div "hero . attack ( enemy1 = "[PERSON_NAME]" ) hero . attack ( ememy2 = "Gert" ) he…" at bounding box center [1378, 310] width 330 height 474
click at [1317, 112] on div "hero . attack ( enemy1 = "[PERSON_NAME]" ) hero . attack ( ememy2 = "Gert" ) he…" at bounding box center [1378, 310] width 330 height 474
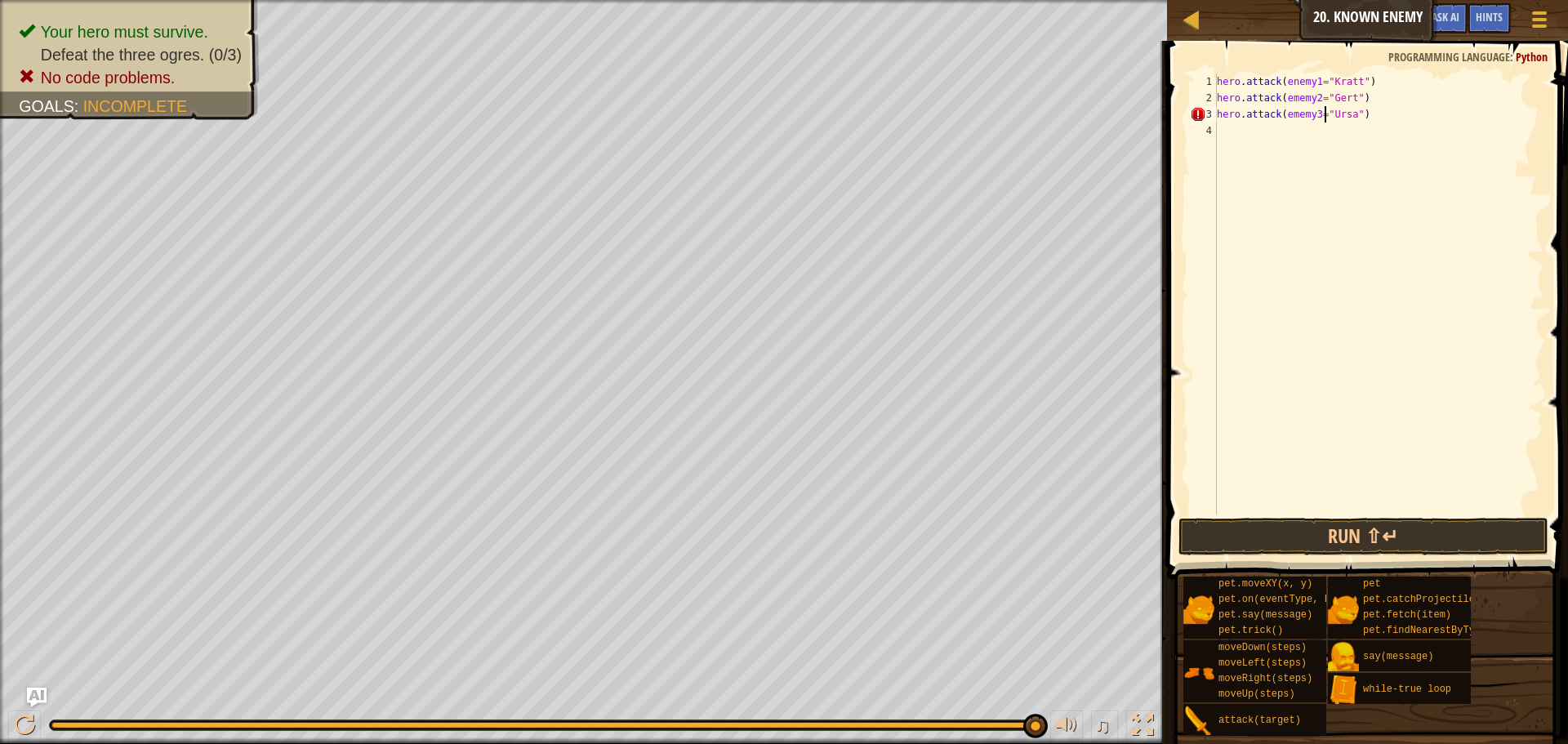
scroll to position [7, 10]
click at [1358, 536] on button "Run ⇧↵" at bounding box center [1364, 536] width 370 height 38
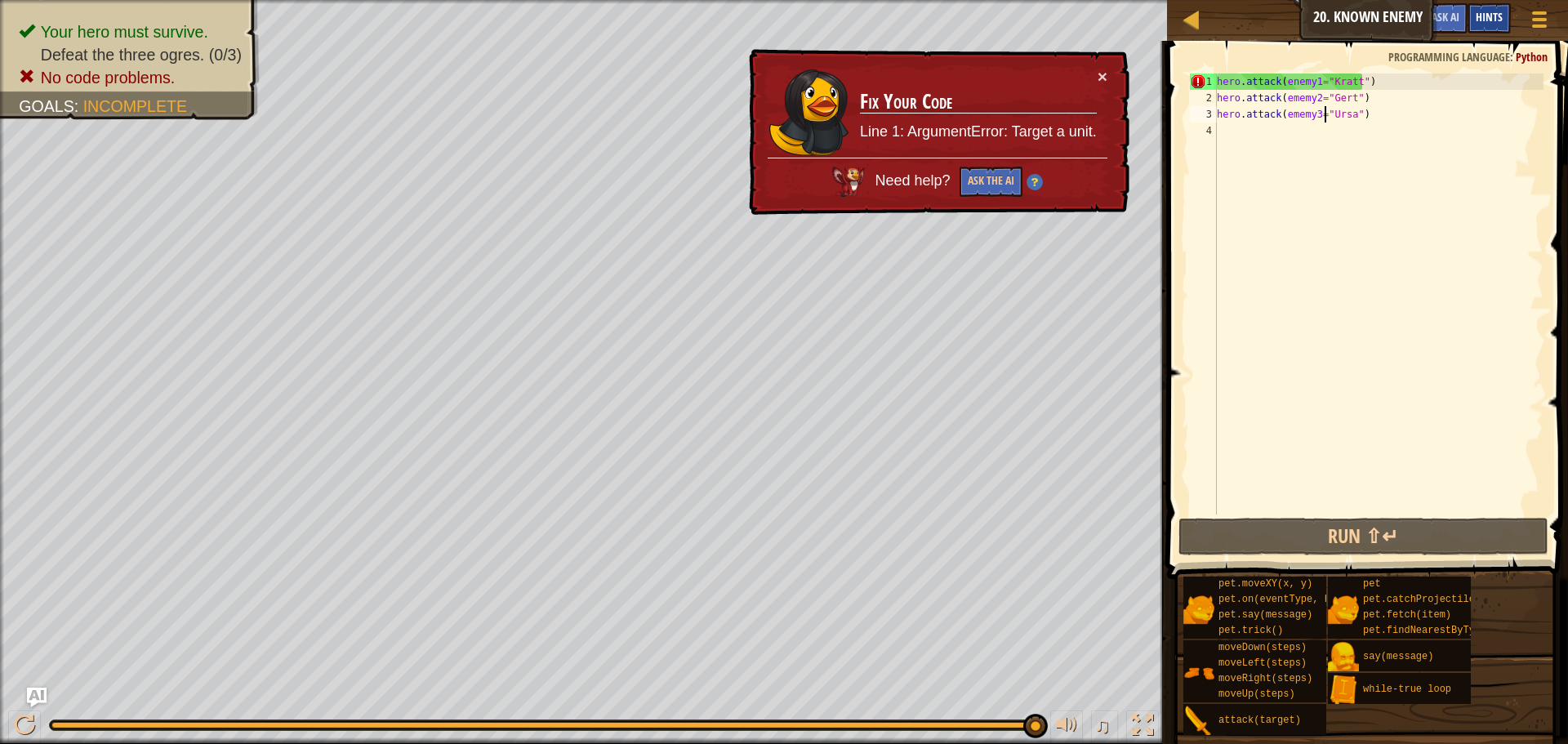
click at [1479, 16] on span "Hints" at bounding box center [1490, 16] width 27 height 15
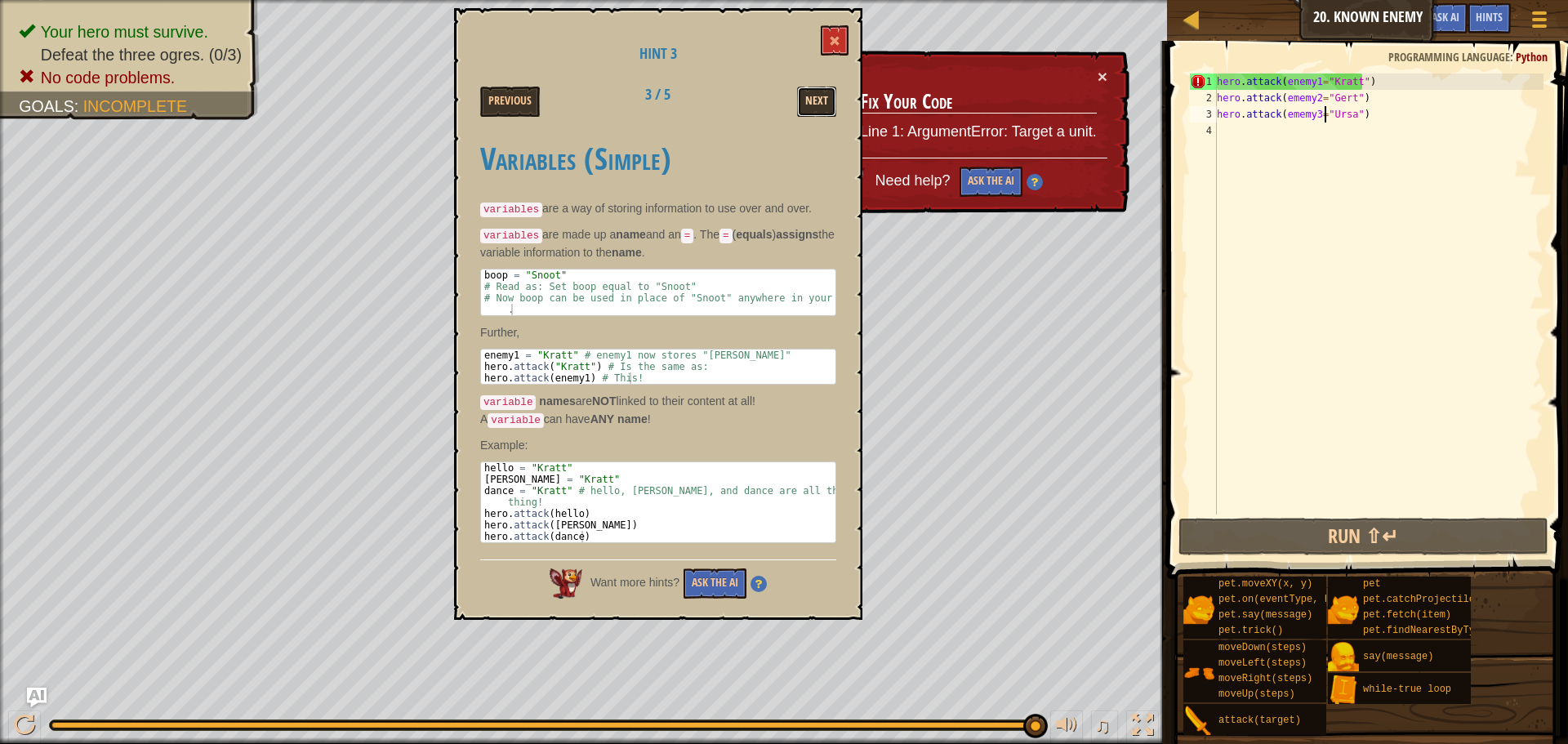
click at [825, 93] on button "Next" at bounding box center [817, 102] width 40 height 31
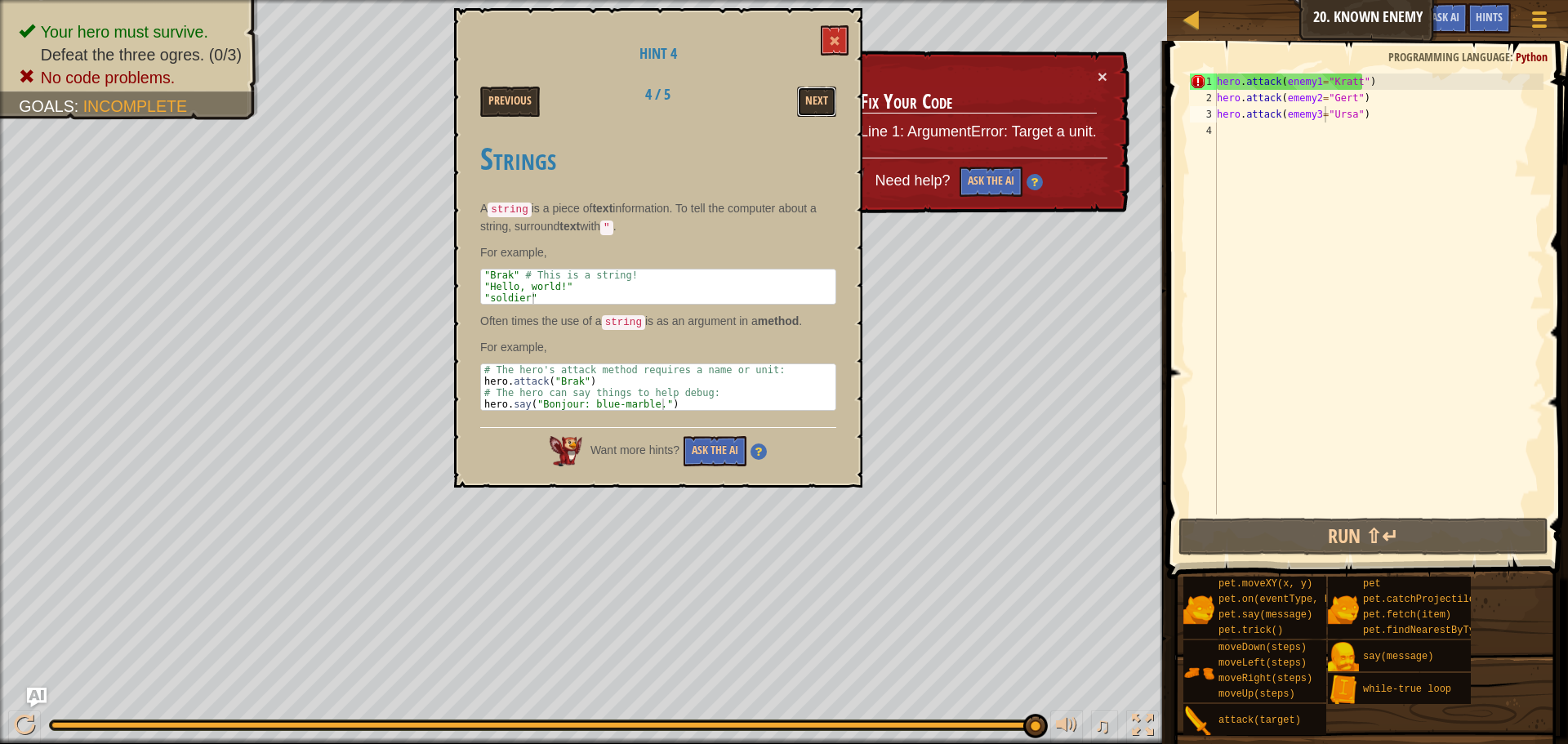
click at [825, 93] on button "Next" at bounding box center [817, 102] width 40 height 31
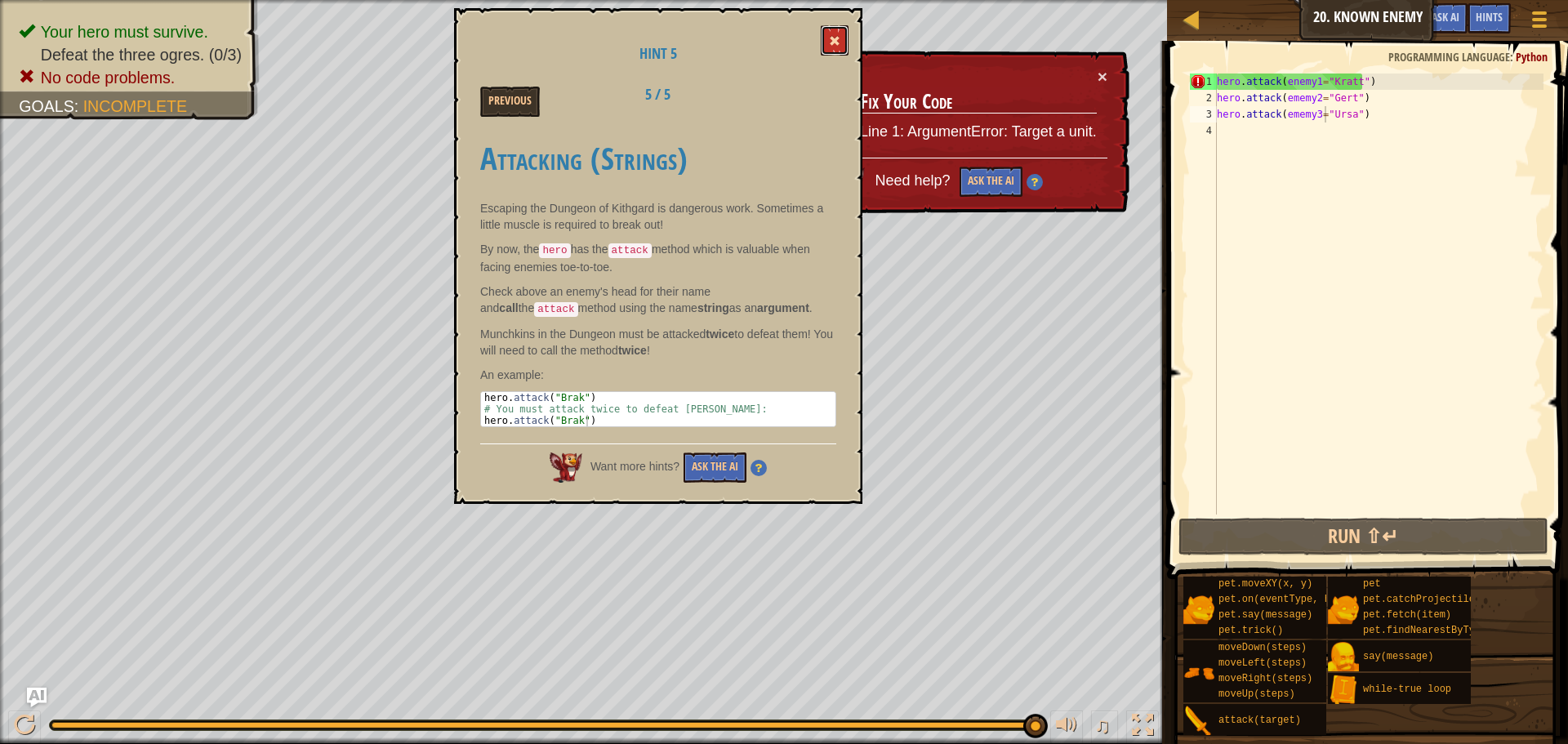
click at [835, 33] on button at bounding box center [834, 40] width 28 height 31
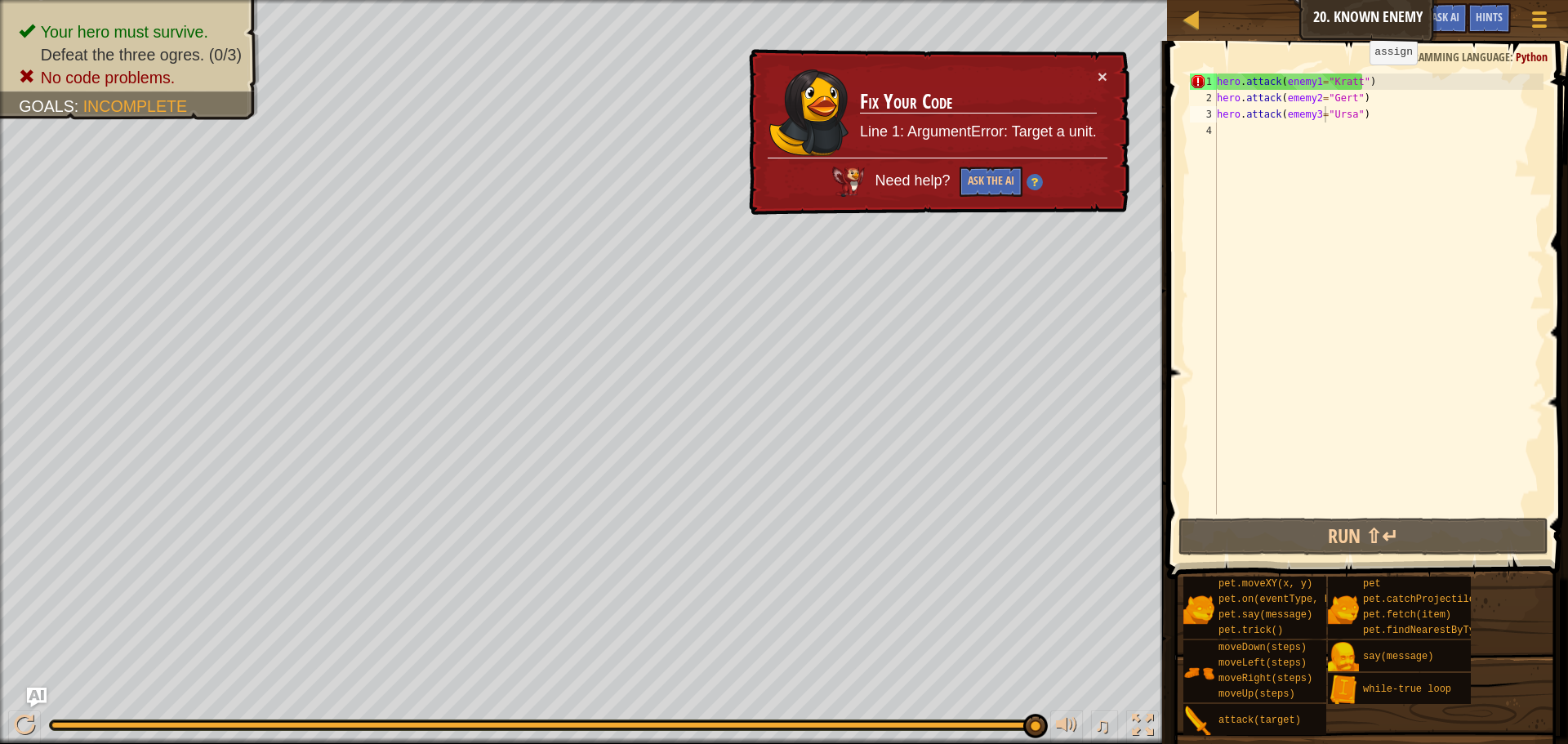
click at [1356, 81] on div "hero . attack ( enemy1 = "[PERSON_NAME]" ) hero . attack ( ememy2 = "Gert" ) he…" at bounding box center [1378, 310] width 330 height 474
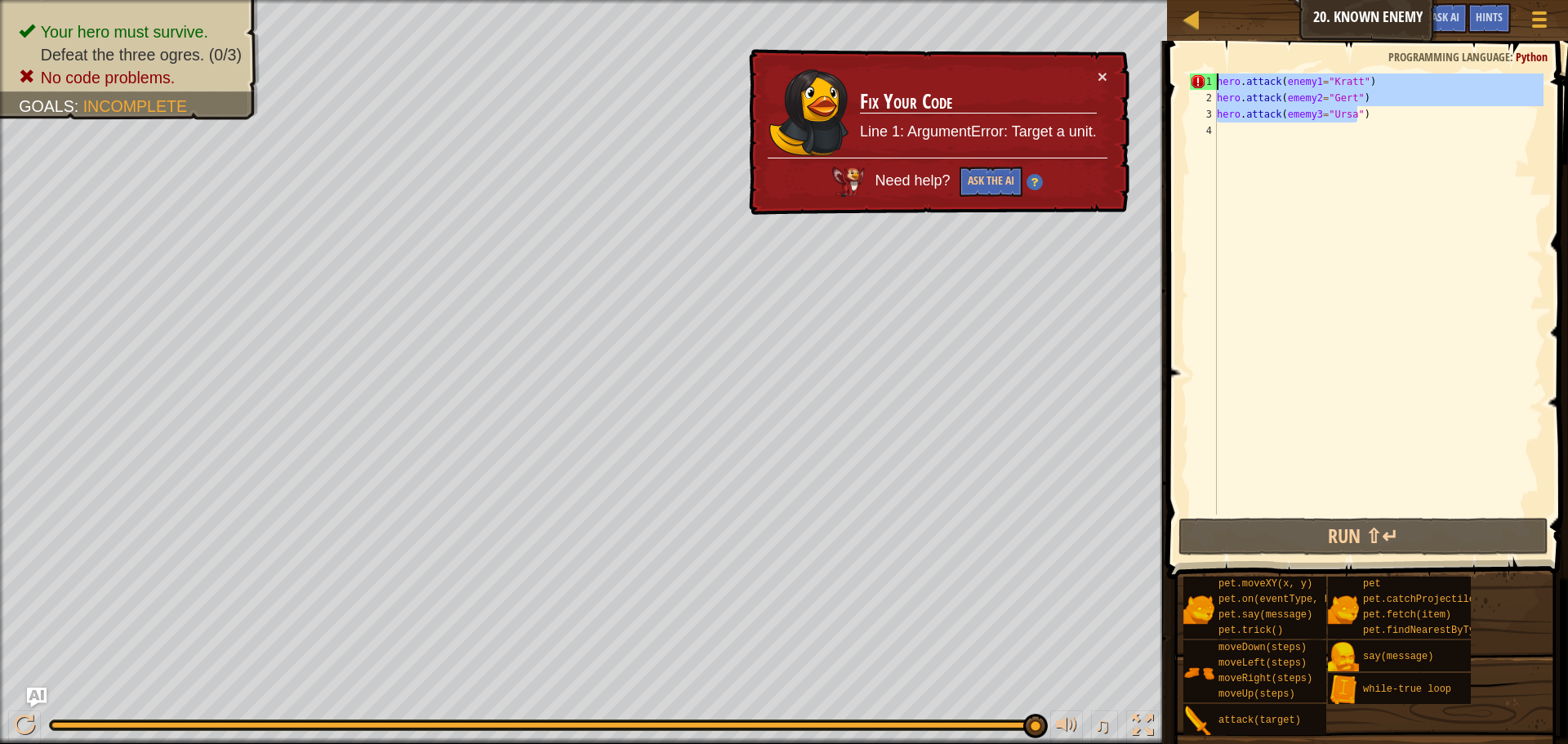
drag, startPoint x: 1423, startPoint y: 119, endPoint x: 1119, endPoint y: 69, distance: 308.1
click at [1125, 71] on div "Map Introduction to Computer Science 20. Known Enemy Game Menu Done Hints Ask A…" at bounding box center [784, 372] width 1568 height 744
type textarea "hero.attack(enemy1="[PERSON_NAME]") hero.attack(ememy2="Gert")"
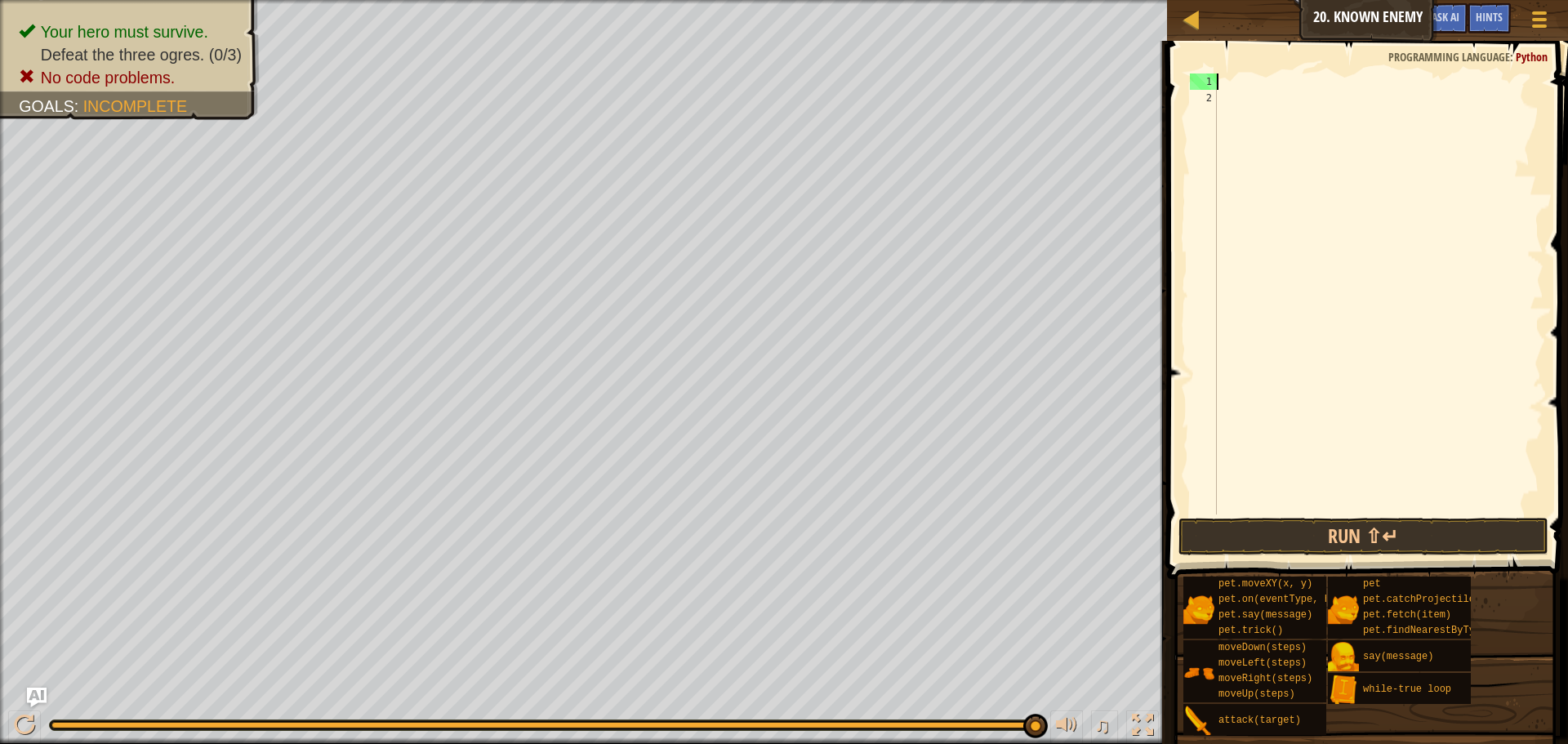
scroll to position [7, 0]
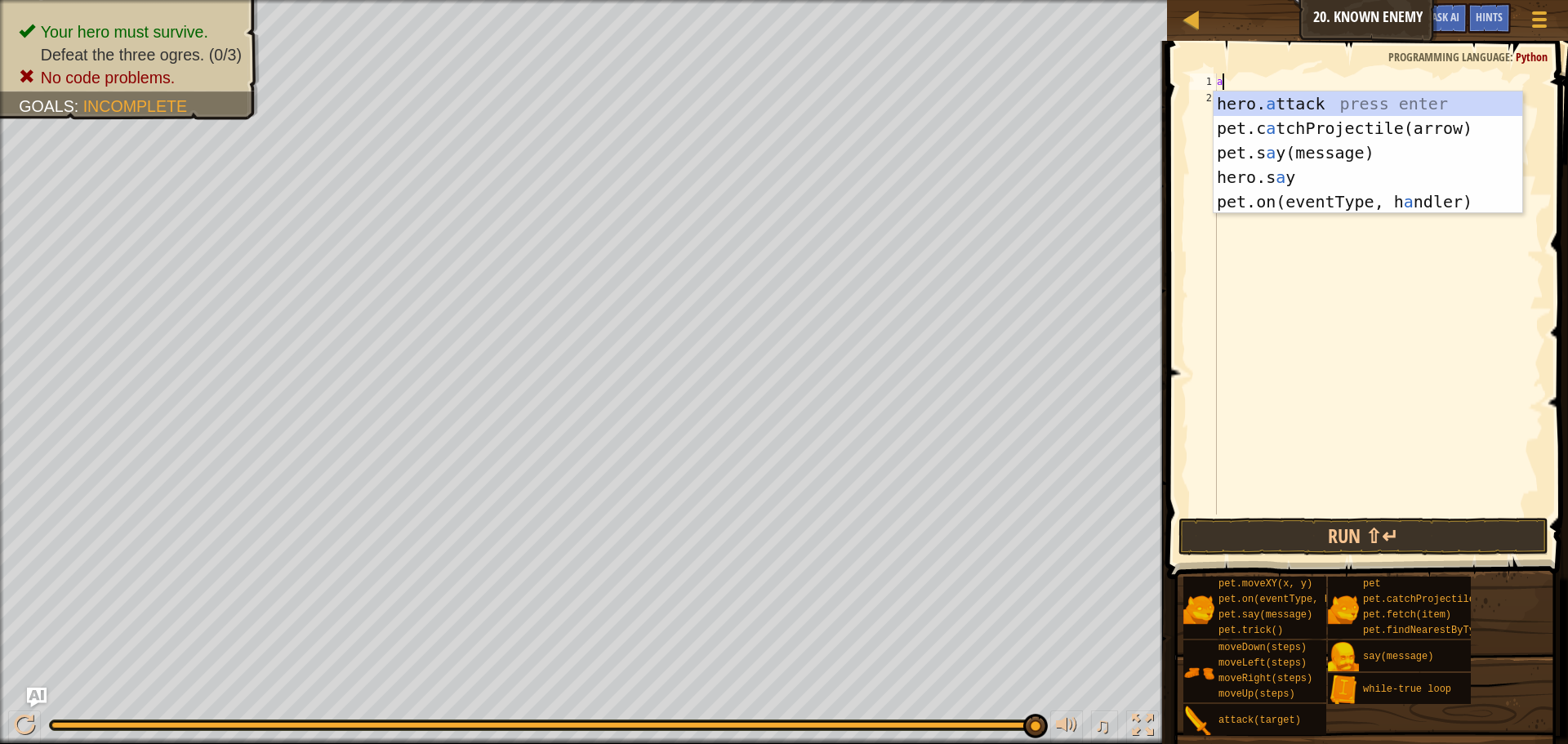
click at [1256, 102] on div "hero. a ttack press enter pet.c a tchProjectile(arrow) press enter pet.s a y(me…" at bounding box center [1368, 177] width 308 height 172
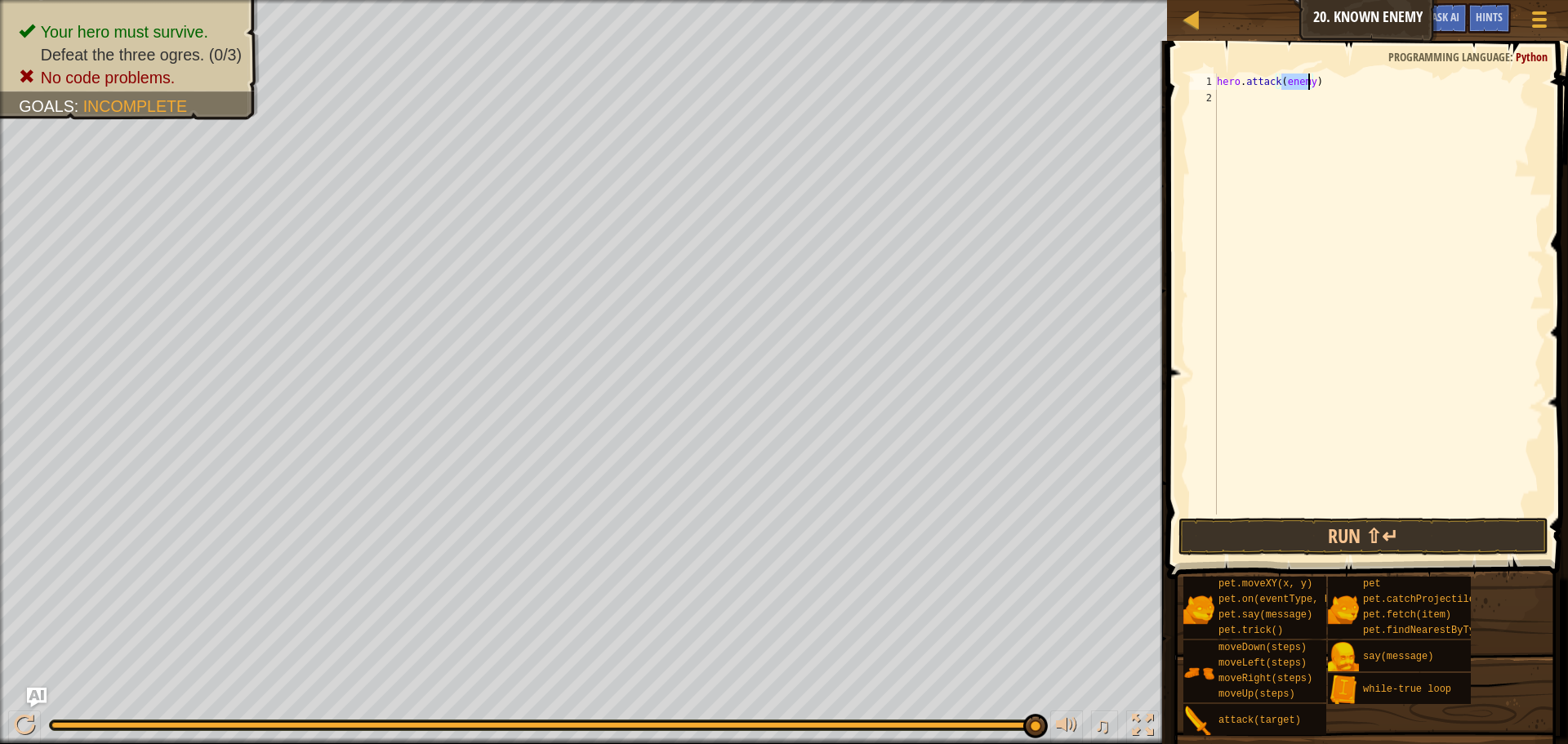
scroll to position [7, 5]
type textarea "hero.attack()"
click at [1299, 87] on div "hero . attack ( )" at bounding box center [1378, 310] width 330 height 474
click at [1104, 79] on div "Map Introduction to Computer Science 20. Known Enemy Game Menu Done Hints Ask A…" at bounding box center [784, 372] width 1568 height 744
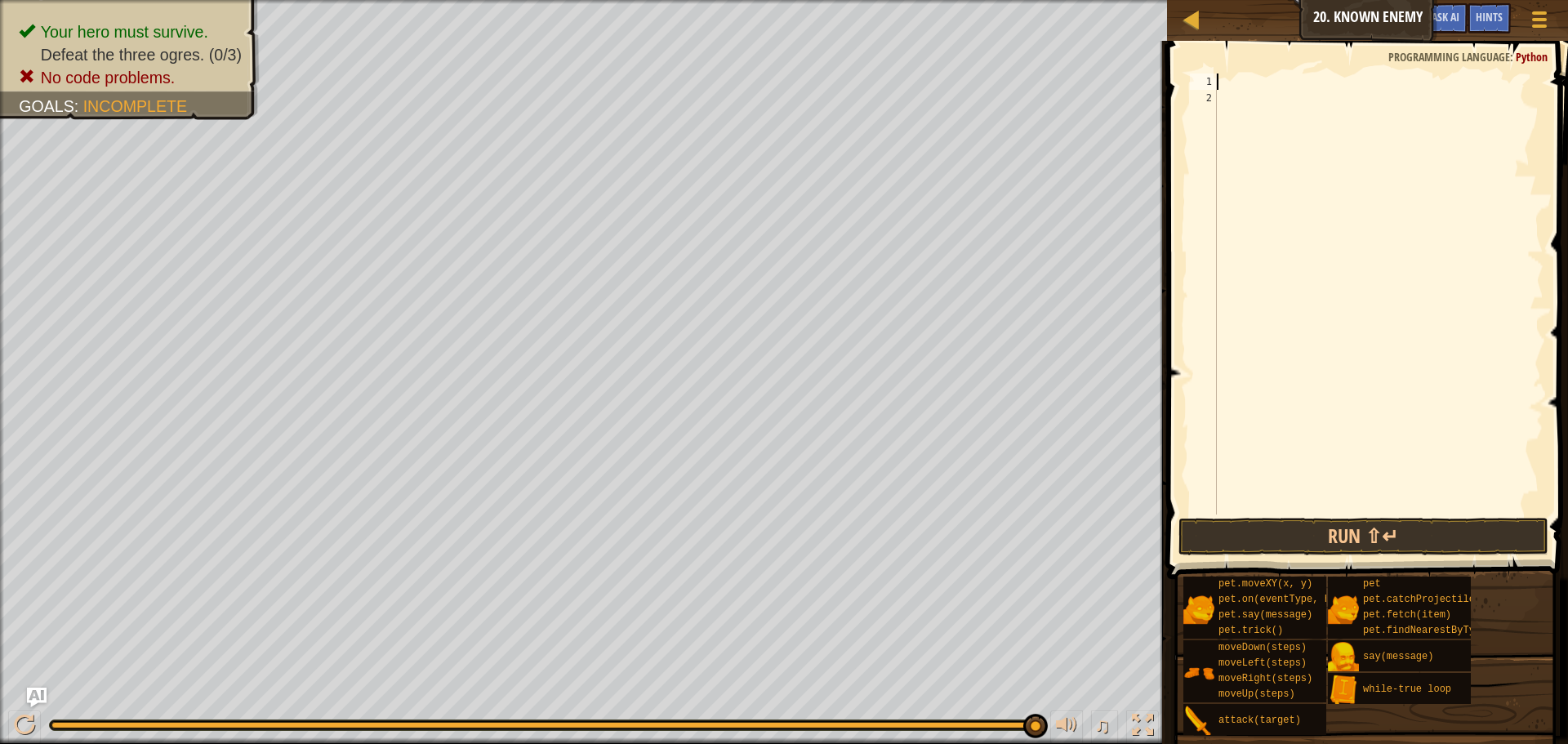
scroll to position [7, 0]
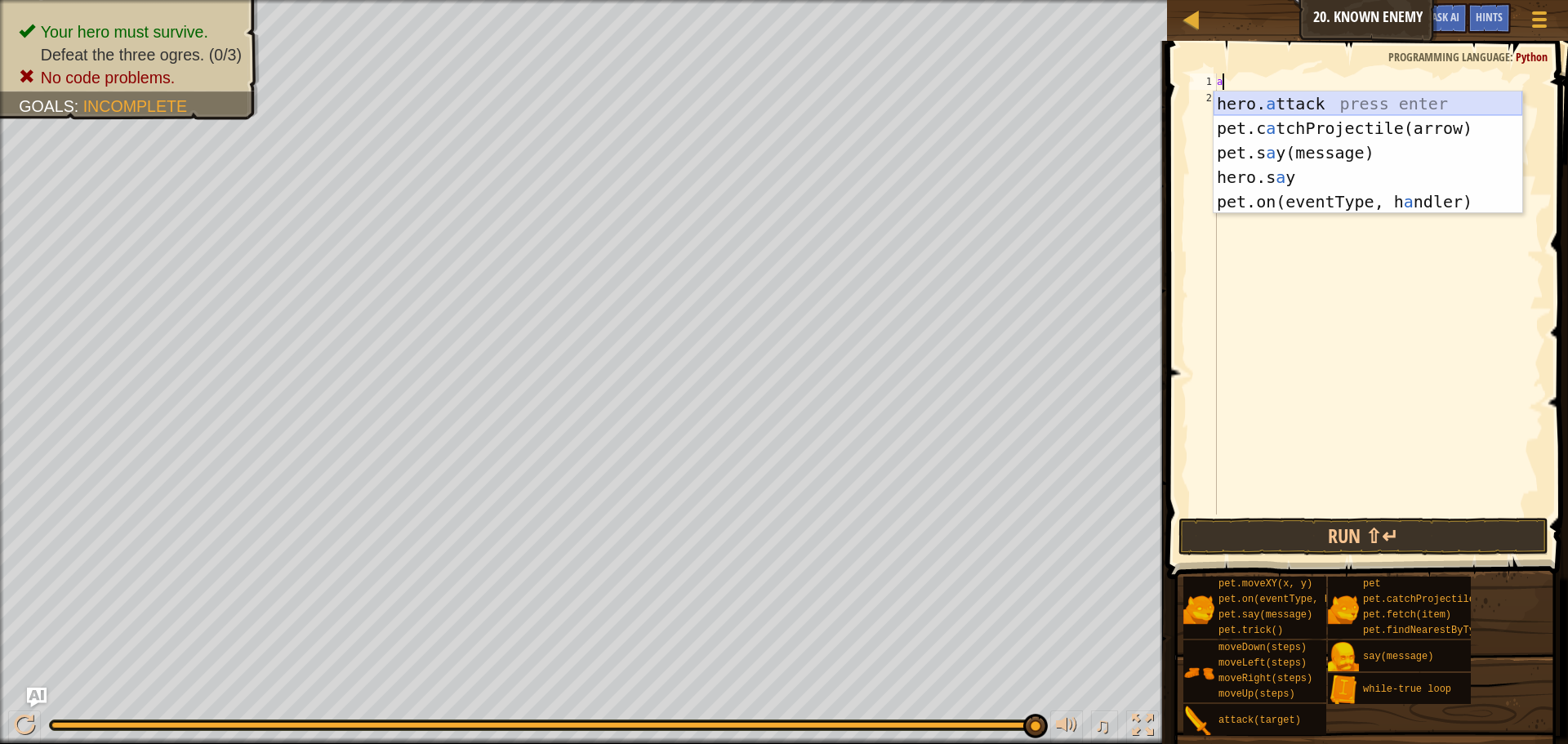
click at [1277, 107] on div "hero. a ttack press enter pet.c a tchProjectile(arrow) press enter pet.s a y(me…" at bounding box center [1368, 177] width 308 height 172
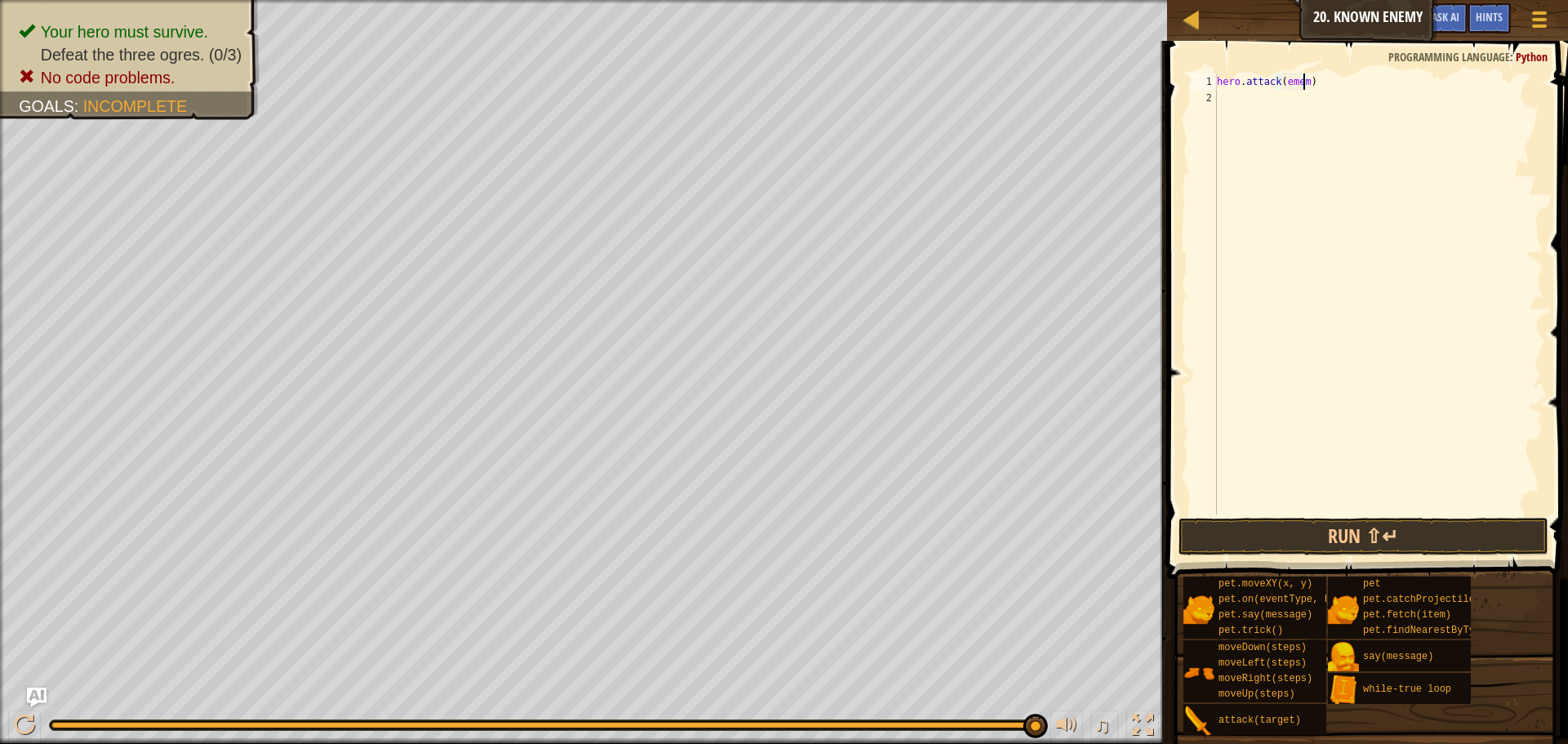
scroll to position [7, 7]
type textarea "hero.attack(ememy1)"
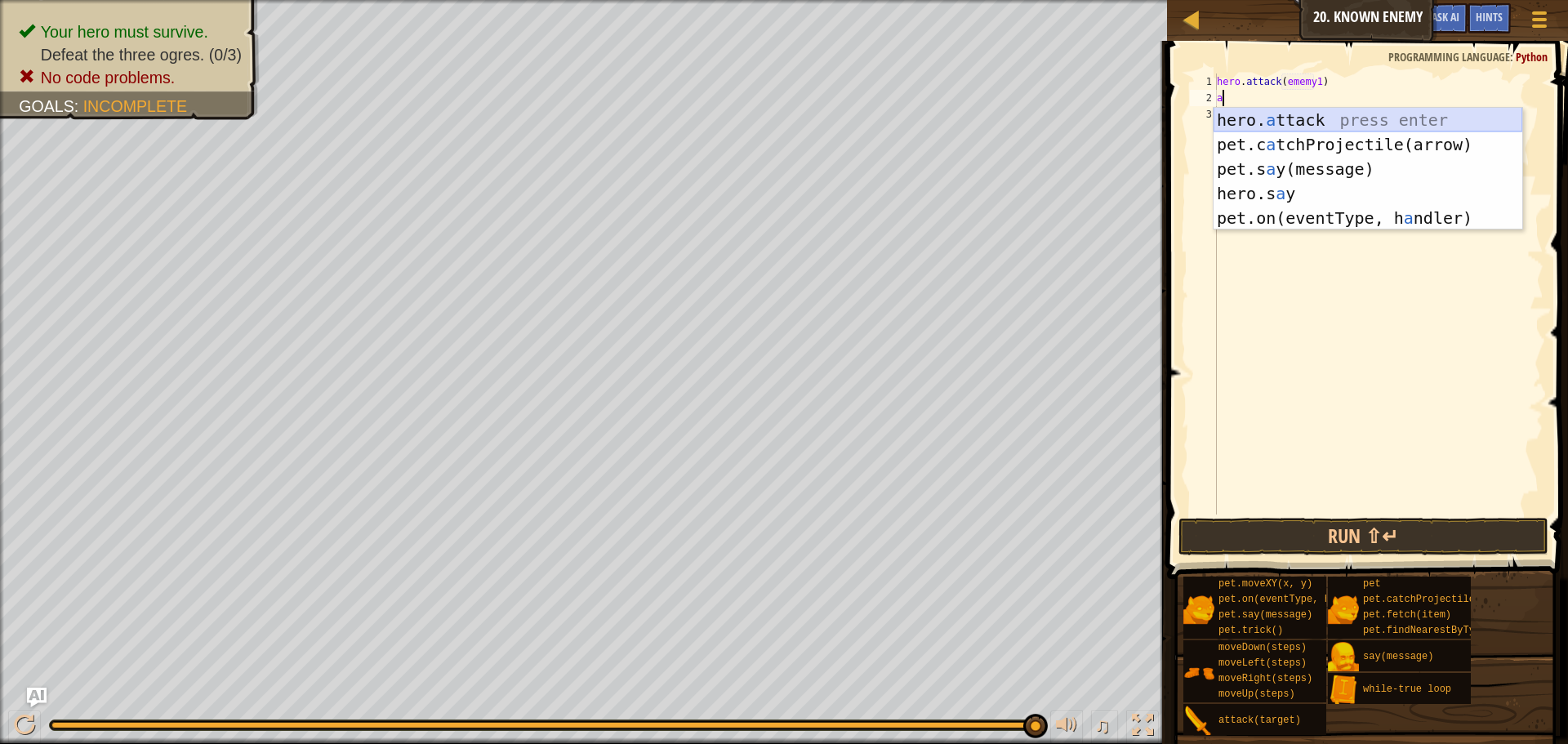
click at [1258, 121] on div "hero. a ttack press enter pet.c a tchProjectile(arrow) press enter pet.s a y(me…" at bounding box center [1368, 193] width 308 height 172
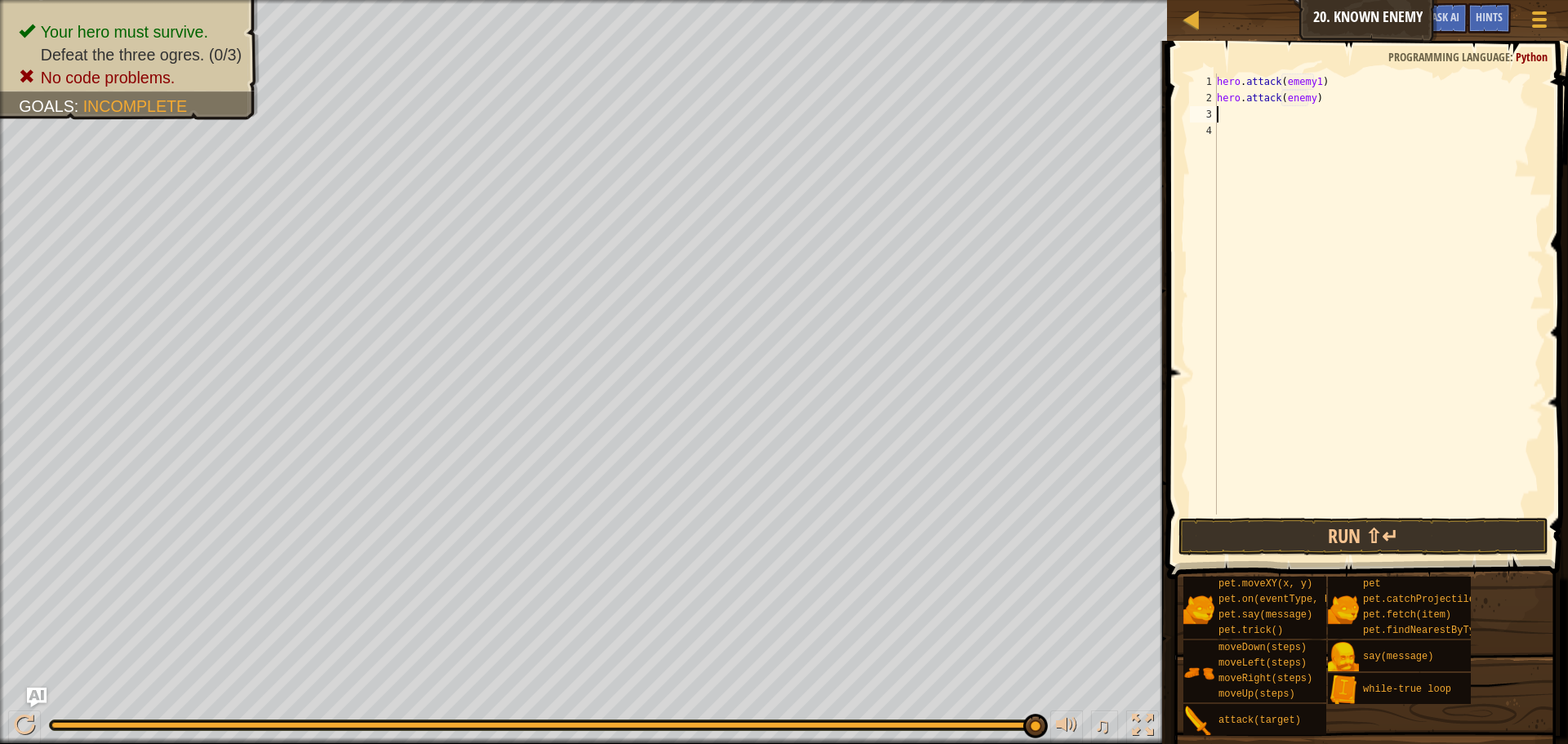
click at [1306, 99] on div "hero . attack ( ememy1 ) hero . attack ( enemy )" at bounding box center [1378, 310] width 330 height 474
click at [1312, 93] on div "hero . attack ( ememy1 ) hero . attack ( enemy )" at bounding box center [1378, 310] width 330 height 474
click at [1313, 94] on div "hero . attack ( ememy1 ) hero . attack ( enemy )" at bounding box center [1378, 310] width 330 height 474
click at [1307, 95] on div "hero . attack ( ememy1 ) hero . attack ( enemy )" at bounding box center [1378, 310] width 330 height 474
type textarea "hero.attack(enemy1)"
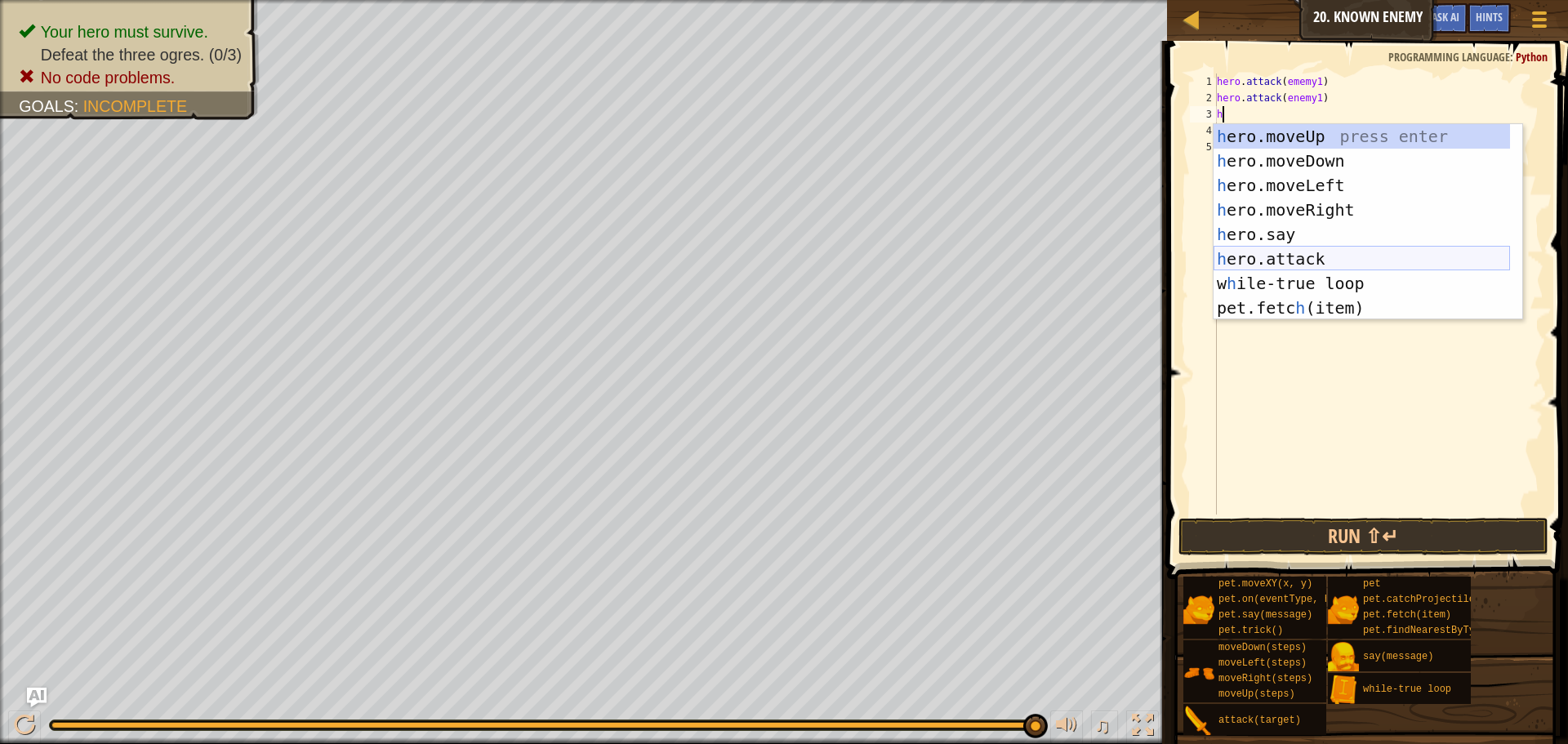
click at [1333, 254] on div "h ero.moveUp press enter h ero.moveDown press enter h ero.moveLeft press enter …" at bounding box center [1362, 246] width 297 height 245
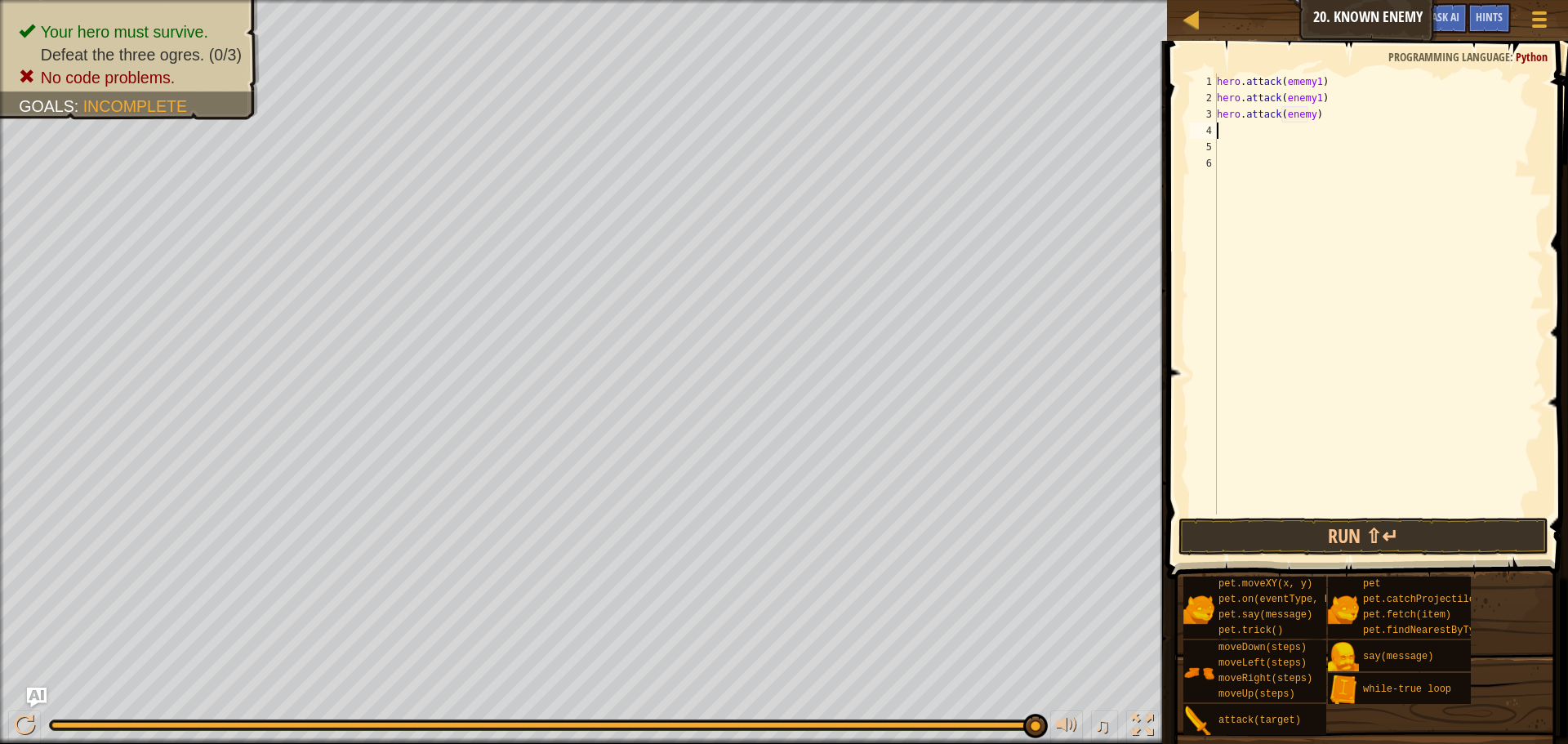
scroll to position [7, 7]
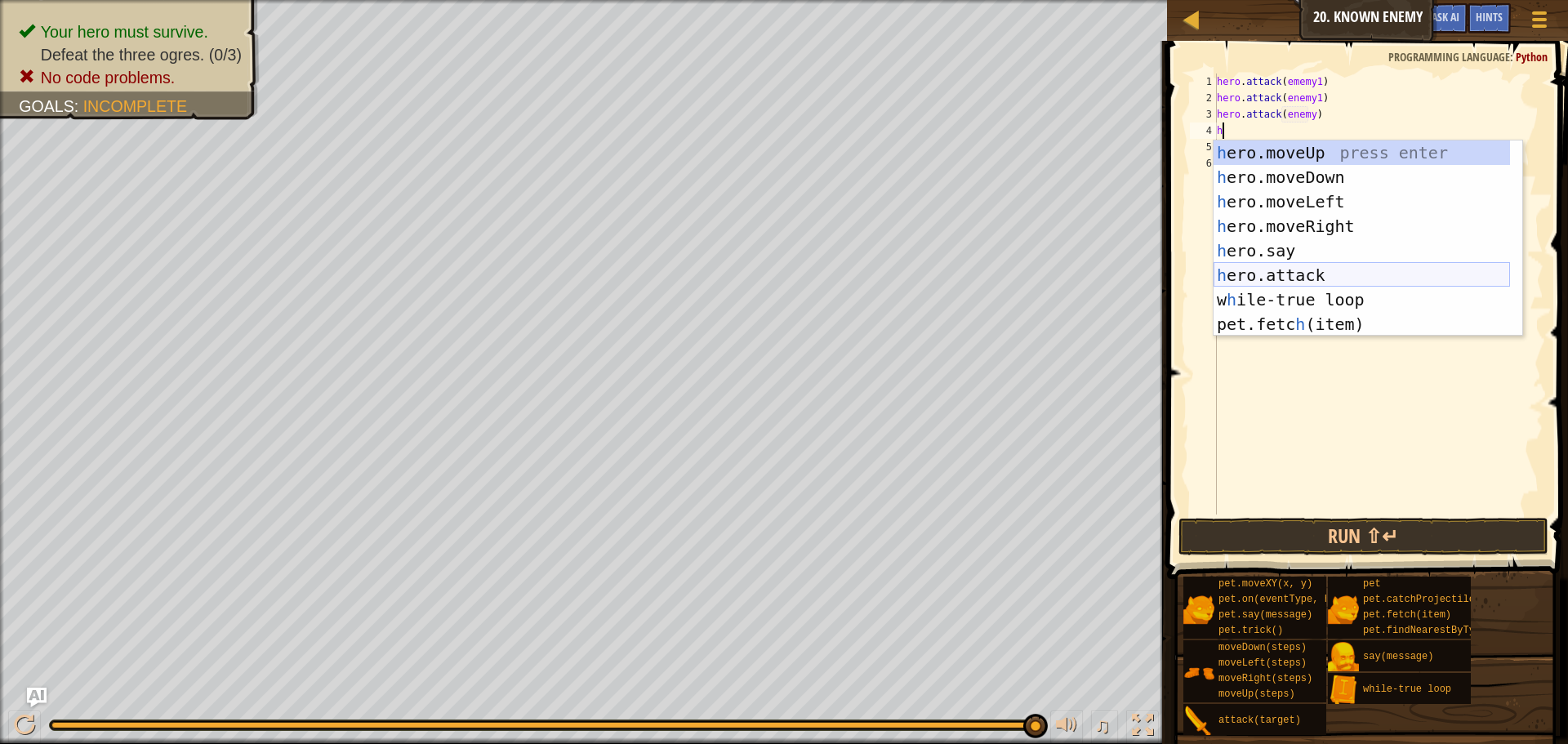
click at [1322, 265] on div "h ero.moveUp press enter h ero.moveDown press enter h ero.moveLeft press enter …" at bounding box center [1362, 262] width 297 height 245
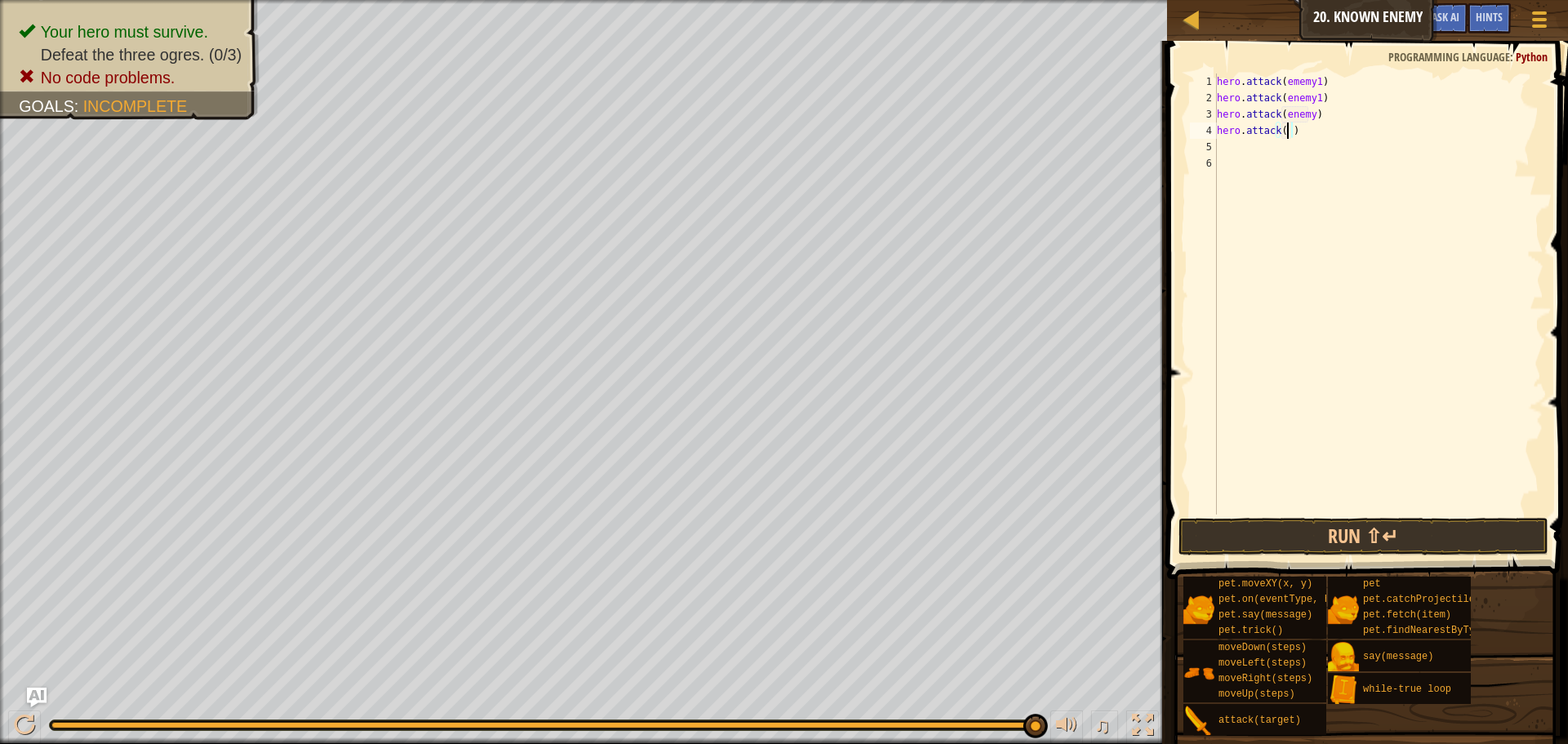
scroll to position [7, 5]
click at [1308, 116] on div "hero . attack ( ememy1 ) hero . attack ( enemy1 ) hero . attack ( enemy ) hero …" at bounding box center [1378, 310] width 330 height 474
click at [1280, 129] on div "hero . attack ( ememy1 ) hero . attack ( enemy1 ) hero . attack ( enemy2 ) hero…" at bounding box center [1378, 310] width 330 height 474
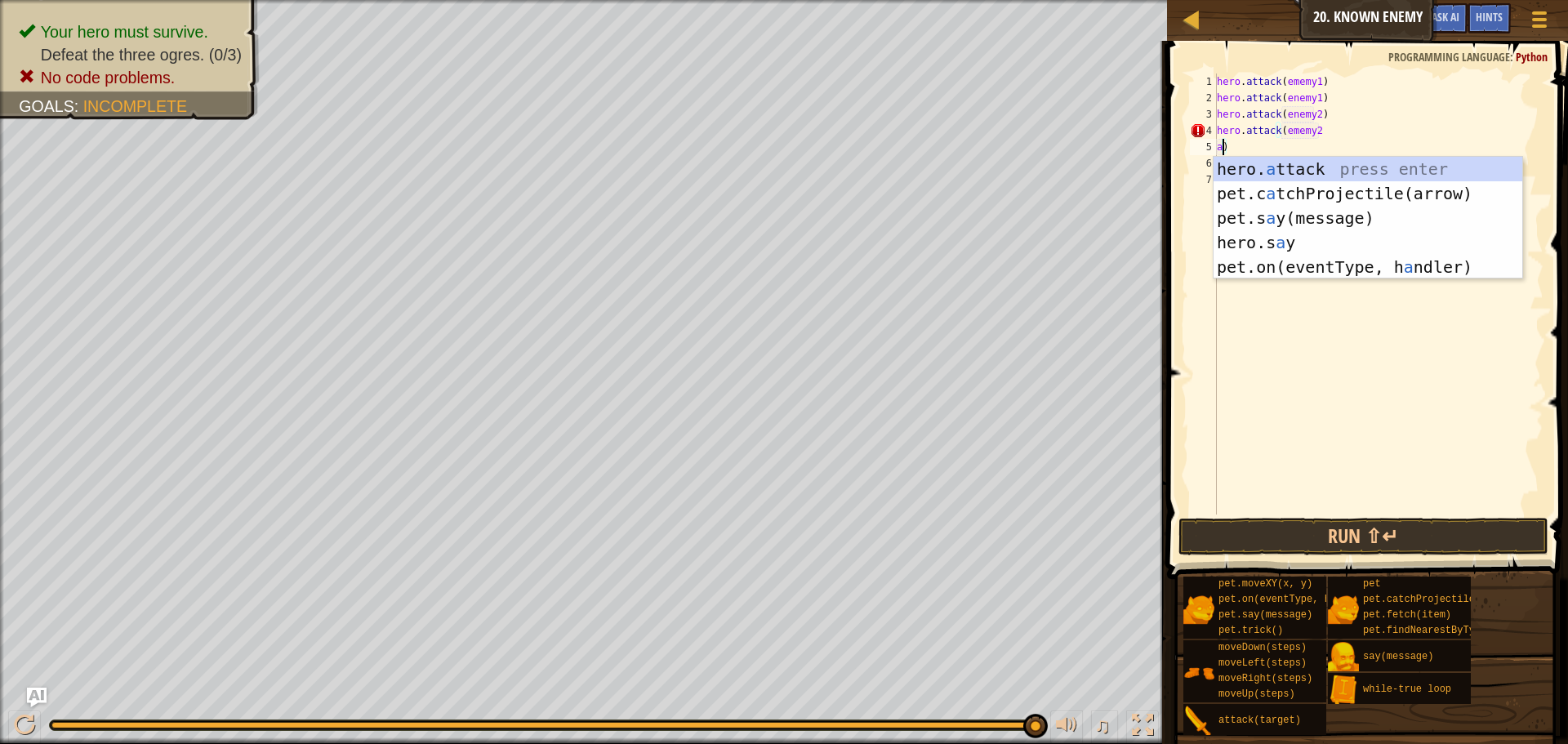
click at [1295, 158] on div "hero. a ttack press enter pet.c a tchProjectile(arrow) press enter pet.s a y(me…" at bounding box center [1368, 242] width 308 height 172
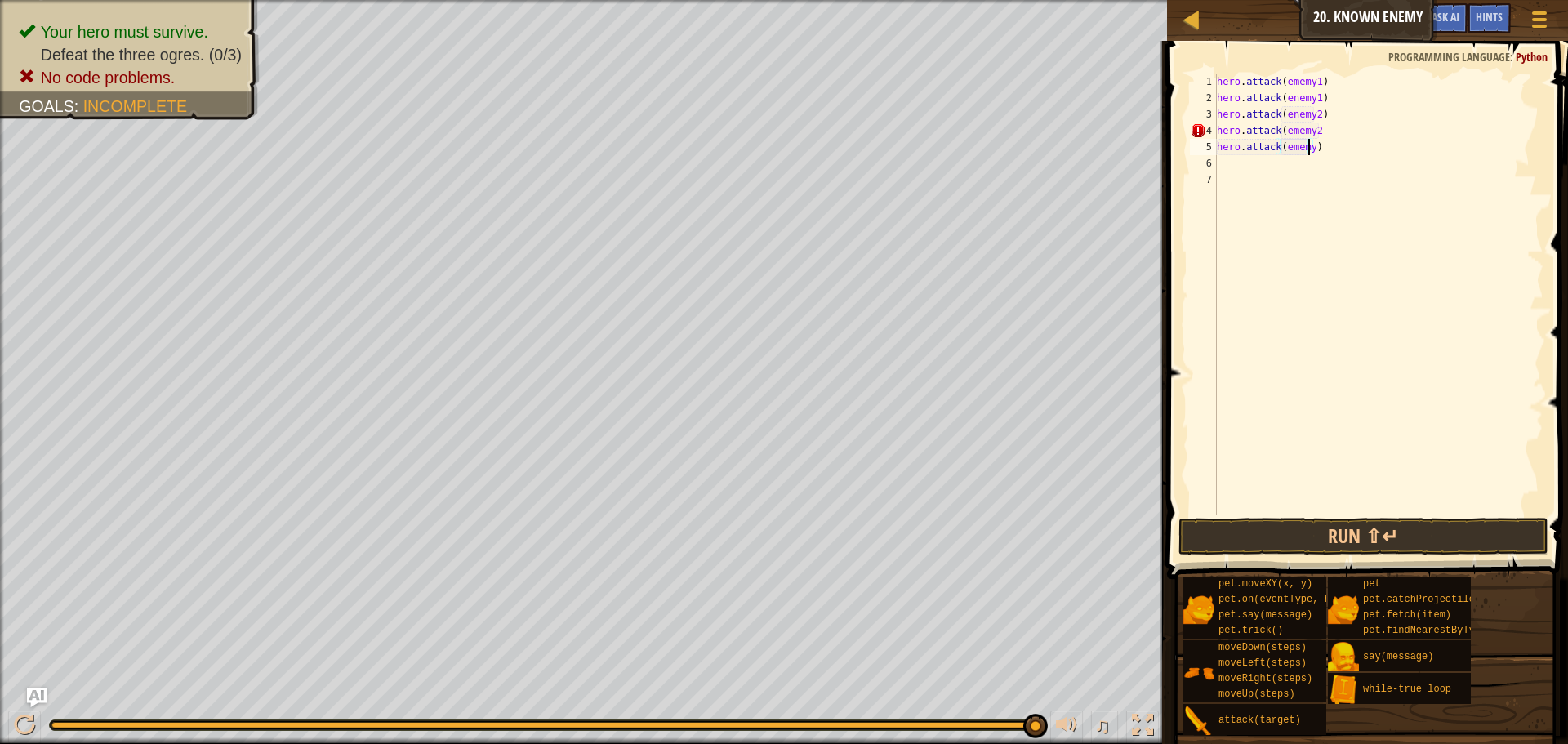
scroll to position [7, 7]
type textarea "hero.attack(ememy3)"
click at [1315, 128] on div "hero . attack ( ememy1 ) hero . attack ( enemy1 ) hero . attack ( enemy2 ) hero…" at bounding box center [1378, 310] width 330 height 474
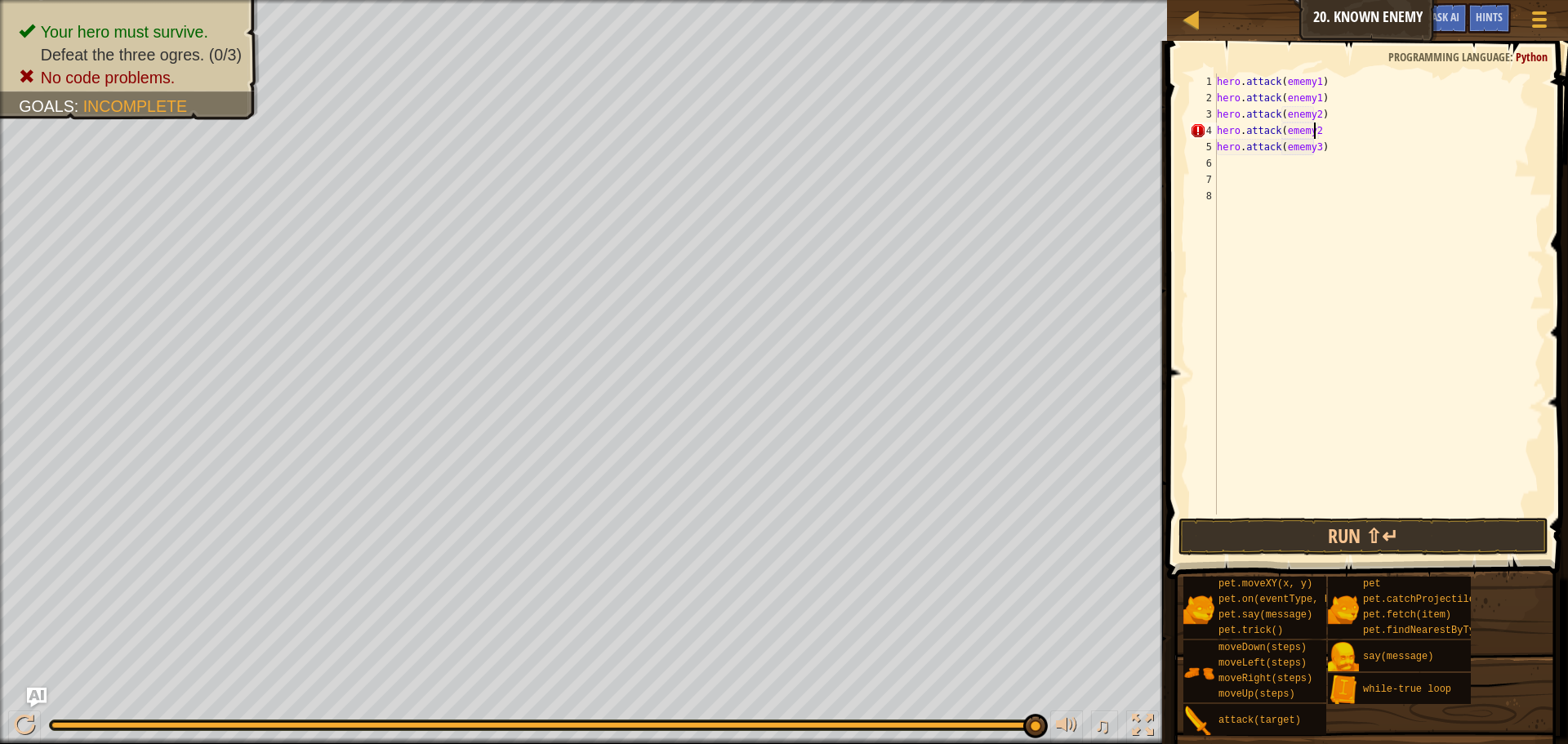
type textarea "hero.attack(ememy2)"
click at [1334, 170] on div "hero . attack ( ememy1 ) hero . attack ( enemy1 ) hero . attack ( enemy2 ) hero…" at bounding box center [1378, 310] width 330 height 474
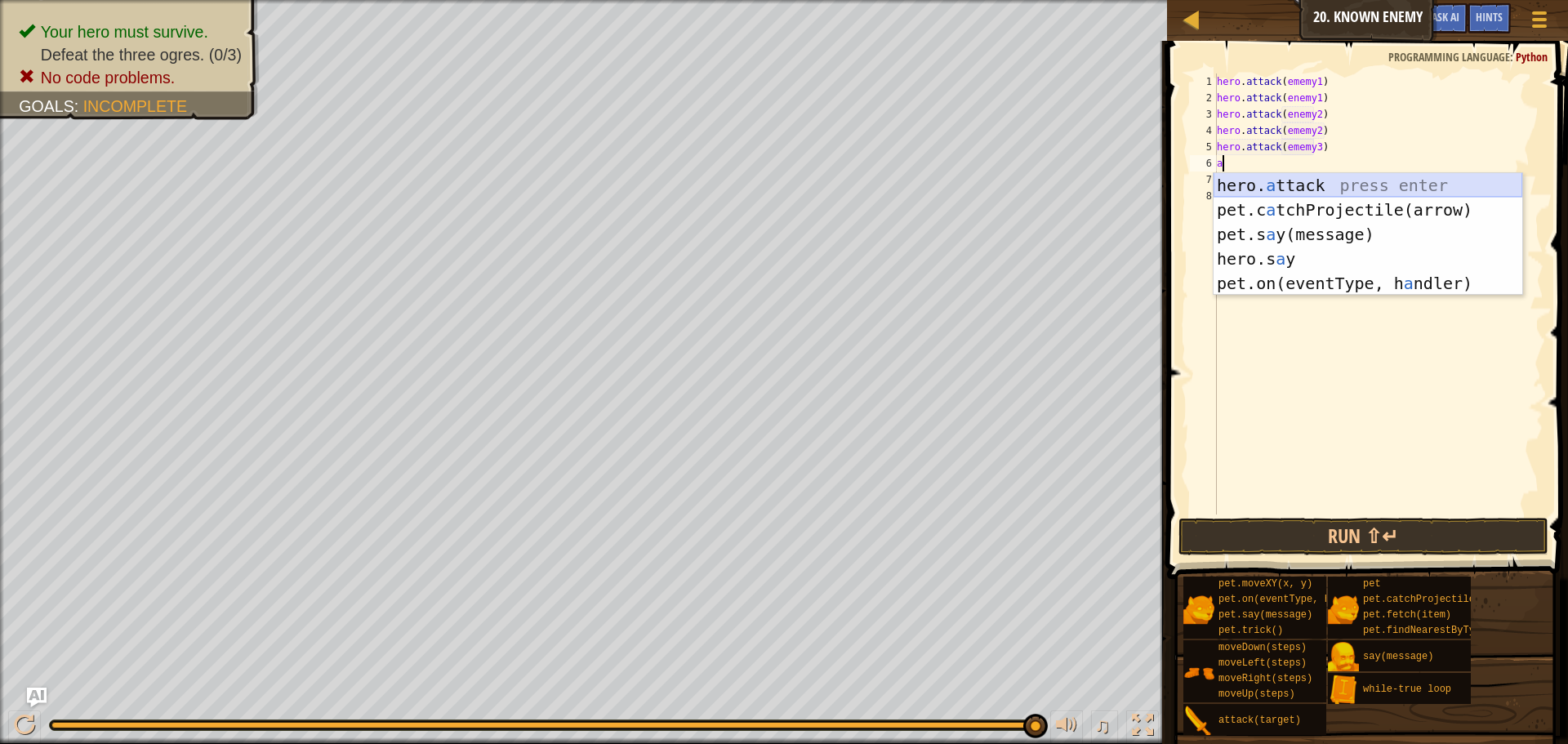
click at [1341, 186] on div "hero. a ttack press enter pet.c a tchProjectile(arrow) press enter pet.s a y(me…" at bounding box center [1368, 259] width 308 height 172
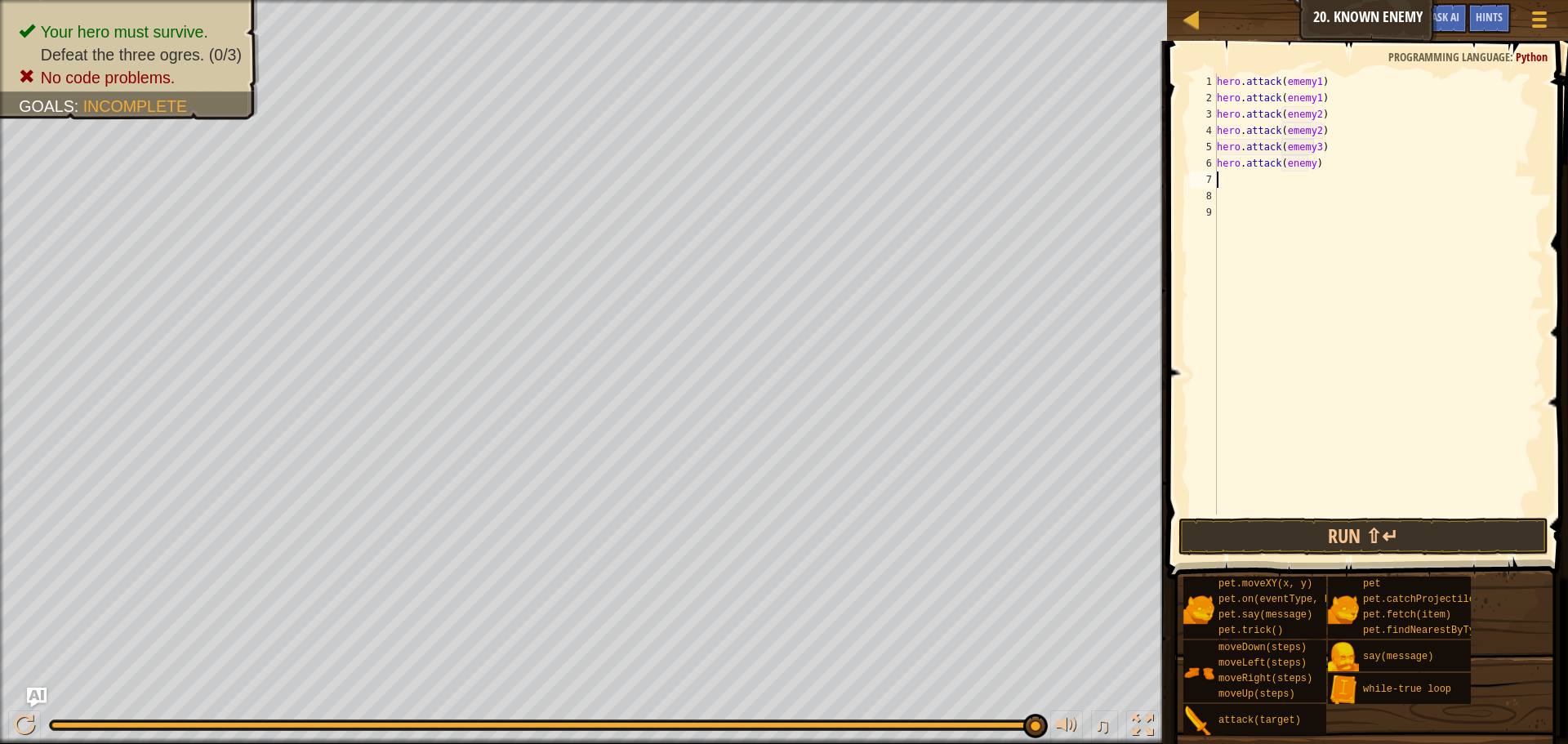
click at [1307, 163] on div "hero . attack ( ememy1 ) hero . attack ( enemy1 ) hero . attack ( enemy2 ) hero…" at bounding box center [1378, 310] width 330 height 474
click at [1424, 530] on button "Run ⇧↵" at bounding box center [1364, 536] width 370 height 38
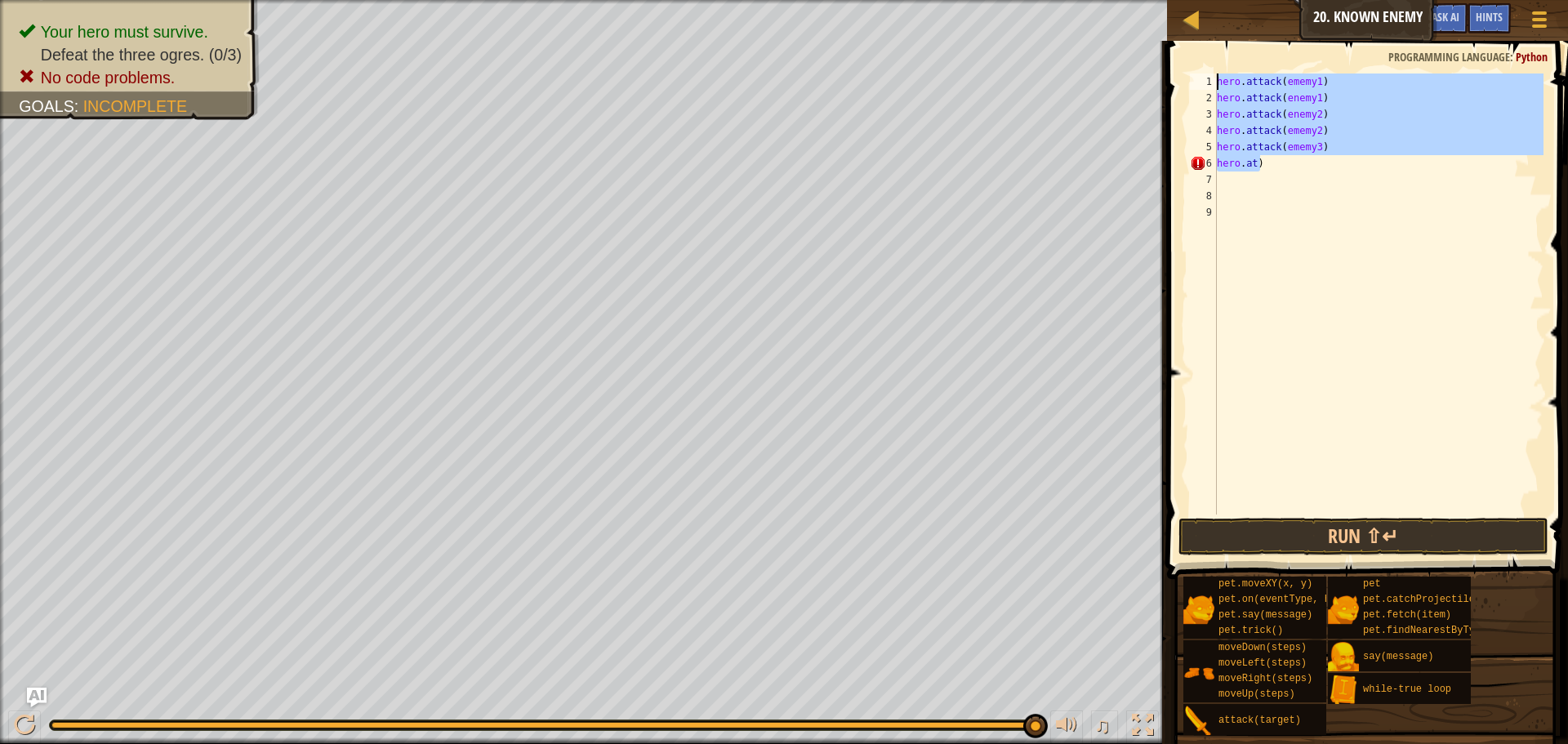
drag, startPoint x: 1325, startPoint y: 165, endPoint x: 1244, endPoint y: 24, distance: 162.6
click at [1244, 24] on div "Map Introduction to Computer Science 20. Known Enemy Game Menu Done Hints Ask A…" at bounding box center [784, 372] width 1568 height 744
type textarea "hero.attack(ememy1) hero.attack(enemy1)"
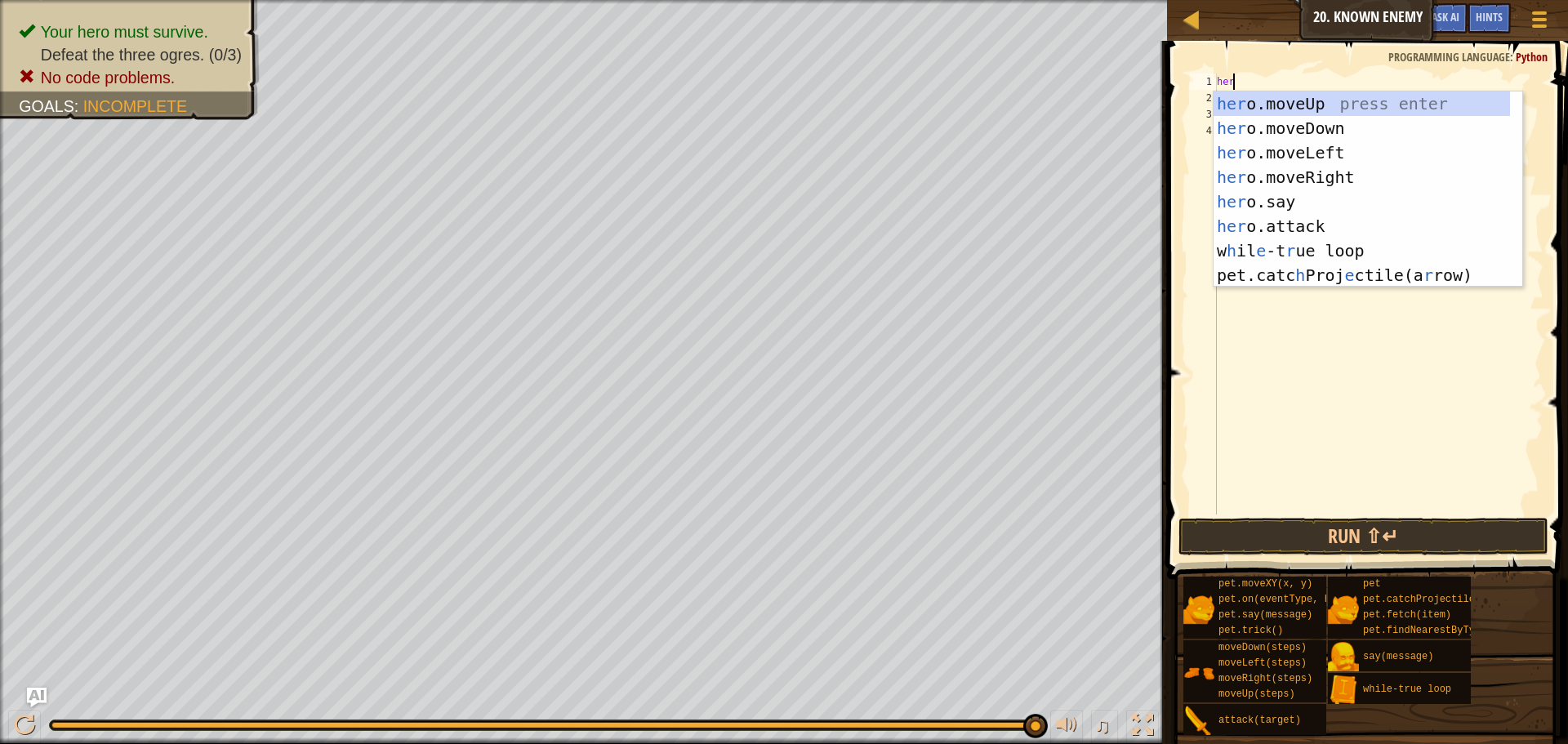
scroll to position [7, 1]
click at [1310, 221] on div "her o.moveUp press enter her o.moveDown press enter her o.moveLeft press enter …" at bounding box center [1362, 214] width 297 height 245
type textarea "hero.attack(enemy)"
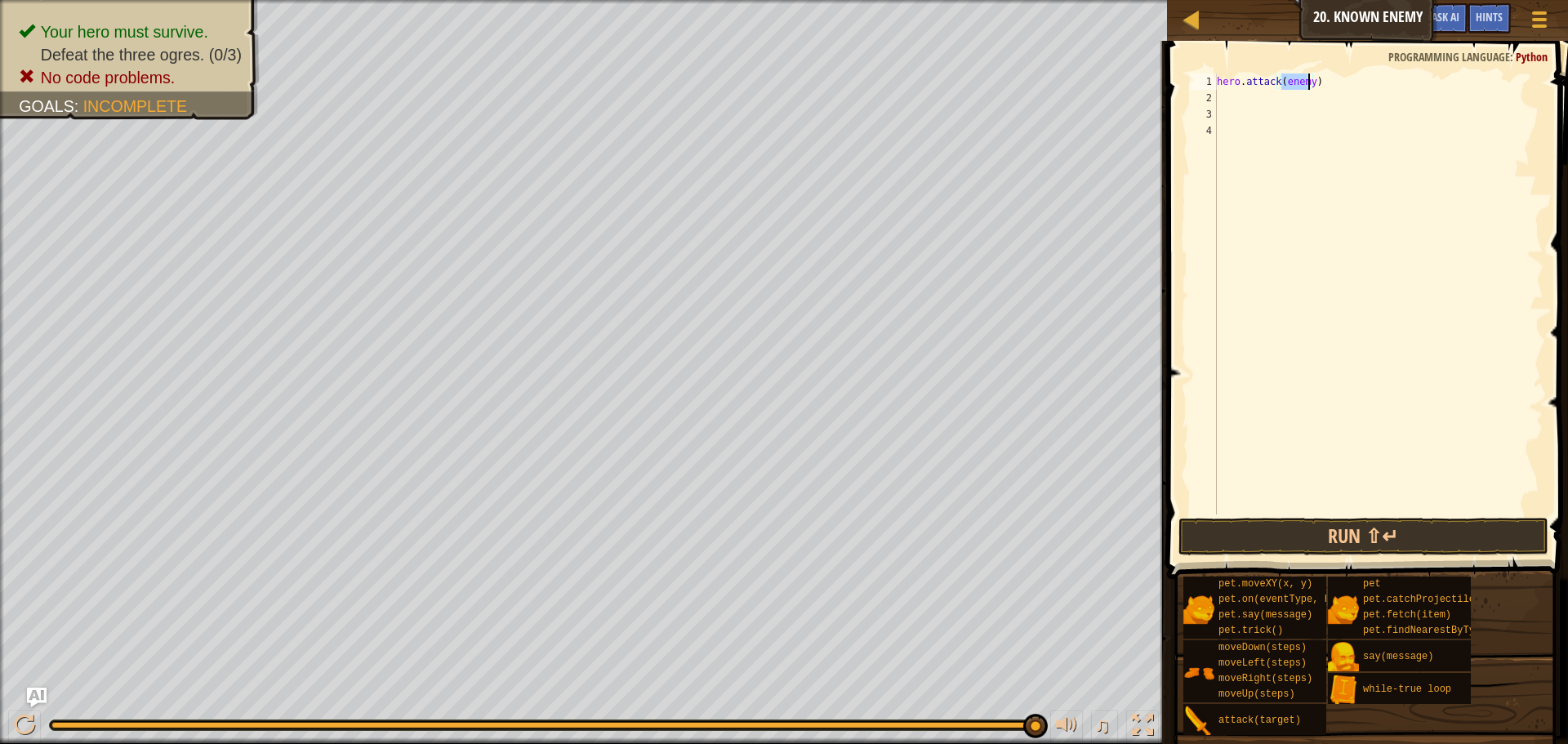
drag, startPoint x: 1342, startPoint y: 111, endPoint x: 1332, endPoint y: 105, distance: 11.7
click at [1342, 111] on div "hero . attack ( enemy )" at bounding box center [1378, 310] width 330 height 474
click at [1307, 79] on div "hero . attack ( enemy )" at bounding box center [1378, 310] width 330 height 474
type textarea "hero.attack(enemy1)"
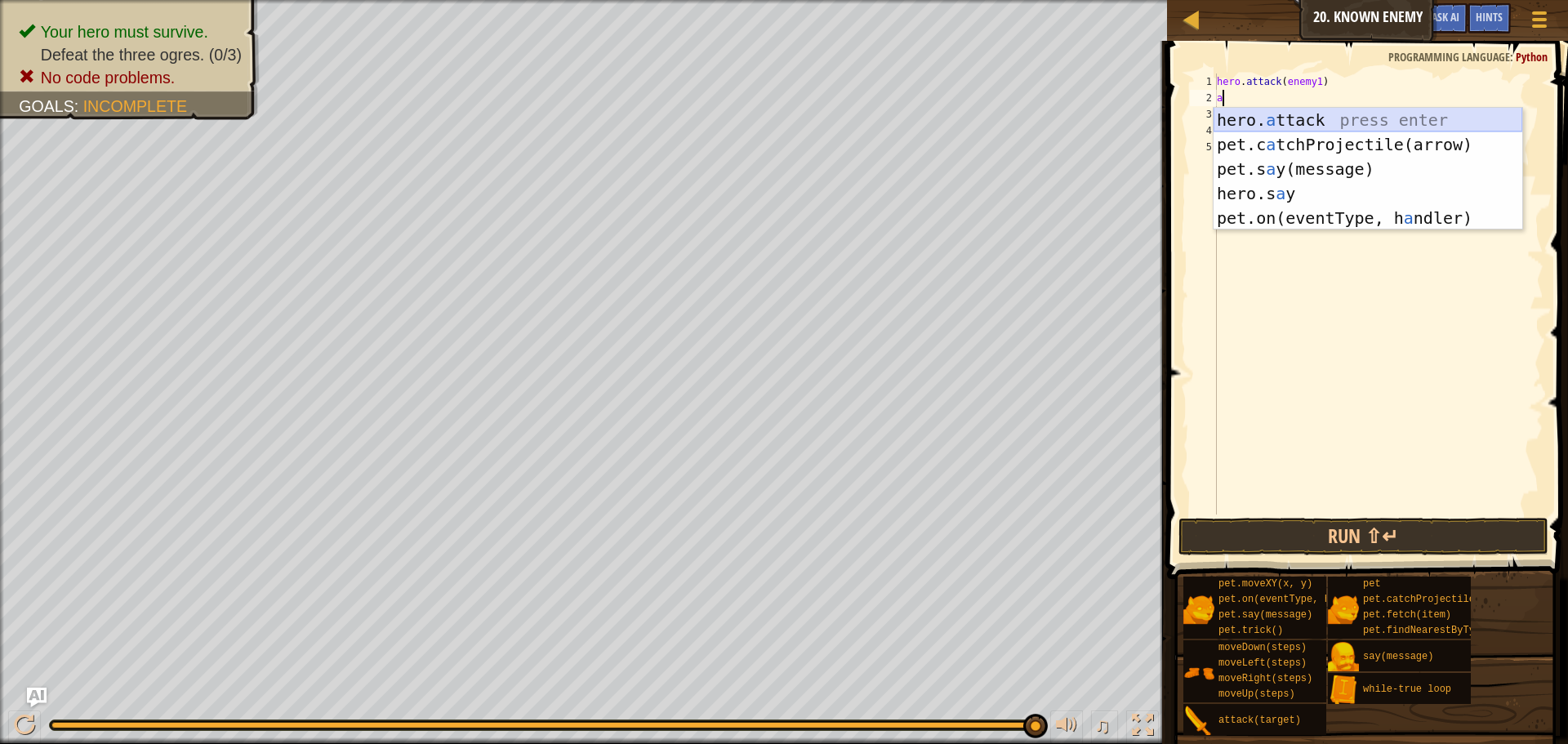
click at [1391, 127] on div "hero. a ttack press enter pet.c a tchProjectile(arrow) press enter pet.s a y(me…" at bounding box center [1368, 193] width 308 height 172
type textarea "hero.attack(enemy)"
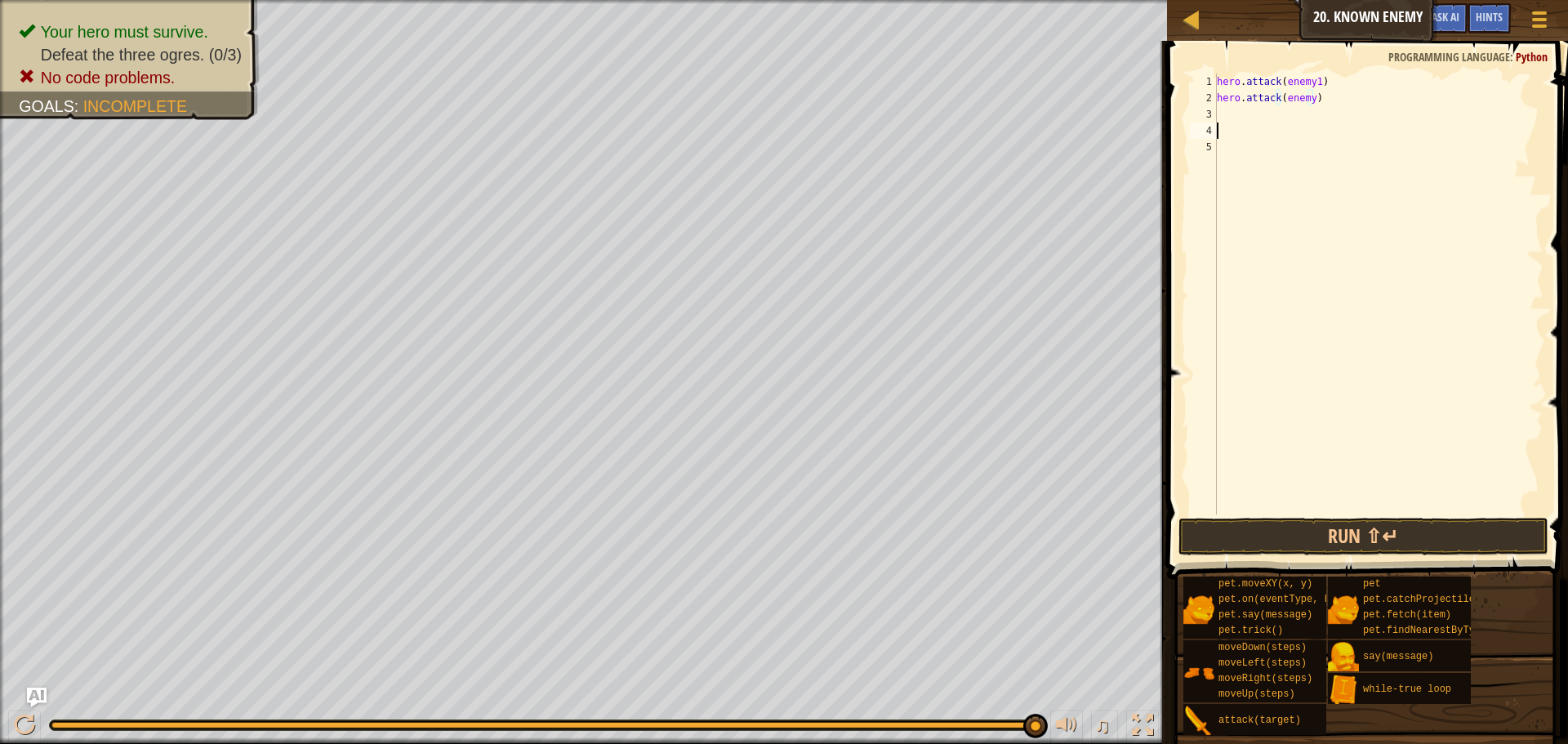
click at [1408, 129] on div "hero . attack ( enemy1 ) hero . attack ( enemy )" at bounding box center [1378, 310] width 330 height 474
click at [1306, 99] on div "hero . attack ( enemy1 ) hero . attack ( enemy )" at bounding box center [1378, 310] width 330 height 474
click at [1307, 98] on div "hero . attack ( enemy1 ) hero . attack ( enemy )" at bounding box center [1378, 310] width 330 height 474
type textarea "hero.attack(enemy1)"
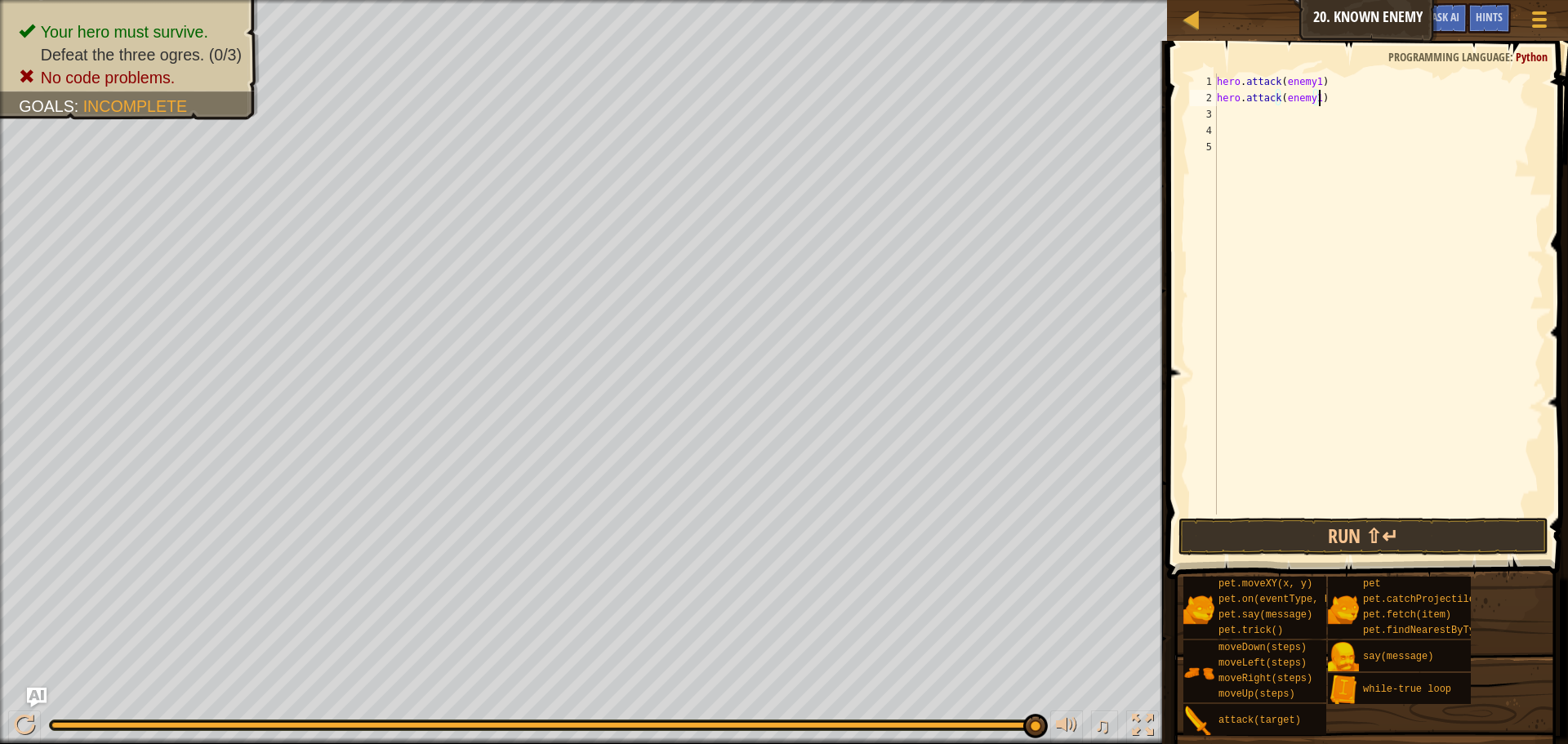
click at [1343, 102] on div "hero . attack ( enemy1 ) hero . attack ( enemy1 )" at bounding box center [1378, 310] width 330 height 474
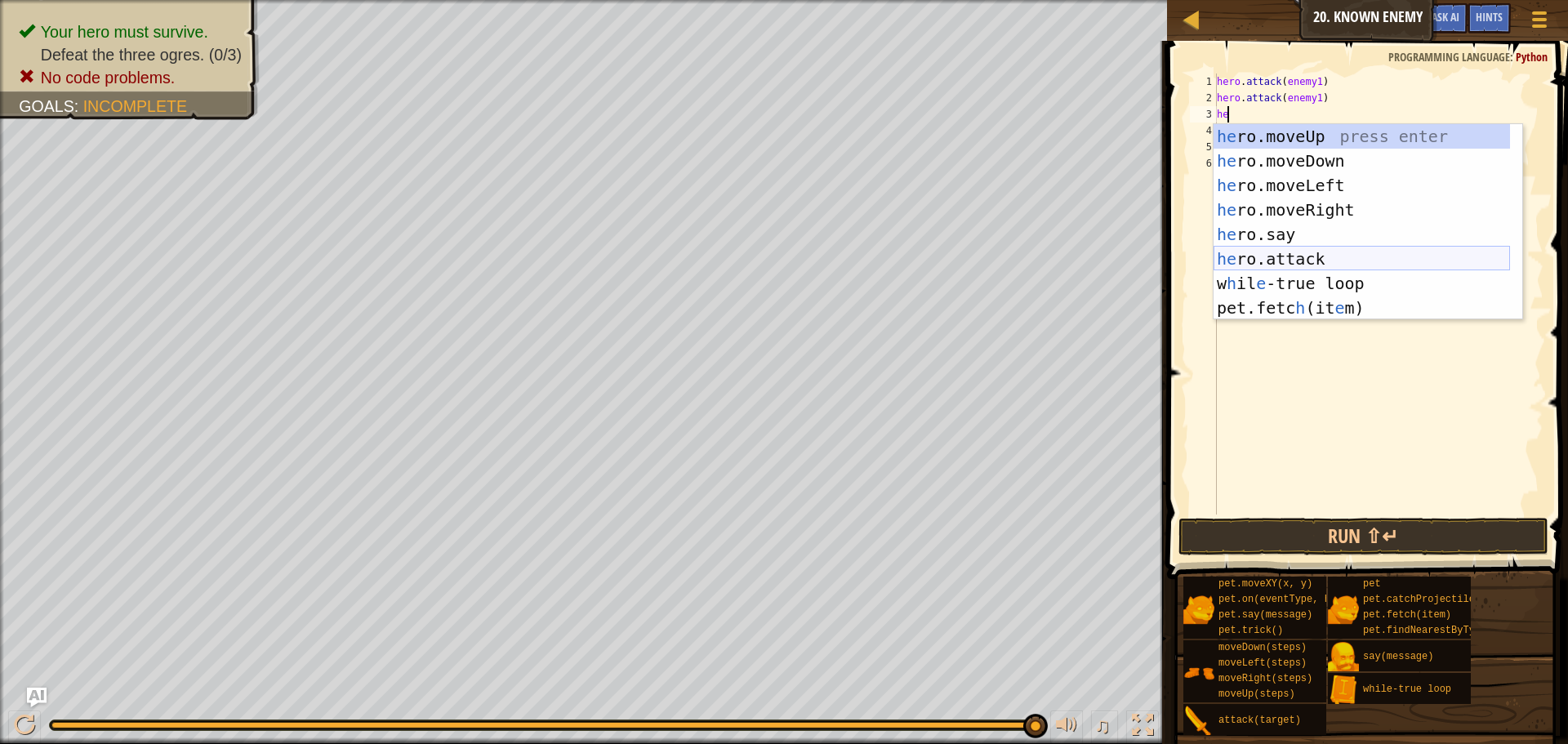
click at [1339, 254] on div "he ro.moveUp press enter he ro.moveDown press enter he ro.moveLeft press enter …" at bounding box center [1362, 246] width 297 height 245
type textarea "hero.attack(enemy)"
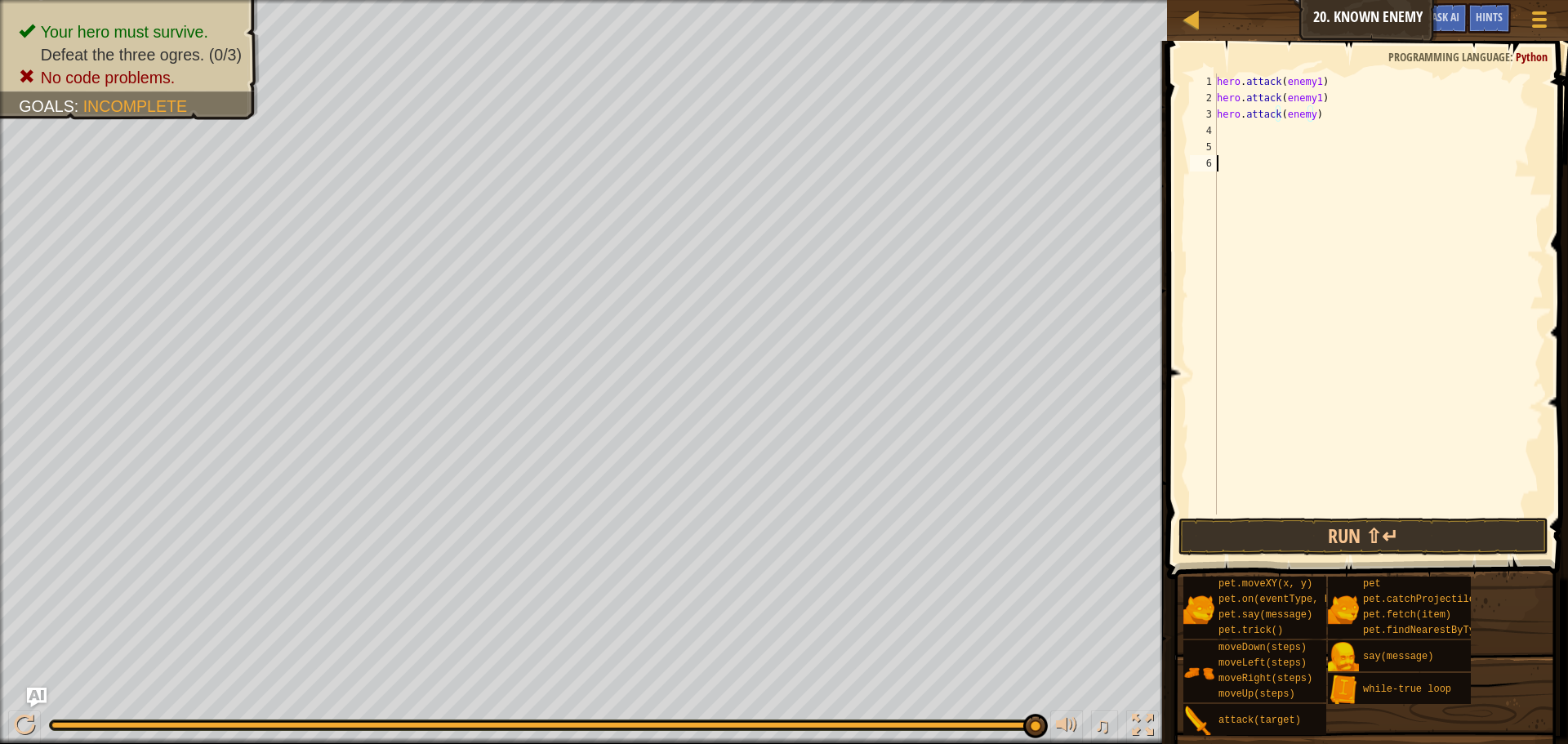
click at [1369, 196] on div "hero . attack ( enemy1 ) hero . attack ( enemy1 ) hero . attack ( enemy )" at bounding box center [1378, 310] width 330 height 474
click at [1307, 116] on div "hero . attack ( enemy1 ) hero . attack ( enemy1 ) hero . attack ( enemy )" at bounding box center [1378, 310] width 330 height 474
type textarea "hero.attack(enemy2)"
click at [1388, 137] on div "hero . attack ( enemy1 ) hero . attack ( enemy1 ) hero . attack ( enemy2 )" at bounding box center [1378, 310] width 330 height 474
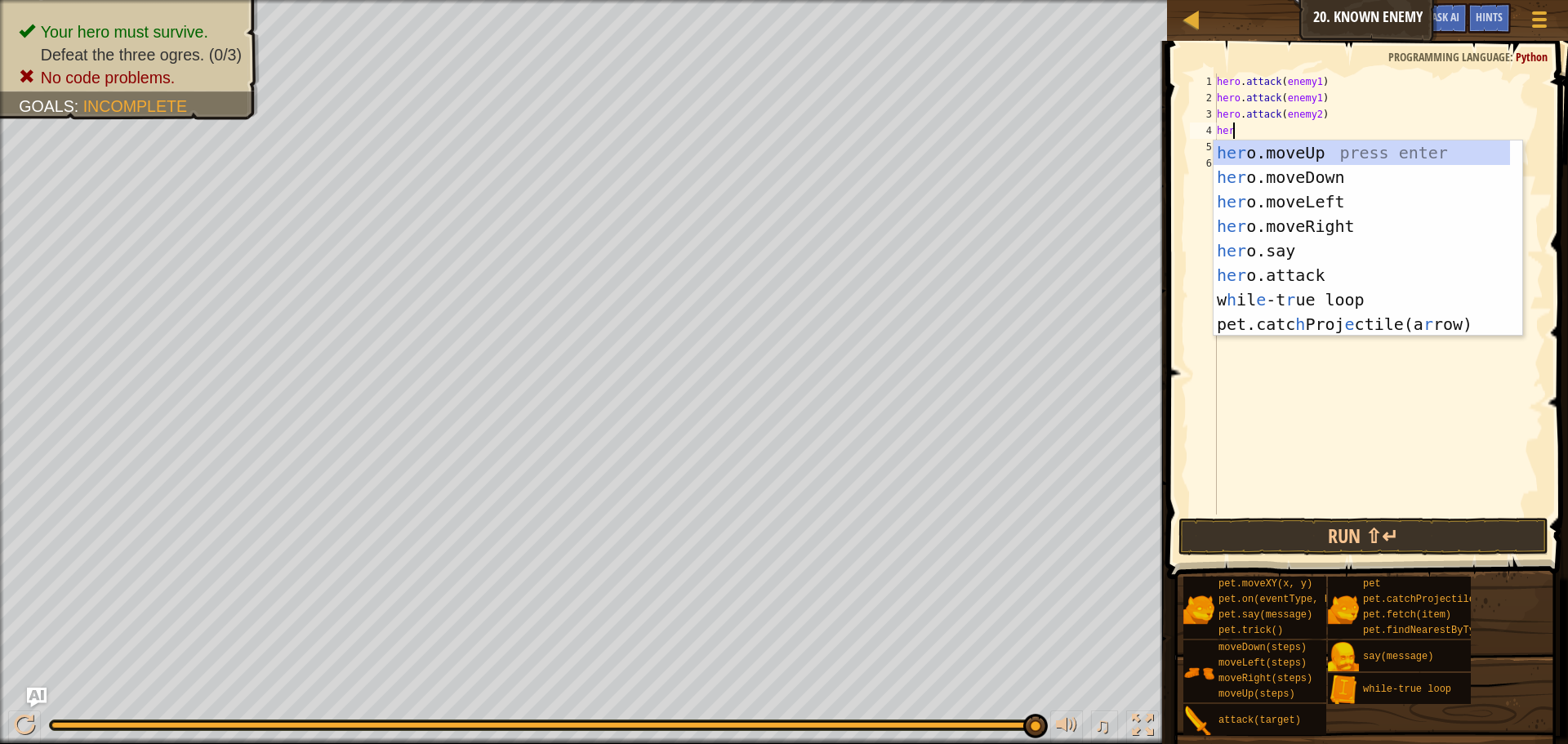
scroll to position [7, 1]
drag, startPoint x: 1315, startPoint y: 275, endPoint x: 1312, endPoint y: 258, distance: 17.3
click at [1315, 274] on div "hero .moveUp press enter hero .moveDown press enter hero .moveLeft press enter …" at bounding box center [1368, 262] width 308 height 245
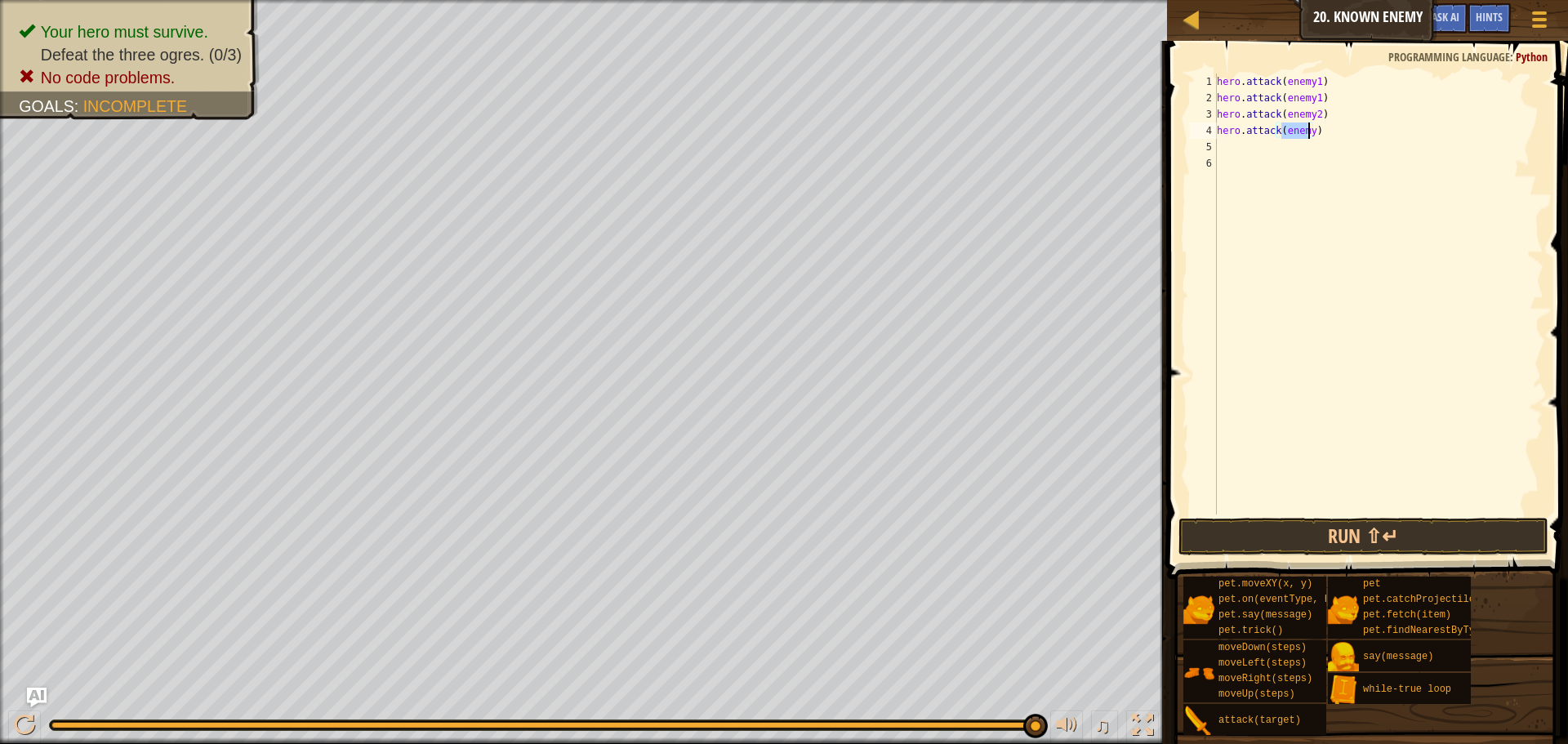
click at [1323, 131] on div "hero . attack ( enemy1 ) hero . attack ( enemy1 ) hero . attack ( enemy2 ) hero…" at bounding box center [1378, 310] width 330 height 474
click at [1307, 129] on div "hero . attack ( enemy1 ) hero . attack ( enemy1 ) hero . attack ( enemy2 ) hero…" at bounding box center [1378, 310] width 330 height 474
type textarea "hero.attack(enemy2)"
click at [1333, 137] on div "hero . attack ( enemy1 ) hero . attack ( enemy1 ) hero . attack ( enemy2 ) hero…" at bounding box center [1378, 310] width 330 height 474
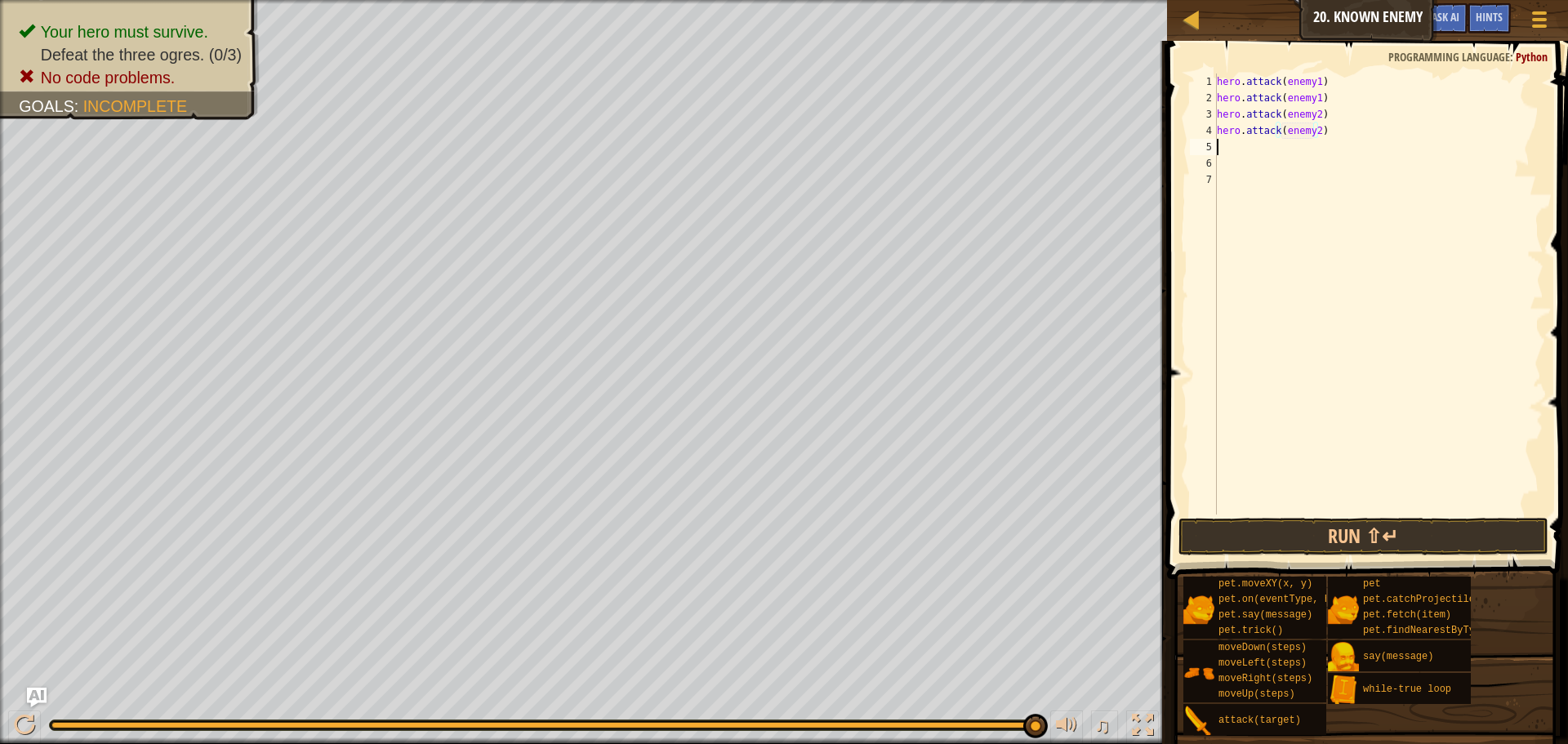
scroll to position [7, 0]
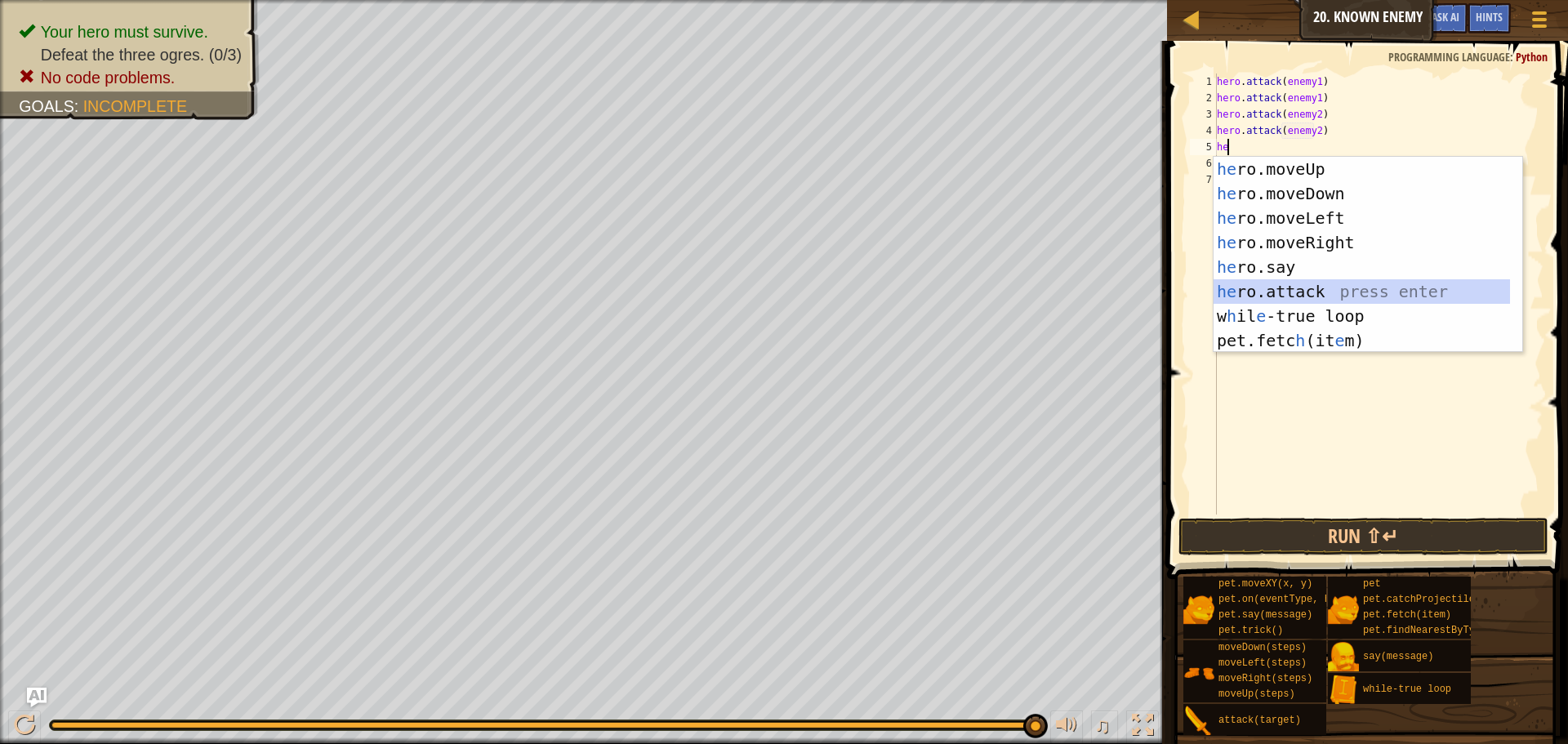
click at [1322, 284] on div "he ro.moveUp press enter he ro.moveDown press enter he ro.moveLeft press enter …" at bounding box center [1362, 279] width 297 height 245
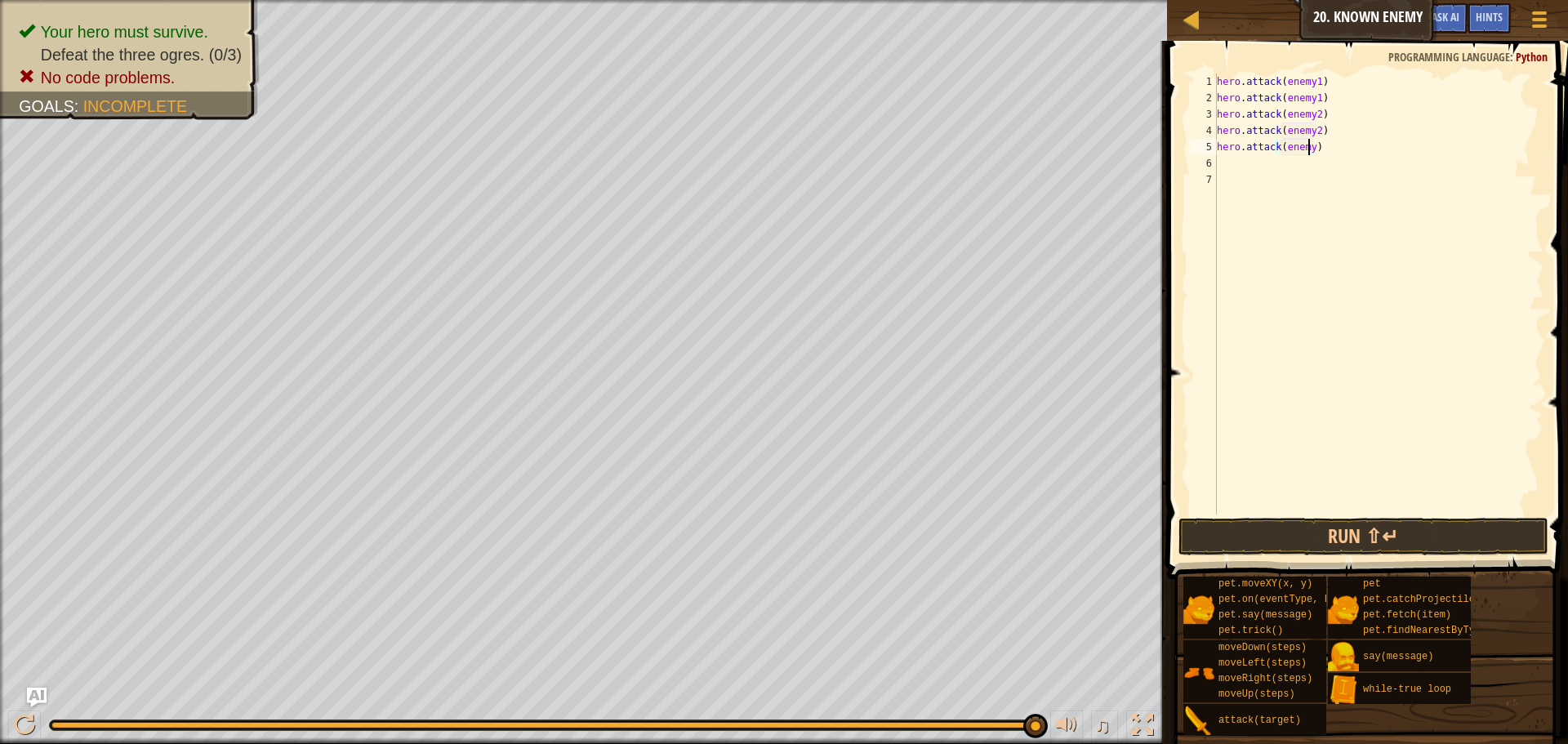
scroll to position [7, 7]
type textarea "hero.attack(enemy3)"
click at [1329, 147] on div "hero . attack ( enemy1 ) hero . attack ( enemy1 ) hero . attack ( enemy2 ) hero…" at bounding box center [1378, 310] width 330 height 474
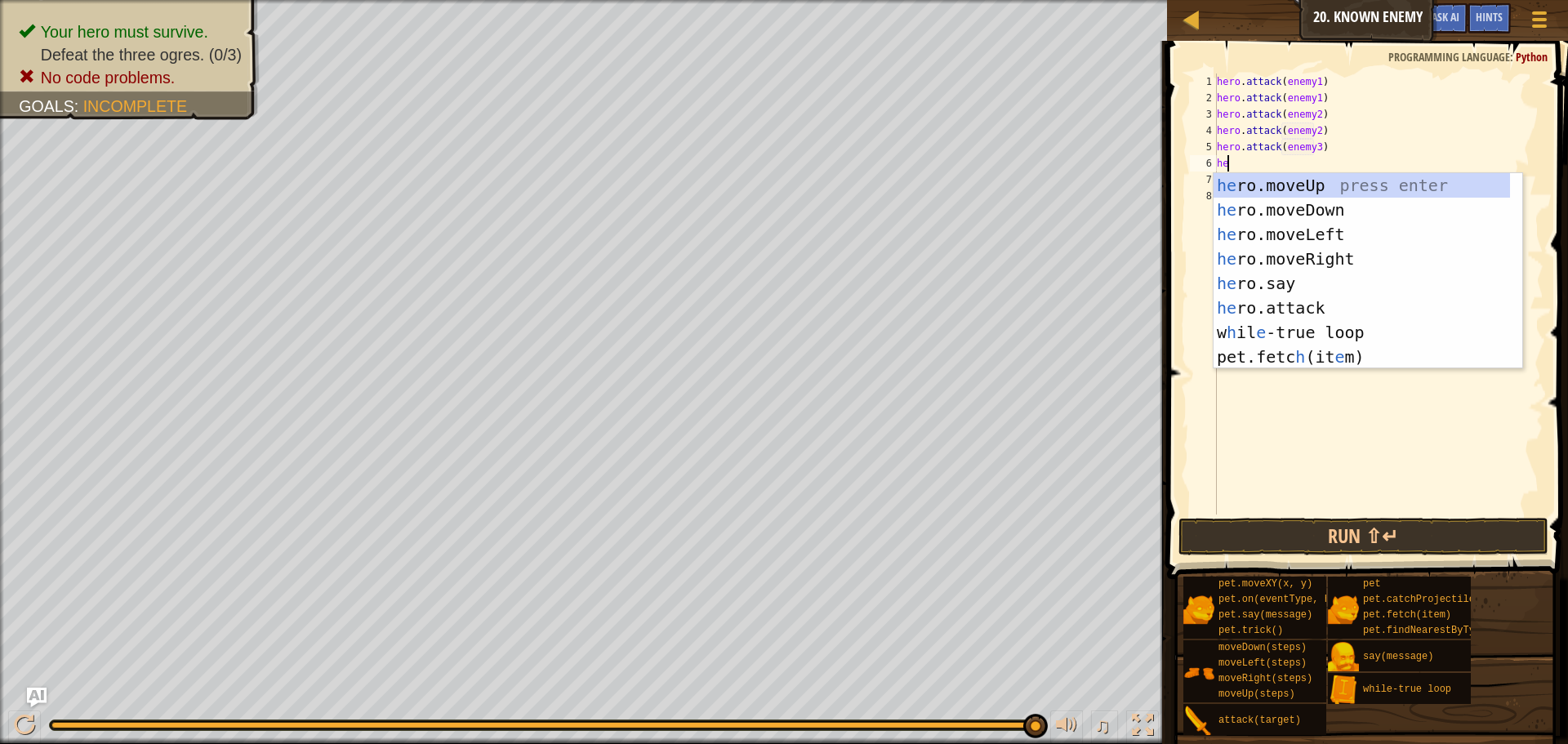
scroll to position [7, 1]
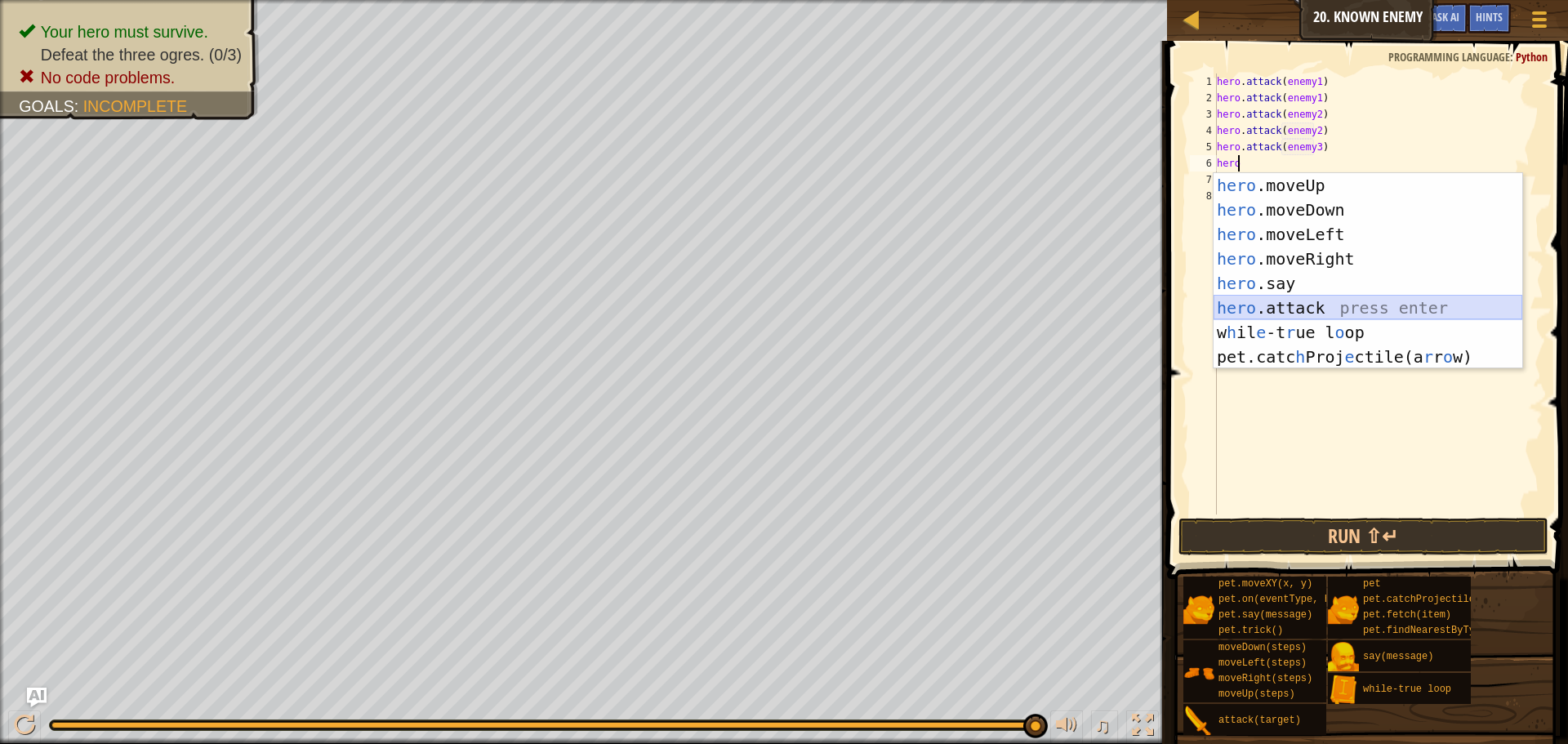
click at [1321, 306] on div "hero .moveUp press enter hero .moveDown press enter hero .moveLeft press enter …" at bounding box center [1368, 296] width 308 height 245
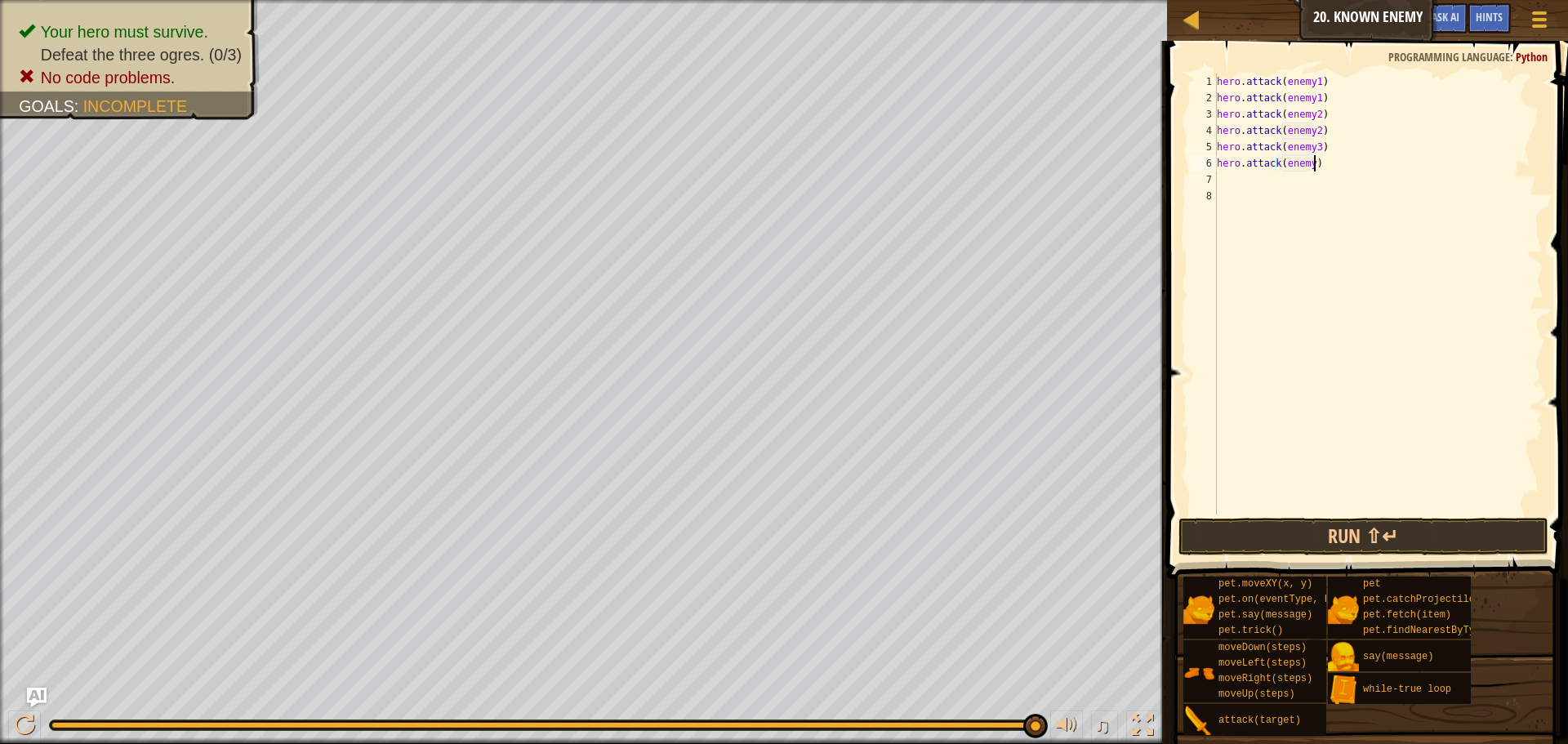
click at [1359, 162] on div "hero . attack ( enemy1 ) hero . attack ( enemy1 ) hero . attack ( enemy2 ) hero…" at bounding box center [1378, 310] width 330 height 474
click at [1306, 164] on div "hero . attack ( enemy1 ) hero . attack ( enemy1 ) hero . attack ( enemy2 ) hero…" at bounding box center [1378, 310] width 330 height 474
type textarea "hero.attack(enemy3)"
click at [1316, 529] on button "Run ⇧↵" at bounding box center [1364, 536] width 370 height 38
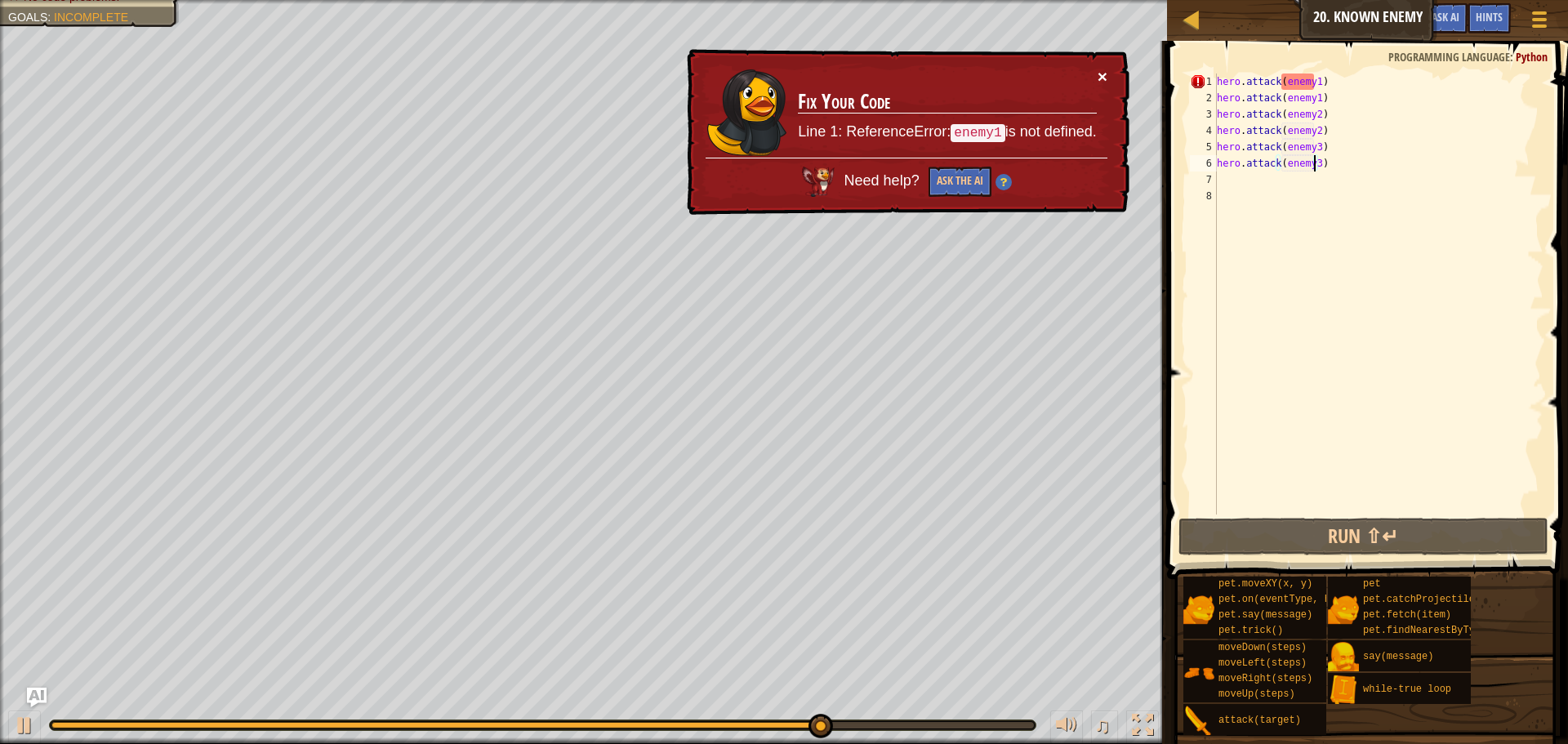
click at [1098, 75] on button "×" at bounding box center [1102, 75] width 10 height 17
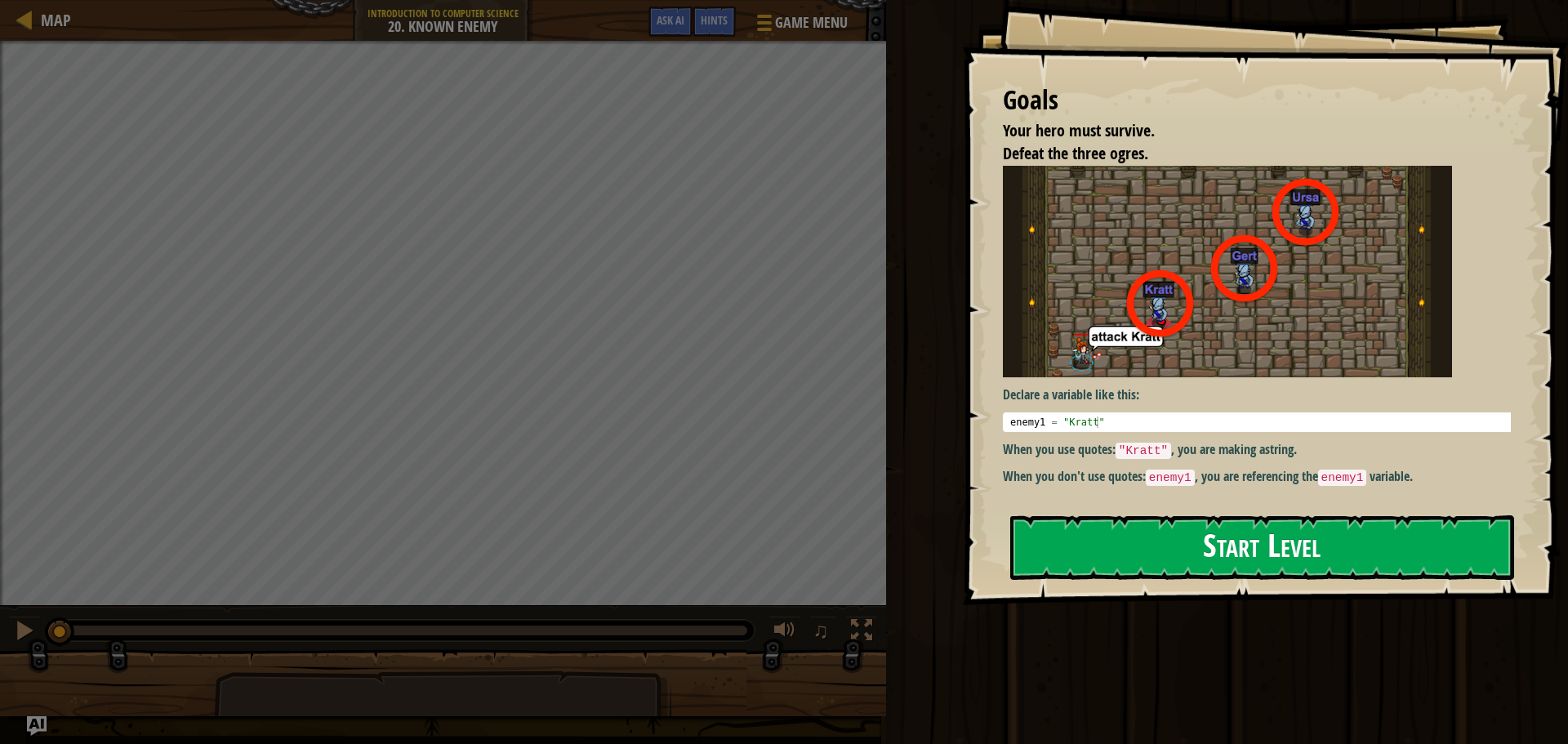
click at [1103, 297] on img at bounding box center [1228, 270] width 450 height 211
drag, startPoint x: 1229, startPoint y: 535, endPoint x: 1225, endPoint y: 545, distance: 10.8
click at [1225, 543] on button "Start Level" at bounding box center [1262, 547] width 504 height 65
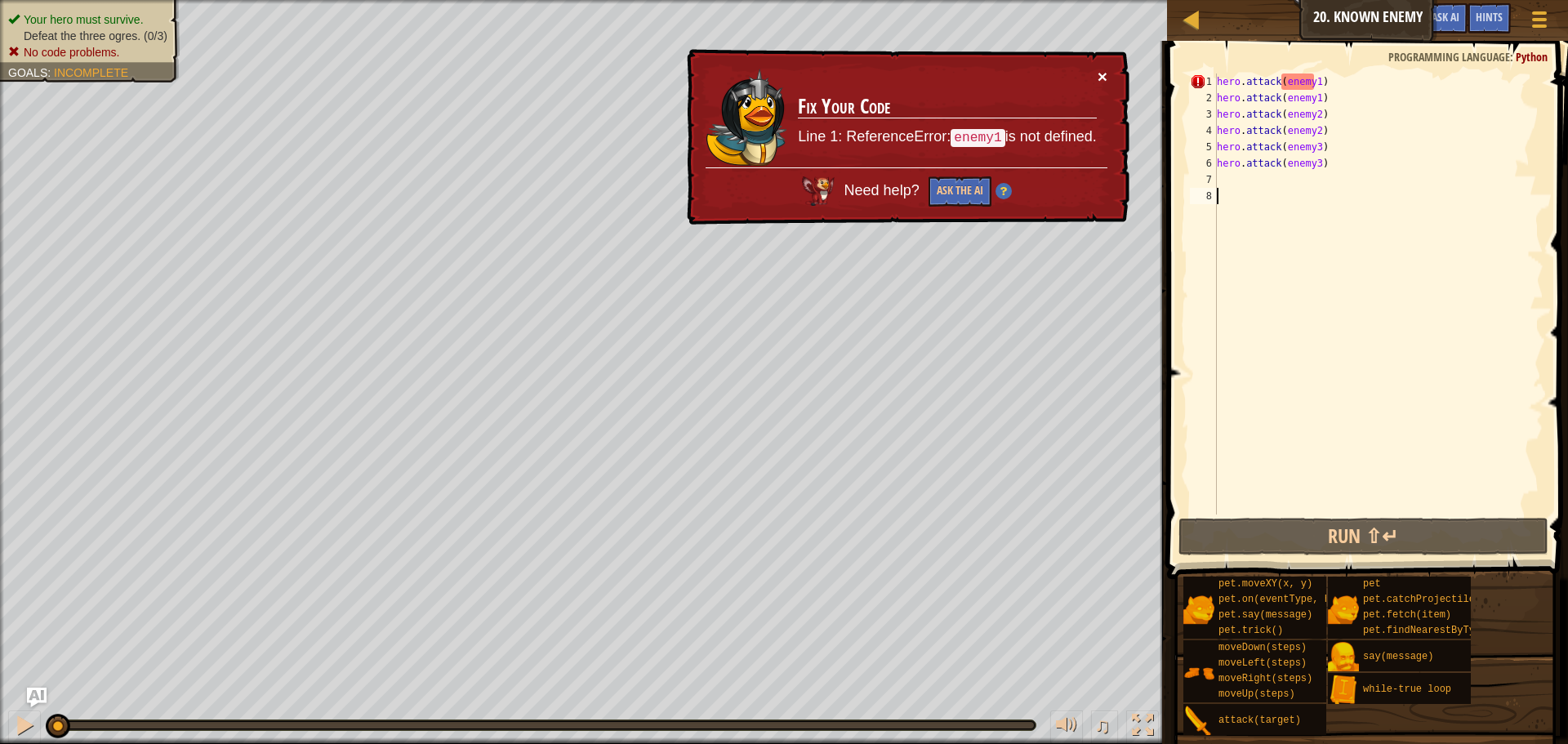
click at [1102, 73] on button "×" at bounding box center [1102, 75] width 10 height 17
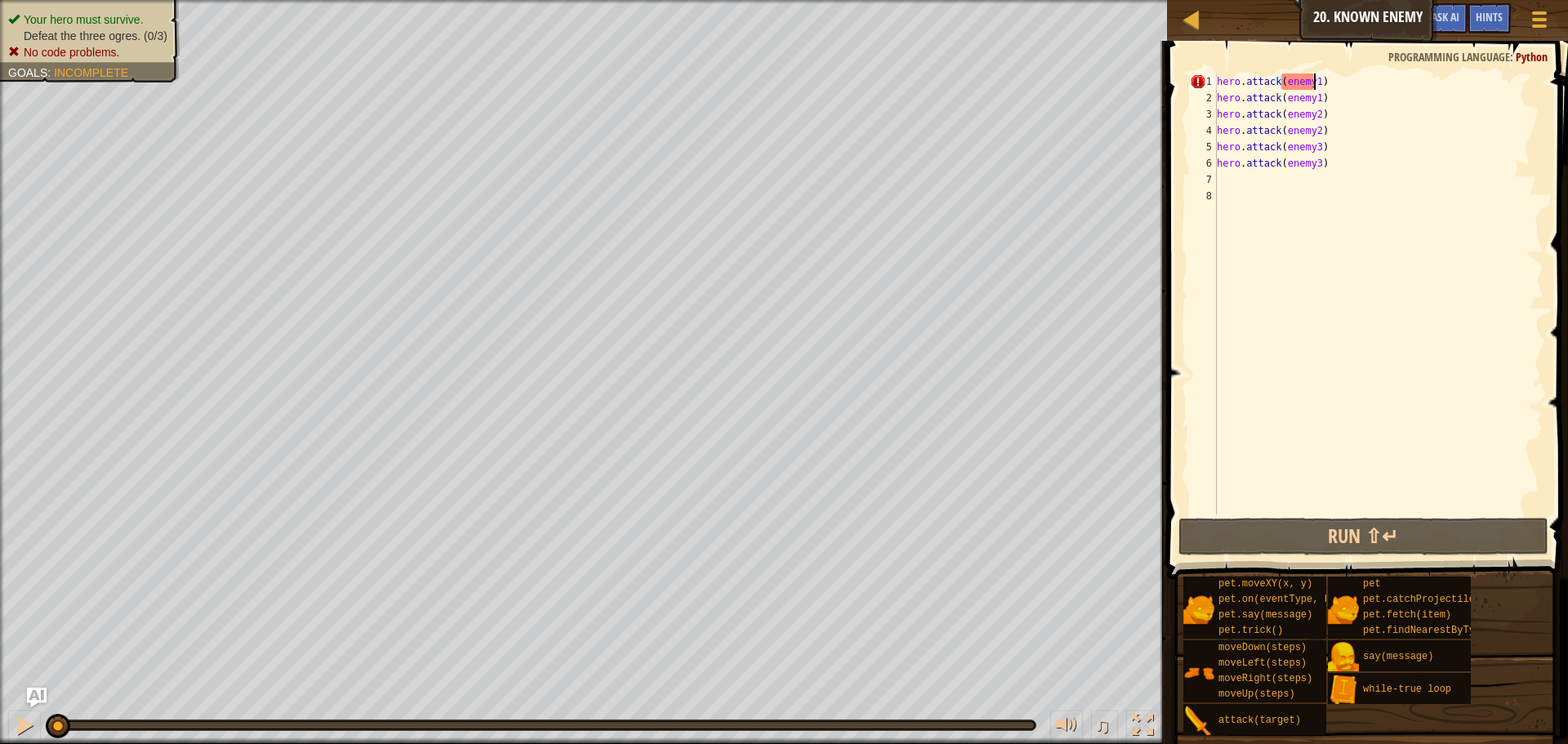
click at [1314, 84] on div "hero . attack ( enemy1 ) hero . attack ( enemy1 ) hero . attack ( enemy2 ) hero…" at bounding box center [1378, 310] width 330 height 474
click at [1311, 82] on div "hero . attack ( enemy1 ) hero . attack ( enemy1 ) hero . attack ( enemy2 ) hero…" at bounding box center [1378, 310] width 330 height 474
click at [1314, 80] on div "hero . attack ( enemy1 ) hero . attack ( enemy1 ) hero . attack ( enemy2 ) hero…" at bounding box center [1378, 310] width 330 height 474
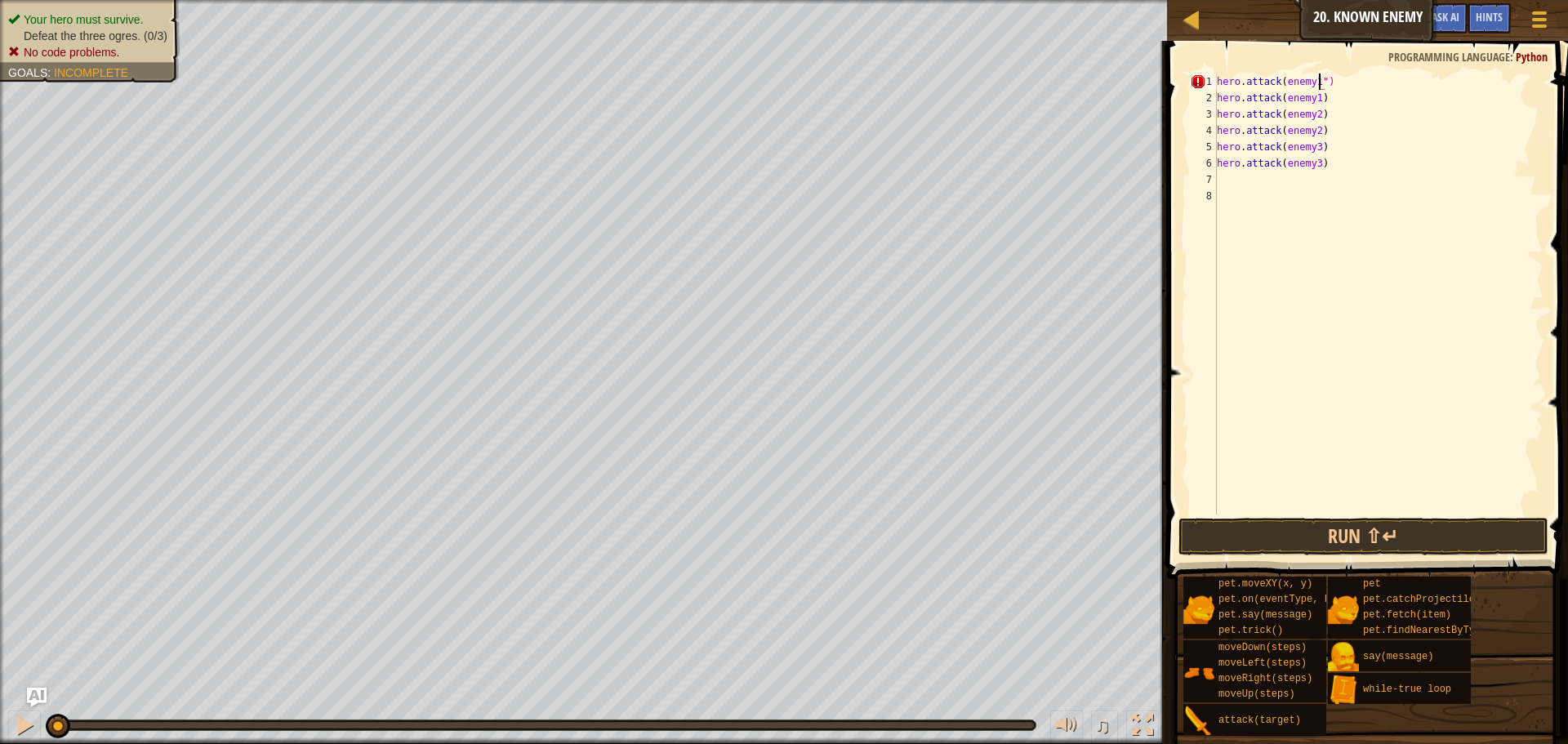
click at [1281, 82] on div "hero . attack ( enemy1 ") hero . attack ( enemy1 ) hero . attack ( enemy2 ) her…" at bounding box center [1378, 310] width 330 height 474
type textarea "hero.attack(enemy1)"
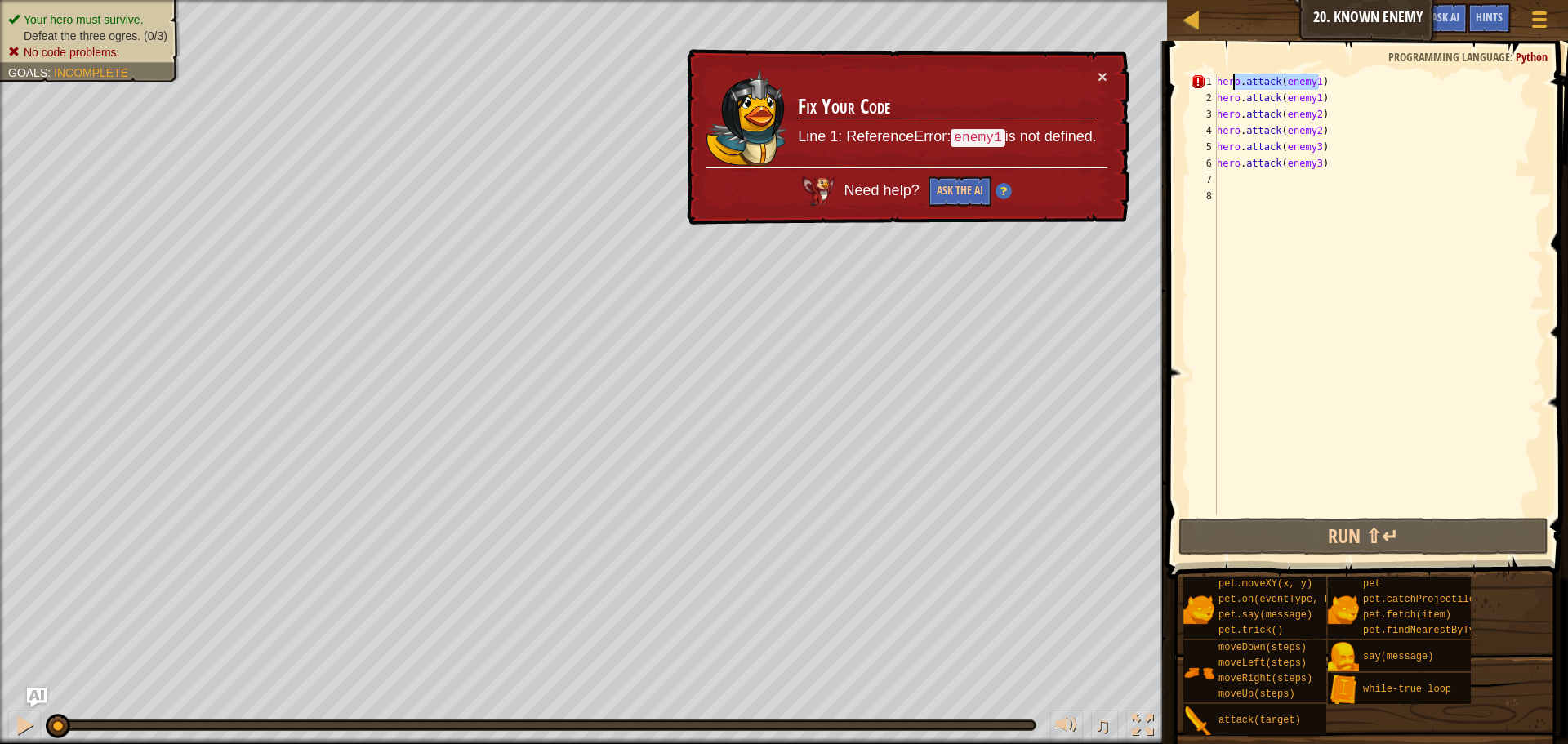
drag, startPoint x: 1328, startPoint y: 81, endPoint x: 1216, endPoint y: 84, distance: 112.0
click at [1217, 84] on div "hero . attack ( enemy1 ) hero . attack ( enemy1 ) hero . attack ( enemy2 ) hero…" at bounding box center [1378, 310] width 330 height 474
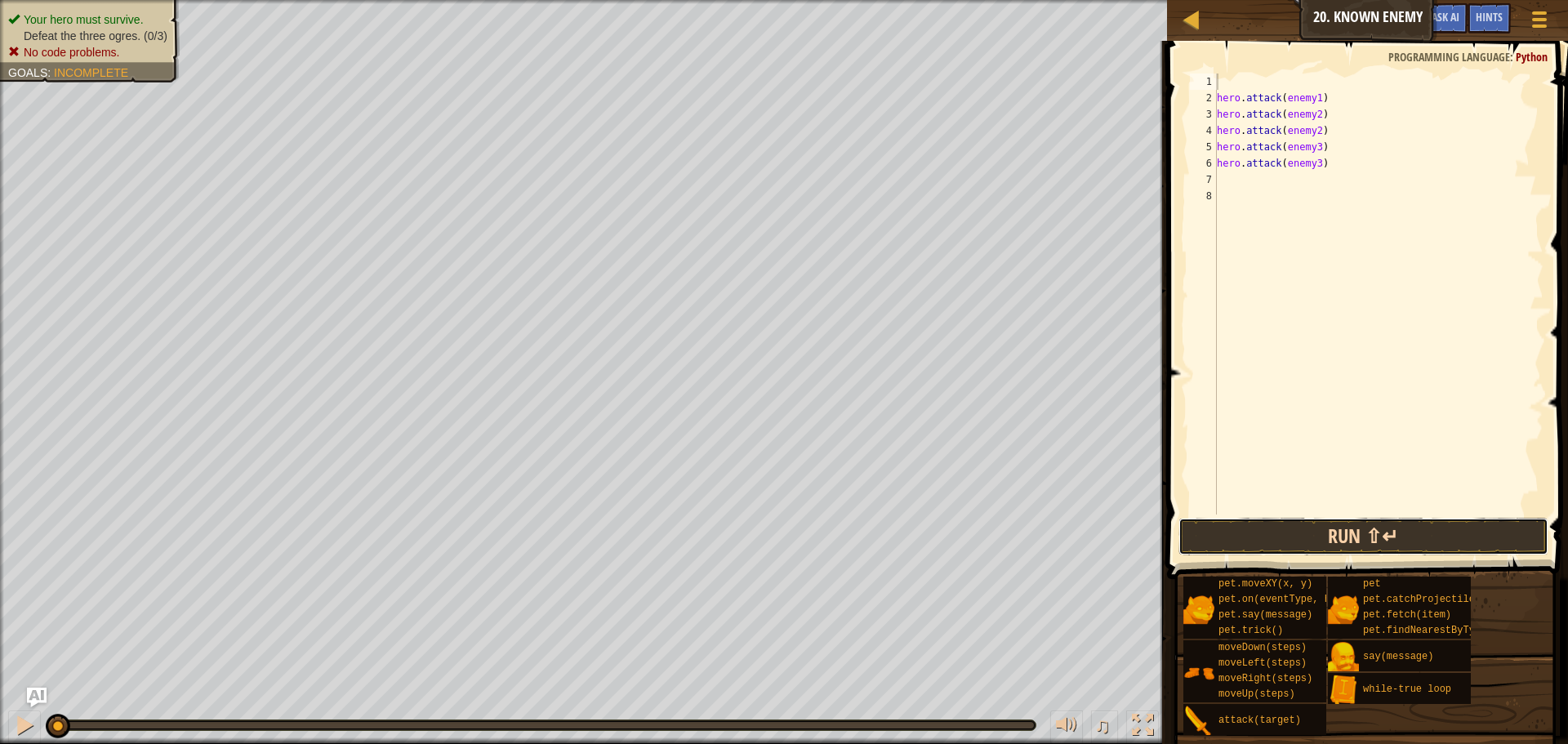
click at [1374, 529] on button "Run ⇧↵" at bounding box center [1364, 536] width 370 height 38
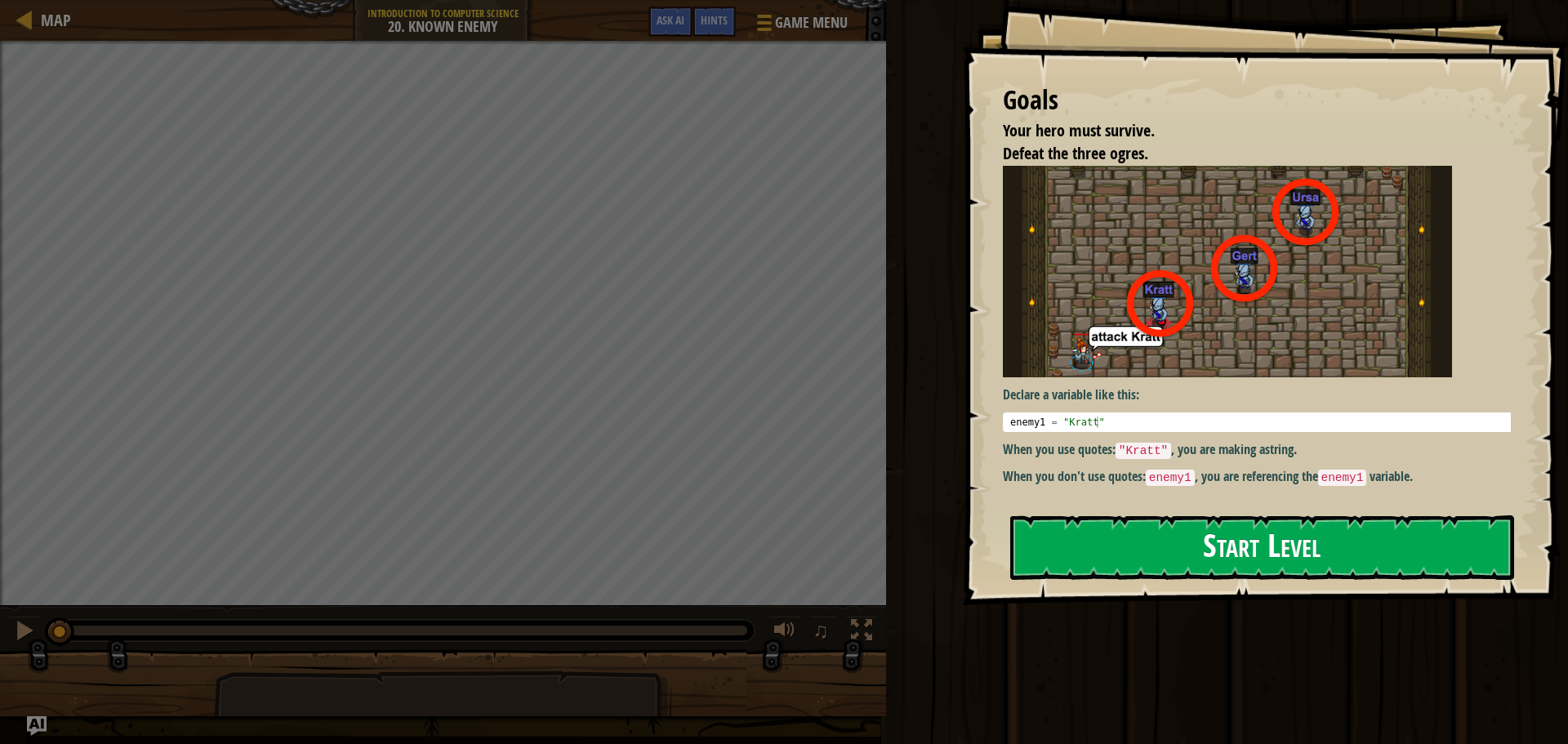
click at [1116, 527] on button "Start Level" at bounding box center [1262, 547] width 504 height 65
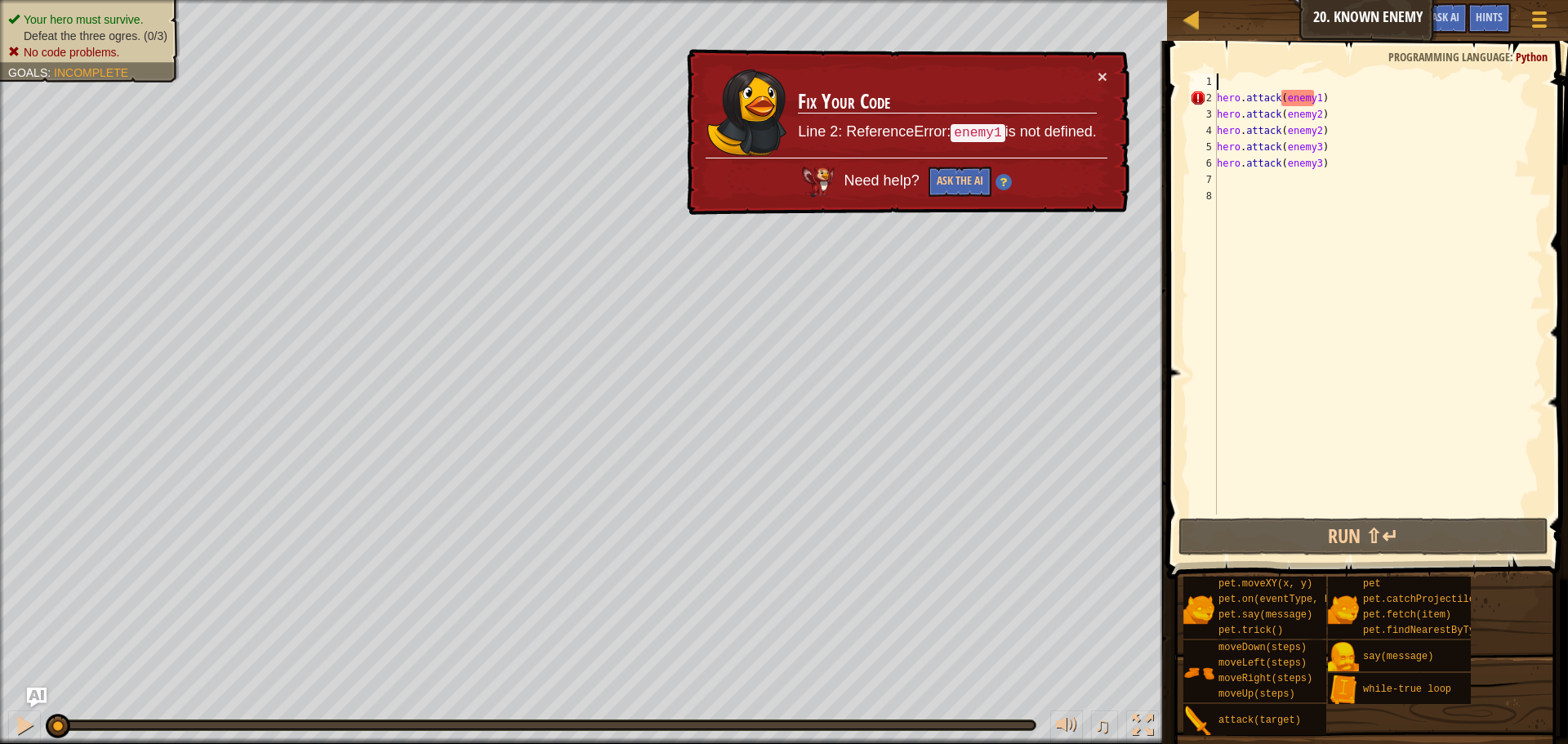
click at [1261, 81] on div "hero . attack ( enemy1 ) hero . attack ( enemy2 ) hero . attack ( enemy2 ) hero…" at bounding box center [1378, 310] width 330 height 474
click at [966, 183] on button "Ask the AI" at bounding box center [960, 182] width 63 height 31
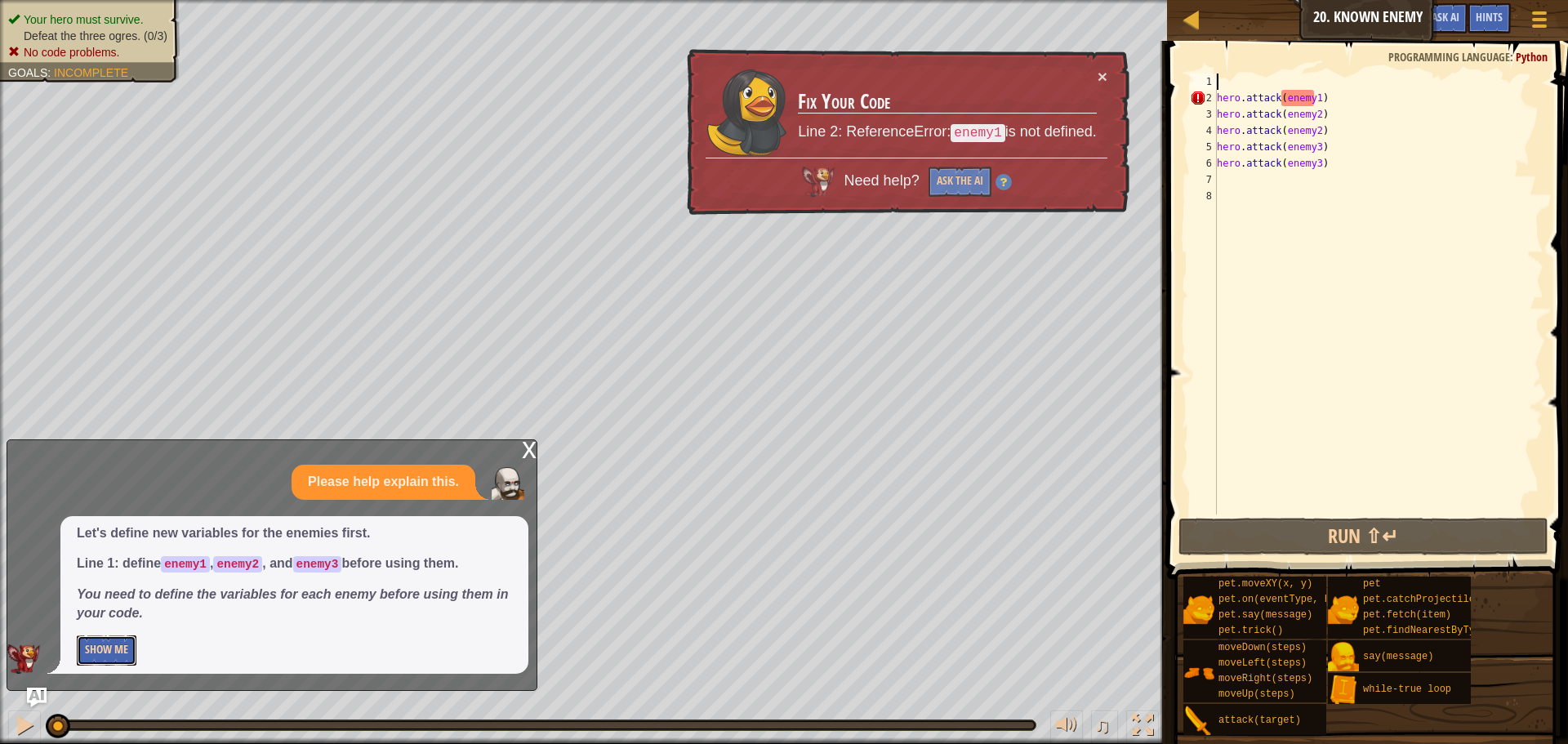
click at [119, 654] on button "Show Me" at bounding box center [106, 651] width 59 height 31
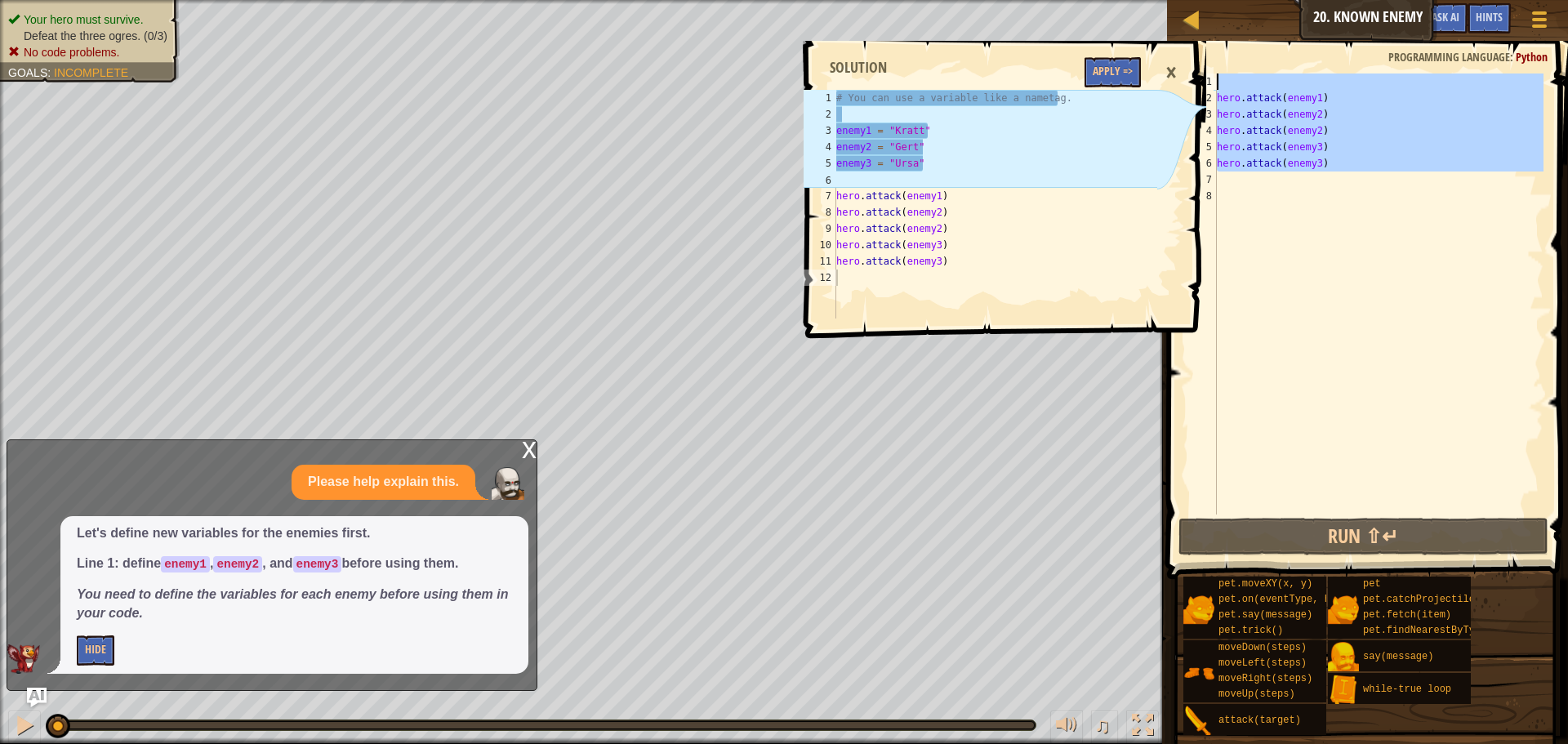
drag, startPoint x: 1367, startPoint y: 175, endPoint x: 1253, endPoint y: 69, distance: 155.7
click at [1253, 69] on div "1 2 3 4 5 6 7 8 hero . attack ( enemy1 ) hero . attack ( enemy2 ) hero . attack…" at bounding box center [1366, 342] width 406 height 586
type textarea "hero.attack(enemy1)"
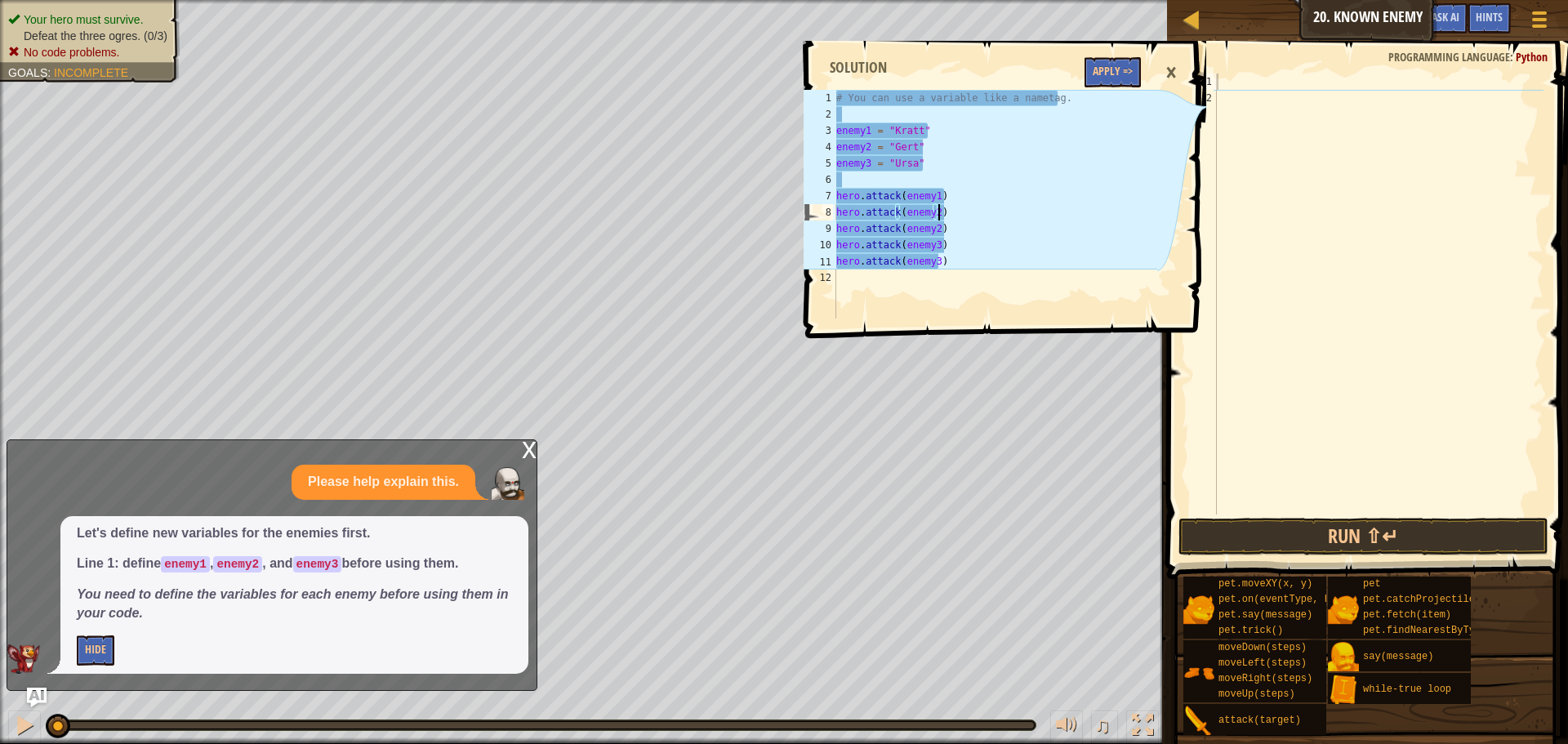
drag, startPoint x: 1001, startPoint y: 206, endPoint x: 1025, endPoint y: 161, distance: 51.0
click at [1025, 161] on div "# You can use a variable like a nametag. enemy1 = "Kratt" enemy2 = "Gert" enemy…" at bounding box center [995, 220] width 325 height 261
type textarea "enemy3 = "Ursa""
click at [890, 288] on div "# You can use a variable like a nametag. enemy1 = "Kratt" enemy2 = "Gert" enemy…" at bounding box center [995, 220] width 325 height 261
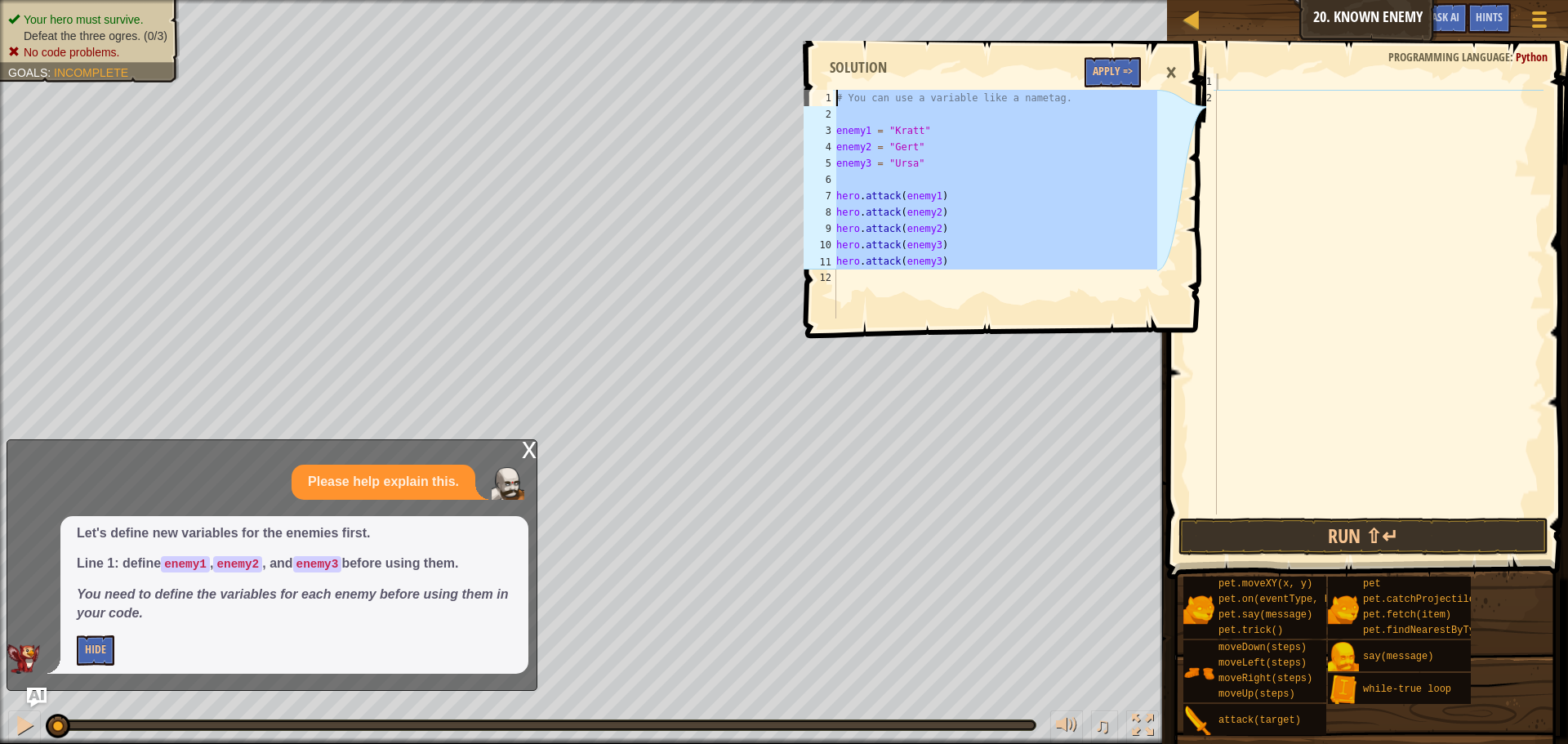
drag, startPoint x: 859, startPoint y: 305, endPoint x: 962, endPoint y: 77, distance: 250.2
click at [962, 77] on div "1 2 3 4 5 6 7 8 9 10 11 12 # You can use a variable like a nametag. enemy1 = "K…" at bounding box center [1003, 186] width 406 height 273
type textarea "# You can use a variable like a nametag."
click at [1249, 147] on div at bounding box center [1378, 310] width 330 height 474
click at [1246, 80] on div at bounding box center [1378, 310] width 330 height 474
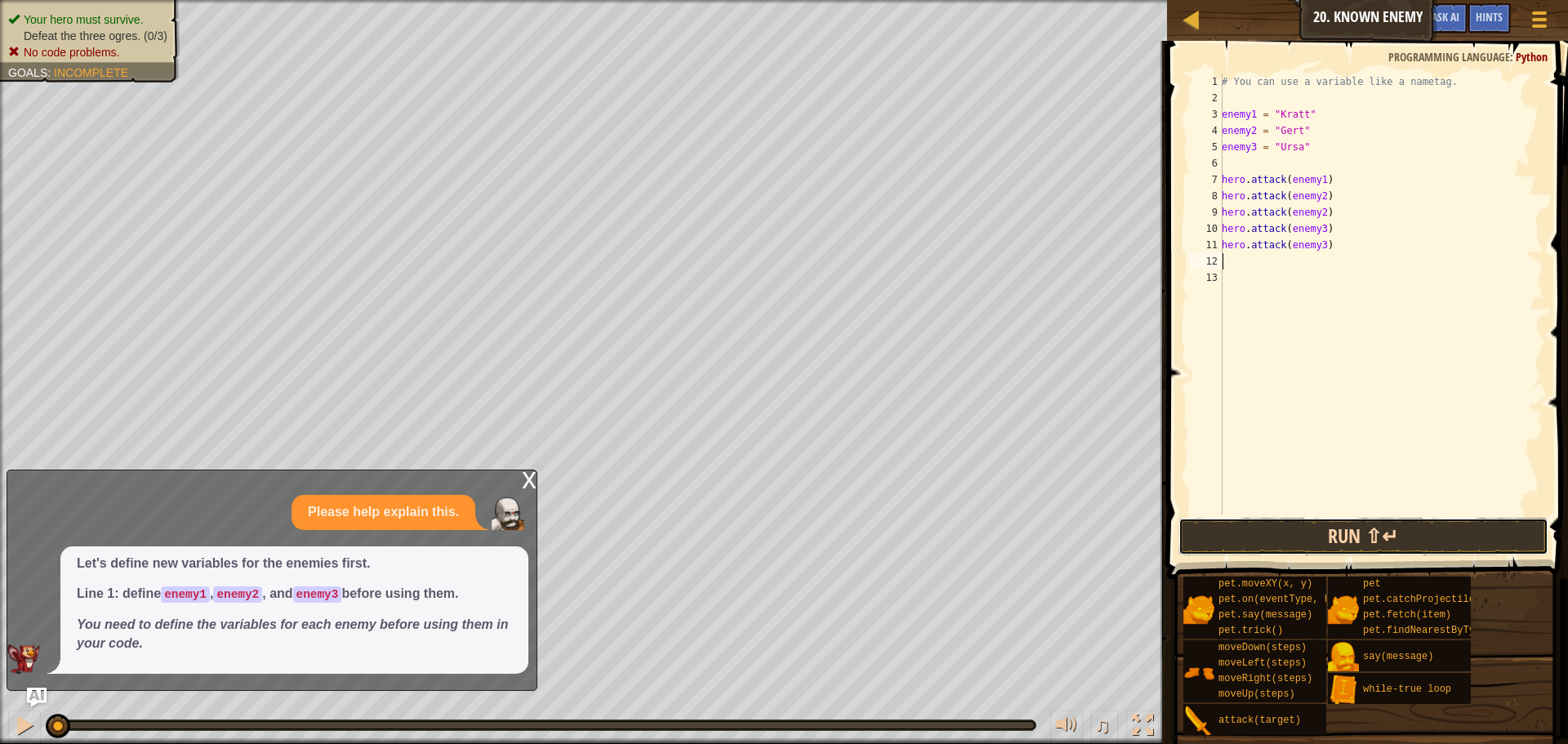
click at [1322, 530] on button "Run ⇧↵" at bounding box center [1364, 536] width 370 height 38
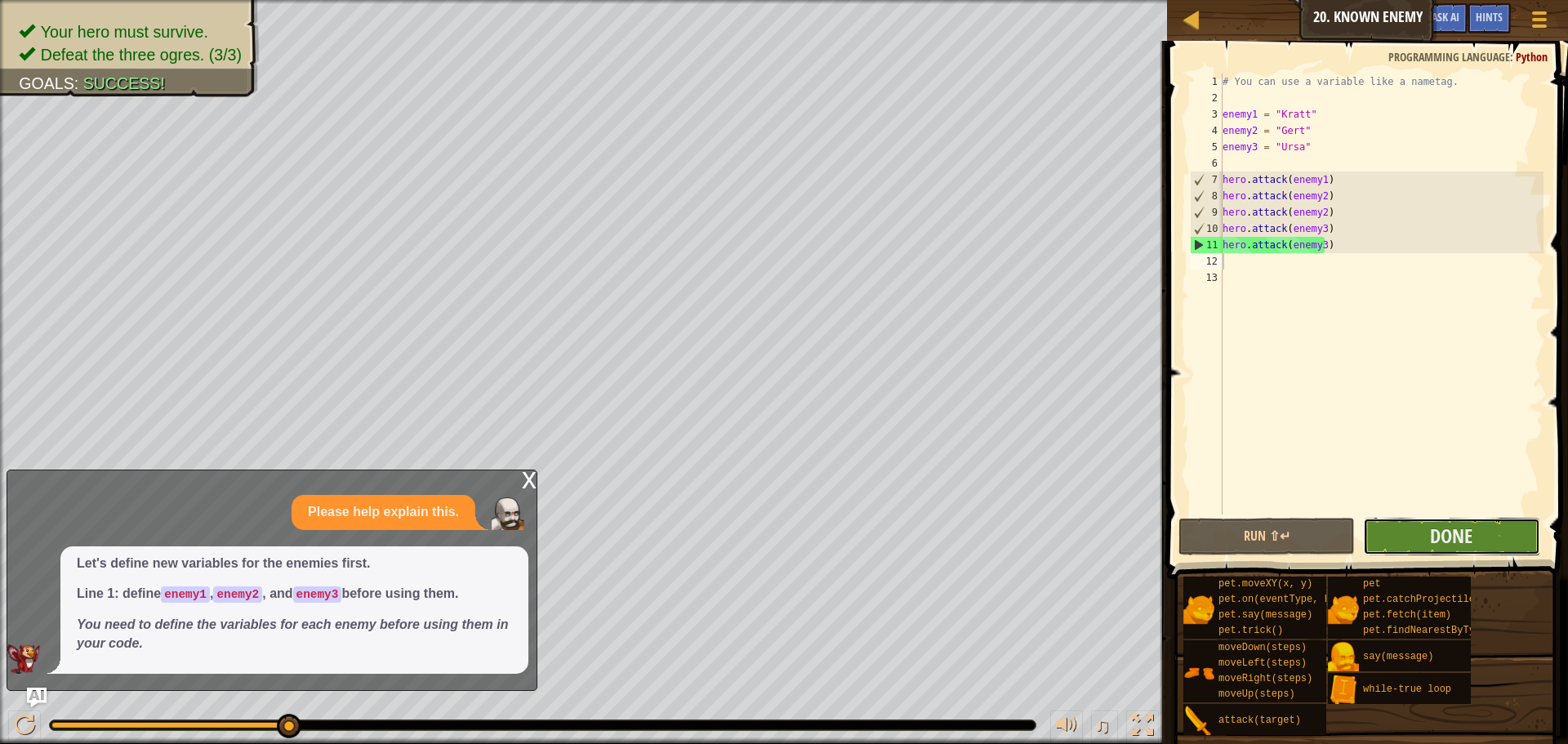
click at [1416, 537] on button "Done" at bounding box center [1451, 536] width 176 height 38
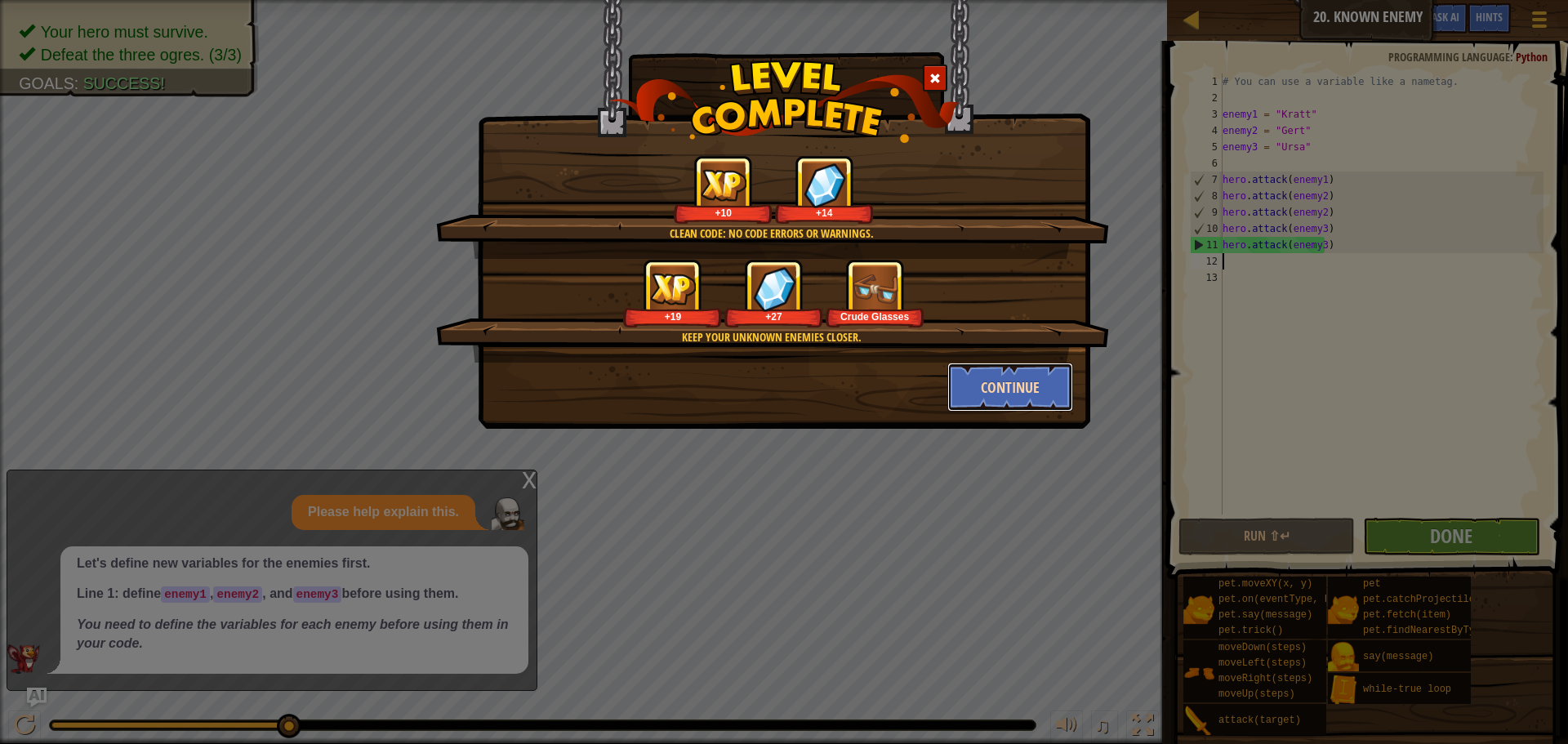
click at [1003, 389] on button "Continue" at bounding box center [1011, 386] width 127 height 49
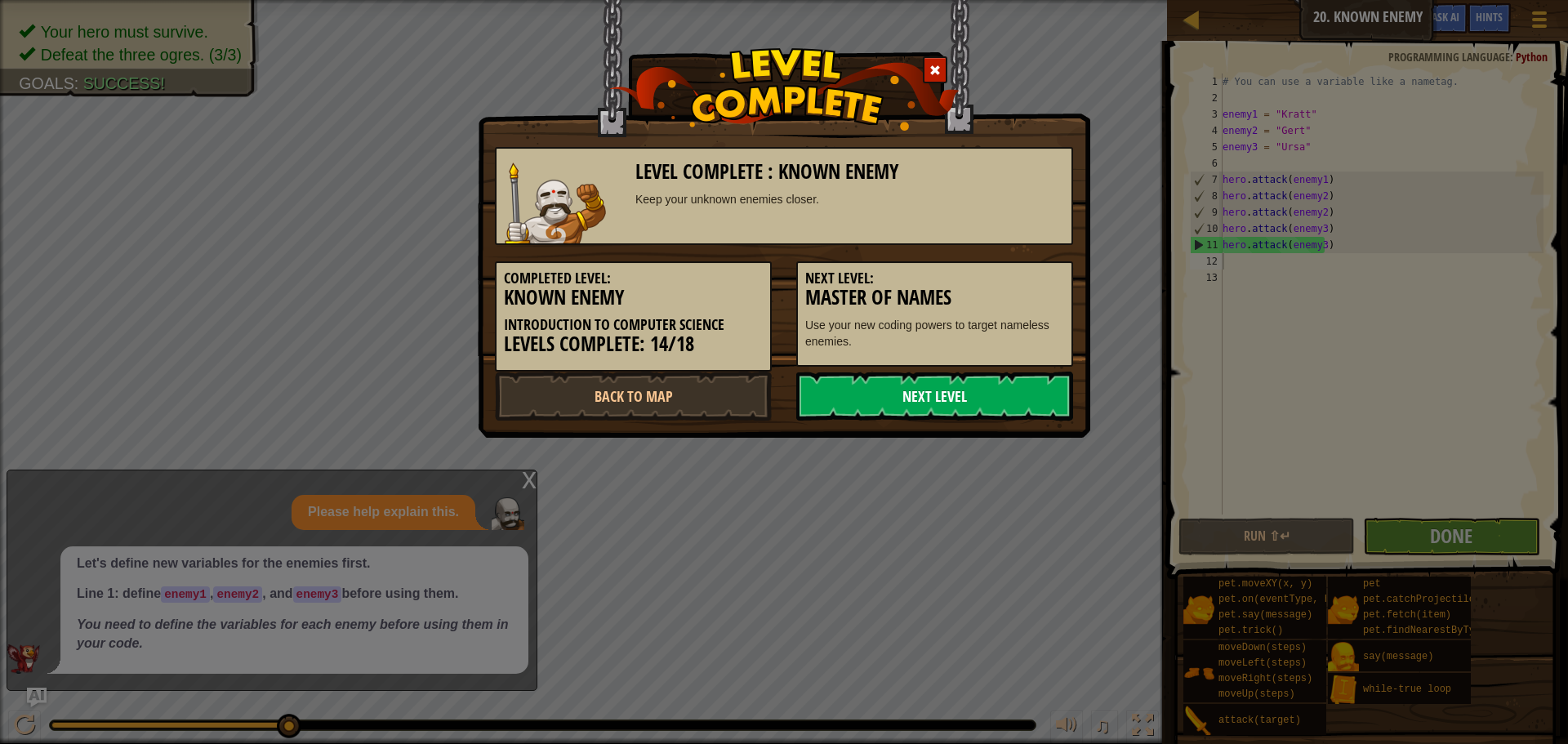
click at [1030, 385] on link "Next Level" at bounding box center [935, 395] width 277 height 49
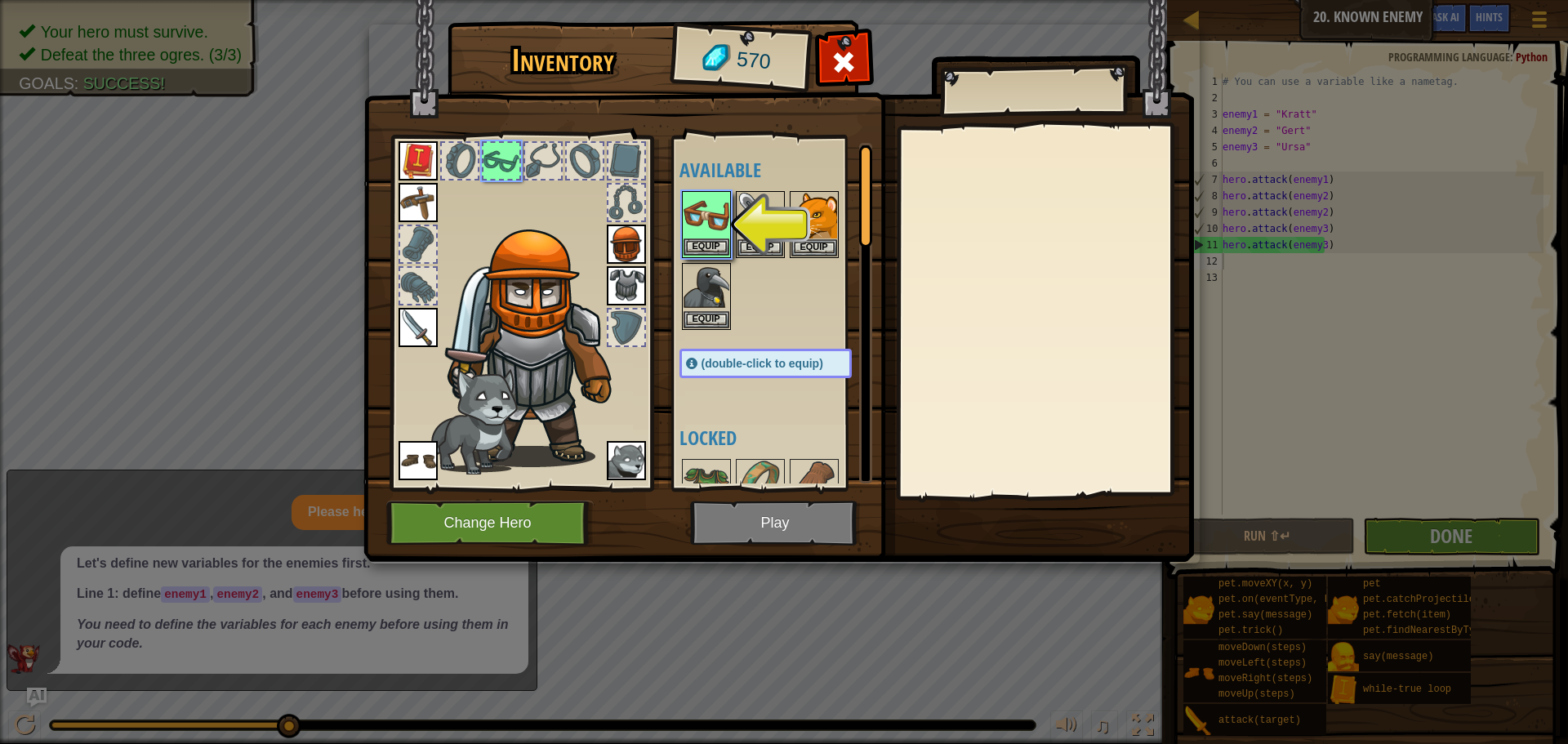
click at [700, 237] on img at bounding box center [706, 215] width 46 height 46
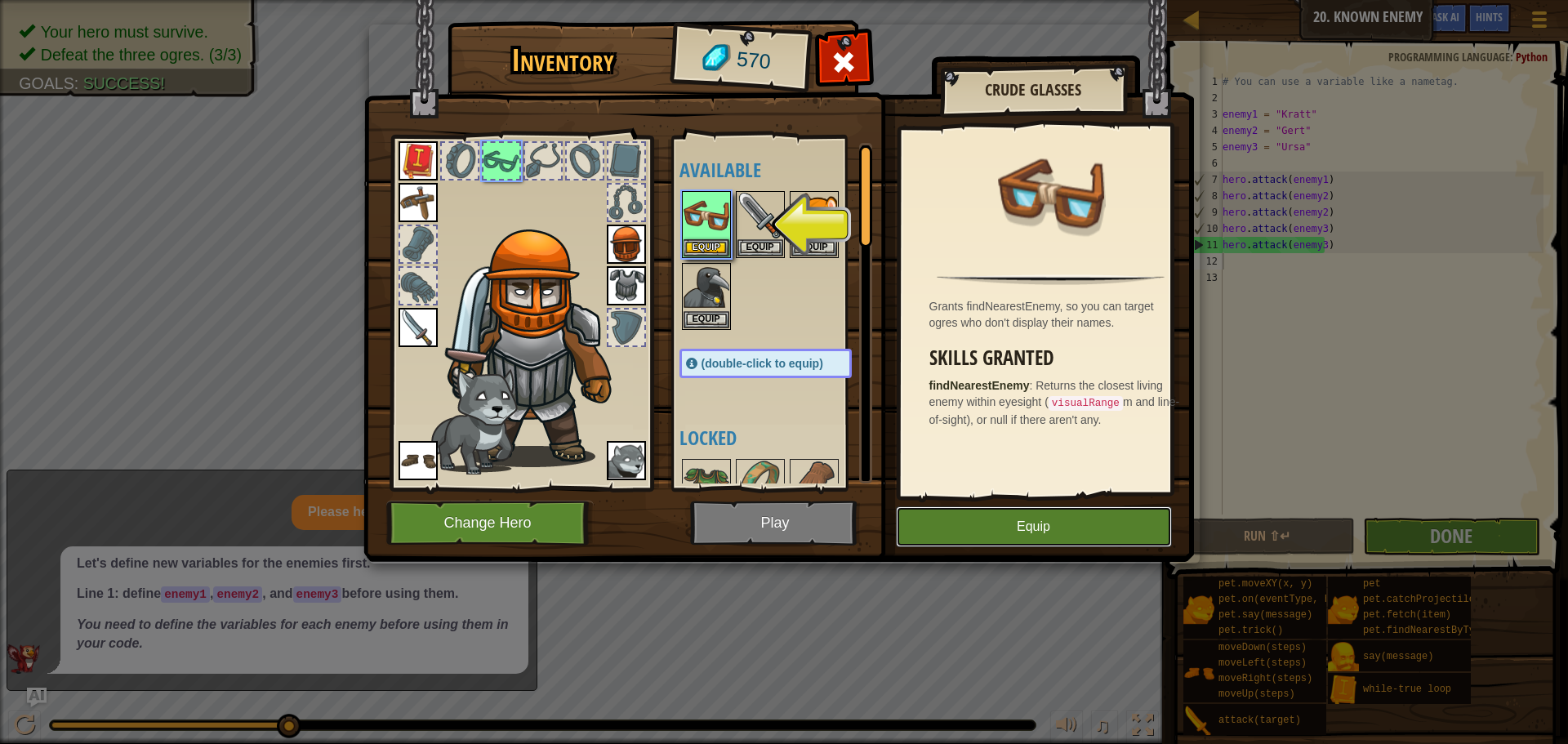
click at [1074, 524] on button "Equip" at bounding box center [1034, 526] width 276 height 40
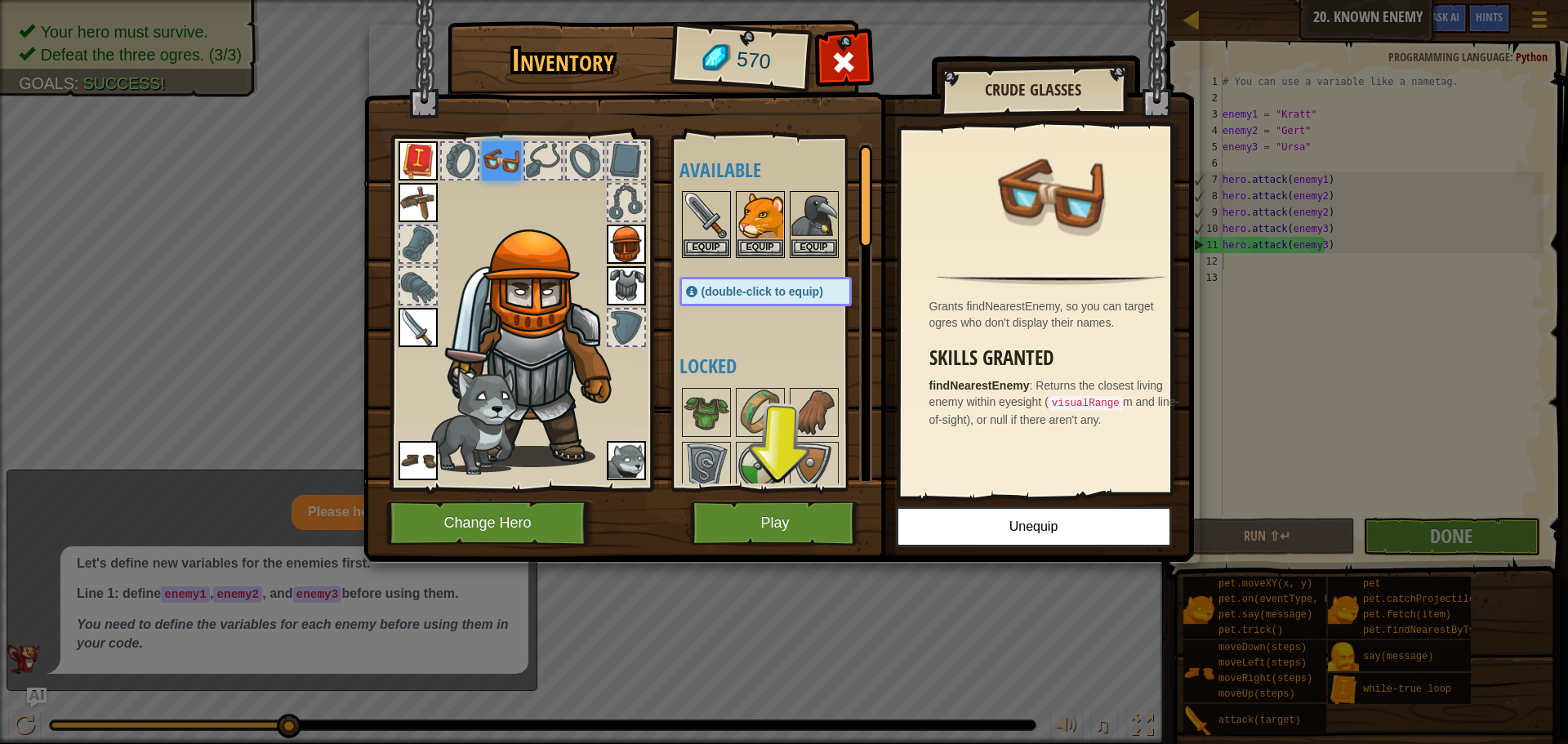
click at [553, 211] on img at bounding box center [529, 329] width 254 height 281
click at [504, 153] on img at bounding box center [502, 161] width 40 height 40
click at [455, 150] on div at bounding box center [459, 161] width 36 height 36
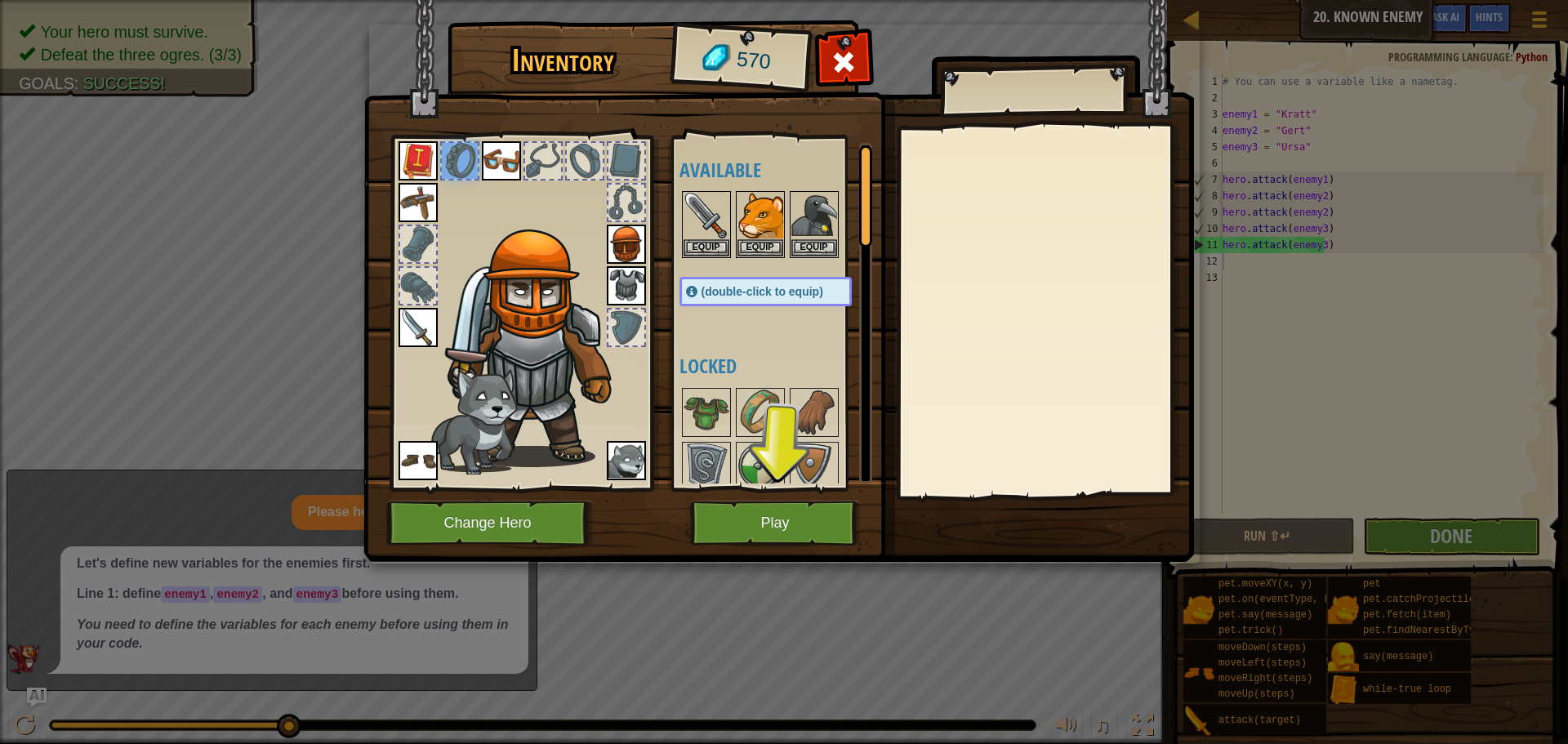
click at [495, 151] on img at bounding box center [502, 161] width 40 height 40
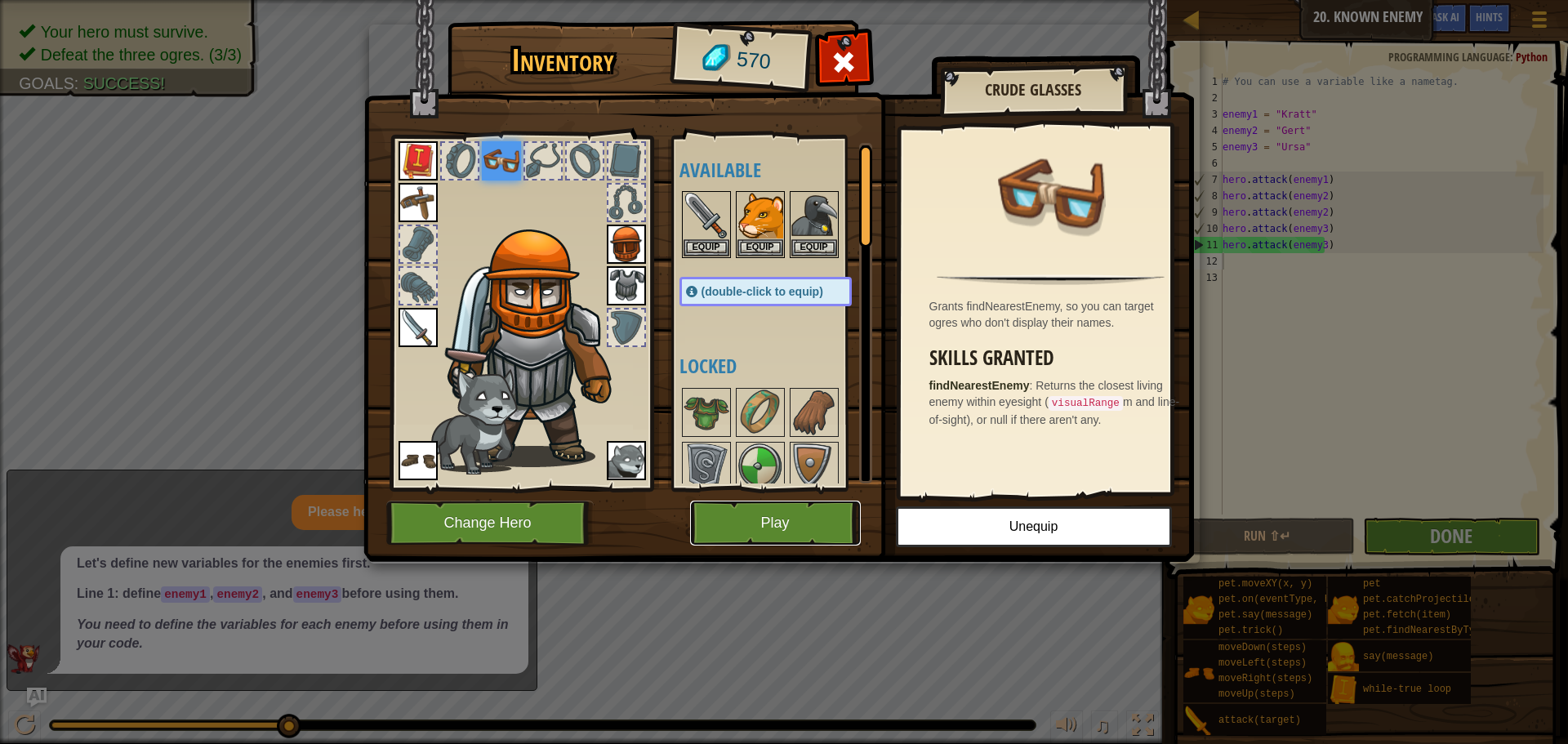
click at [735, 509] on button "Play" at bounding box center [776, 523] width 171 height 45
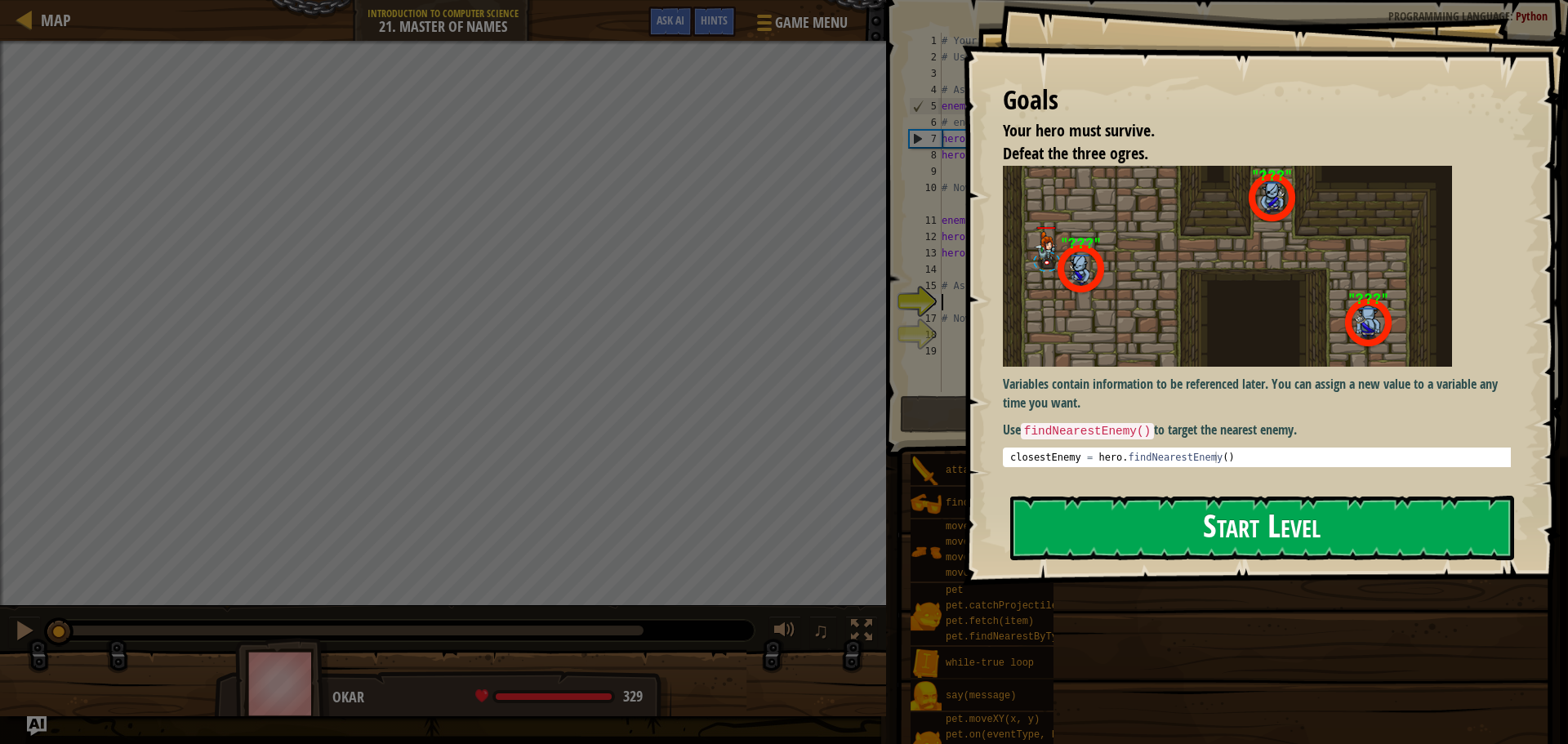
click at [1059, 530] on button "Start Level" at bounding box center [1262, 527] width 504 height 65
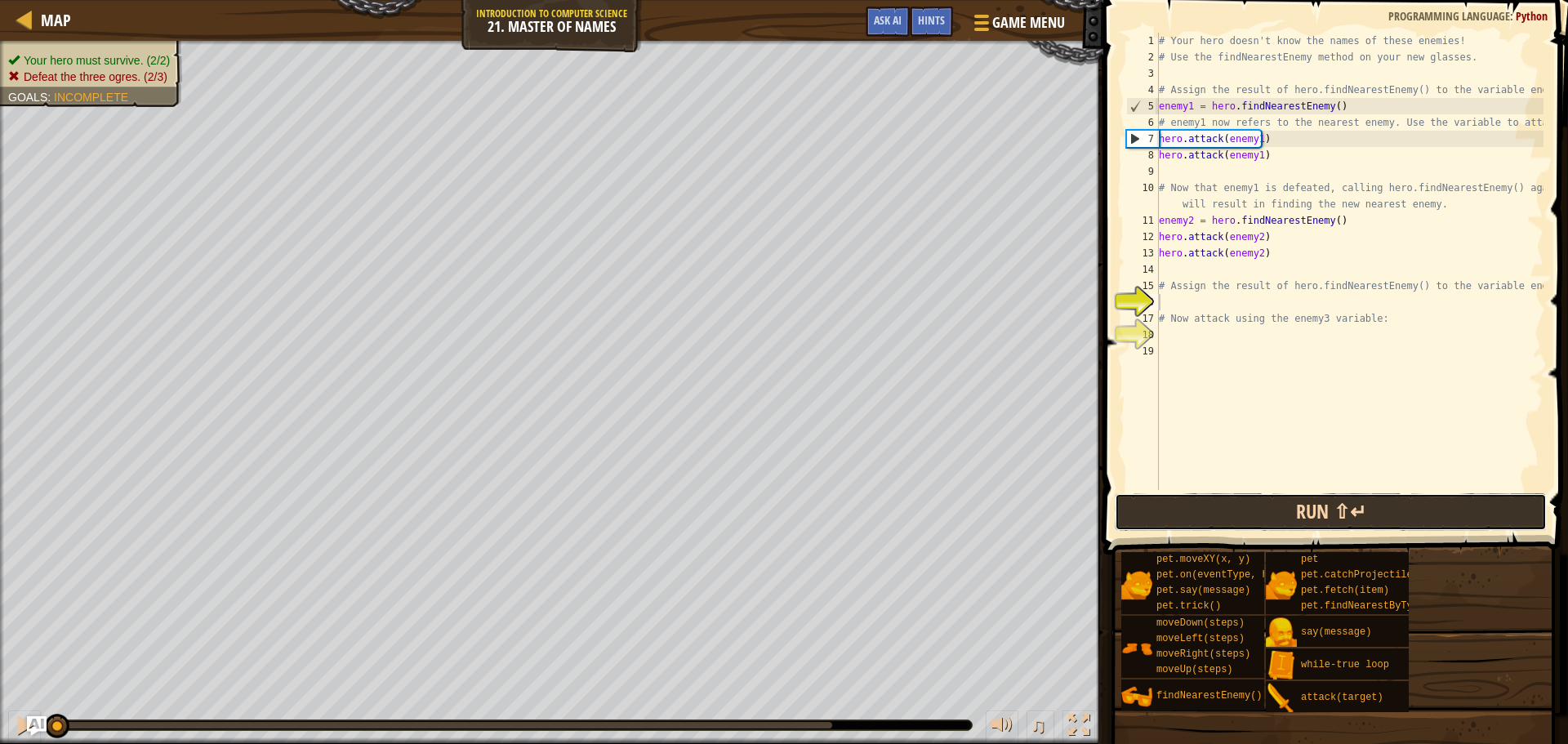
click at [1328, 518] on button "Run ⇧↵" at bounding box center [1331, 512] width 432 height 38
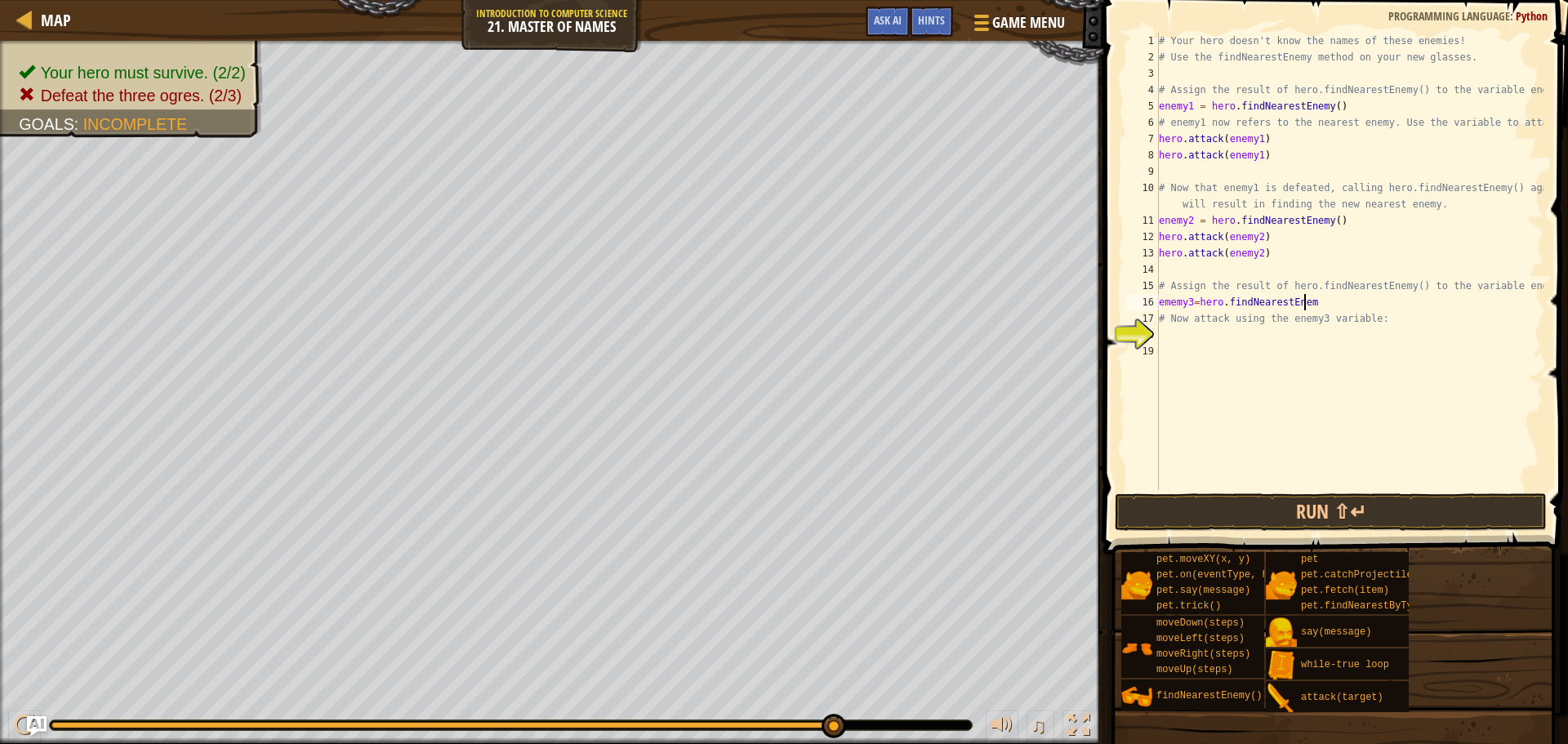
scroll to position [7, 12]
type textarea "ememy3=hero.findNearestEnemy"
